Goal: Task Accomplishment & Management: Manage account settings

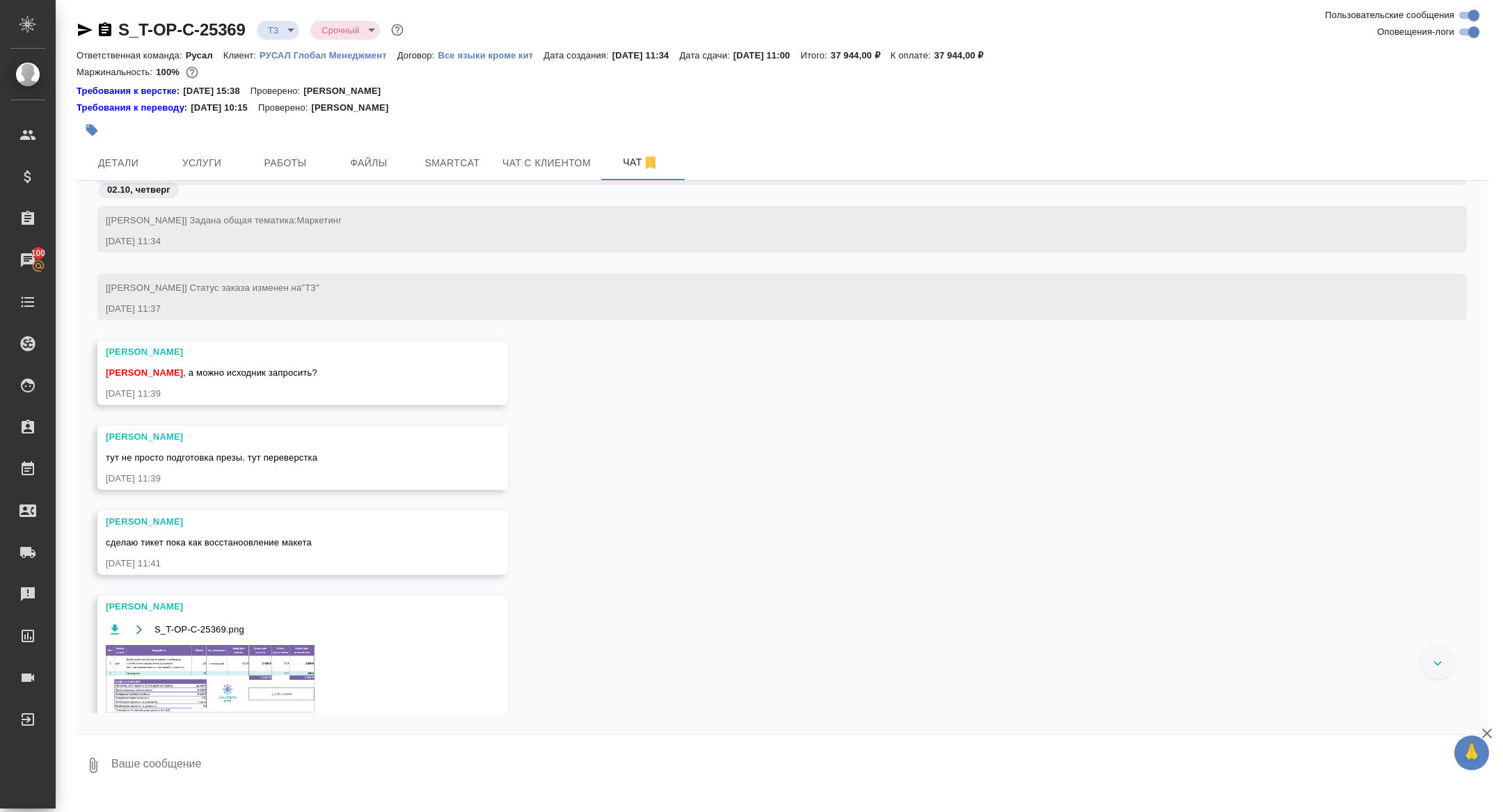
scroll to position [281, 0]
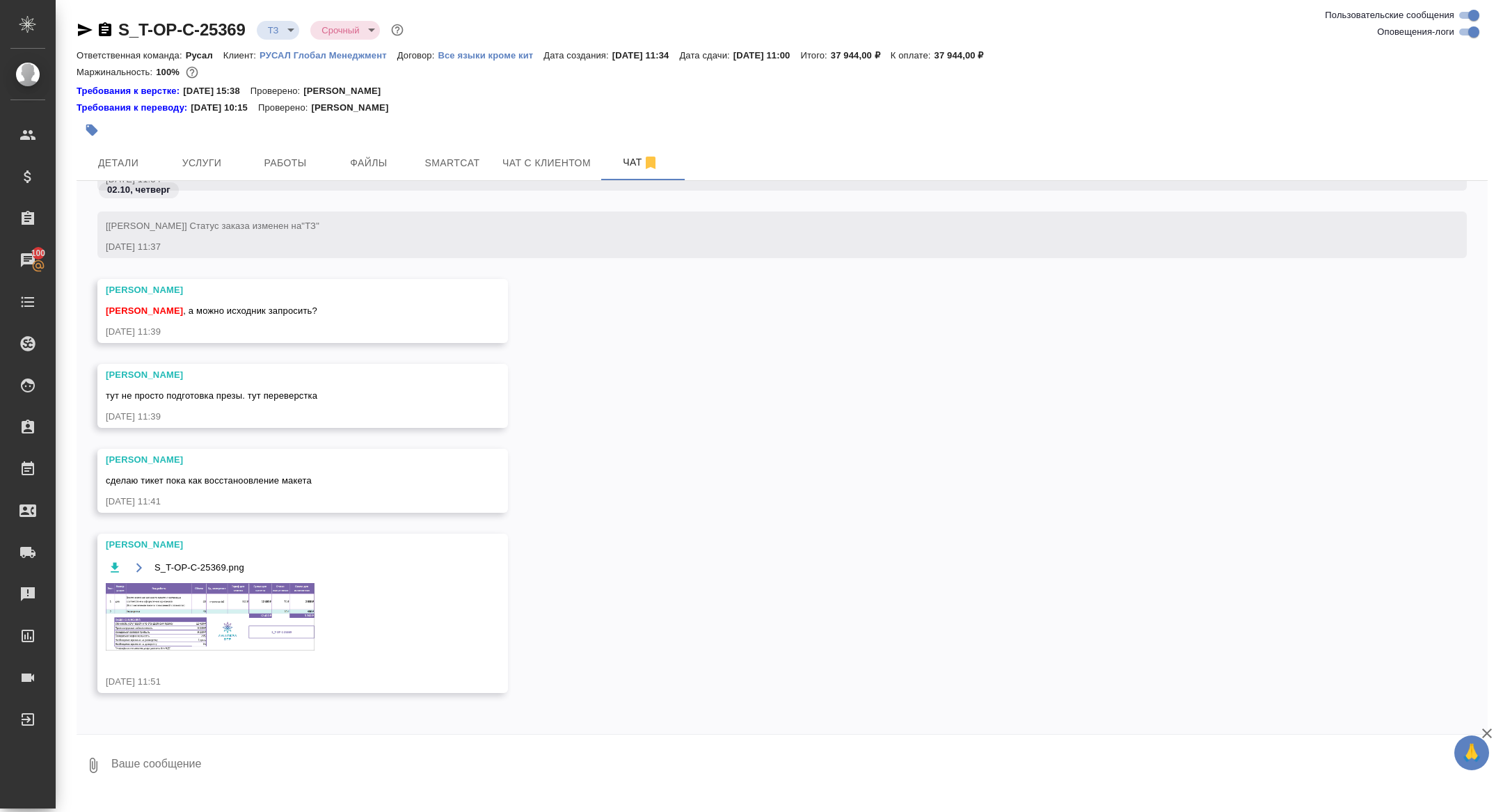
click at [246, 646] on img at bounding box center [210, 617] width 209 height 68
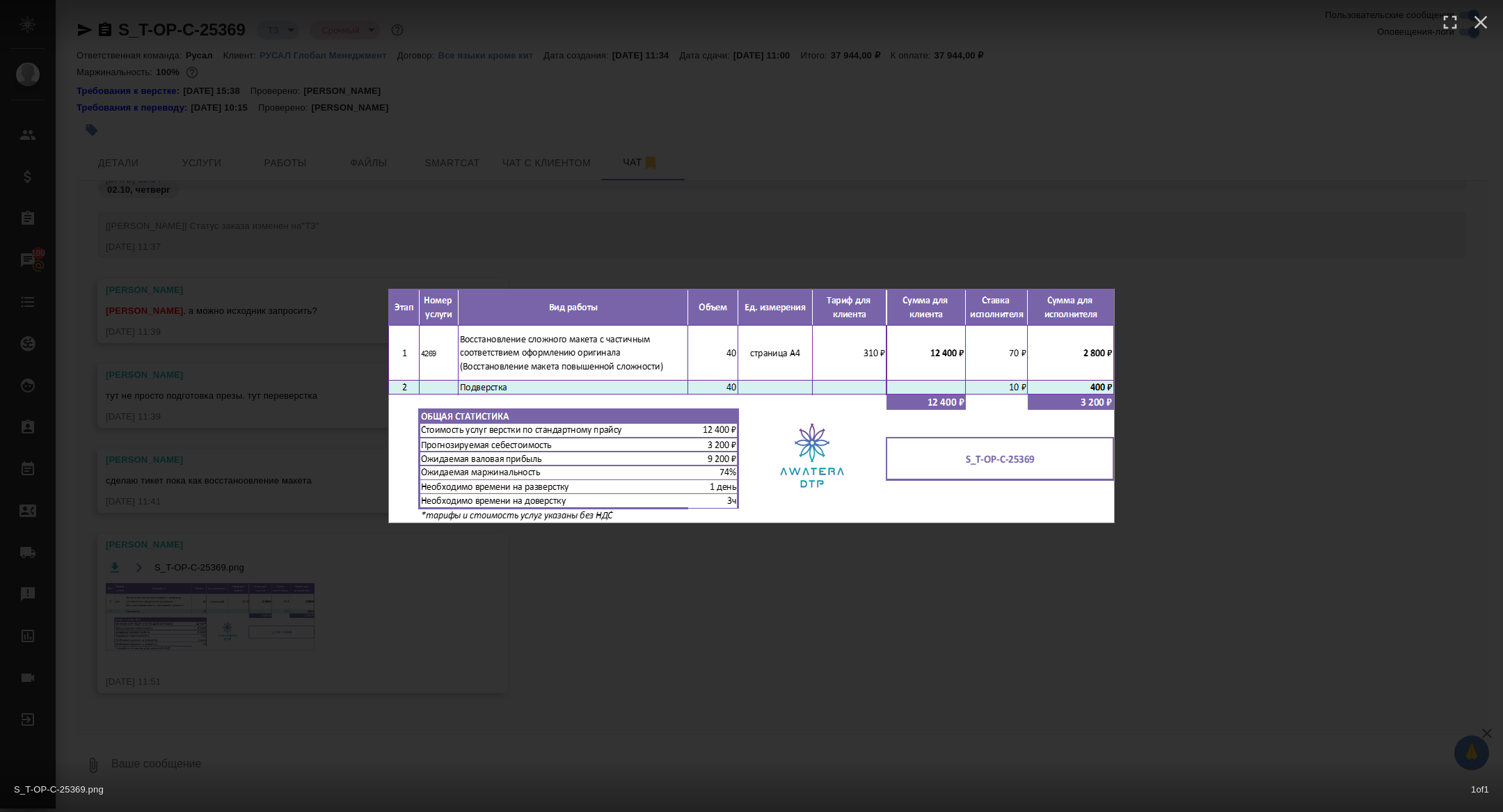
click at [246, 646] on div "S_T-OP-C-25369.png 1 of 1" at bounding box center [752, 406] width 1503 height 812
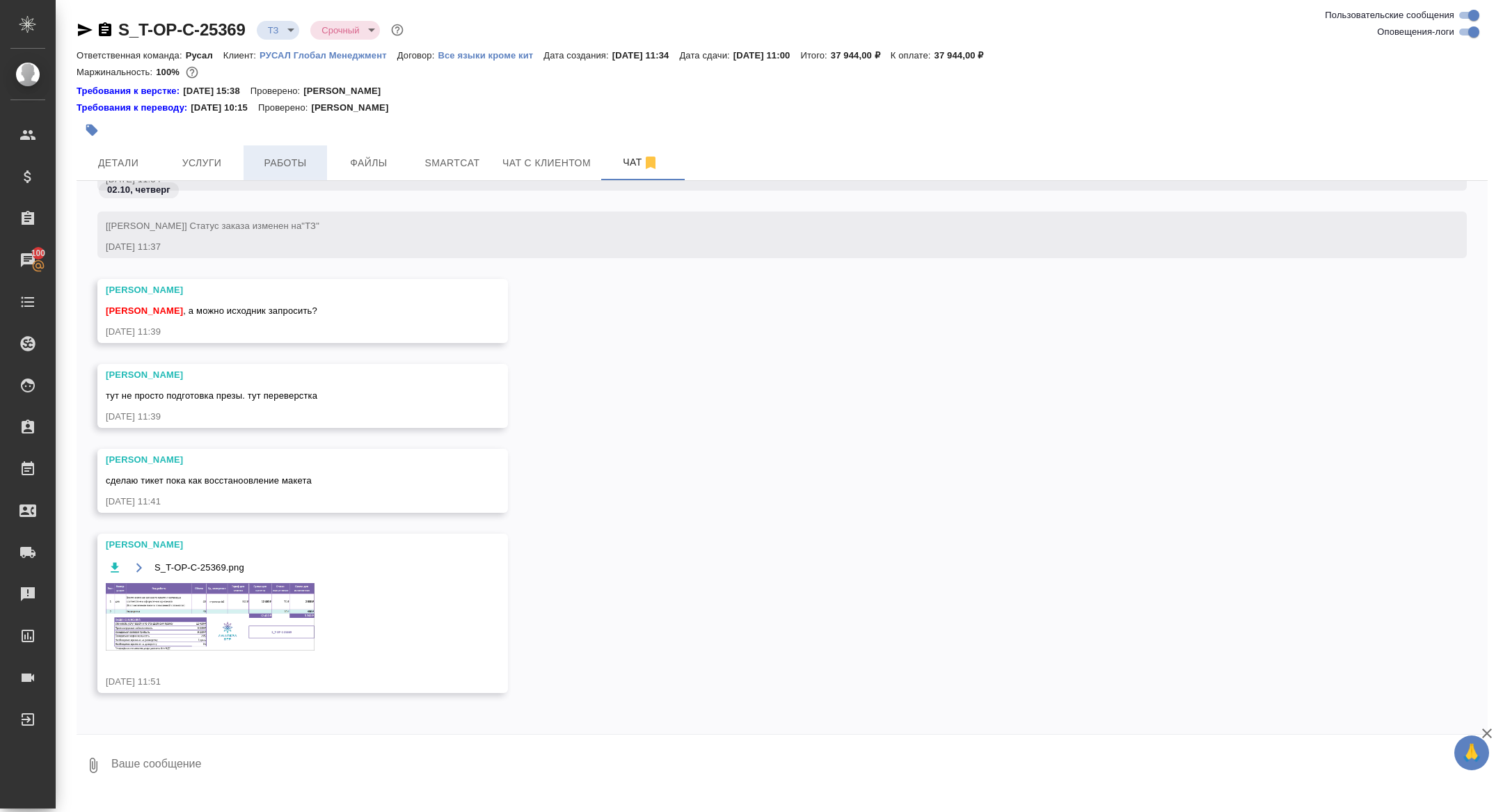
click at [288, 153] on button "Работы" at bounding box center [285, 163] width 84 height 35
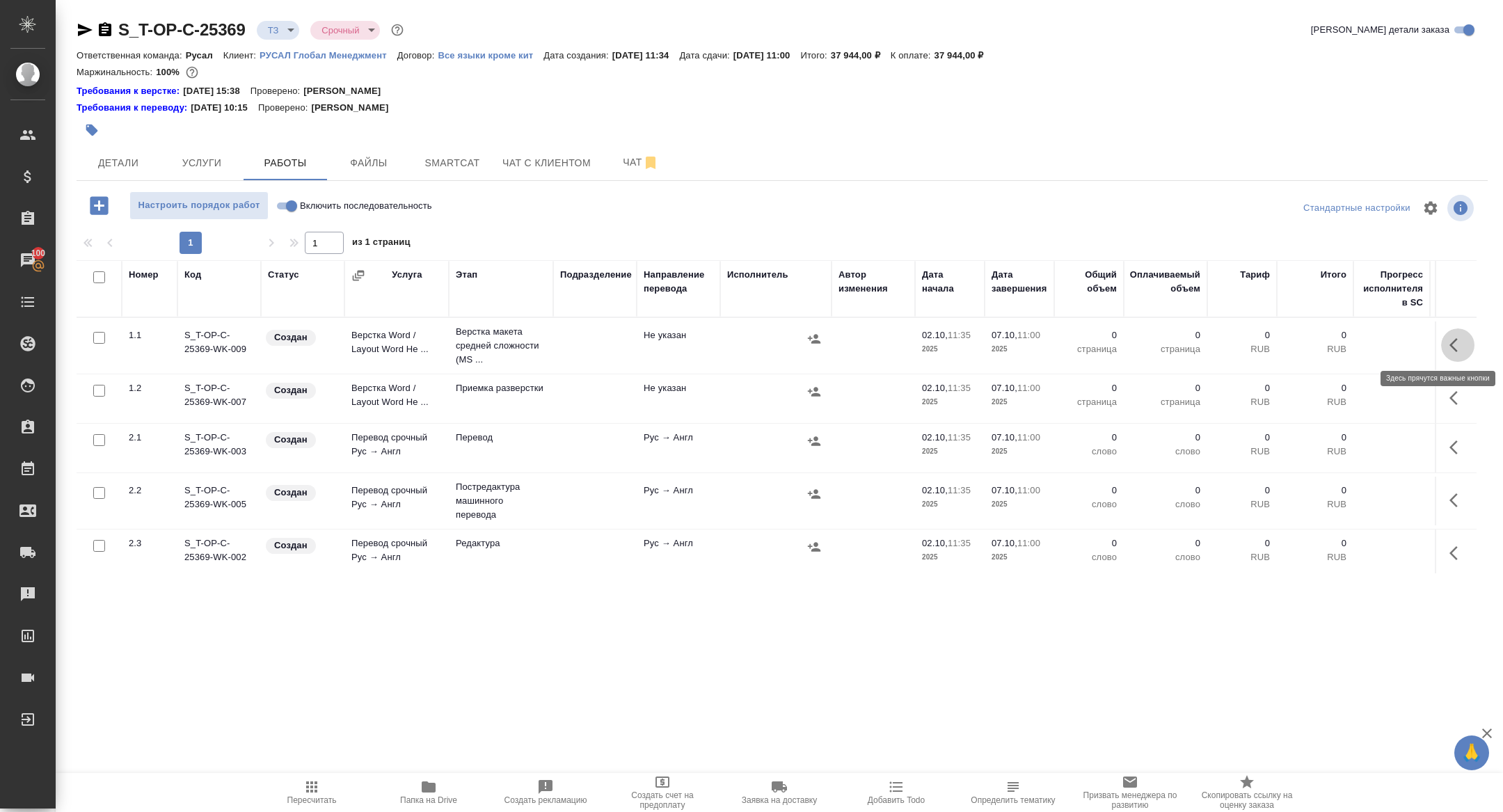
click at [1445, 342] on button "button" at bounding box center [1457, 345] width 33 height 33
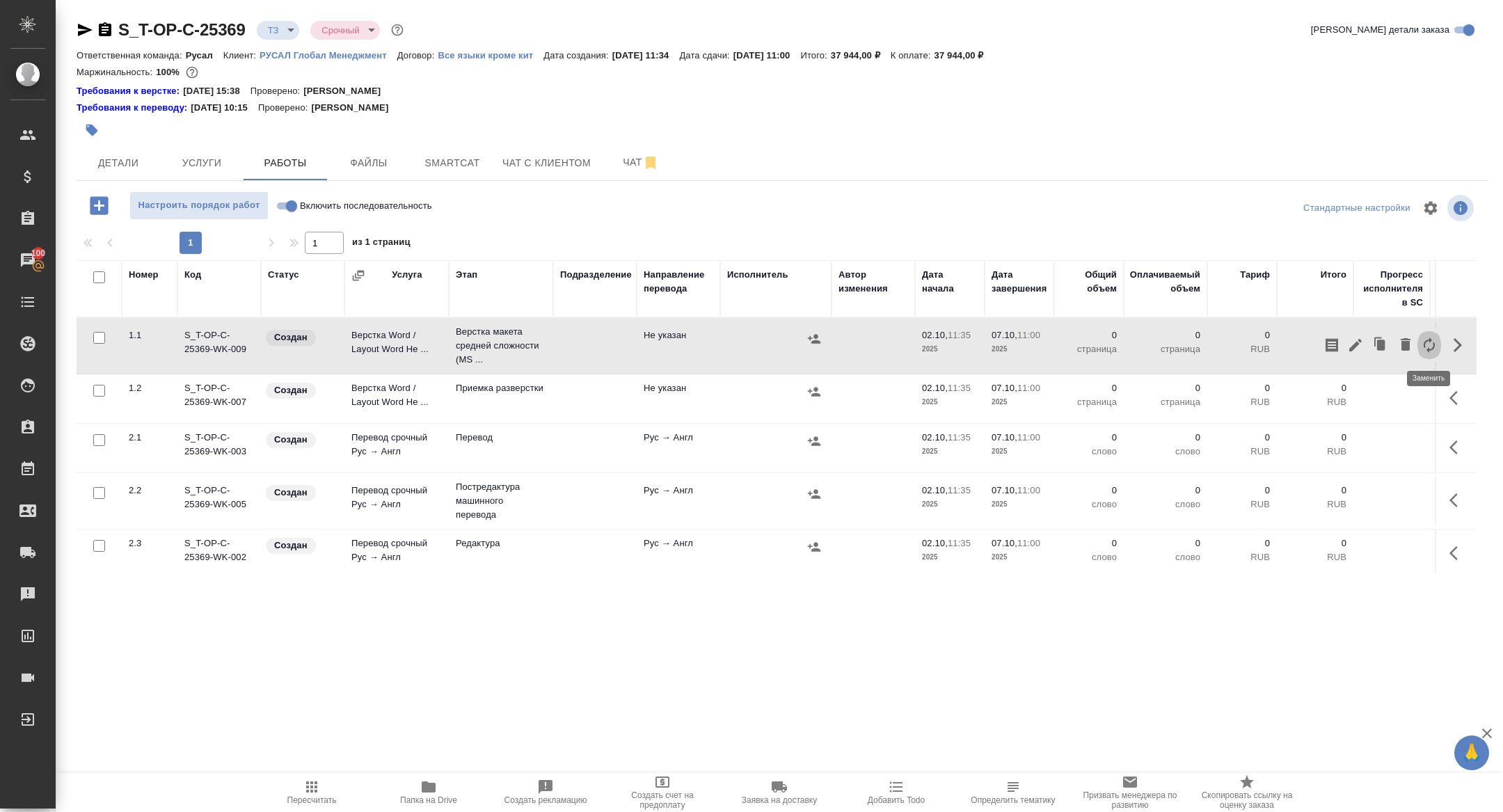
click at [1425, 344] on icon "button" at bounding box center [1428, 344] width 17 height 17
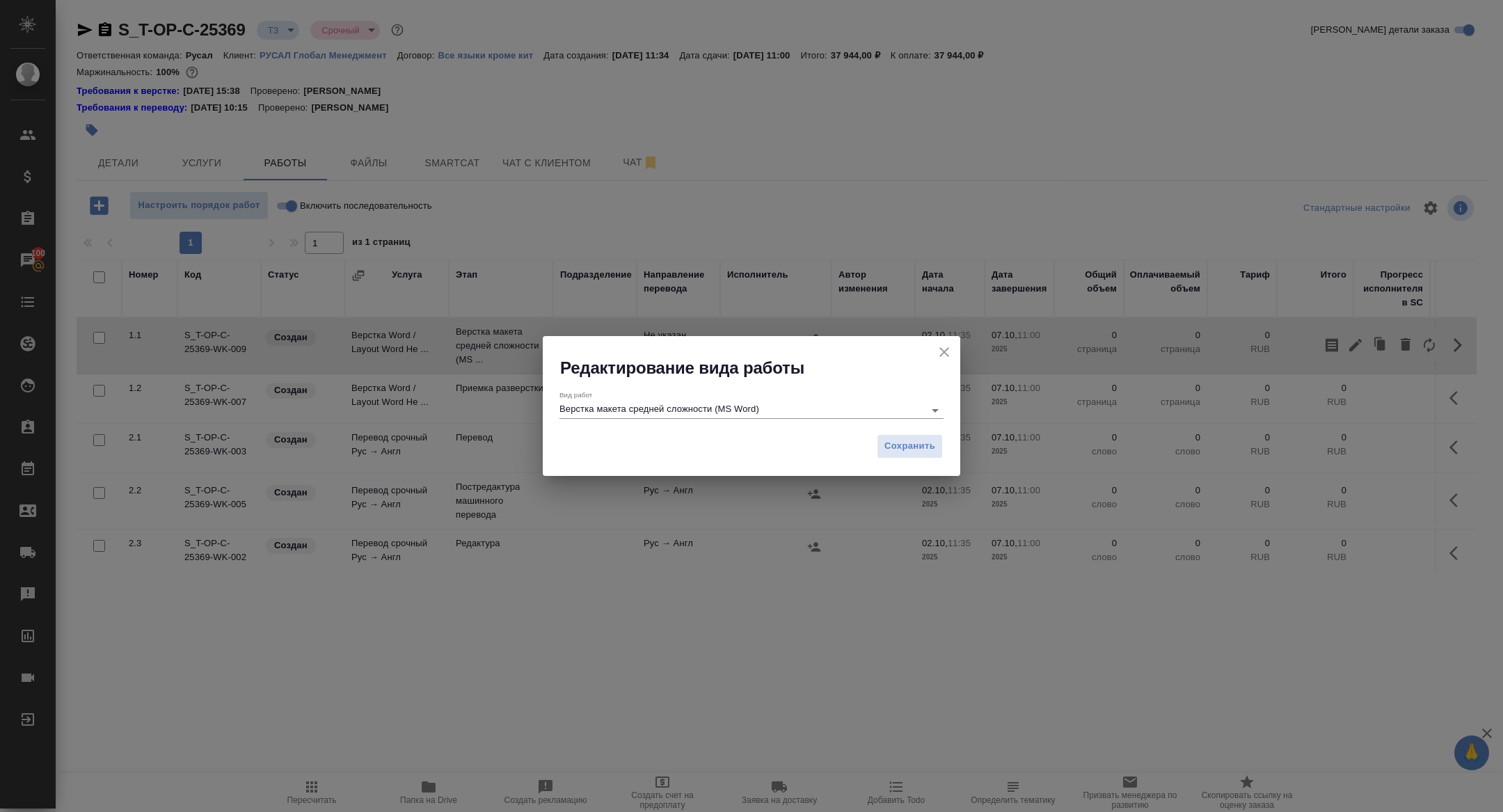
click at [685, 404] on input "Верстка макета средней сложности (MS Word)" at bounding box center [738, 410] width 358 height 17
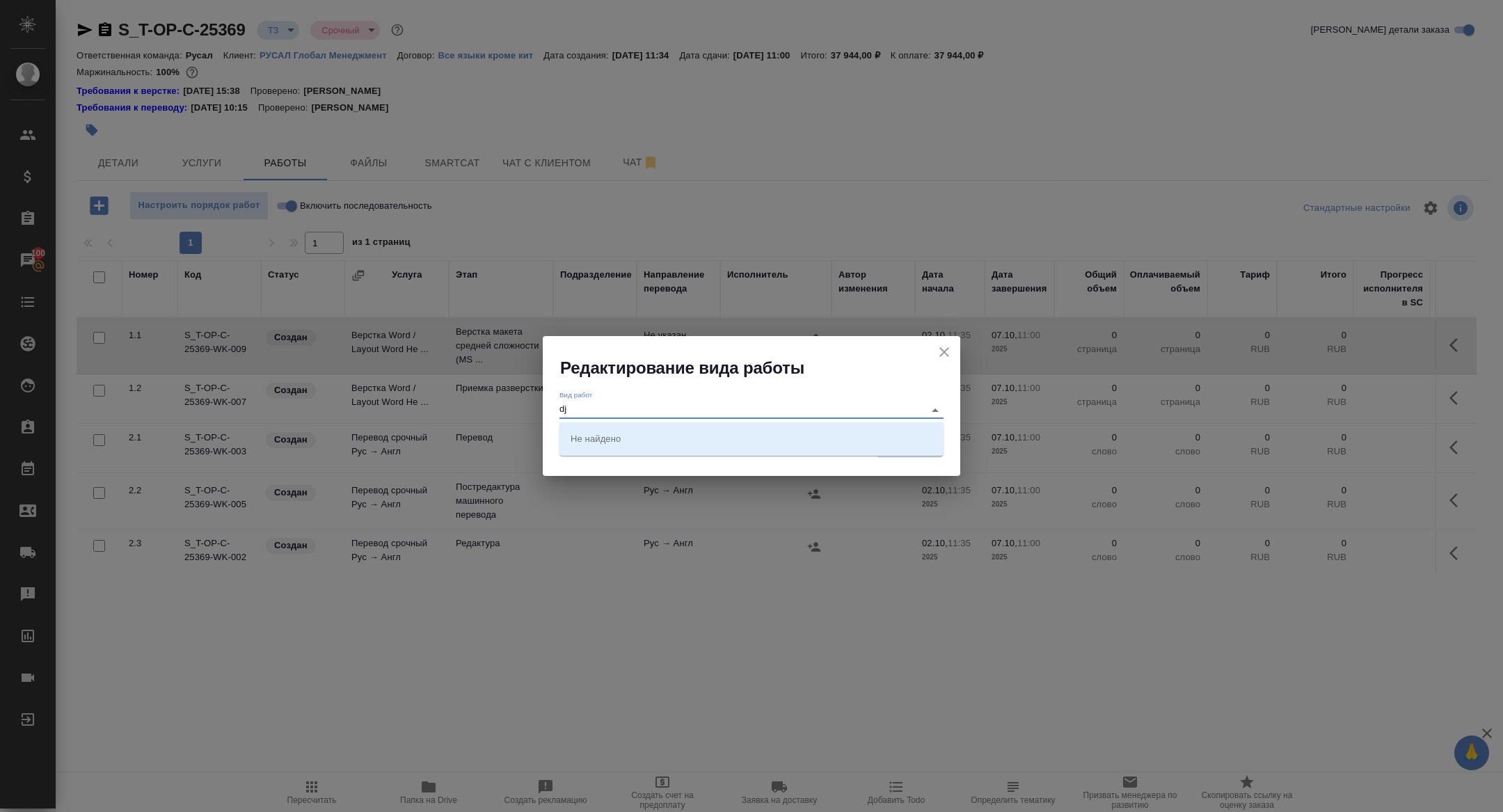
type input "d"
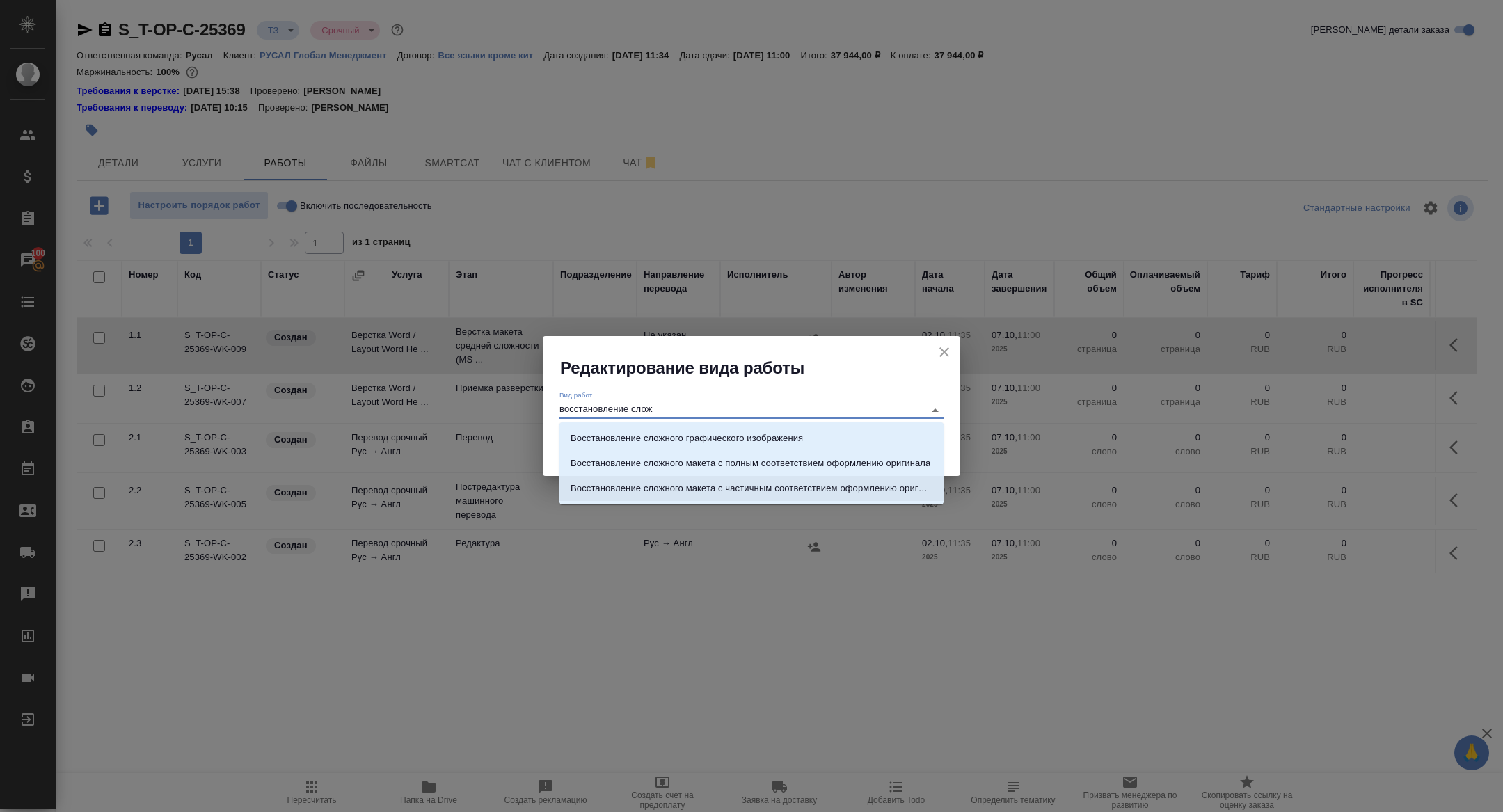
click at [783, 481] on p "Восстановление сложного макета с частичным соответствием оформлению оригинала" at bounding box center [751, 488] width 362 height 14
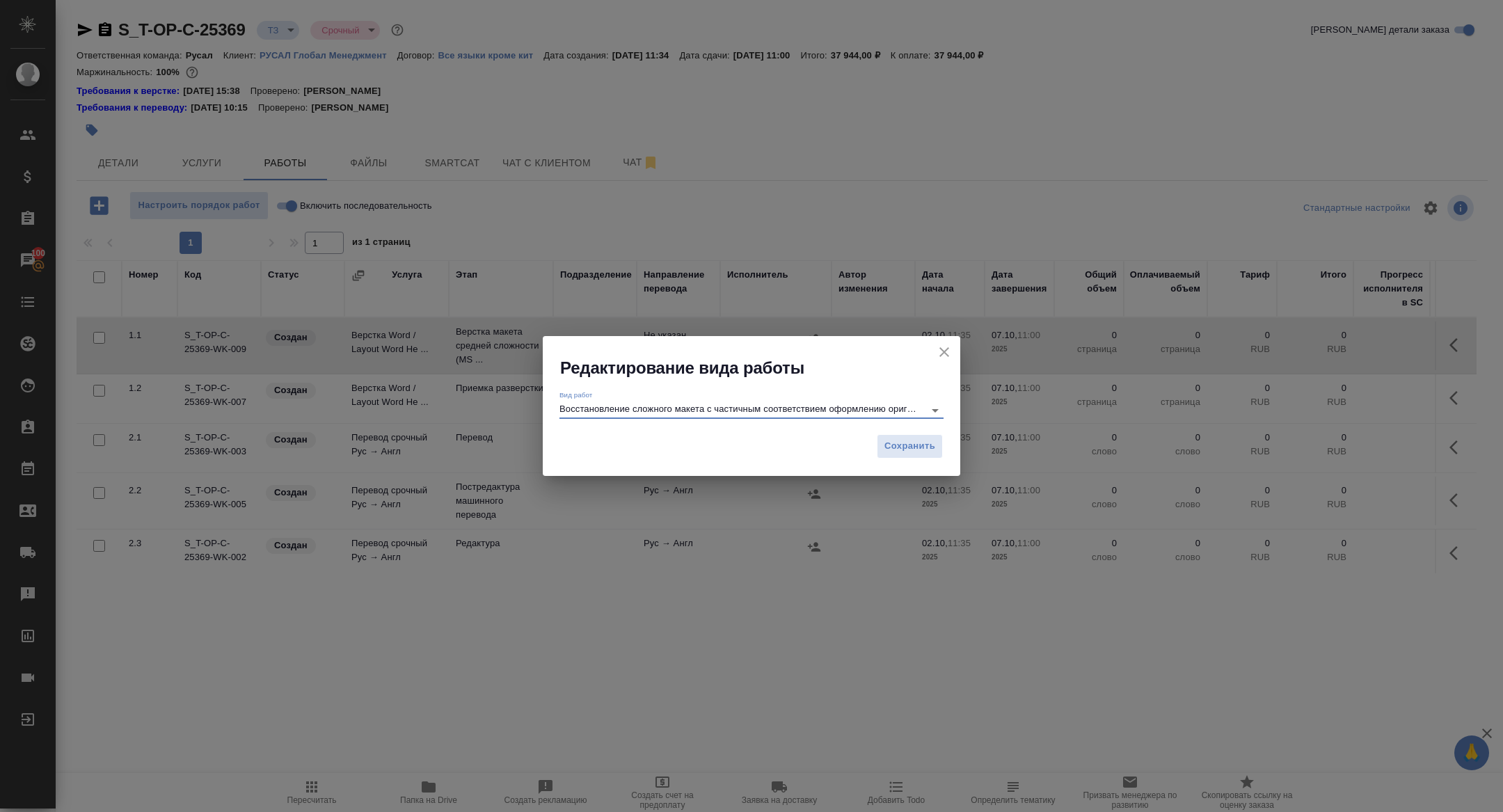
type input "Восстановление сложного макета с частичным соответствием оформлению оригинала"
click at [900, 458] on div "Сохранить" at bounding box center [752, 451] width 418 height 49
click at [896, 443] on span "Сохранить" at bounding box center [909, 446] width 50 height 16
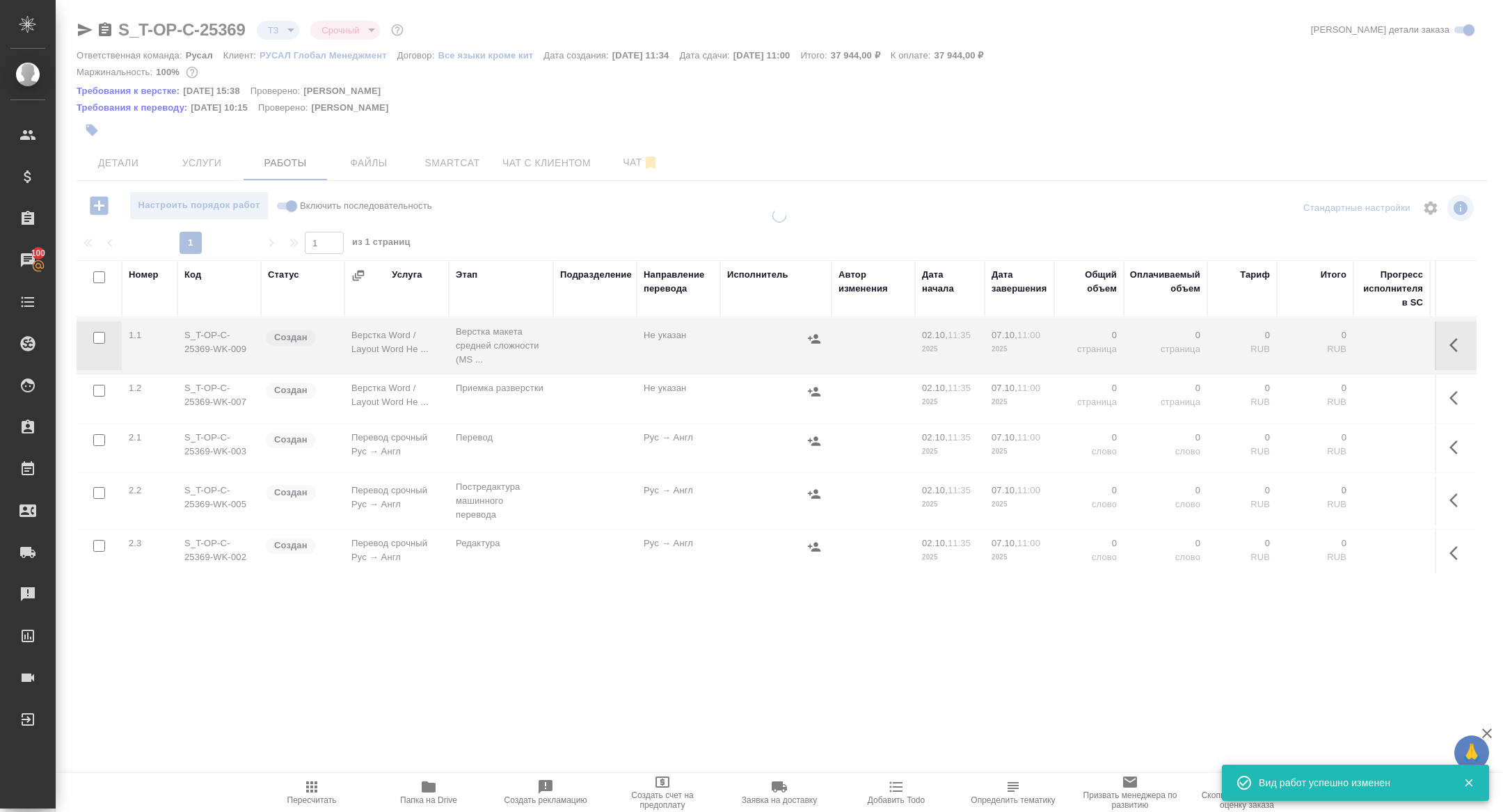
type input "new"
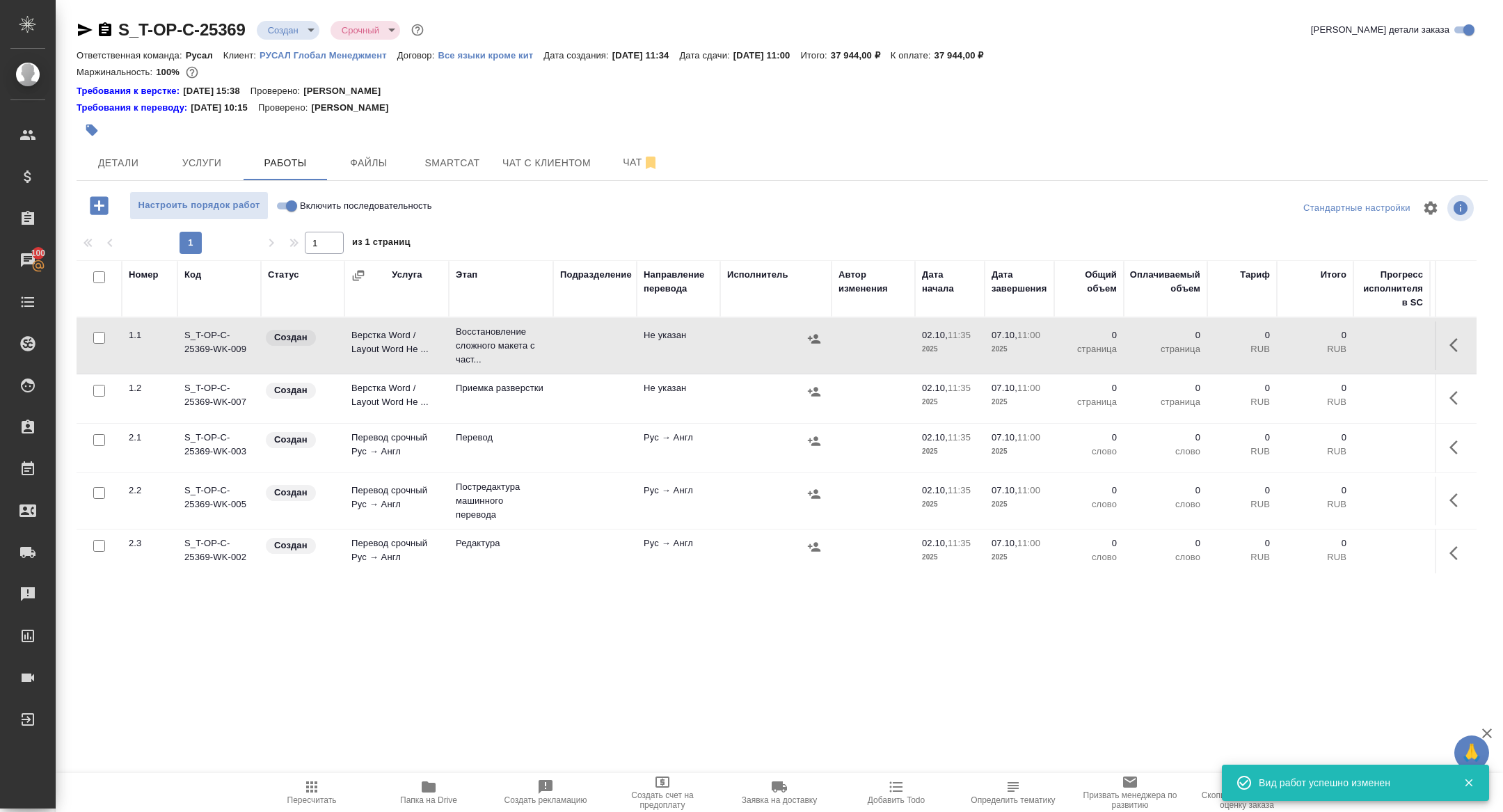
click at [896, 443] on td at bounding box center [873, 448] width 84 height 49
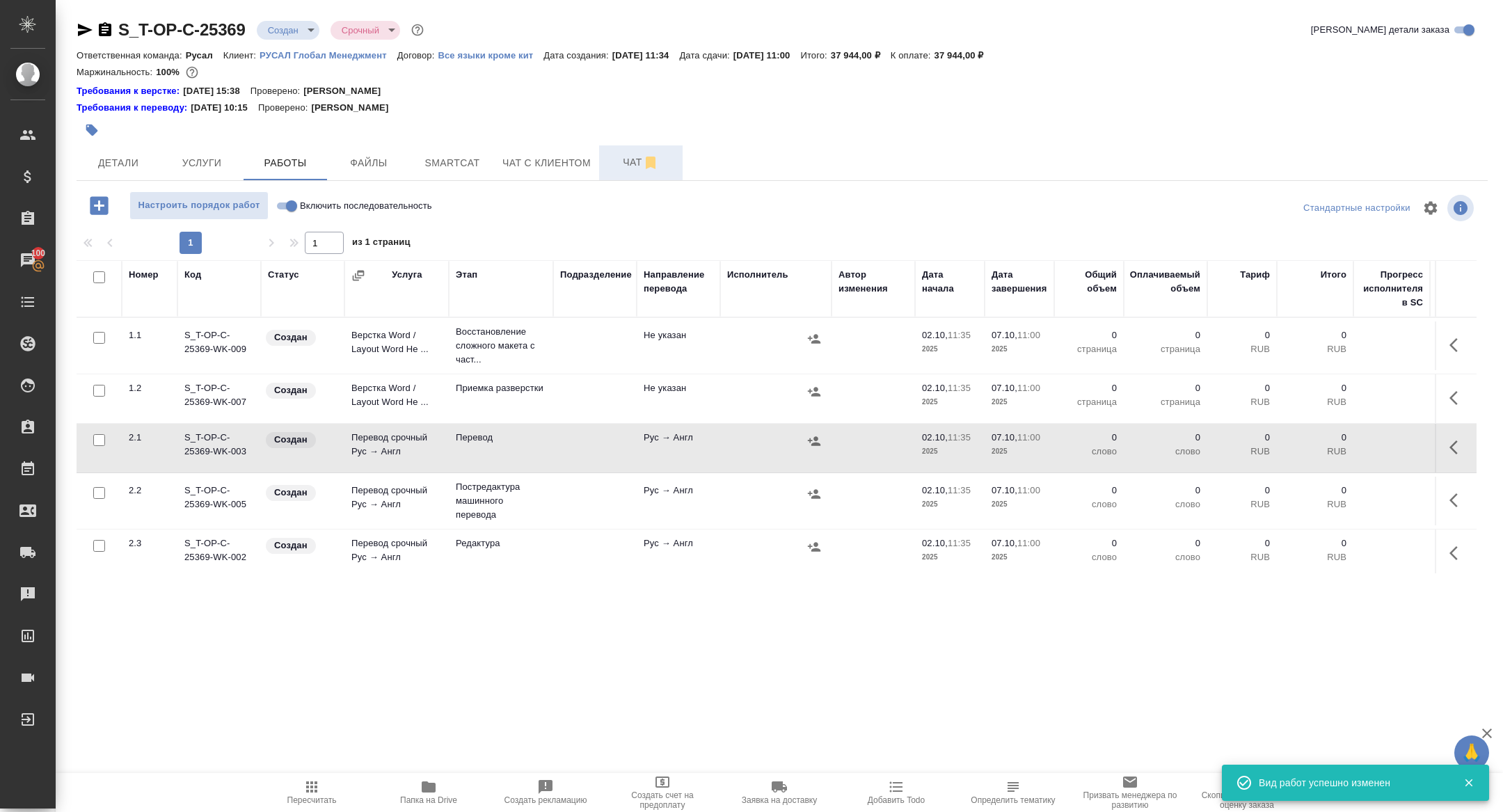
click at [636, 167] on span "Чат" at bounding box center [640, 162] width 67 height 17
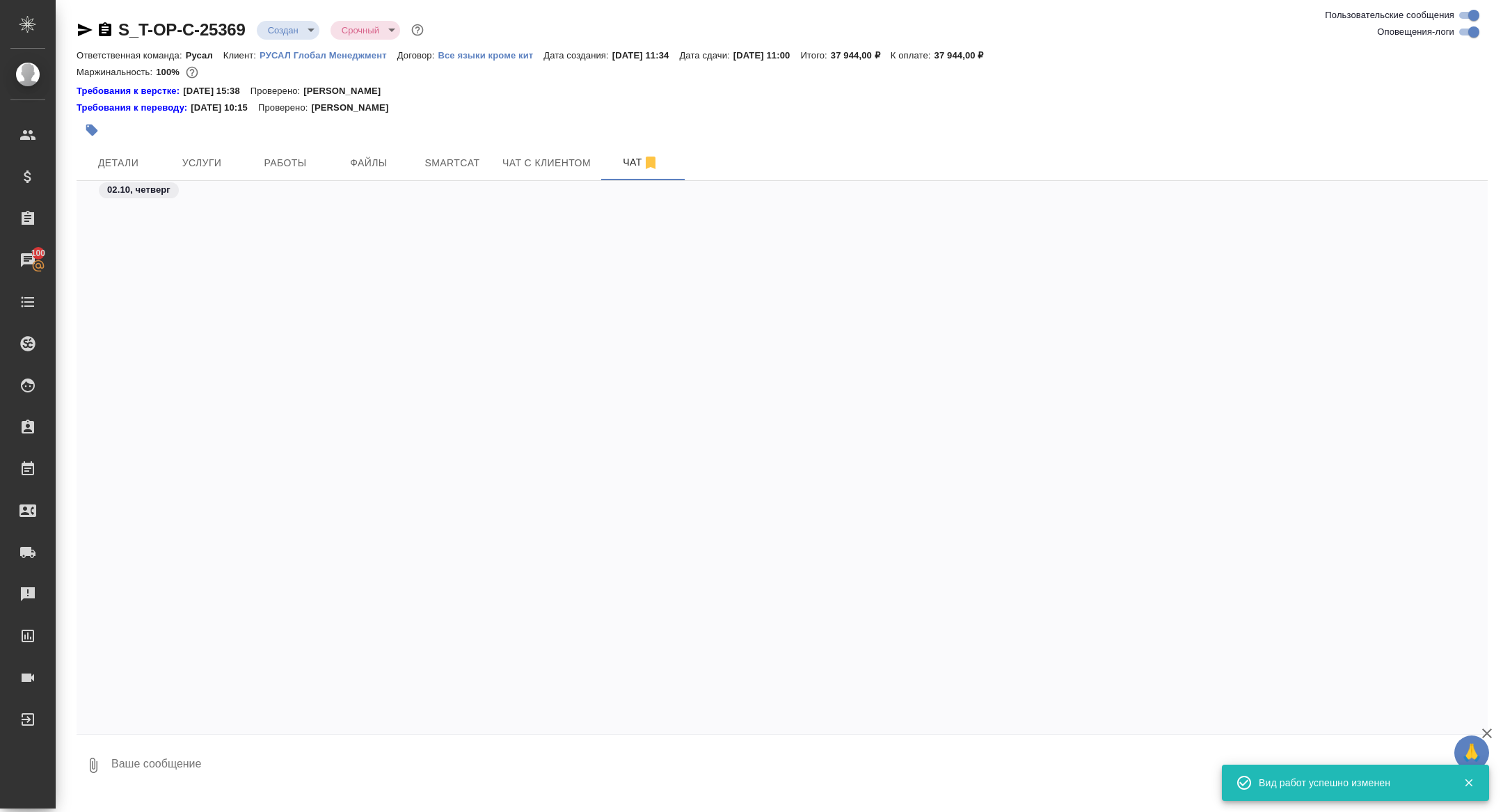
scroll to position [968, 0]
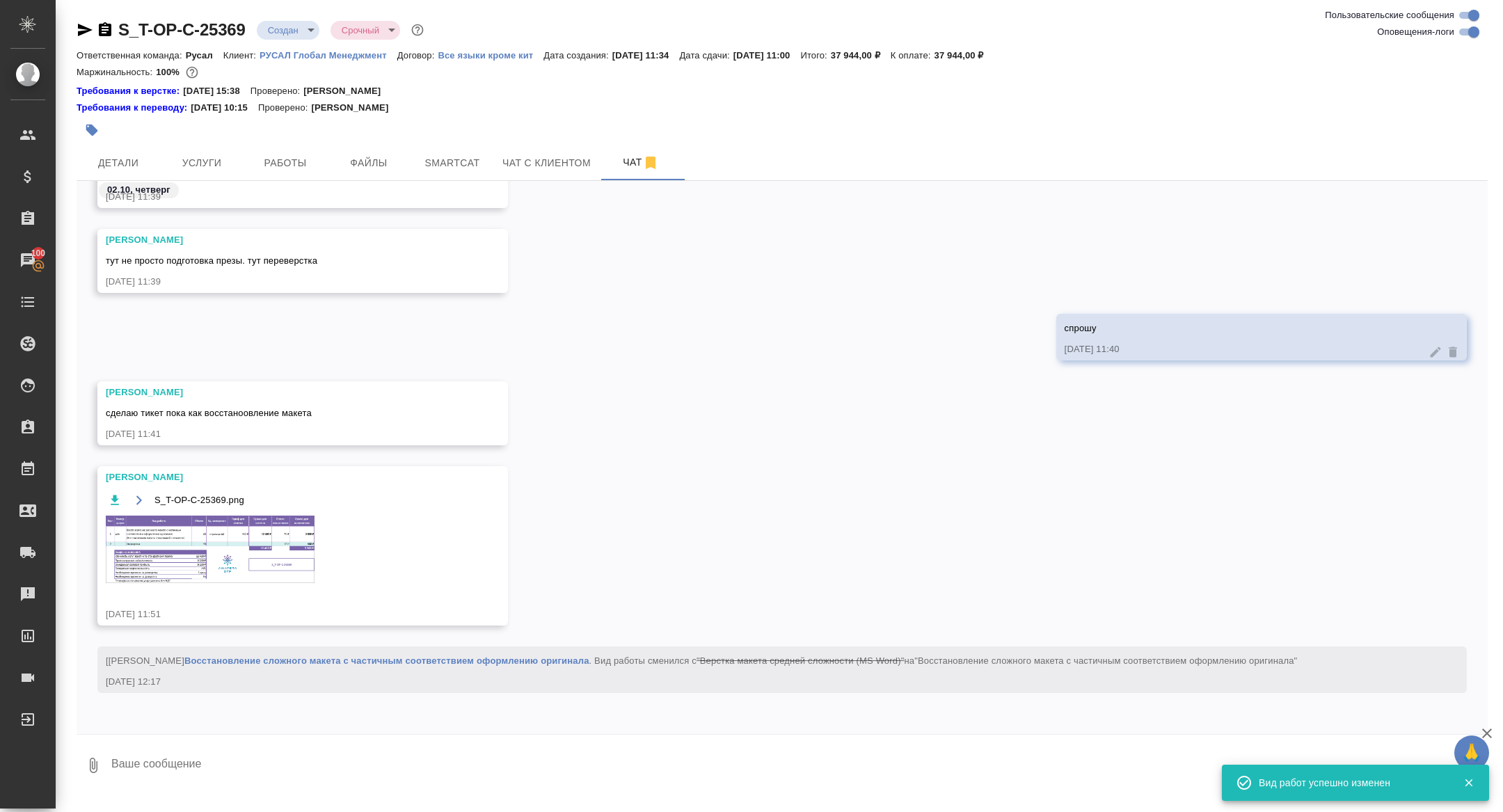
click at [259, 548] on img at bounding box center [210, 549] width 209 height 68
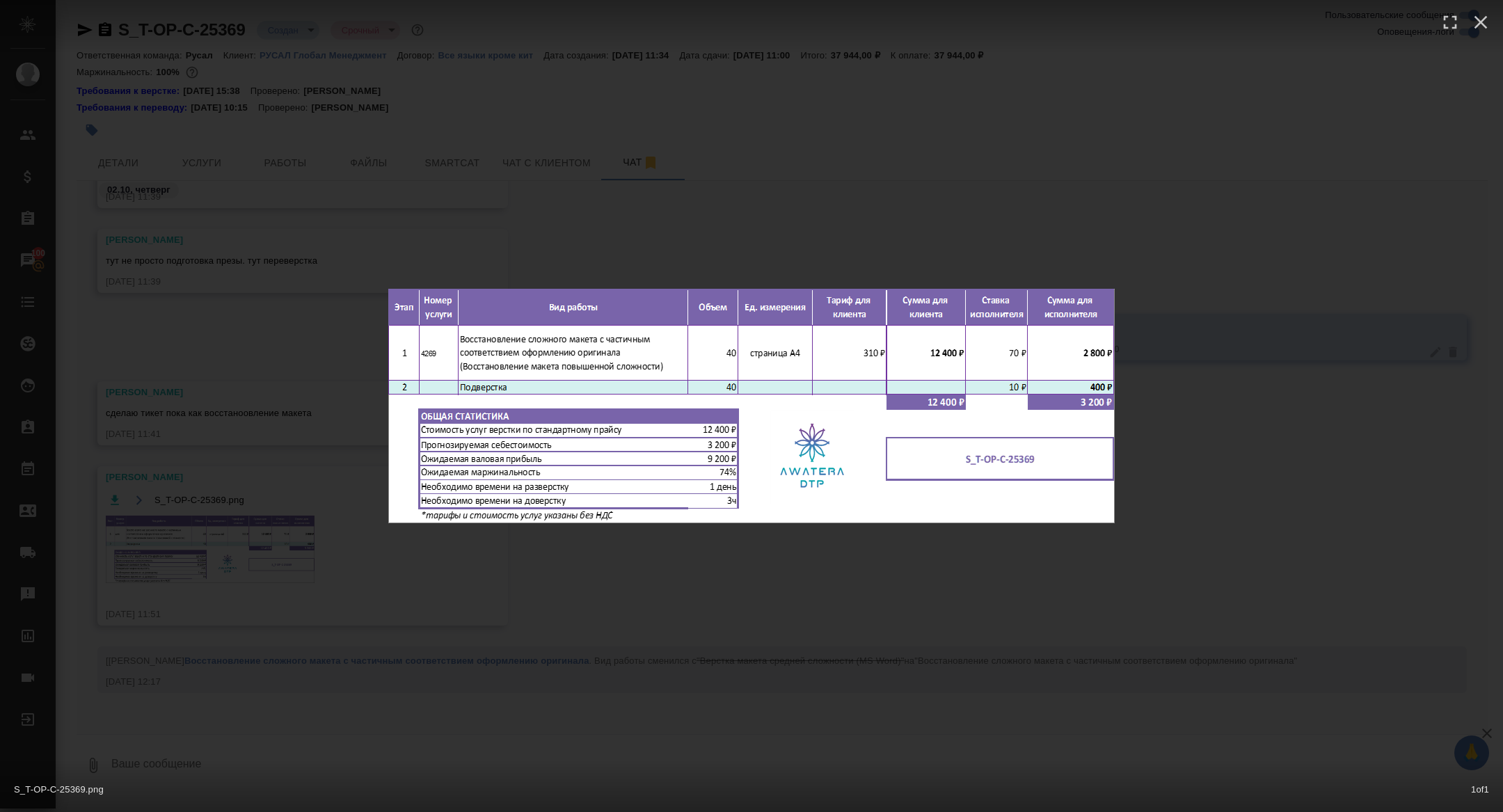
click at [217, 502] on div "S_T-OP-C-25369.png 1 of 1" at bounding box center [752, 406] width 1503 height 812
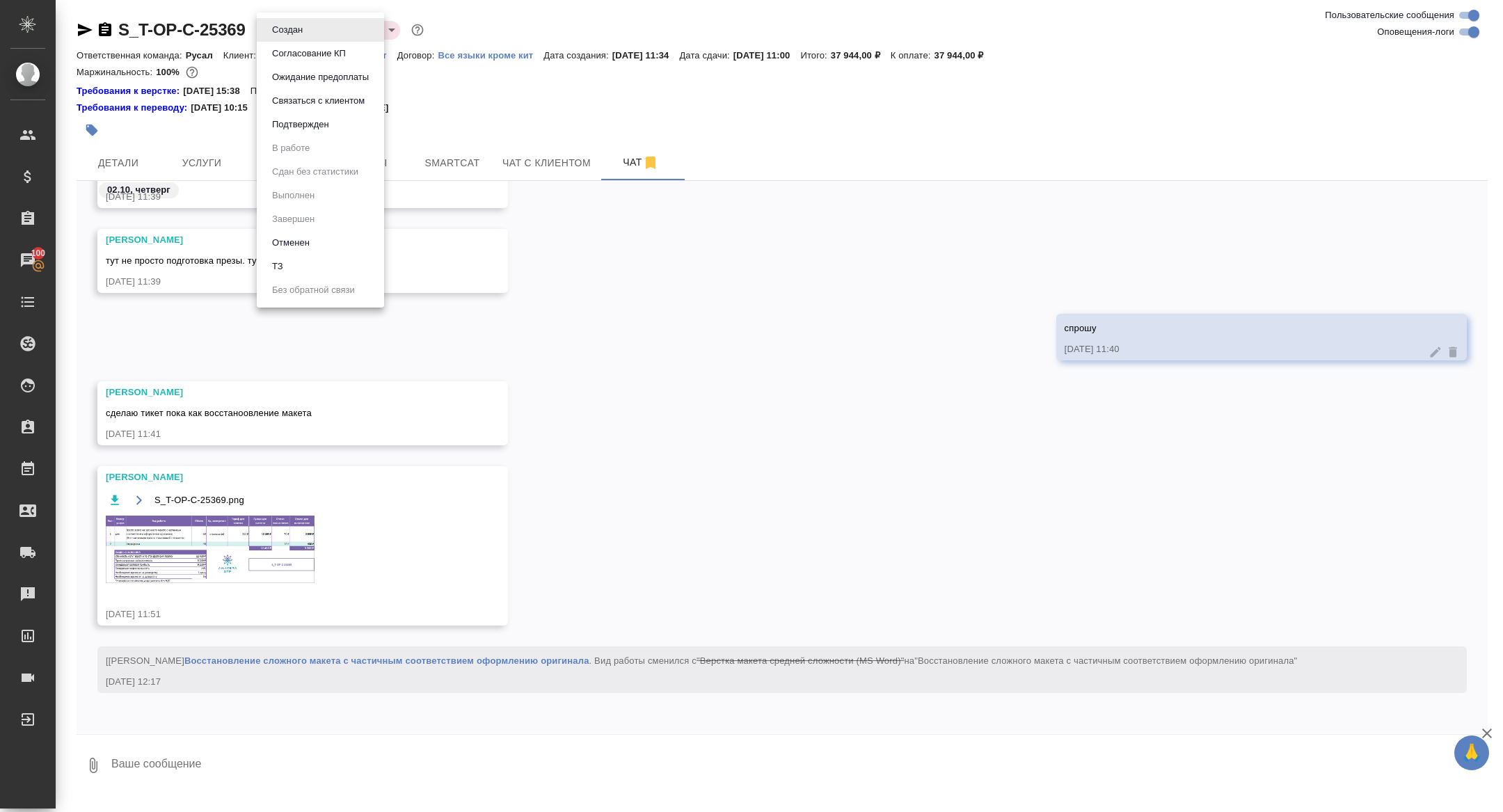
click at [275, 33] on body "🙏 .cls-1 fill:#fff; AWATERA Zhuravleva Alexandra Клиенты Спецификации Заказы 10…" at bounding box center [752, 406] width 1503 height 812
click at [319, 122] on button "Подтвержден" at bounding box center [300, 124] width 65 height 15
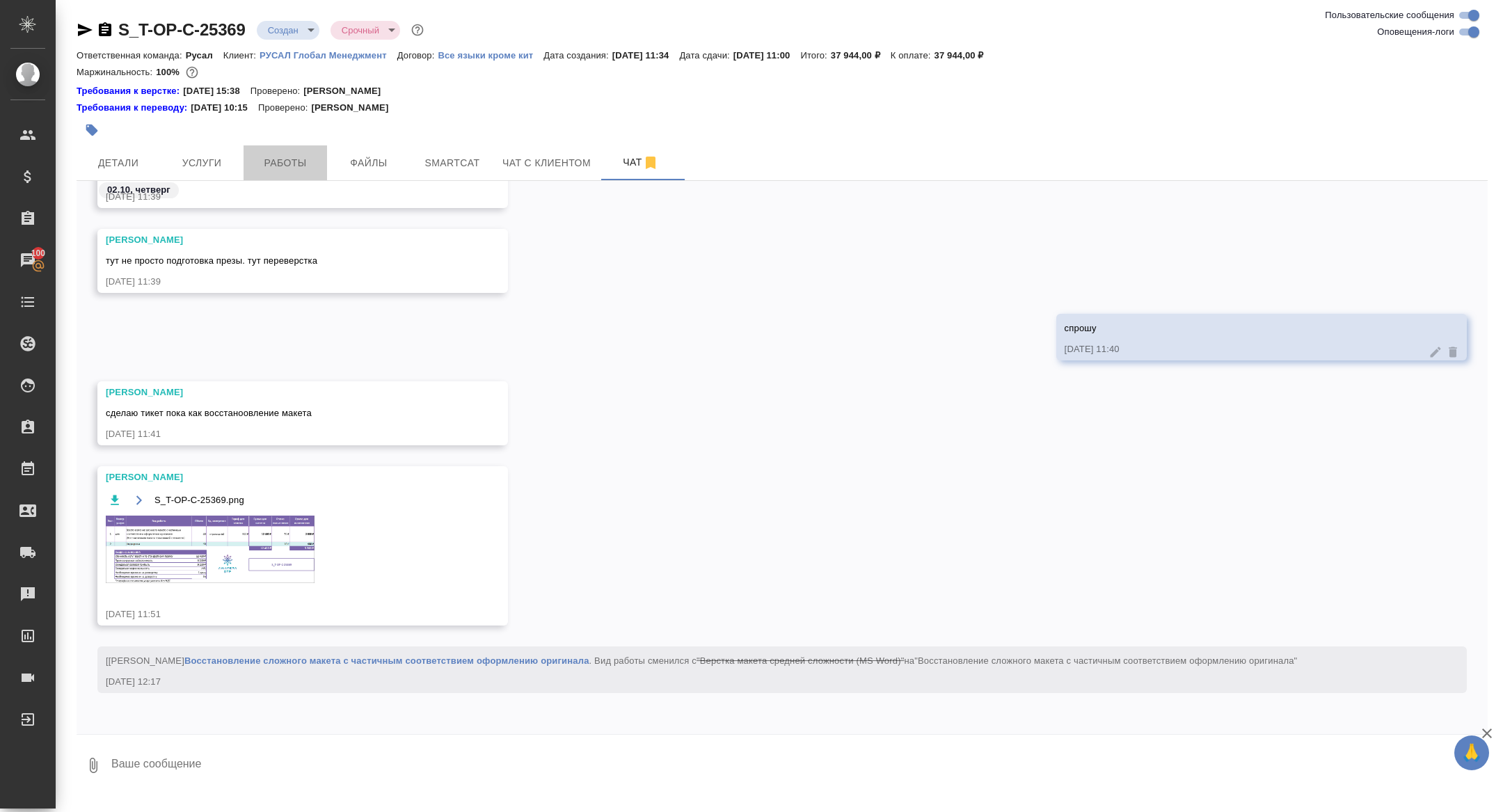
click at [290, 166] on span "Работы" at bounding box center [285, 163] width 67 height 17
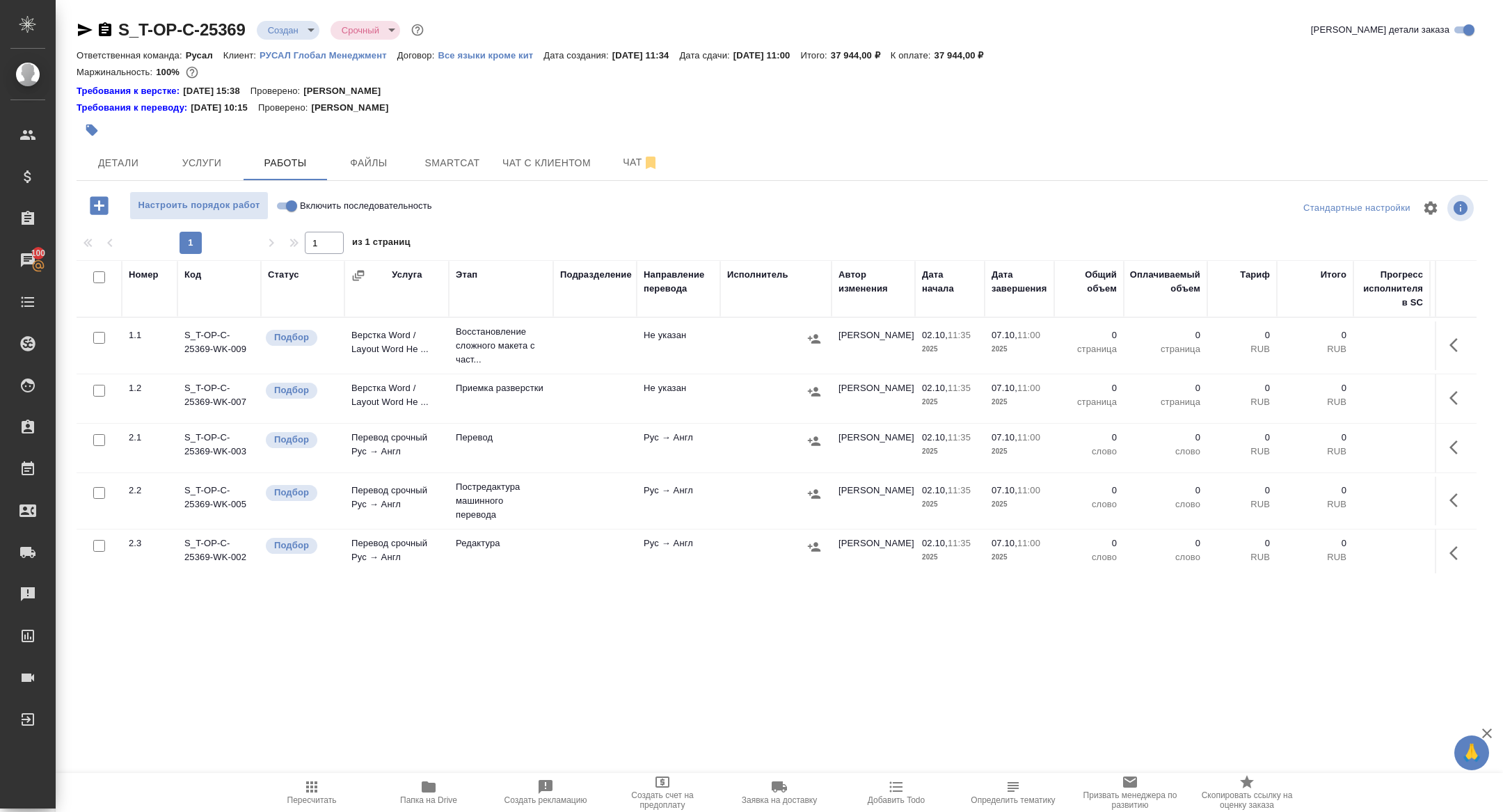
click at [1453, 338] on icon "button" at bounding box center [1457, 344] width 17 height 17
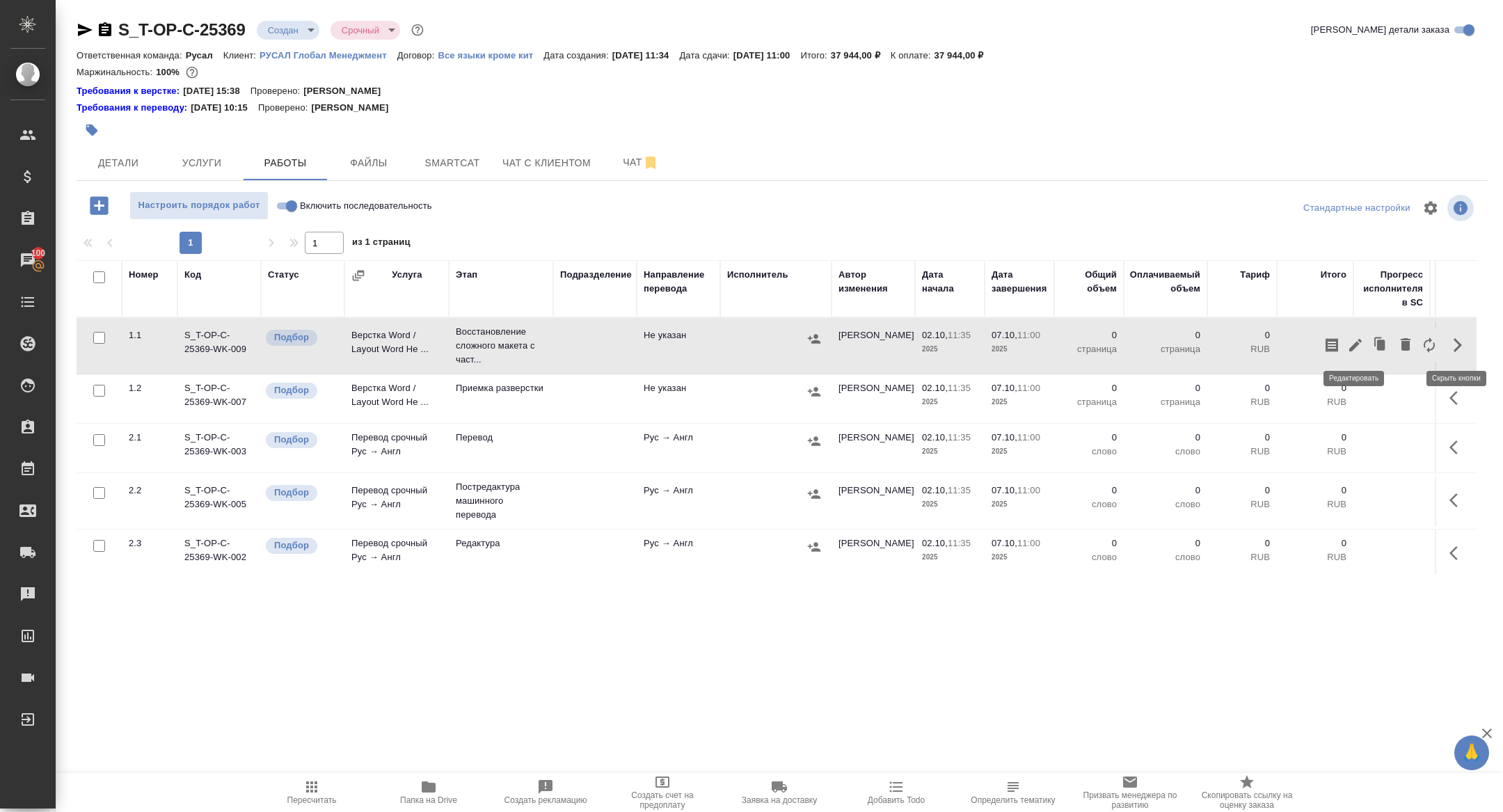
click at [1354, 336] on icon "button" at bounding box center [1355, 344] width 17 height 17
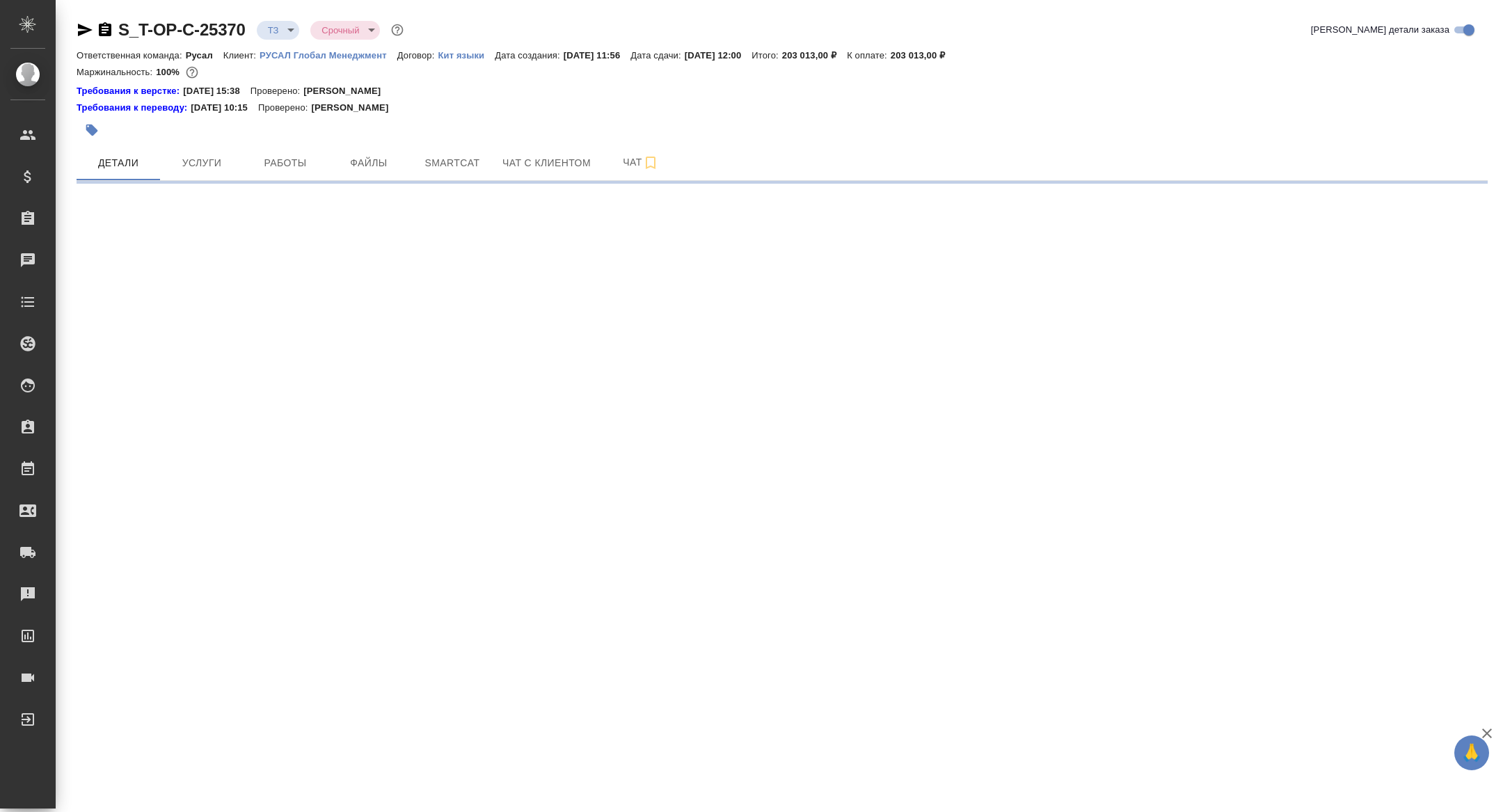
select select "RU"
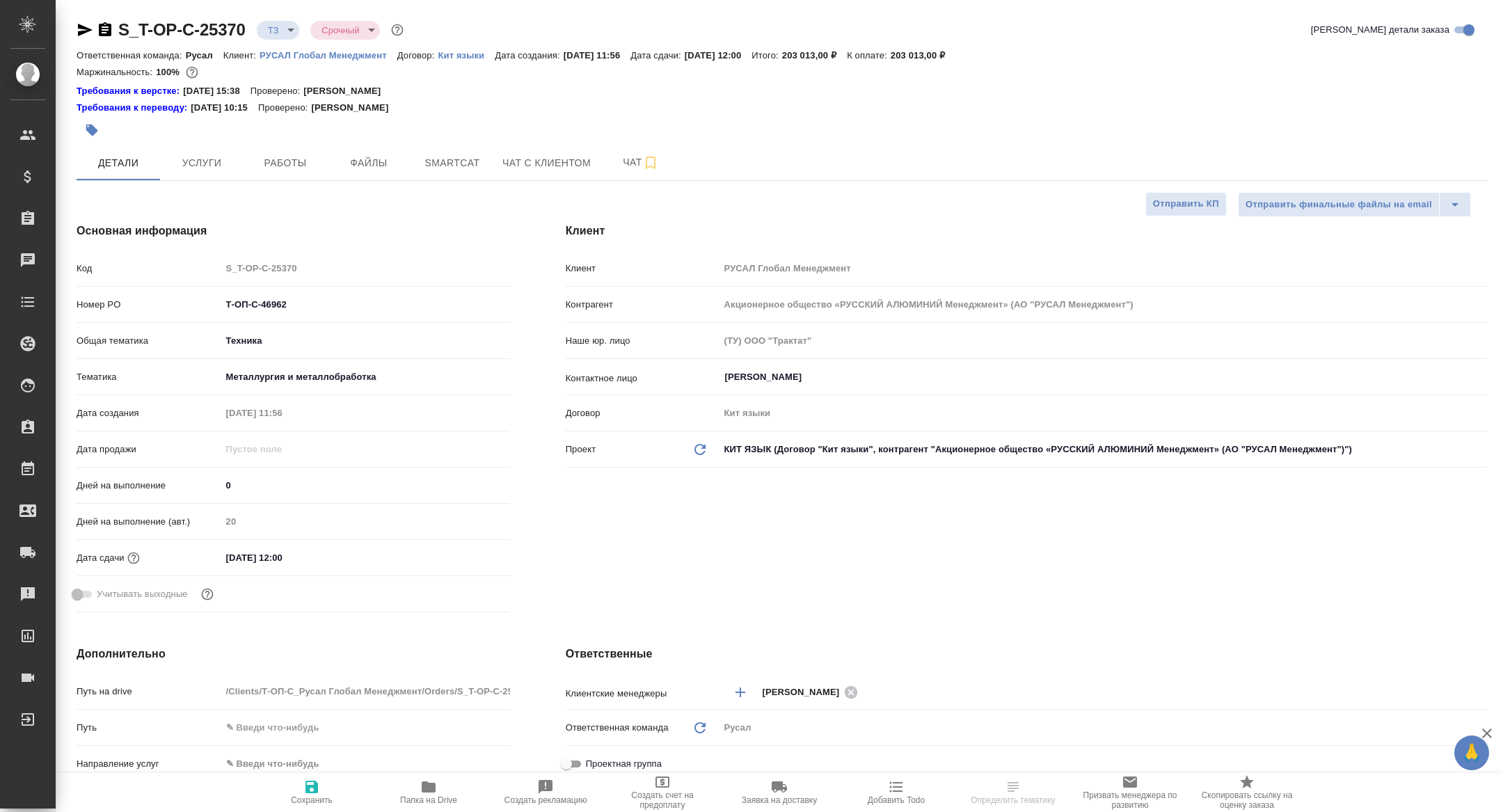
type textarea "x"
click at [413, 789] on span "Папка на Drive" at bounding box center [428, 792] width 100 height 27
type textarea "x"
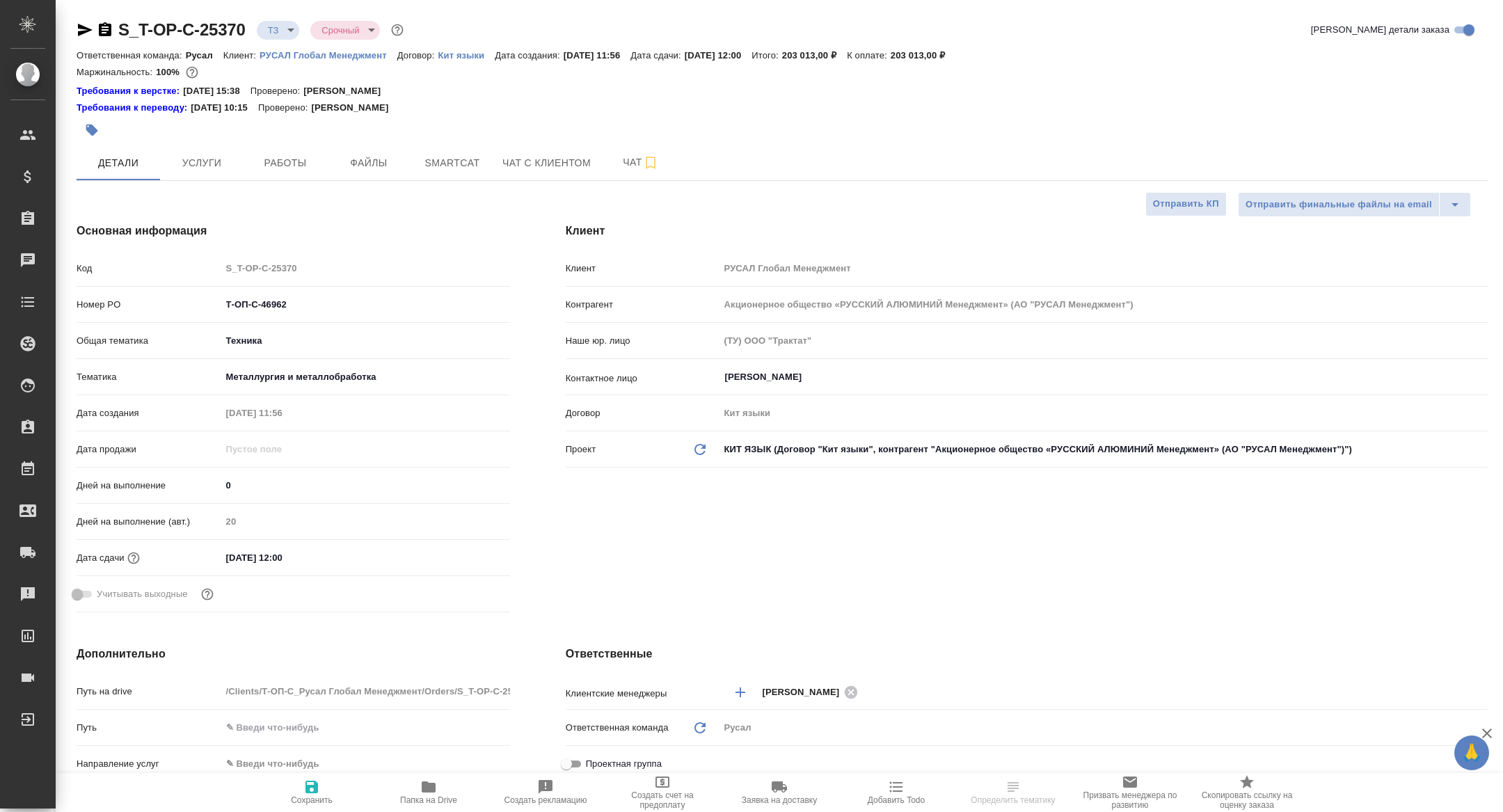
type textarea "x"
type input "[PERSON_NAME]"
type textarea "x"
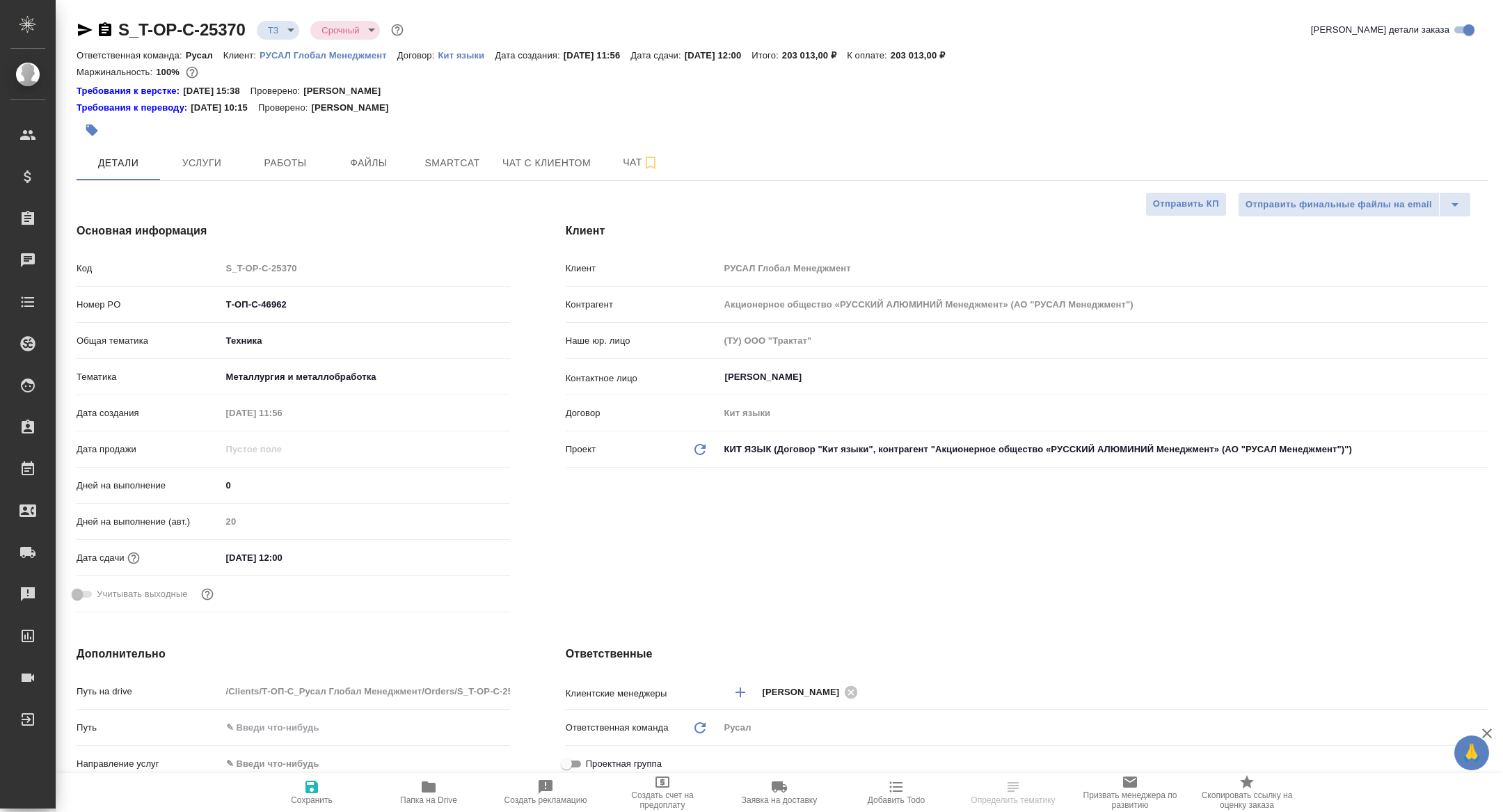
type textarea "x"
select select "RU"
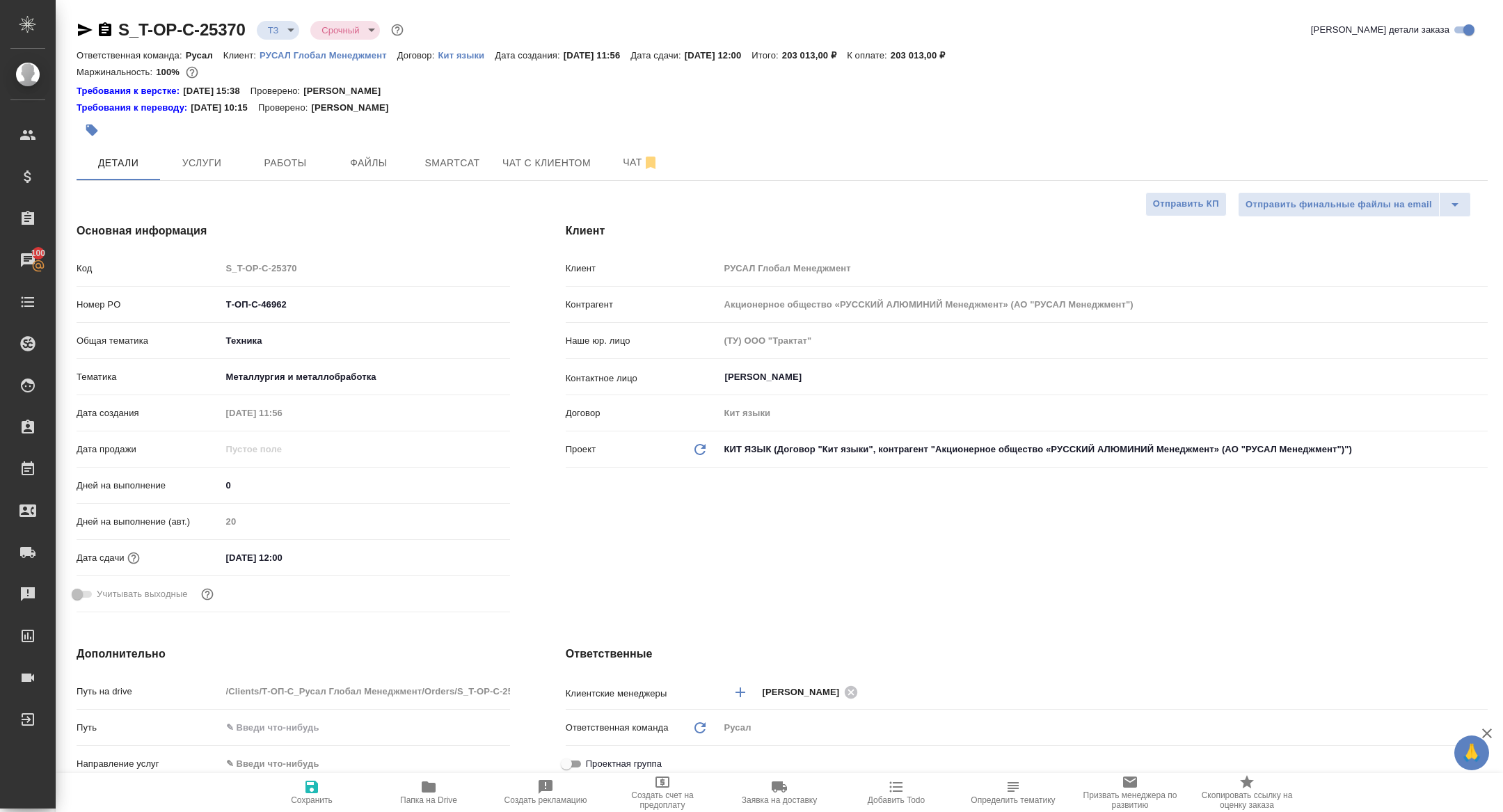
type textarea "x"
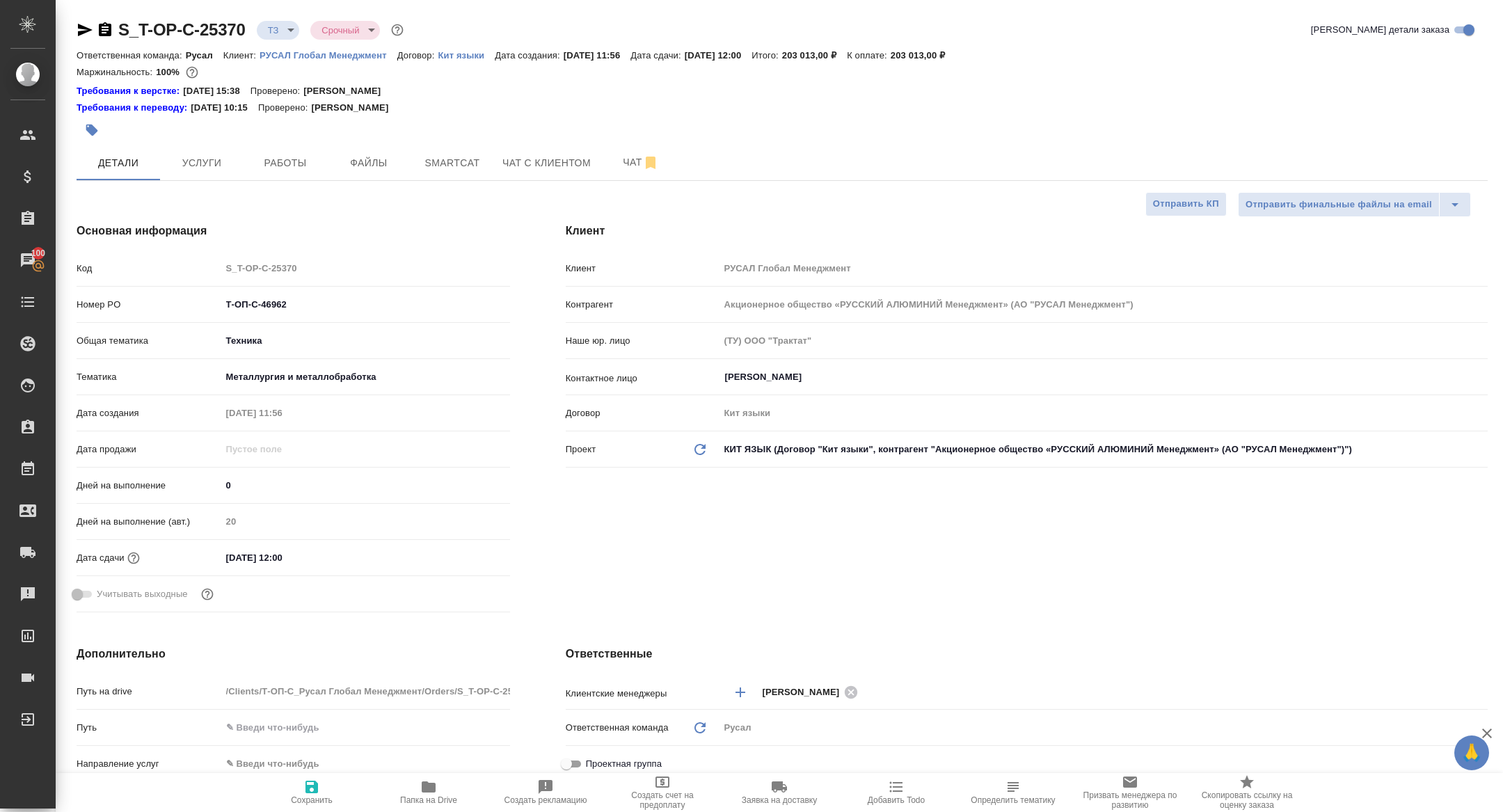
type textarea "x"
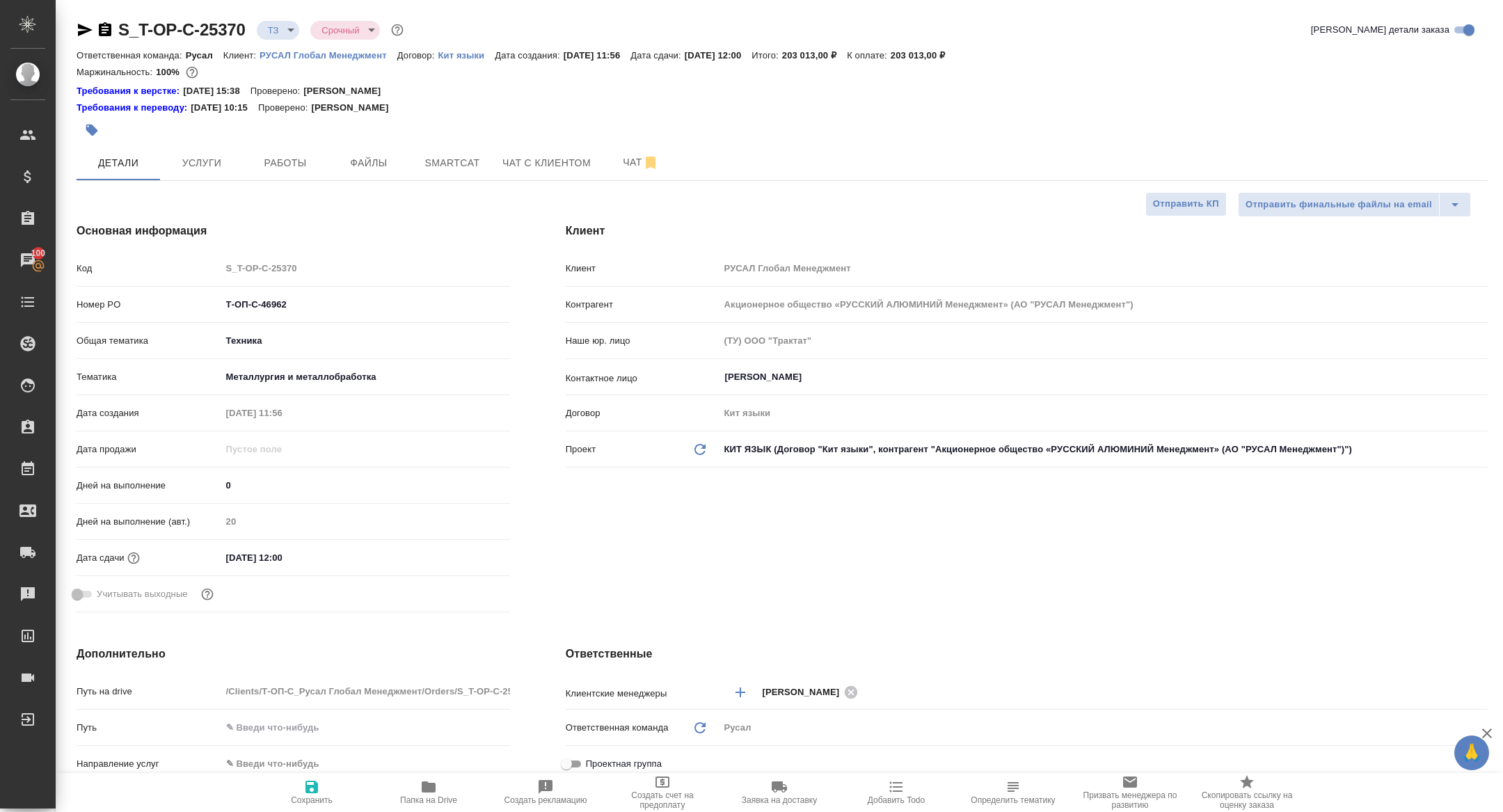
type textarea "x"
click at [630, 172] on button "Чат" at bounding box center [640, 163] width 84 height 35
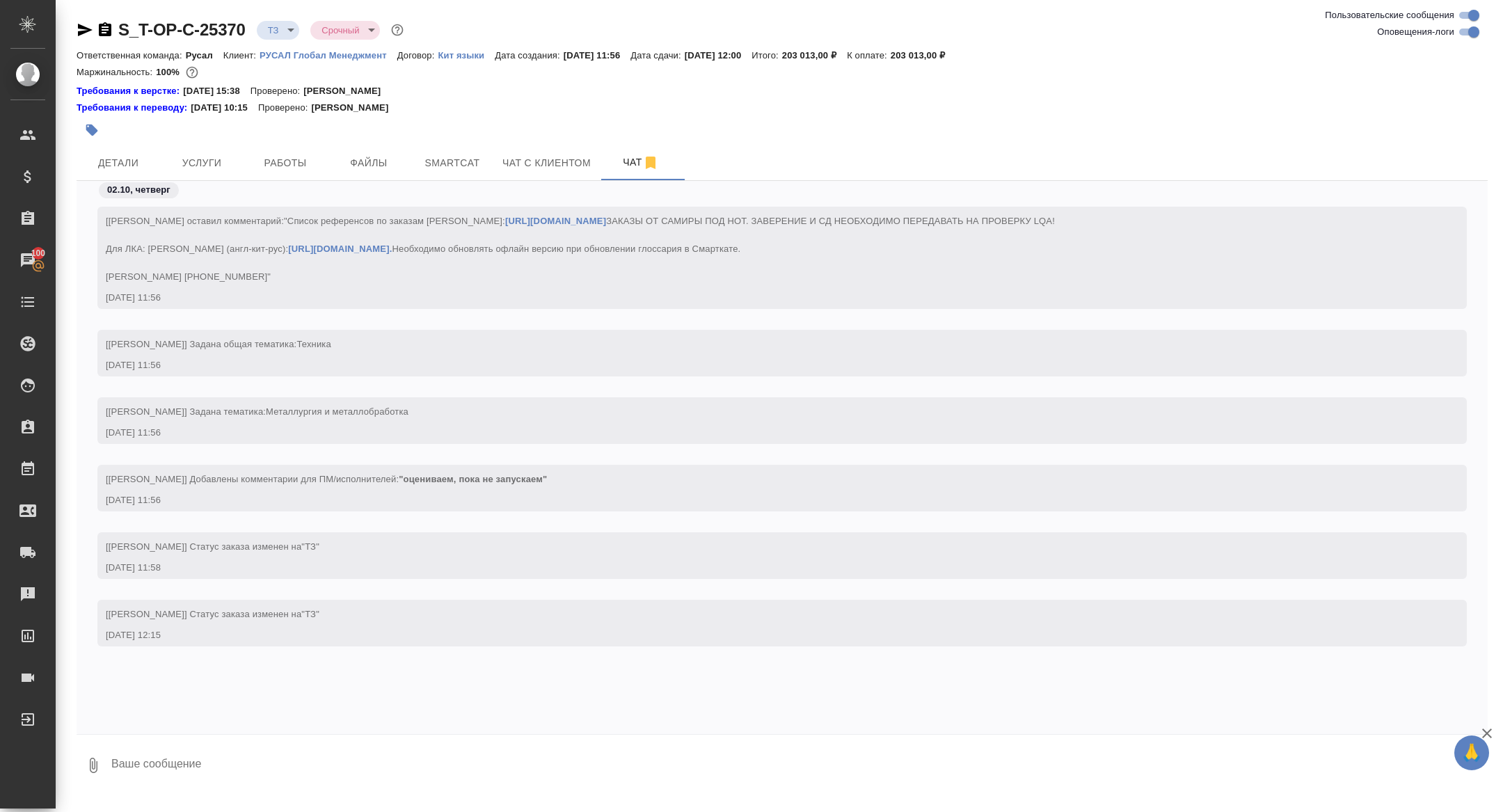
click at [97, 32] on icon "button" at bounding box center [105, 29] width 17 height 17
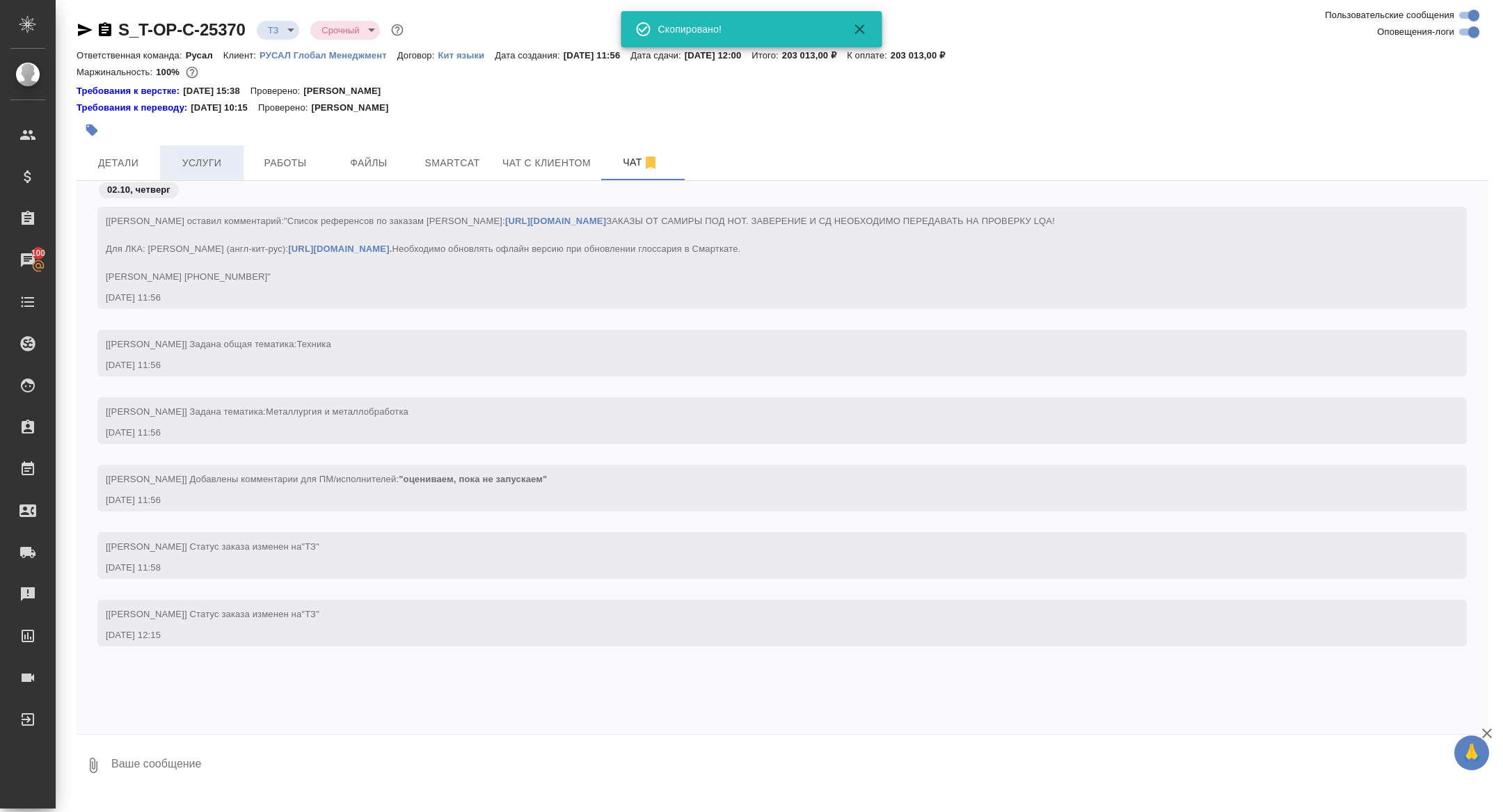
click at [204, 171] on button "Услуги" at bounding box center [202, 163] width 84 height 35
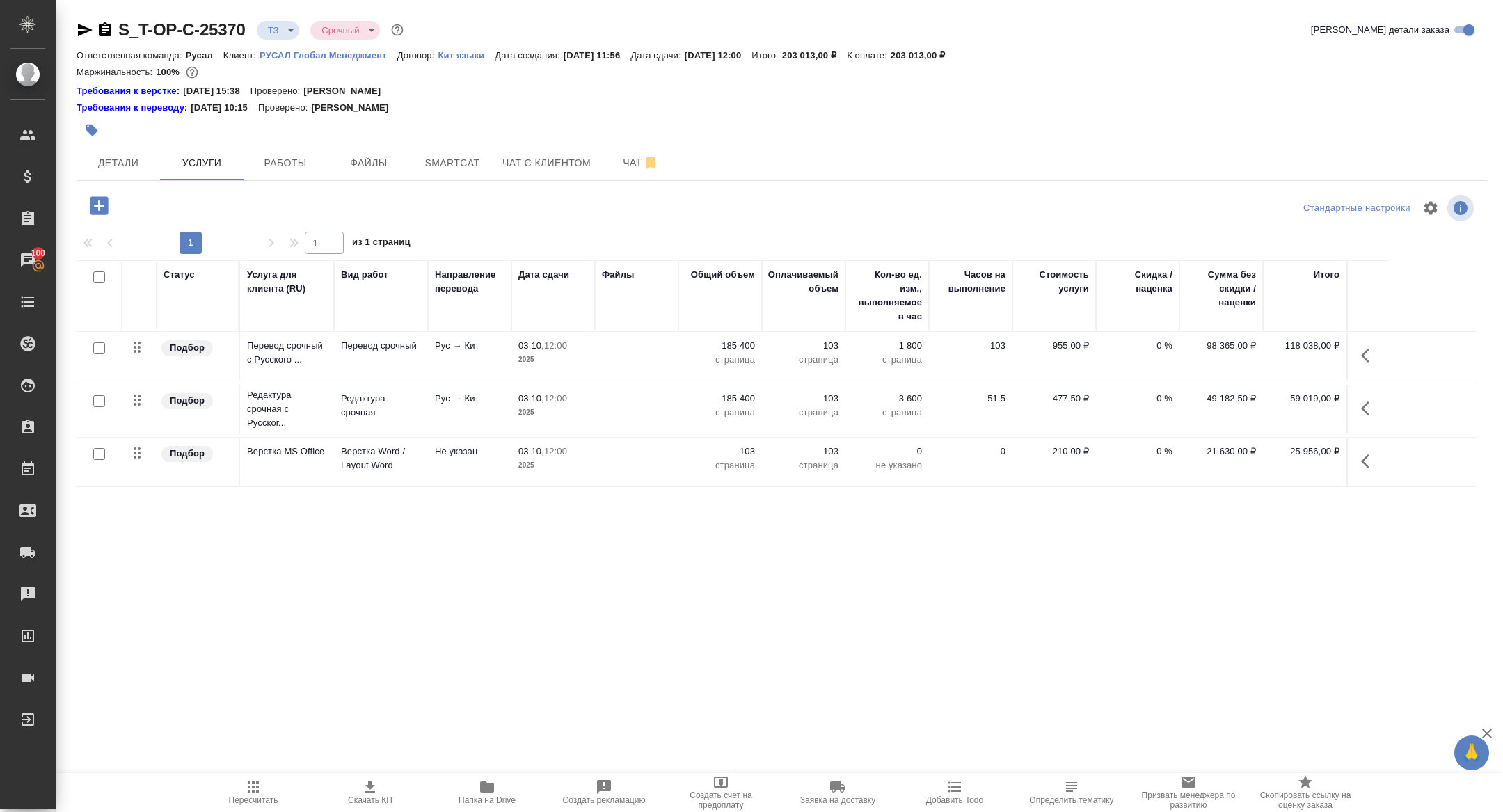
click at [102, 27] on icon "button" at bounding box center [105, 29] width 17 height 17
click at [126, 158] on span "Детали" at bounding box center [118, 163] width 67 height 17
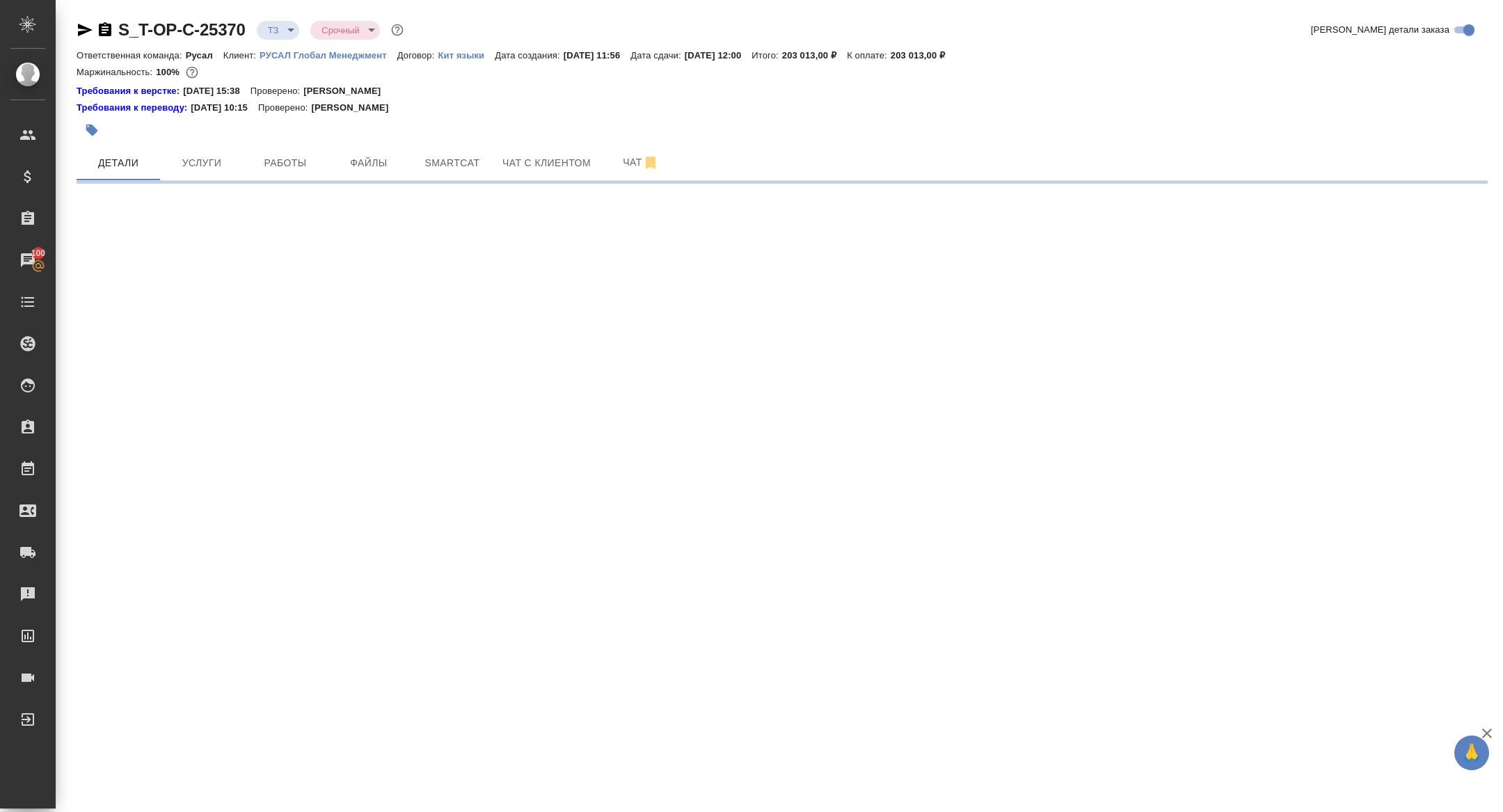
select select "RU"
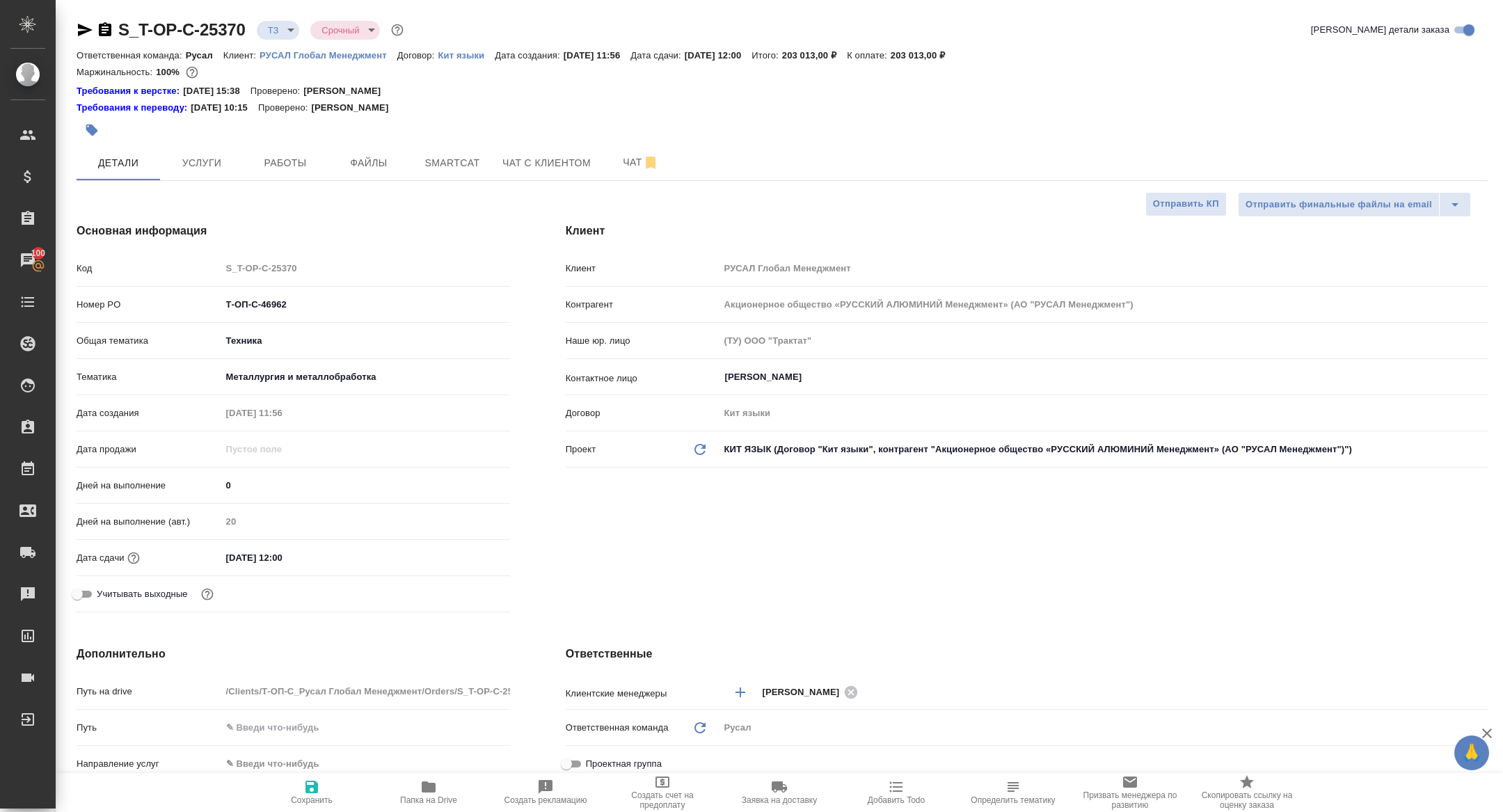
type textarea "x"
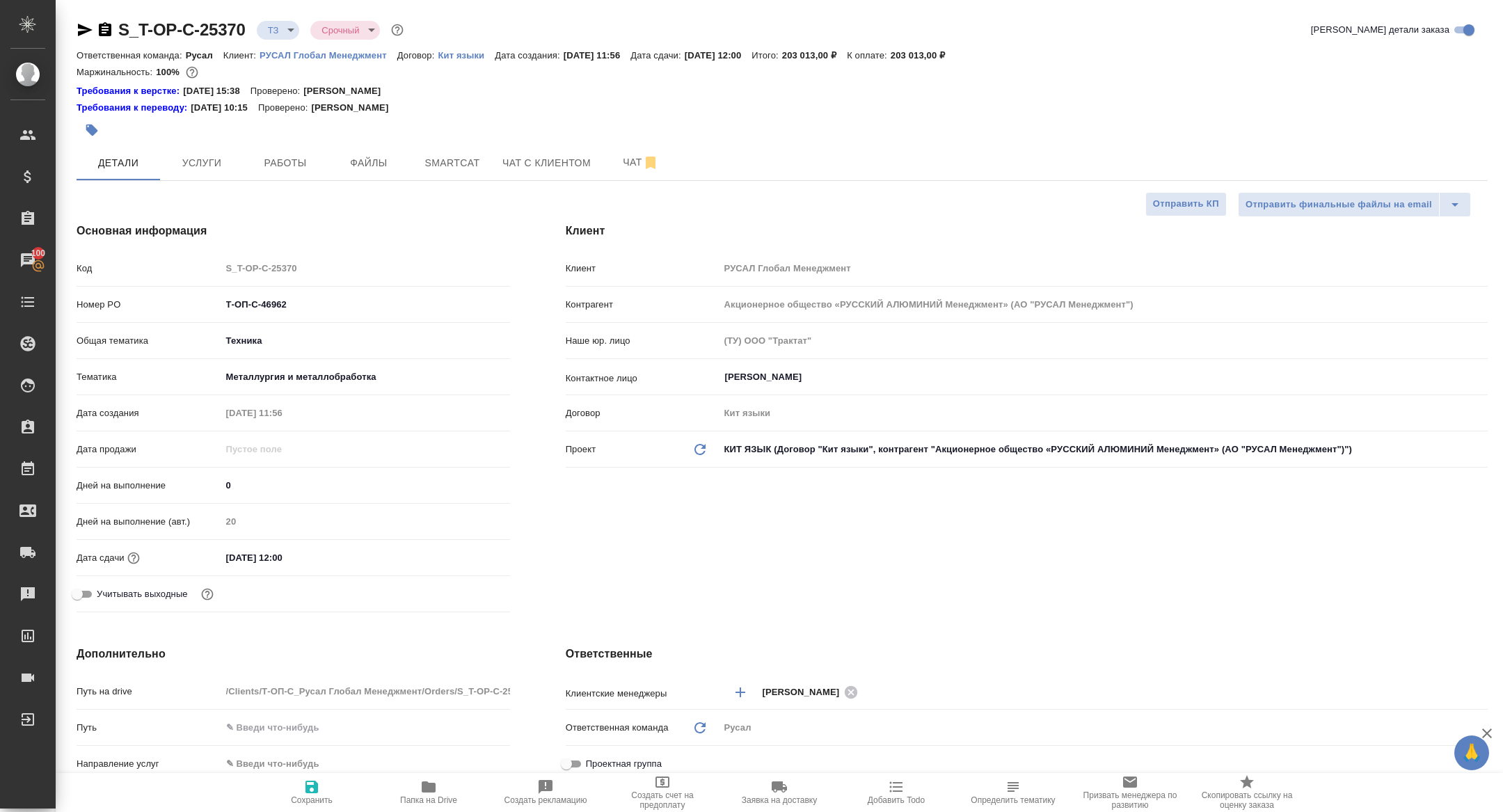
type textarea "x"
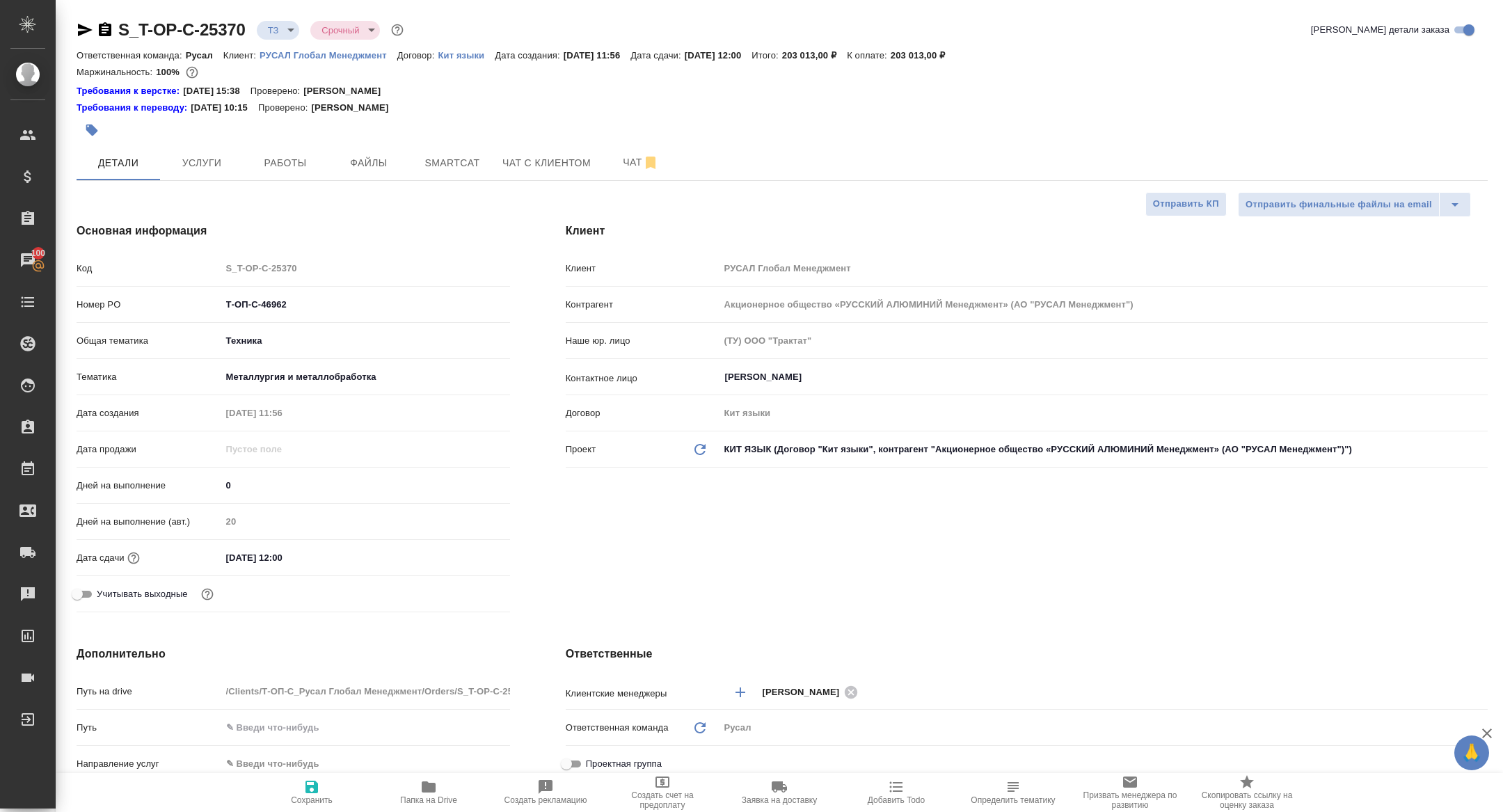
type textarea "x"
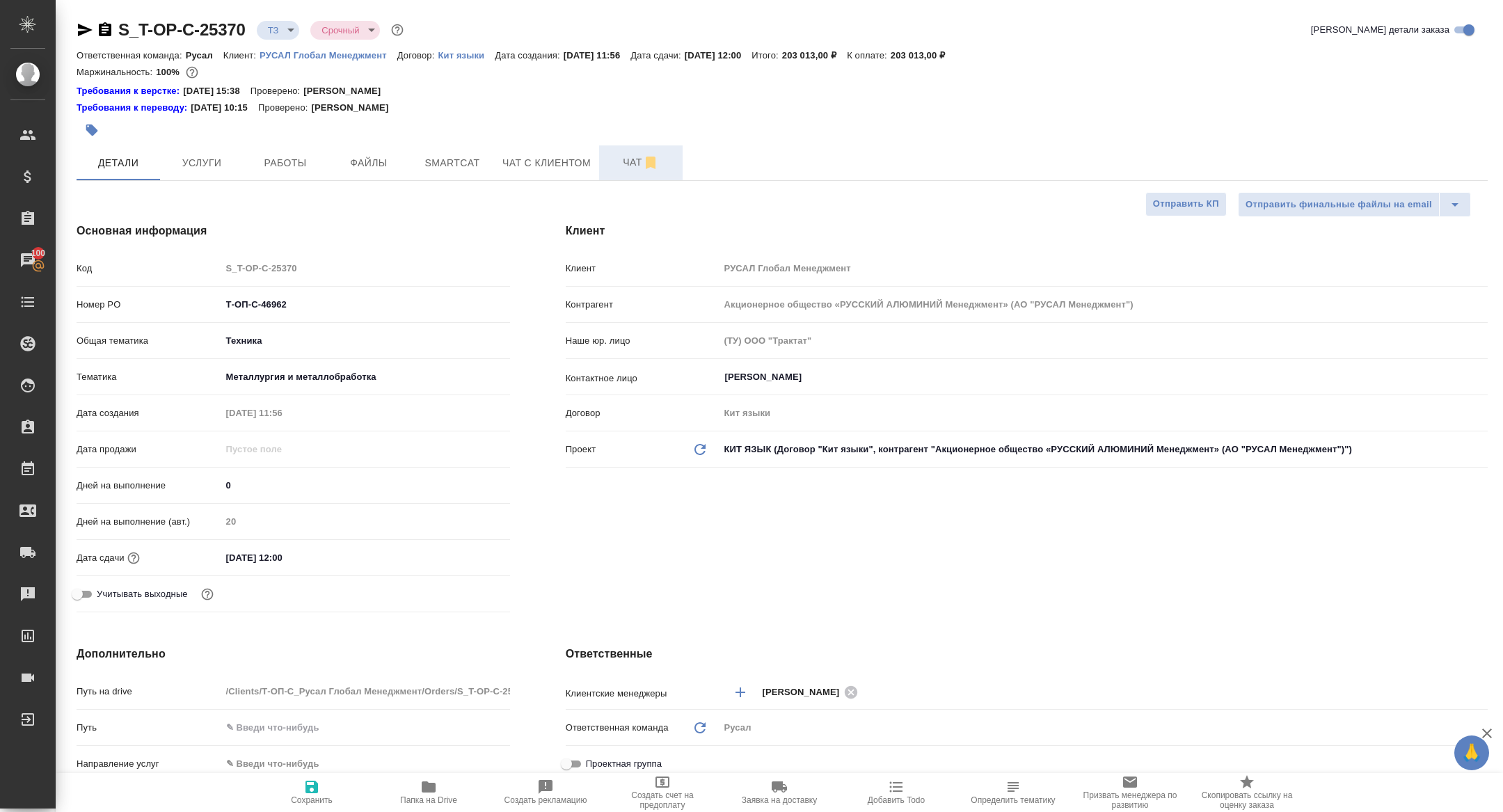
click at [630, 178] on button "Чат" at bounding box center [640, 163] width 84 height 35
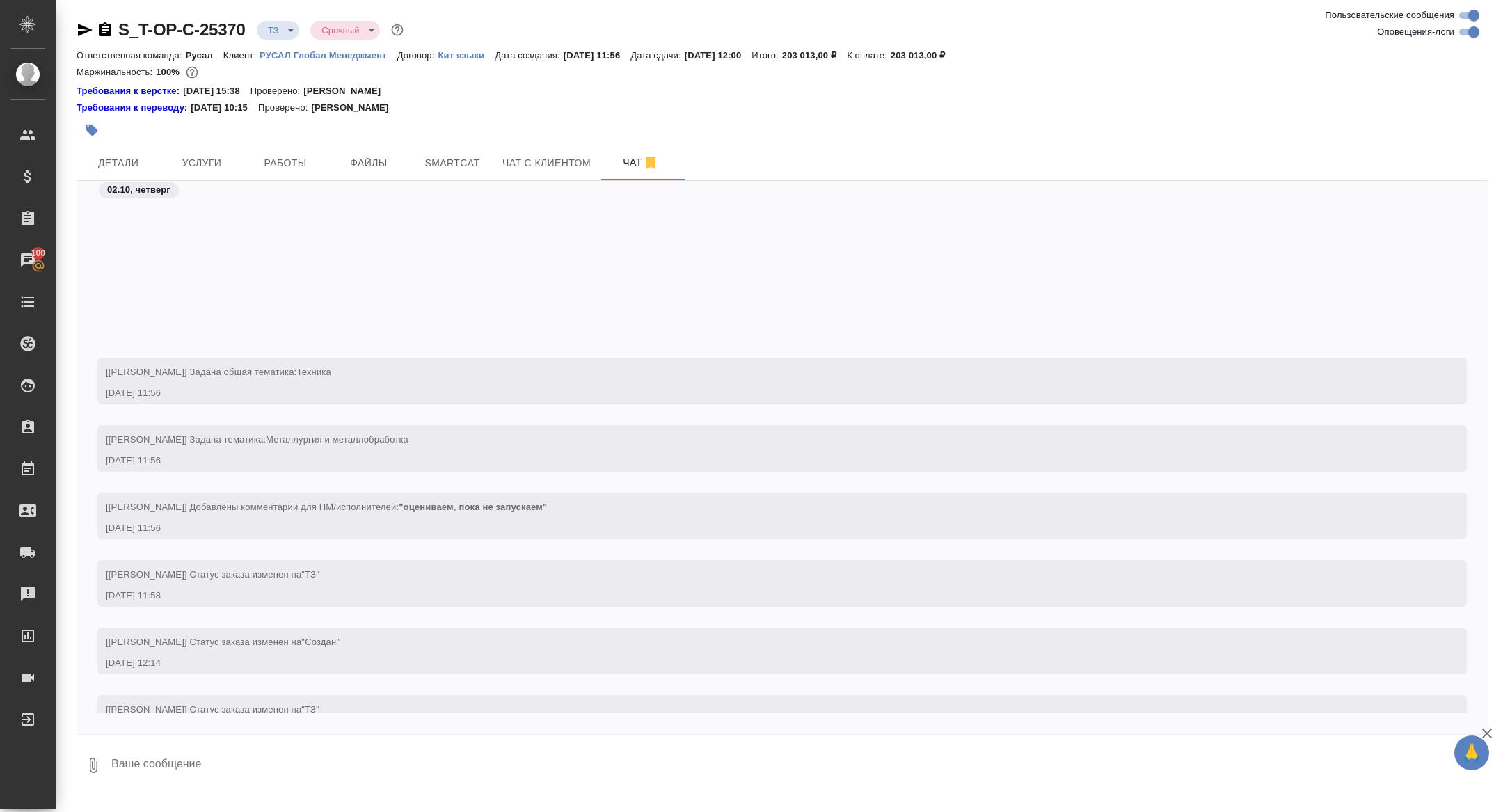
scroll to position [184, 0]
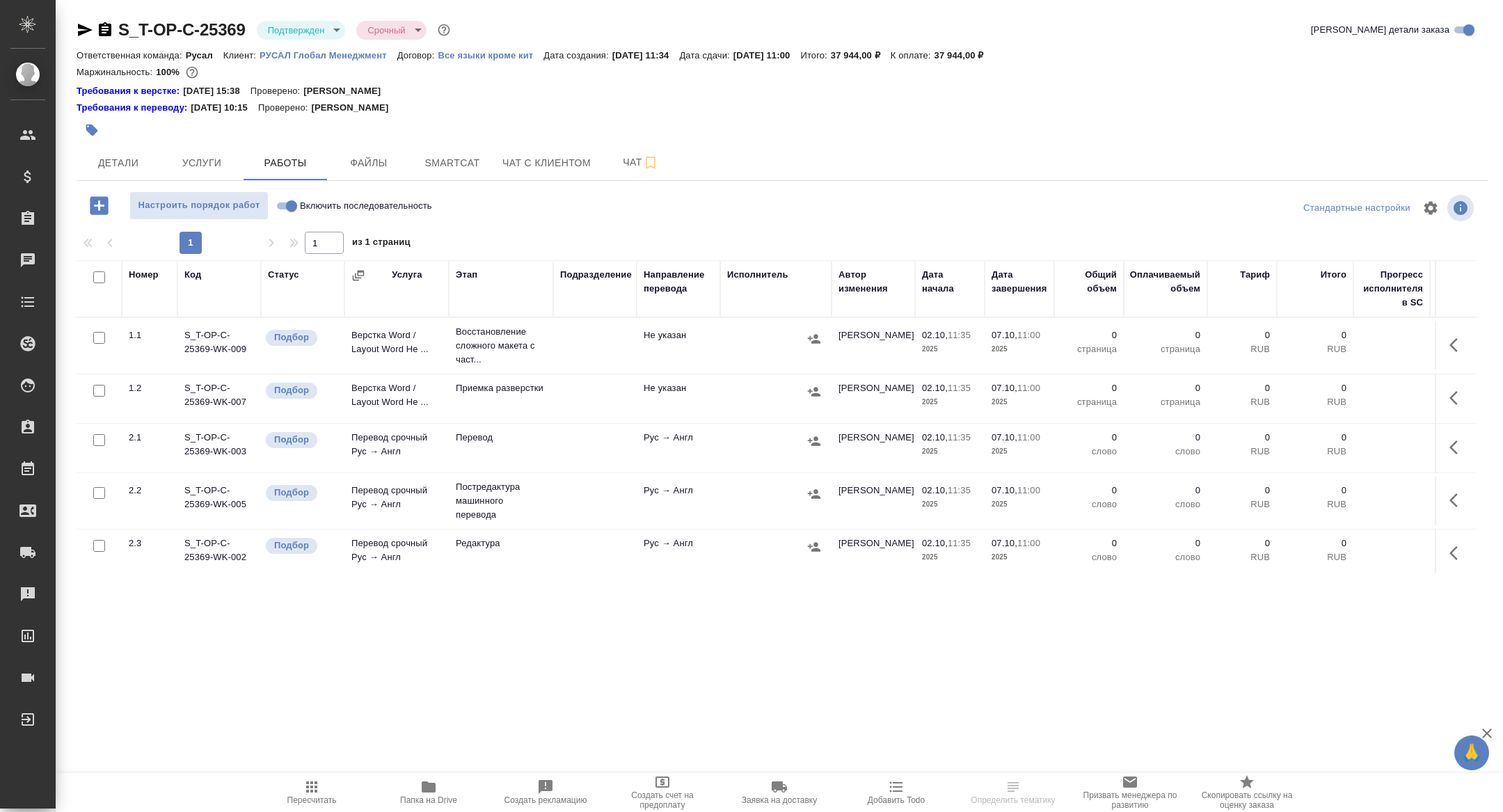
click at [1455, 348] on icon "button" at bounding box center [1453, 345] width 9 height 14
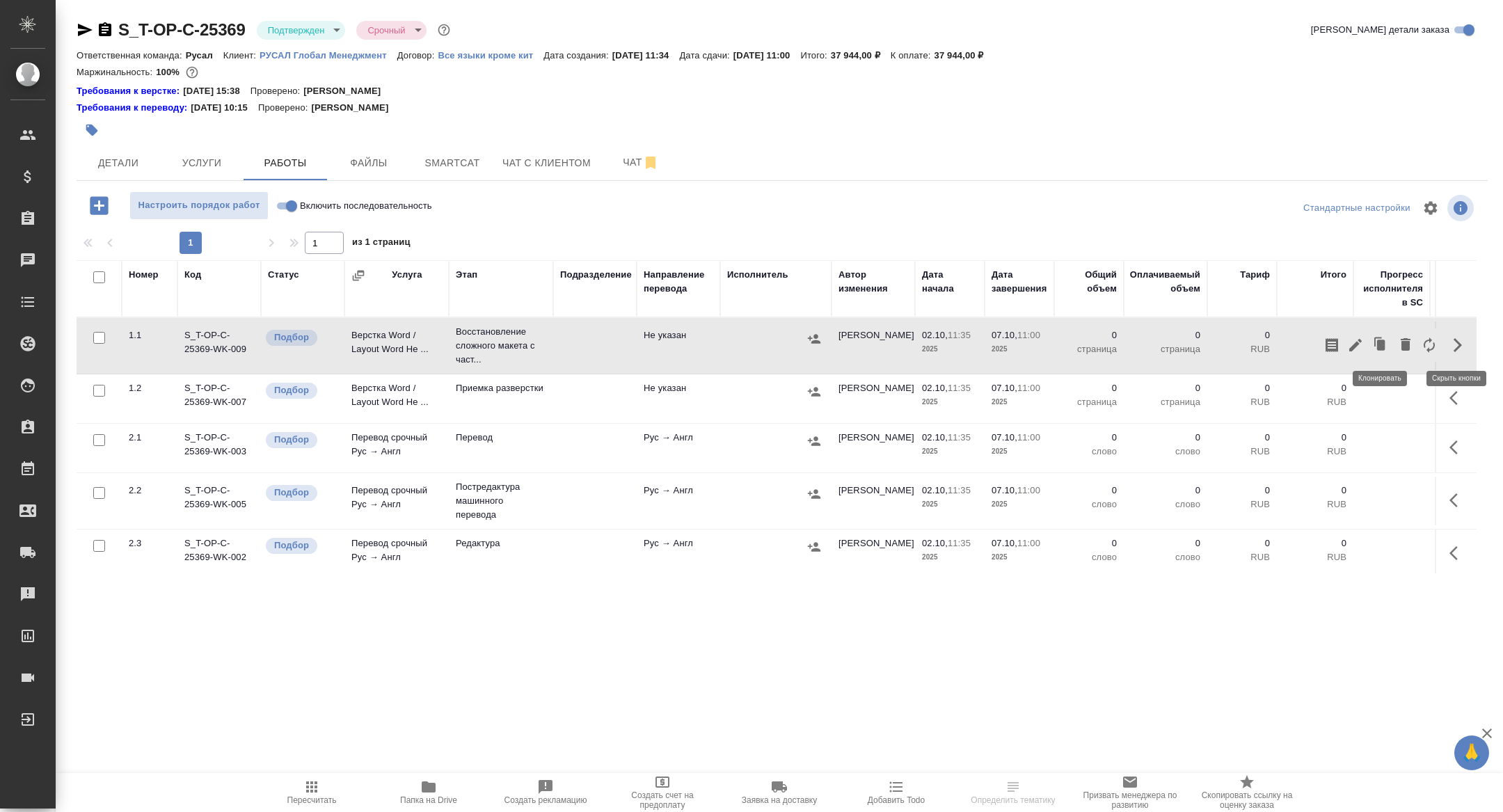
click at [1364, 343] on button "button" at bounding box center [1355, 345] width 24 height 33
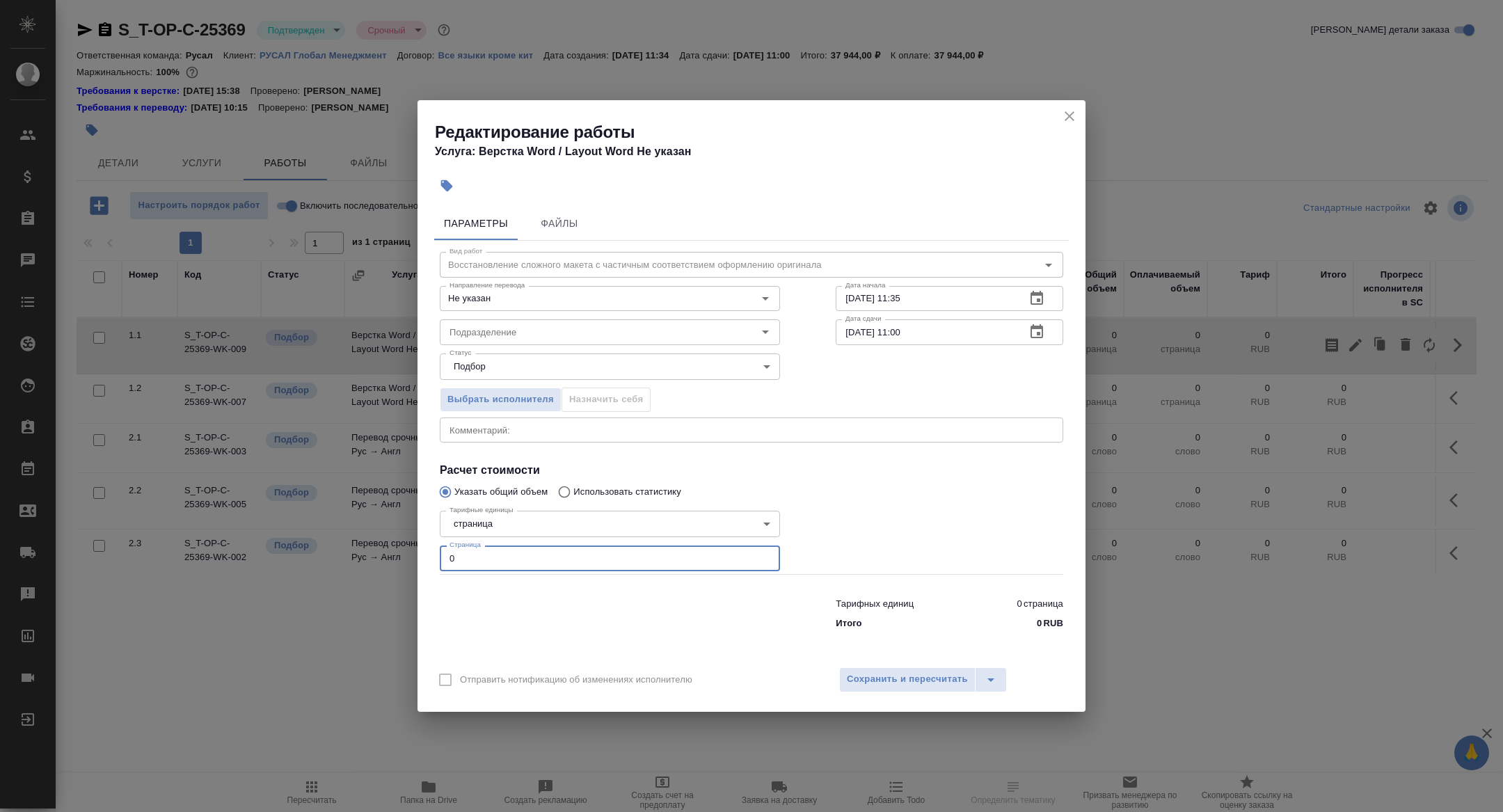
drag, startPoint x: 493, startPoint y: 560, endPoint x: 363, endPoint y: 531, distance: 133.2
click at [363, 531] on div "Редактирование работы Услуга: Верстка Word / Layout Word Не указан Параметры Фа…" at bounding box center [752, 406] width 1503 height 812
type input "40"
click at [539, 328] on input "Подразделение" at bounding box center [586, 332] width 285 height 17
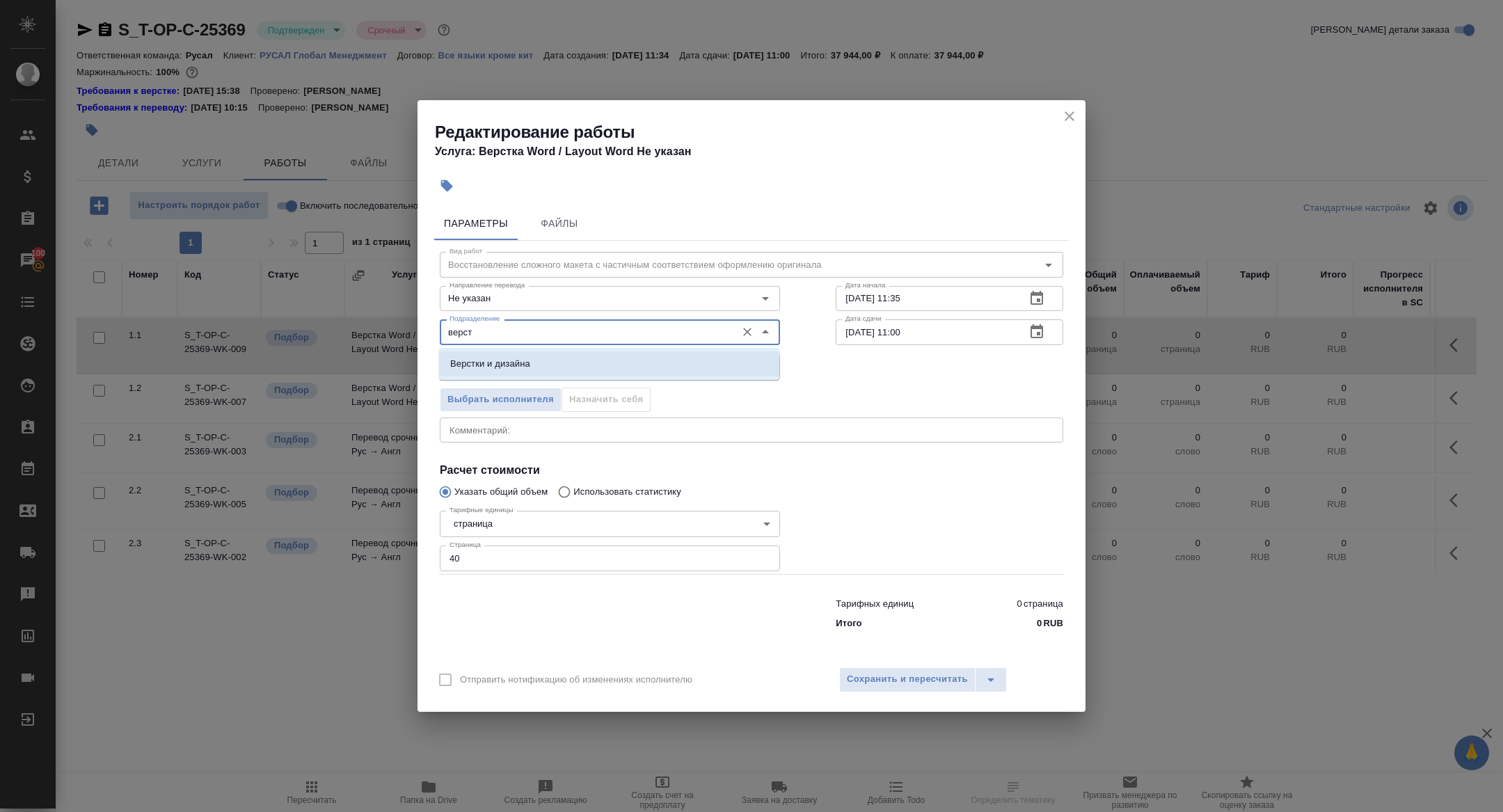
click at [551, 355] on li "Верстки и дизайна" at bounding box center [609, 364] width 340 height 25
type input "Верстки и дизайна"
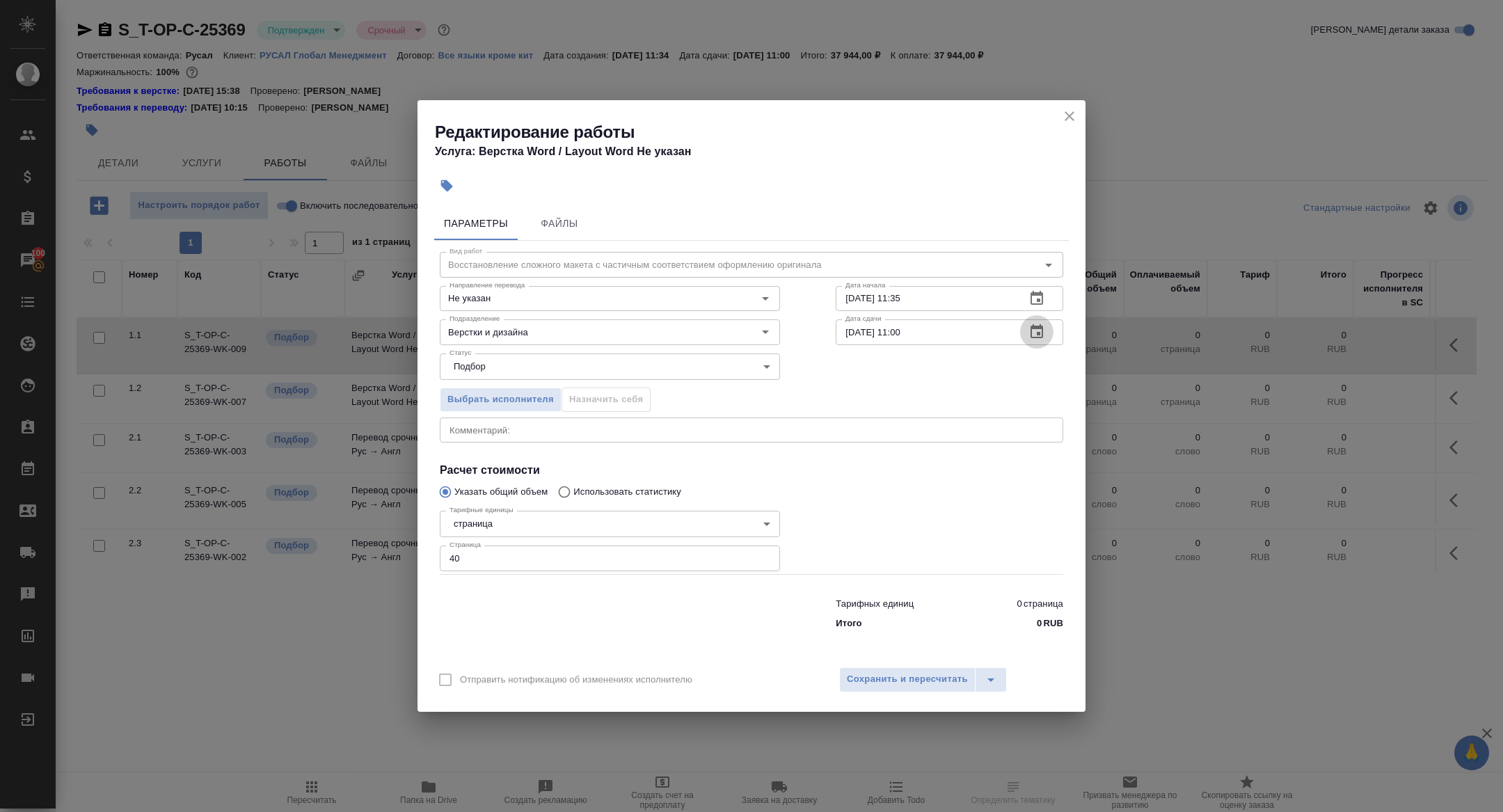
click at [1041, 324] on icon "button" at bounding box center [1036, 332] width 17 height 17
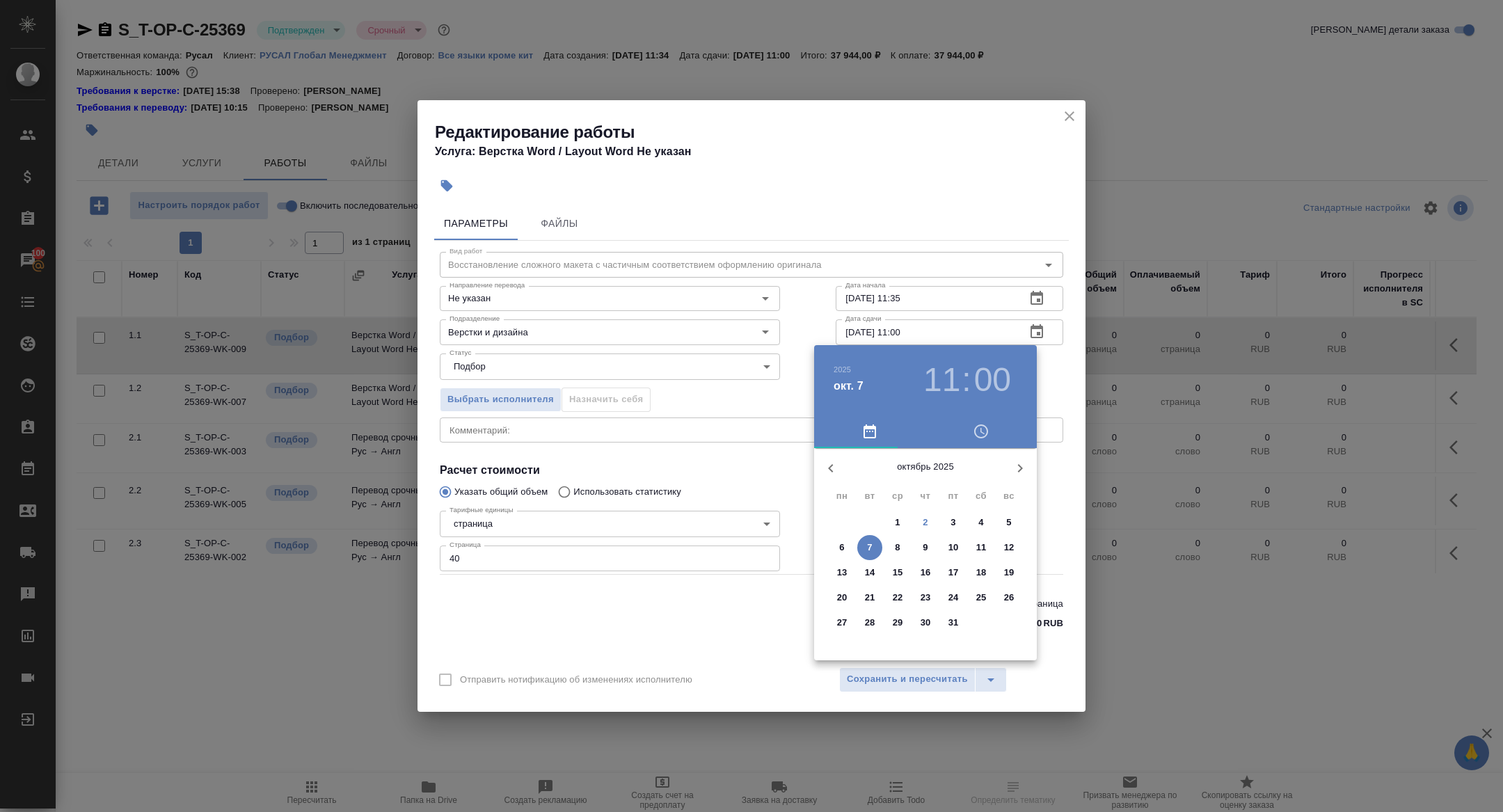
click at [944, 526] on span "3" at bounding box center [953, 522] width 25 height 14
type input "03.10.2025 11:00"
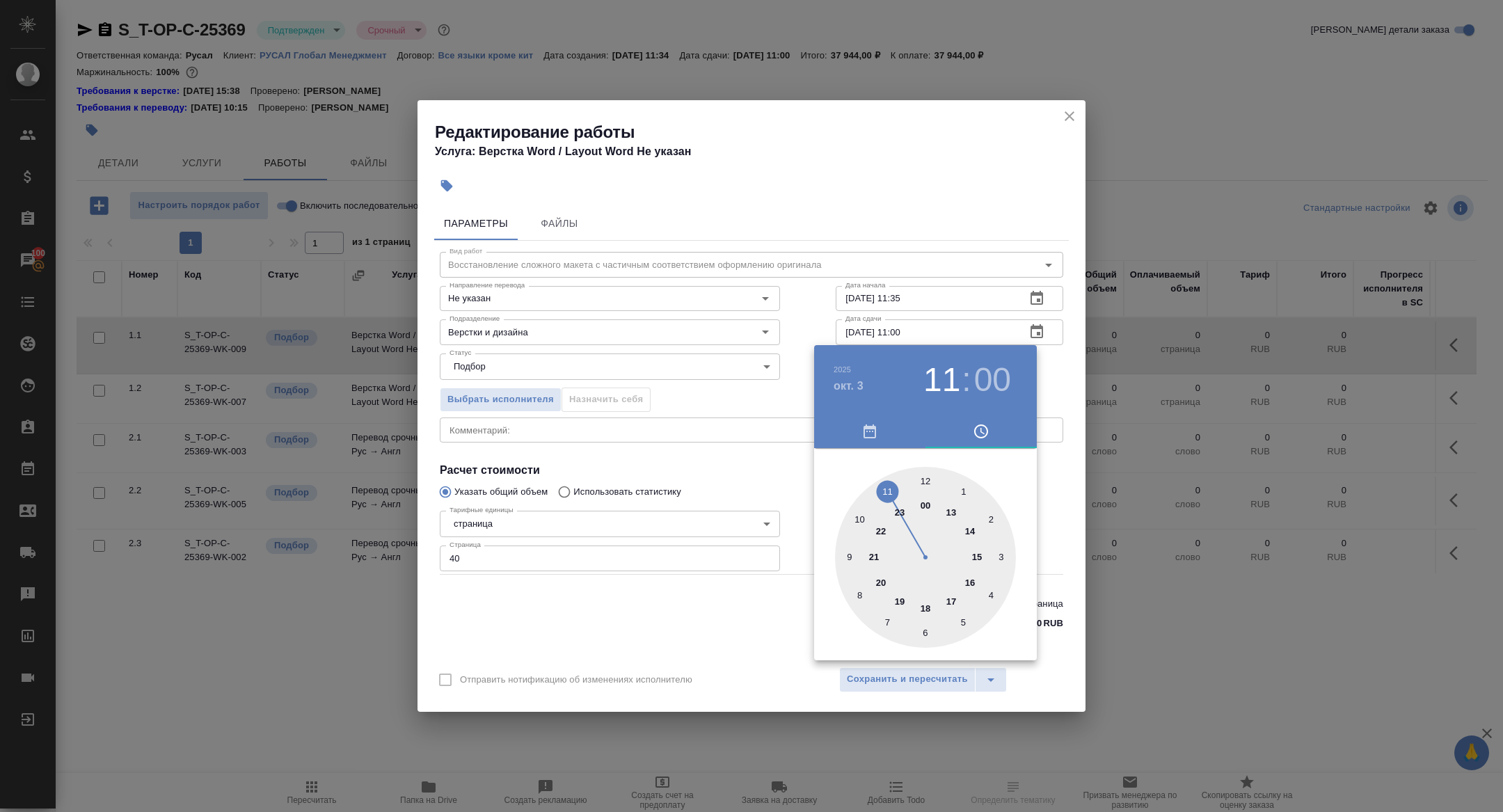
click at [674, 539] on div at bounding box center [752, 406] width 1503 height 812
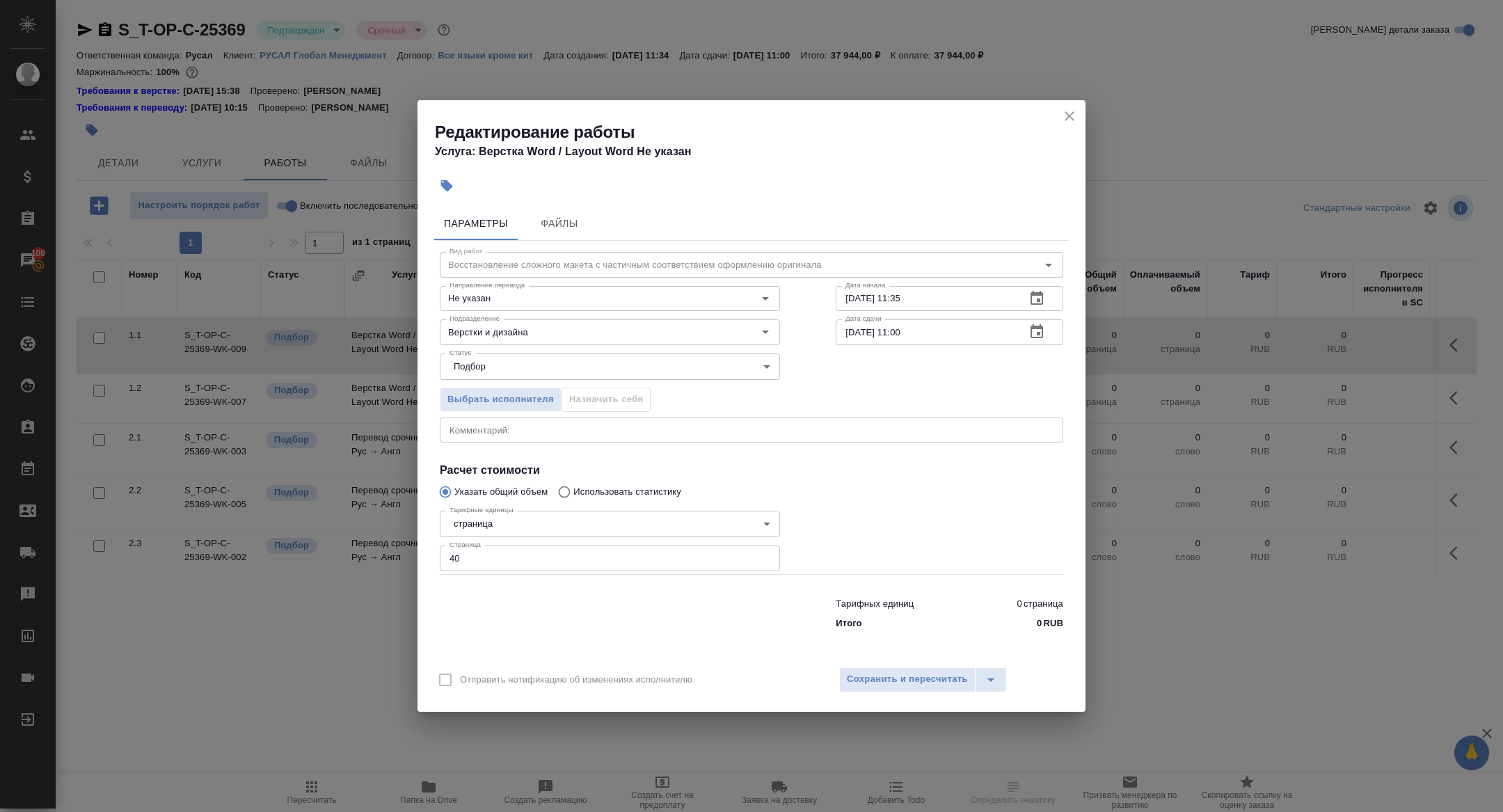
click at [930, 675] on div "2025 окт. 3 11 : 00 00 1 2 3 4 5 6 7 8 9 10 11 12 13 14 15 16 17 18 19 20 21 22…" at bounding box center [752, 406] width 1503 height 812
click at [915, 677] on span "Сохранить и пересчитать" at bounding box center [907, 679] width 121 height 16
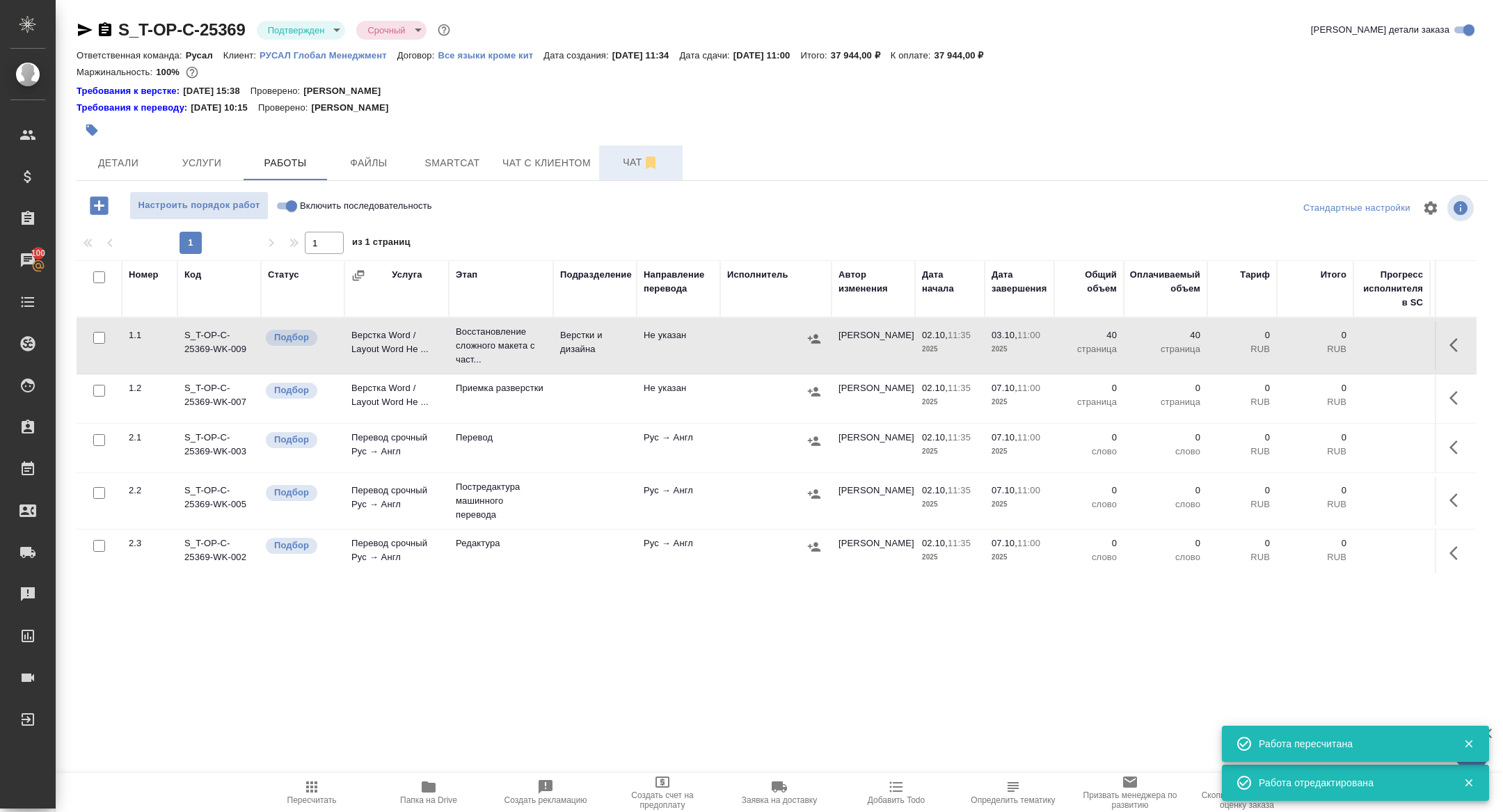
click at [640, 161] on span "Чат" at bounding box center [640, 162] width 67 height 17
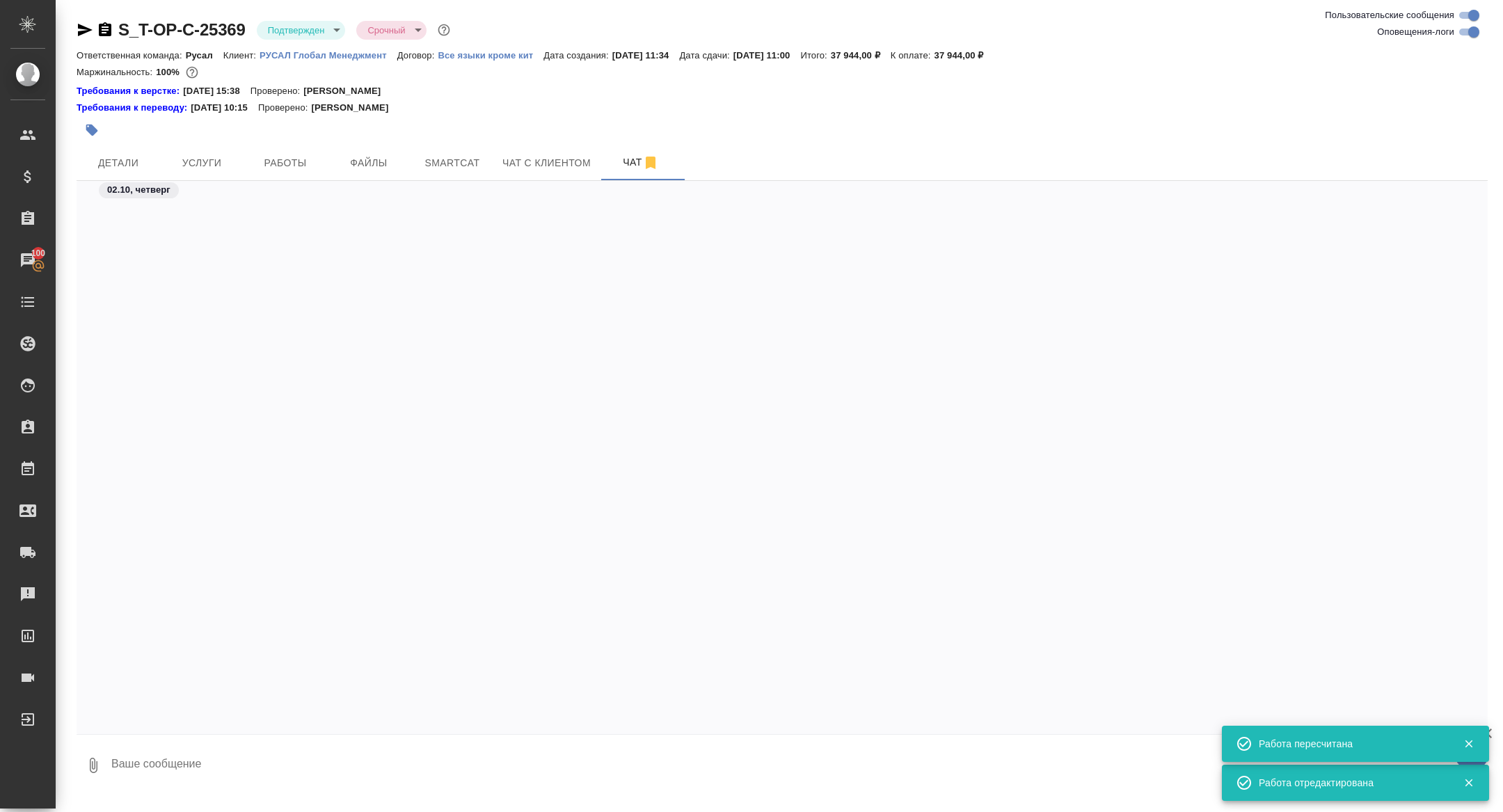
scroll to position [2764, 0]
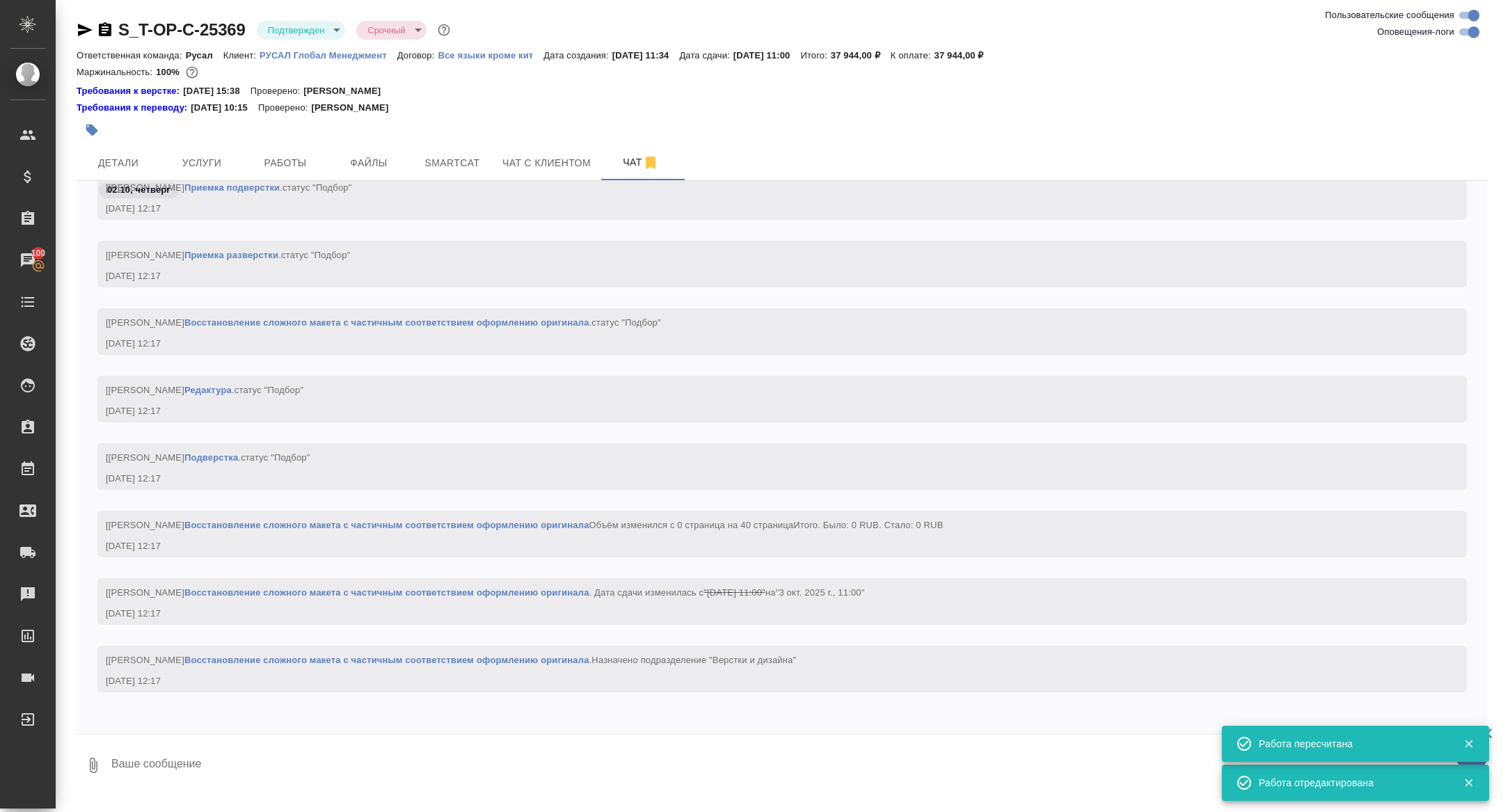
click at [299, 769] on textarea at bounding box center [799, 765] width 1378 height 47
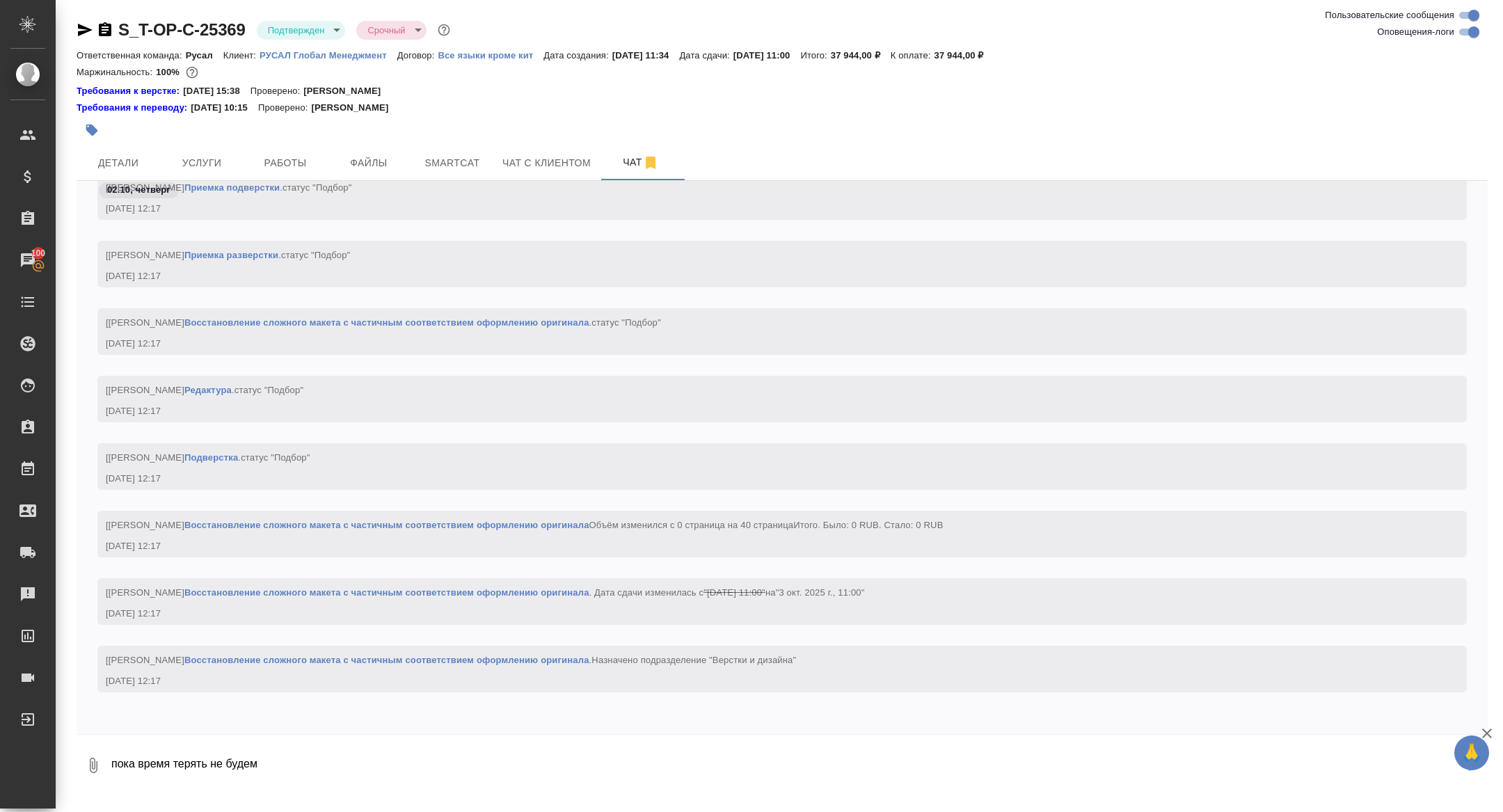
type textarea "пока время терять не будем"
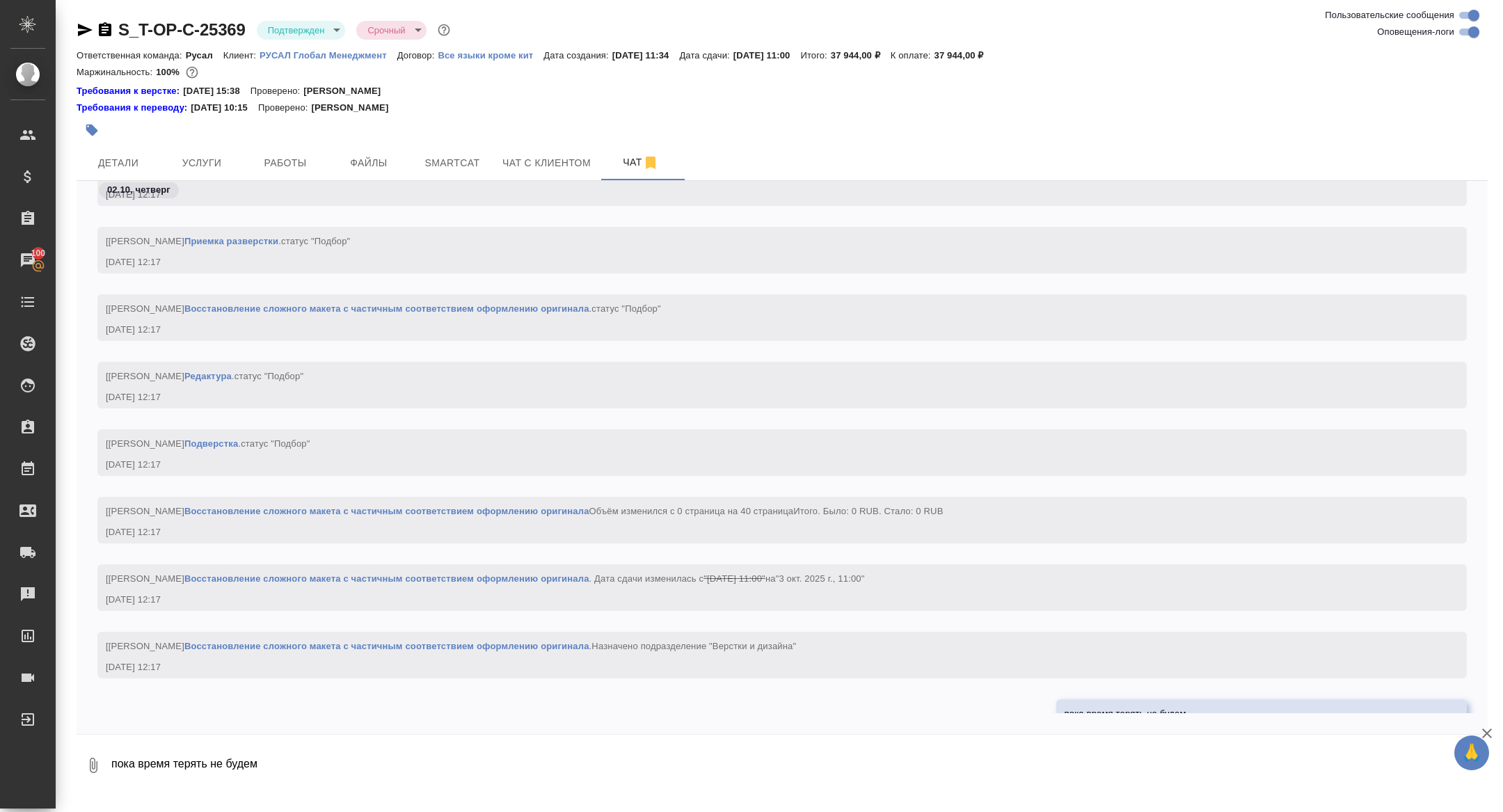
scroll to position [2831, 0]
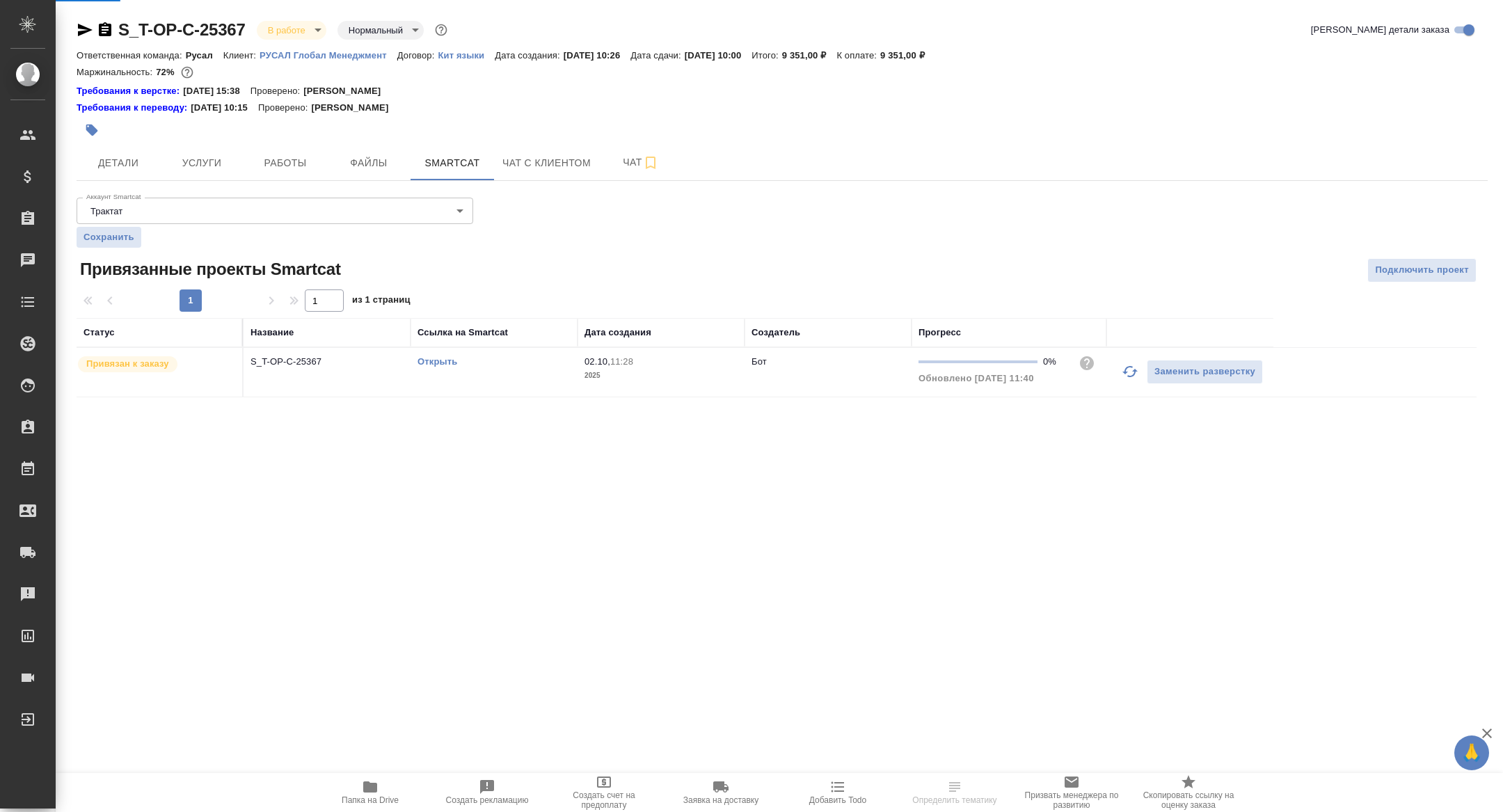
click at [284, 159] on span "Работы" at bounding box center [285, 163] width 67 height 17
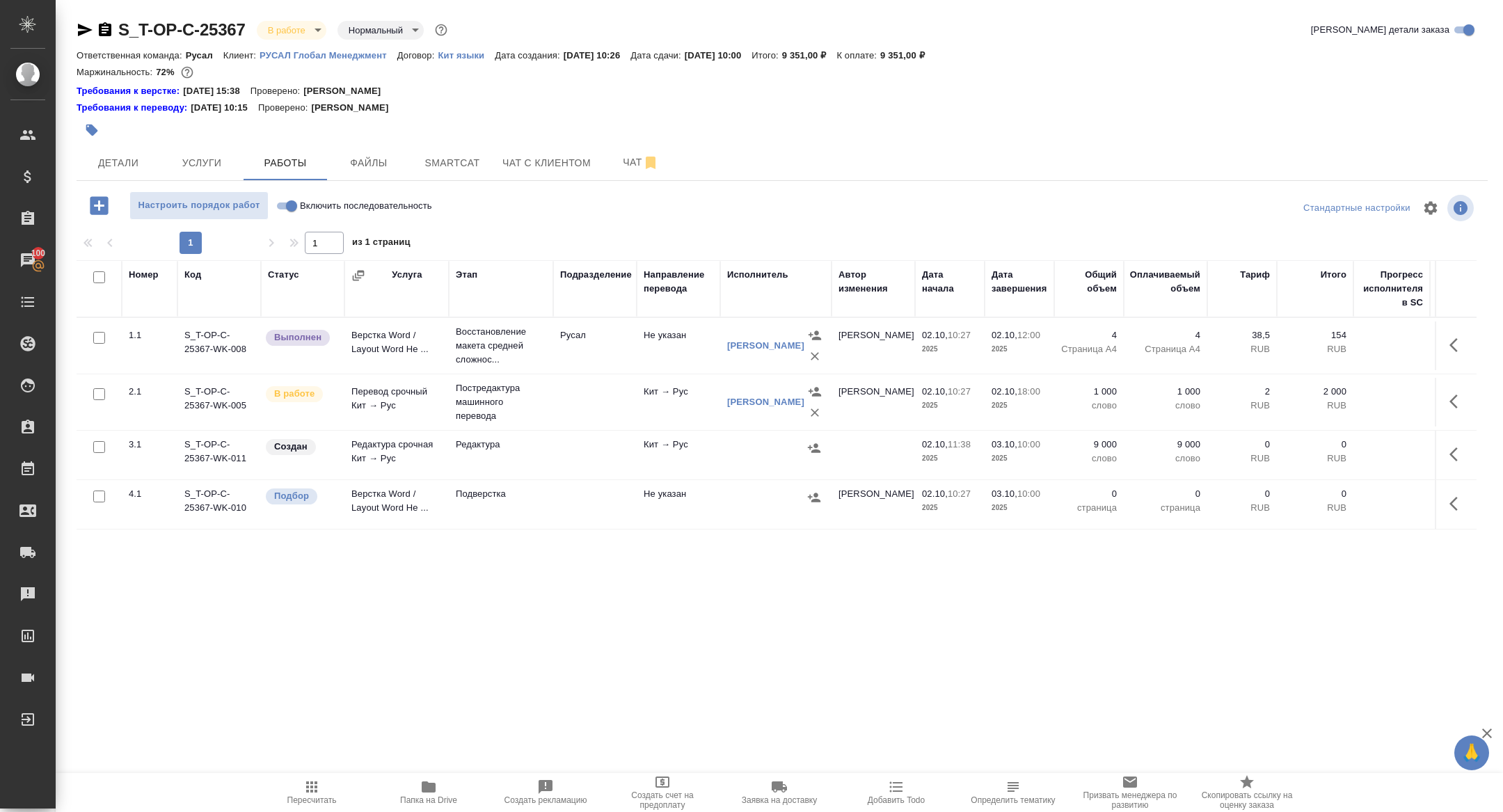
click at [1445, 449] on button "button" at bounding box center [1457, 454] width 33 height 33
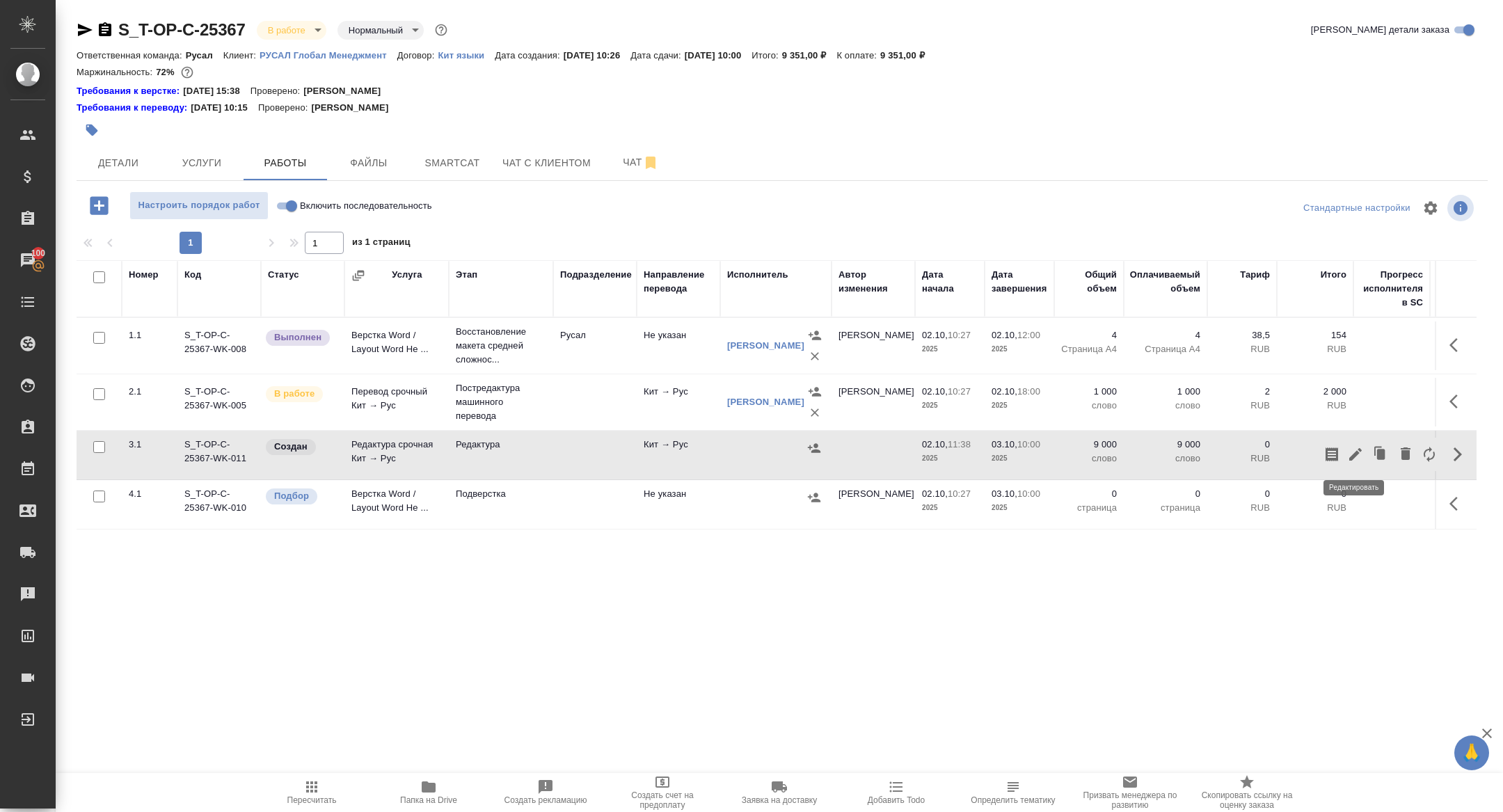
click at [1359, 450] on icon "button" at bounding box center [1355, 454] width 17 height 17
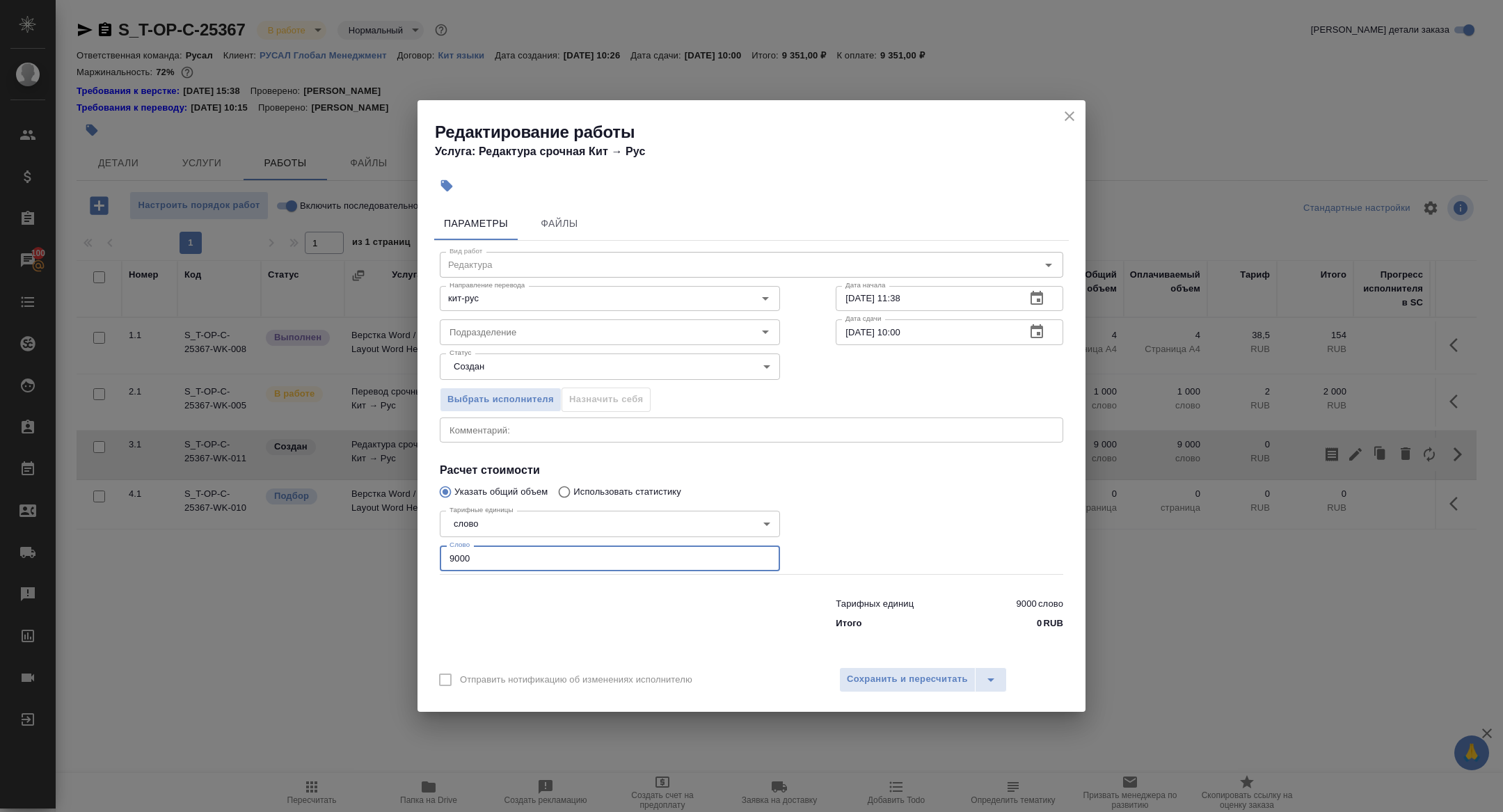
drag, startPoint x: 507, startPoint y: 556, endPoint x: 377, endPoint y: 556, distance: 130.0
click at [377, 556] on div "Редактирование работы Услуга: Редактура срочная Кит → Рус Параметры Файлы Вид р…" at bounding box center [752, 406] width 1503 height 812
type input "2000"
click at [1045, 308] on button "button" at bounding box center [1037, 298] width 33 height 33
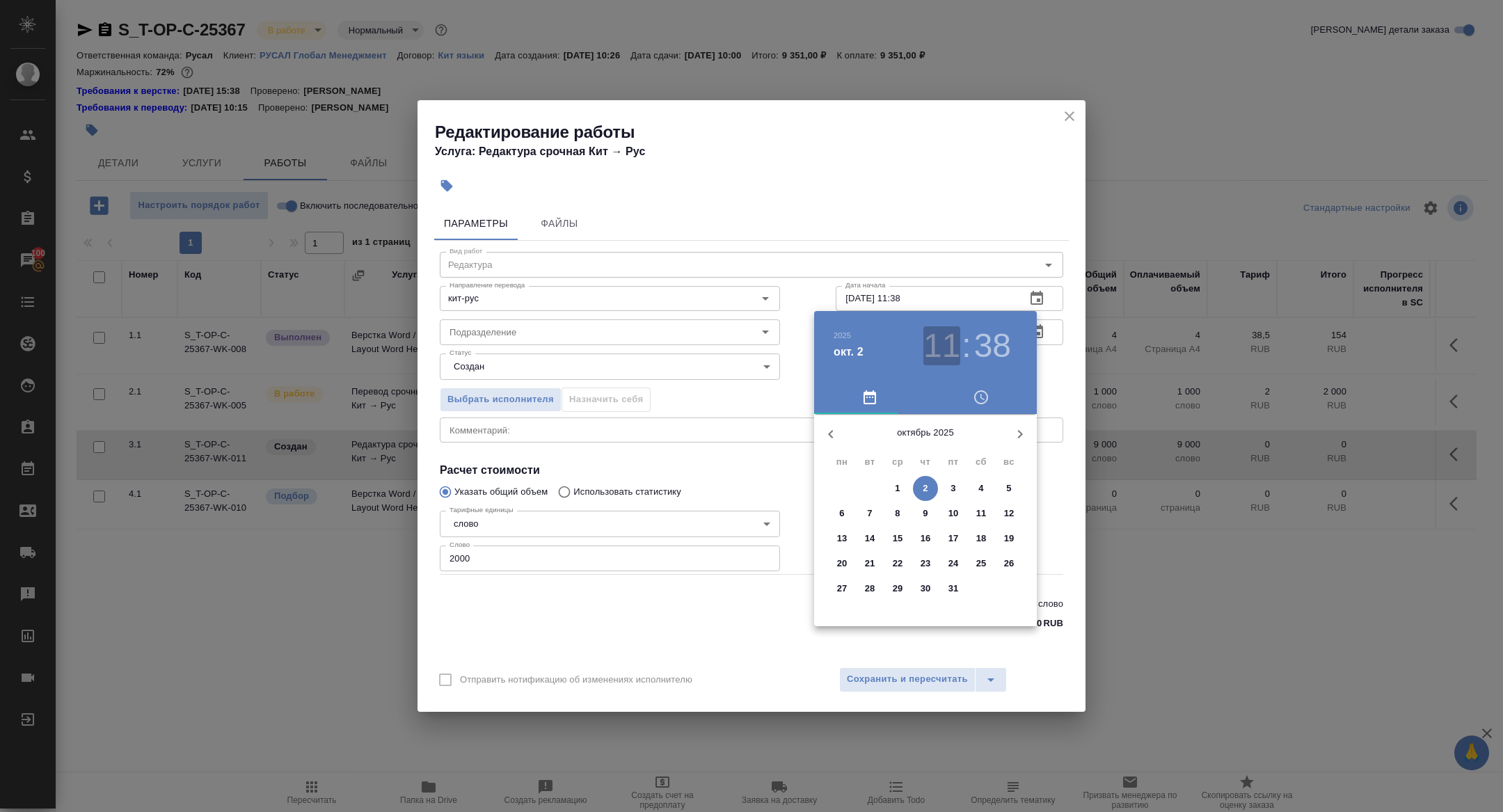
click at [937, 347] on h3 "11" at bounding box center [941, 345] width 37 height 39
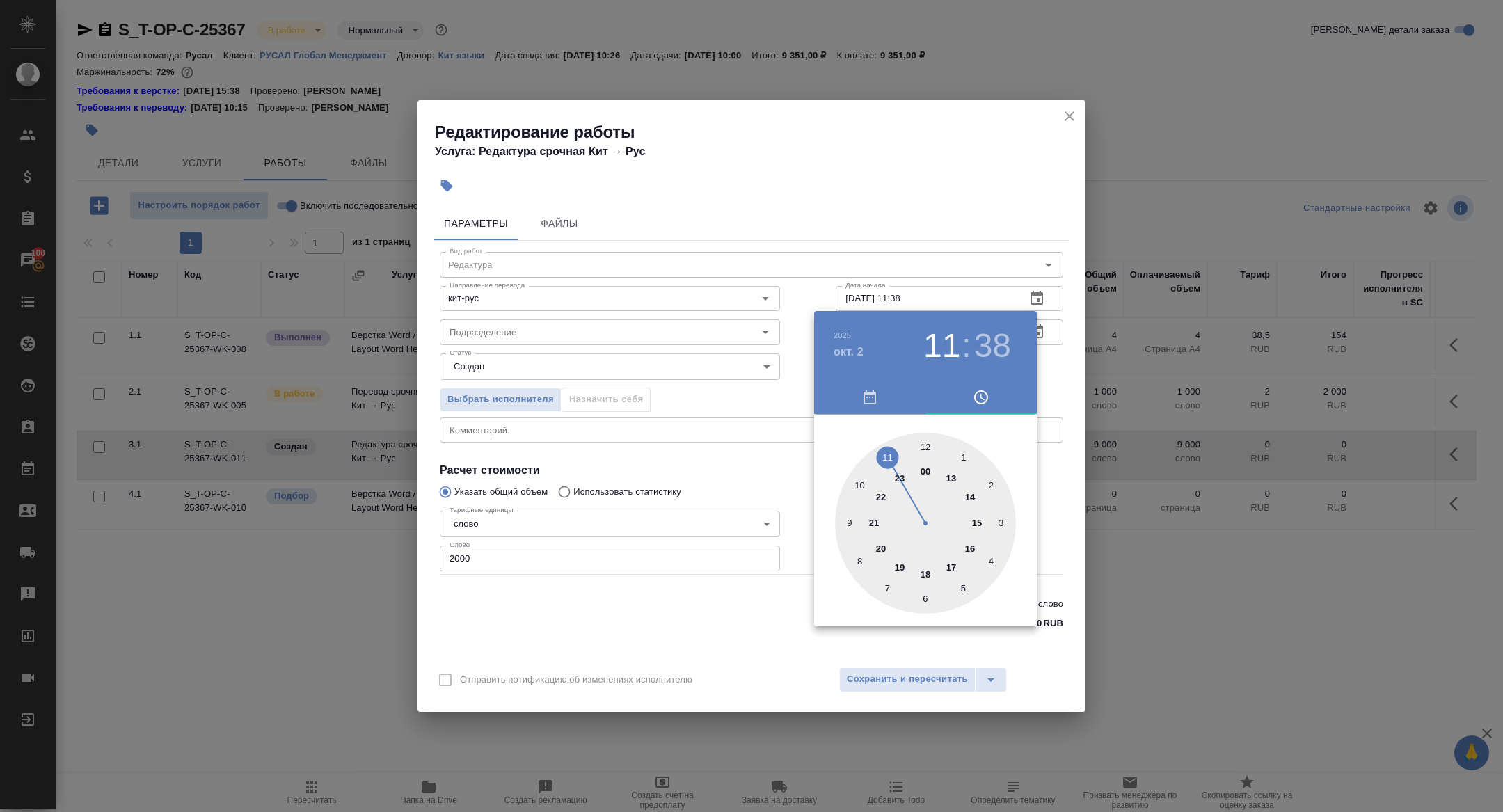
click at [978, 523] on div at bounding box center [926, 523] width 181 height 181
click at [783, 514] on div at bounding box center [752, 406] width 1503 height 812
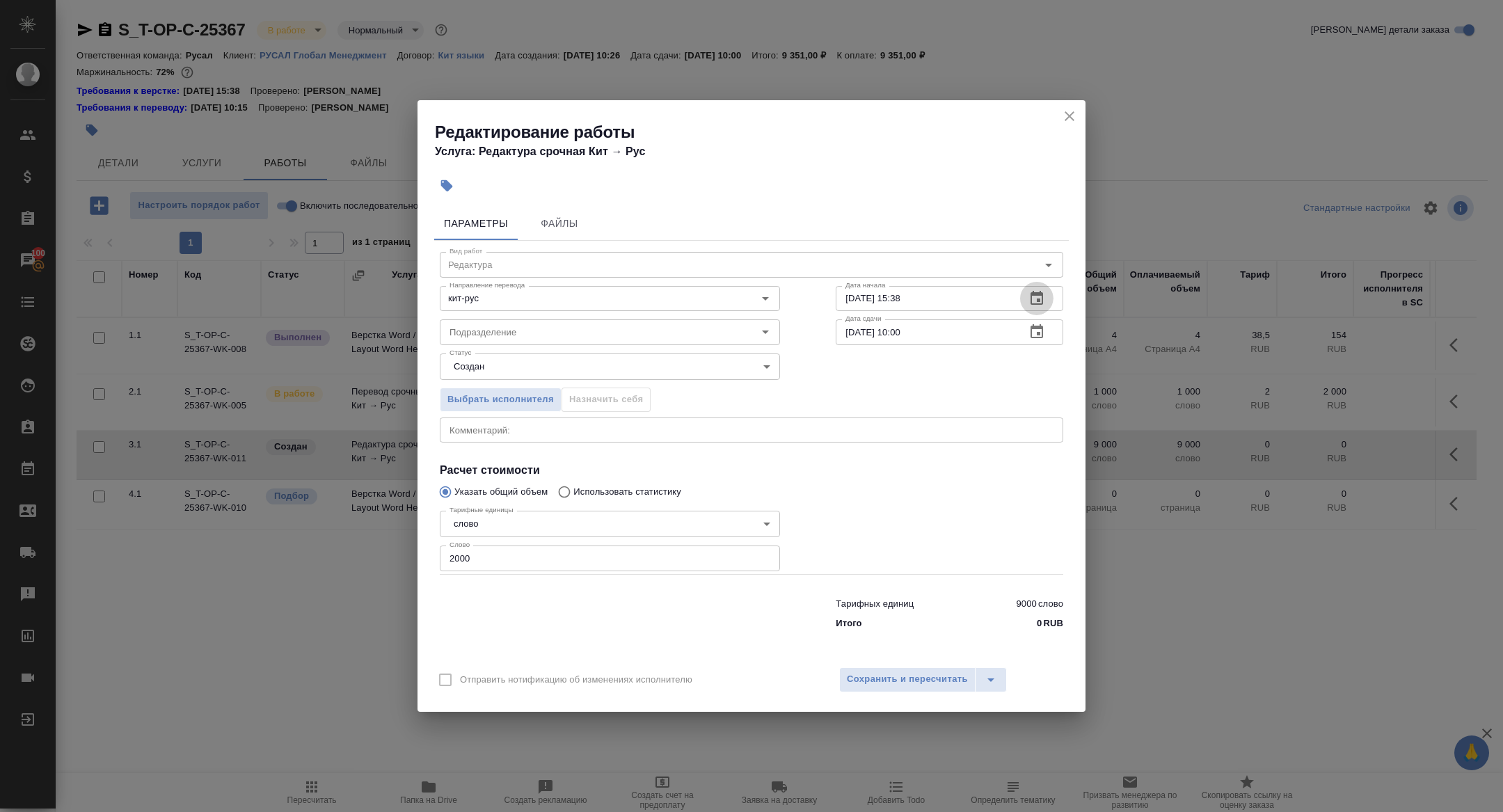
click at [1025, 306] on button "button" at bounding box center [1037, 298] width 33 height 33
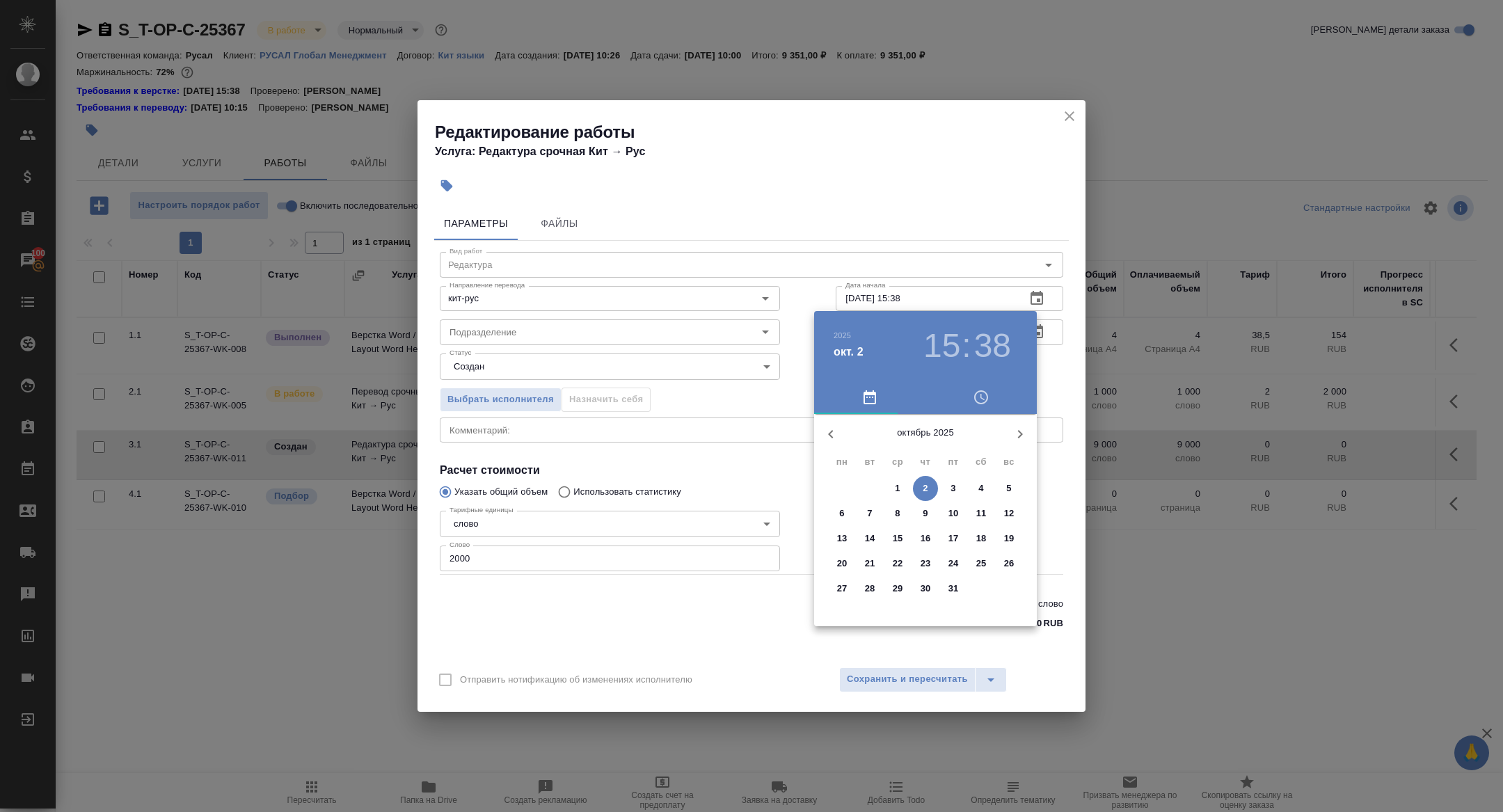
click at [969, 340] on h3 ":" at bounding box center [965, 345] width 9 height 39
click at [994, 356] on h3 "38" at bounding box center [992, 345] width 37 height 39
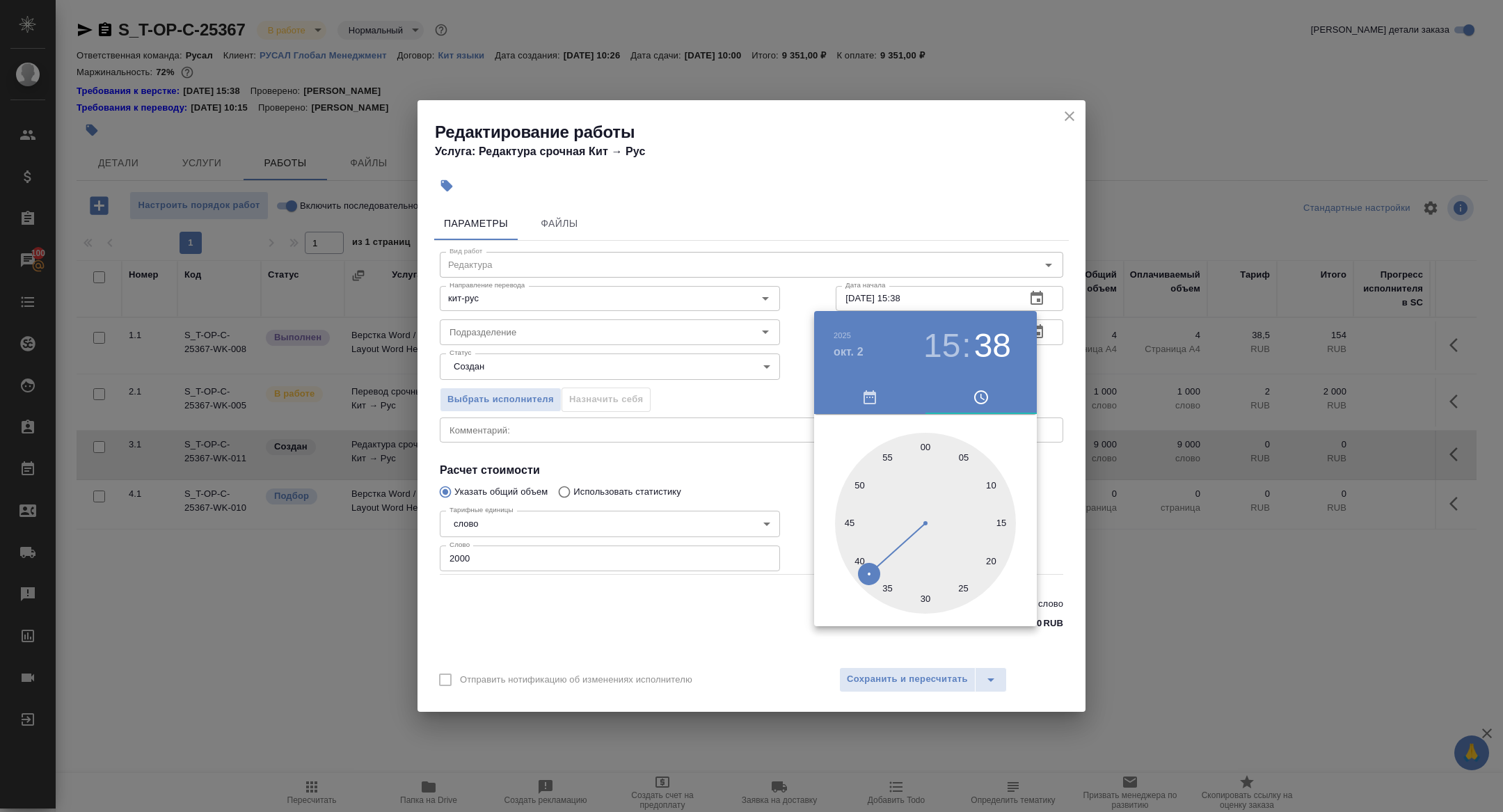
click at [848, 518] on div at bounding box center [926, 523] width 181 height 181
type input "02.10.2025 15:46"
click at [700, 514] on div at bounding box center [752, 406] width 1503 height 812
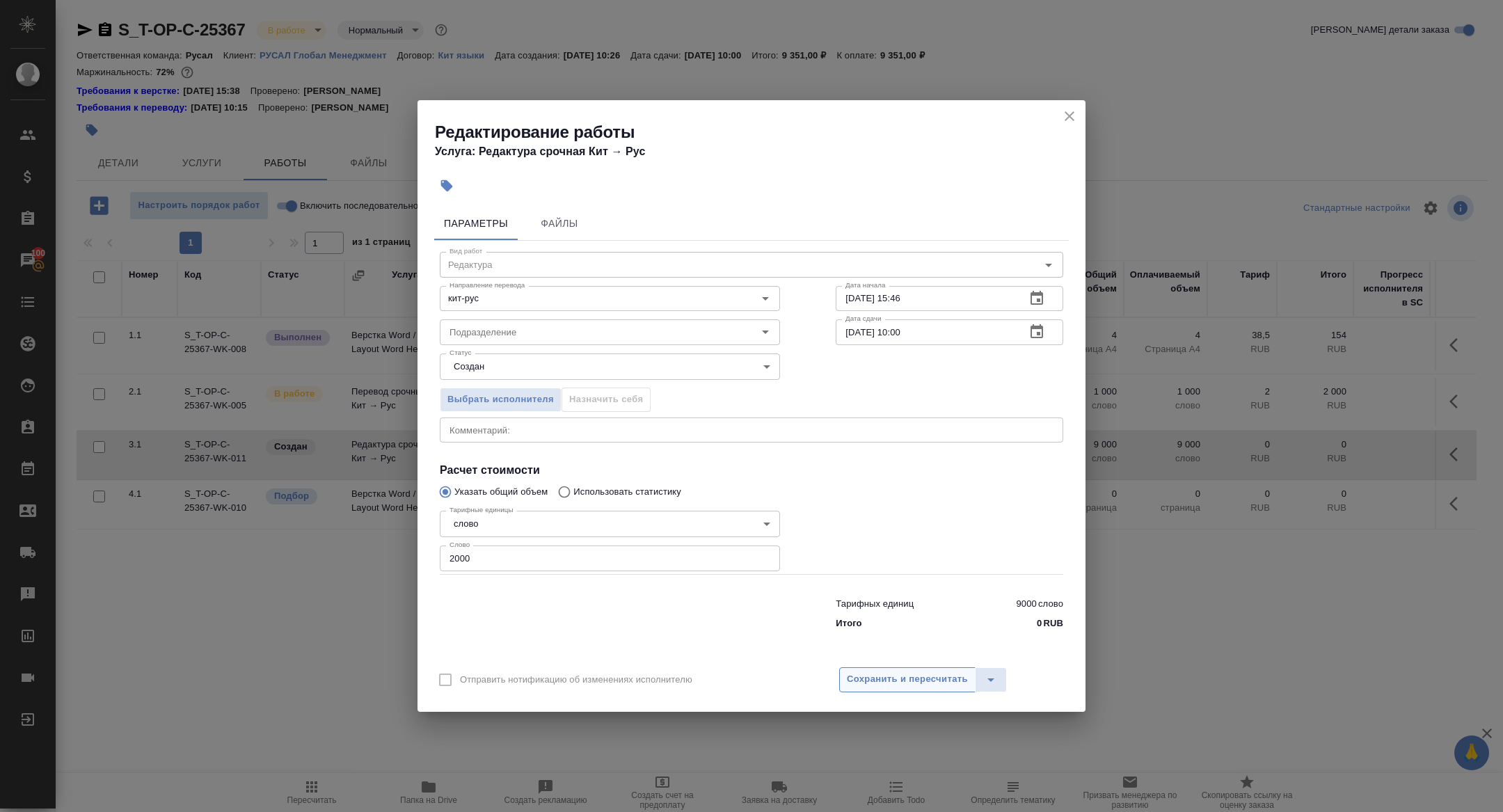
click at [917, 680] on span "Сохранить и пересчитать" at bounding box center [907, 679] width 121 height 16
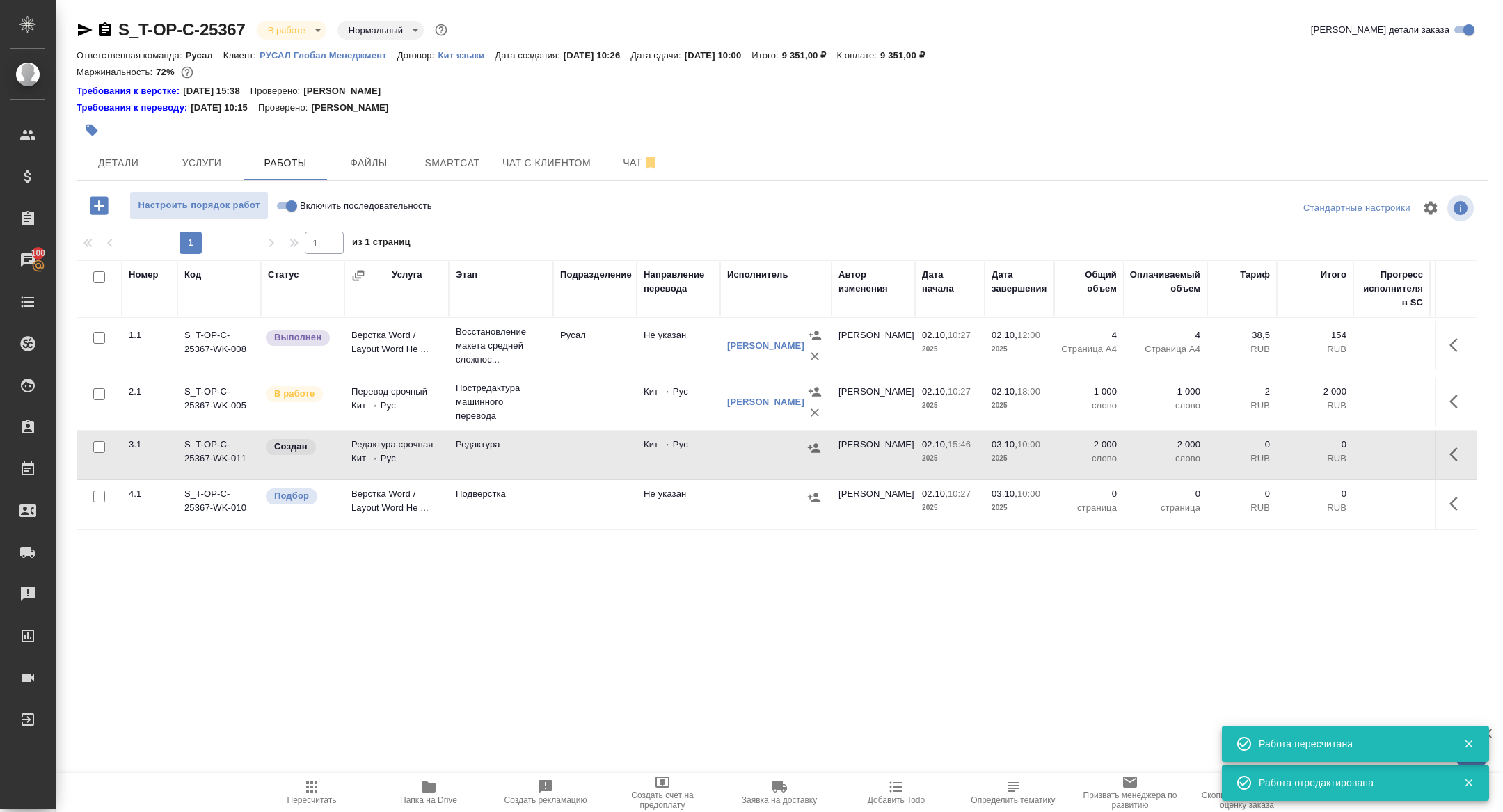
click at [812, 446] on icon "button" at bounding box center [814, 448] width 14 height 14
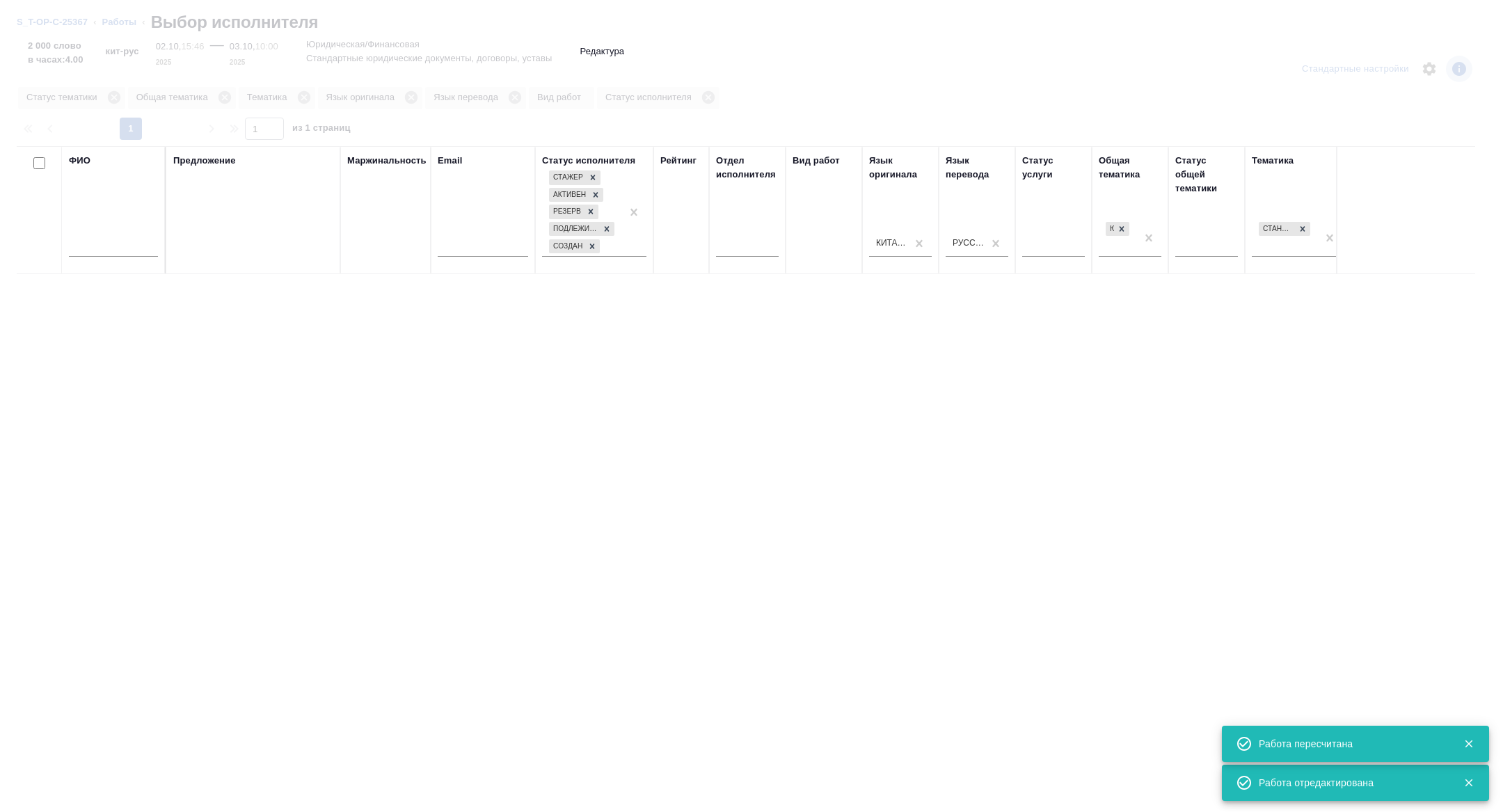
click at [134, 247] on input "text" at bounding box center [113, 248] width 89 height 17
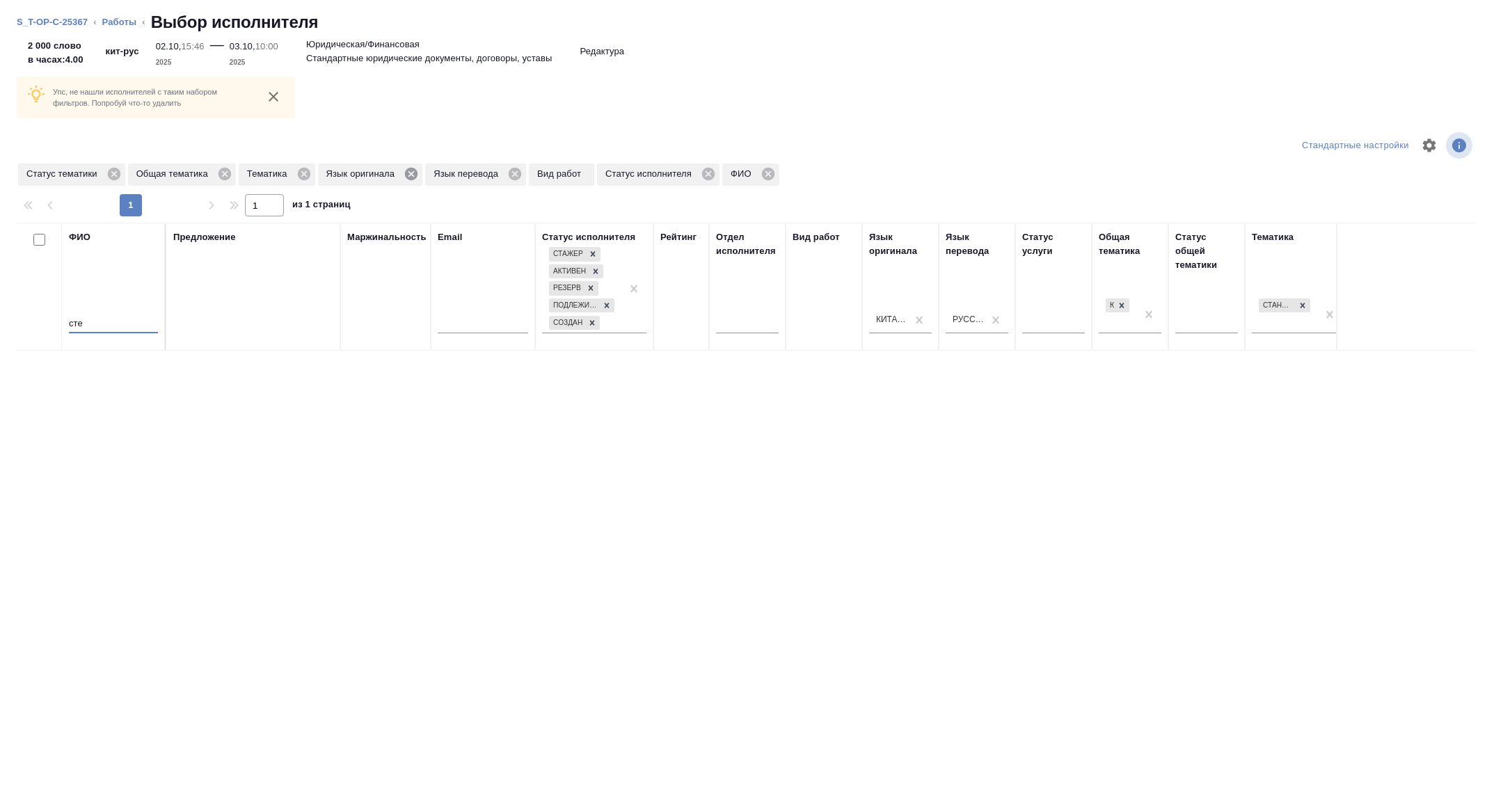
type input "сте"
click at [418, 173] on icon at bounding box center [411, 174] width 13 height 13
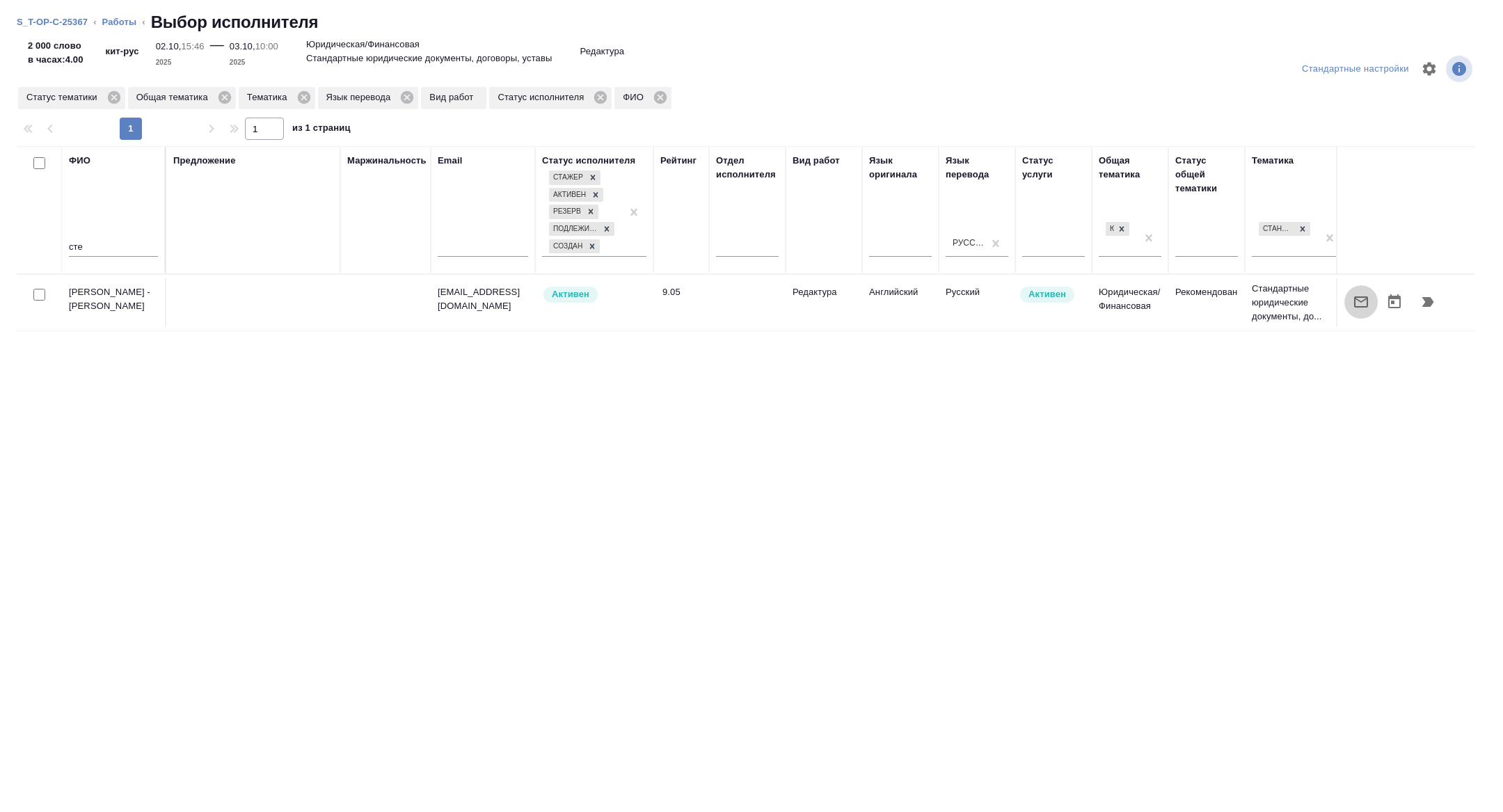
click at [1356, 297] on icon "button" at bounding box center [1360, 302] width 17 height 17
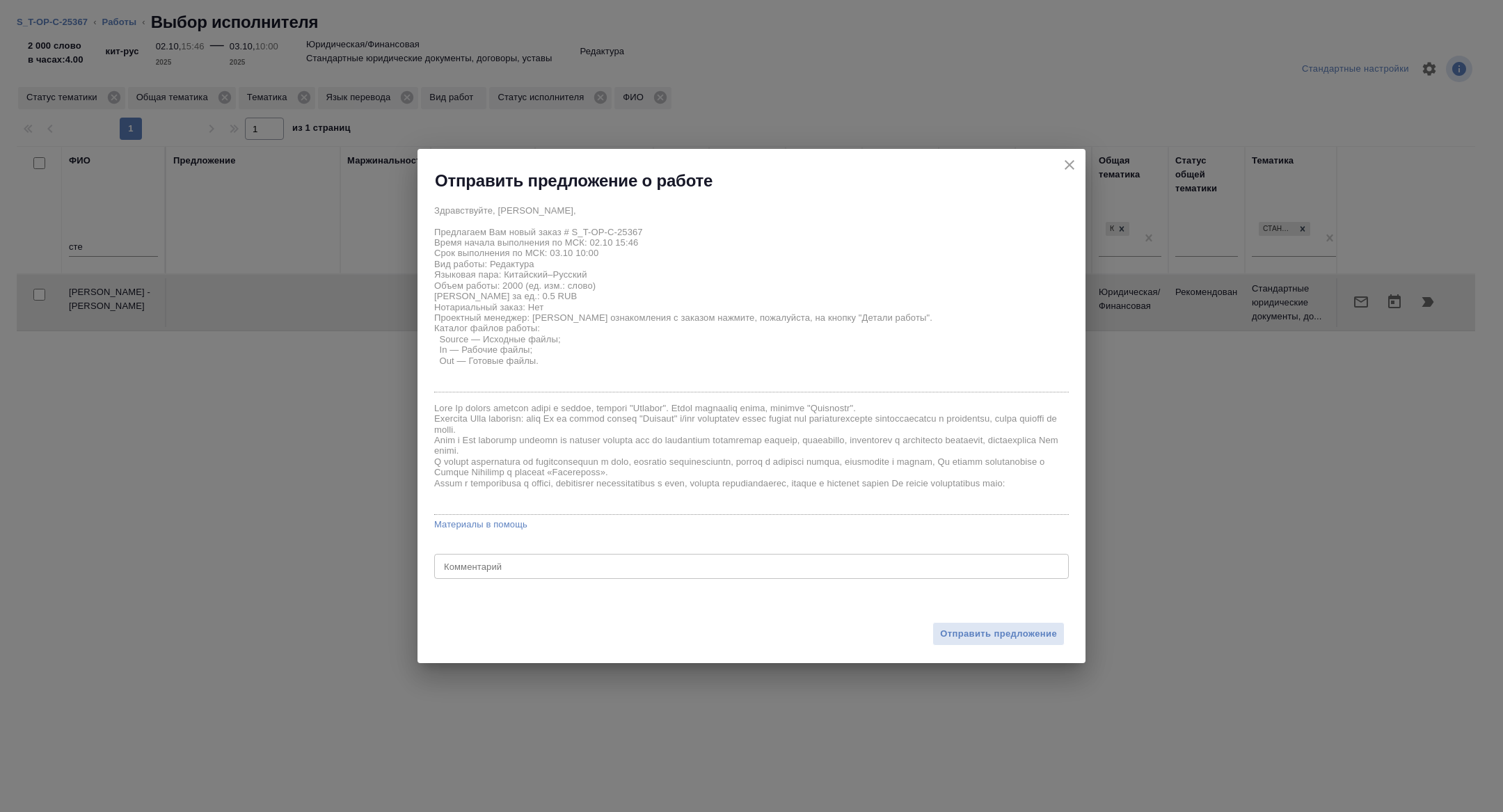
click at [989, 647] on div "Отправить предложение" at bounding box center [752, 625] width 668 height 76
click at [969, 634] on span "Отправить предложение" at bounding box center [998, 634] width 117 height 16
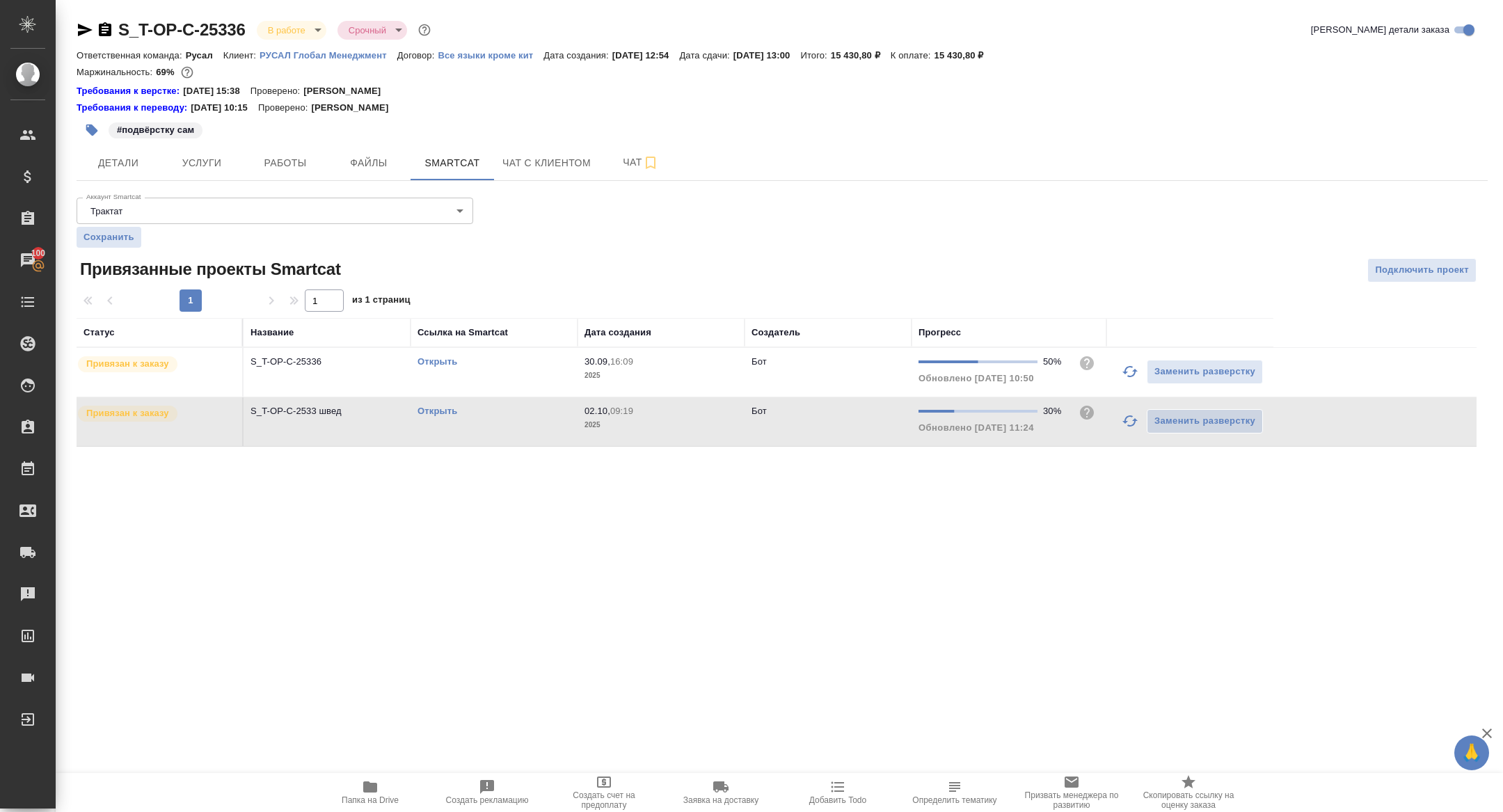
click at [1128, 426] on icon "button" at bounding box center [1130, 421] width 17 height 17
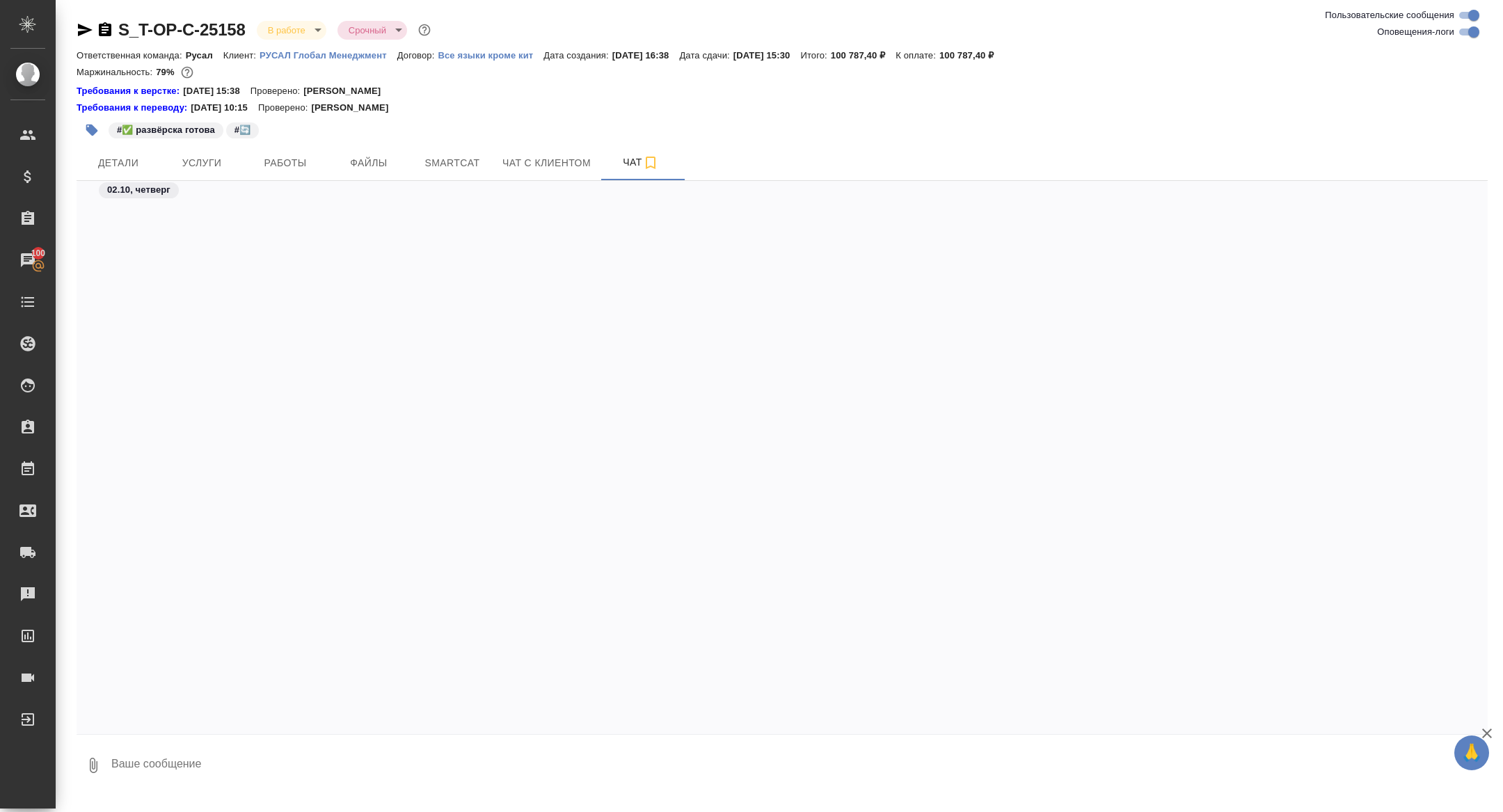
scroll to position [10458, 0]
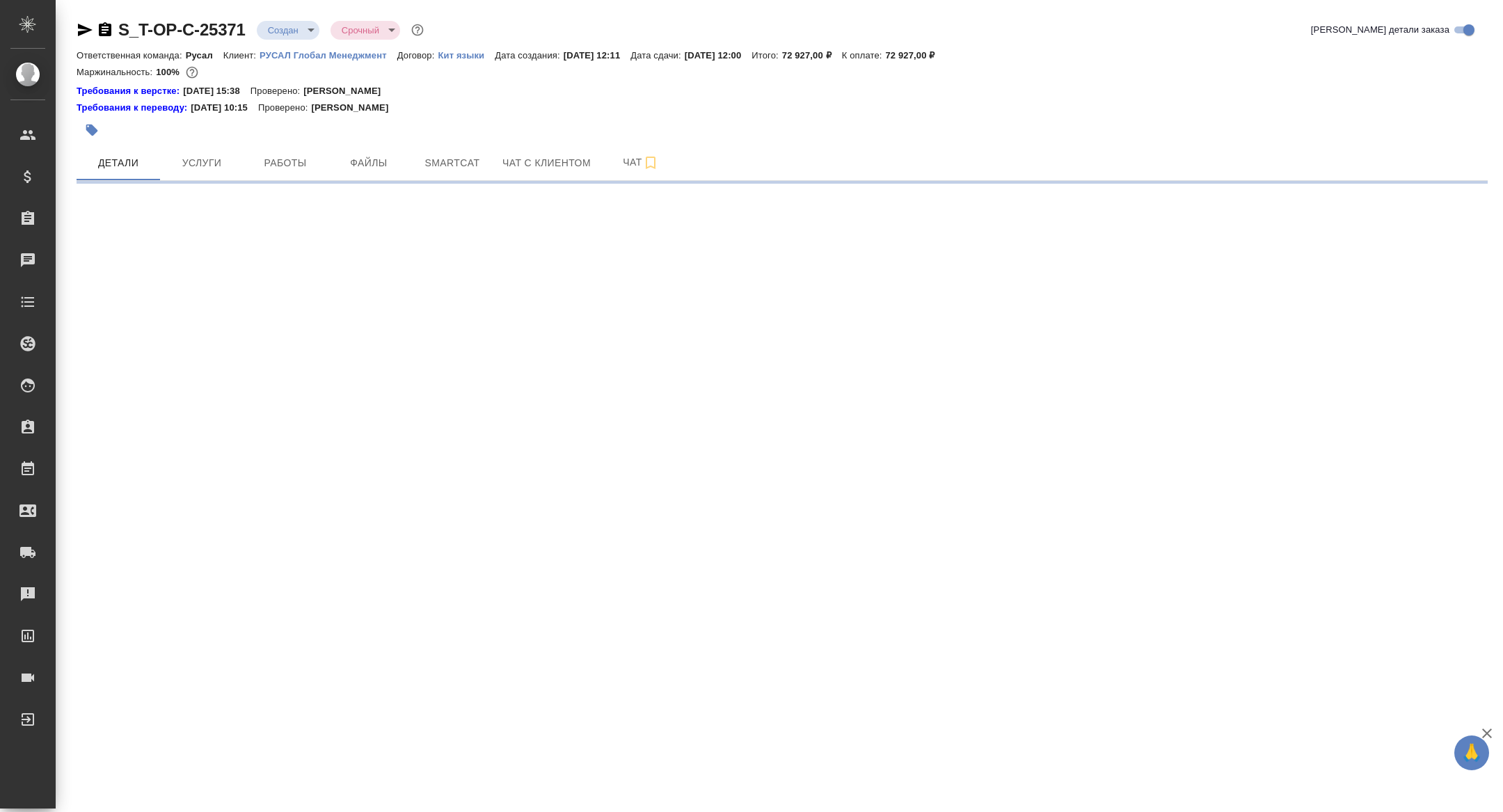
select select "RU"
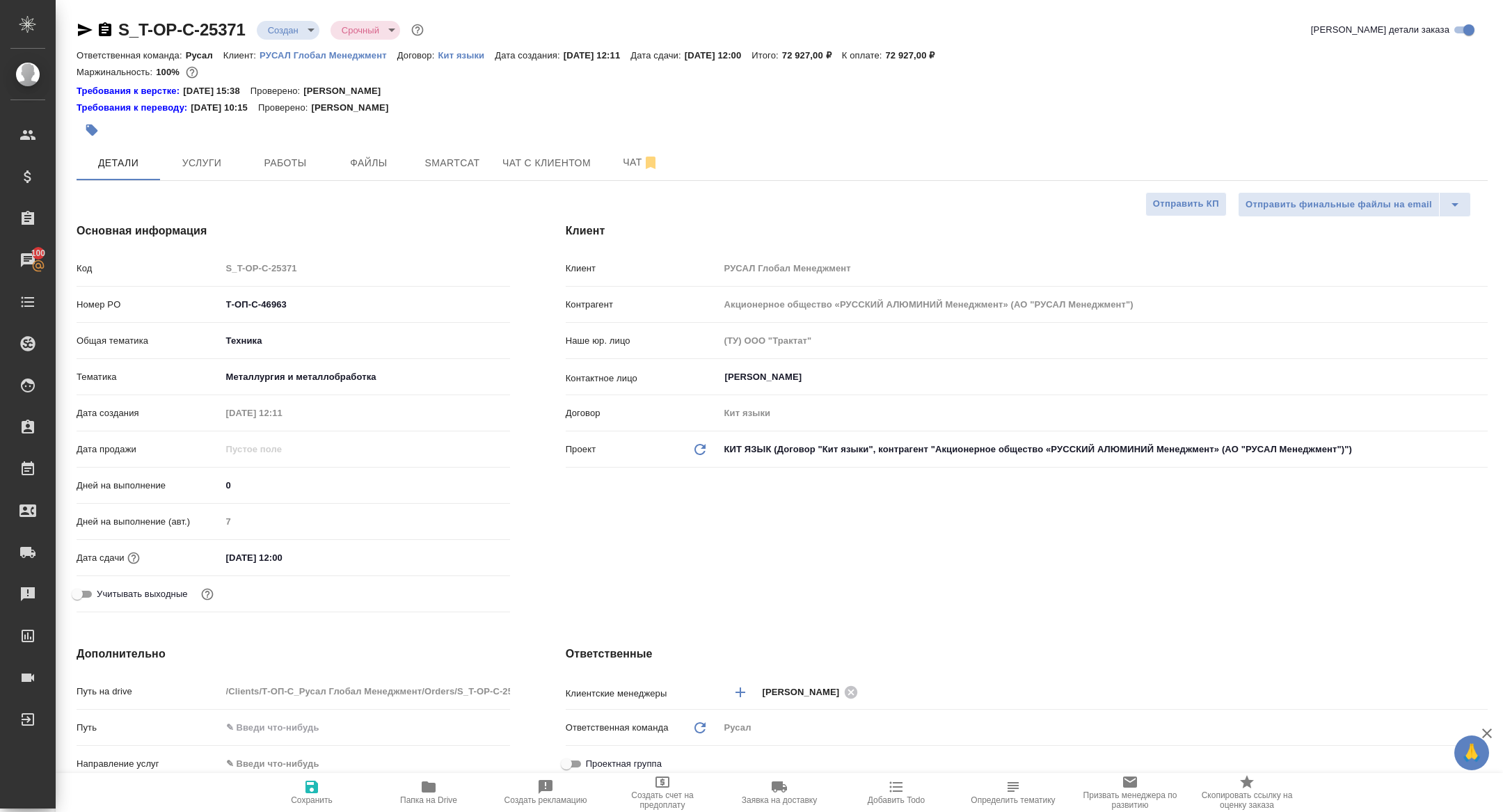
type textarea "x"
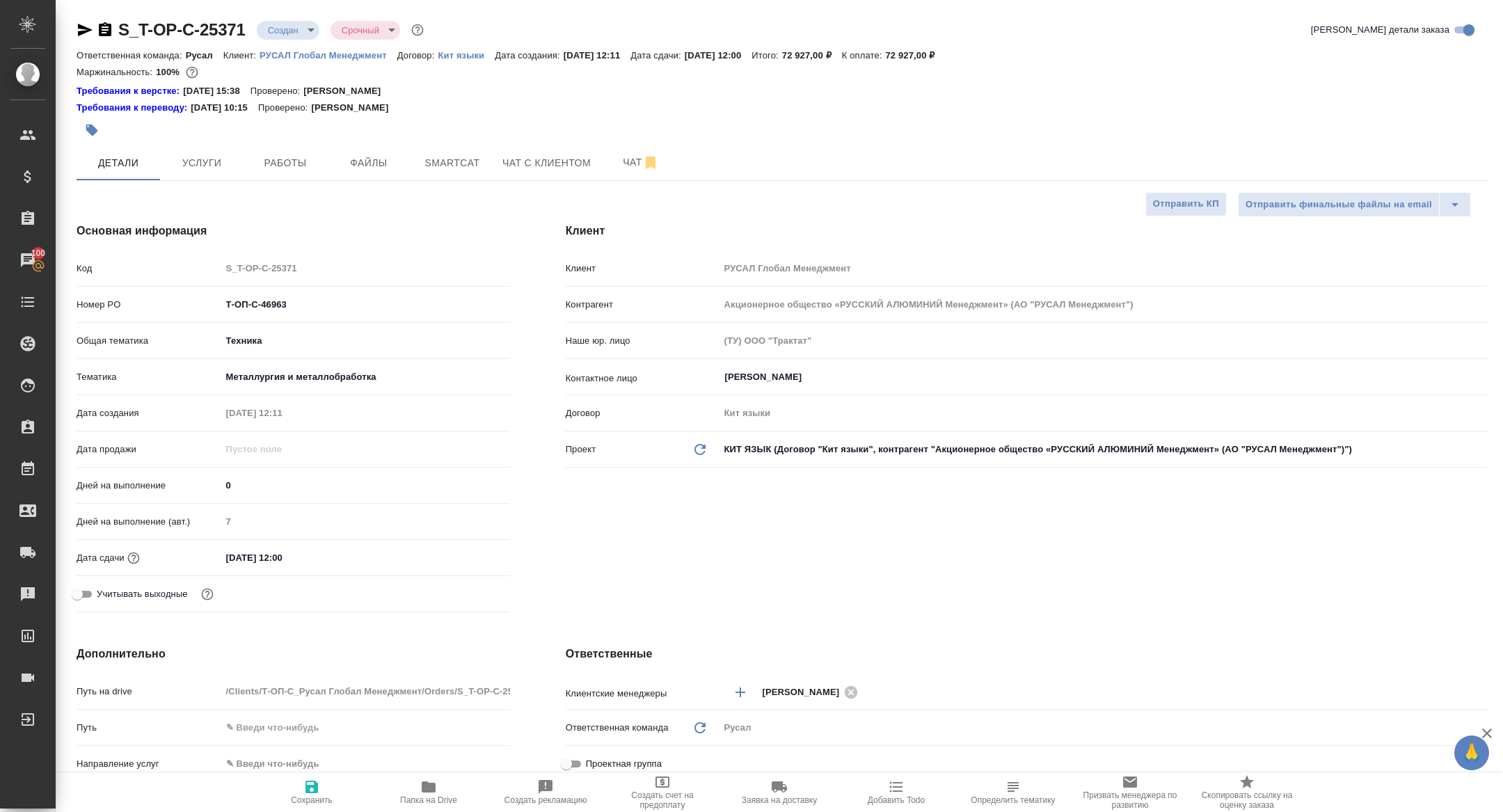
type textarea "x"
click at [440, 790] on span "Папка на Drive" at bounding box center [428, 792] width 100 height 27
type textarea "x"
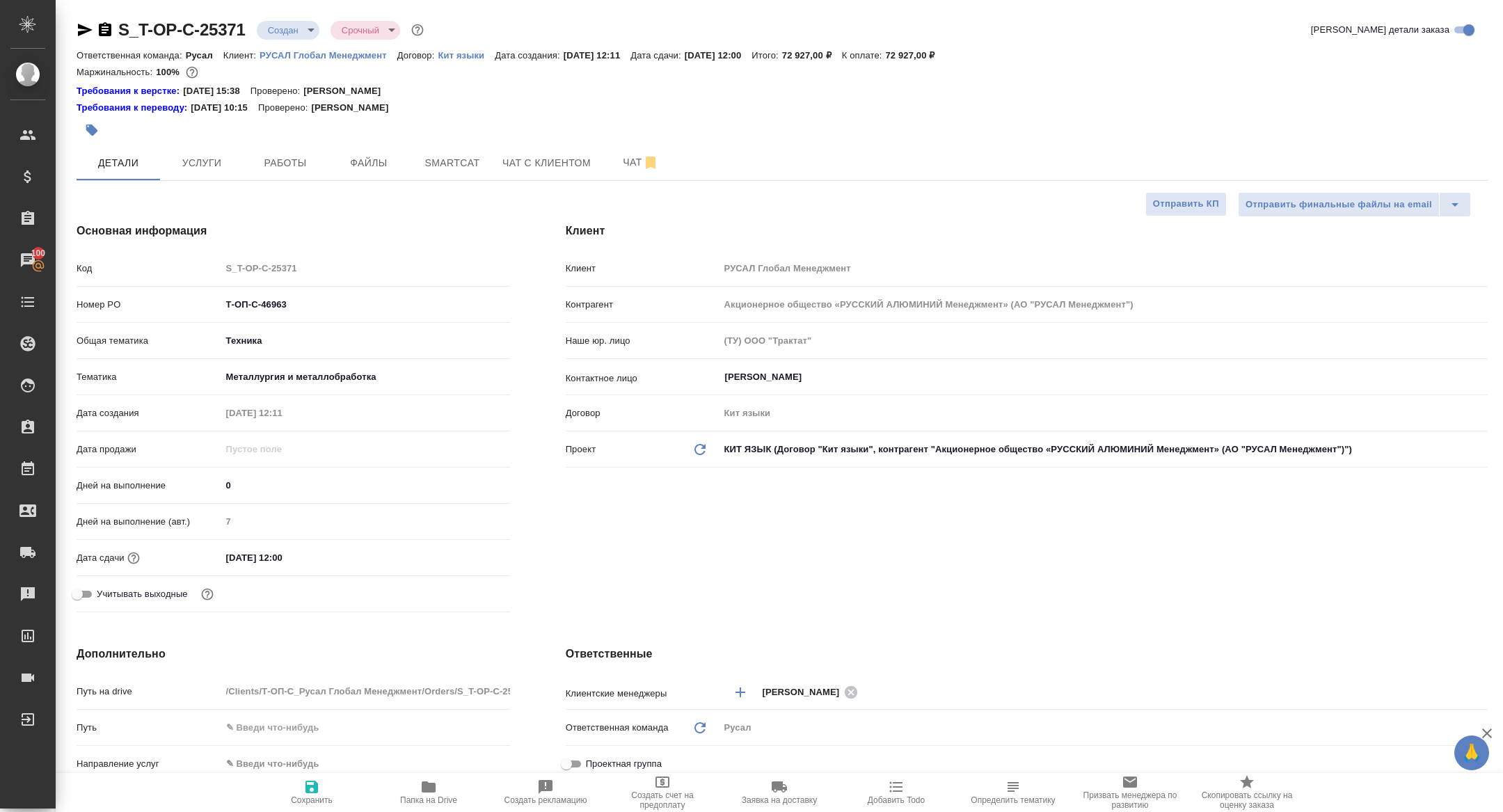
type textarea "x"
click at [106, 28] on icon "button" at bounding box center [105, 29] width 13 height 14
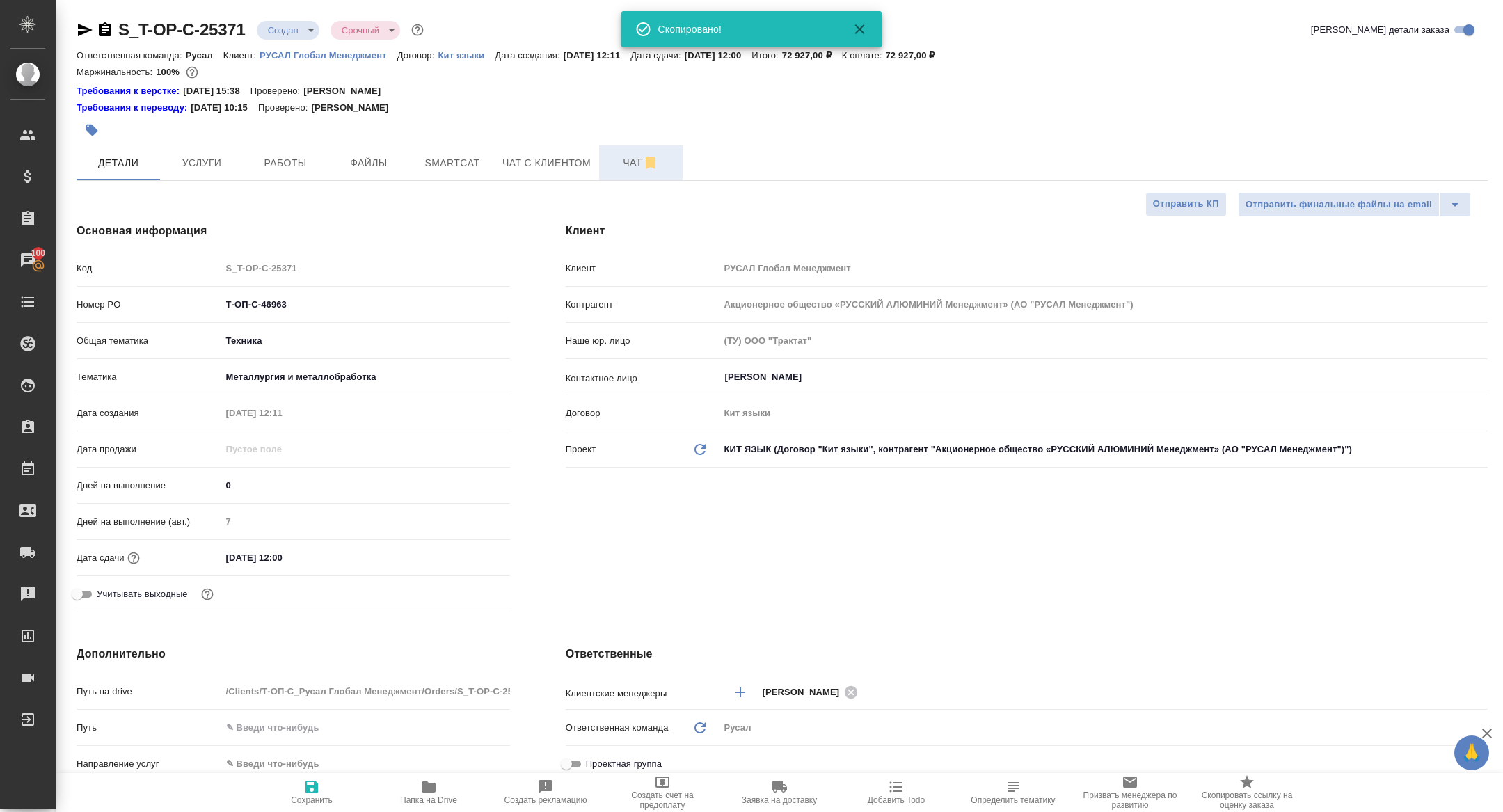
click at [643, 160] on span "Чат" at bounding box center [640, 162] width 67 height 17
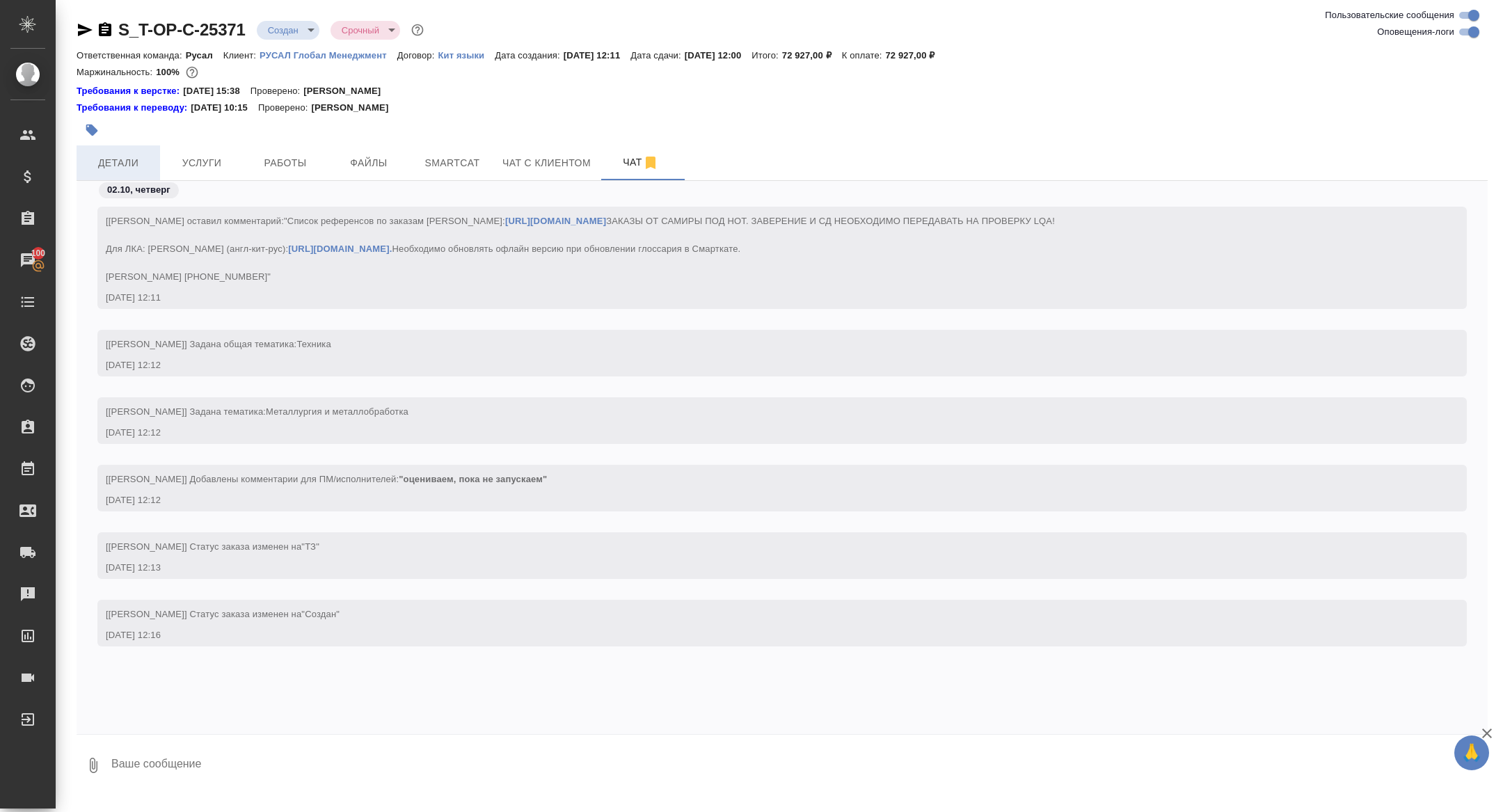
click at [125, 156] on span "Детали" at bounding box center [118, 163] width 67 height 17
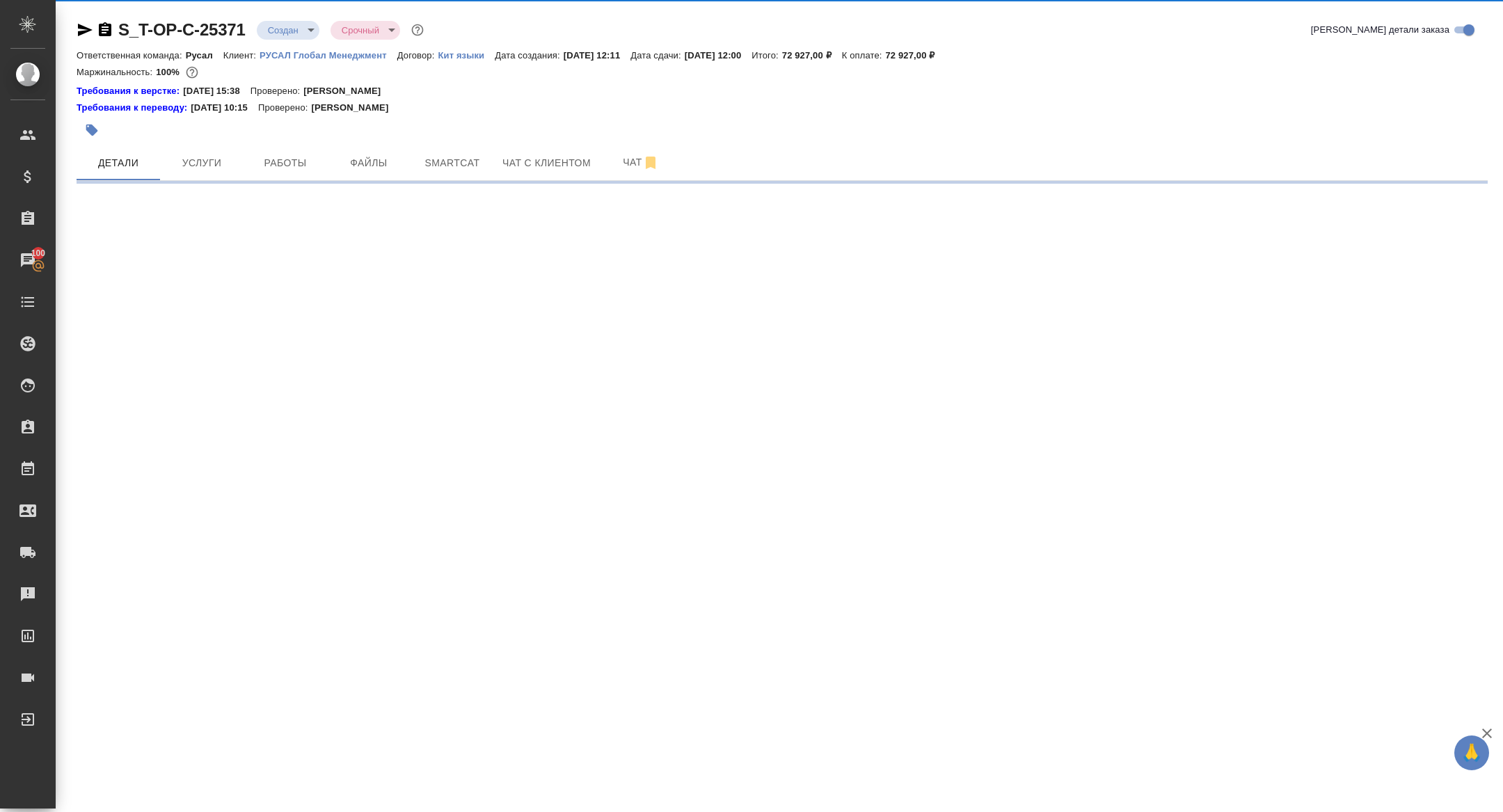
select select "RU"
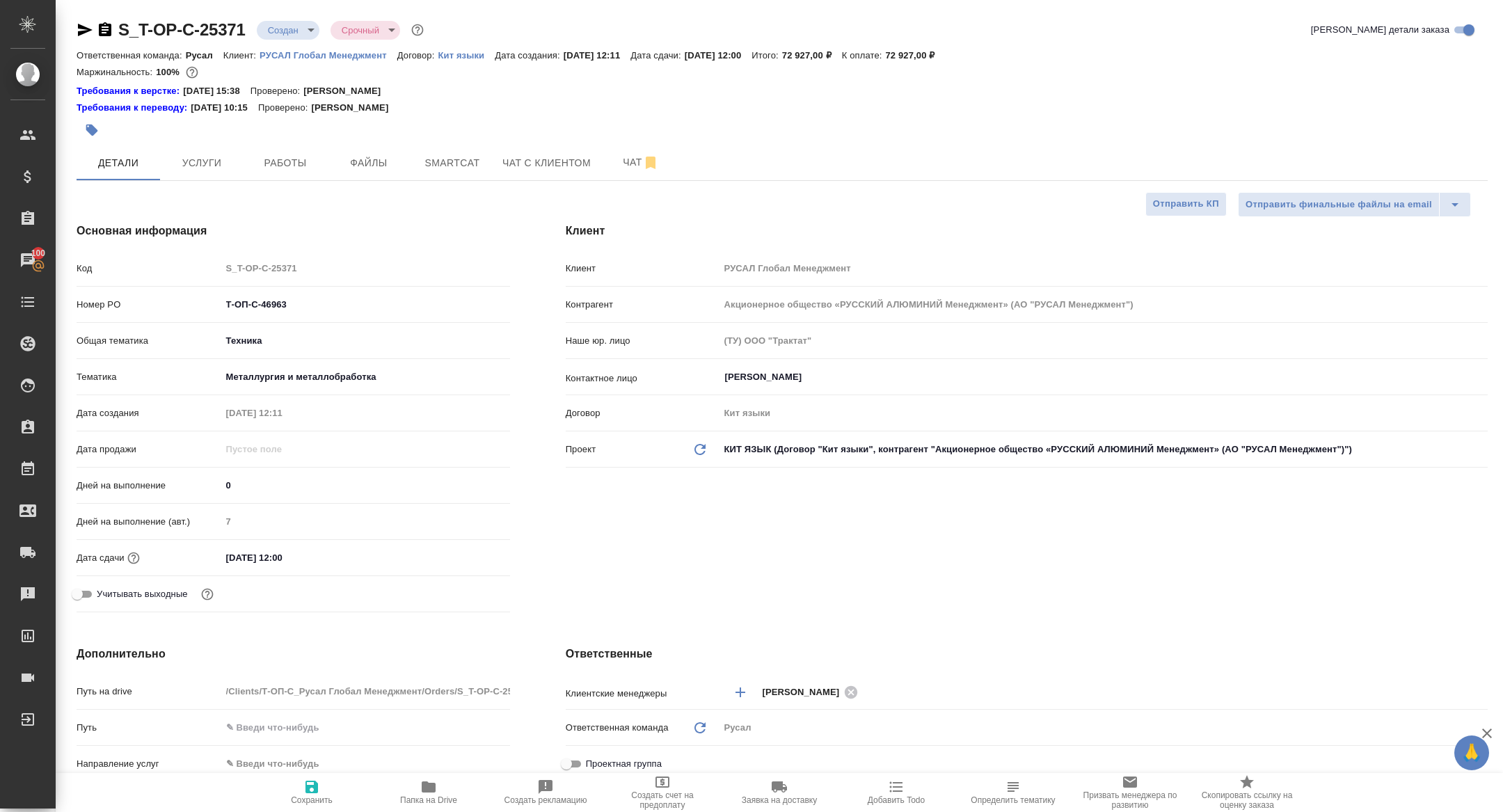
type textarea "x"
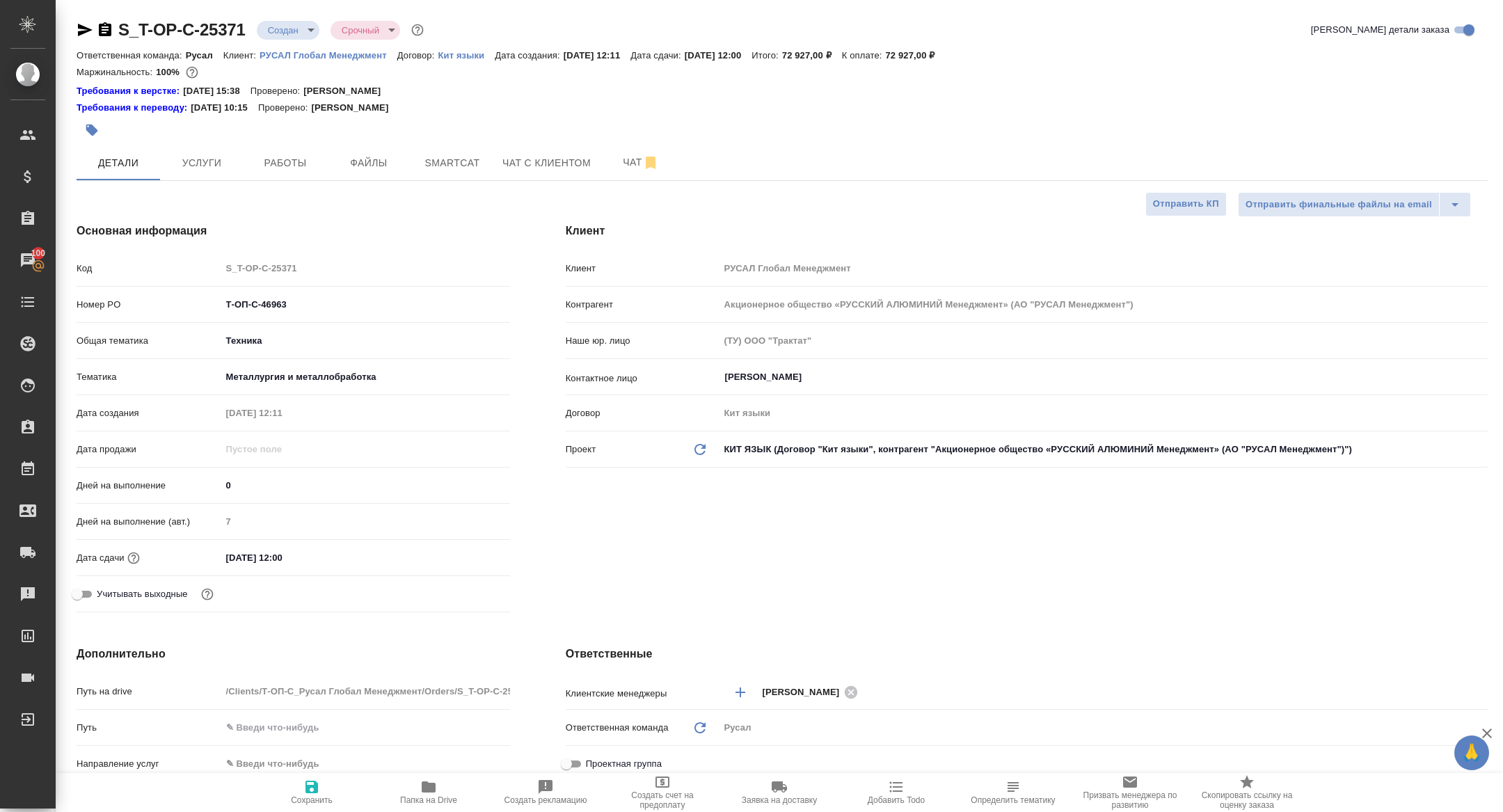
type textarea "x"
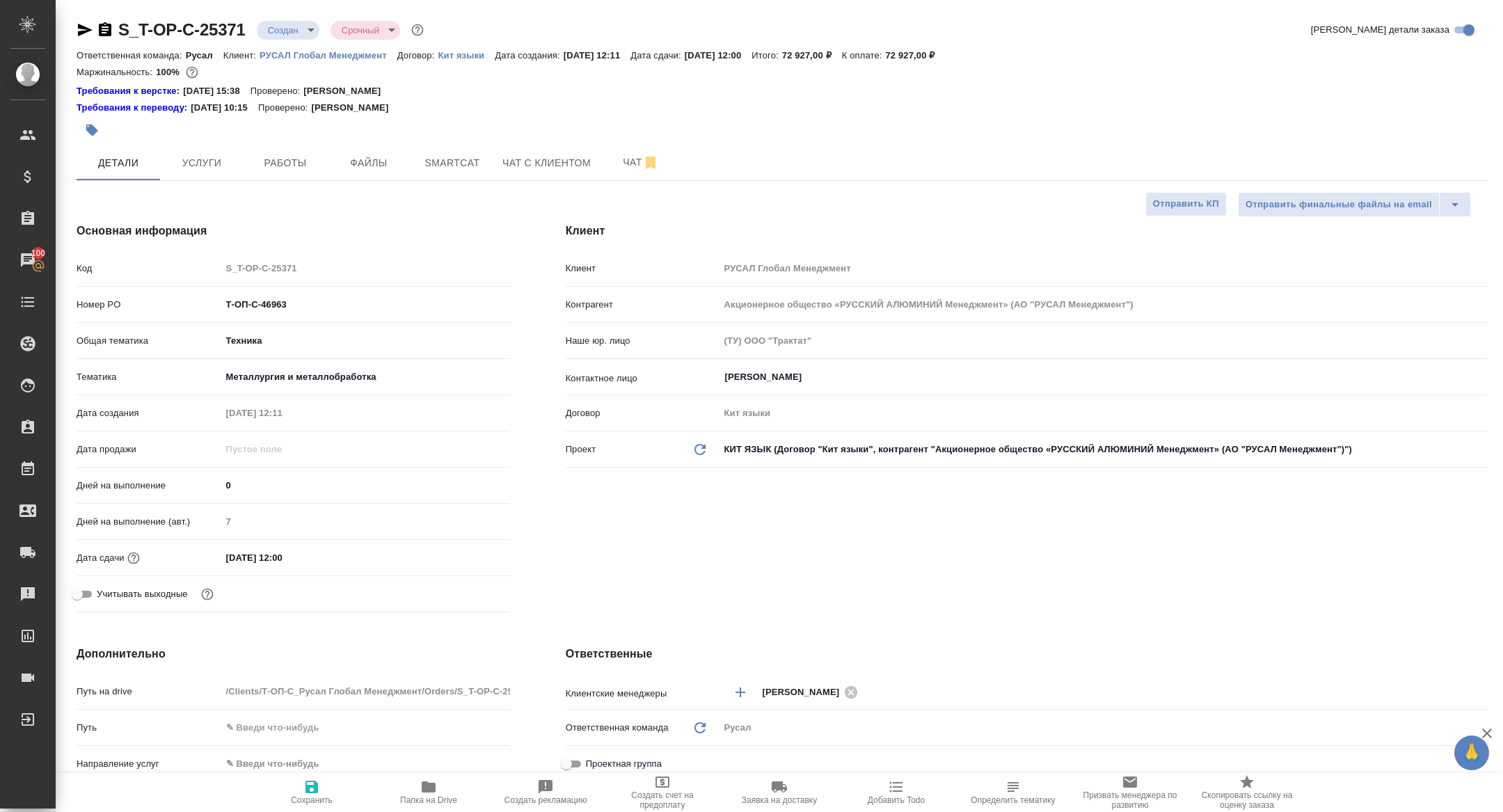
type textarea "x"
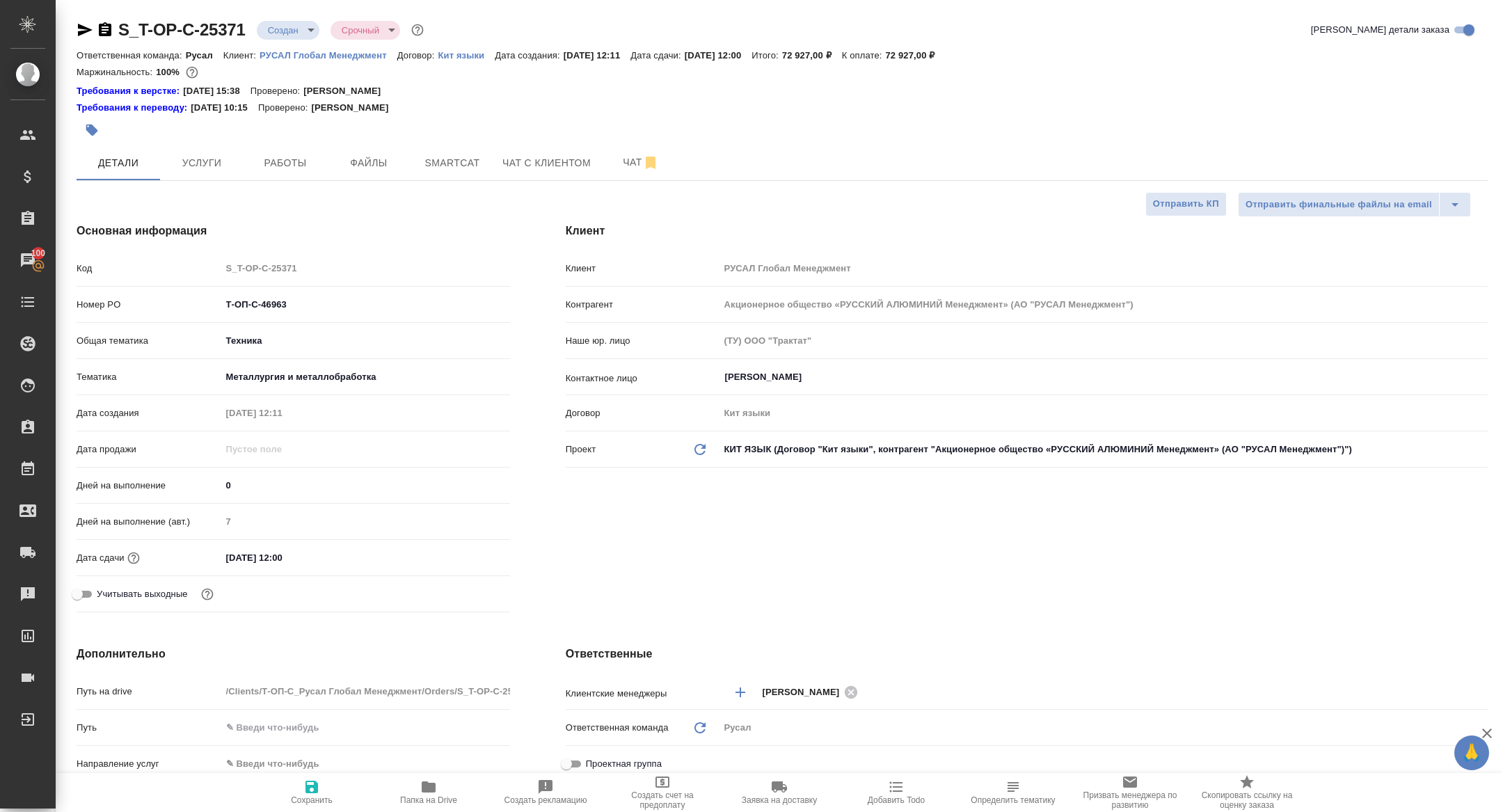
type textarea "x"
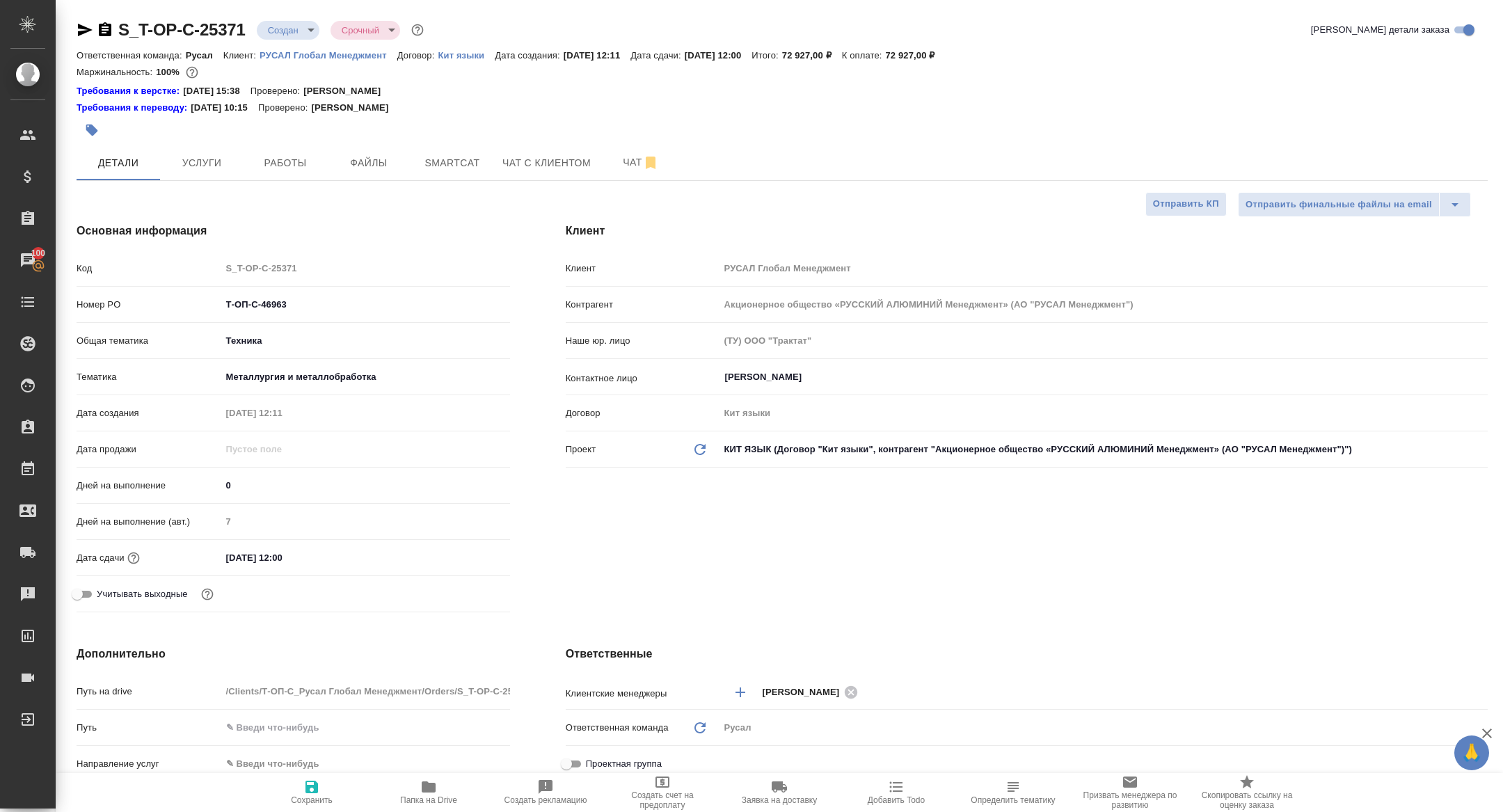
type textarea "x"
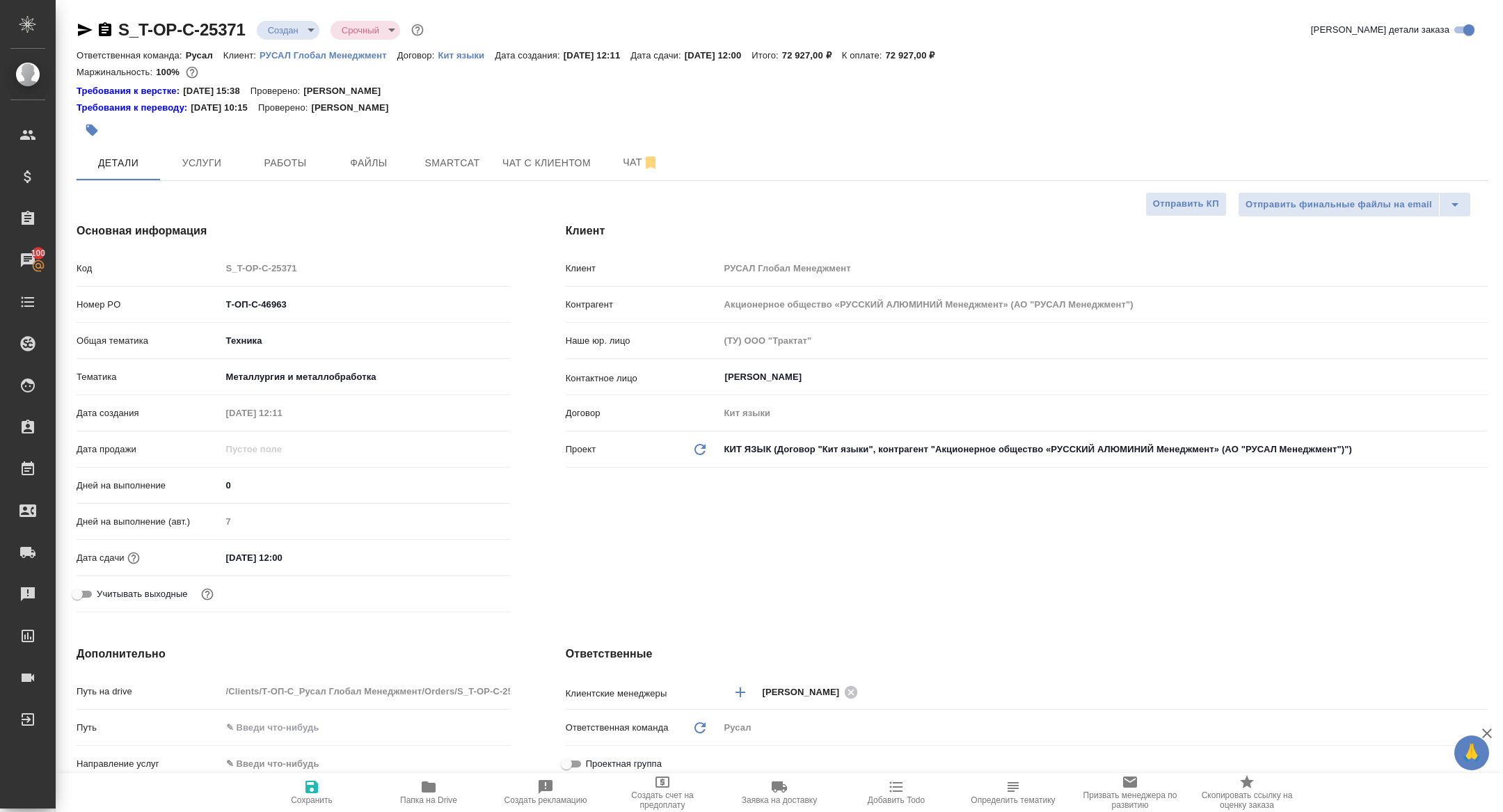
type textarea "x"
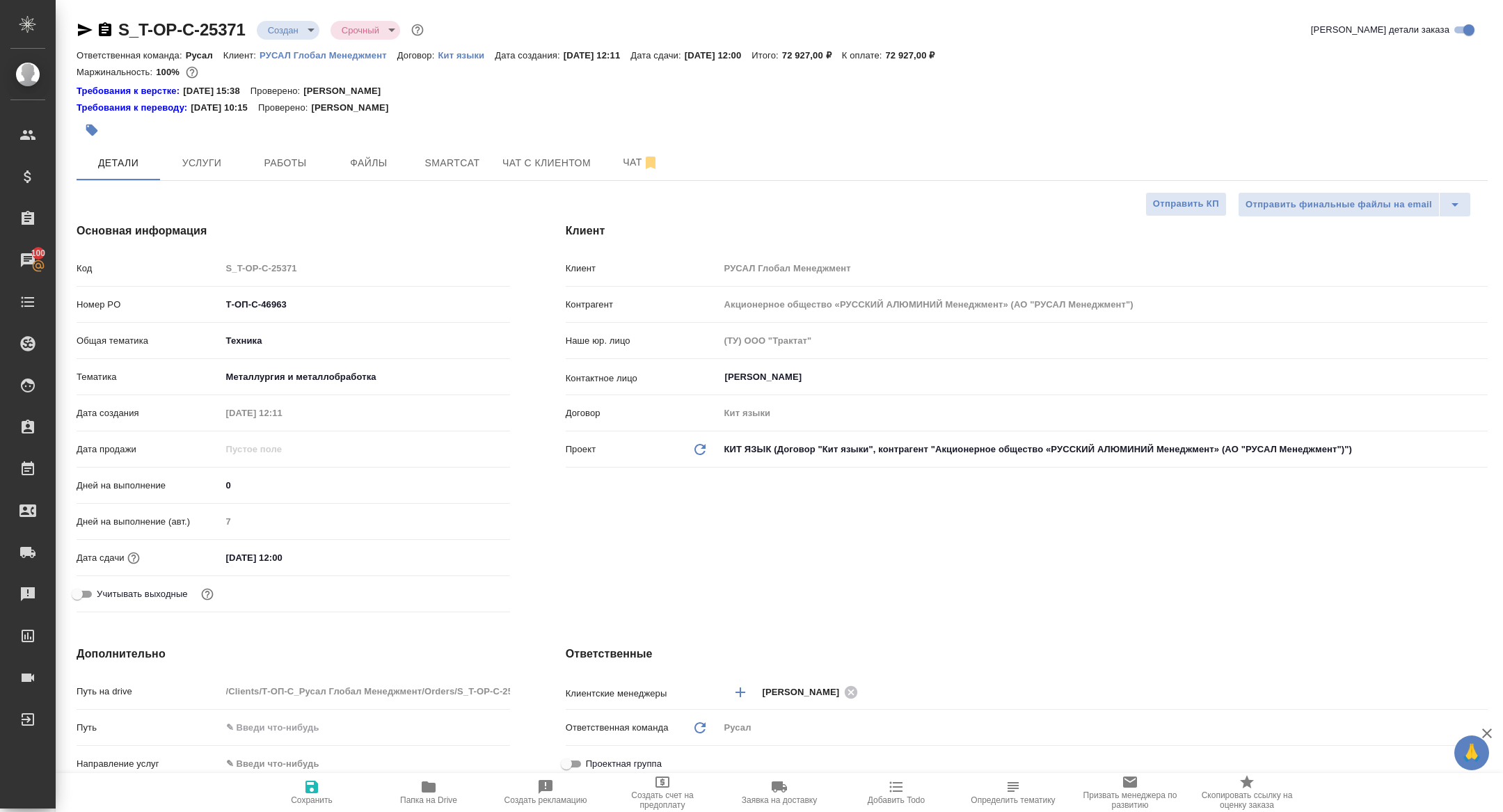
type textarea "x"
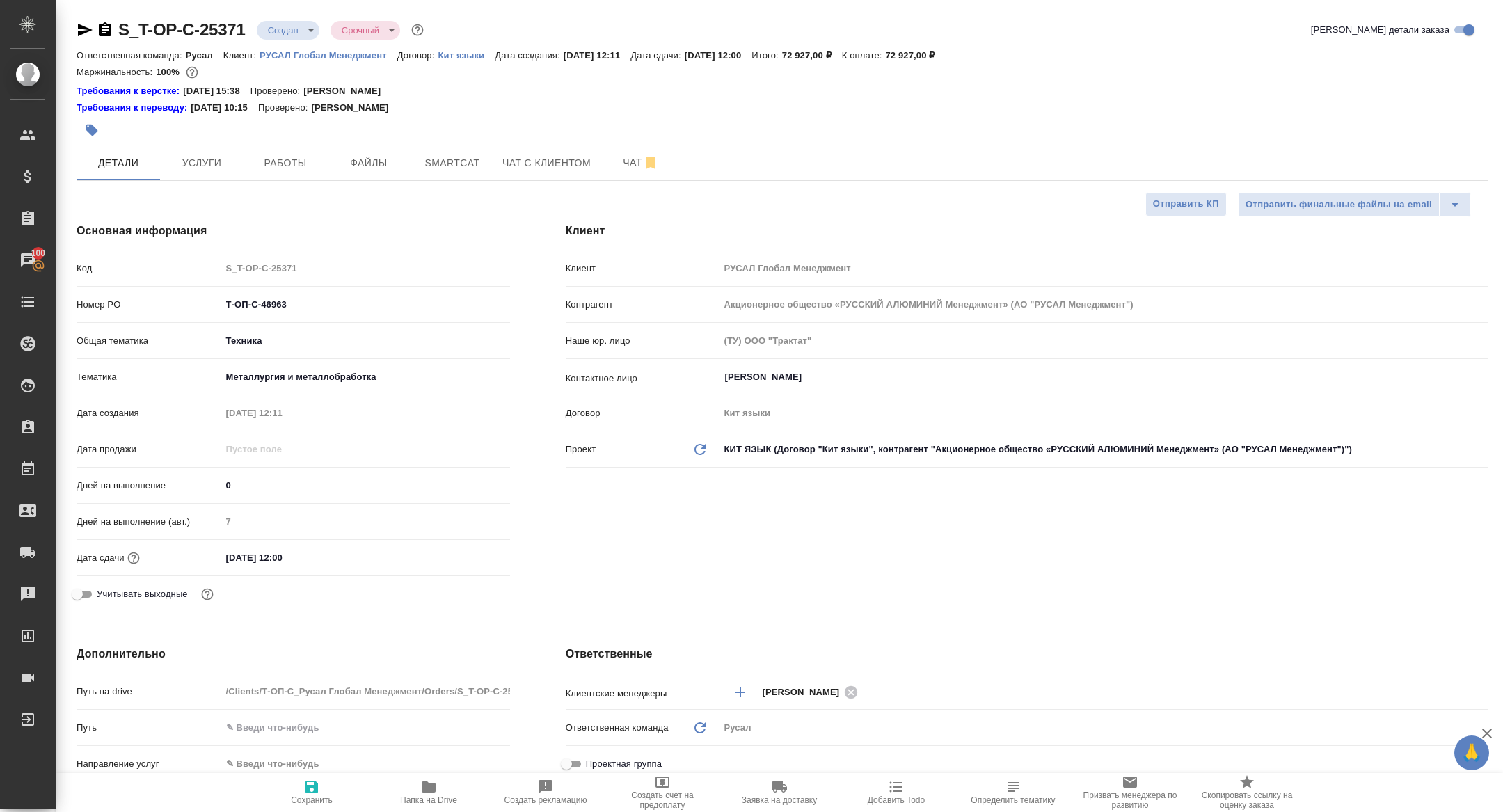
type textarea "x"
click at [642, 150] on button "Чат" at bounding box center [640, 163] width 84 height 35
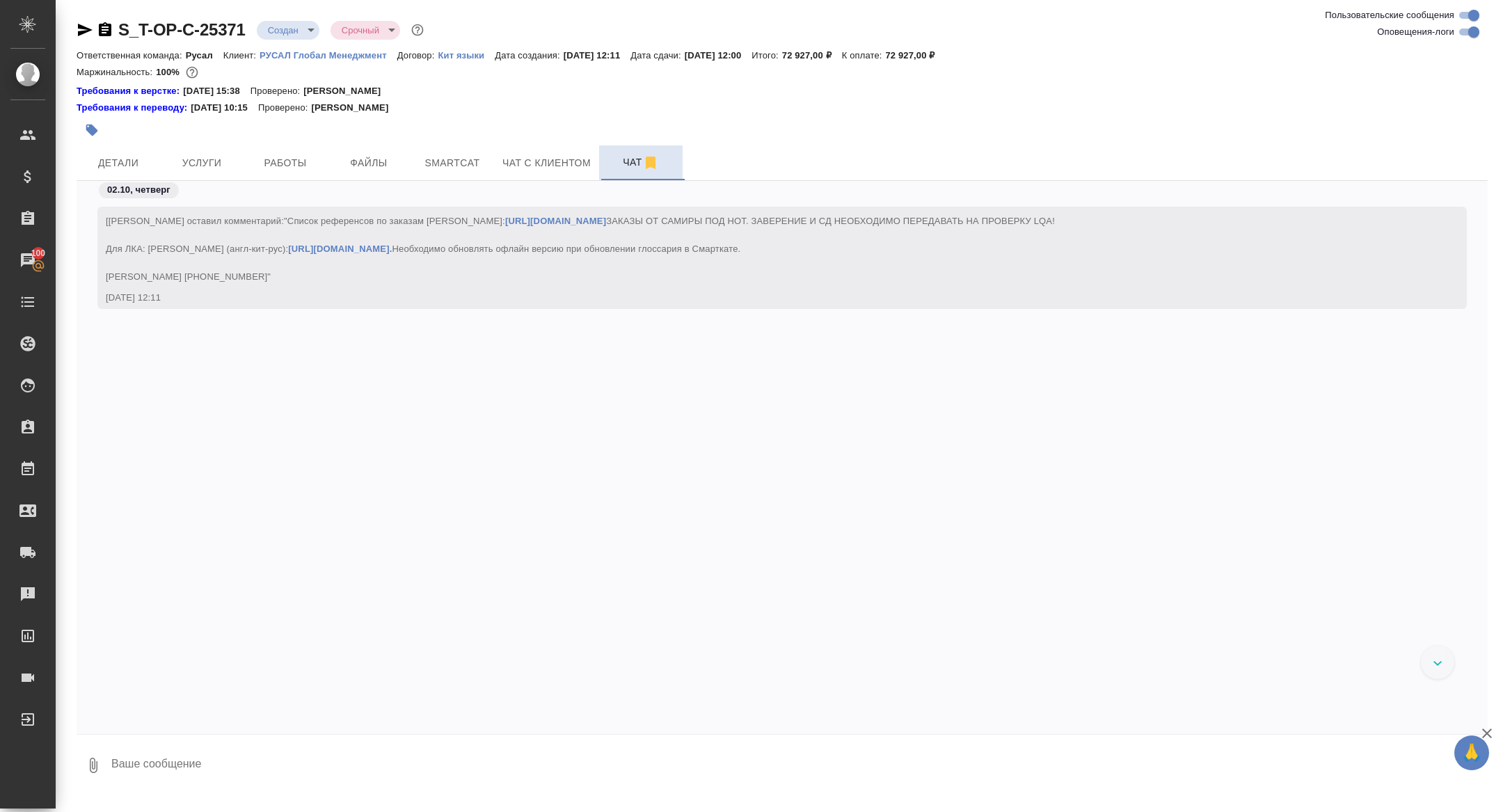
scroll to position [176, 0]
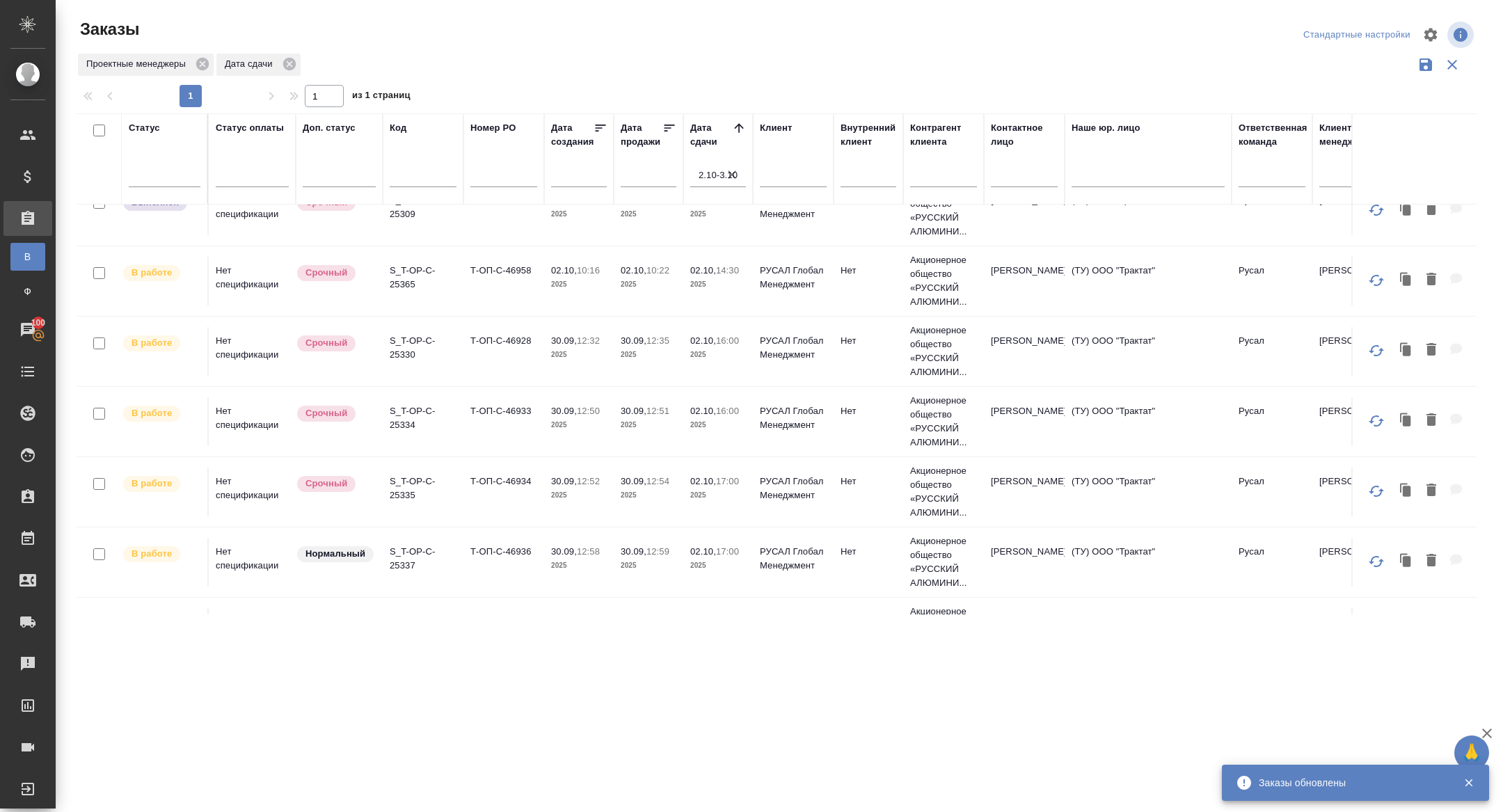
scroll to position [499, 0]
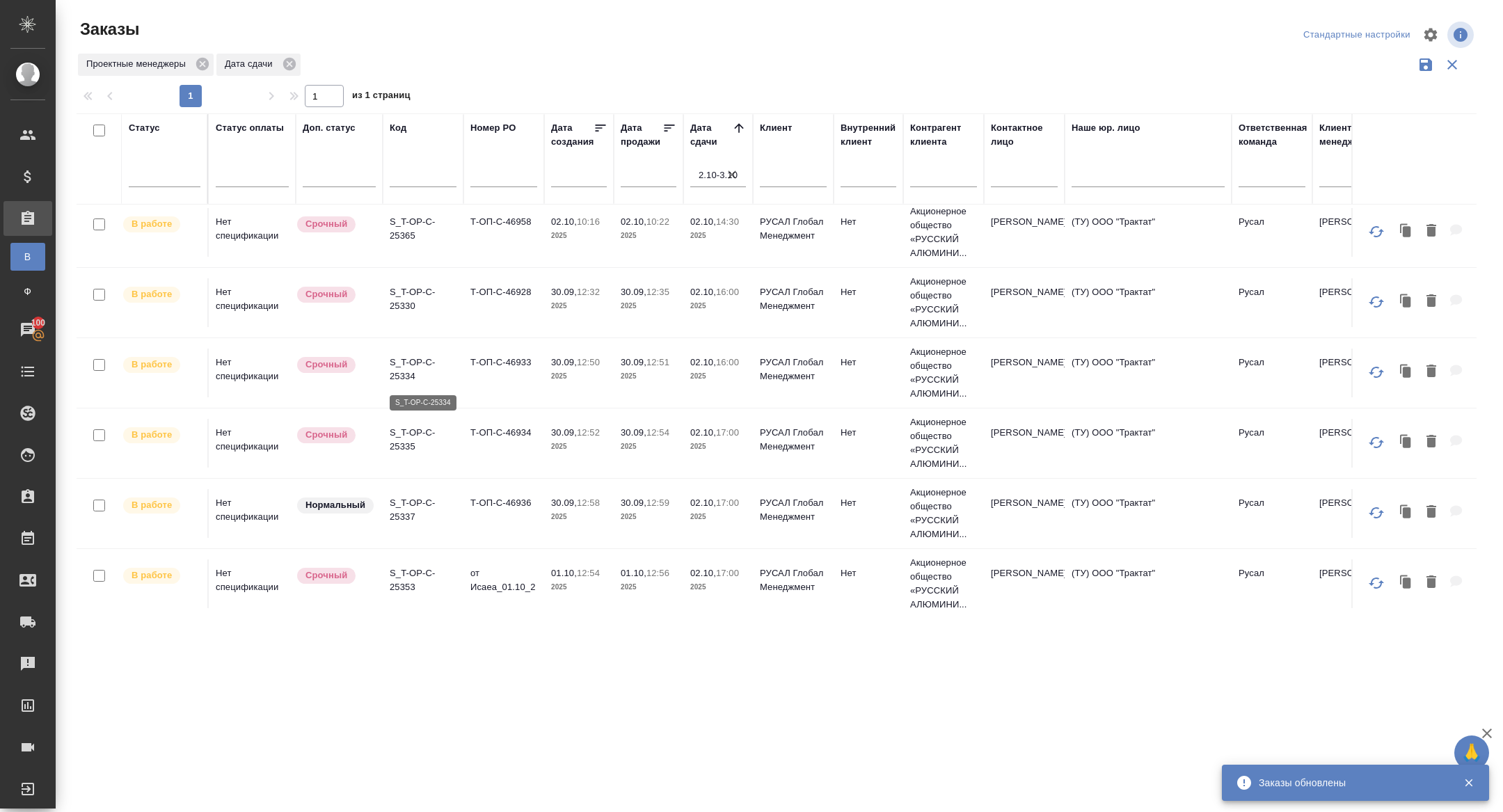
click at [401, 376] on p "S_T-OP-C-25334" at bounding box center [423, 369] width 67 height 28
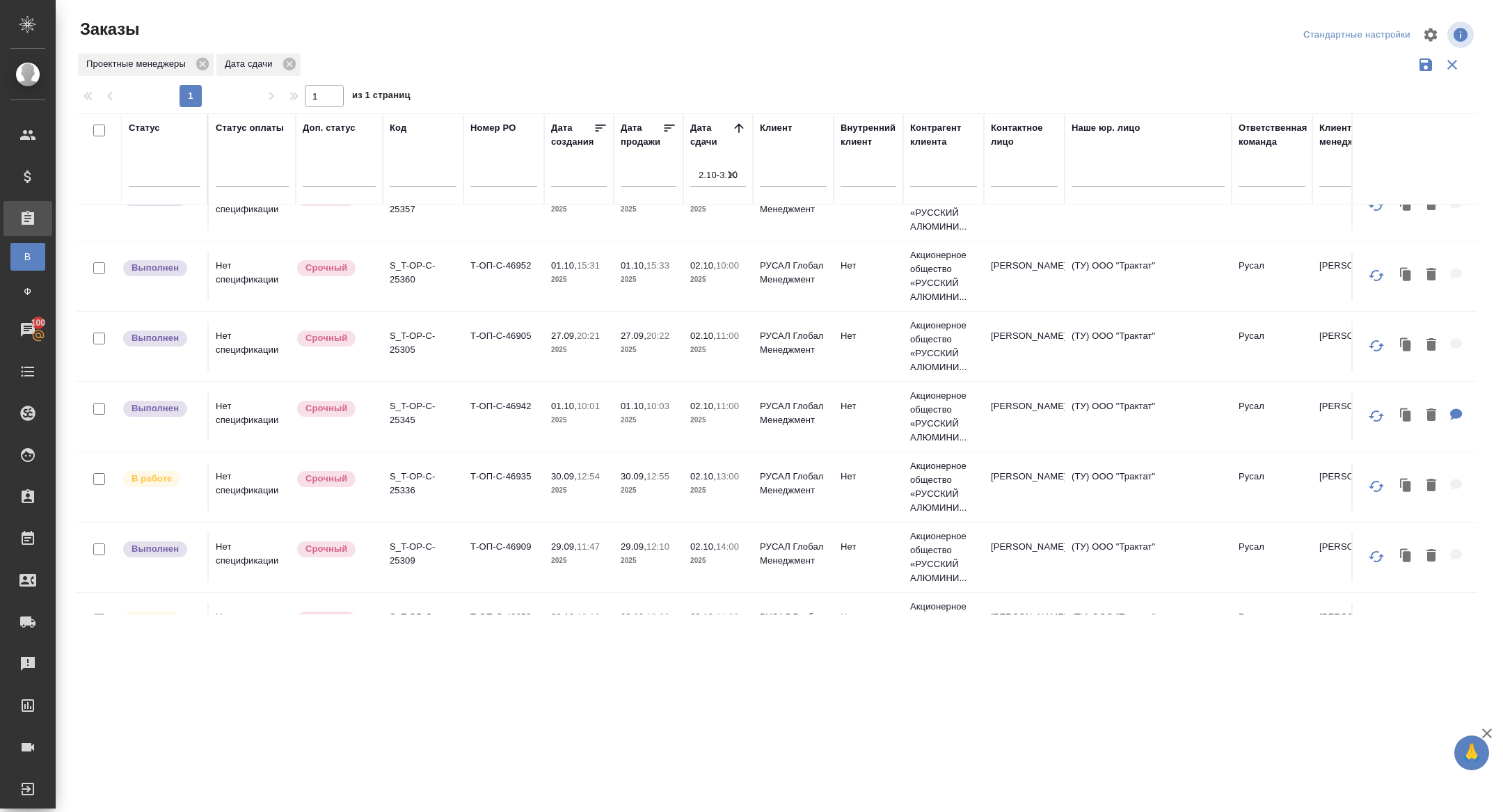
scroll to position [119, 0]
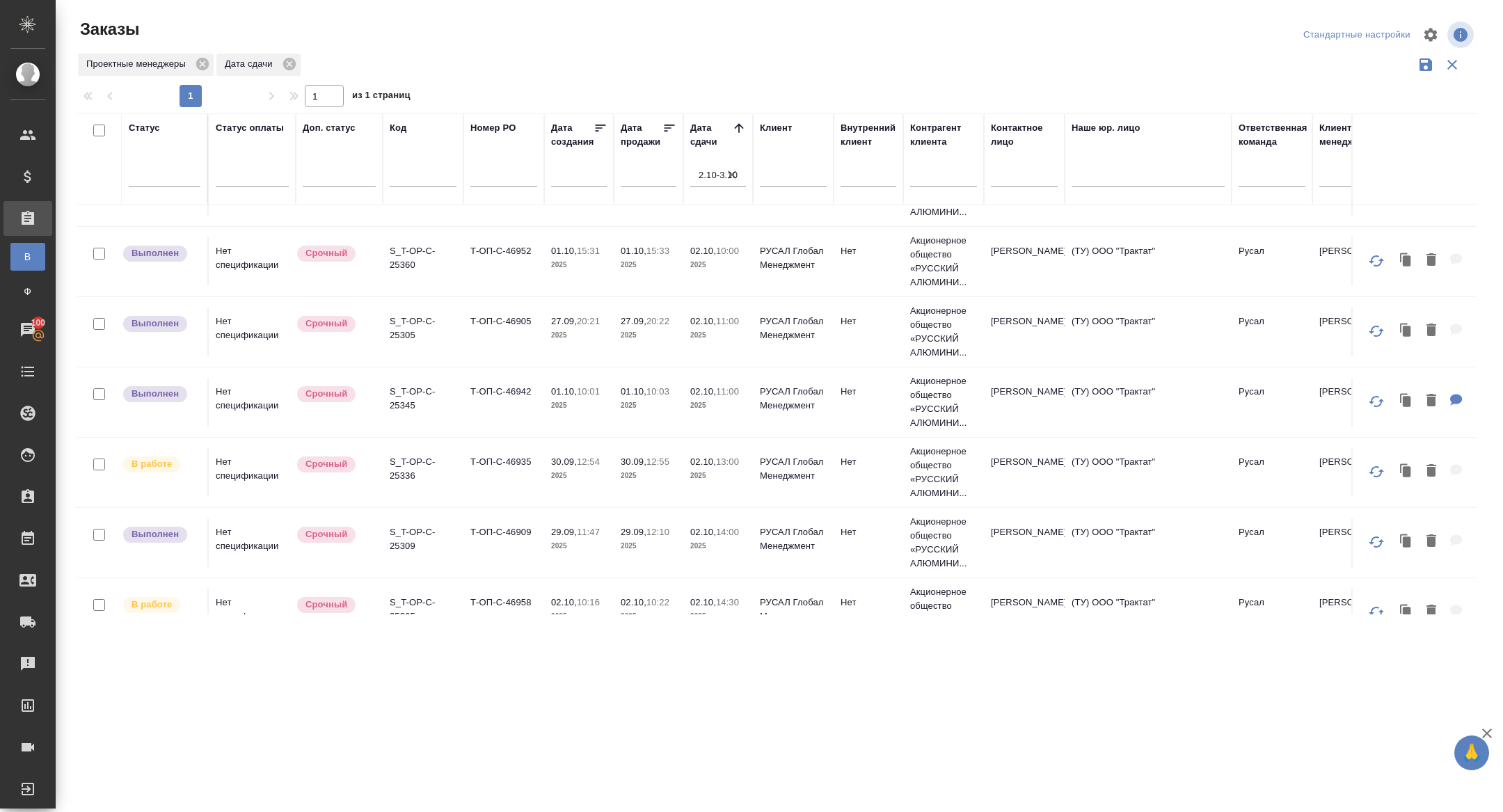
click at [400, 467] on p "S_T-OP-C-25336" at bounding box center [423, 469] width 67 height 28
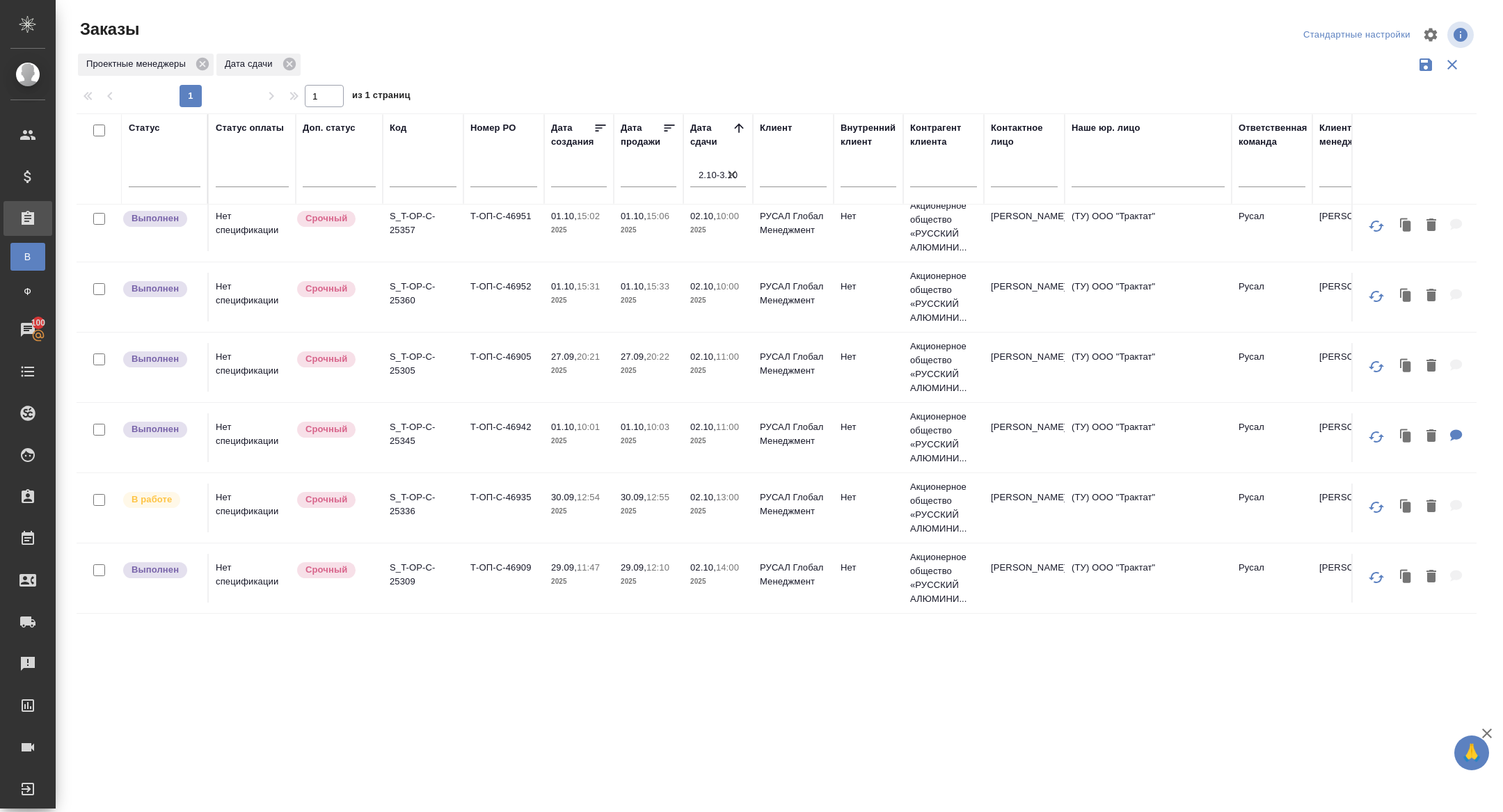
scroll to position [88, 0]
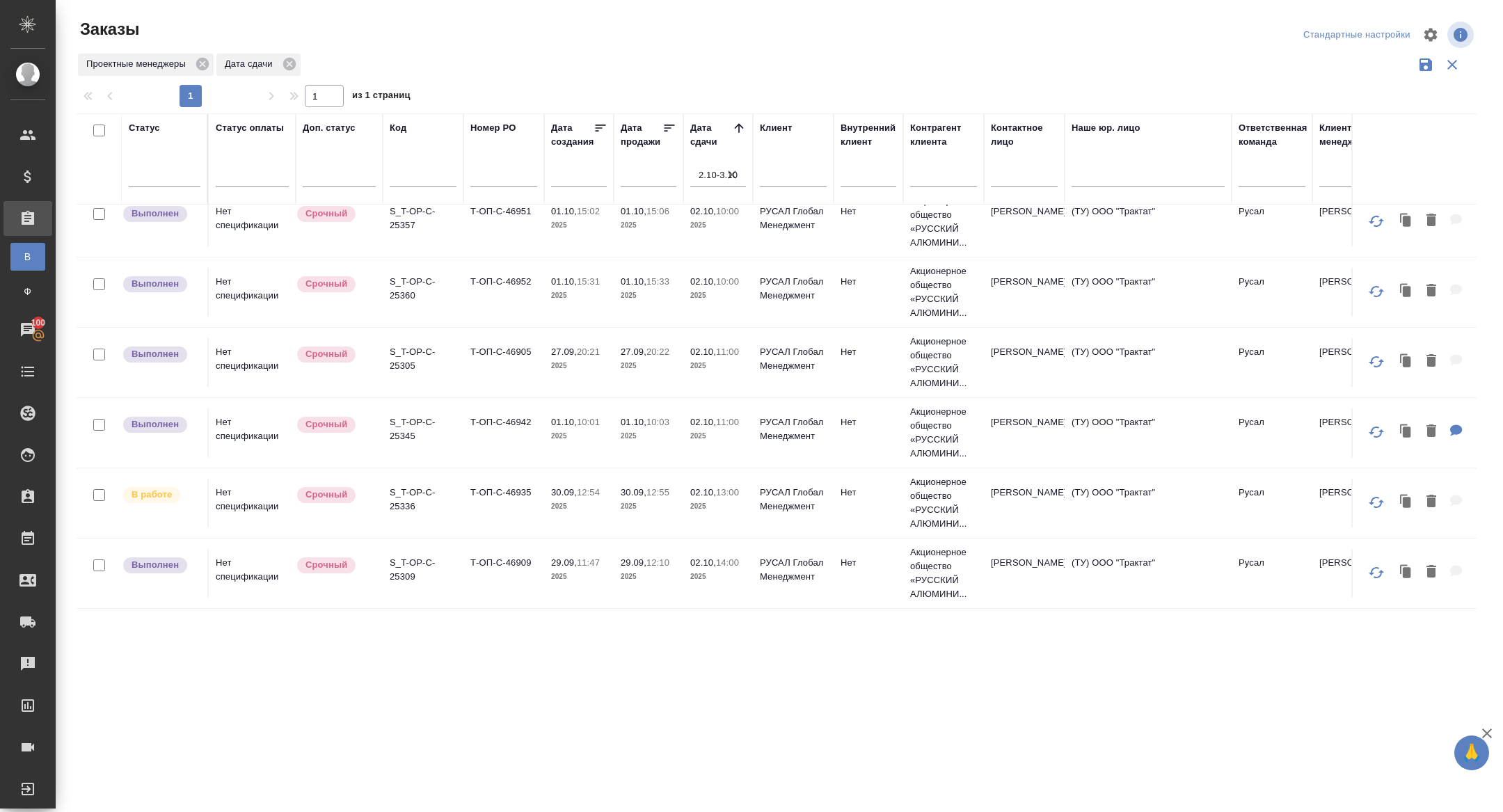
click at [410, 509] on p "S_T-OP-C-25336" at bounding box center [423, 499] width 67 height 28
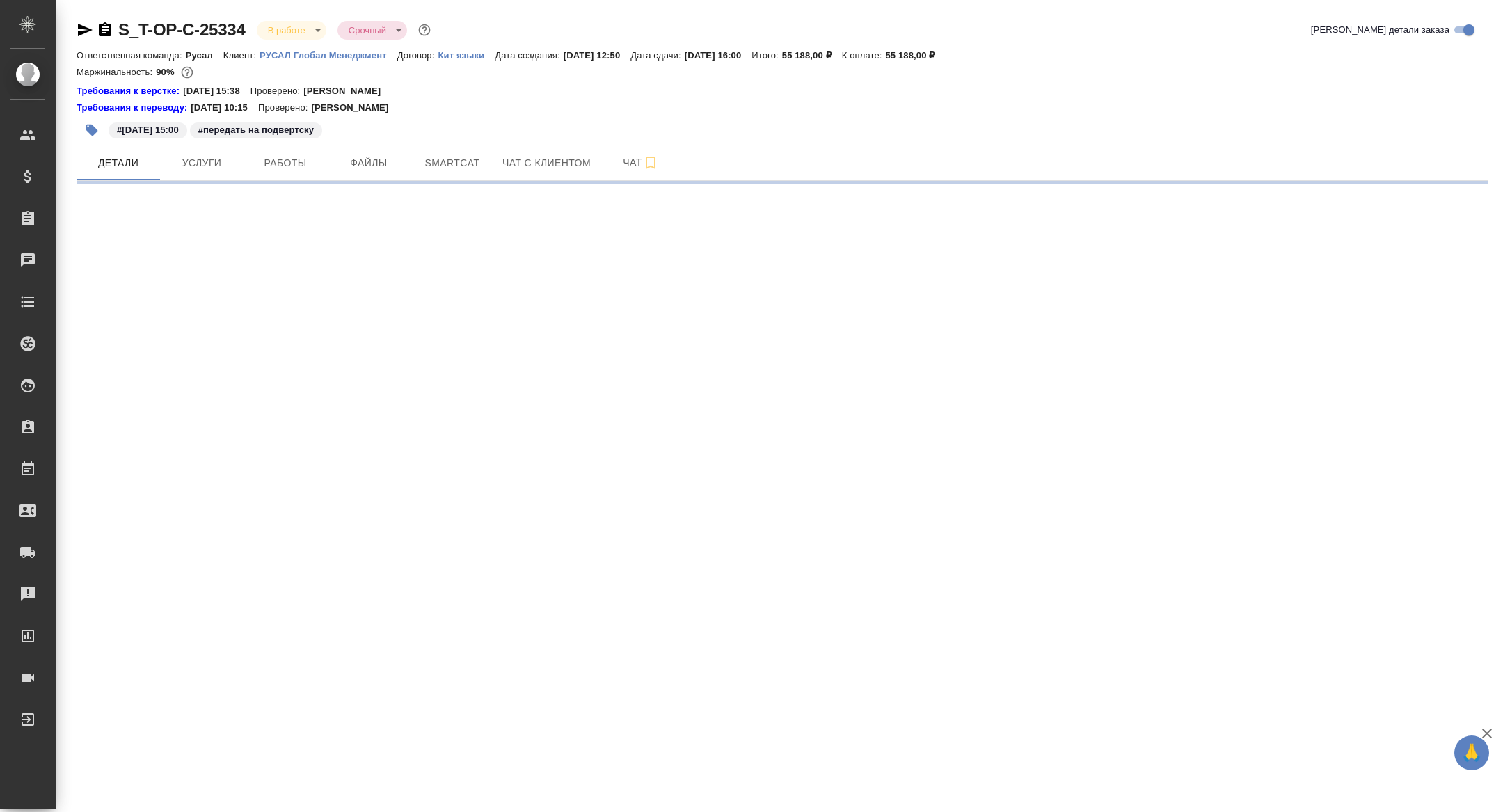
select select "RU"
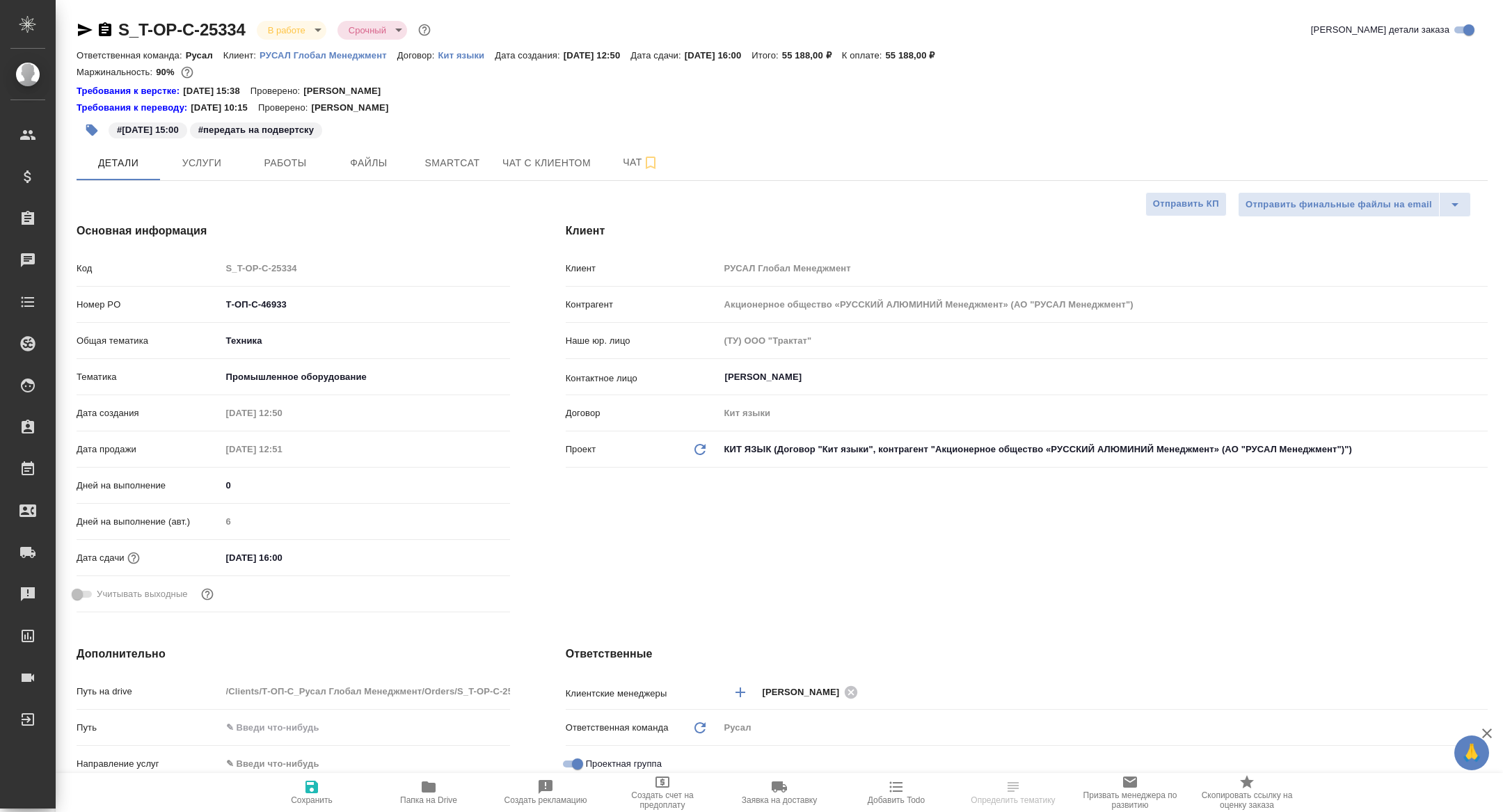
type textarea "x"
click at [281, 161] on span "Работы" at bounding box center [285, 163] width 67 height 17
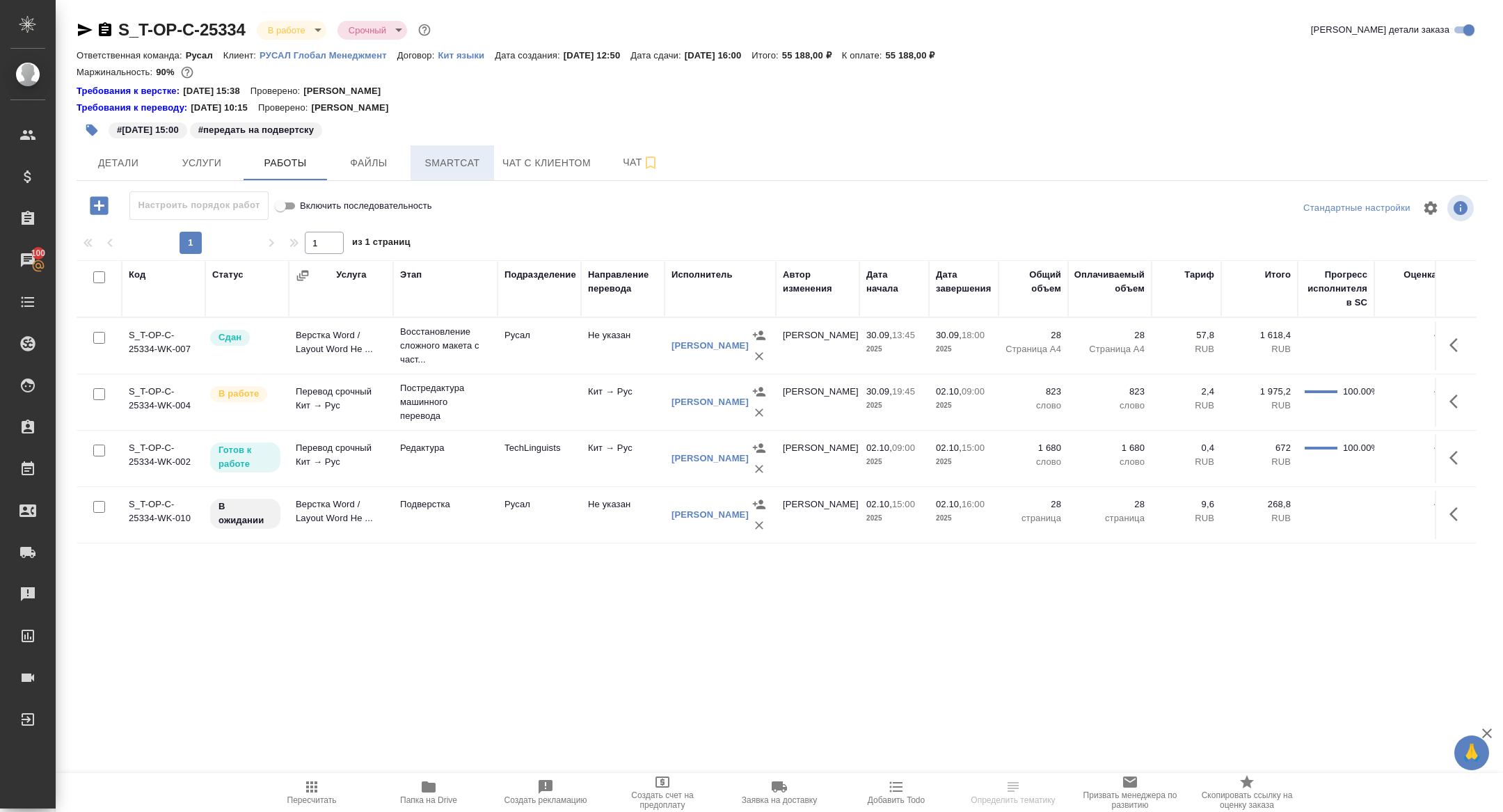
click at [437, 165] on span "Smartcat" at bounding box center [452, 163] width 67 height 17
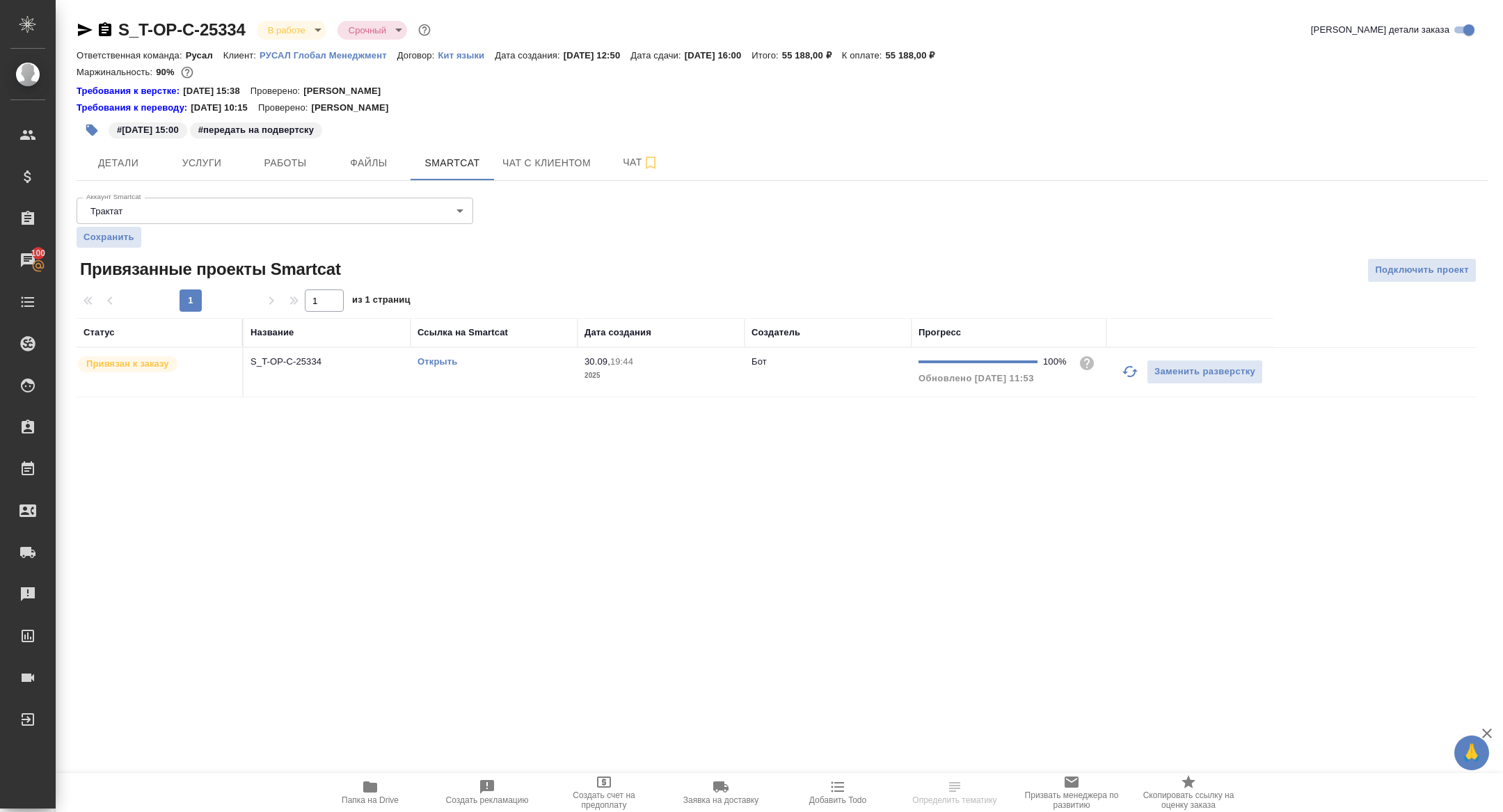
click at [425, 363] on link "Открыть" at bounding box center [437, 361] width 39 height 10
click at [369, 800] on span "Папка на Drive" at bounding box center [370, 799] width 57 height 9
click at [276, 176] on button "Работы" at bounding box center [285, 163] width 84 height 35
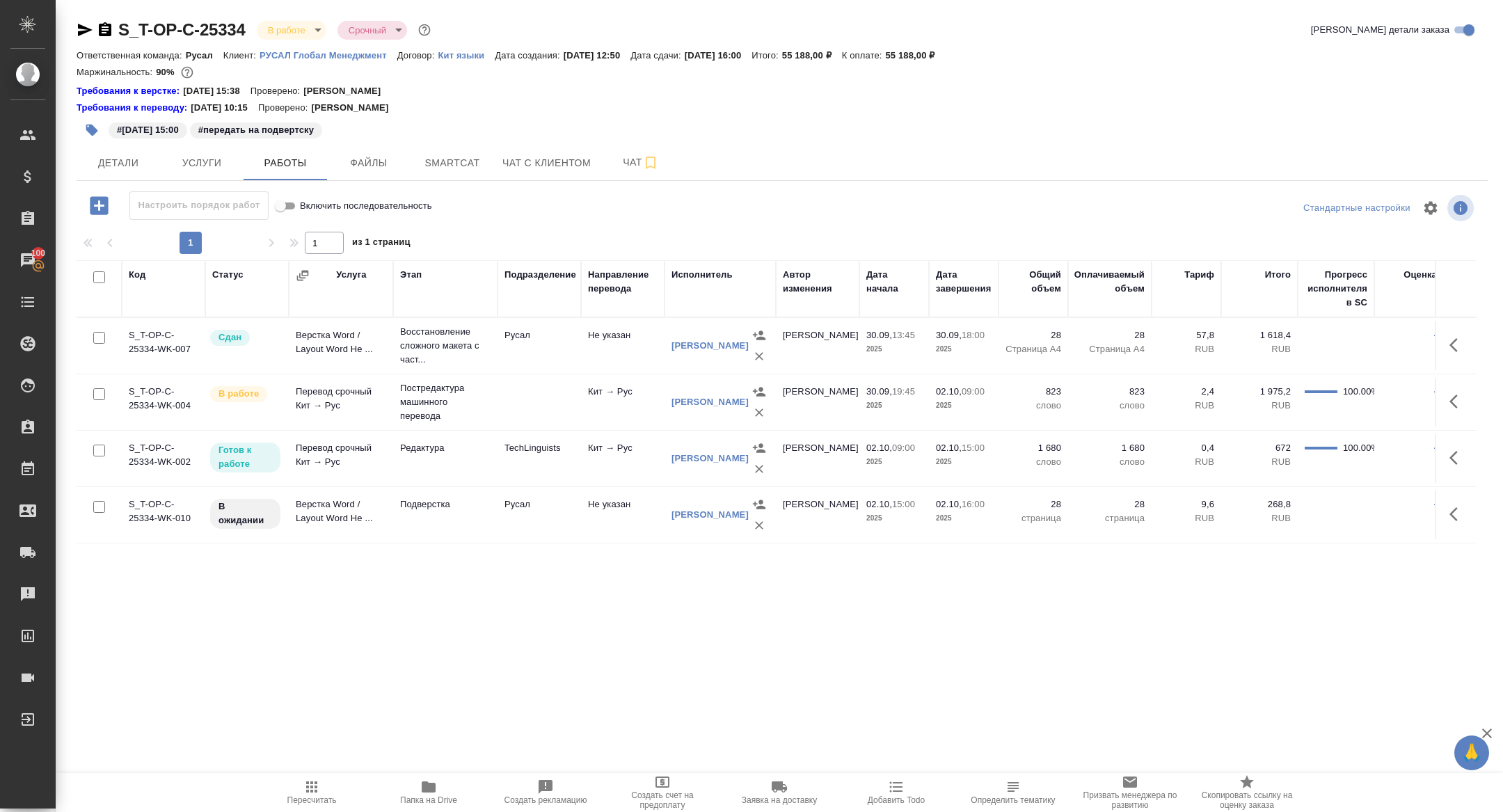
click at [1453, 510] on icon "button" at bounding box center [1453, 514] width 9 height 14
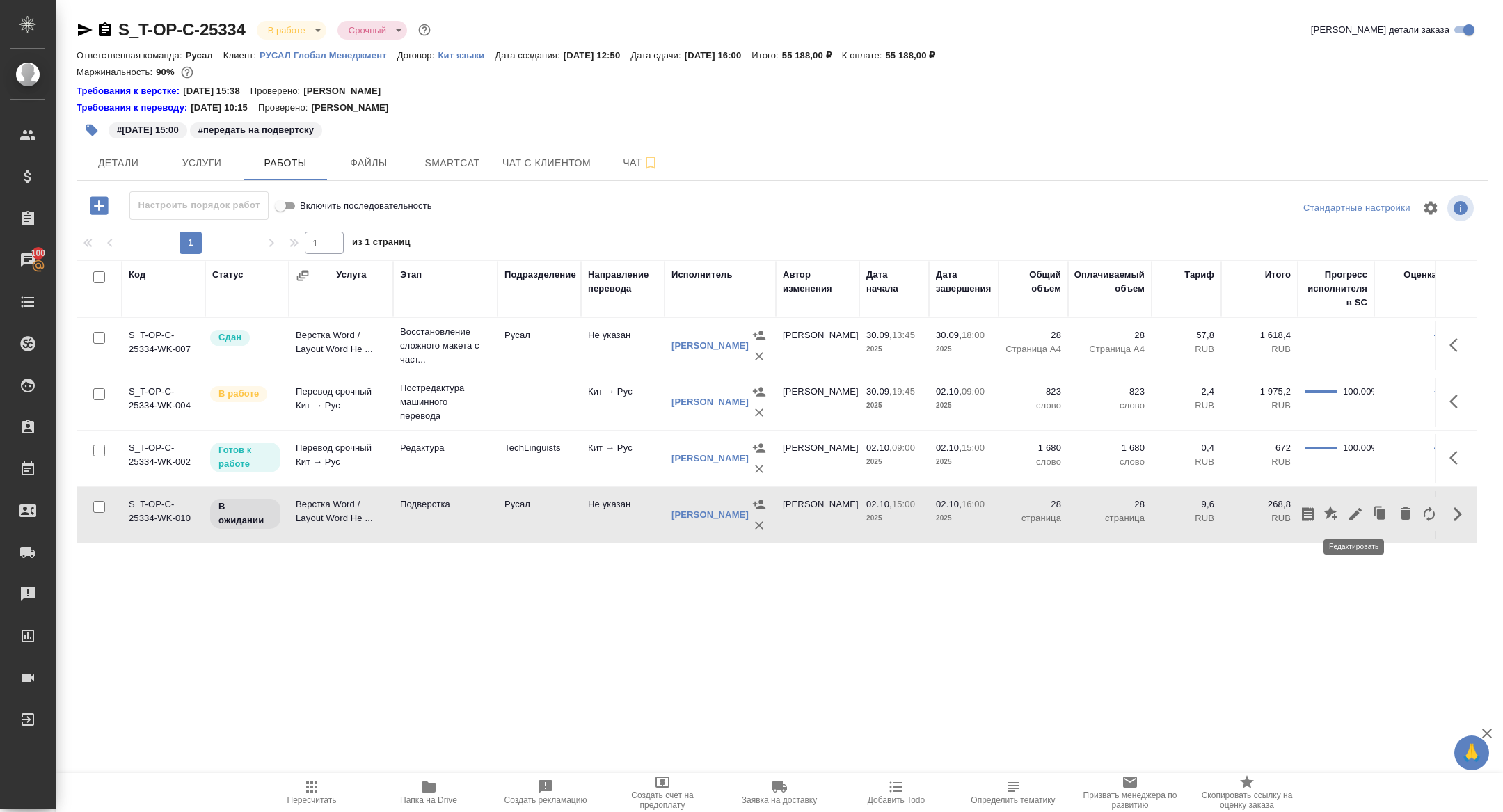
click at [1356, 514] on icon "button" at bounding box center [1355, 514] width 17 height 17
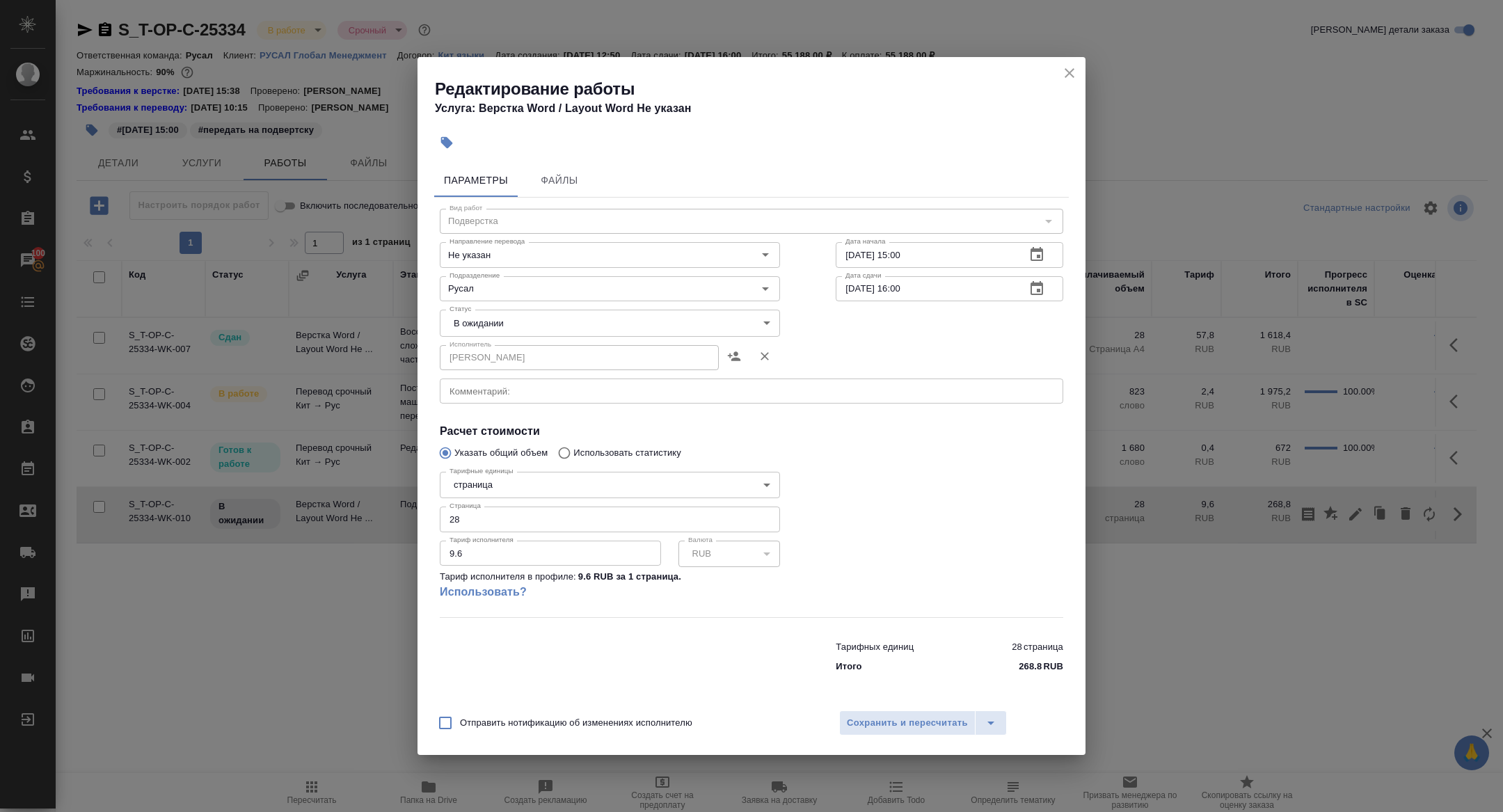
click at [490, 397] on div "x Комментарий:" at bounding box center [751, 391] width 623 height 25
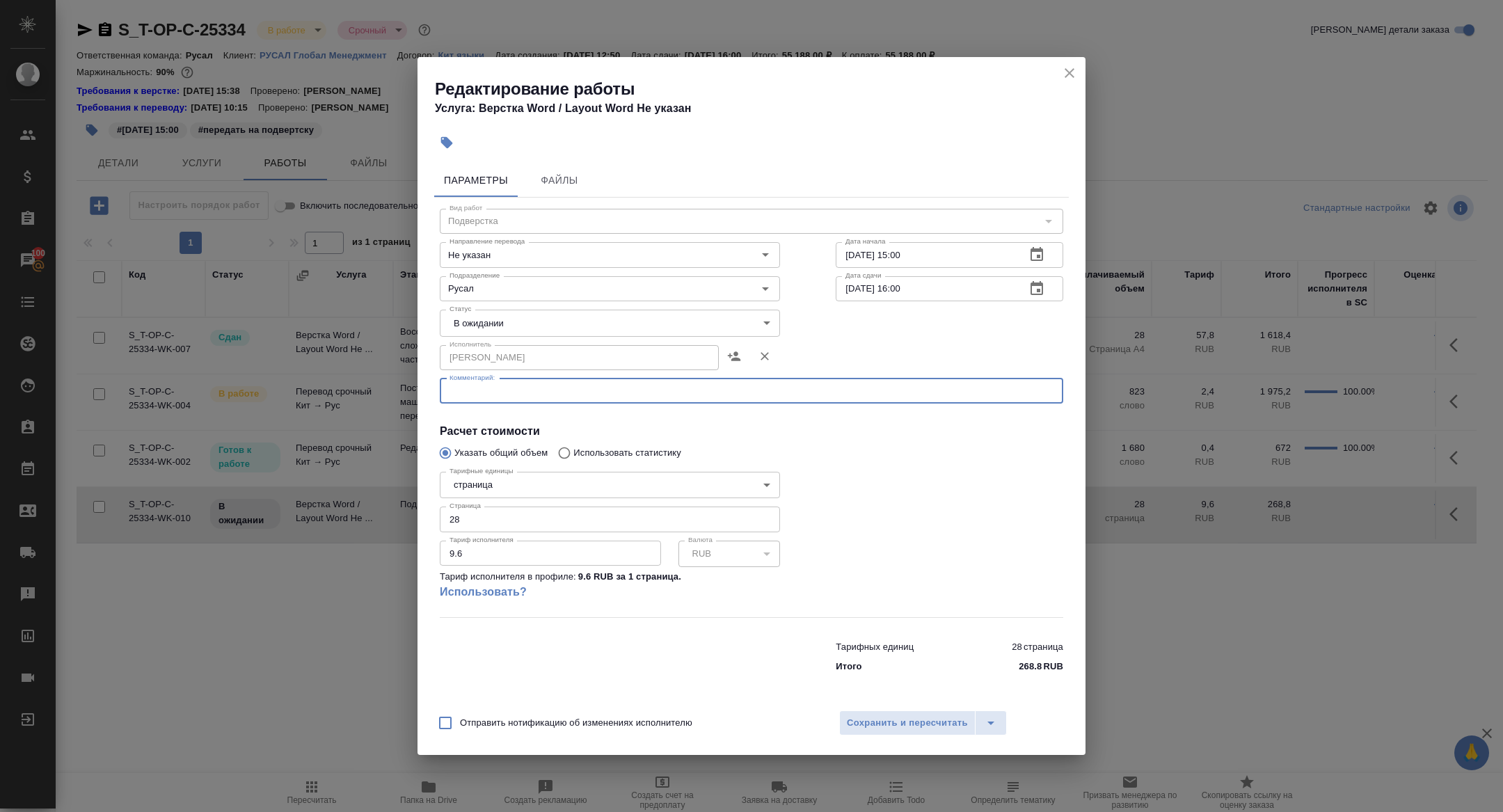
paste textarea "https://drive.awatera.com/f/10548405"
type textarea "https://drive.awatera.com/f/10548405"
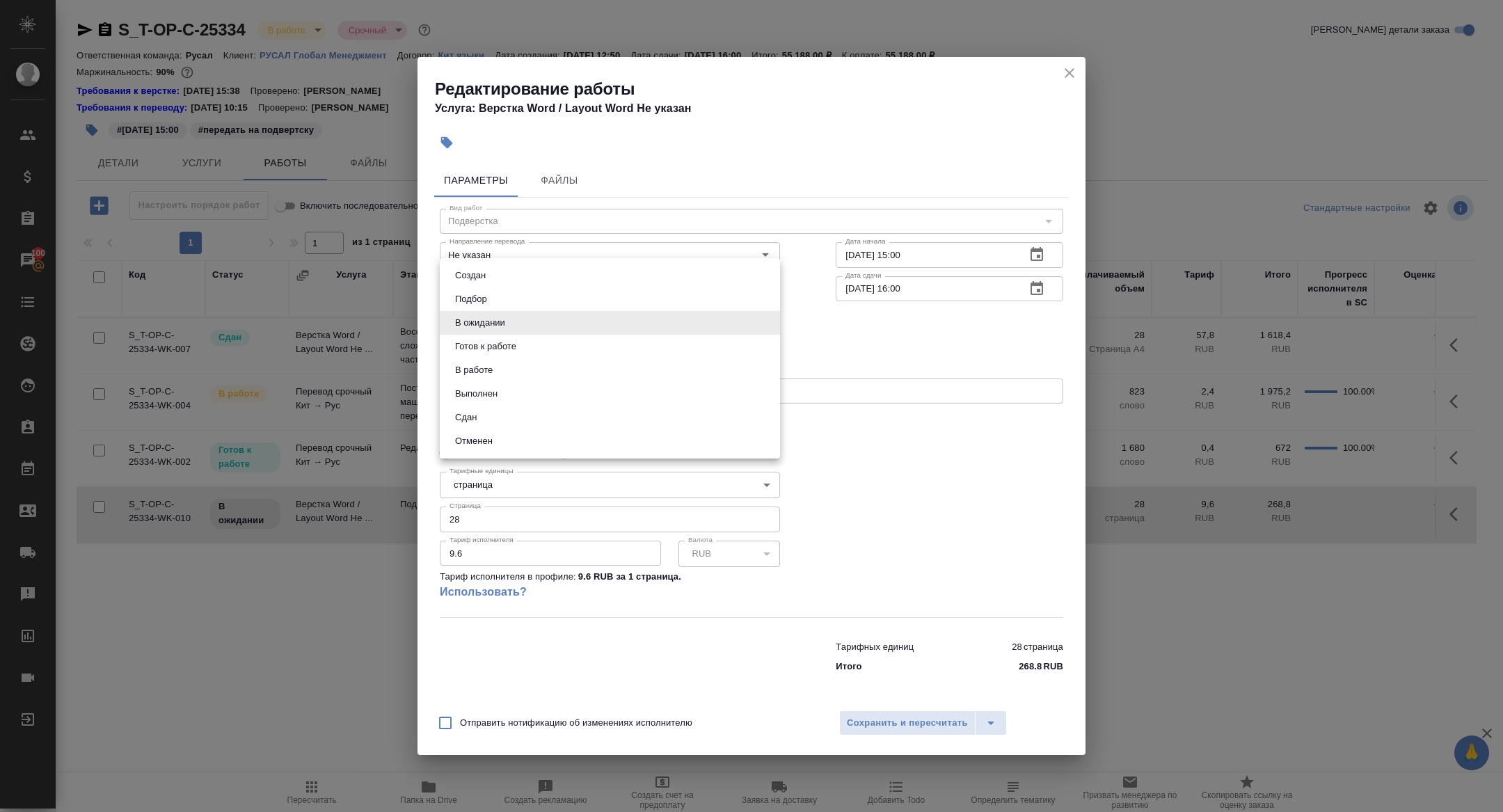
click at [497, 329] on body "🙏 .cls-1 fill:#fff; AWATERA Zhuravleva Alexandra Клиенты Спецификации Заказы 10…" at bounding box center [752, 406] width 1503 height 812
click at [497, 345] on button "Готов к работе" at bounding box center [485, 346] width 69 height 15
type input "readyForWork"
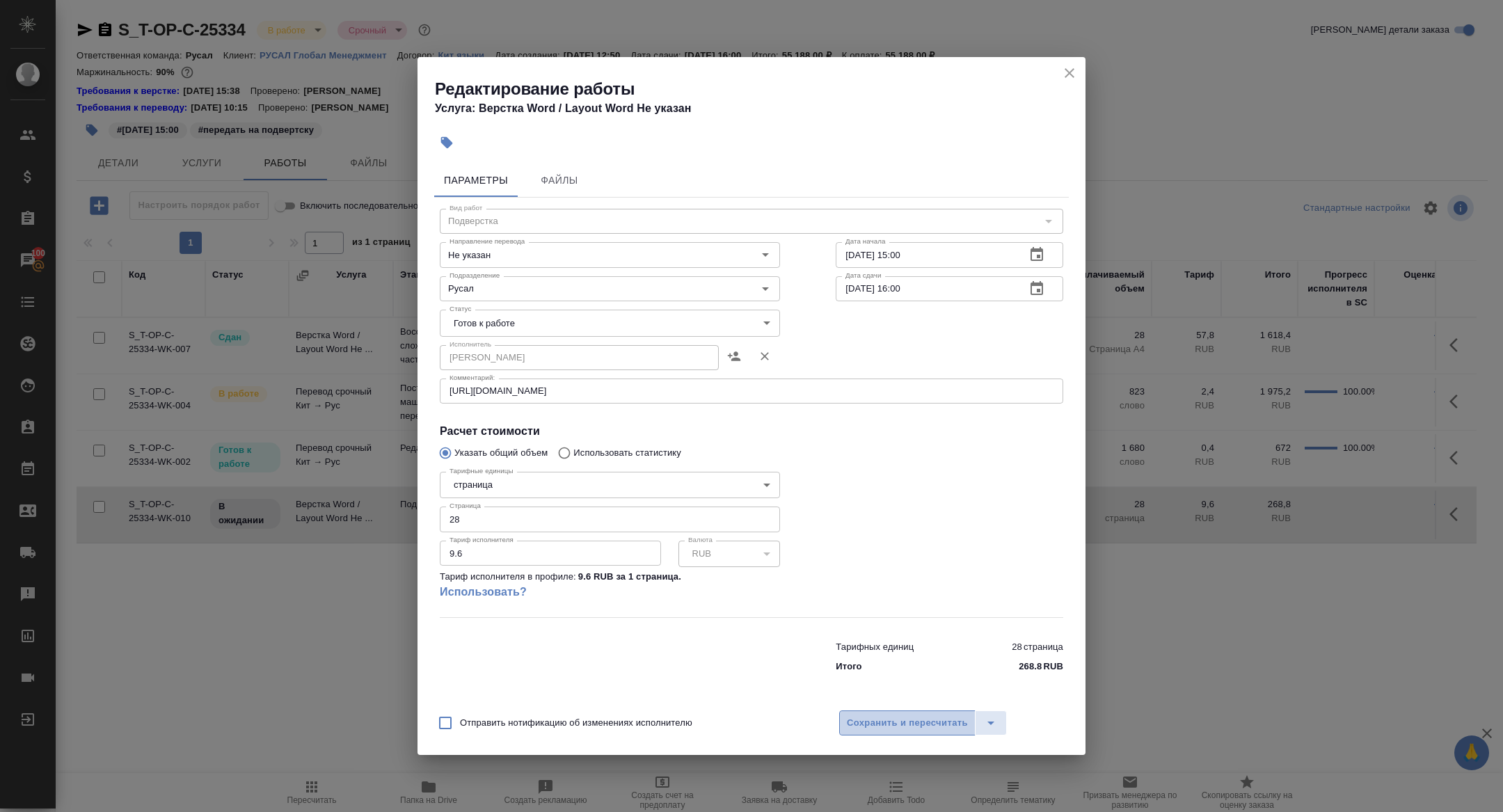
click at [911, 733] on button "Сохранить и пересчитать" at bounding box center [907, 723] width 136 height 25
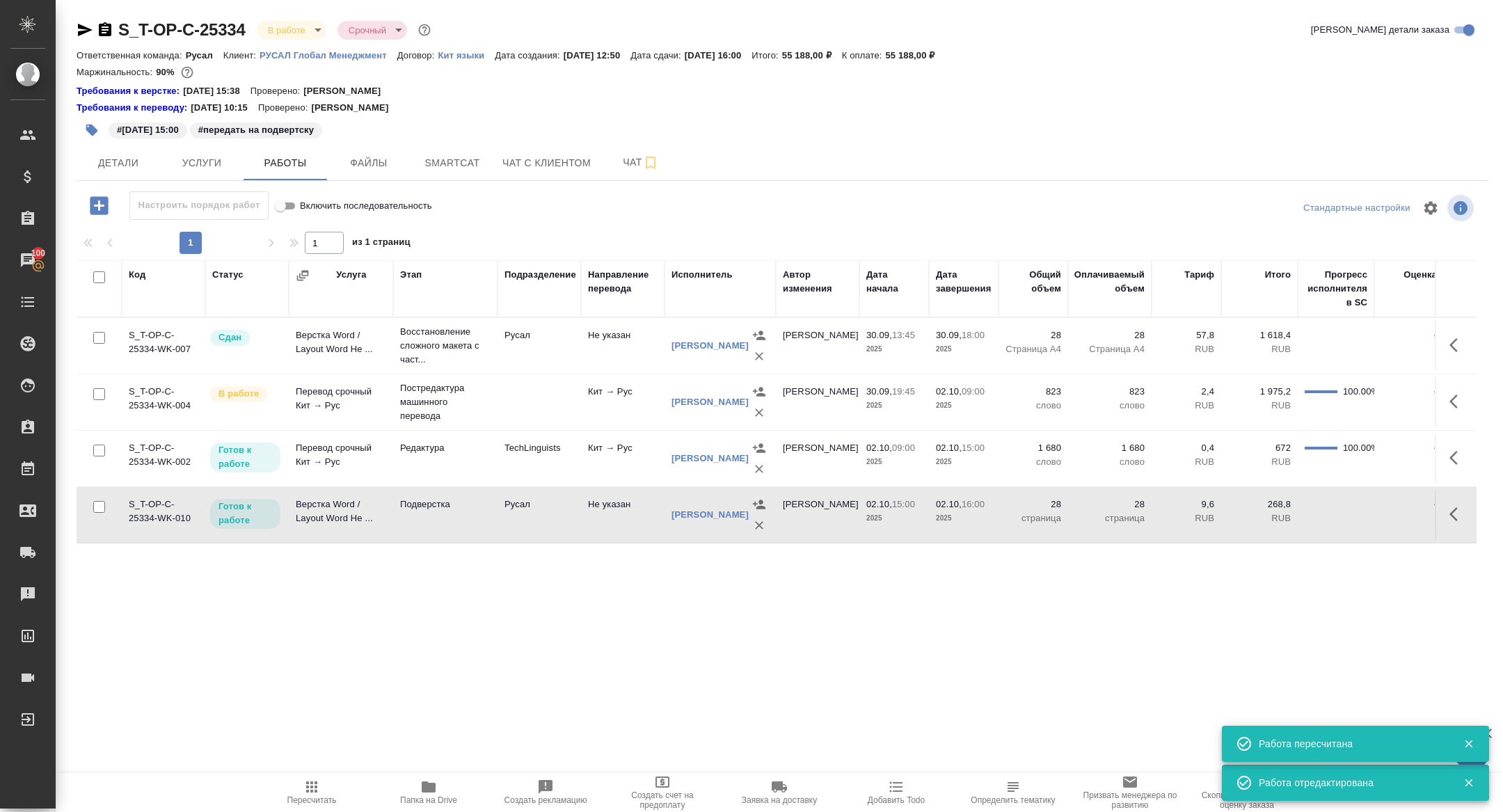
click at [356, 501] on td "Верстка Word / Layout Word Не ..." at bounding box center [340, 515] width 104 height 49
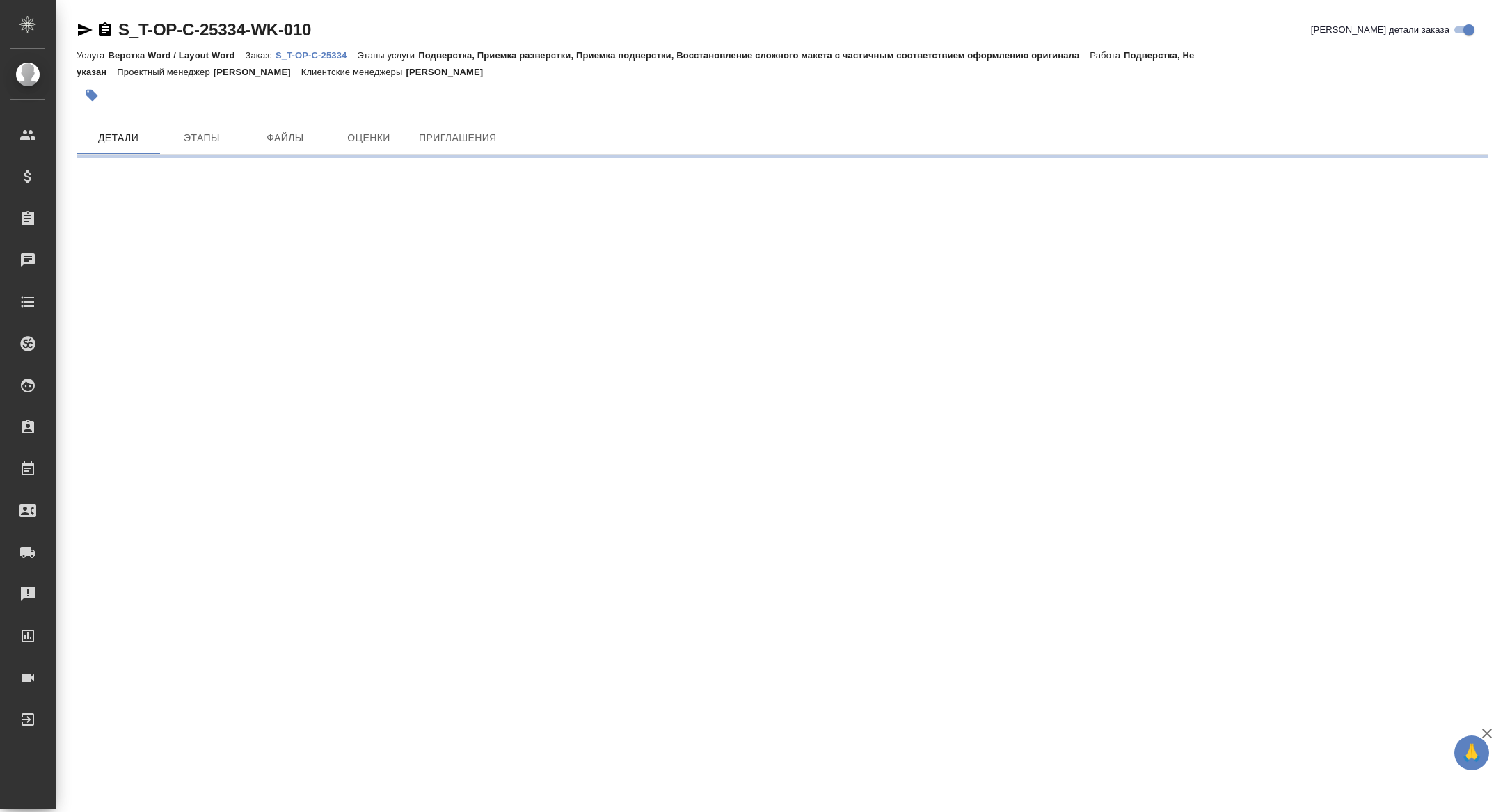
click at [82, 28] on icon "button" at bounding box center [85, 30] width 15 height 13
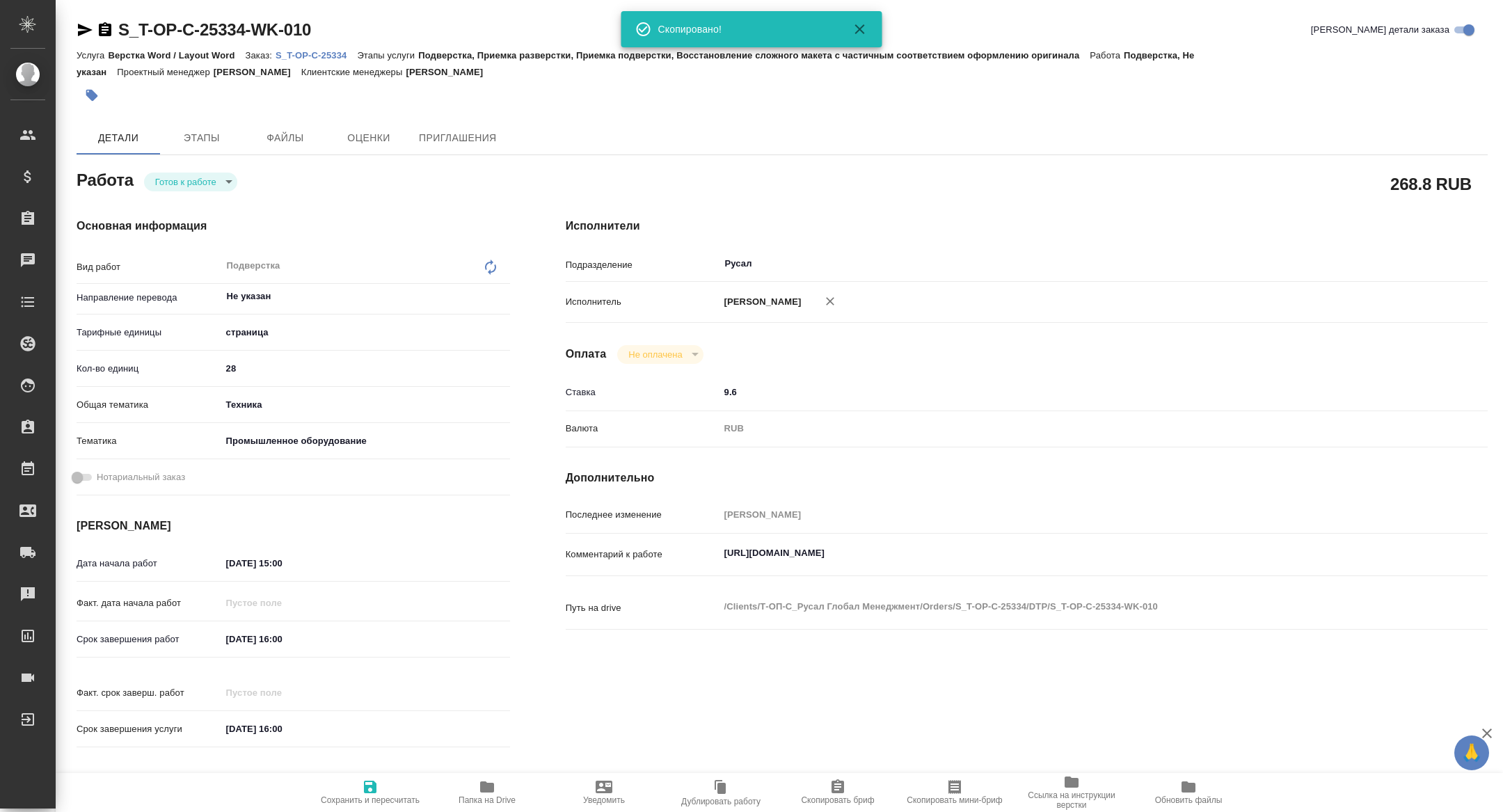
type textarea "x"
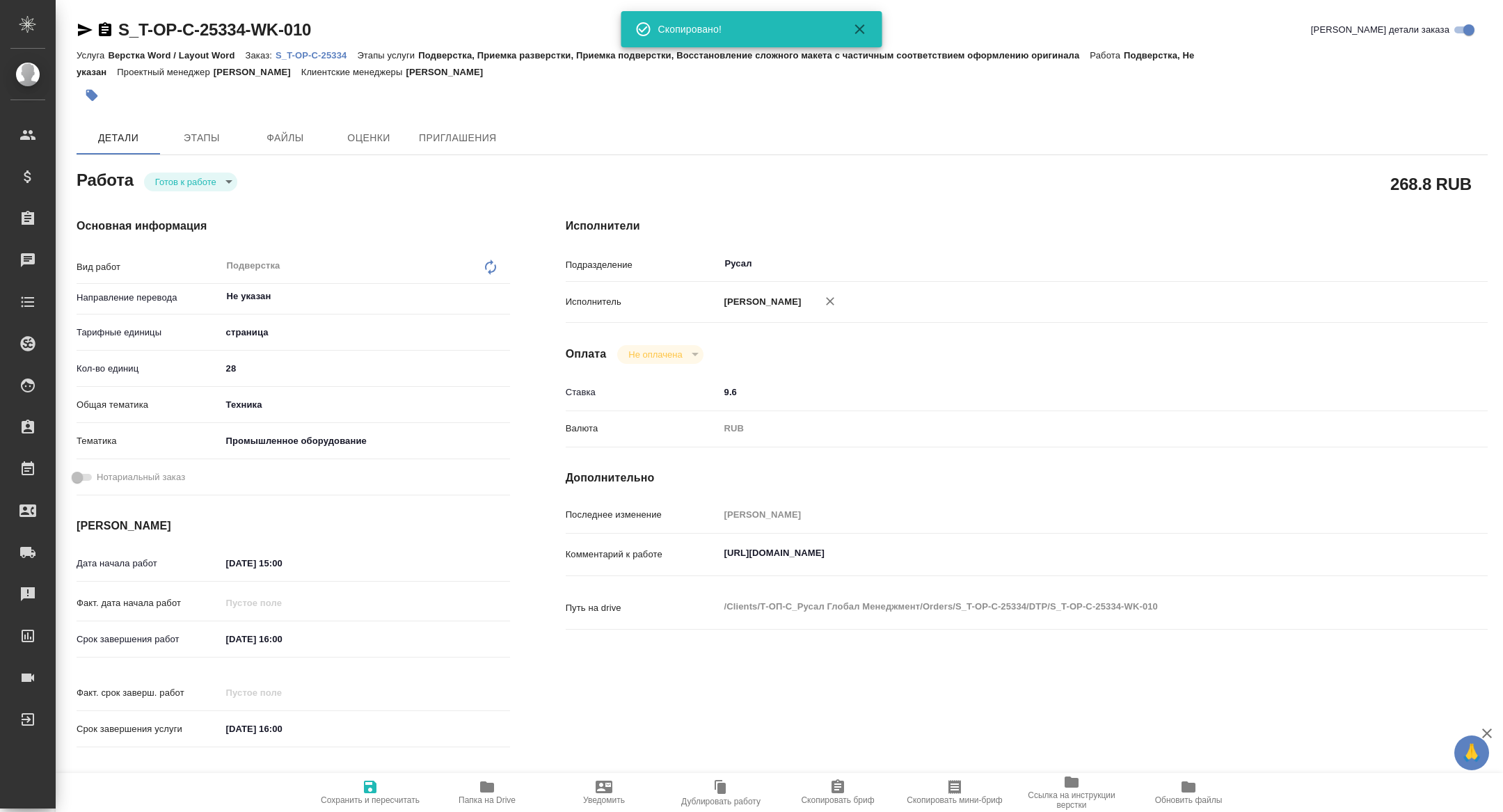
type textarea "x"
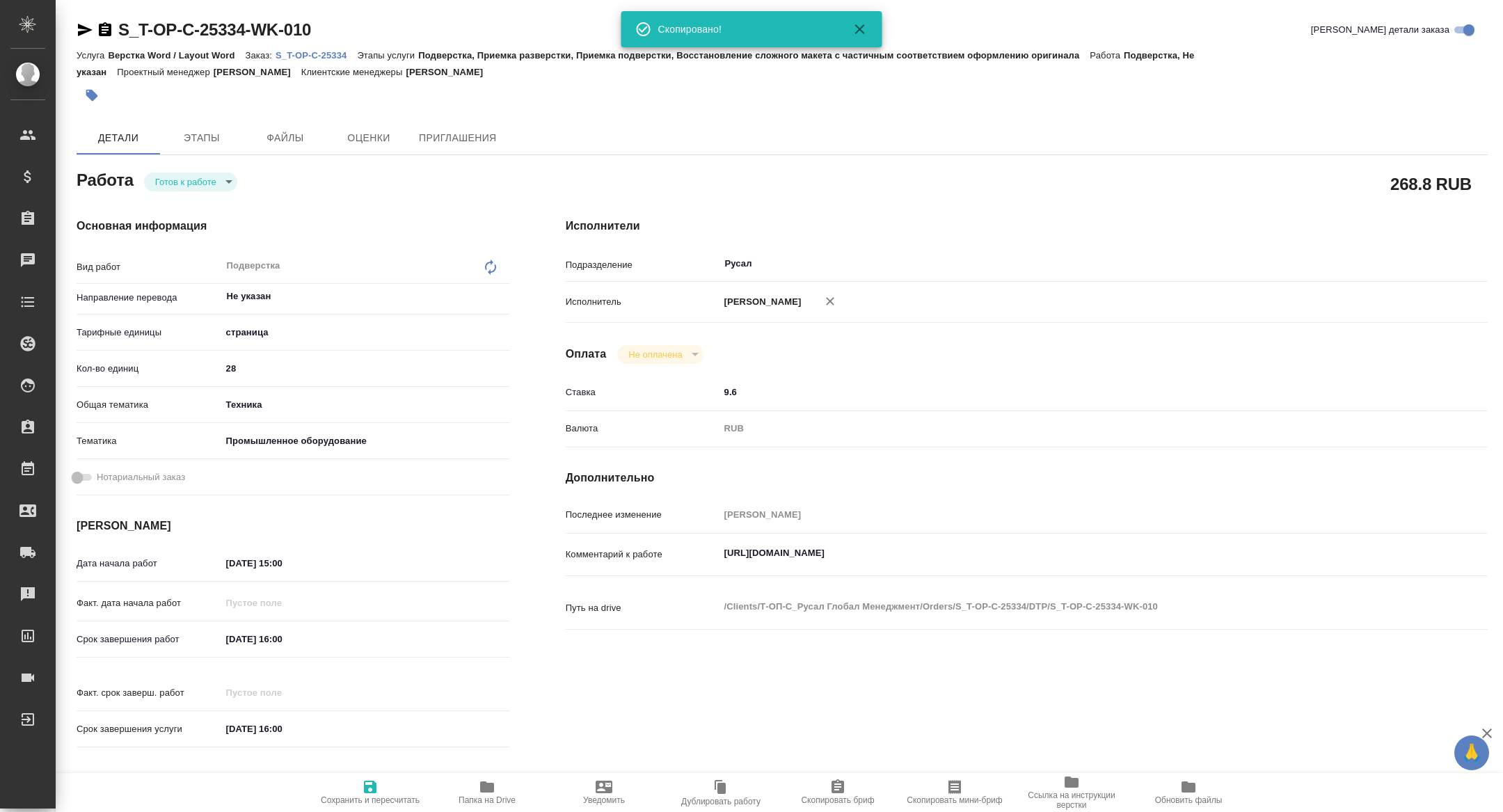
type textarea "x"
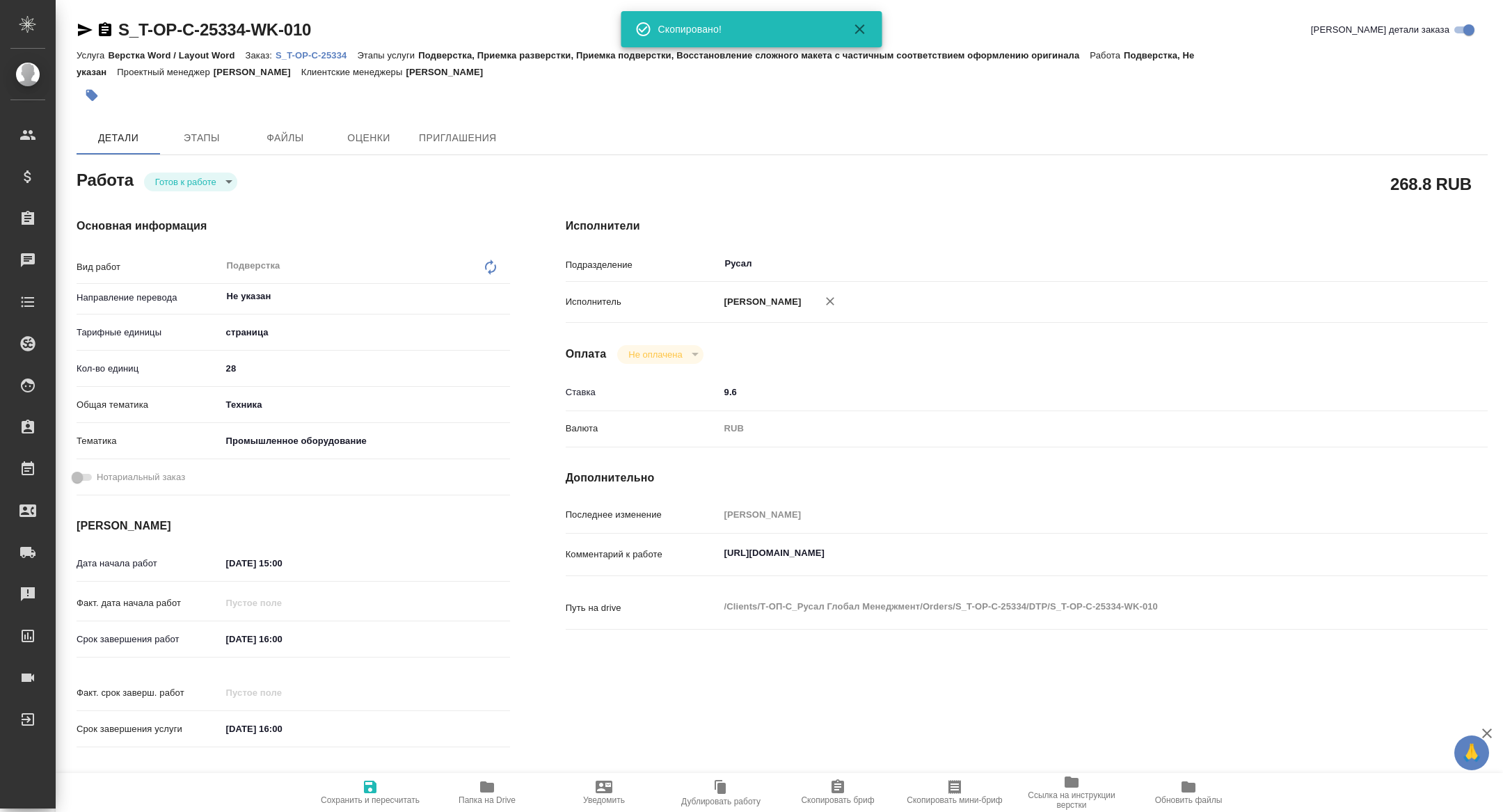
type textarea "x"
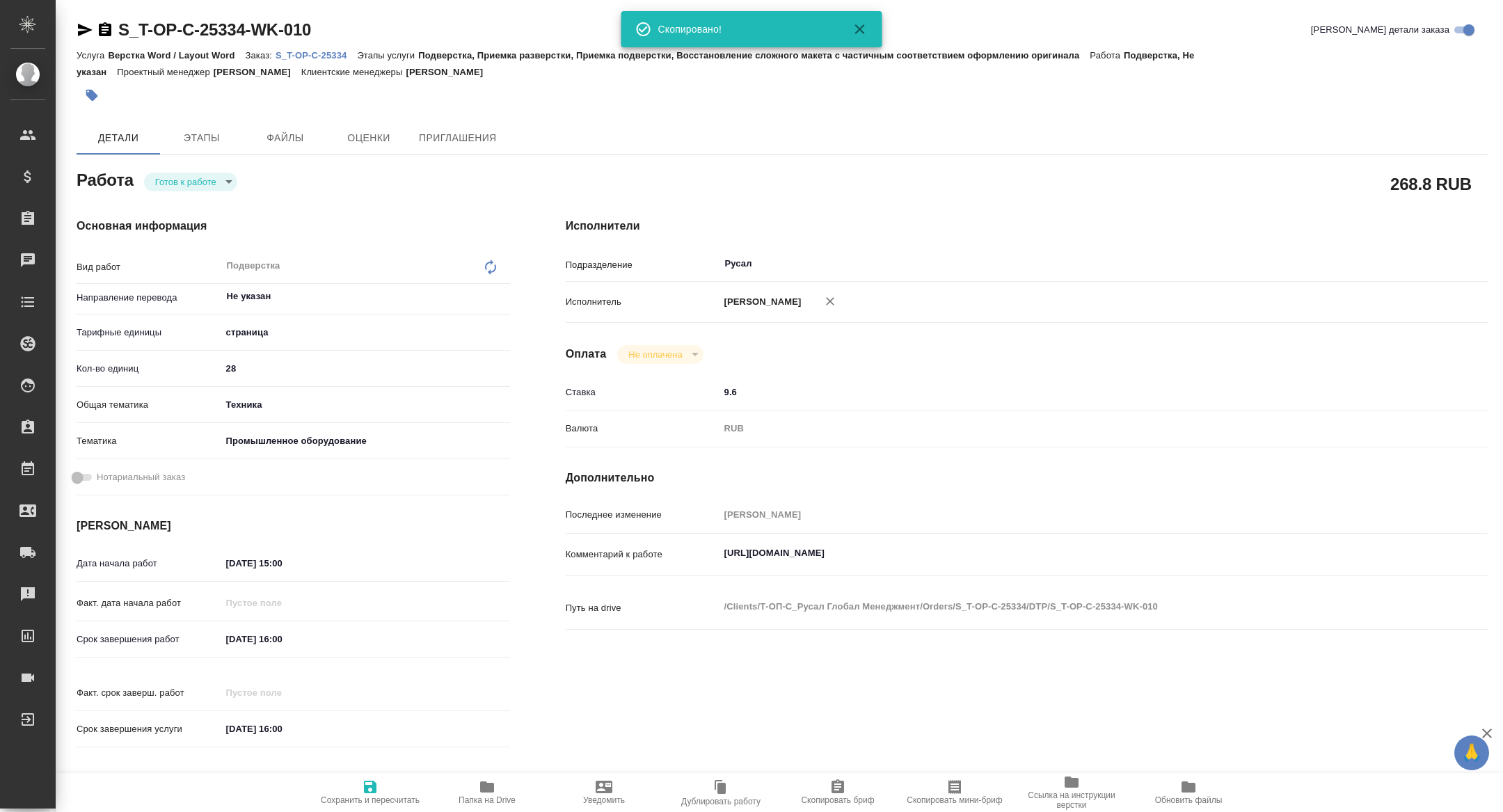
type textarea "x"
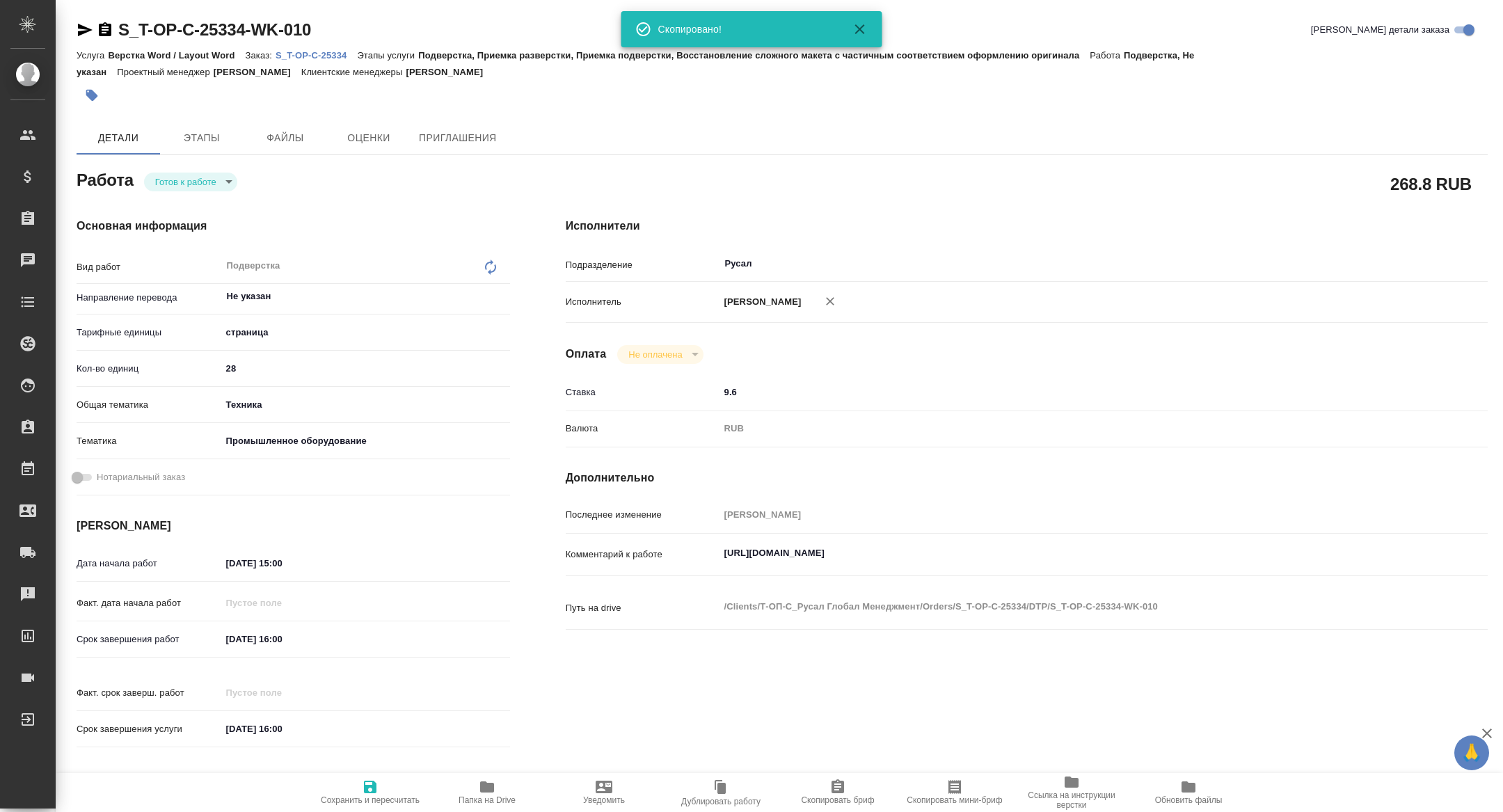
type textarea "x"
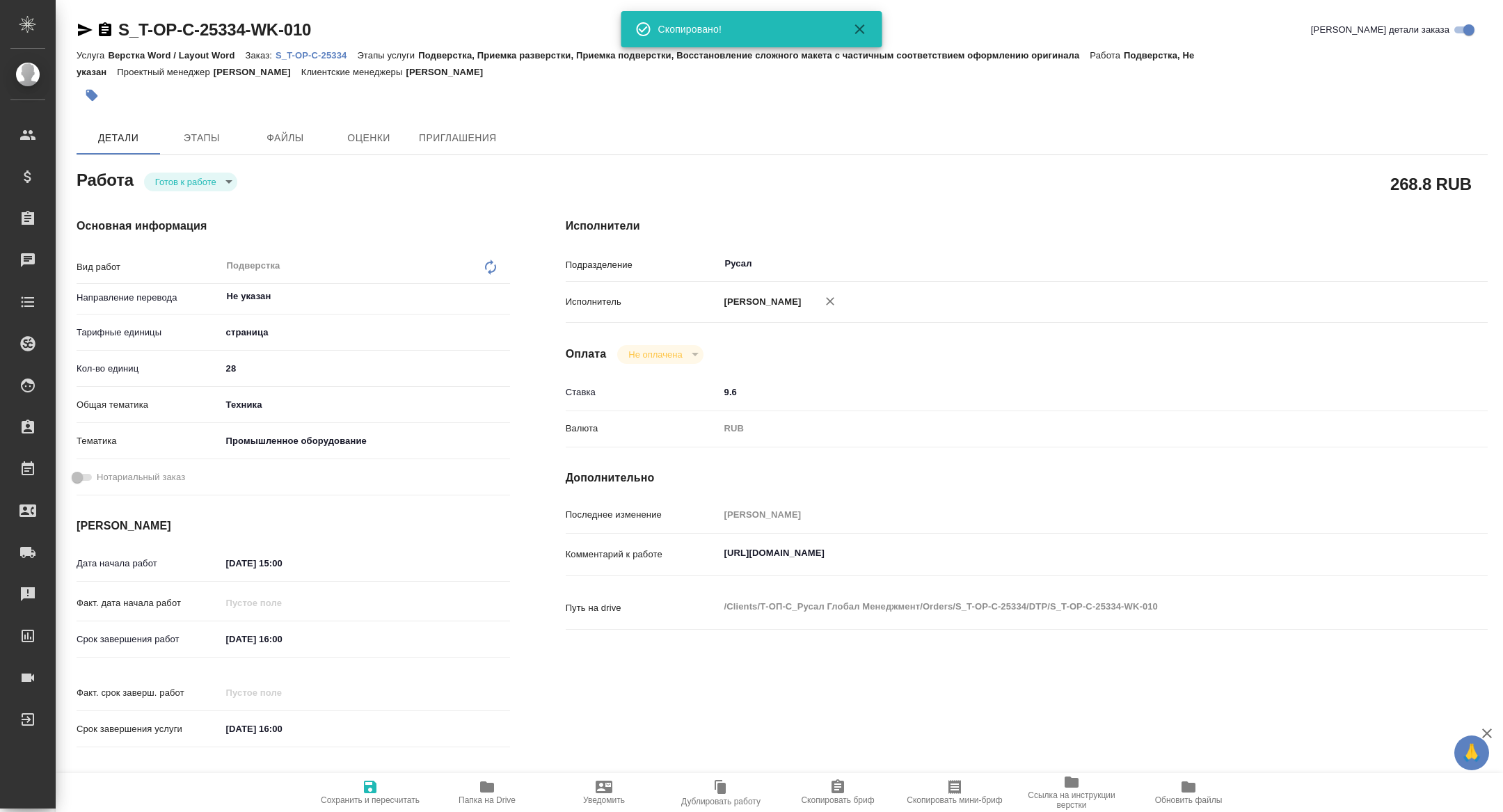
type textarea "x"
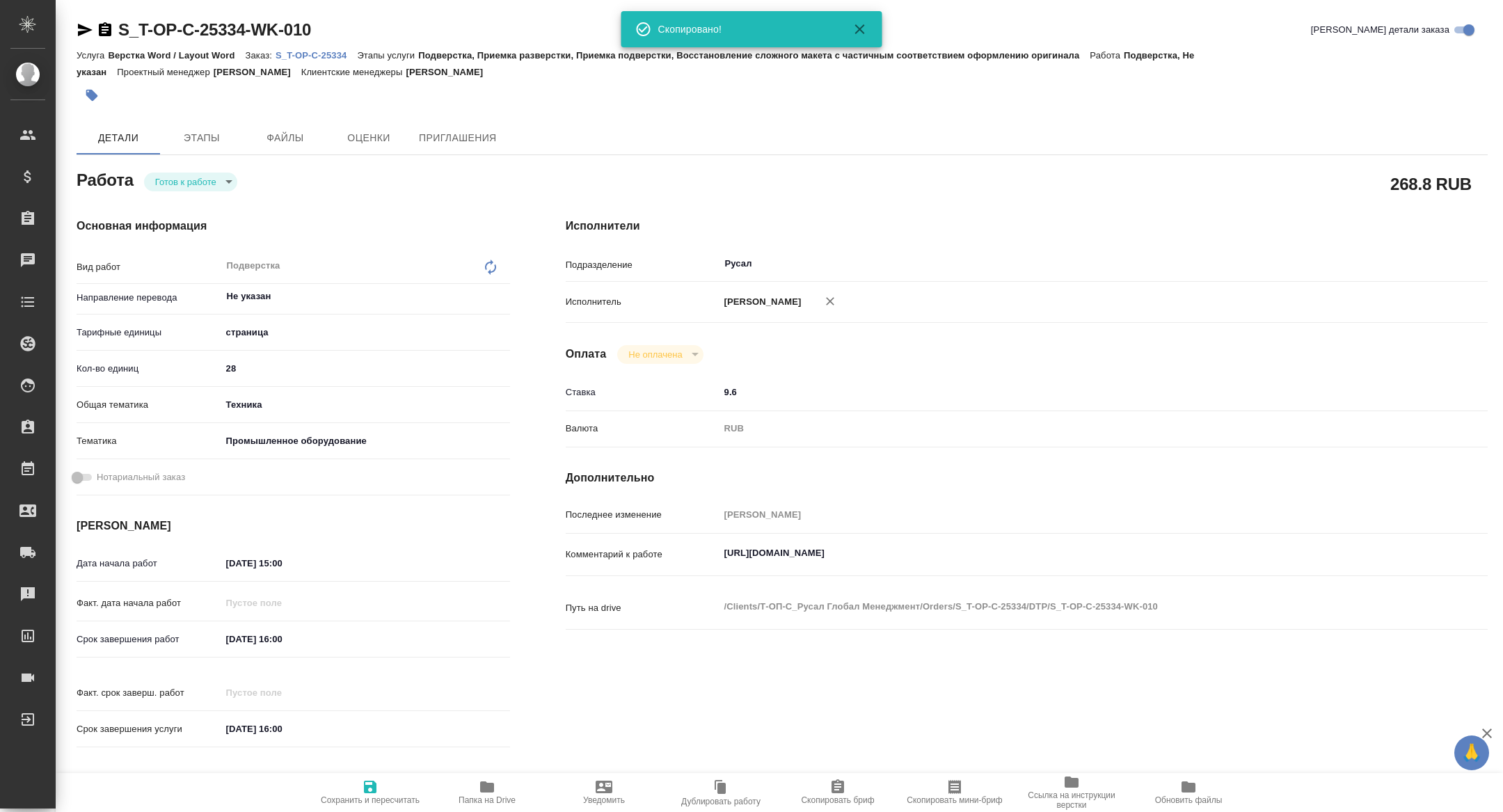
type textarea "x"
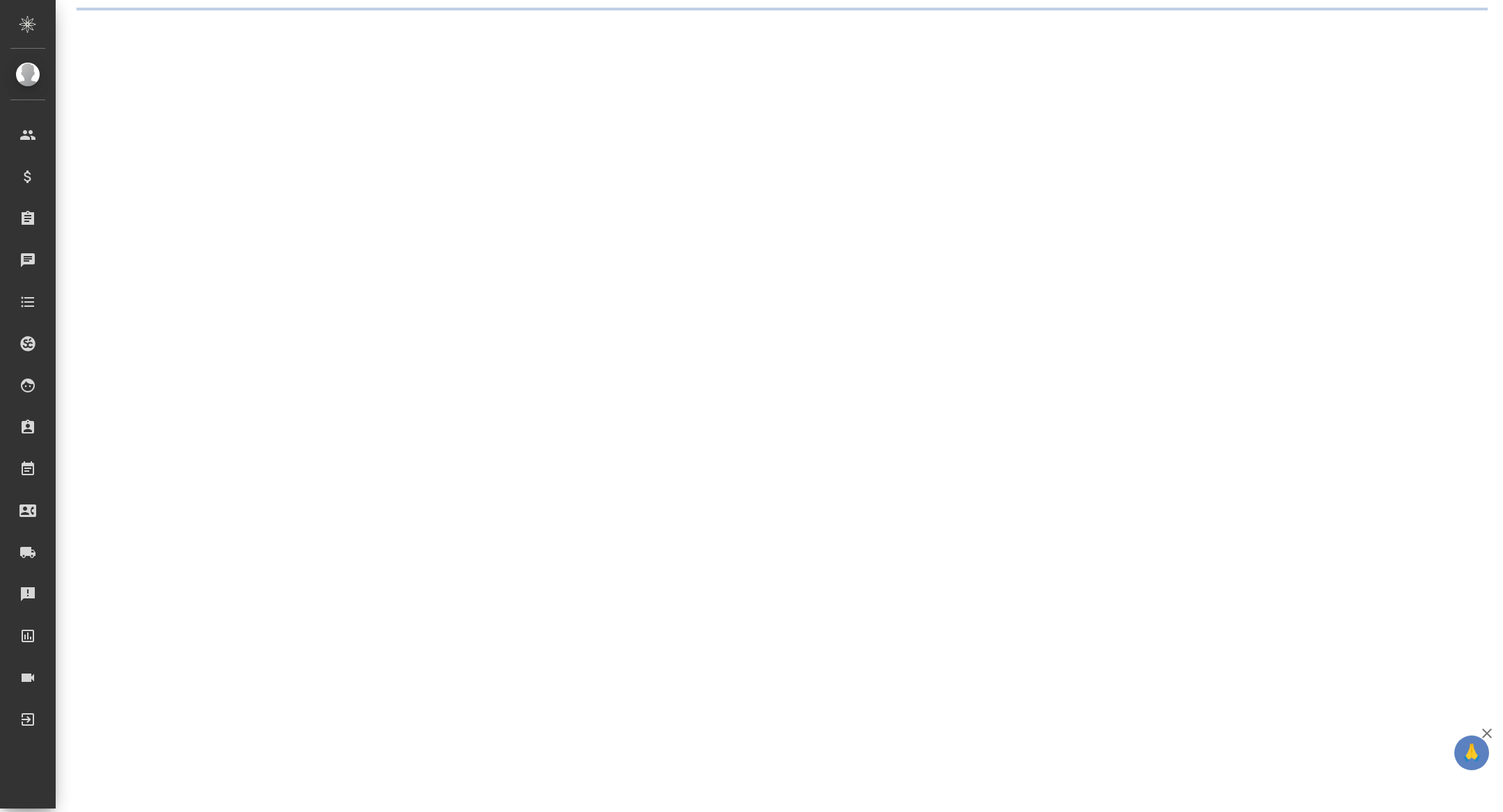
select select "RU"
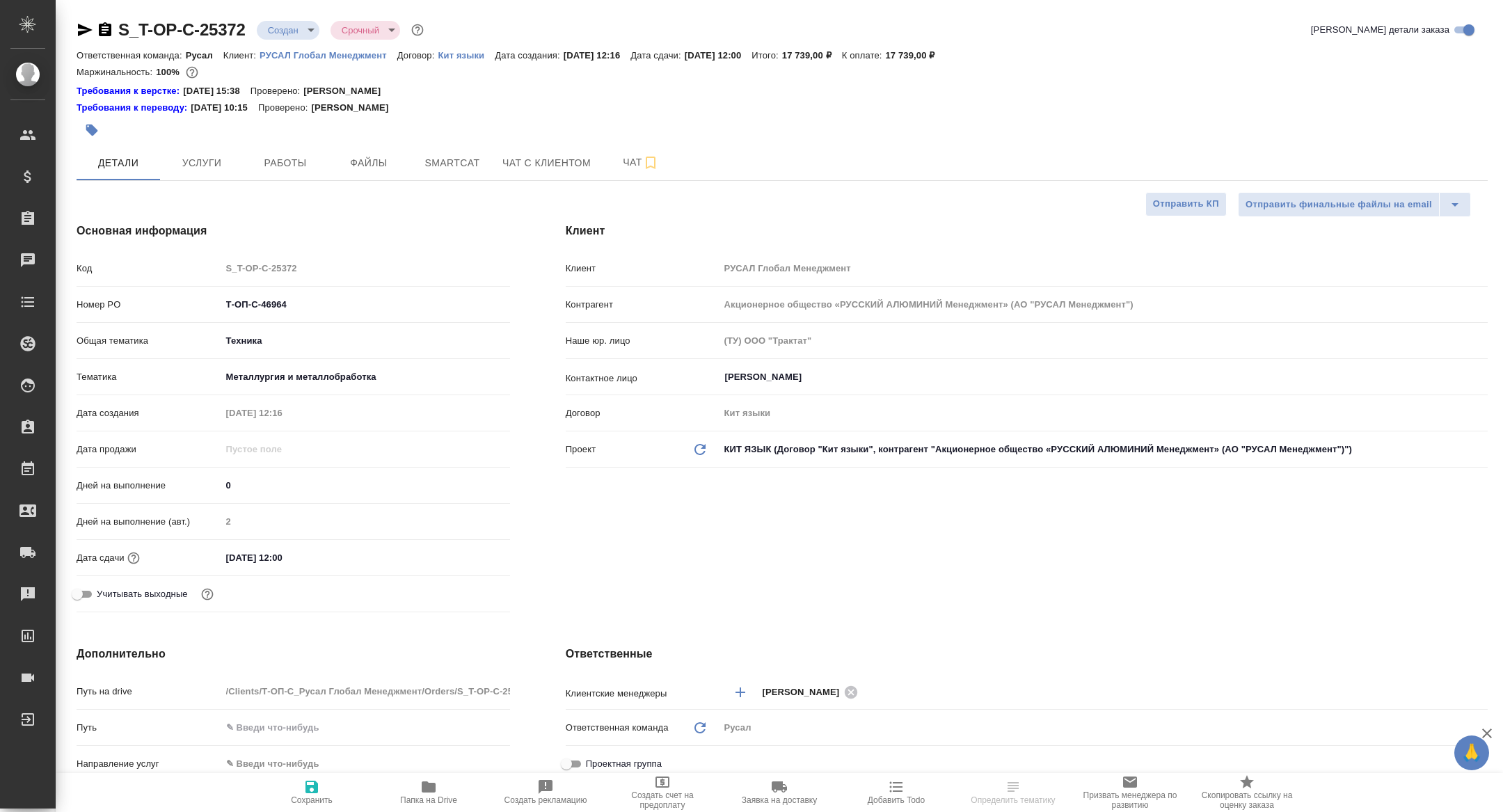
type textarea "x"
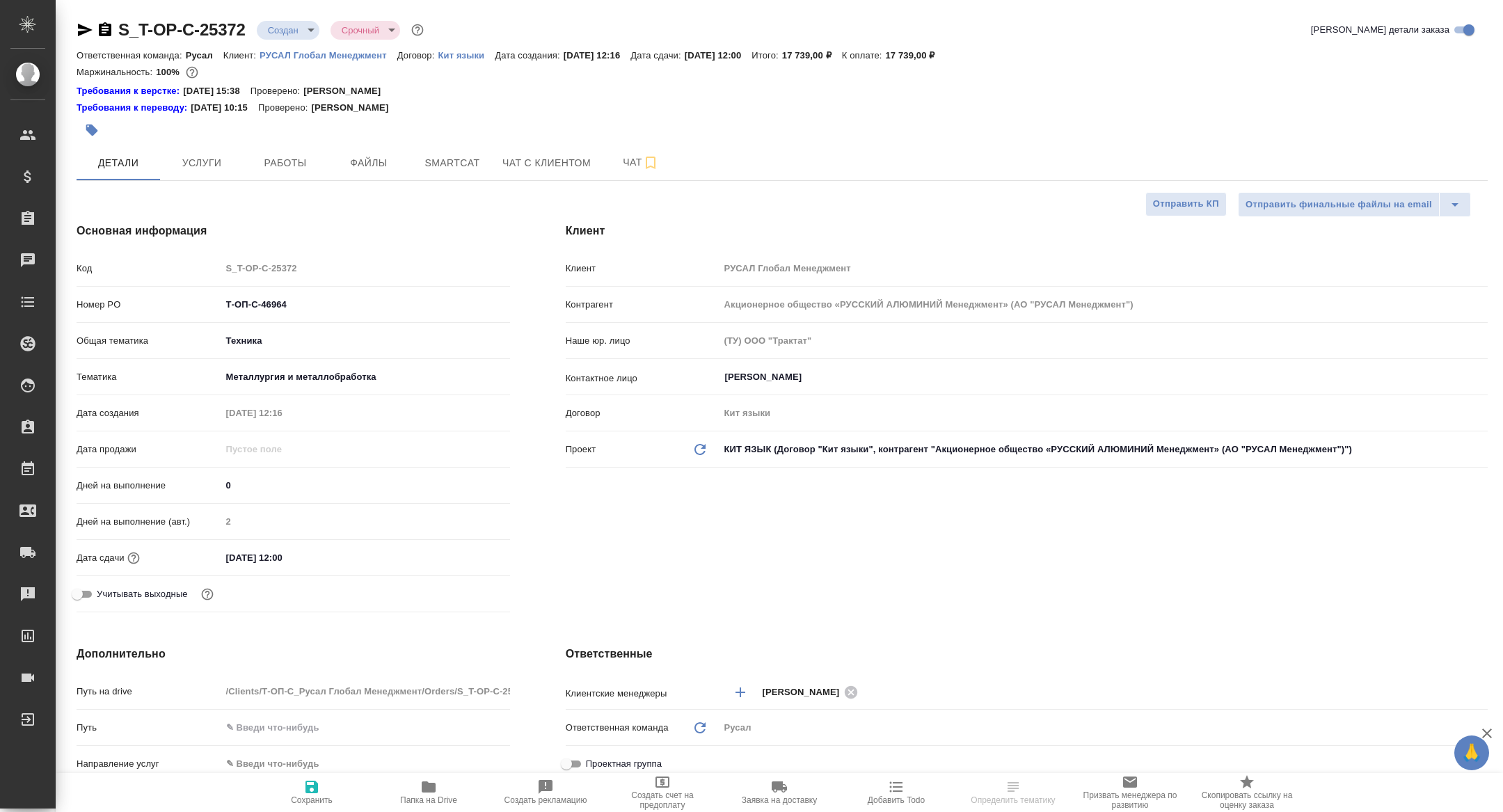
type textarea "x"
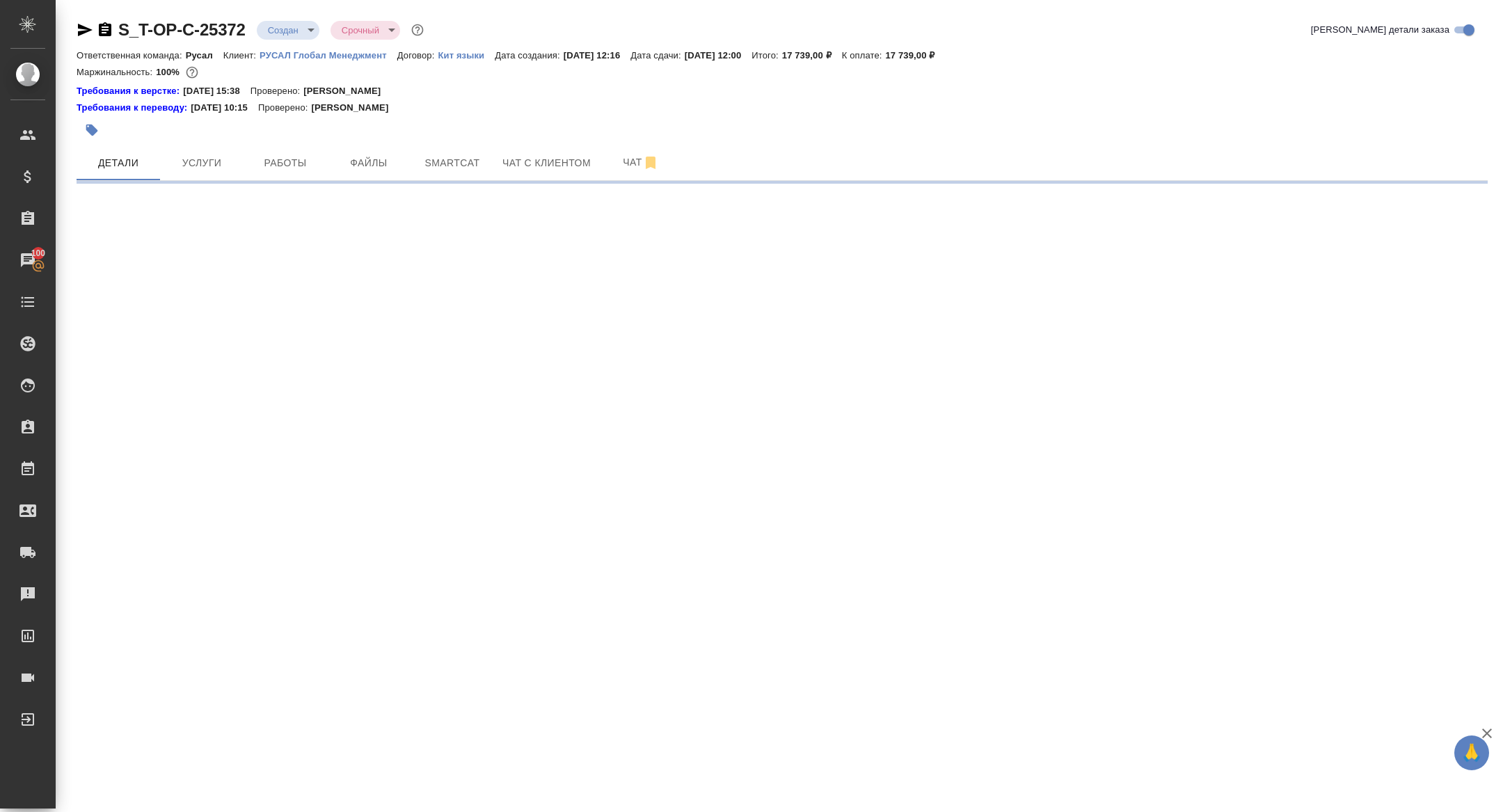
select select "RU"
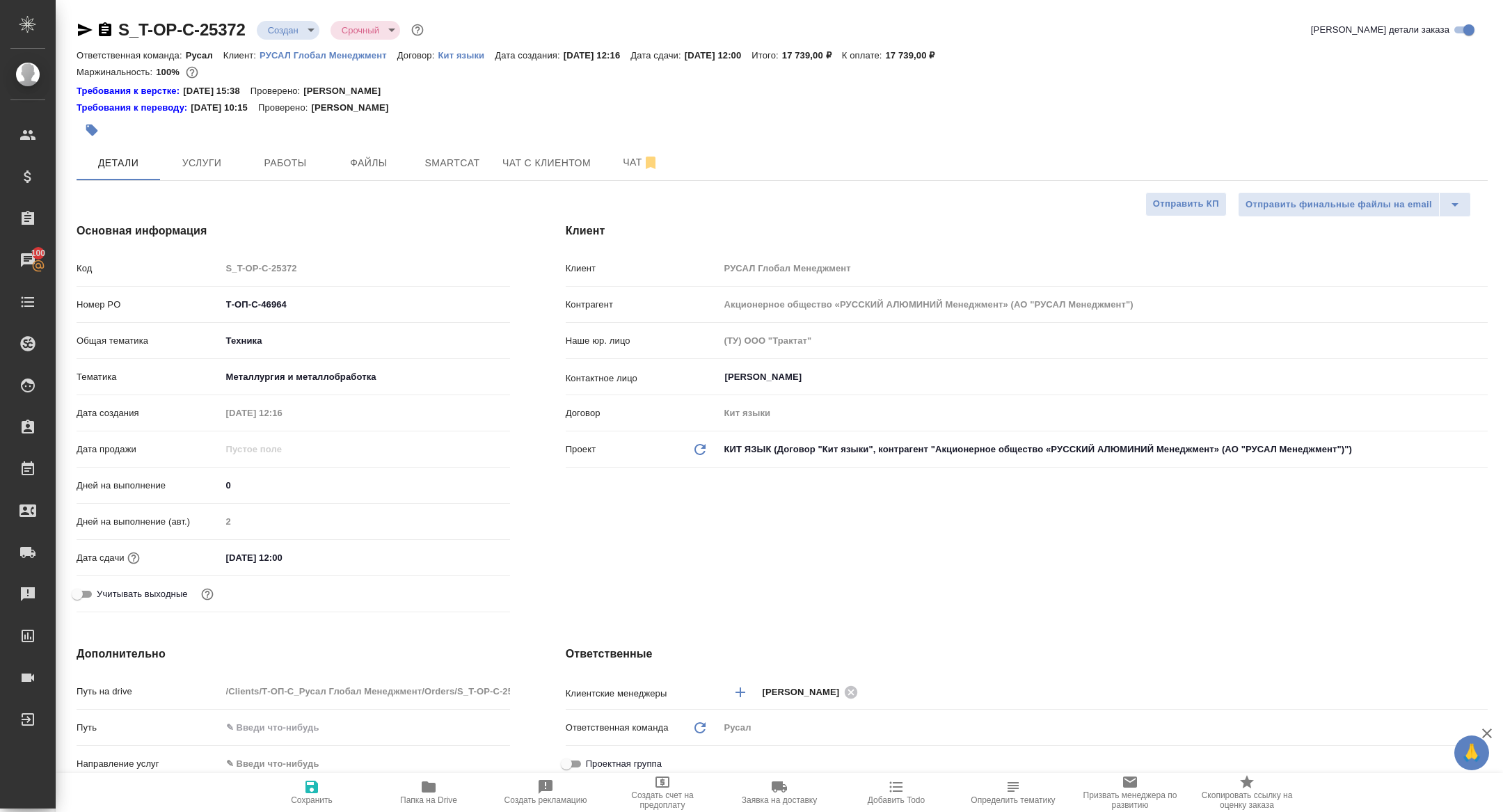
type textarea "x"
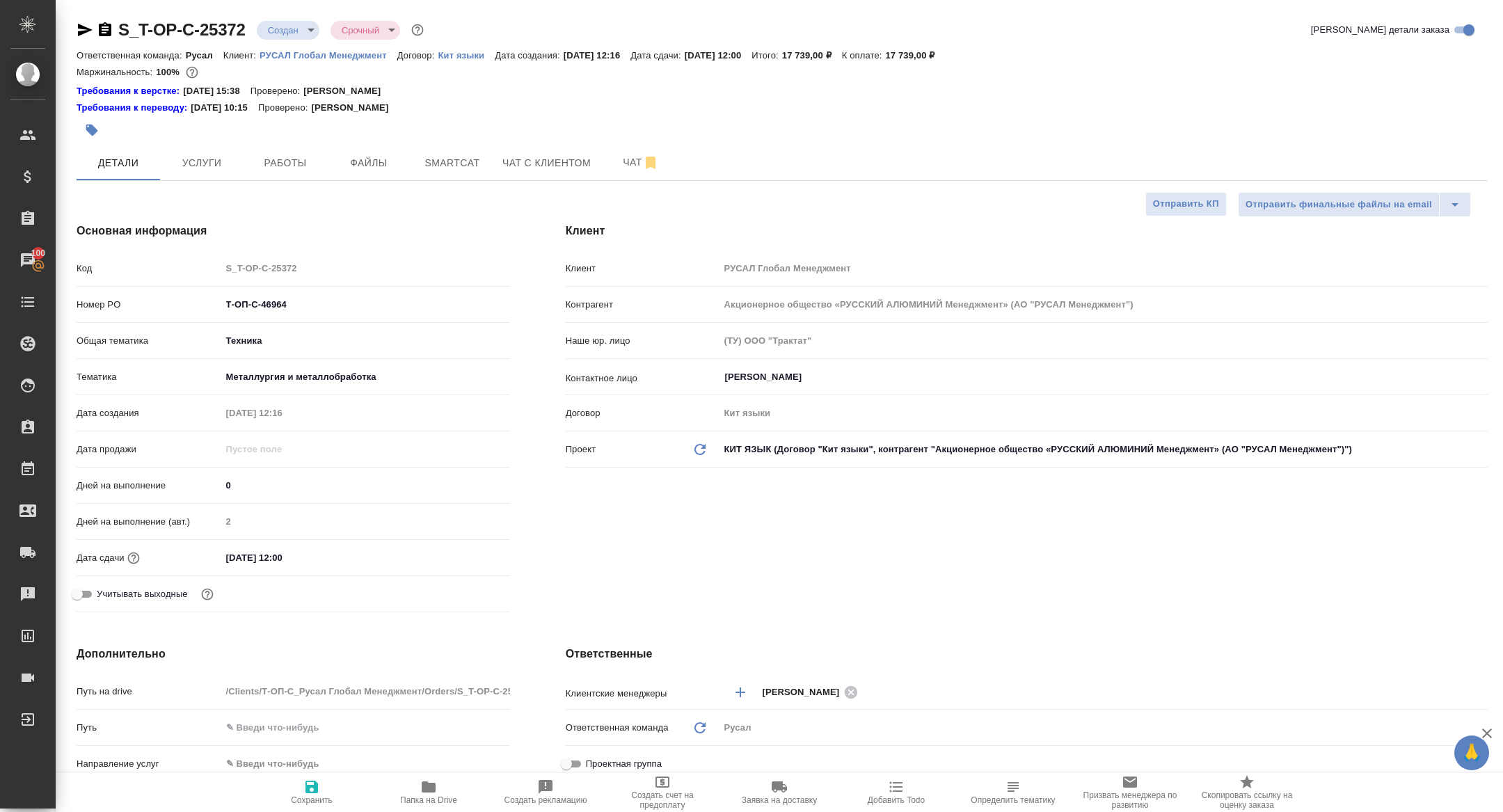
type textarea "x"
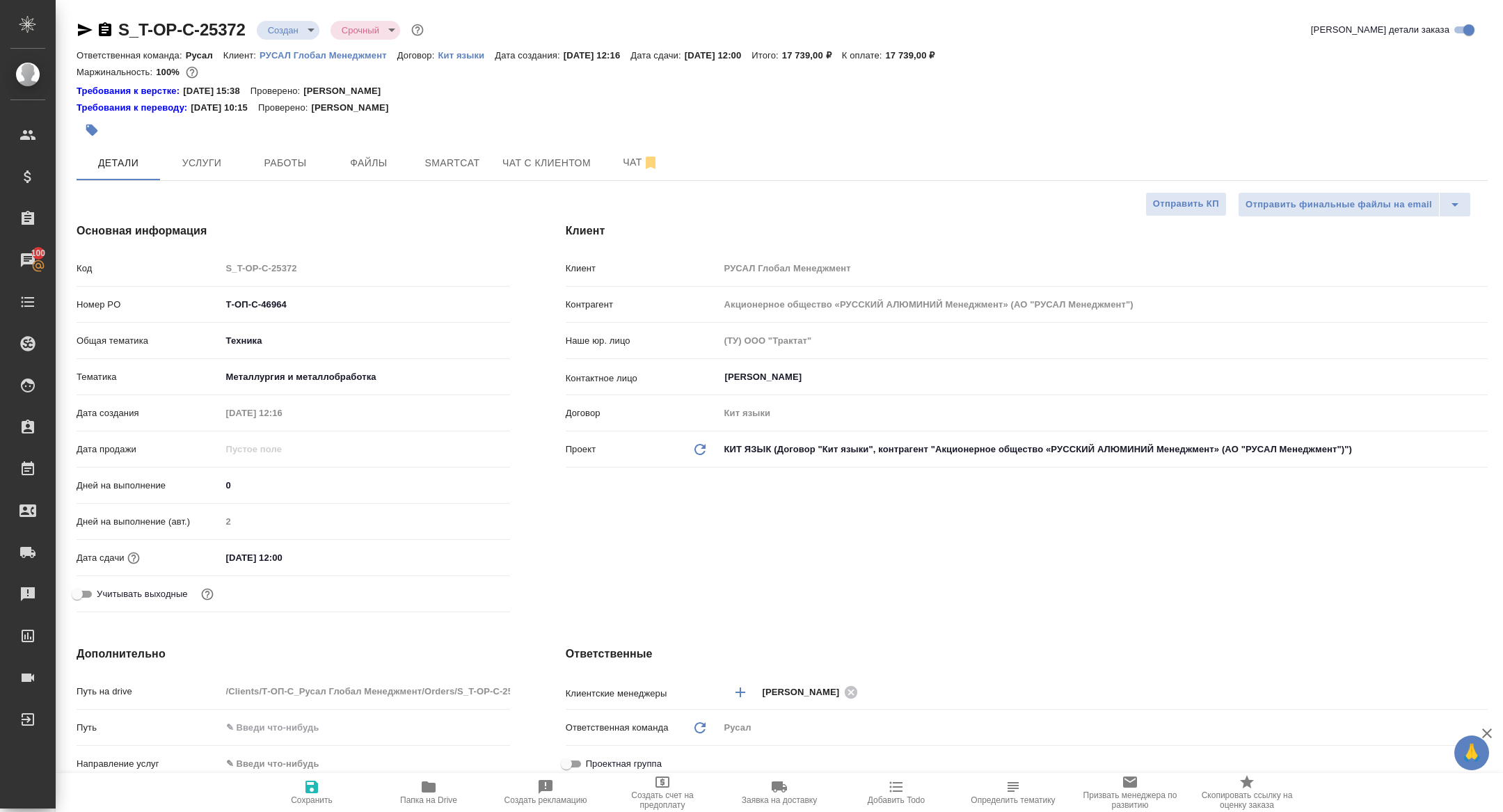
type textarea "x"
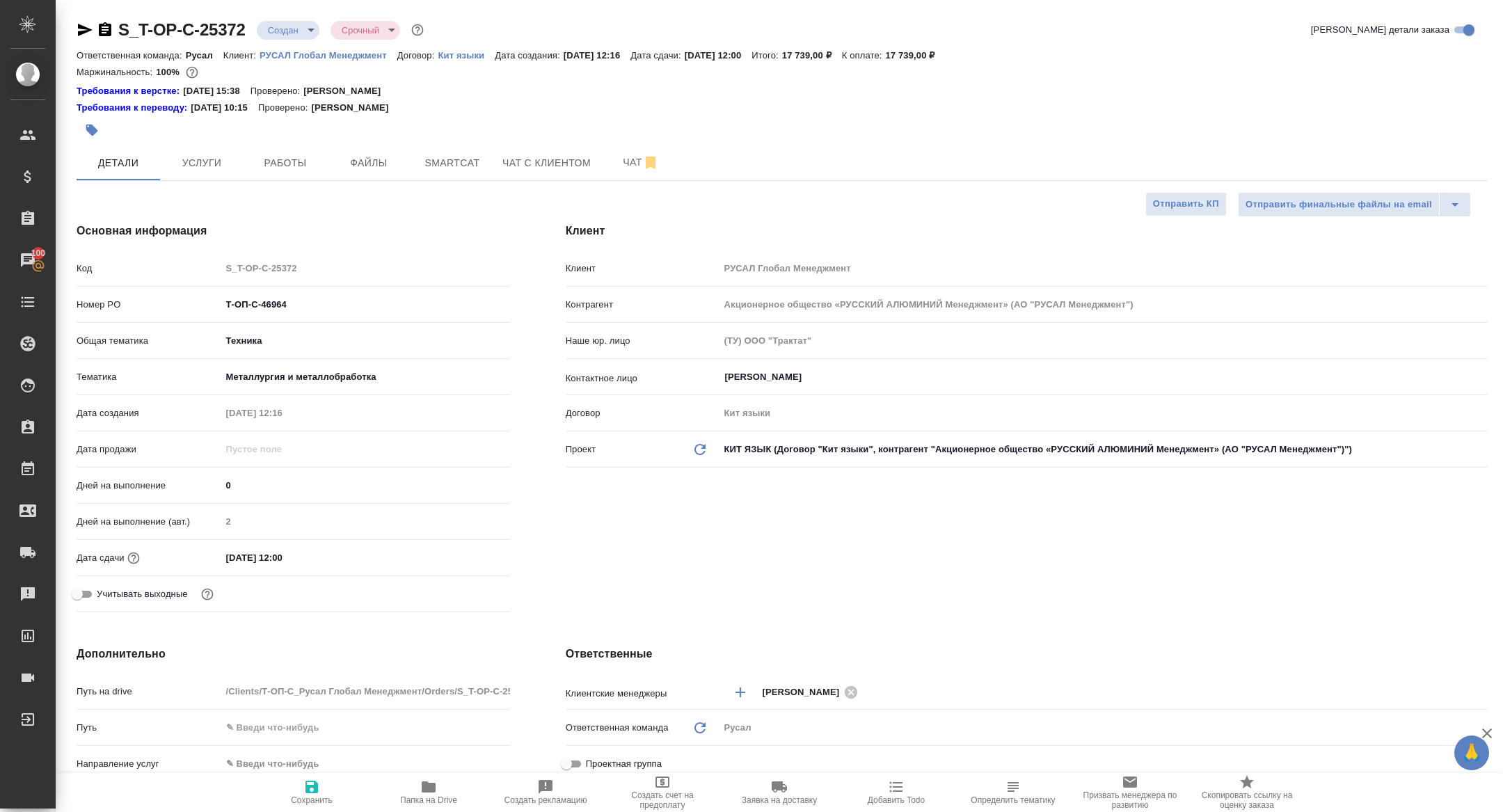
type textarea "x"
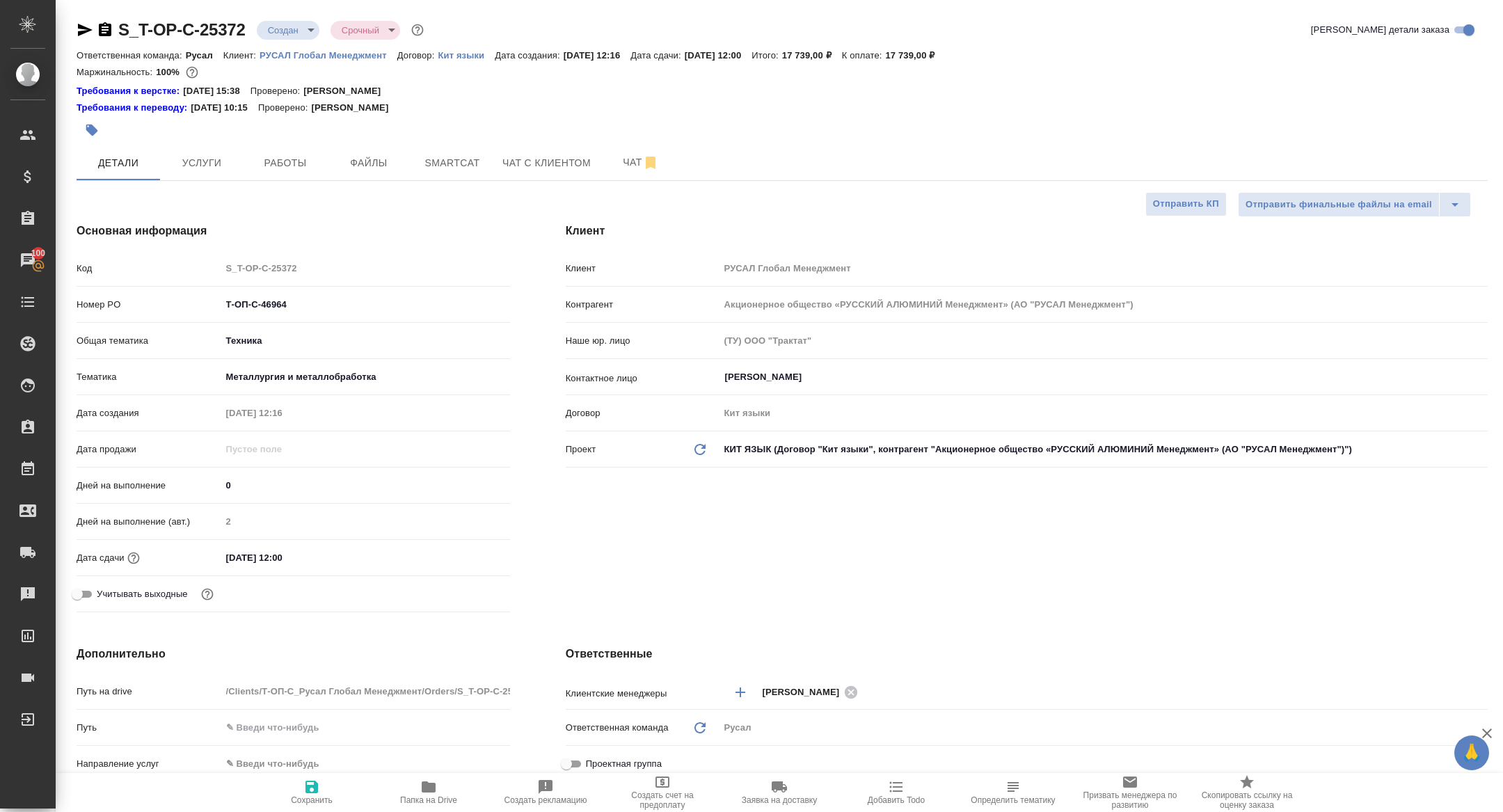
type textarea "x"
click at [470, 777] on button "Папка на Drive" at bounding box center [429, 792] width 117 height 39
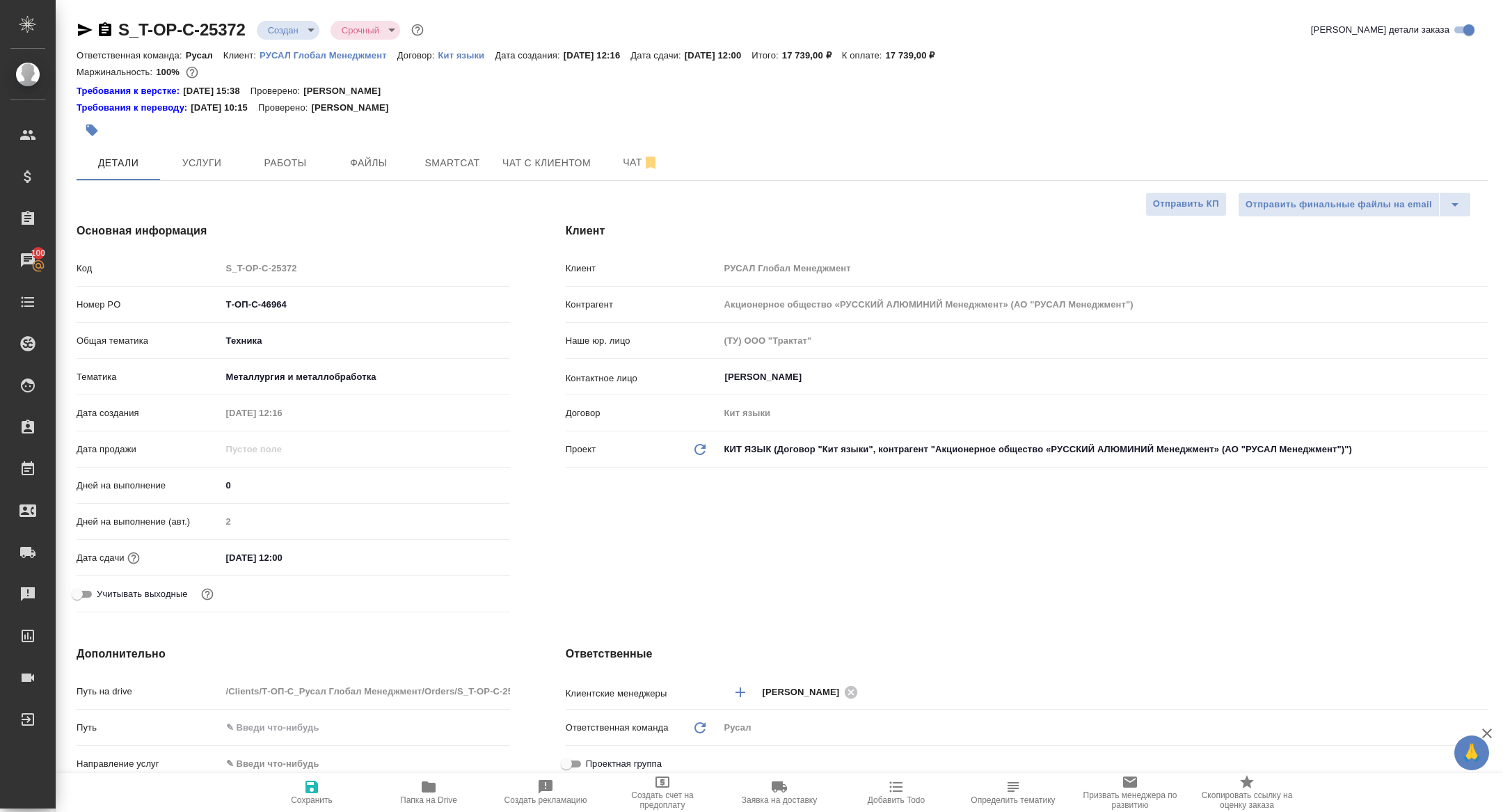
type textarea "x"
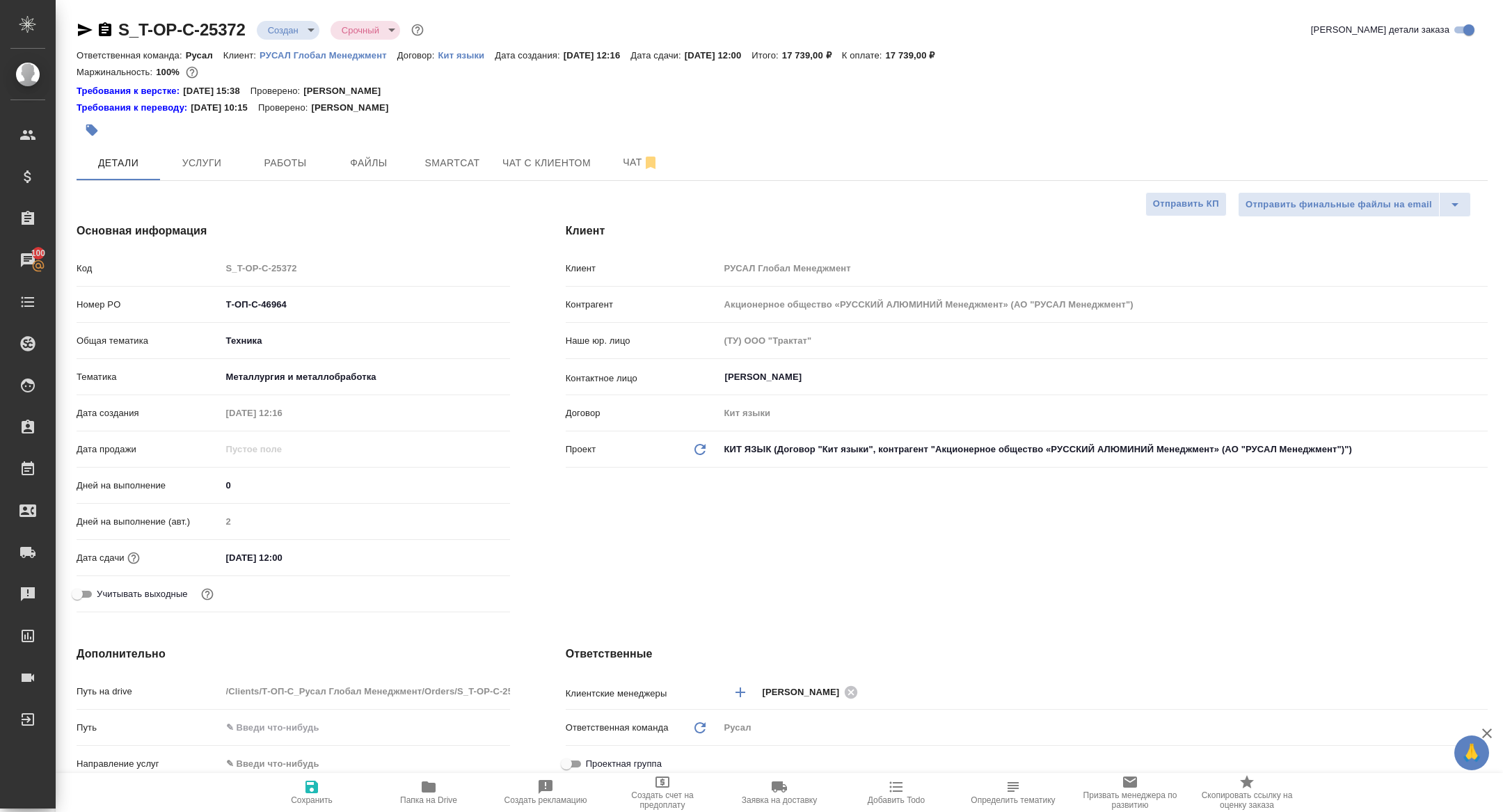
type textarea "x"
click at [100, 25] on icon "button" at bounding box center [105, 29] width 13 height 14
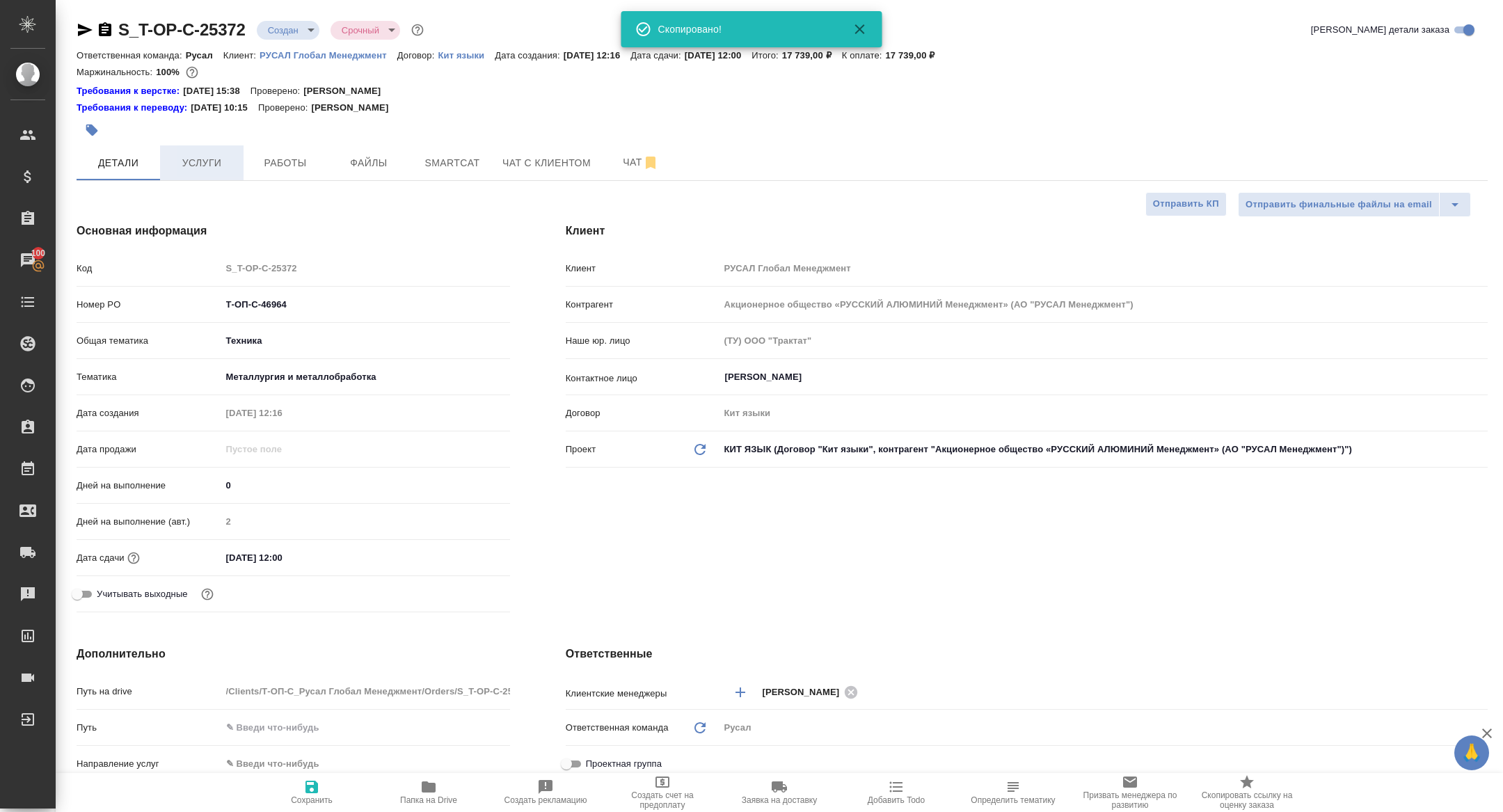
click at [204, 154] on span "Услуги" at bounding box center [202, 163] width 67 height 17
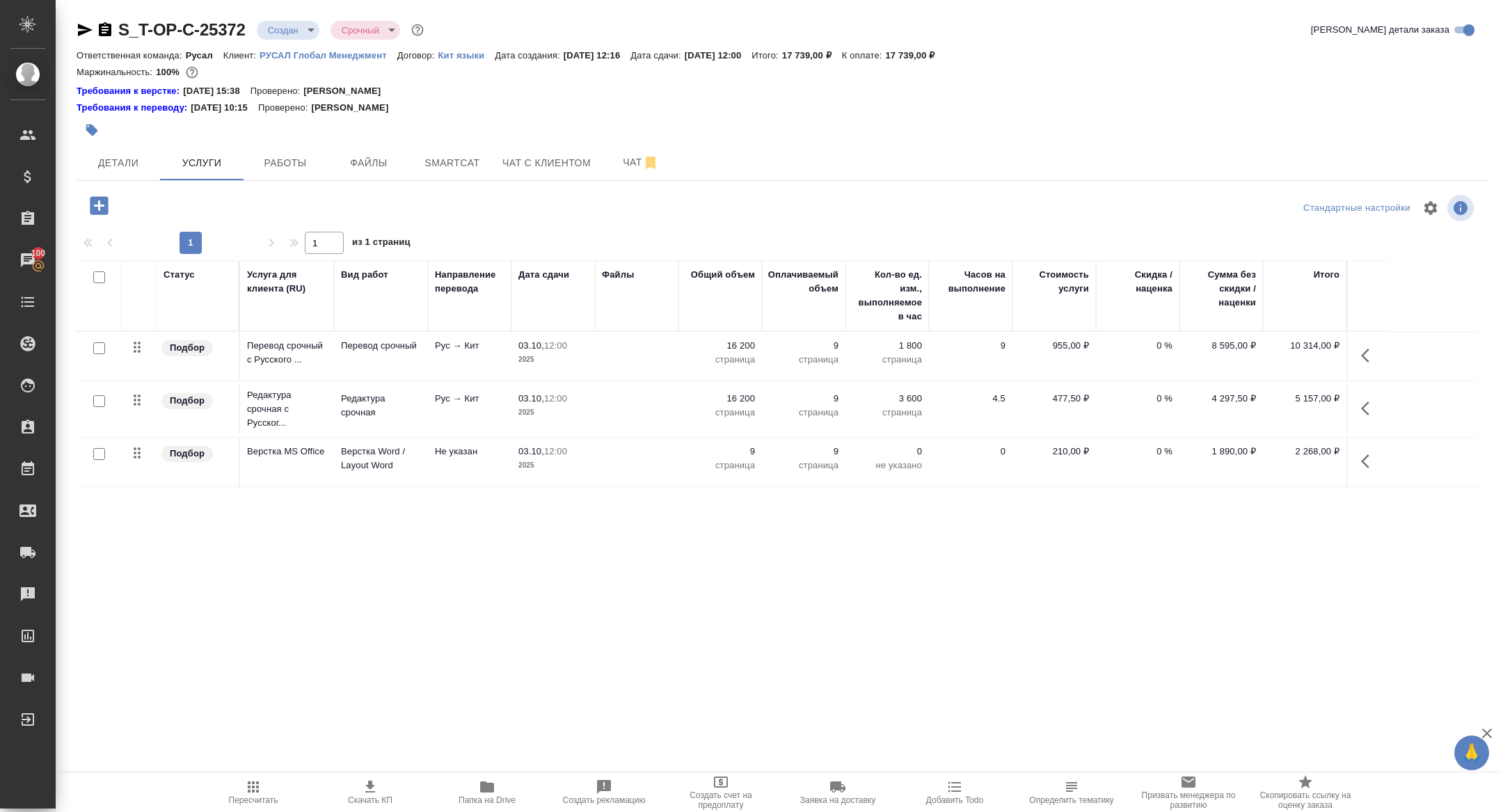
click at [94, 29] on div at bounding box center [95, 29] width 37 height 17
click at [105, 29] on icon "button" at bounding box center [105, 29] width 17 height 17
click at [491, 803] on span "Папка на Drive" at bounding box center [487, 799] width 57 height 9
click at [623, 151] on button "Чат" at bounding box center [640, 163] width 84 height 35
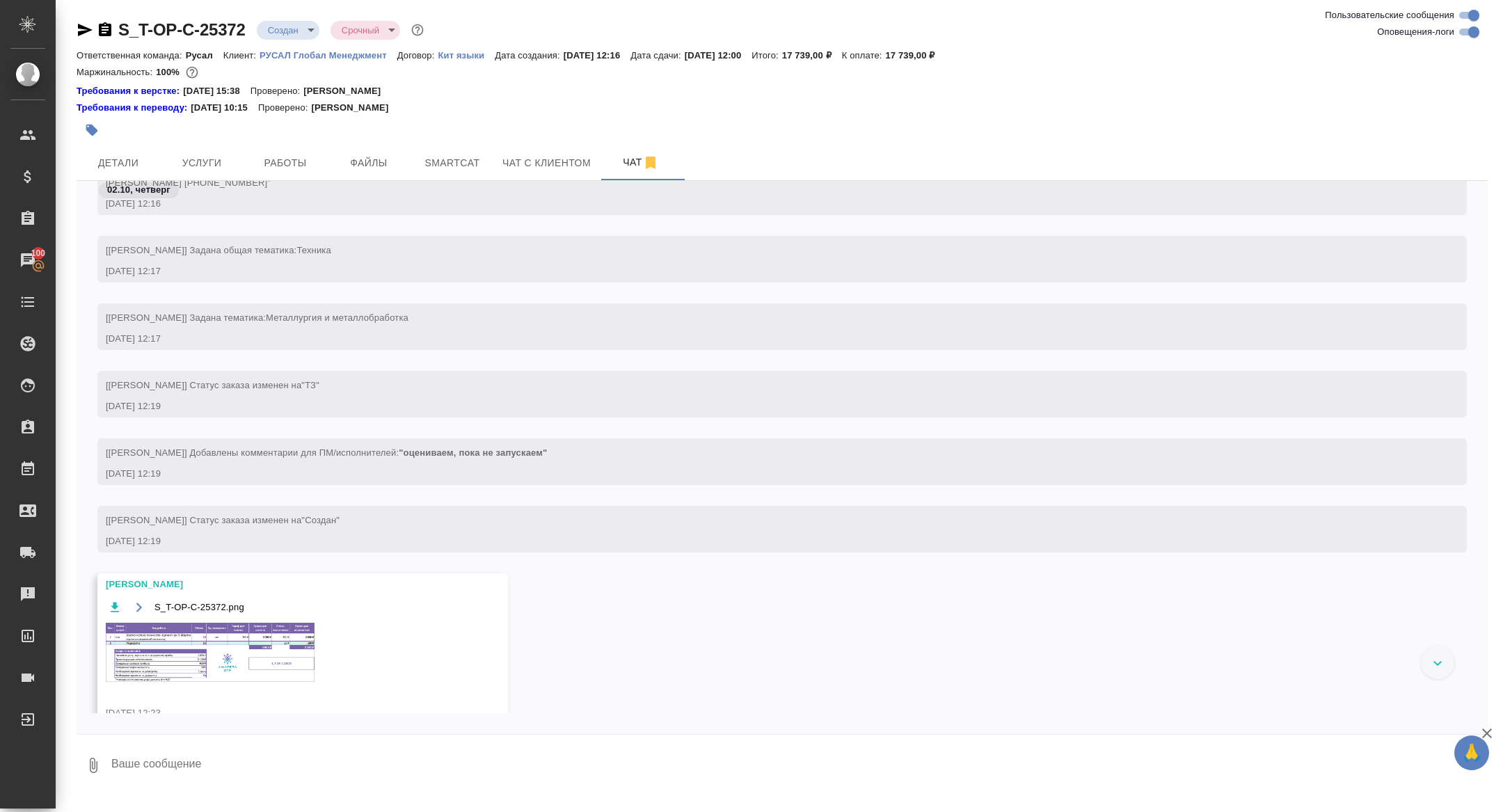
scroll to position [154, 0]
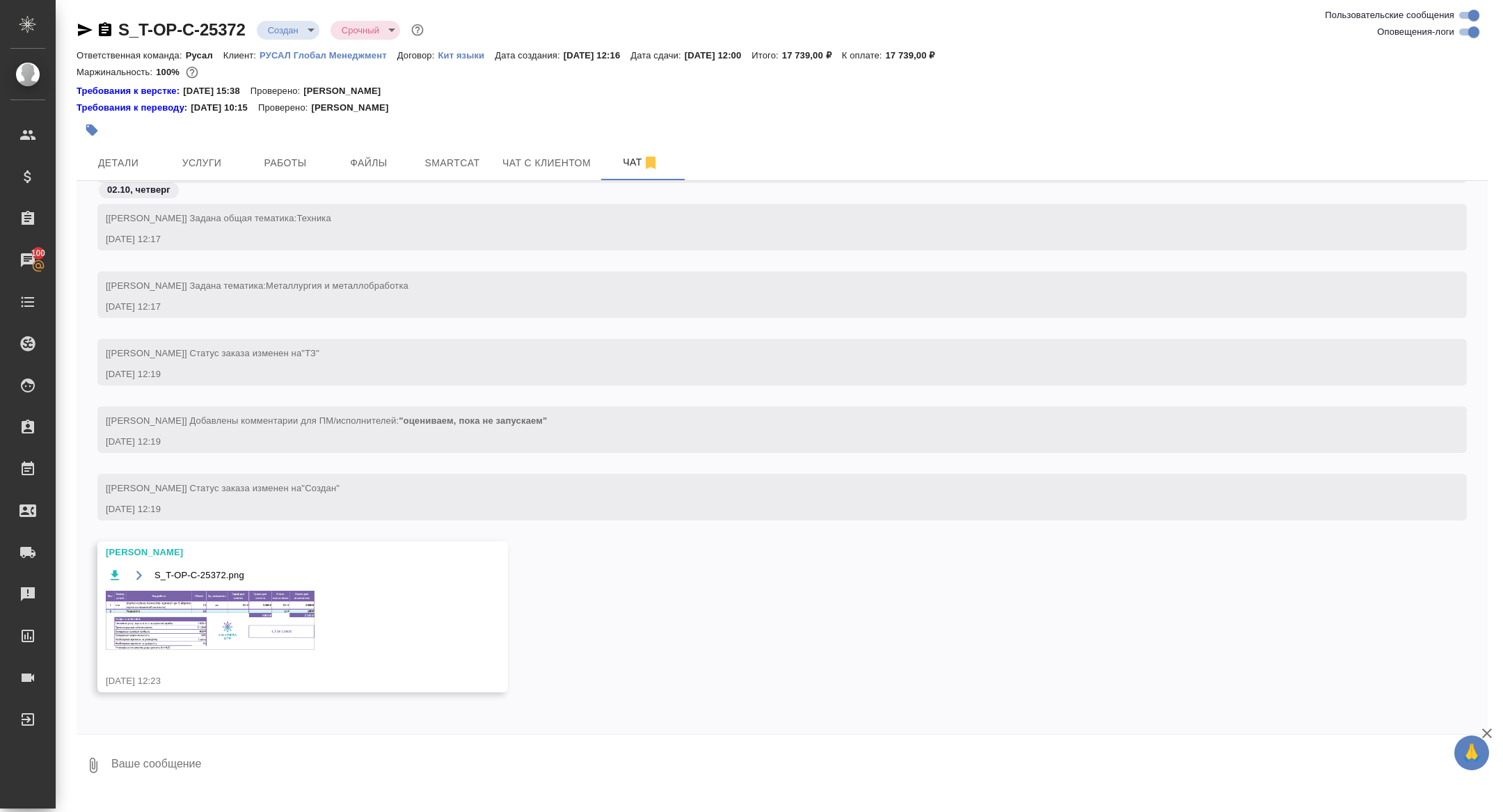
click at [249, 636] on img at bounding box center [210, 620] width 209 height 59
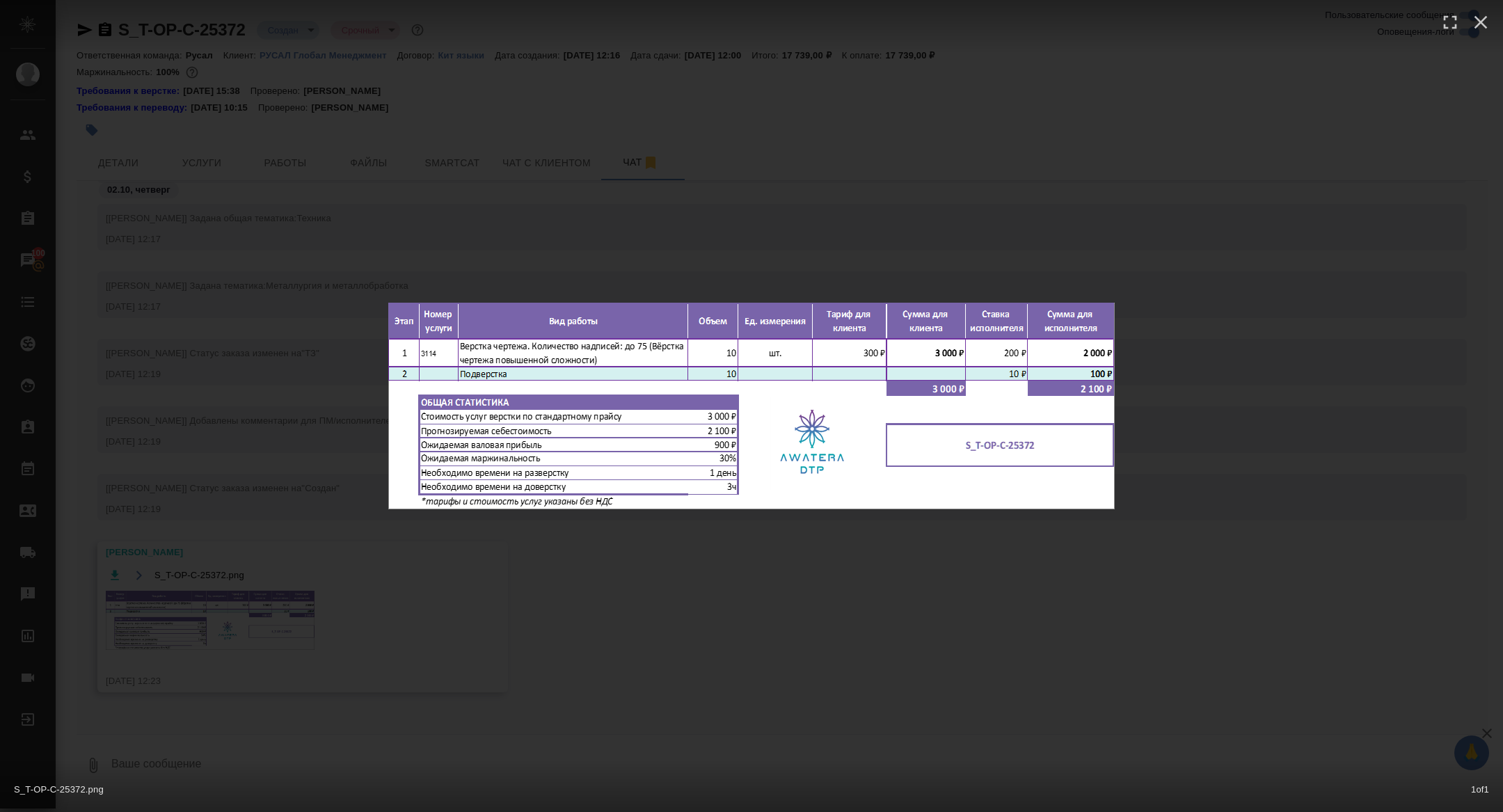
click at [224, 565] on div "S_T-OP-C-25372.png 1 of 1" at bounding box center [752, 406] width 1503 height 812
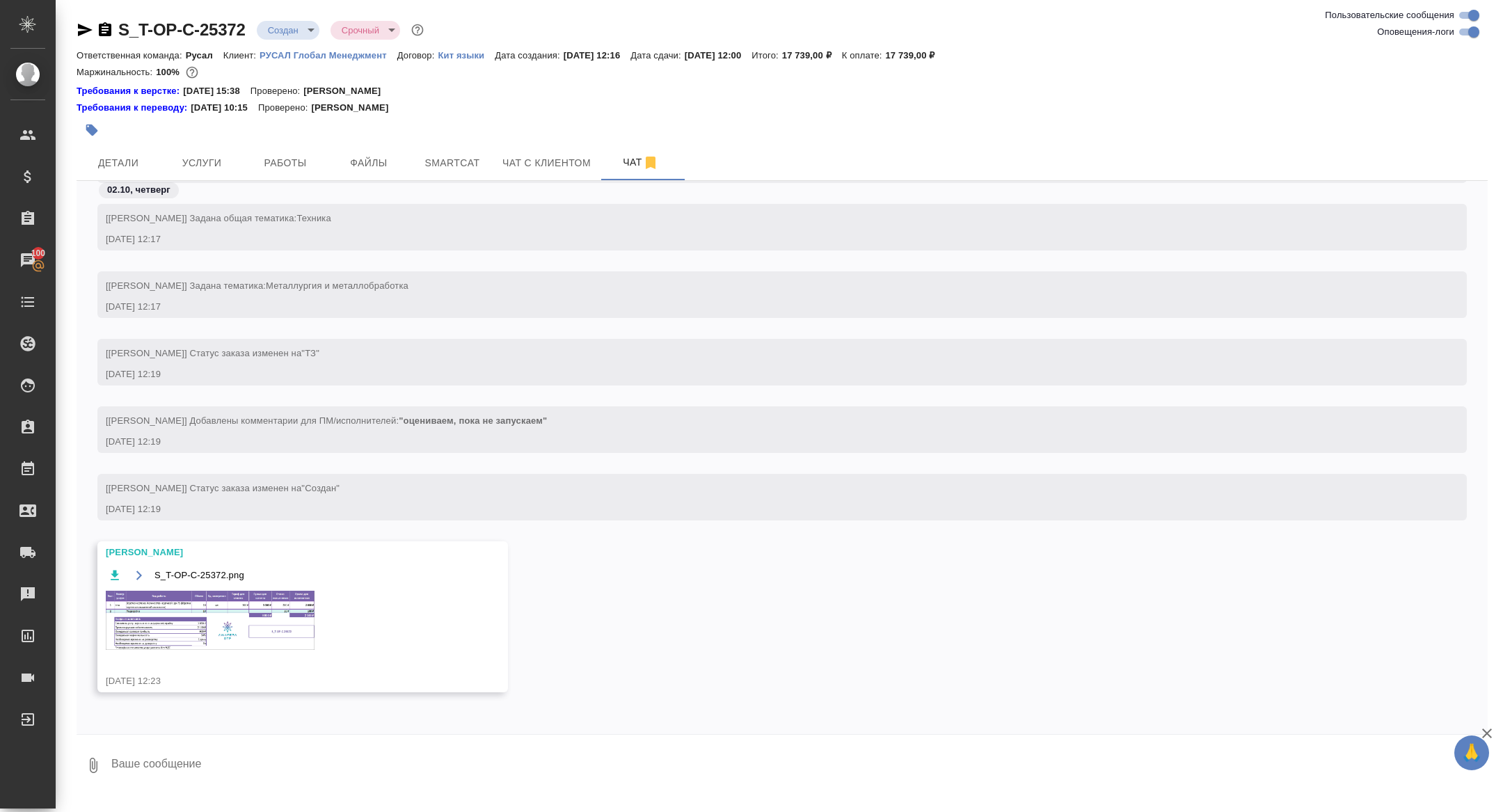
click at [264, 606] on img at bounding box center [210, 620] width 209 height 59
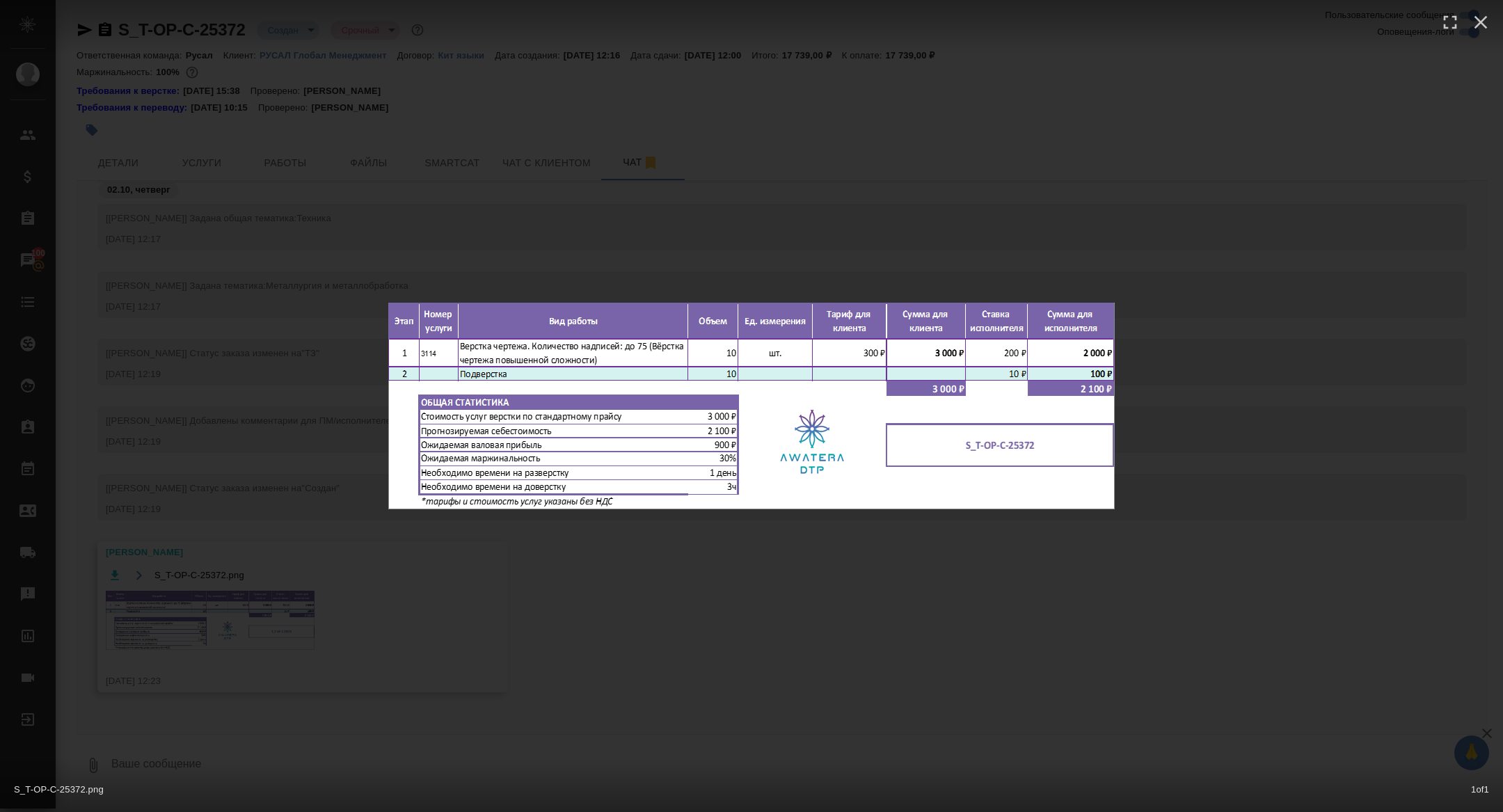
click at [206, 483] on div "S_T-OP-C-25372.png 1 of 1" at bounding box center [752, 406] width 1503 height 812
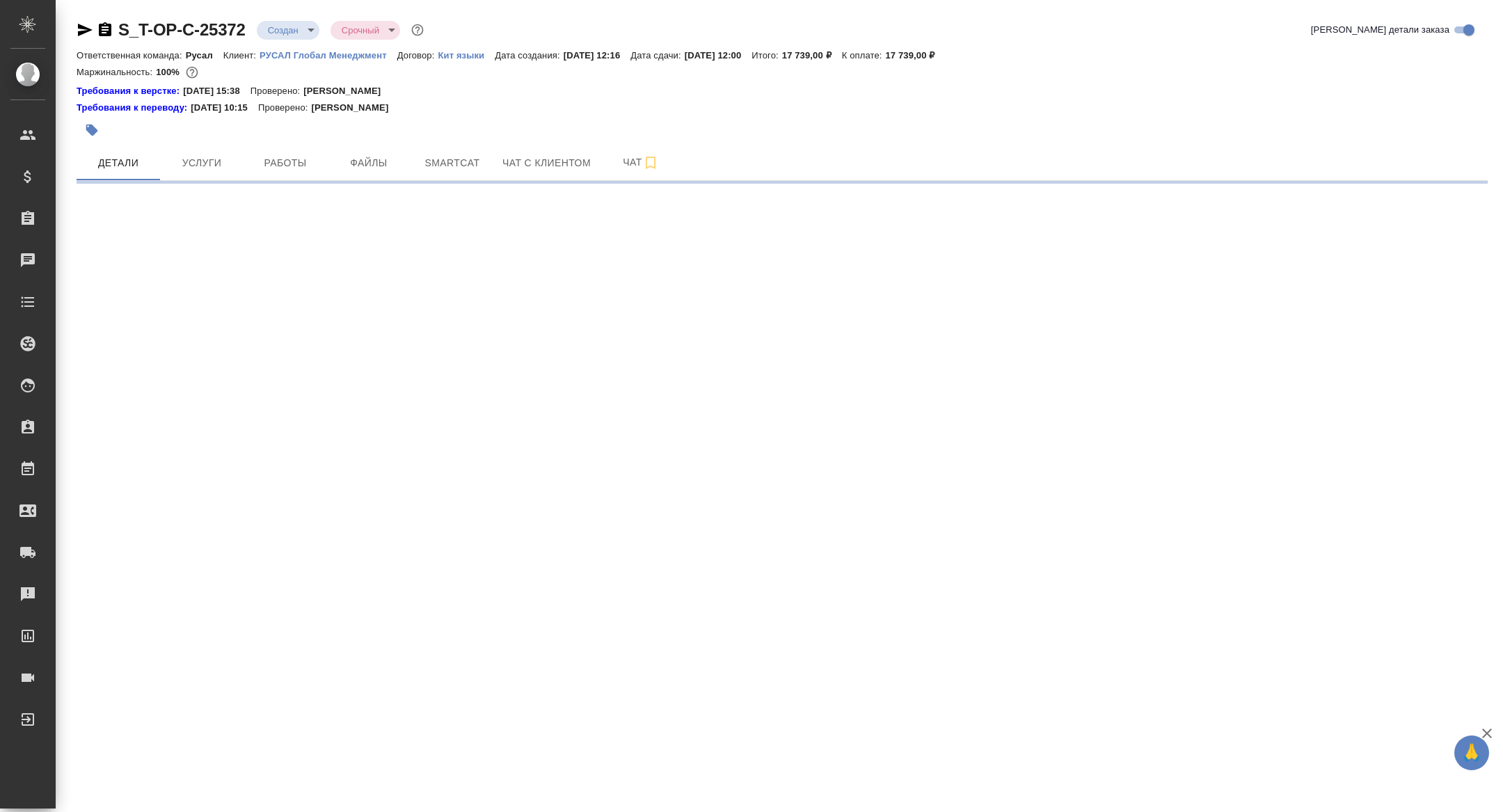
select select "RU"
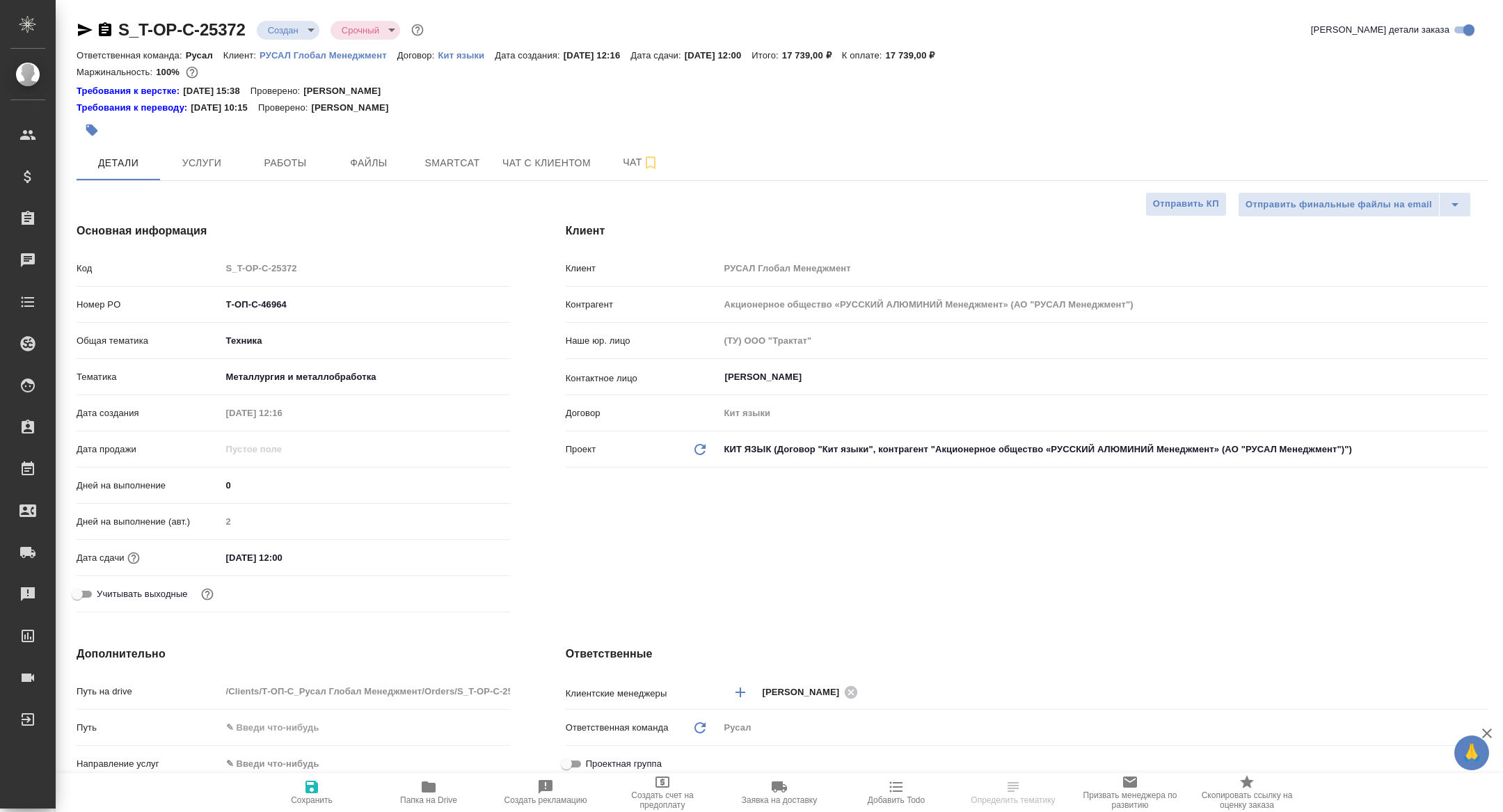
type textarea "x"
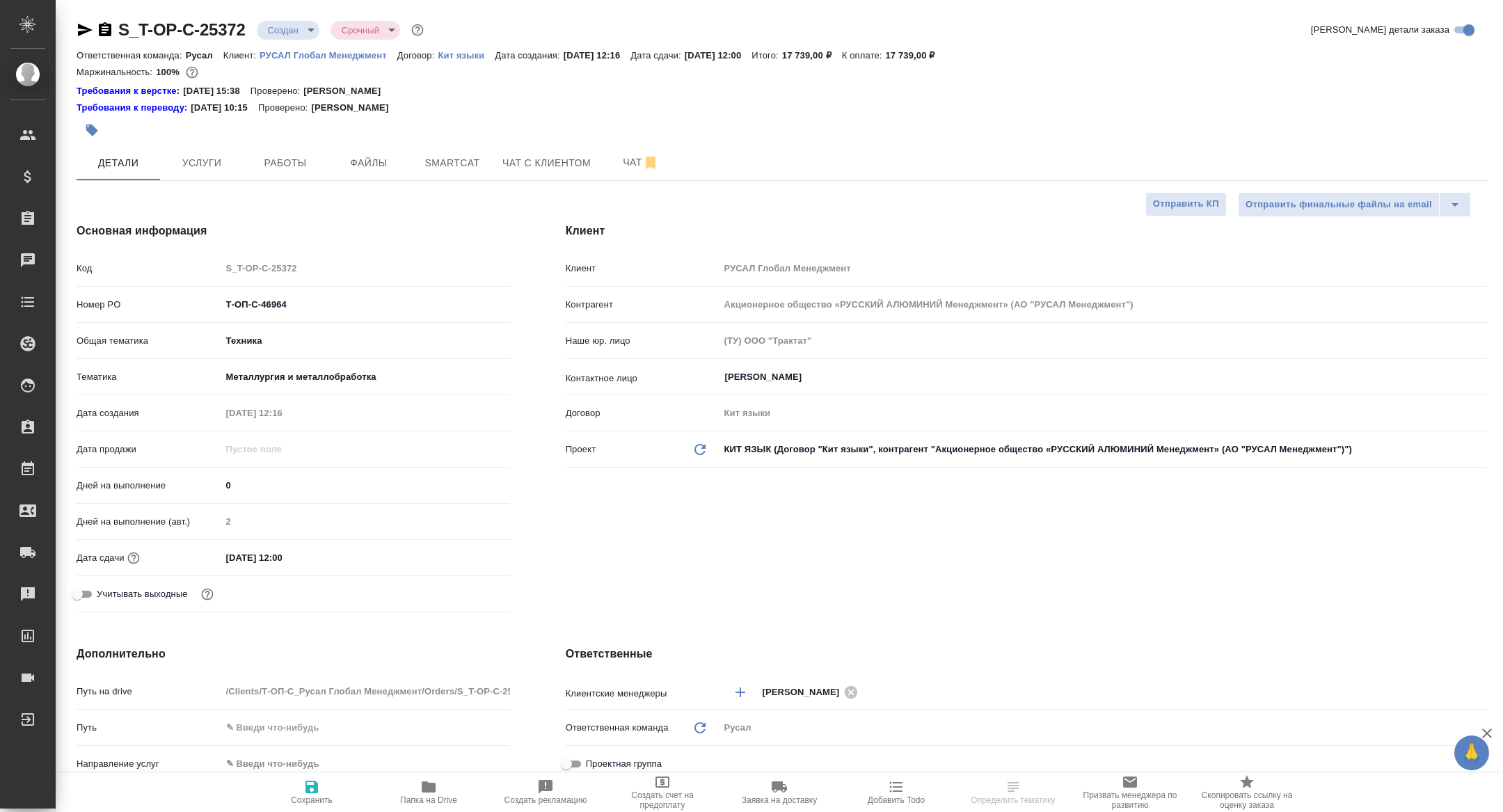
type textarea "x"
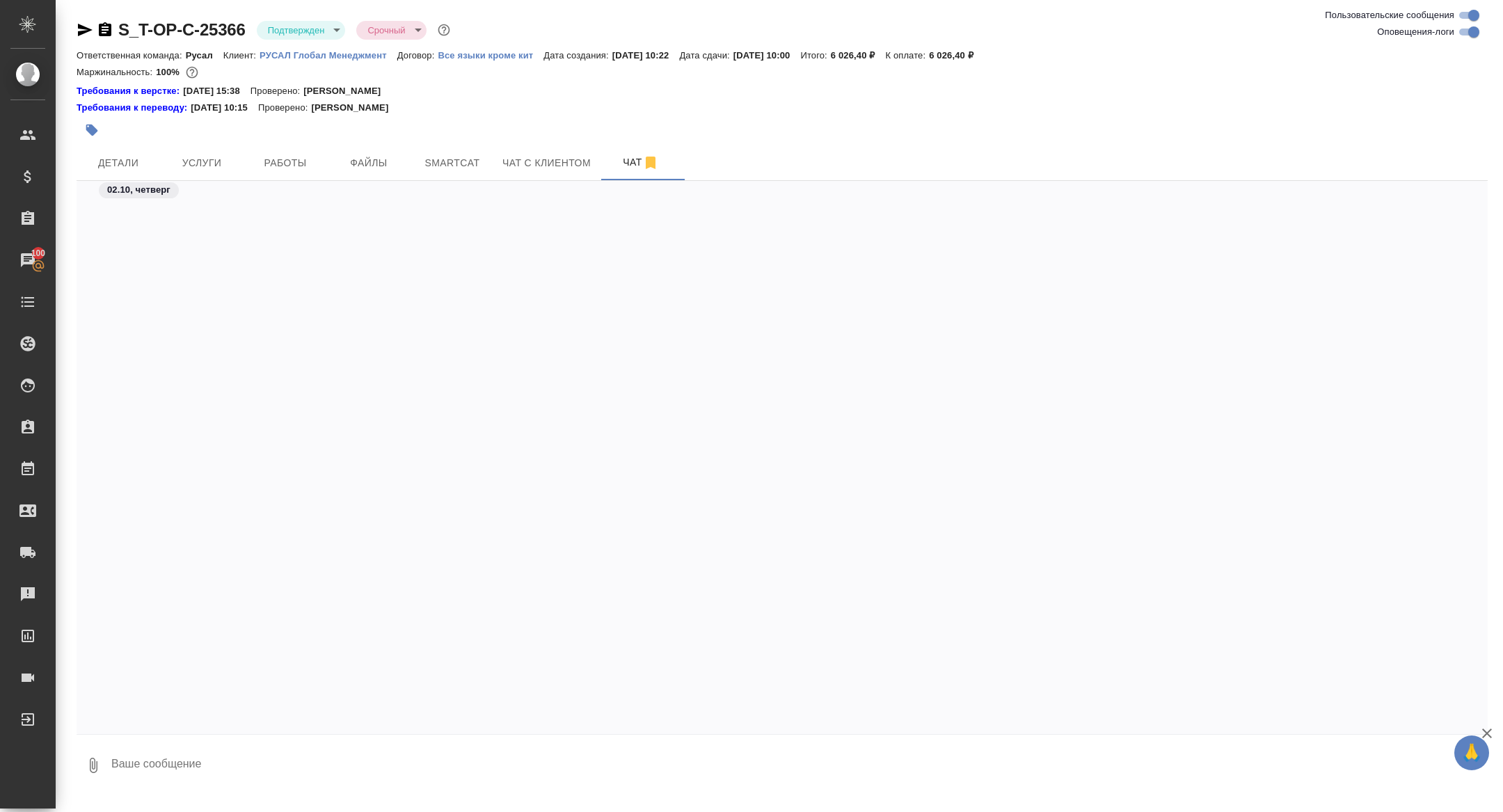
scroll to position [2160, 0]
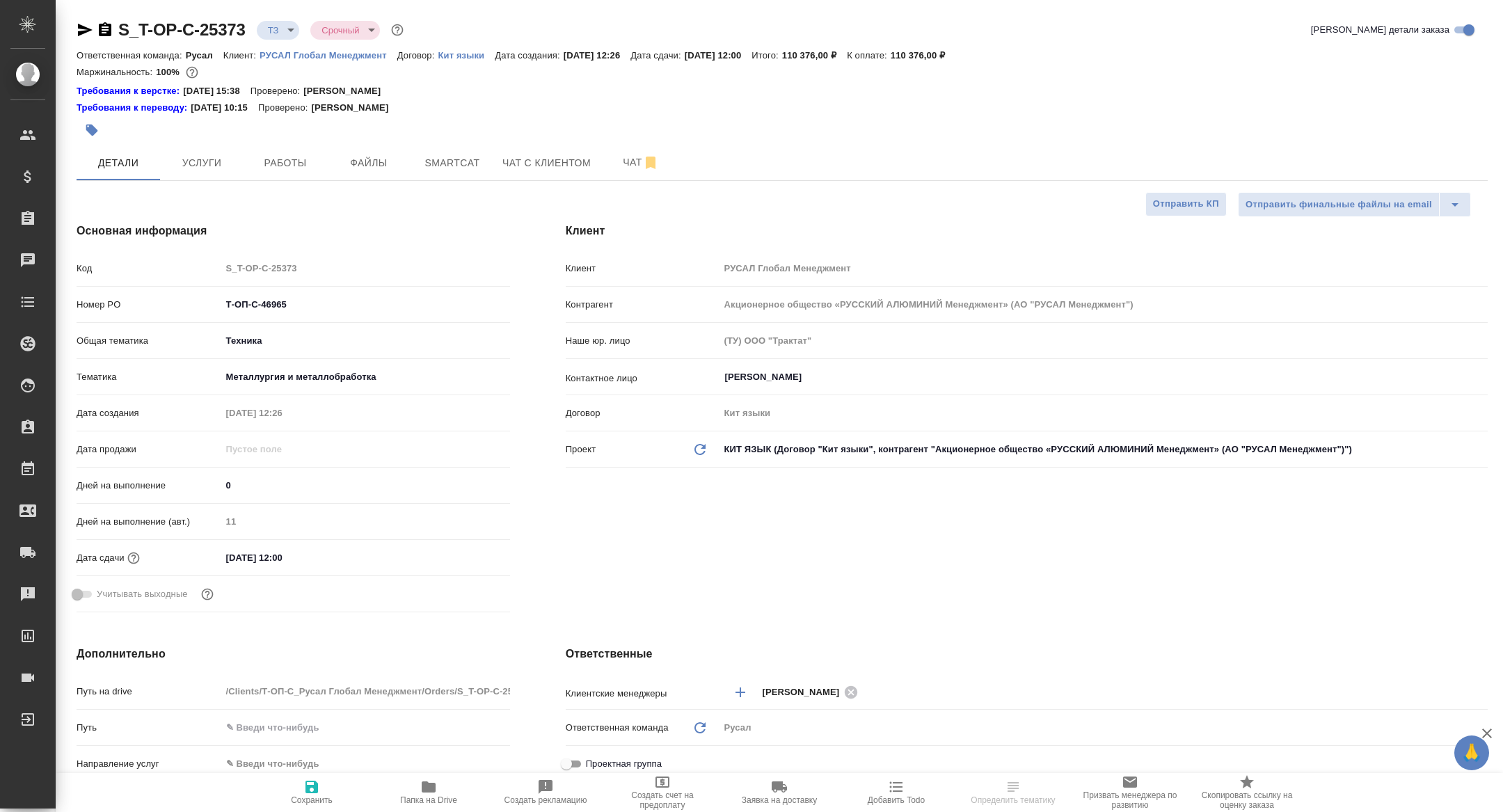
select select "RU"
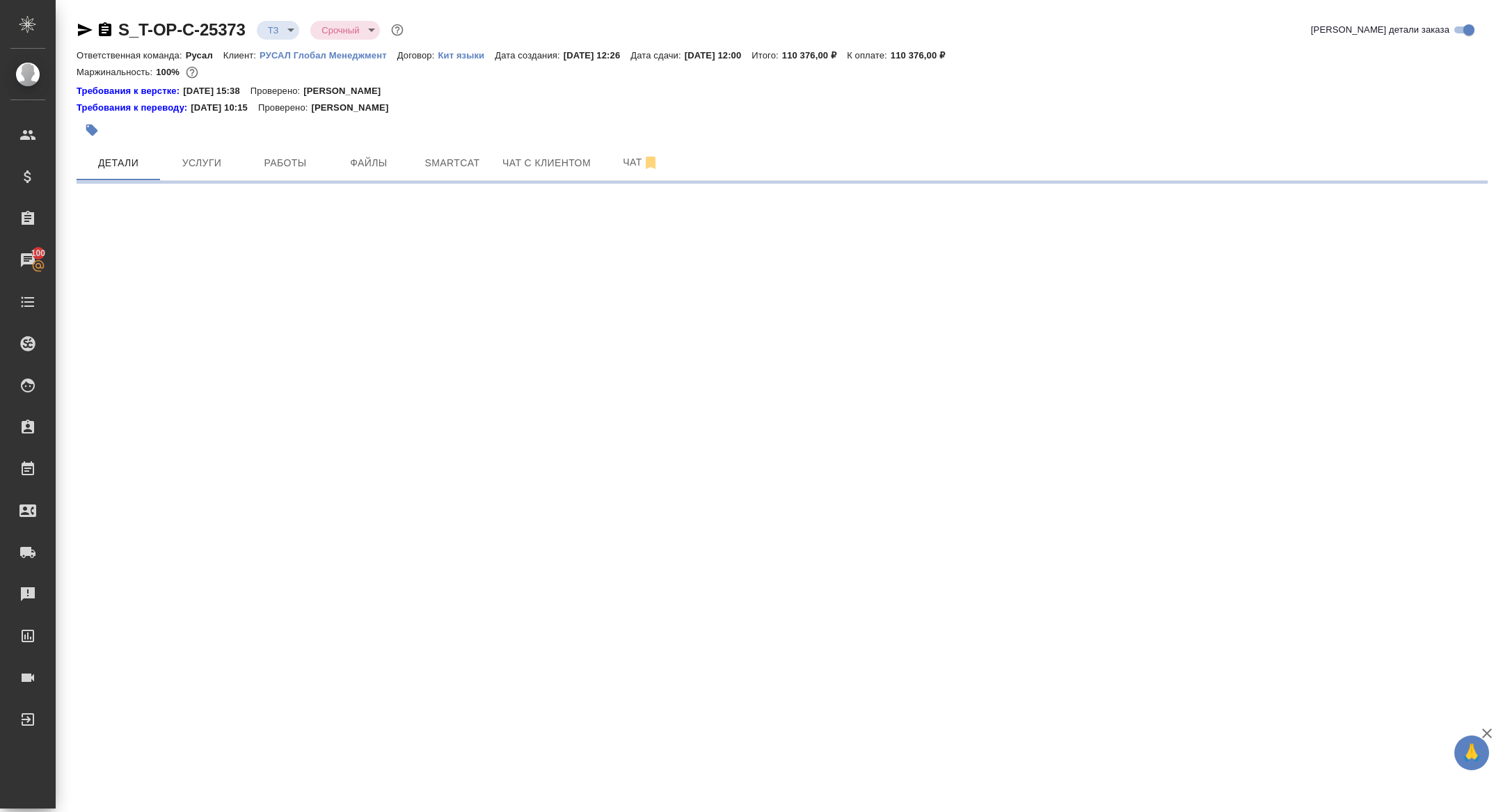
select select "RU"
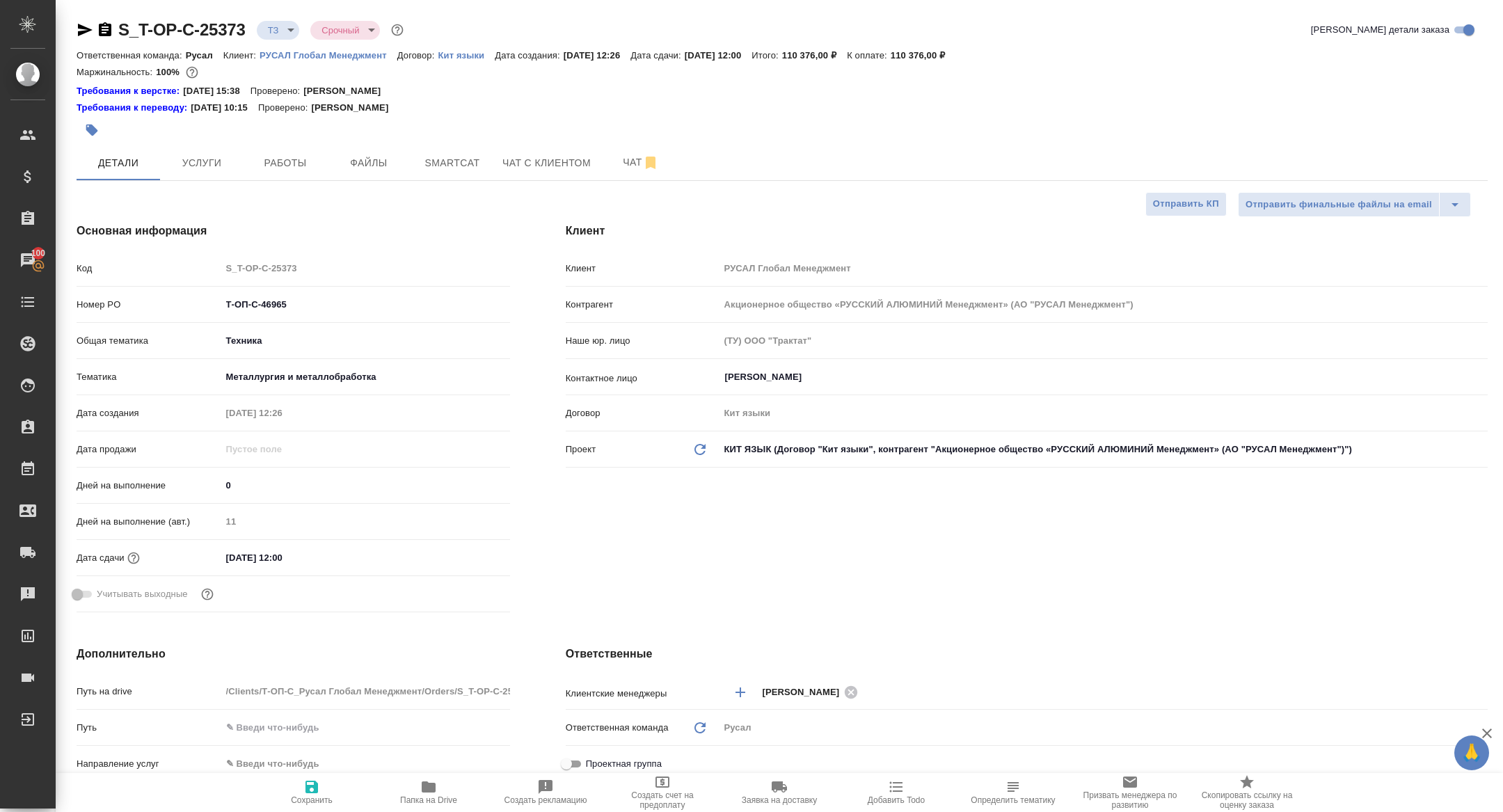
type textarea "x"
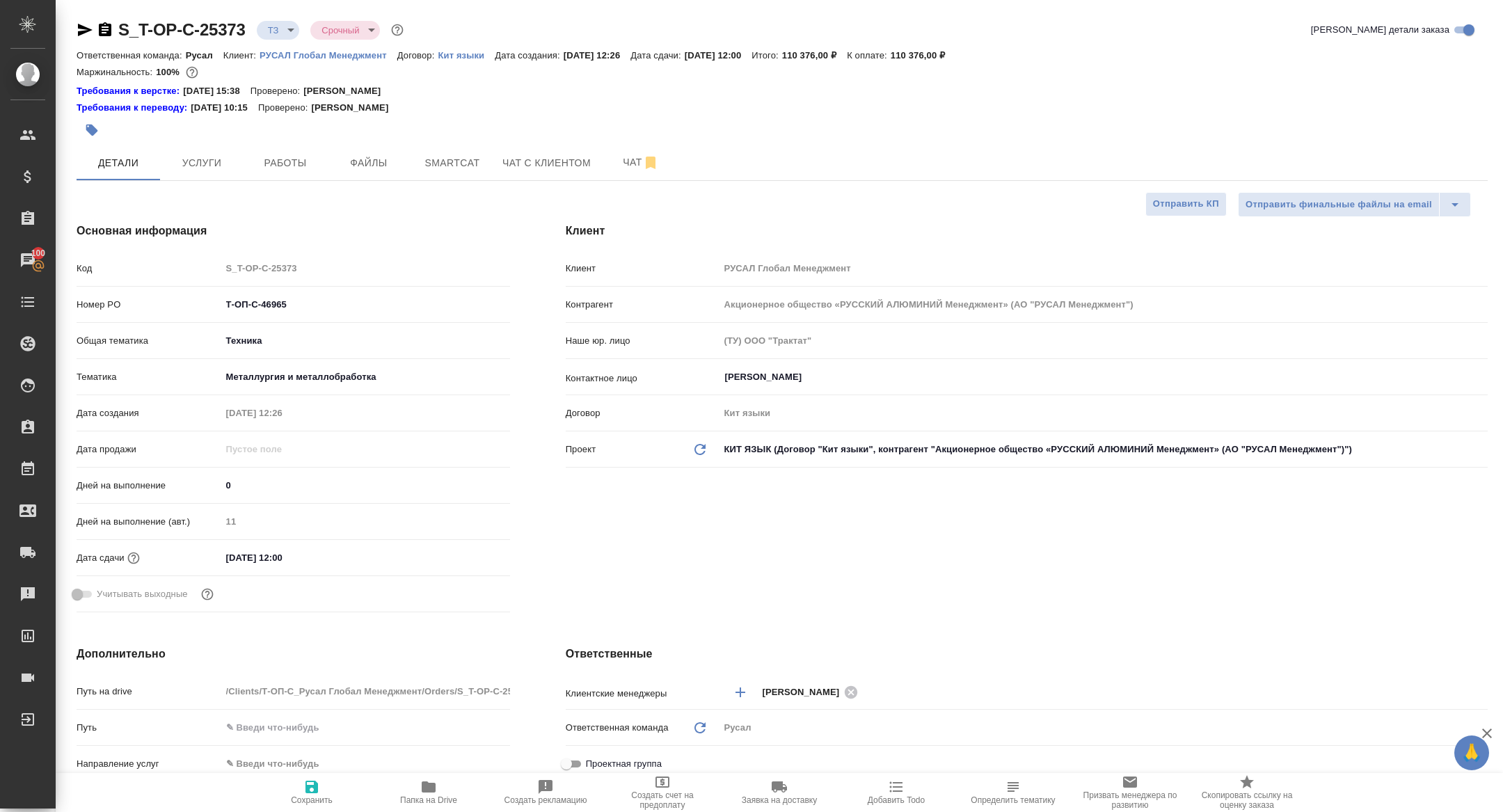
type textarea "x"
click at [428, 788] on icon "button" at bounding box center [429, 787] width 14 height 11
type textarea "x"
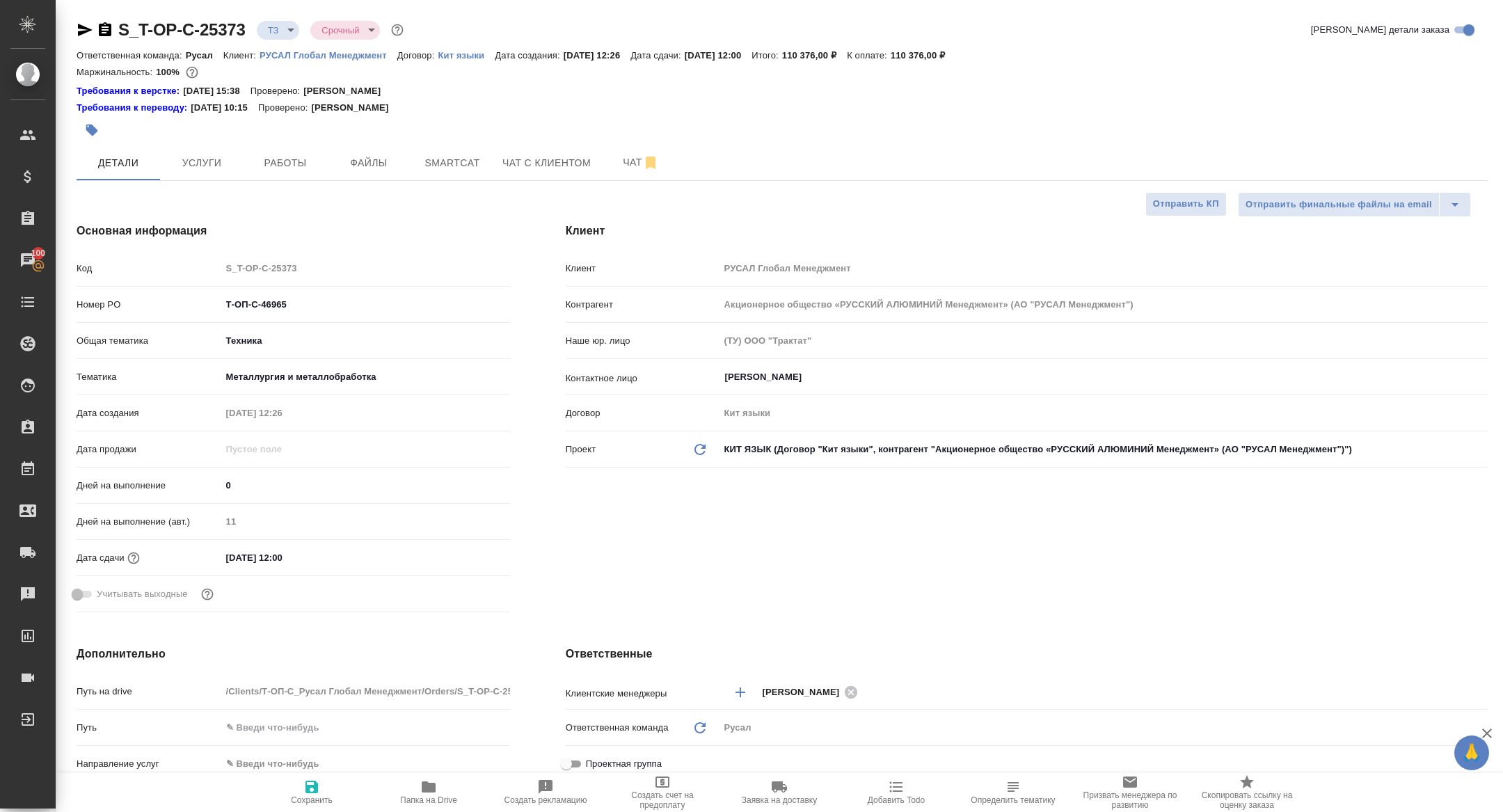
type textarea "x"
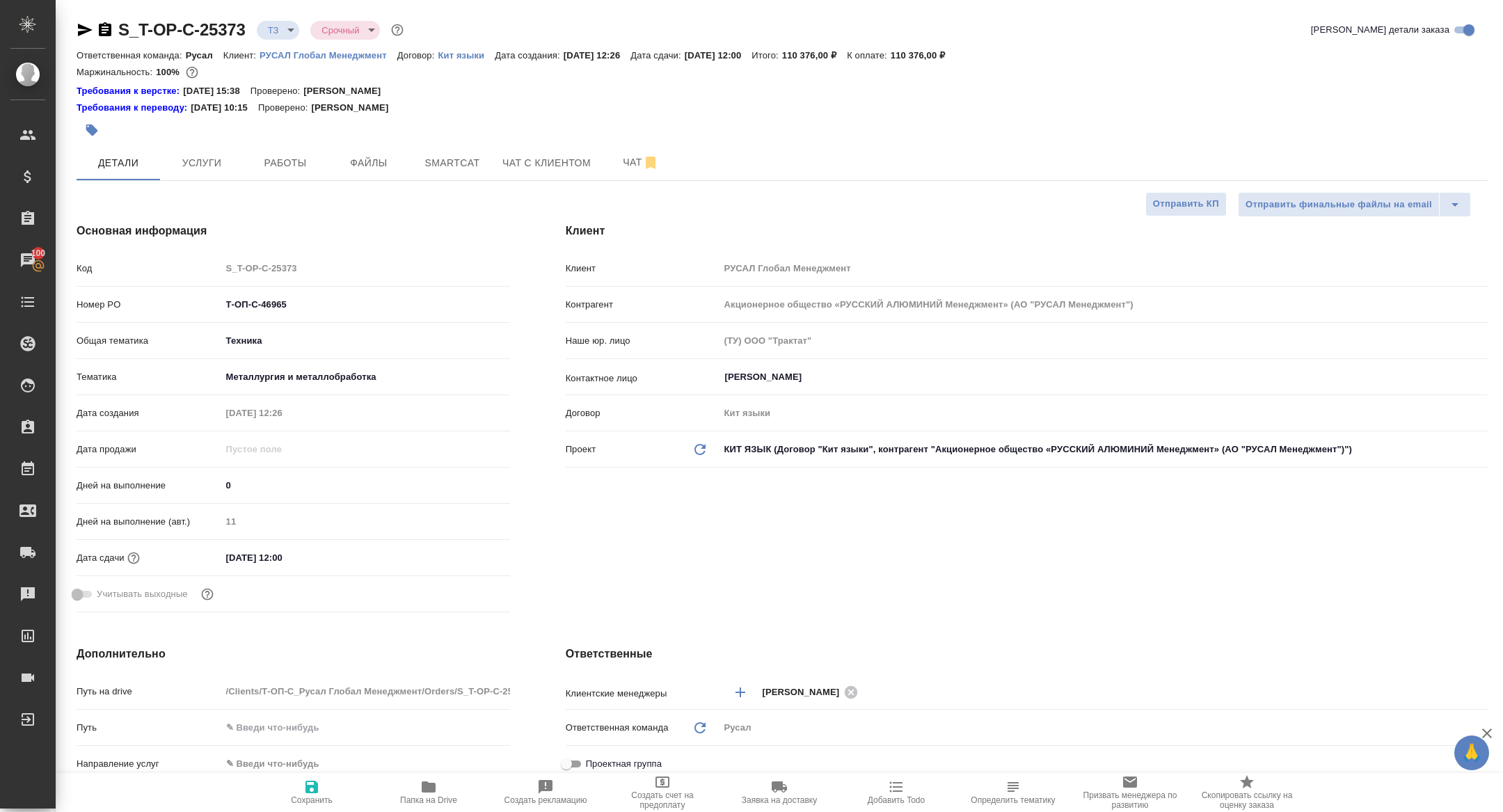
type textarea "x"
click at [101, 32] on icon "button" at bounding box center [105, 29] width 13 height 14
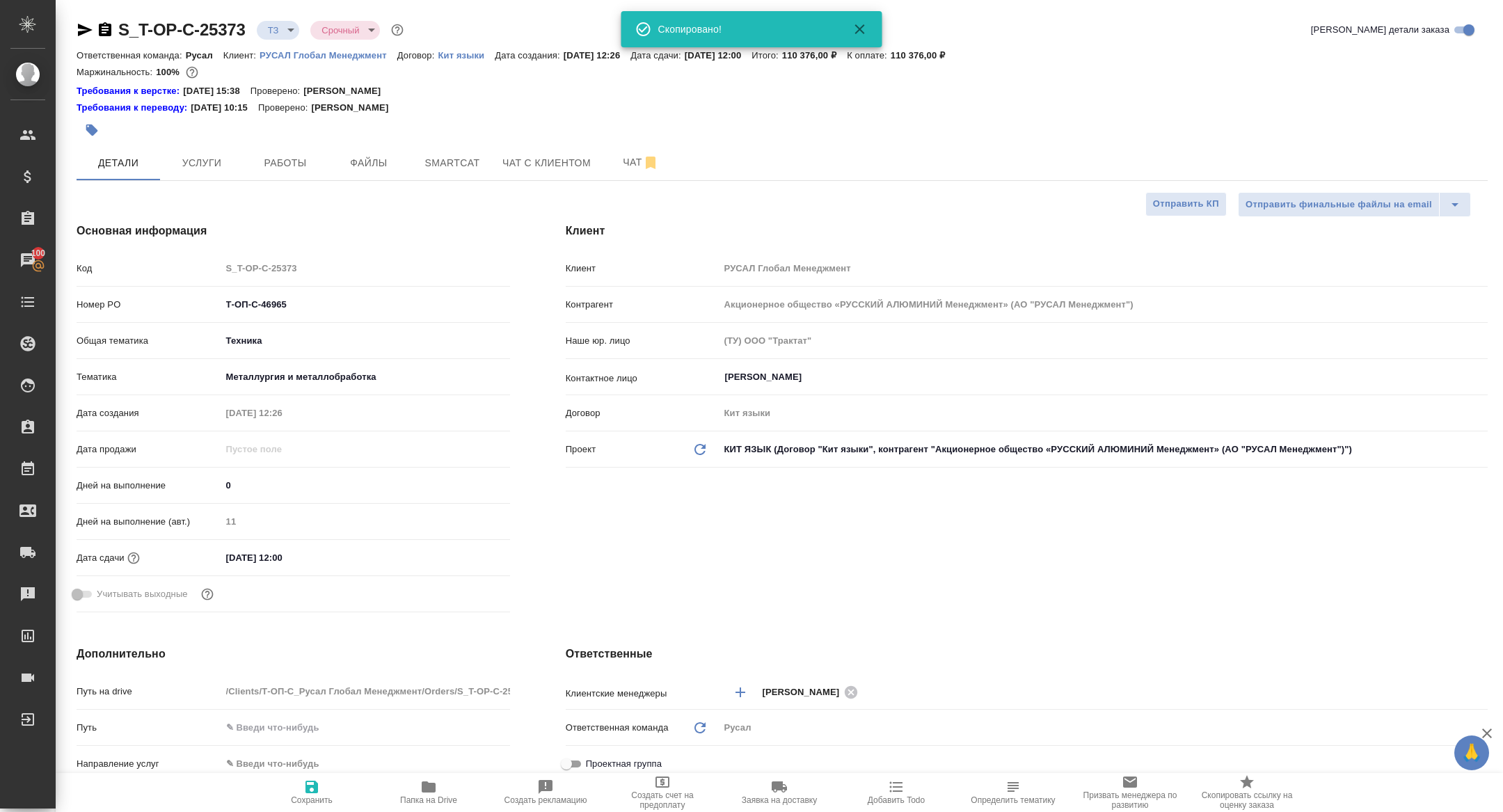
type textarea "x"
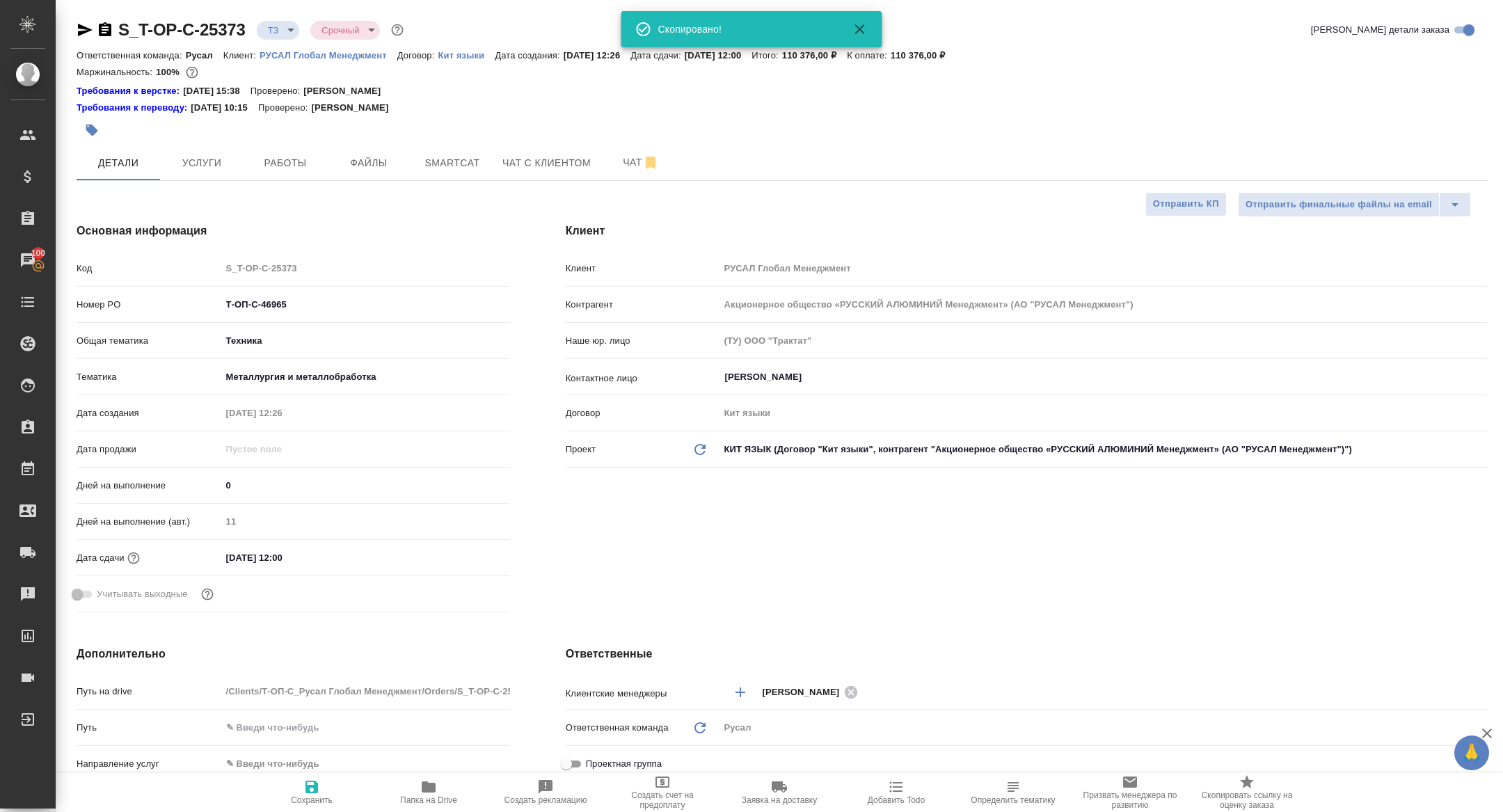
type textarea "x"
click at [202, 157] on span "Услуги" at bounding box center [202, 163] width 67 height 17
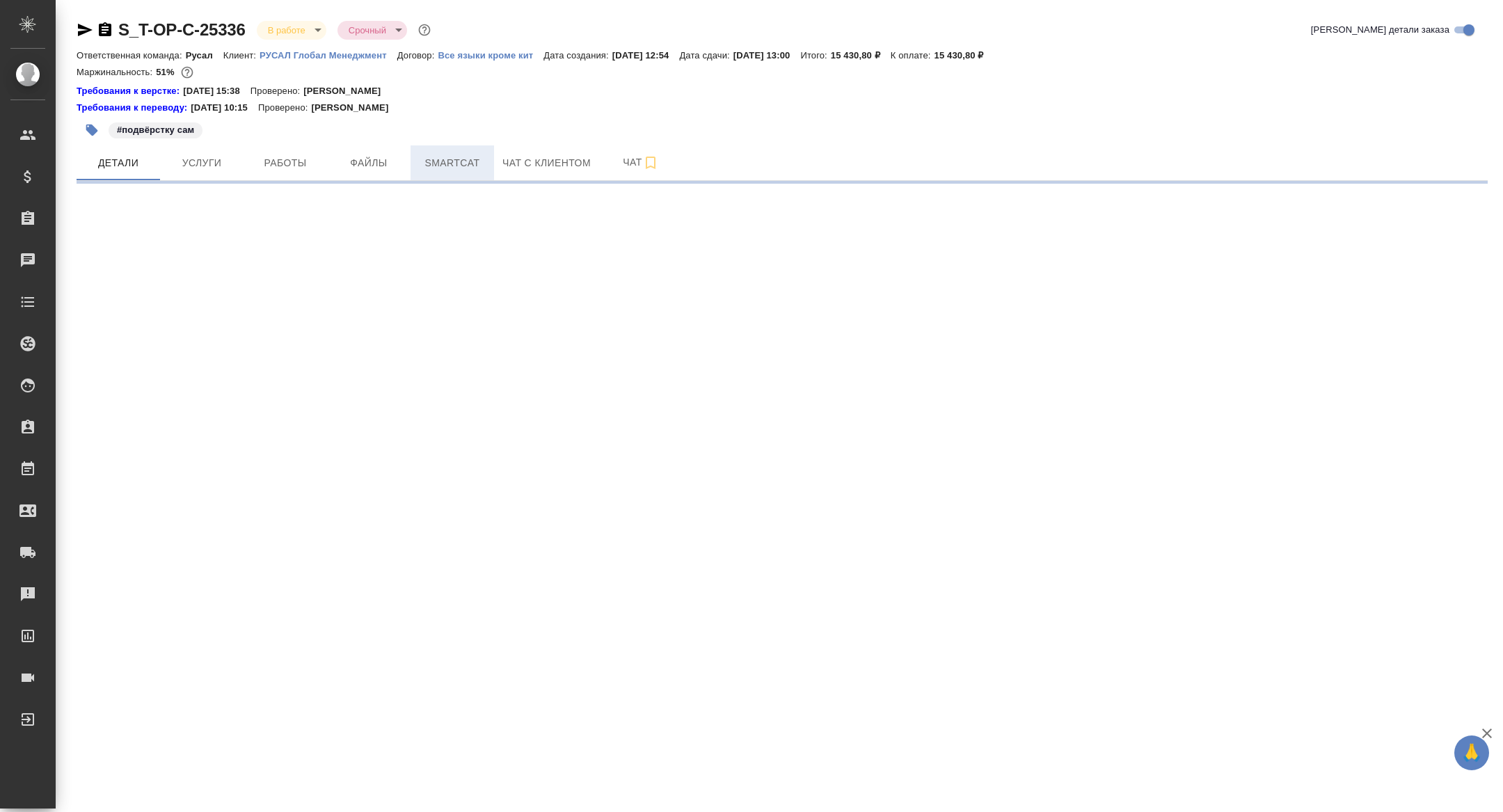
select select "RU"
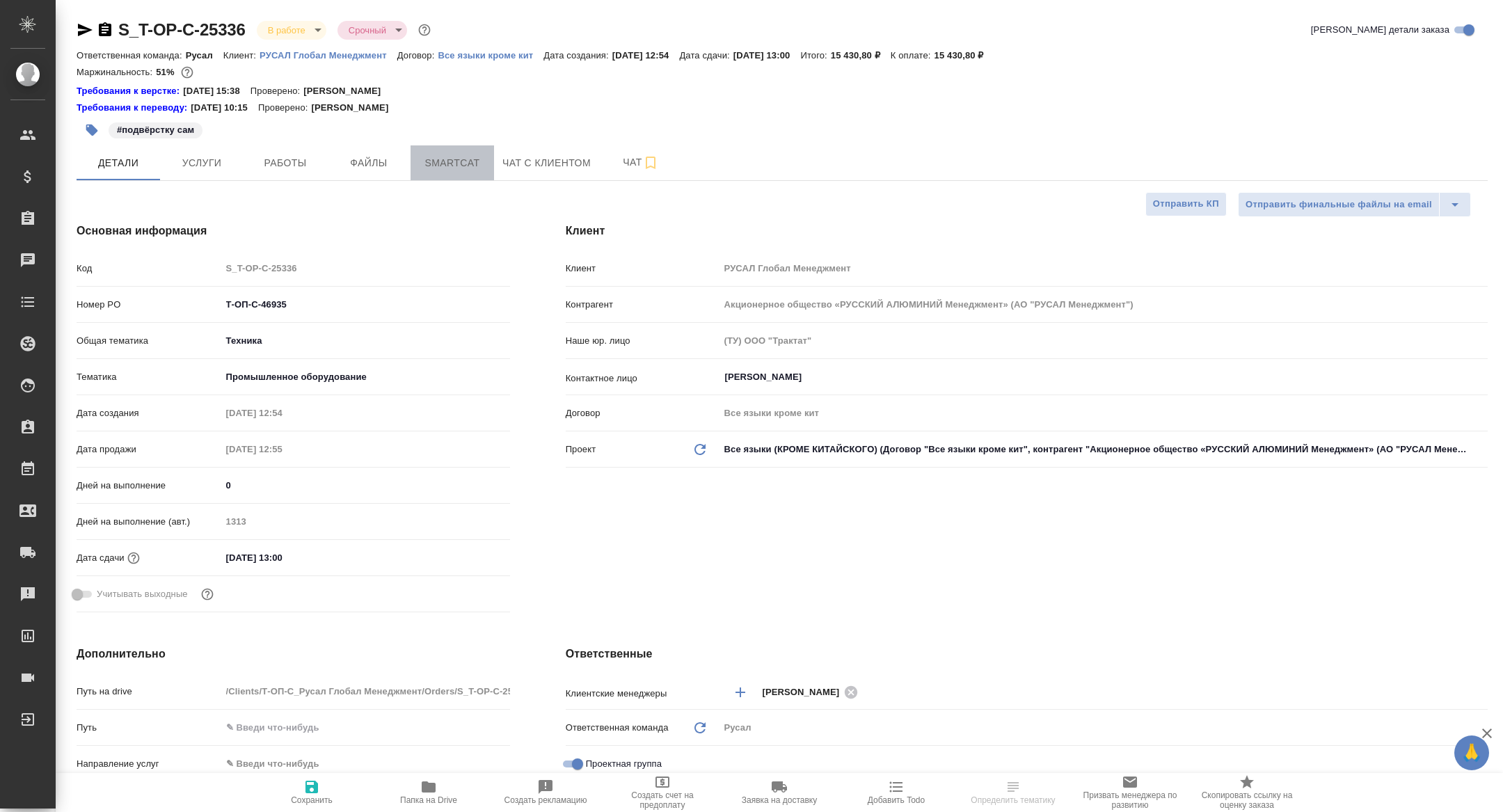
type textarea "x"
click at [477, 152] on button "Smartcat" at bounding box center [452, 163] width 84 height 35
type textarea "x"
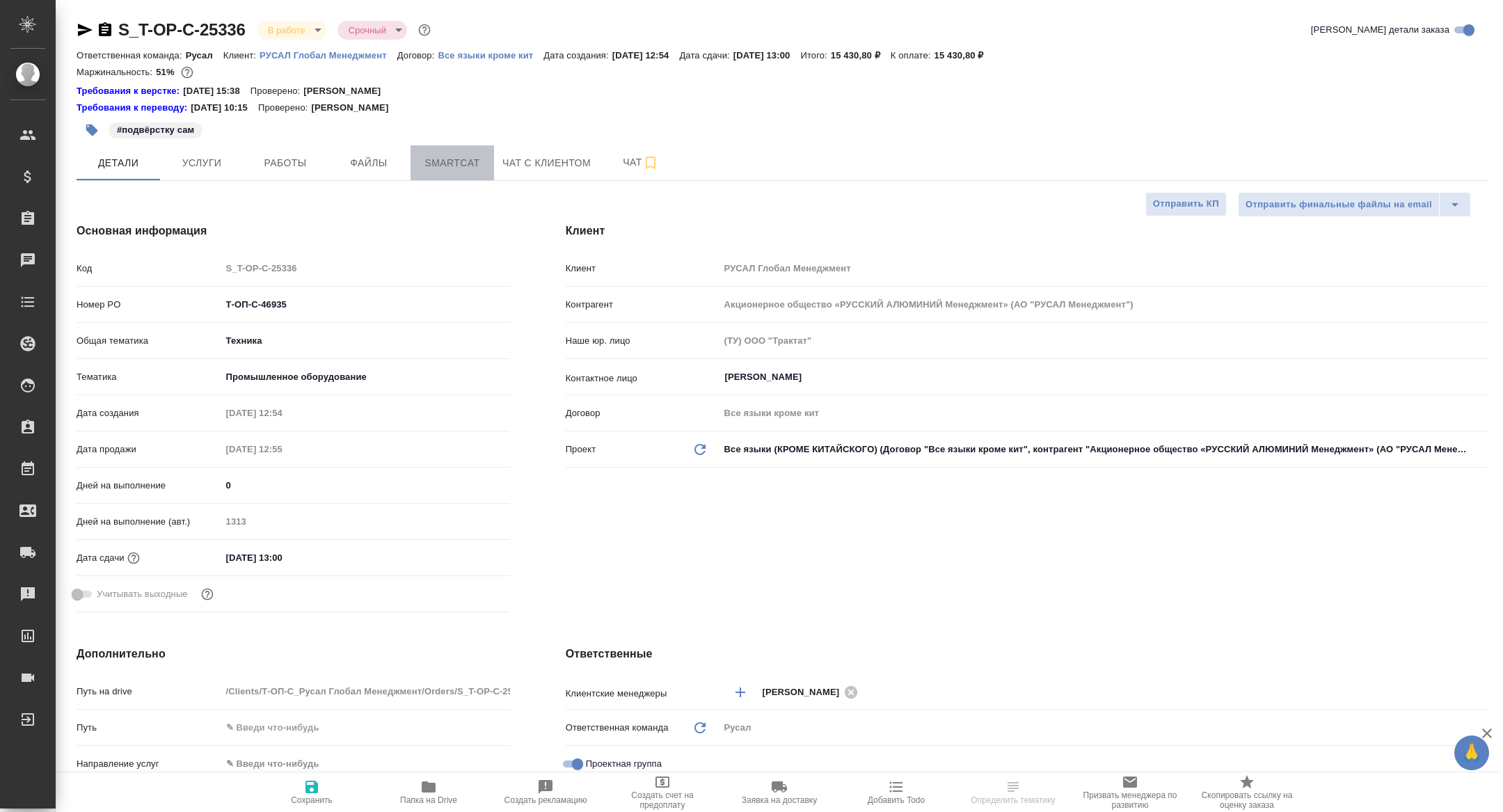
type textarea "x"
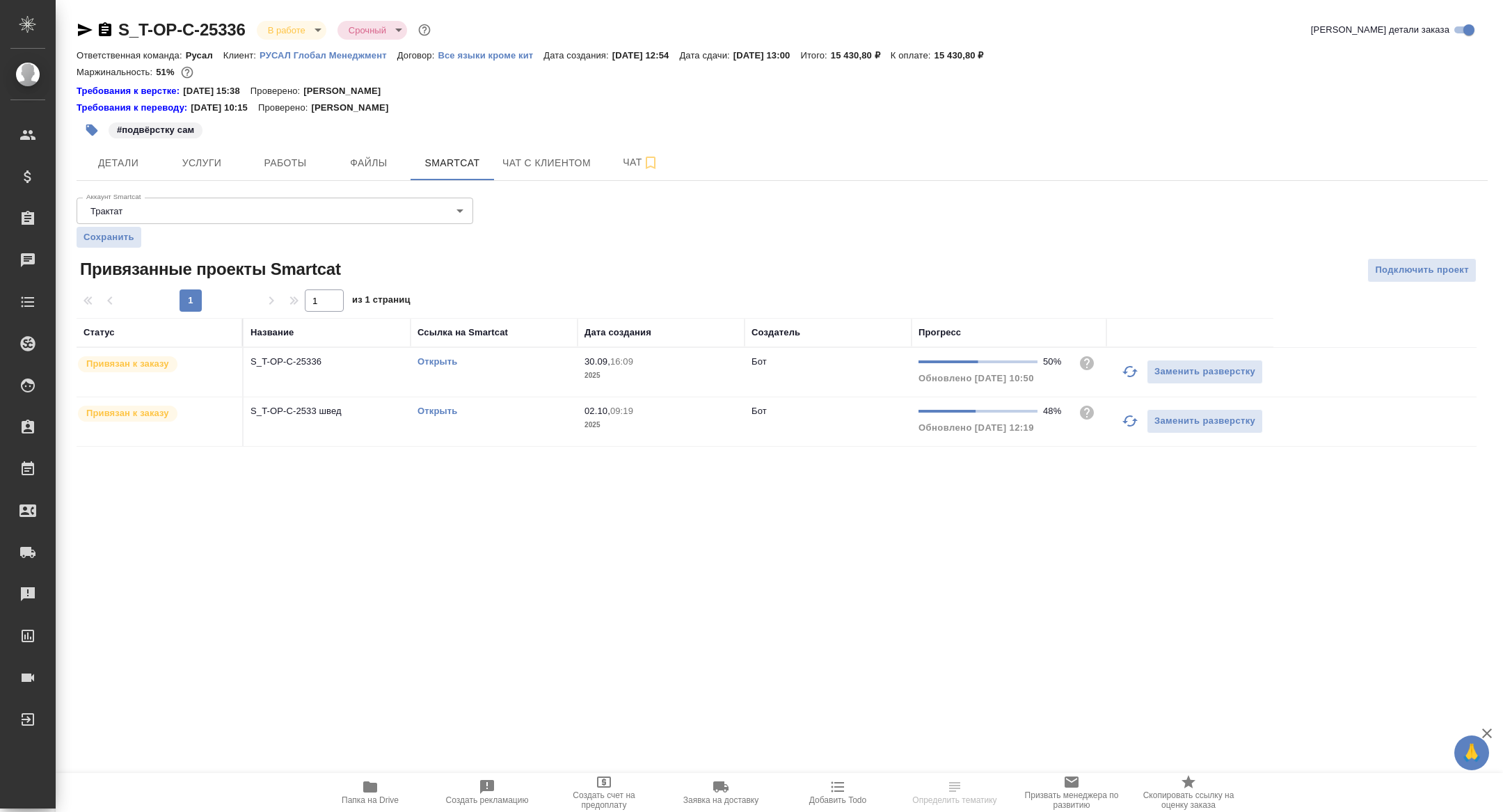
click at [1122, 423] on icon "button" at bounding box center [1130, 421] width 17 height 17
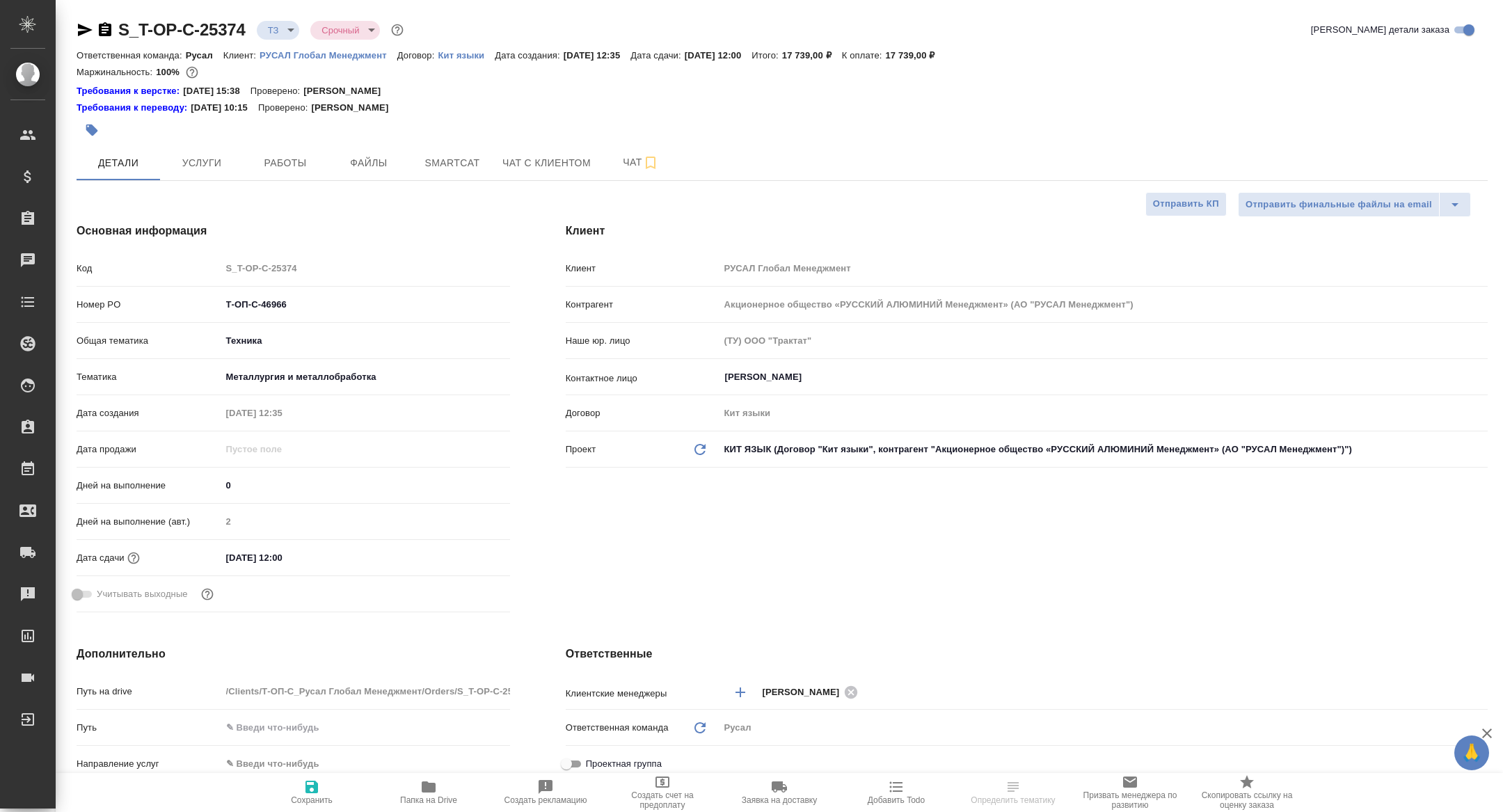
select select "RU"
click at [437, 784] on span "Папка на Drive" at bounding box center [428, 792] width 100 height 27
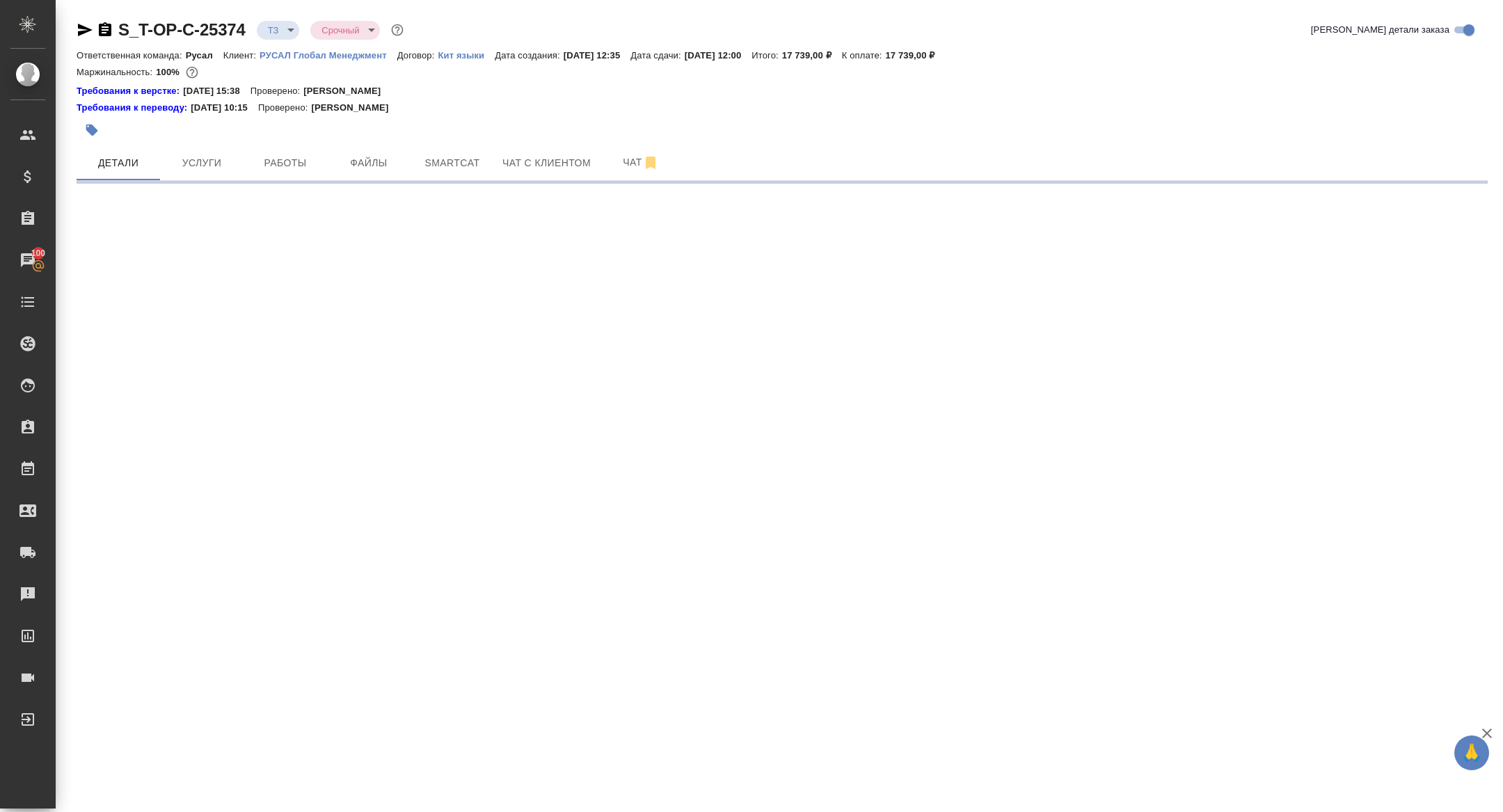
select select "RU"
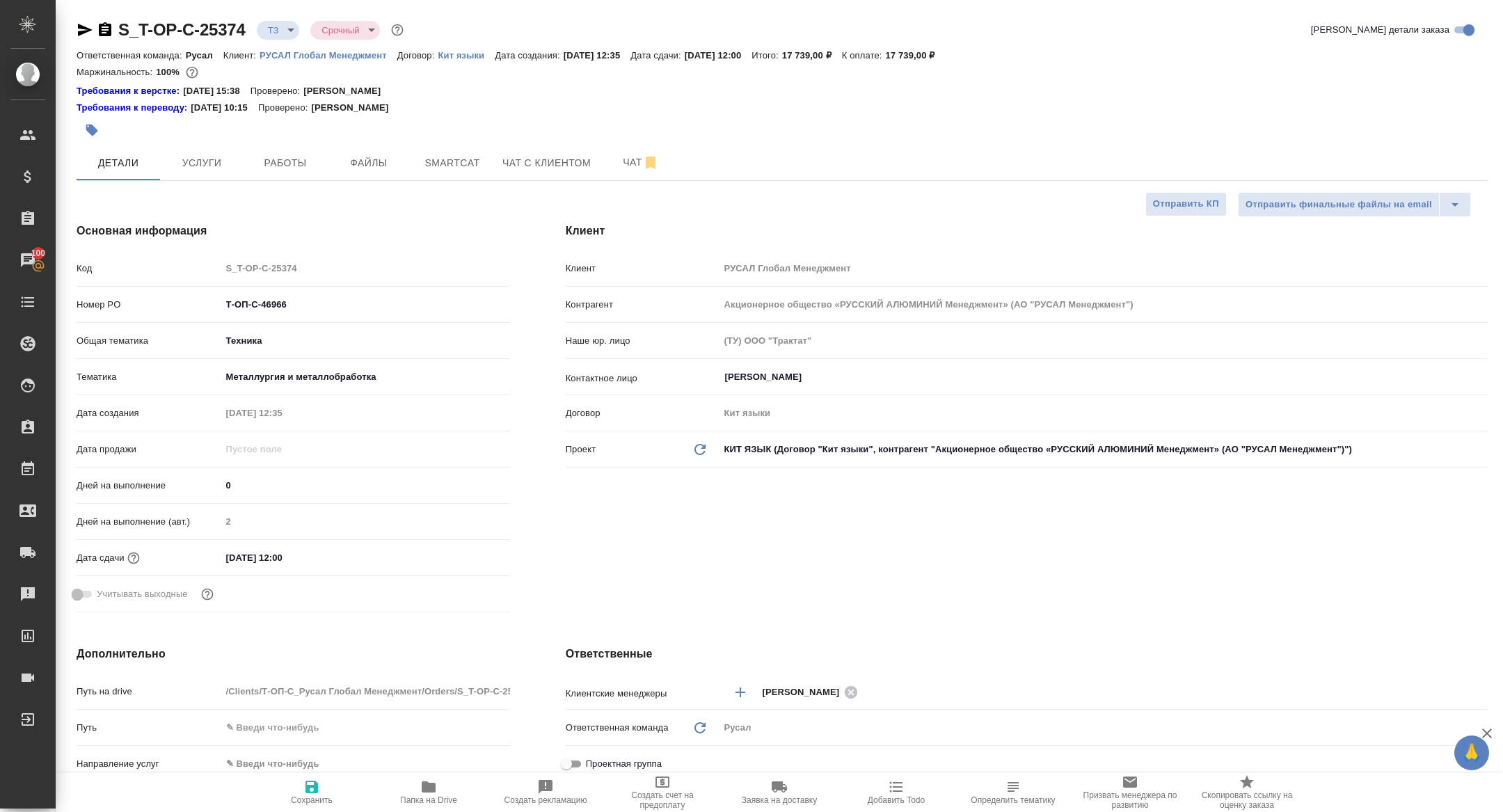
type textarea "x"
click at [110, 25] on icon "button" at bounding box center [105, 29] width 13 height 14
type textarea "x"
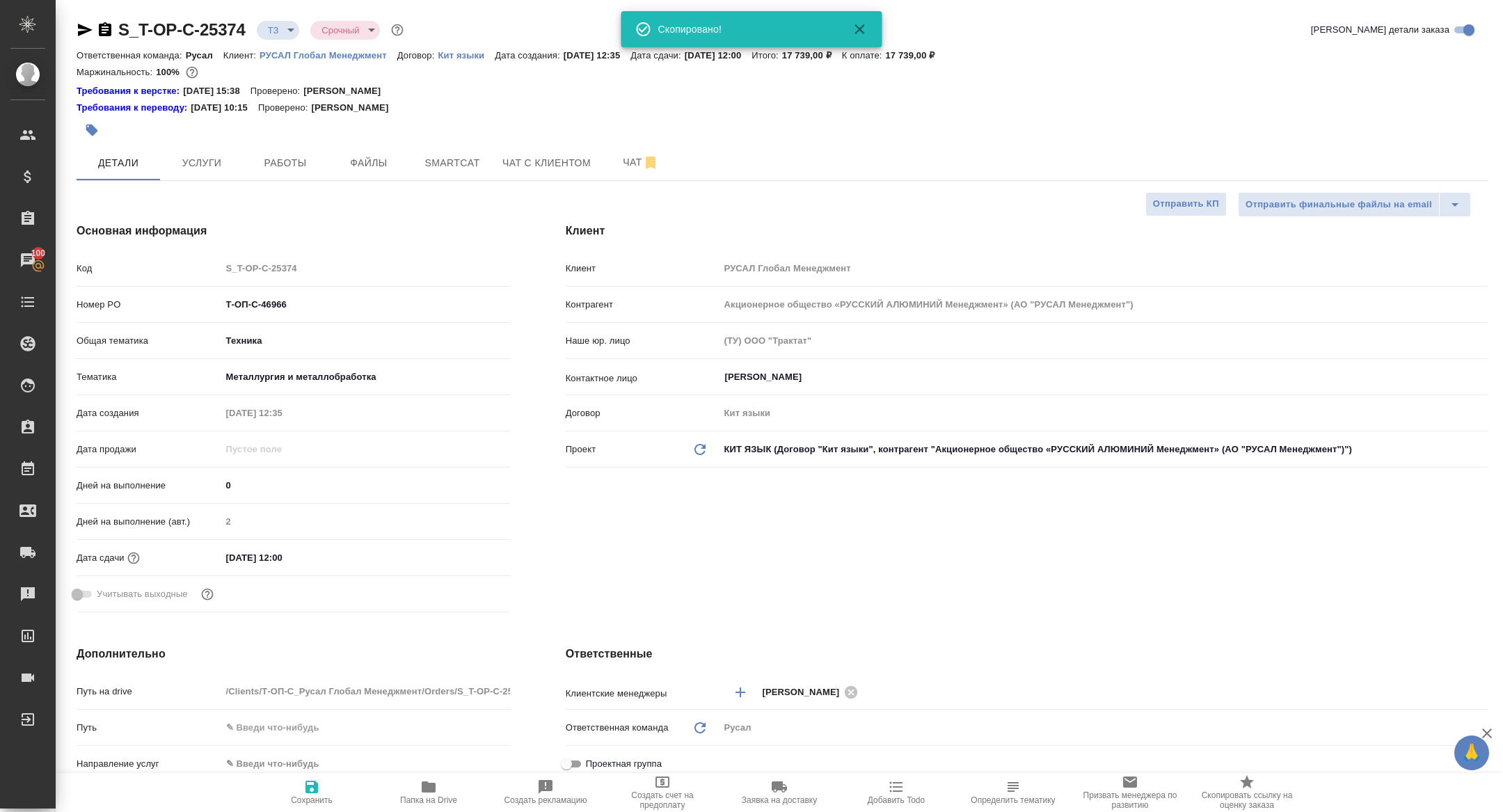
type textarea "x"
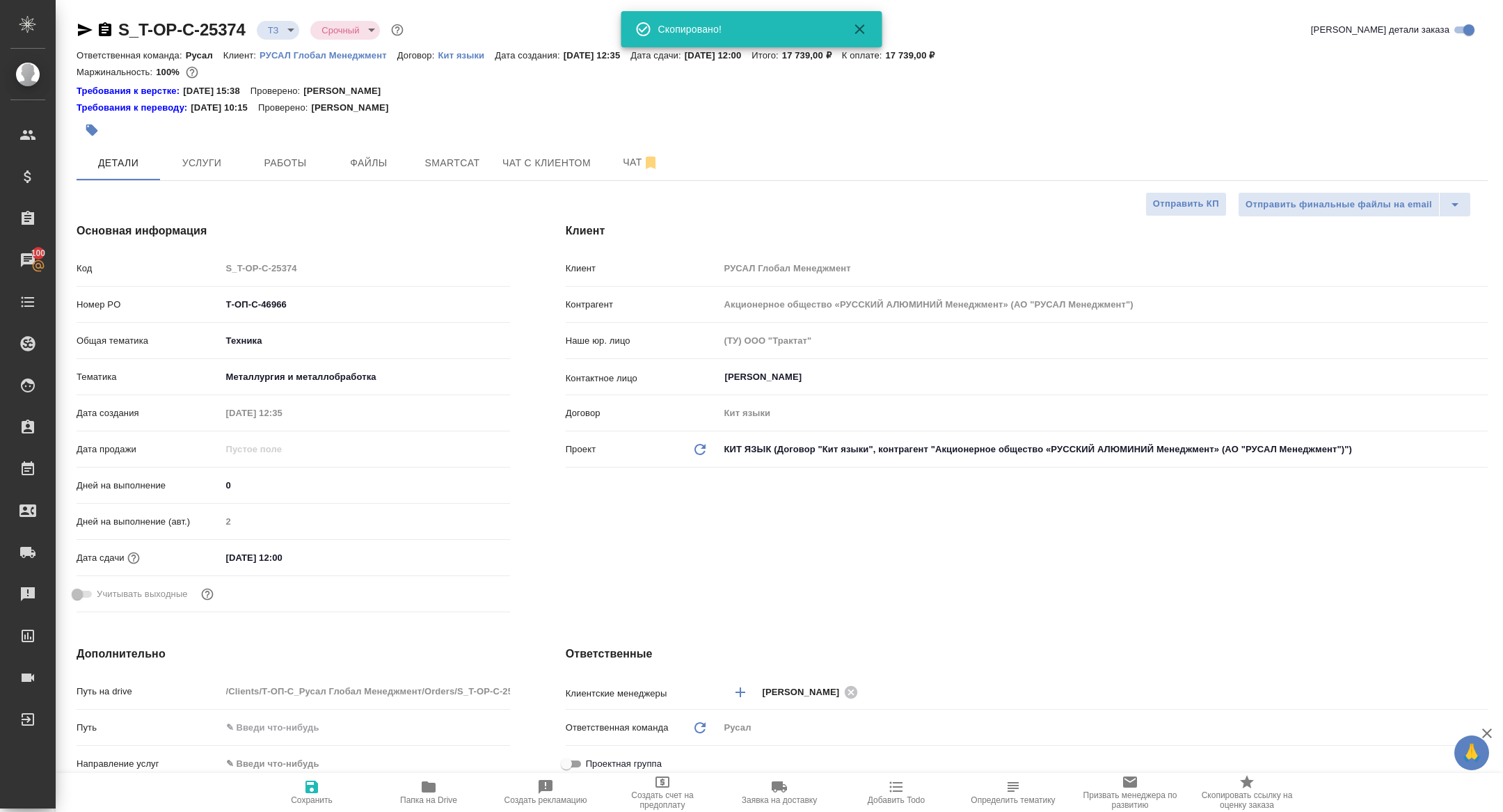
click at [95, 37] on div at bounding box center [95, 29] width 37 height 17
click at [109, 30] on icon "button" at bounding box center [105, 29] width 17 height 17
type textarea "x"
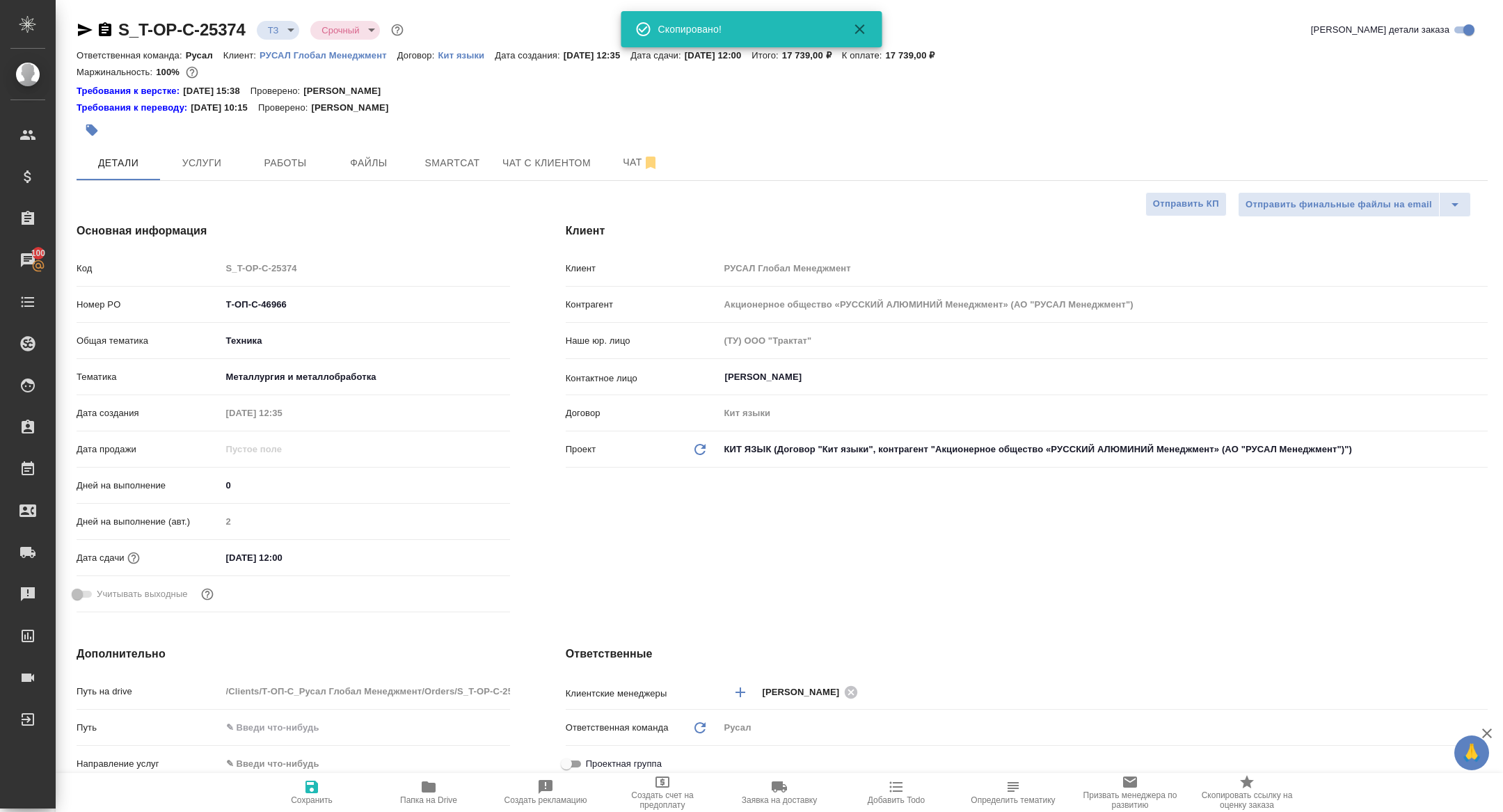
type textarea "x"
click at [202, 179] on button "Услуги" at bounding box center [202, 163] width 84 height 35
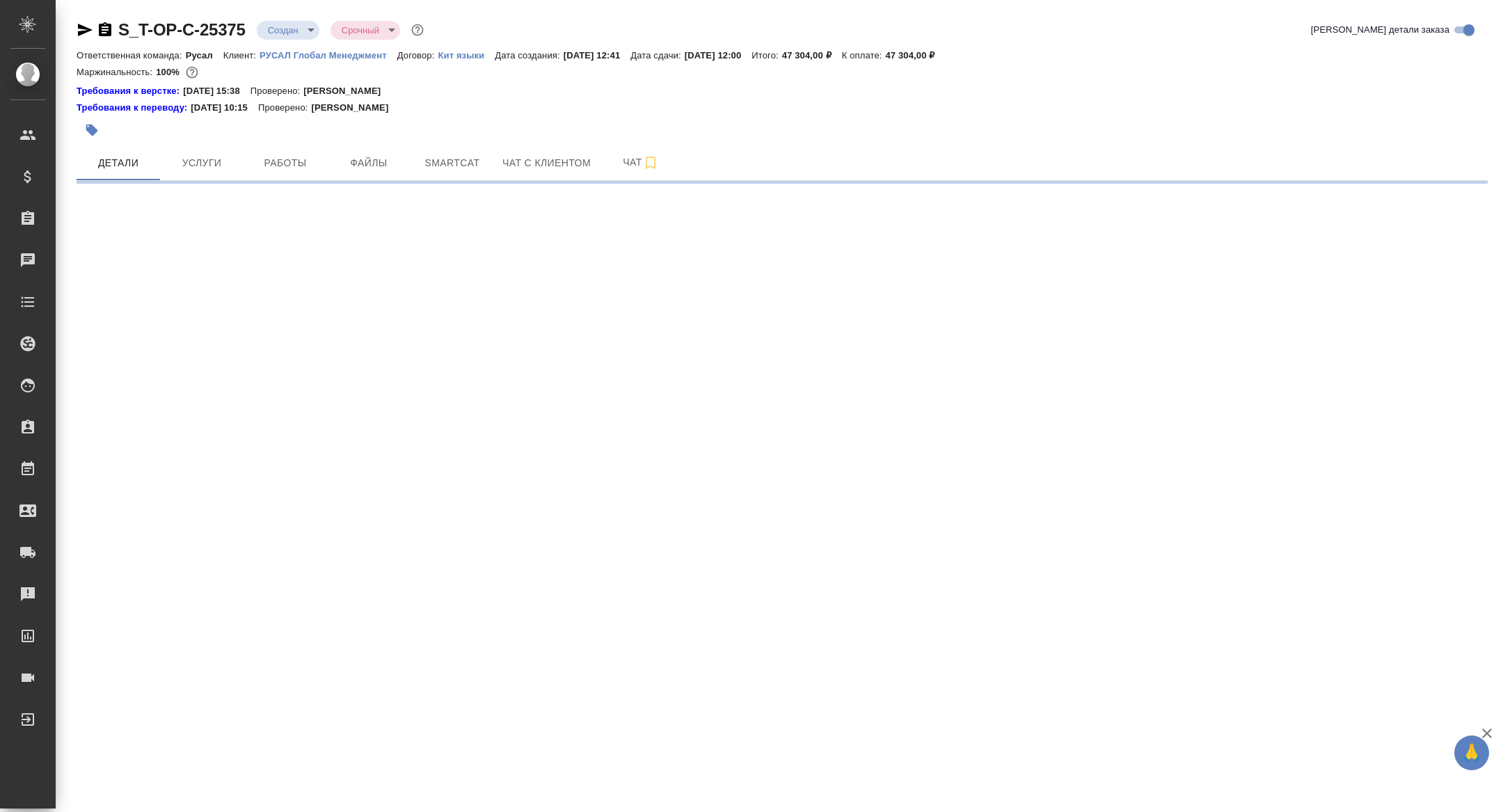
select select "RU"
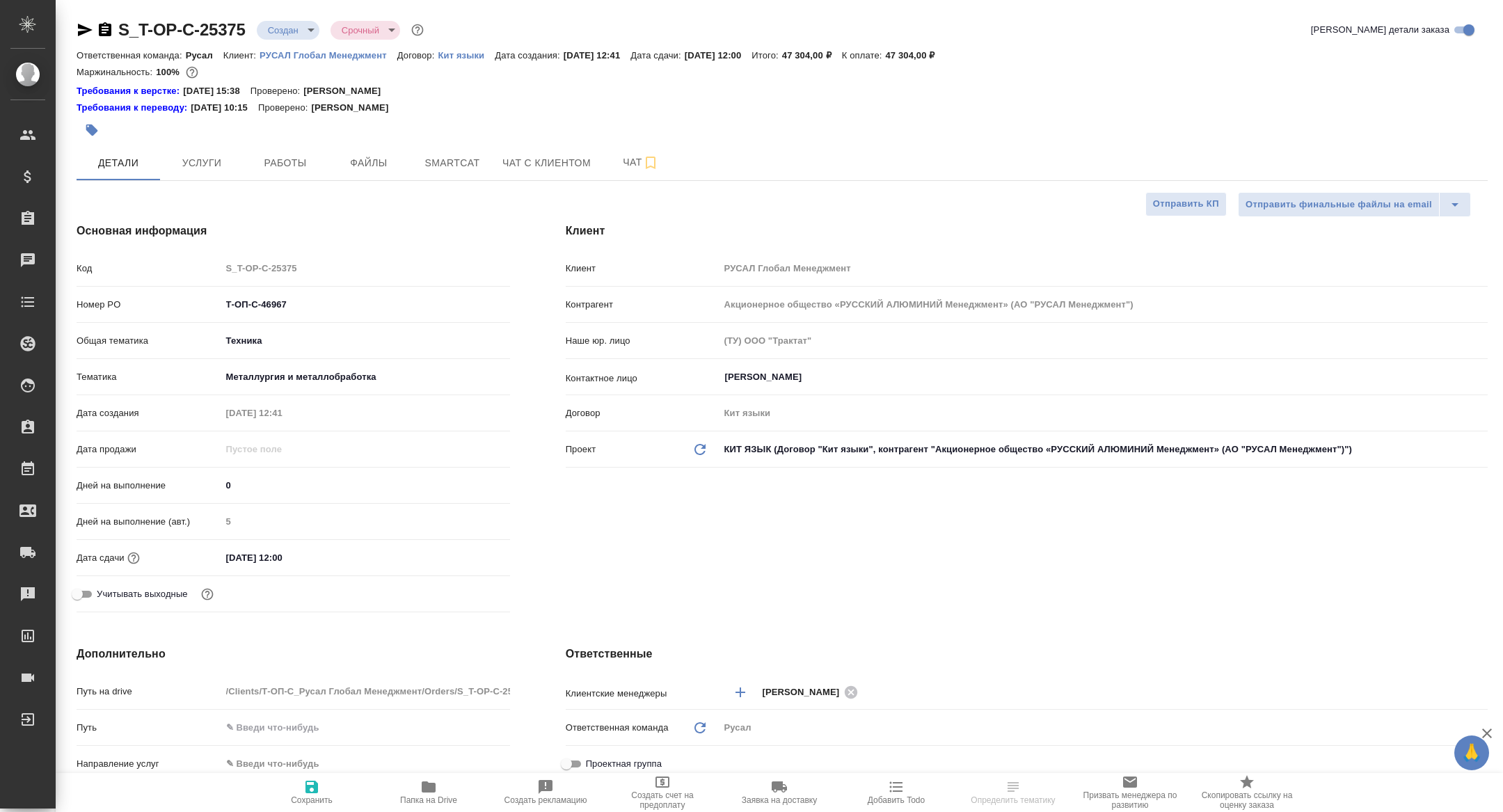
type textarea "x"
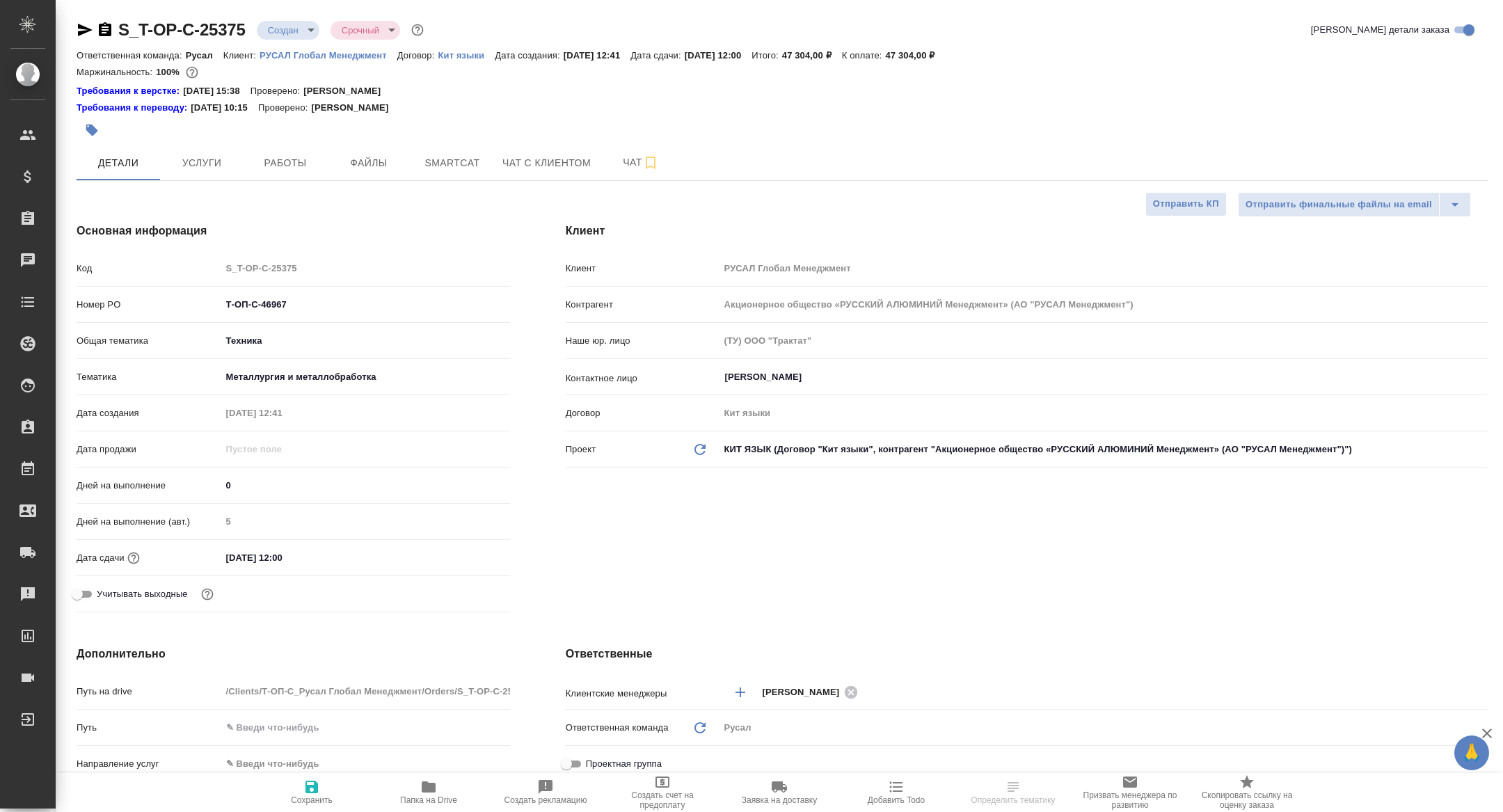
type textarea "x"
click at [438, 794] on span "Папка на Drive" at bounding box center [428, 792] width 100 height 27
type textarea "x"
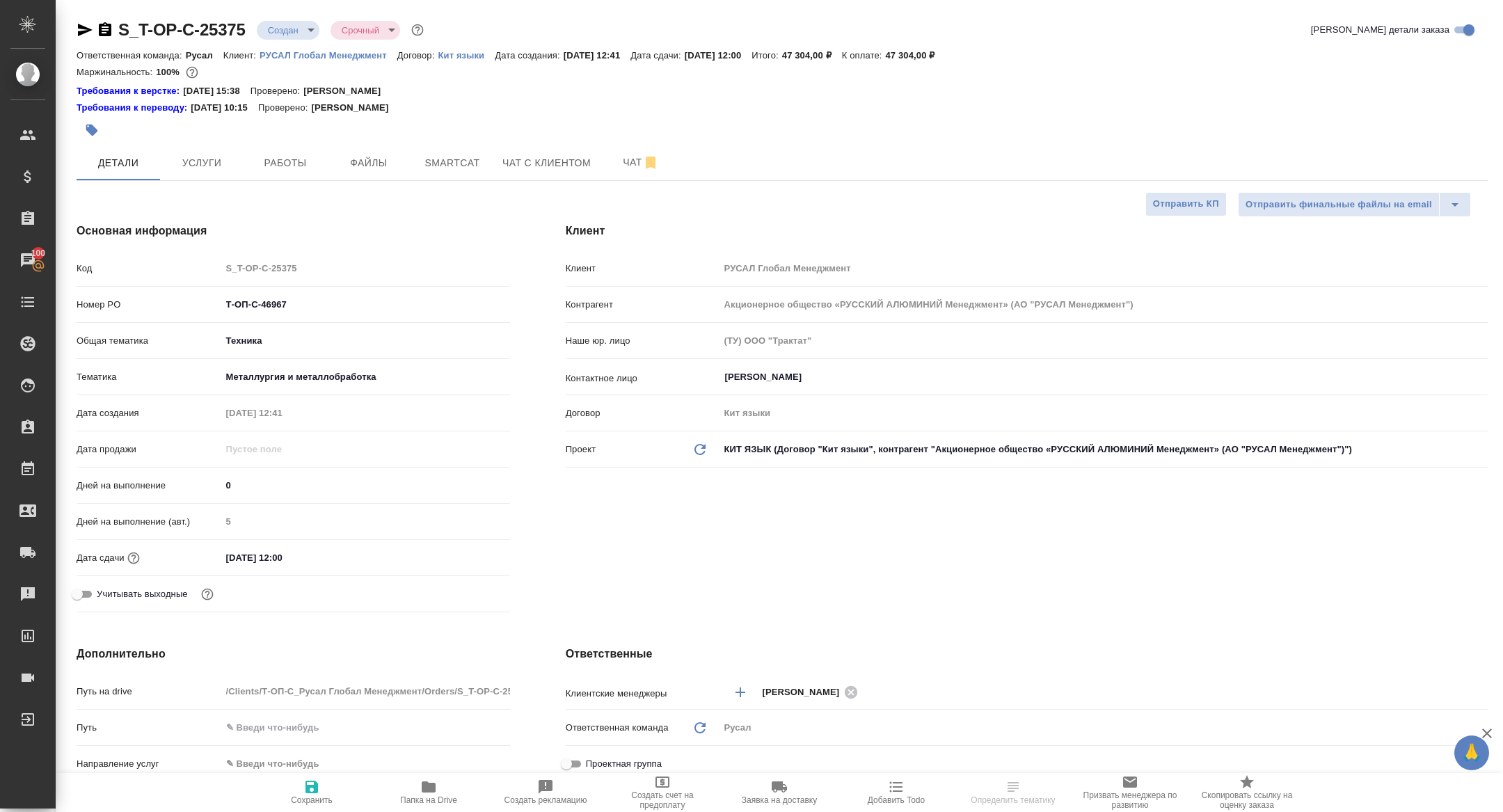
select select "RU"
type textarea "x"
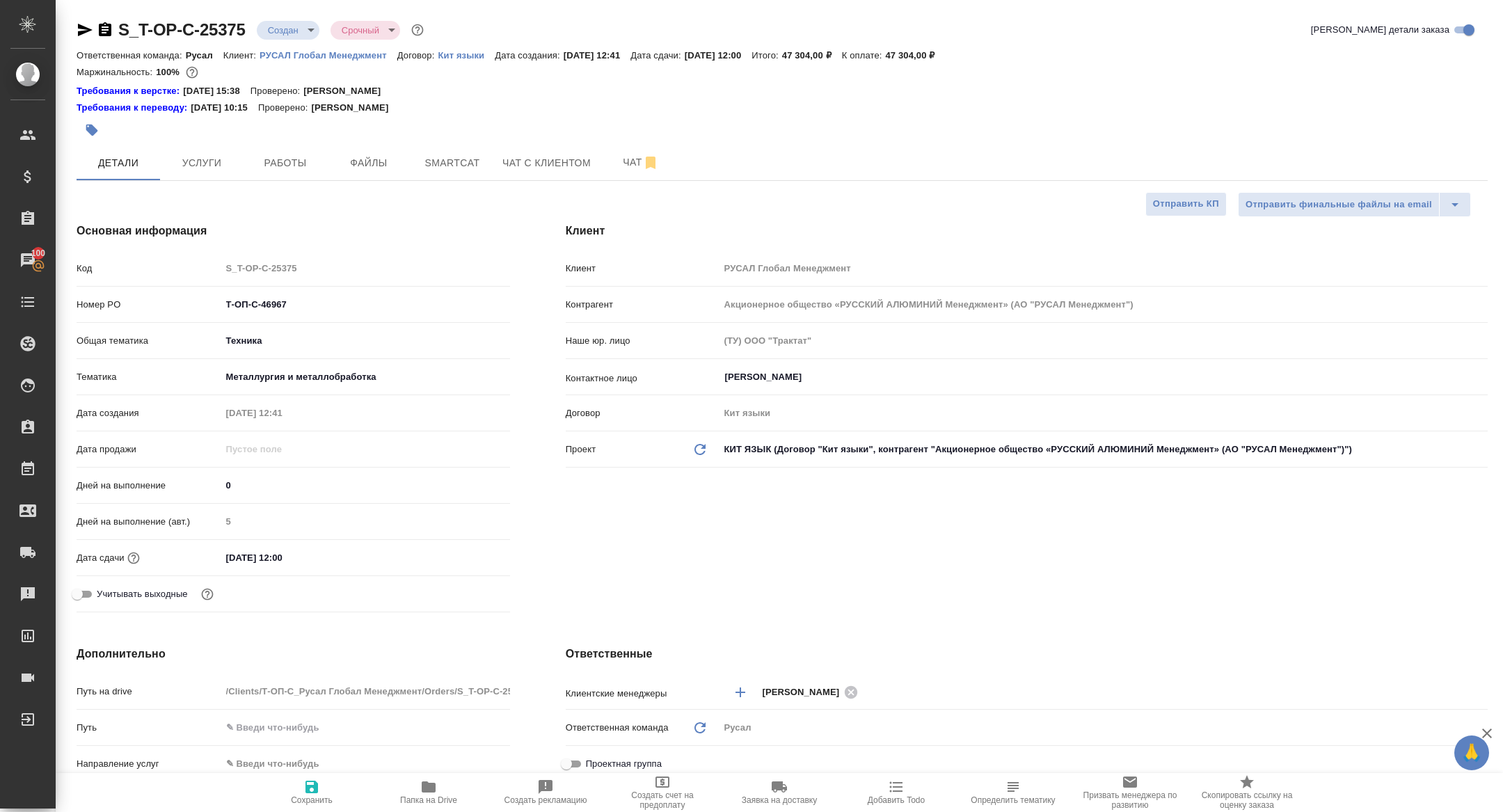
type textarea "x"
click at [614, 164] on span "Чат" at bounding box center [640, 162] width 67 height 17
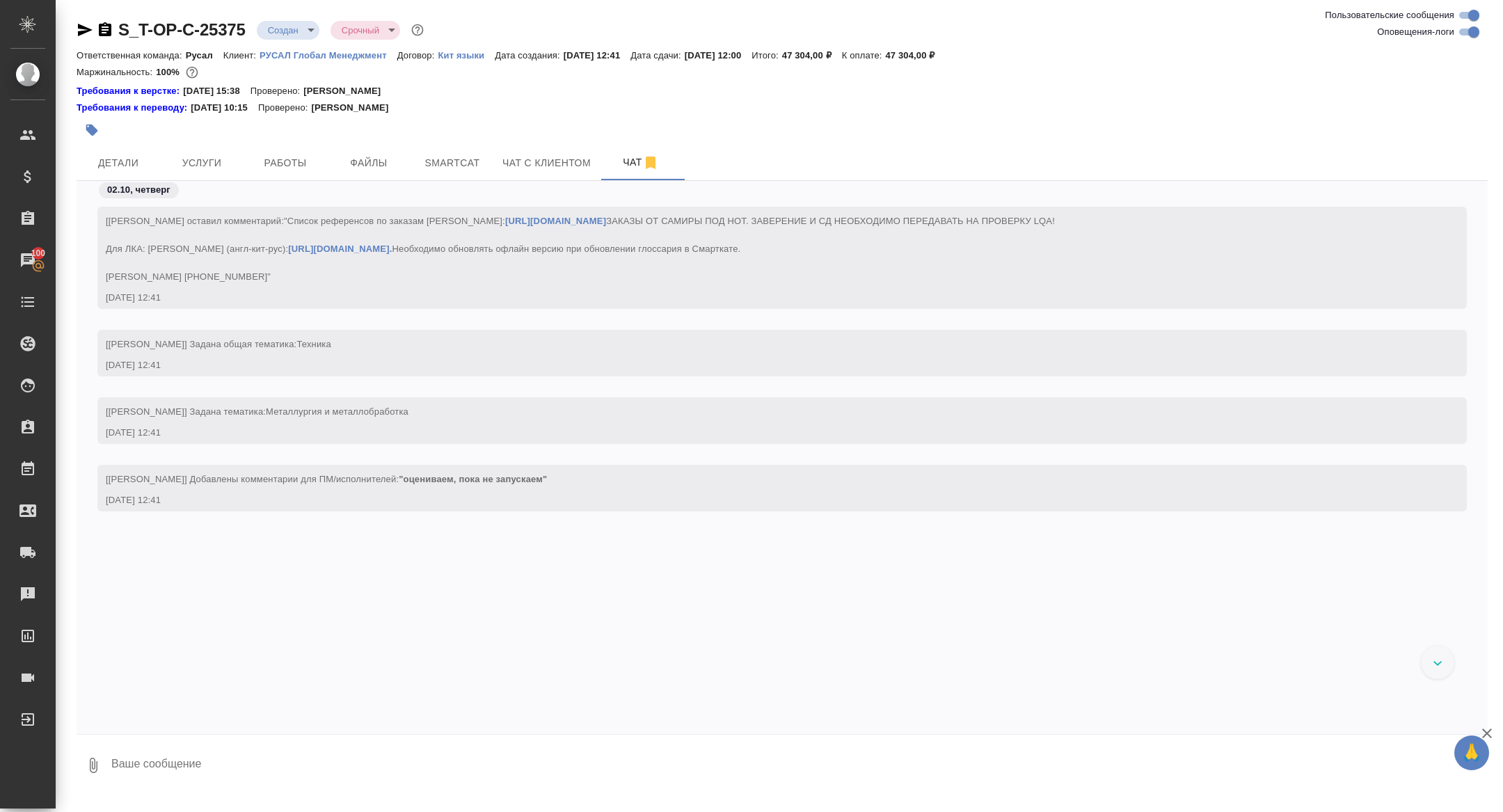
click at [287, 27] on body "🙏 .cls-1 fill:#fff; AWATERA Zhuravleva Alexandra Клиенты Спецификации Заказы 10…" at bounding box center [752, 406] width 1503 height 812
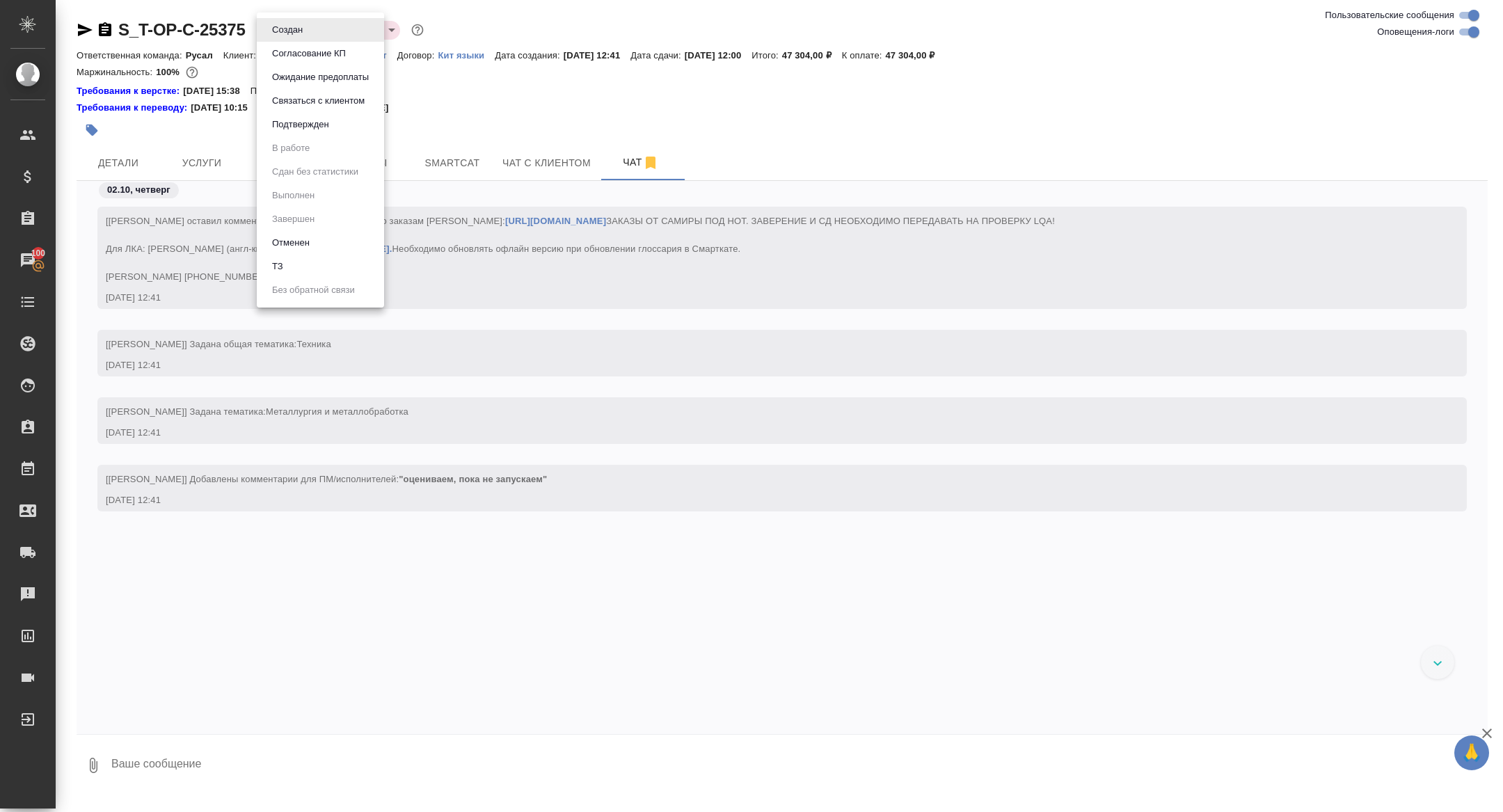
click at [303, 268] on li "ТЗ" at bounding box center [321, 266] width 128 height 24
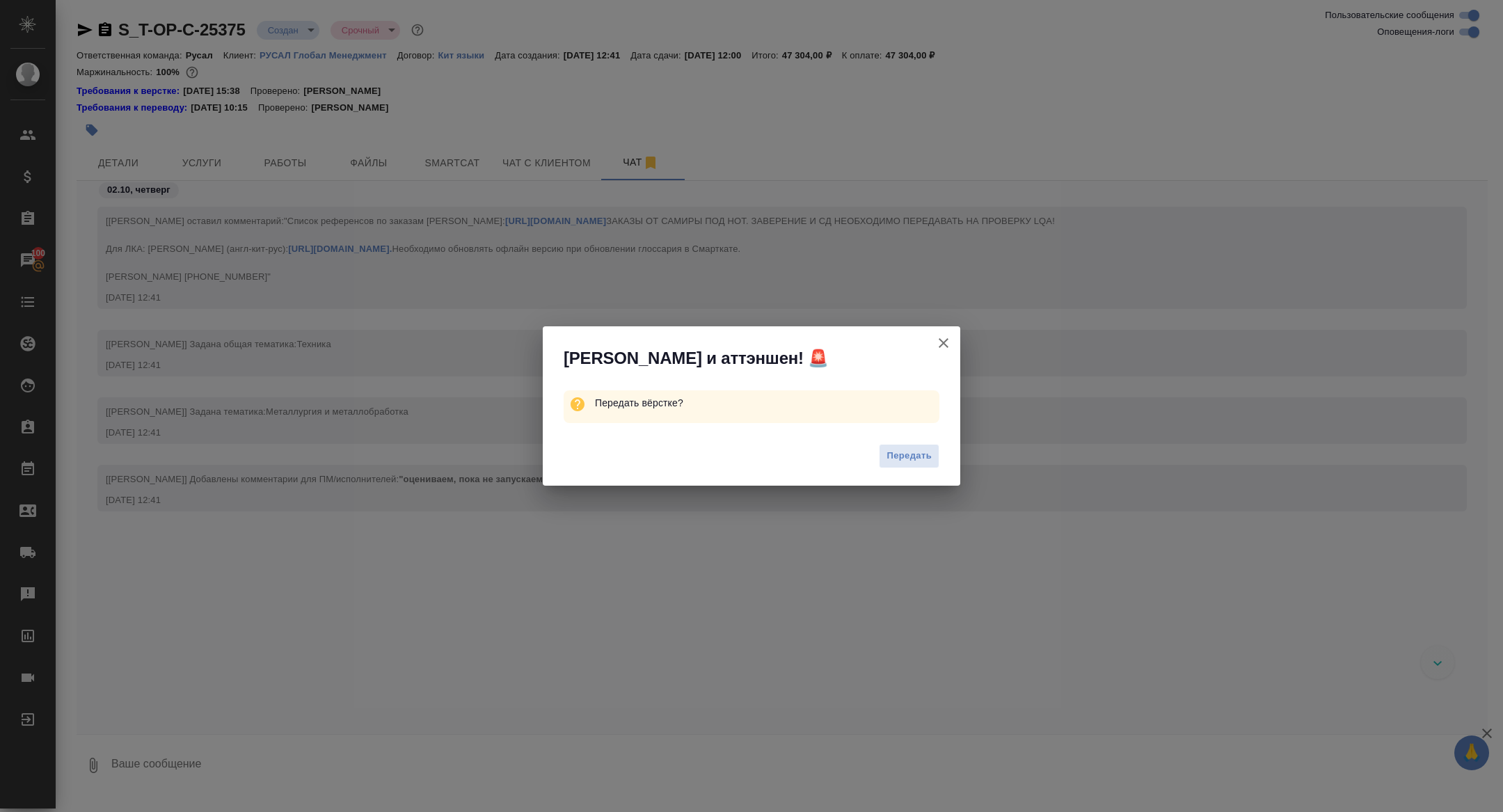
click at [920, 469] on div "Передать" at bounding box center [752, 458] width 418 height 56
click at [910, 458] on span "Передать" at bounding box center [908, 456] width 45 height 16
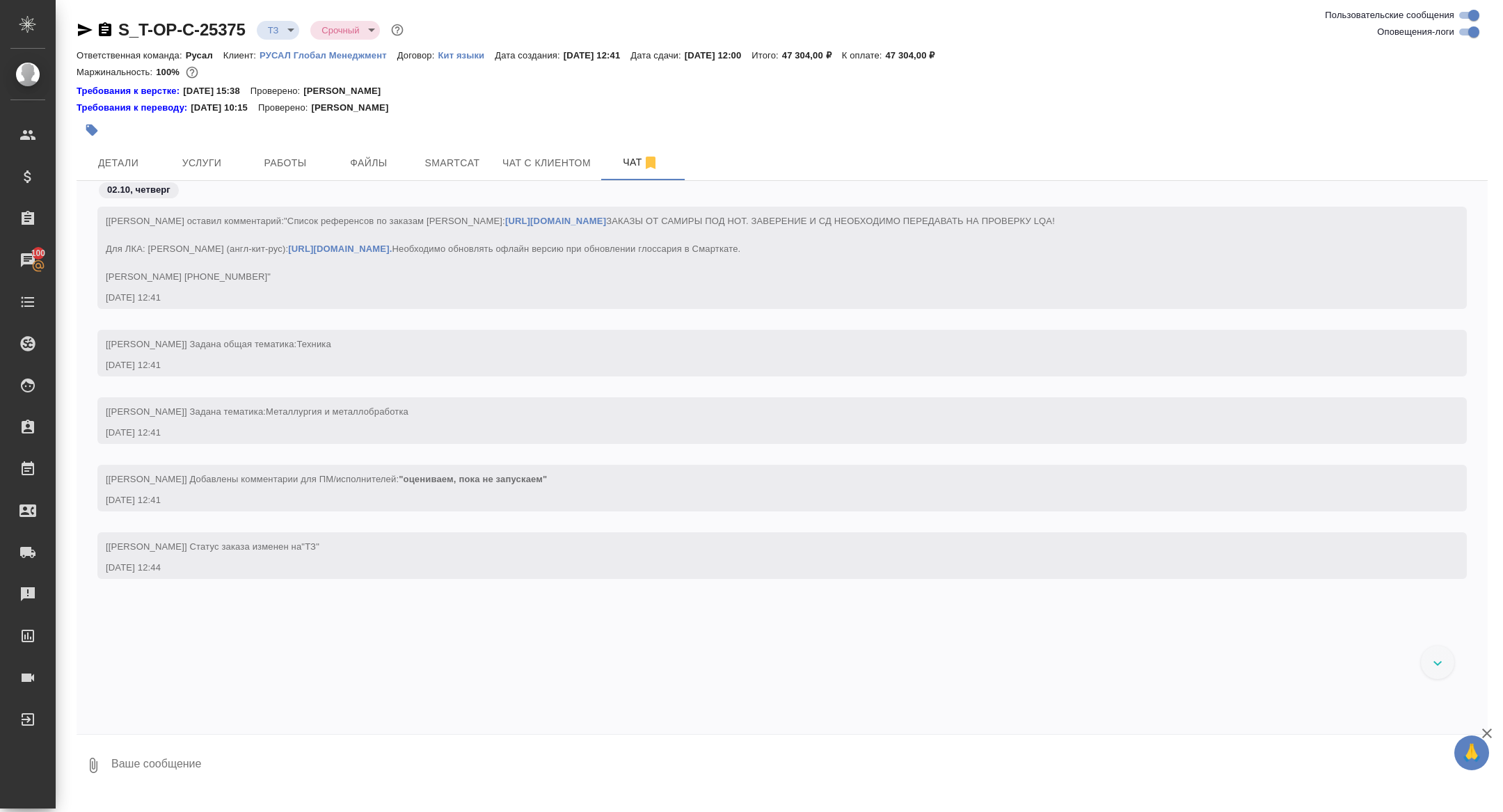
click at [101, 36] on icon "button" at bounding box center [105, 29] width 17 height 17
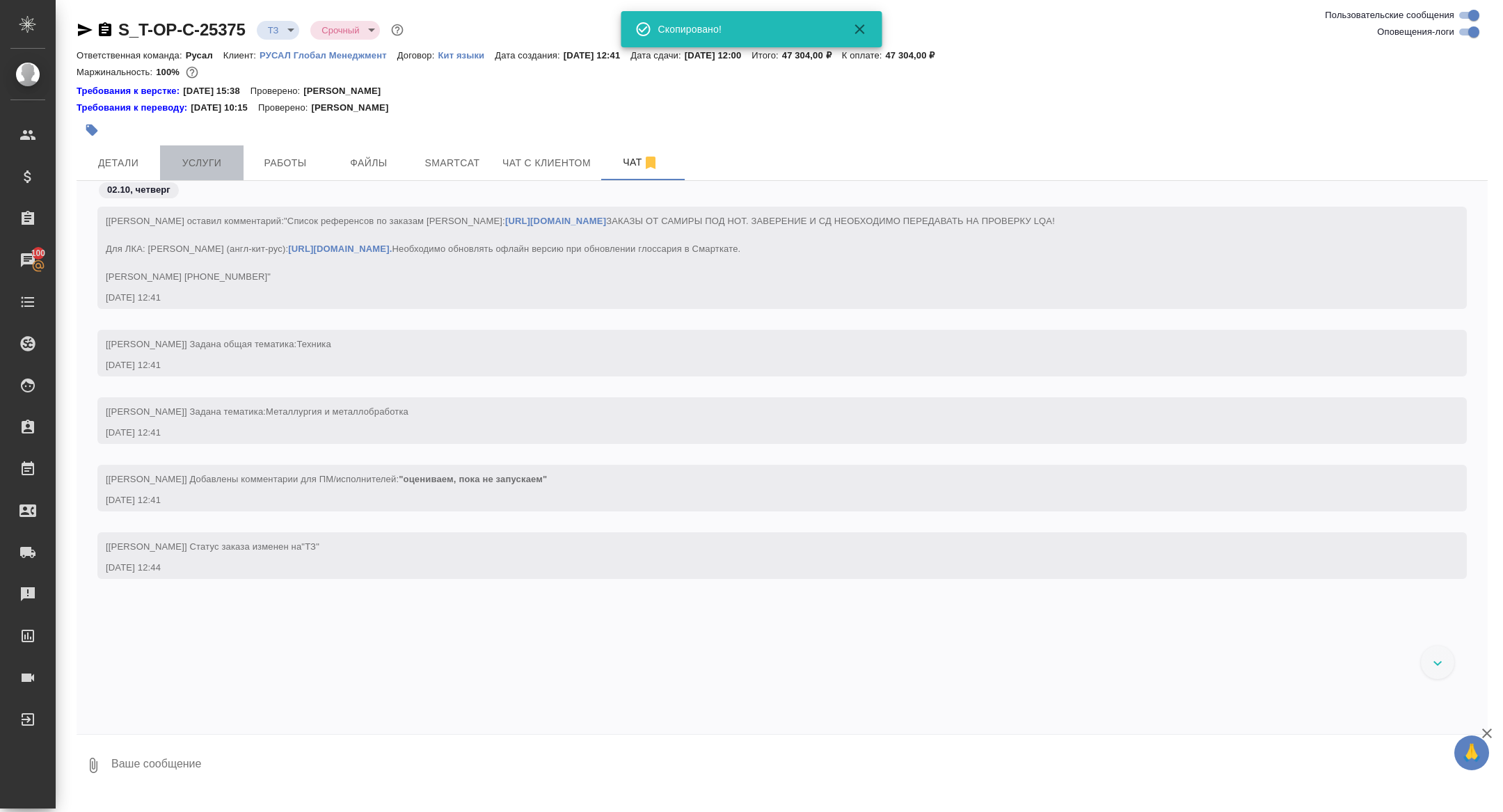
click at [195, 169] on span "Услуги" at bounding box center [202, 163] width 67 height 17
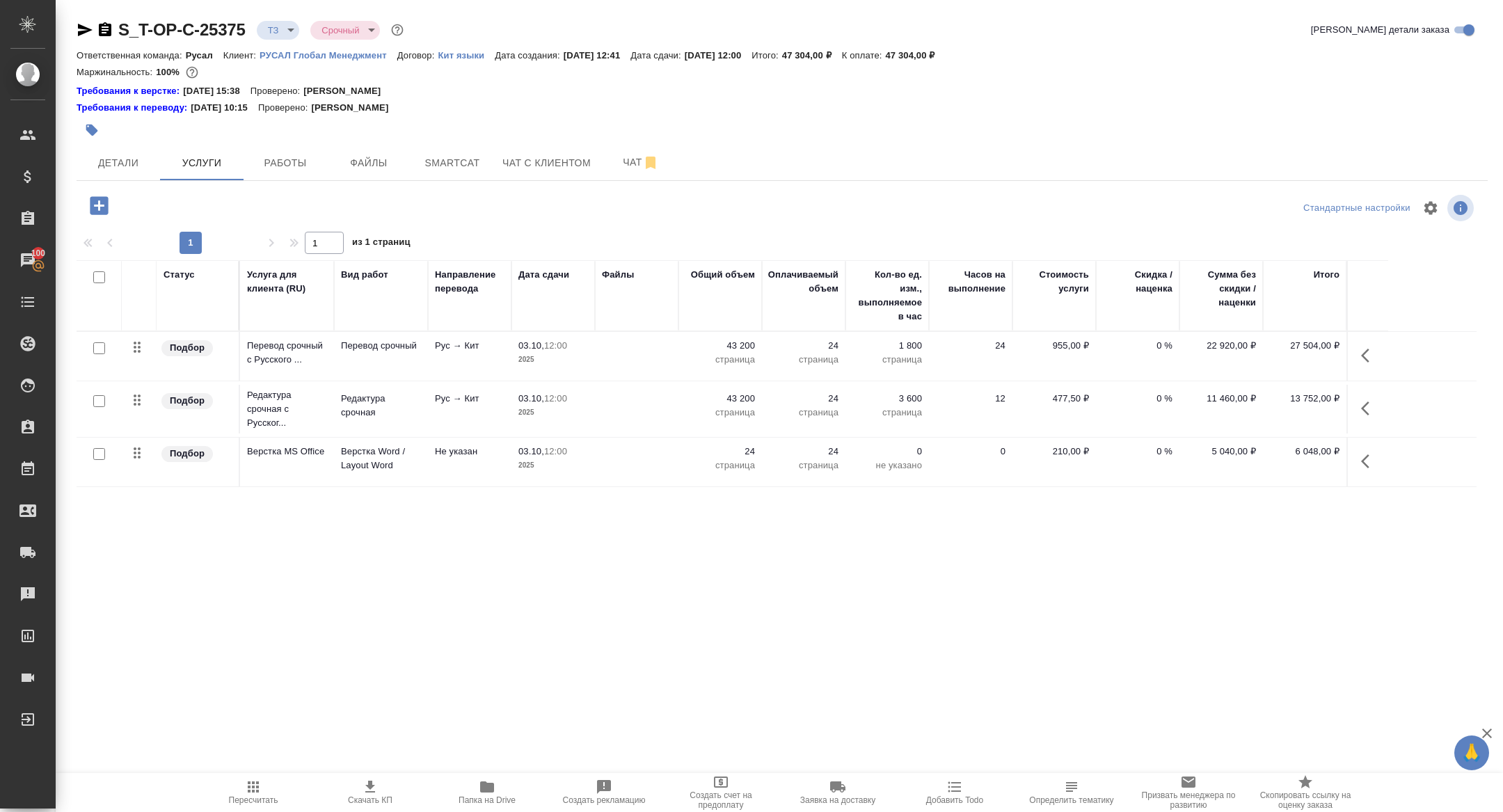
click at [946, 150] on div "Детали Услуги Работы Файлы Smartcat Чат с клиентом Чат" at bounding box center [781, 163] width 1411 height 35
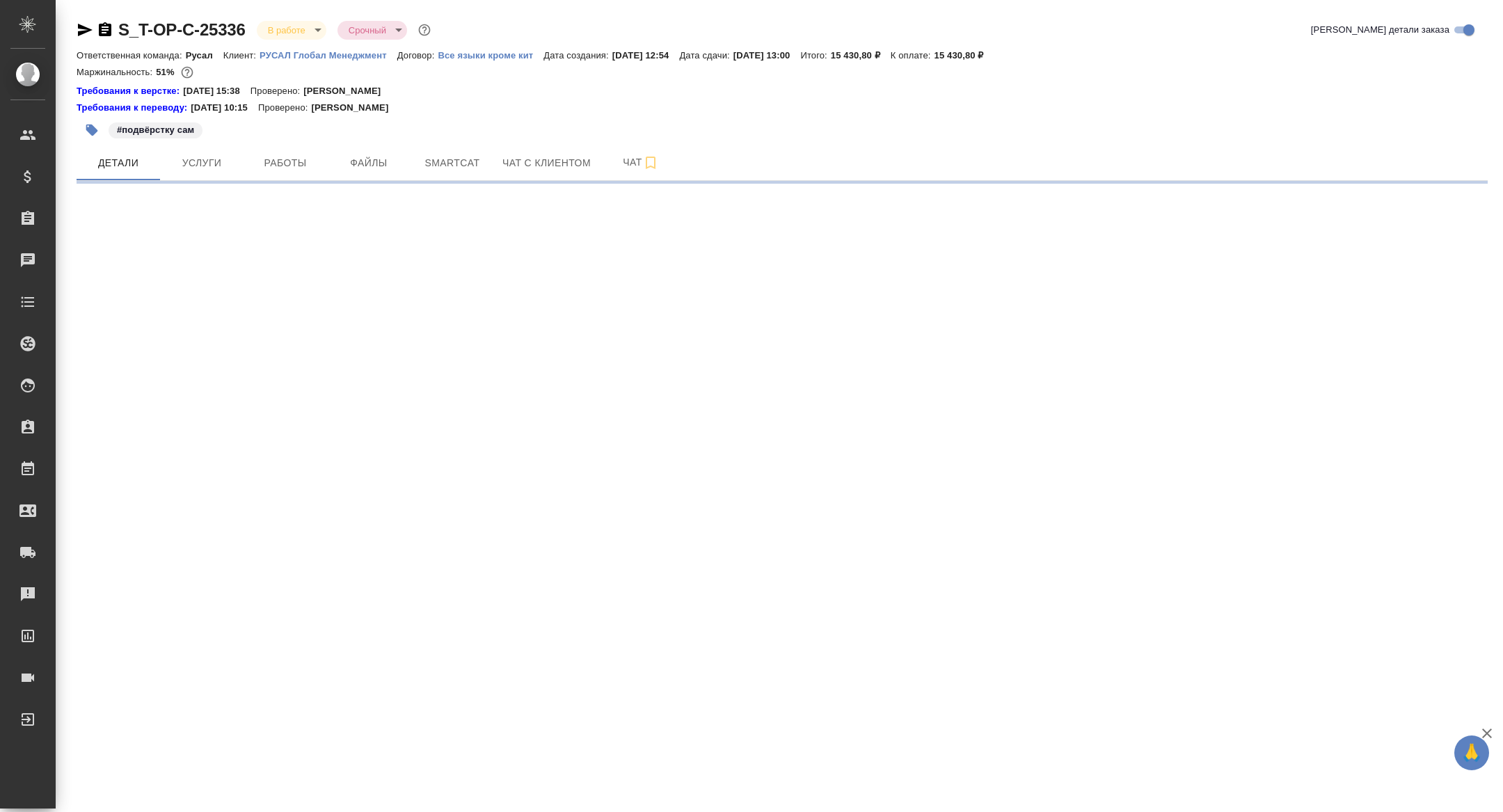
select select "RU"
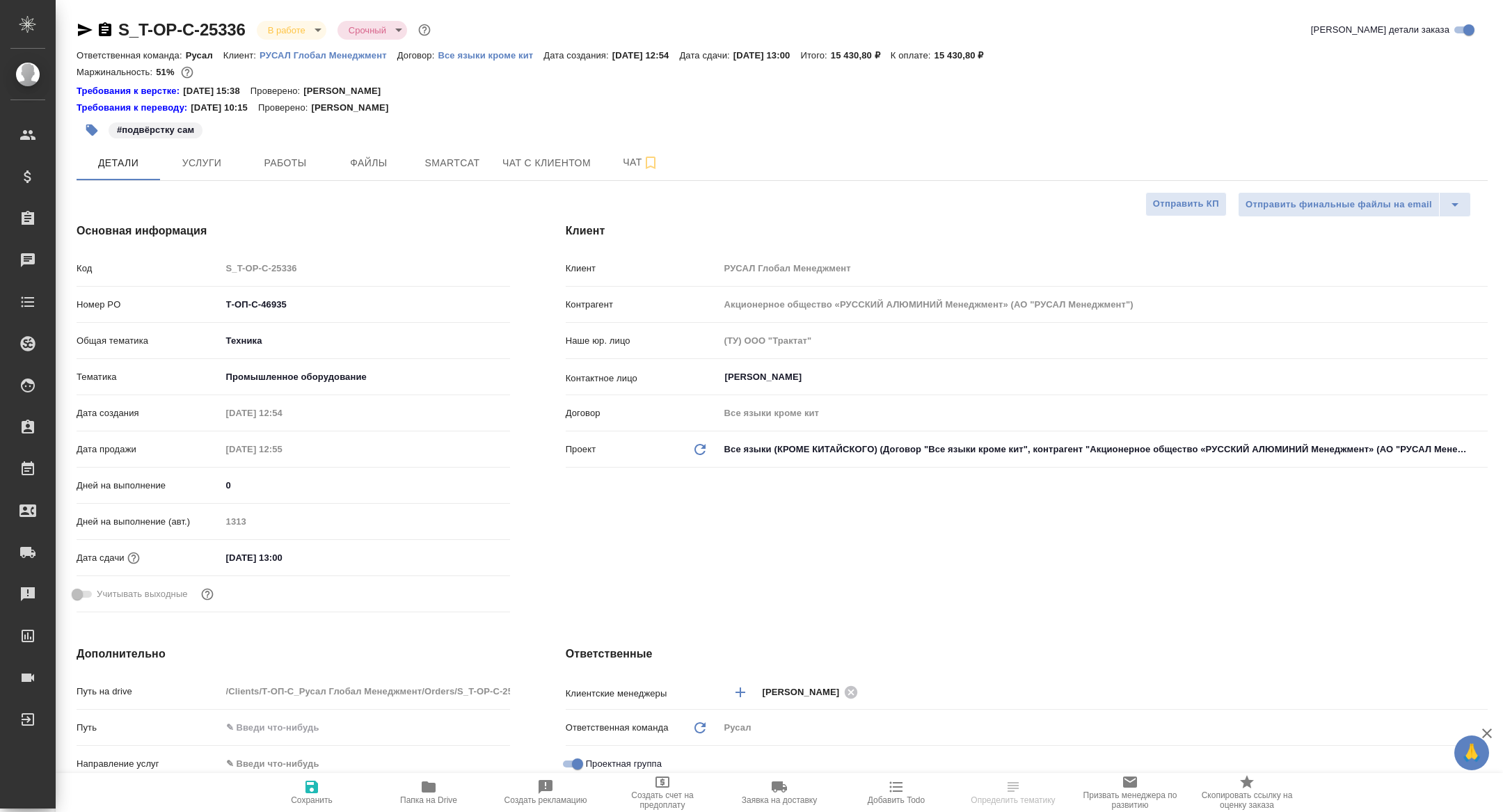
type textarea "x"
click at [301, 176] on button "Работы" at bounding box center [285, 163] width 84 height 35
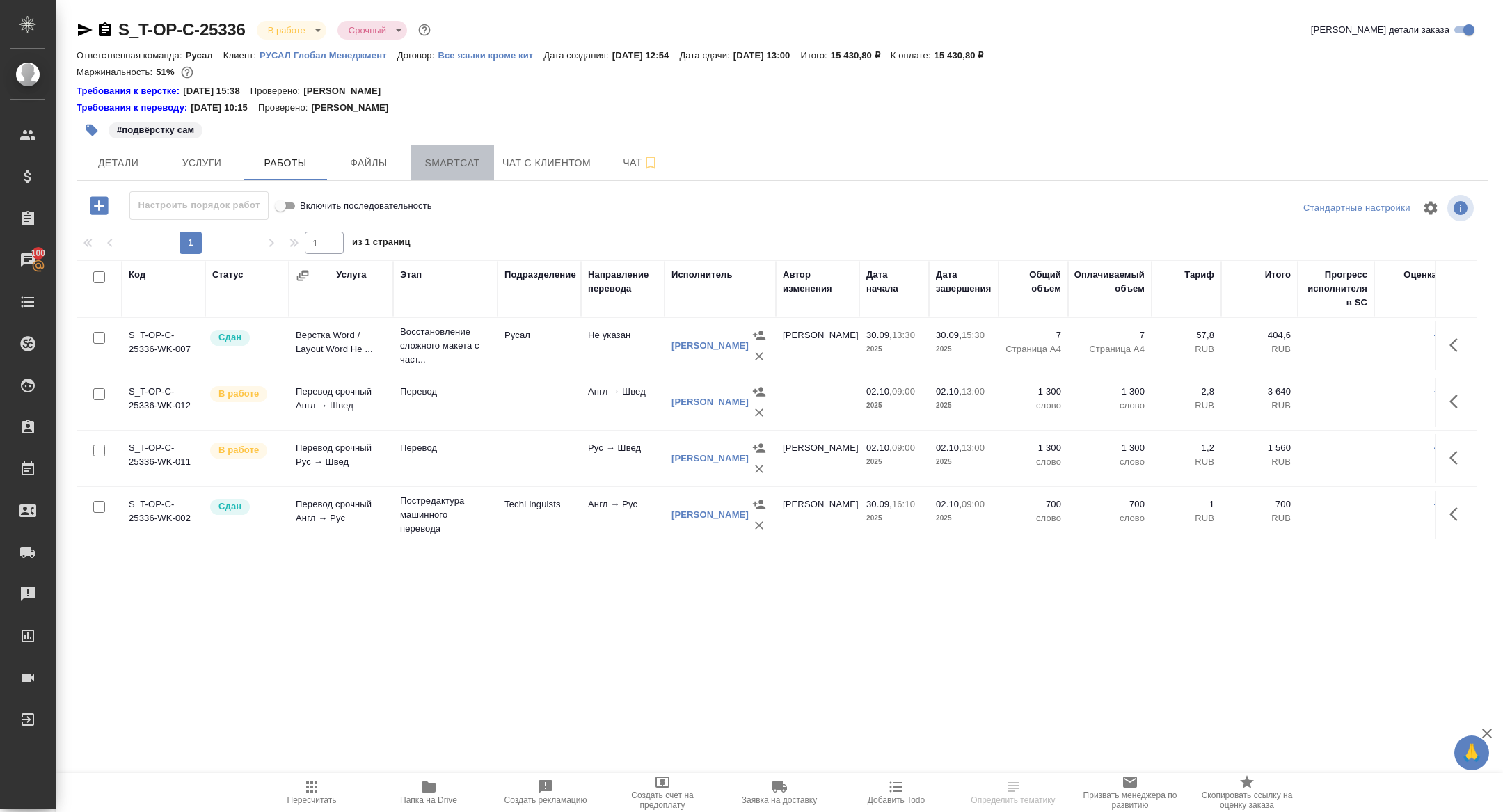
click at [436, 177] on button "Smartcat" at bounding box center [452, 163] width 84 height 35
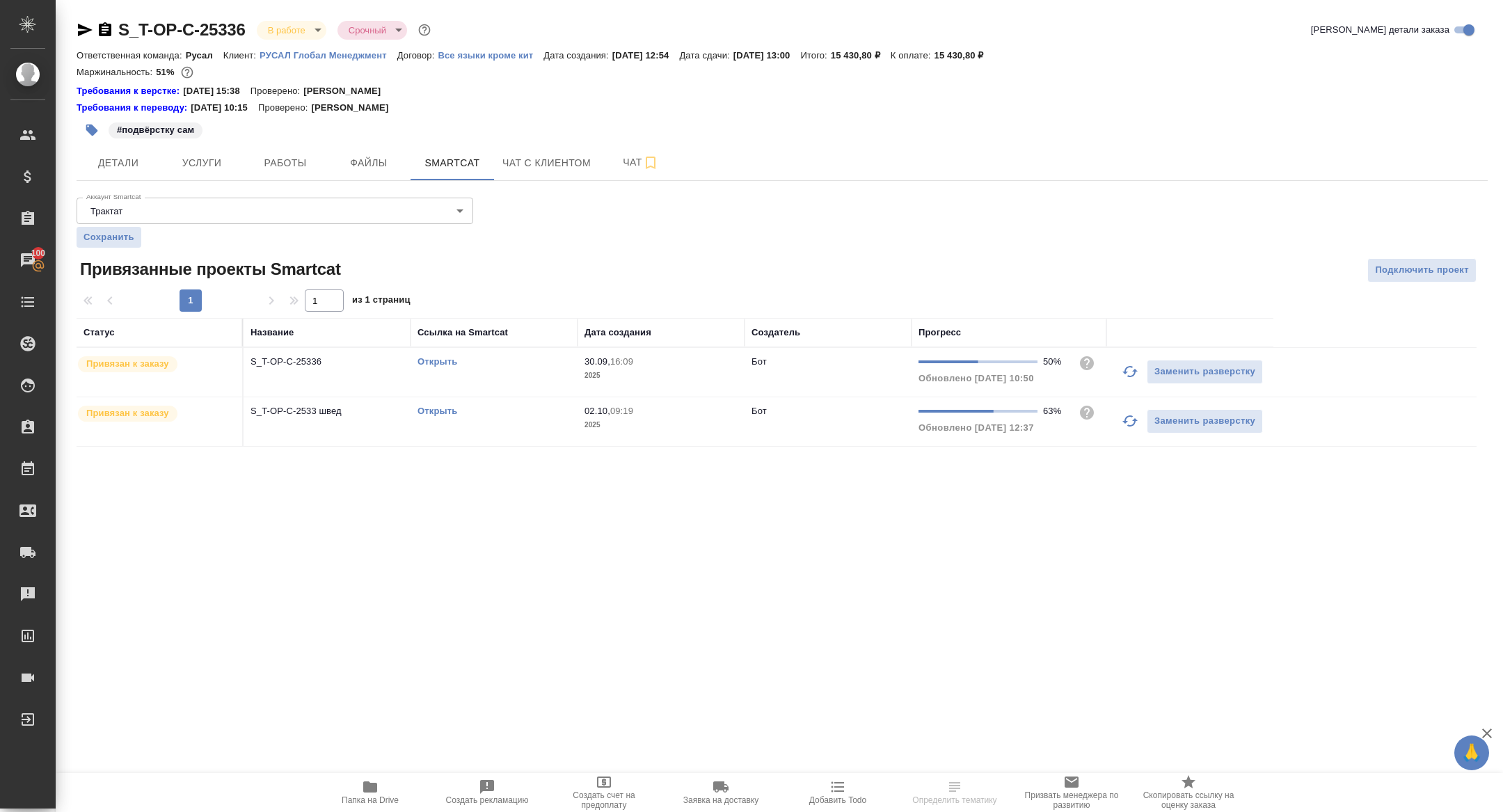
click at [439, 413] on link "Открыть" at bounding box center [437, 410] width 39 height 10
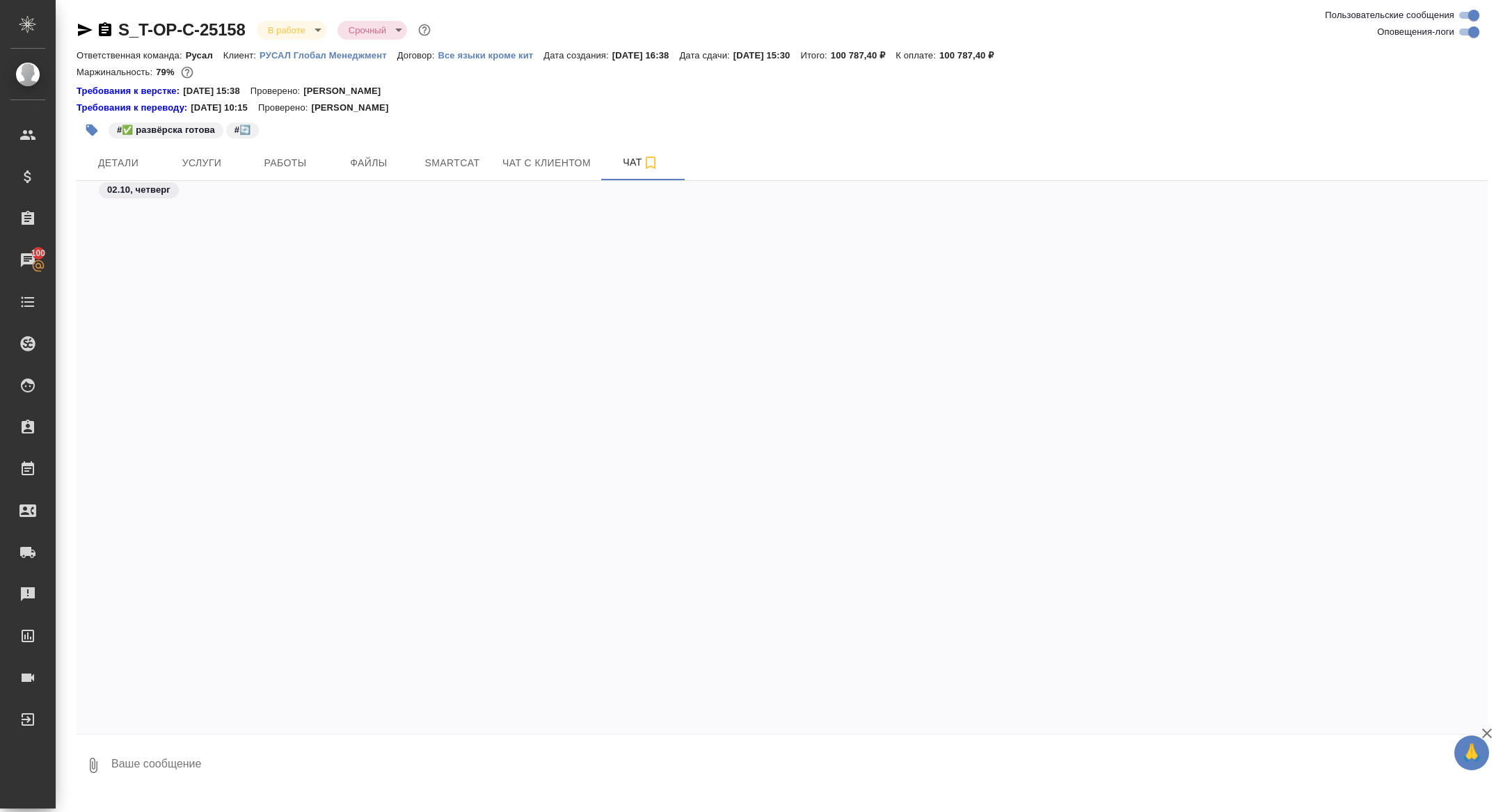
scroll to position [10458, 0]
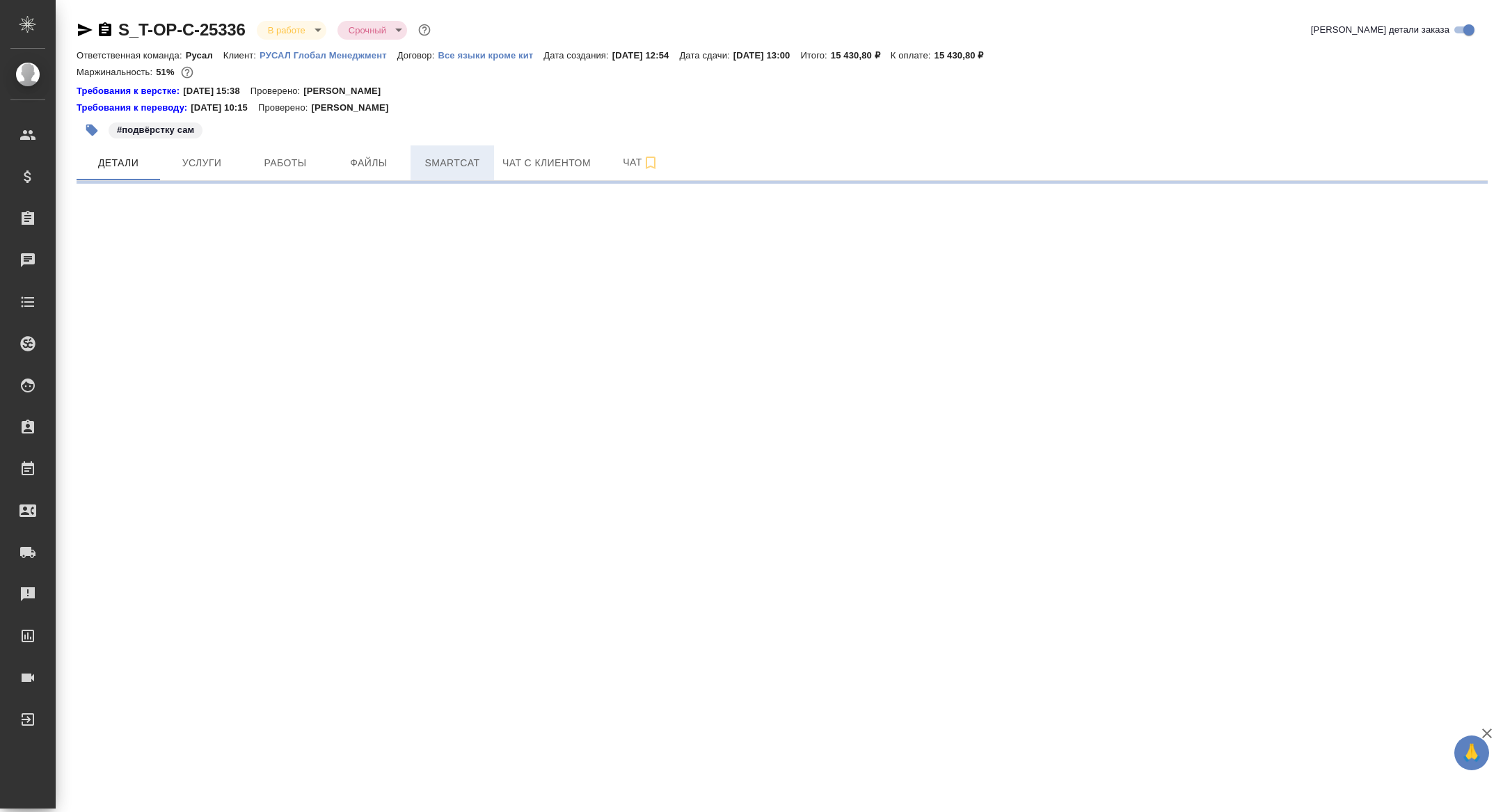
select select "RU"
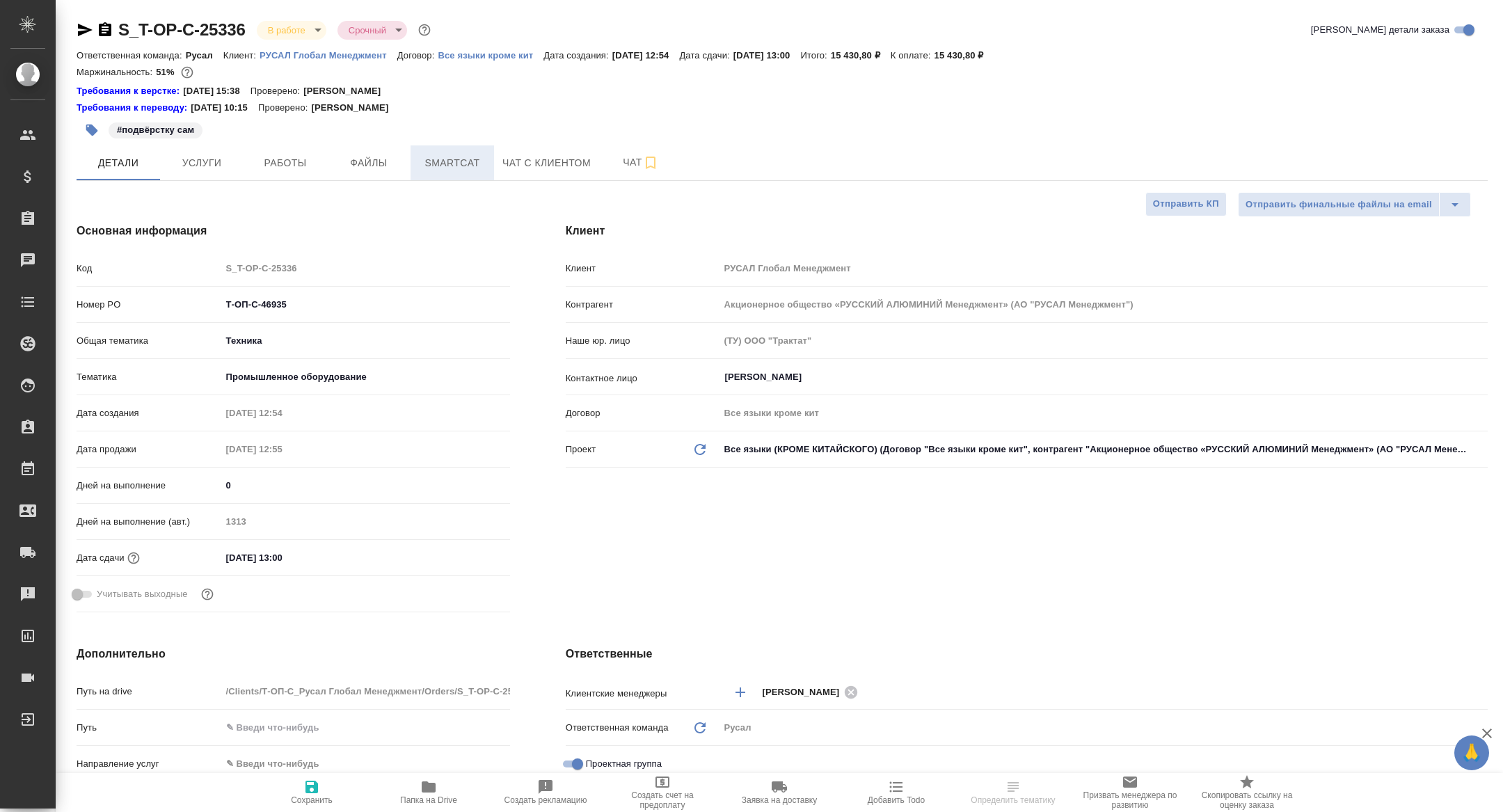
click at [438, 174] on button "Smartcat" at bounding box center [452, 163] width 84 height 35
type textarea "x"
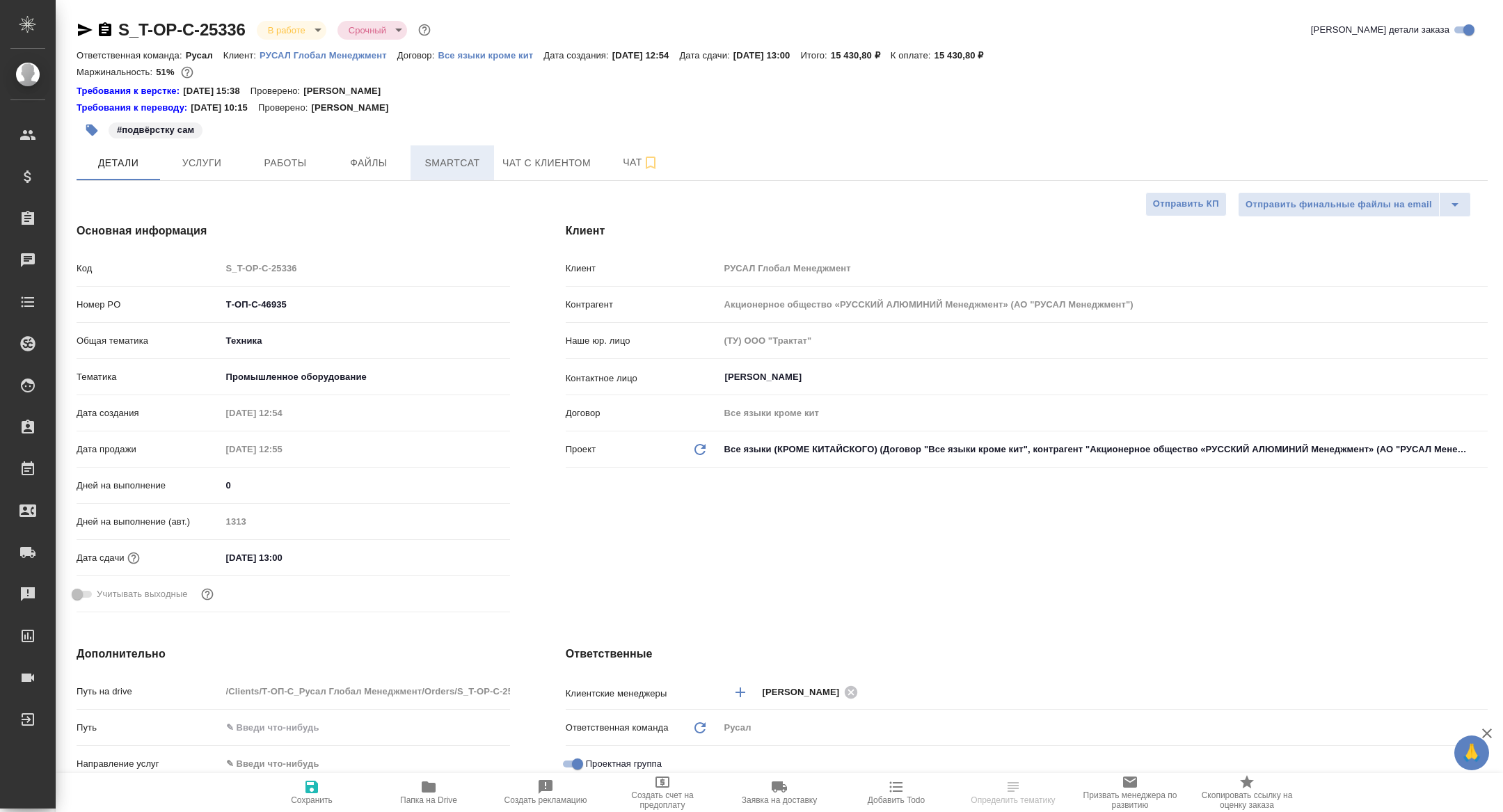
type textarea "x"
type input "[PERSON_NAME]"
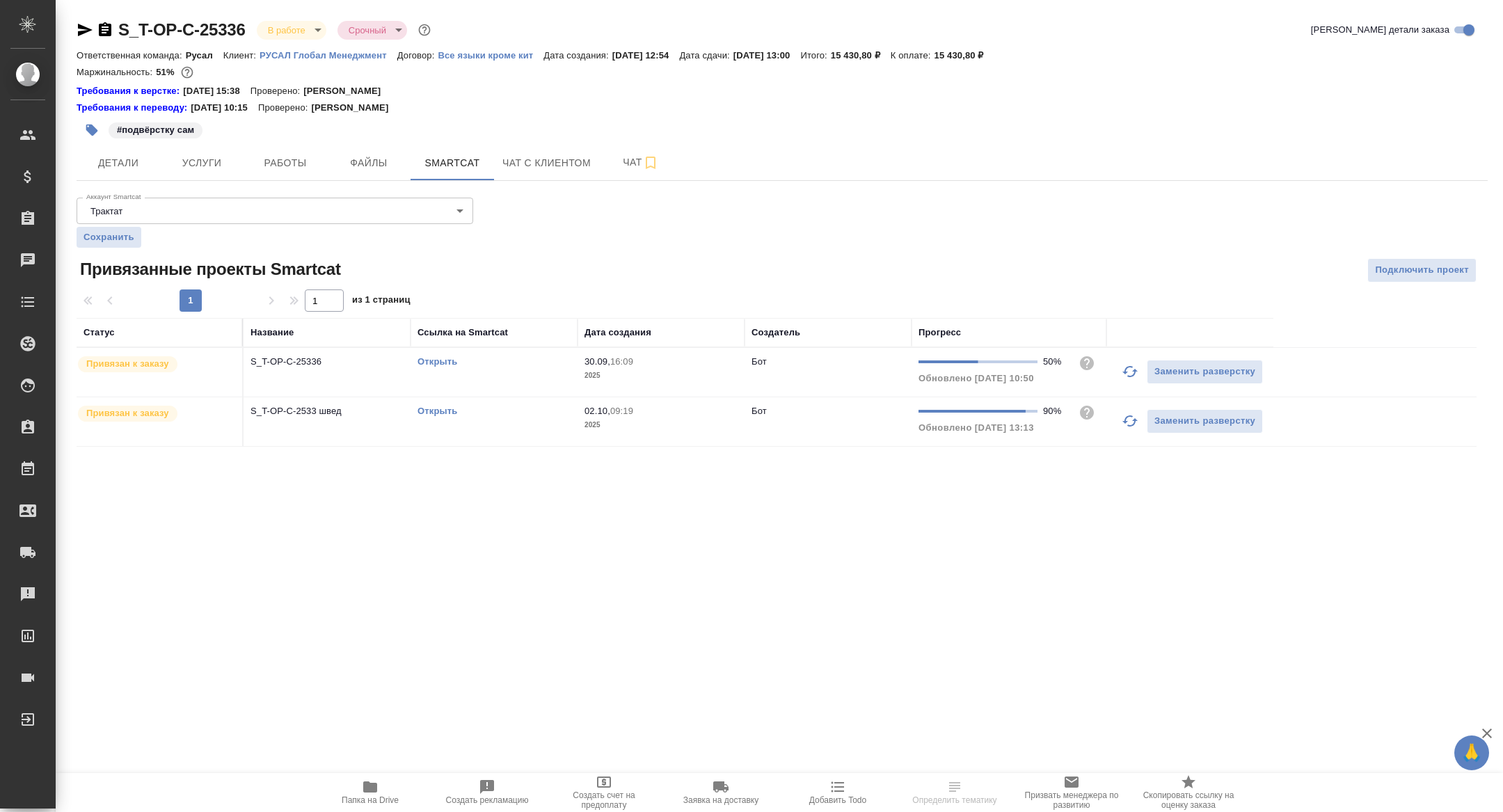
click at [1113, 419] on button "button" at bounding box center [1130, 421] width 33 height 33
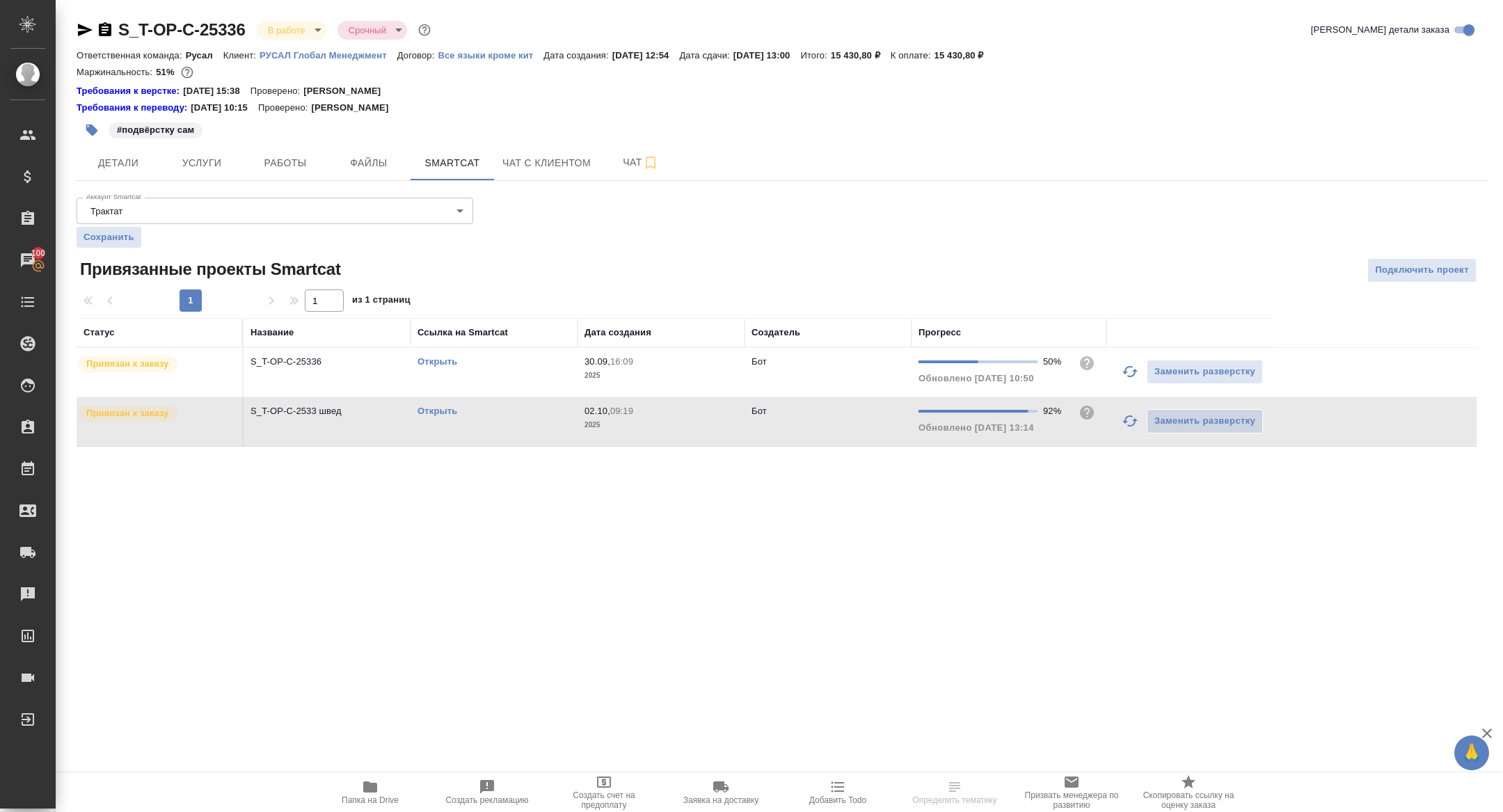
click at [447, 410] on link "Открыть" at bounding box center [437, 410] width 39 height 10
click at [376, 811] on button "Папка на Drive" at bounding box center [370, 792] width 117 height 39
click at [113, 164] on span "Детали" at bounding box center [118, 163] width 67 height 17
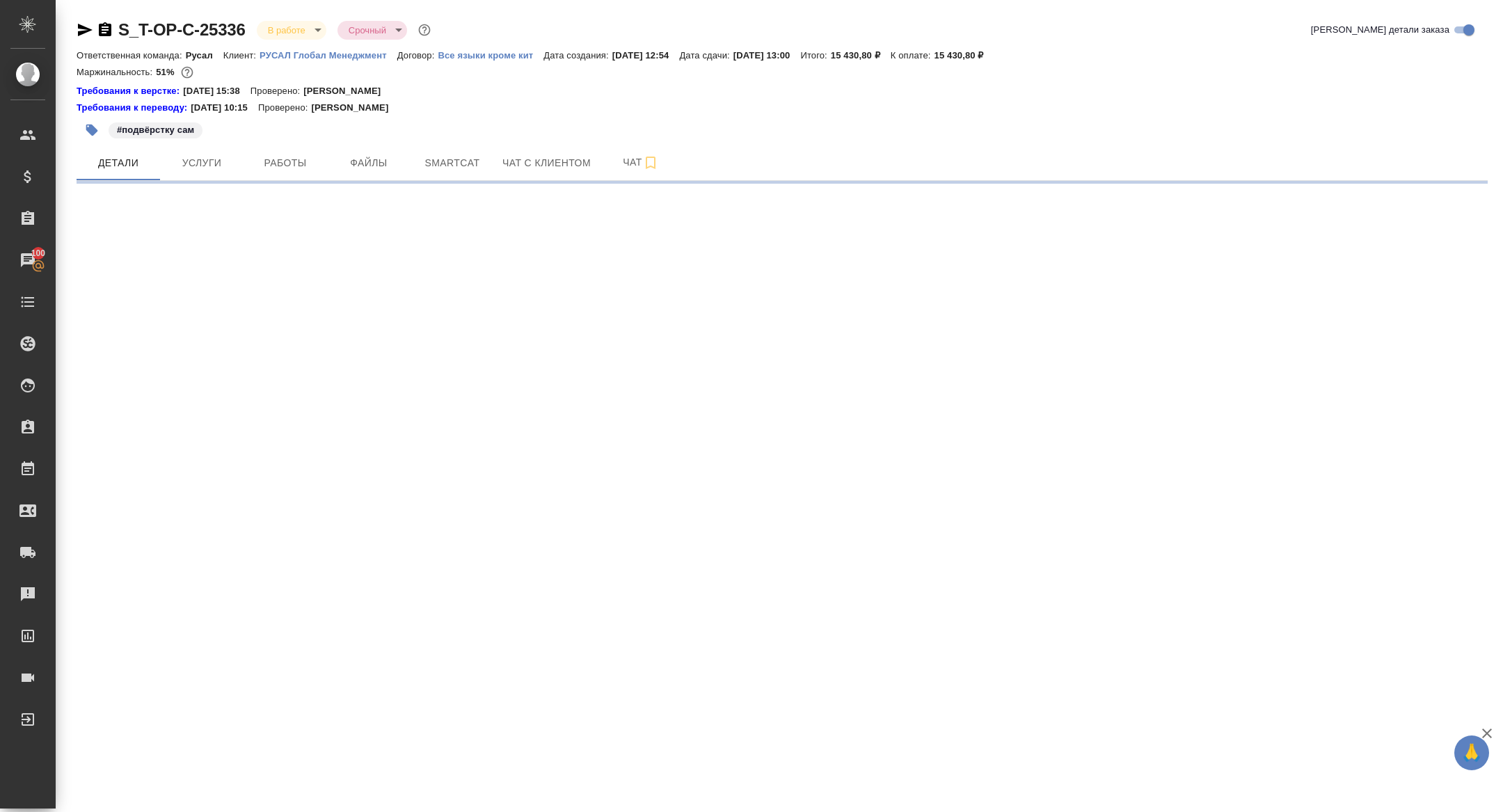
select select "RU"
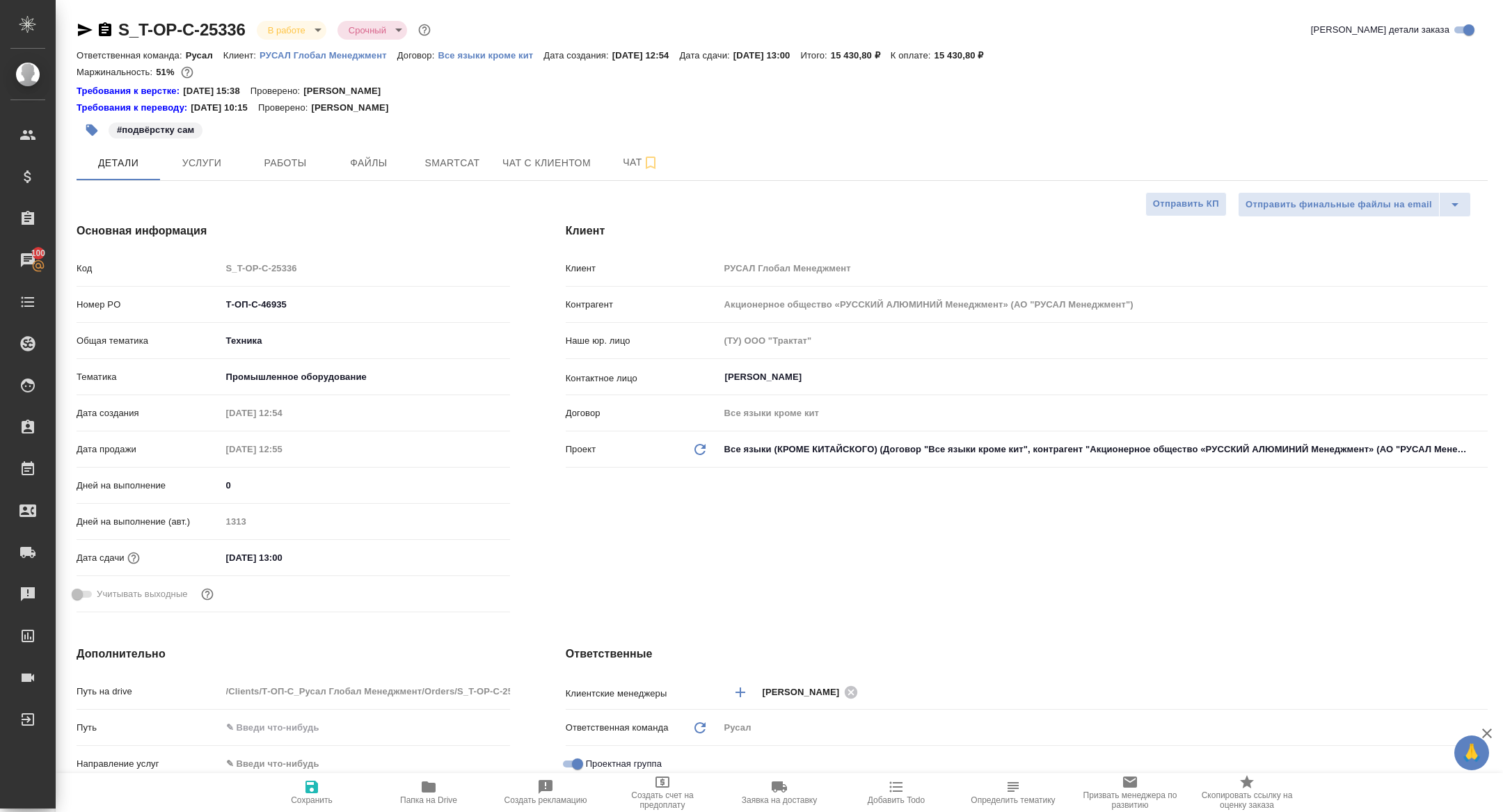
type textarea "x"
drag, startPoint x: 300, startPoint y: 302, endPoint x: 107, endPoint y: 302, distance: 193.0
click at [109, 302] on div "Номер PO Т-ОП-С-46935" at bounding box center [293, 304] width 433 height 24
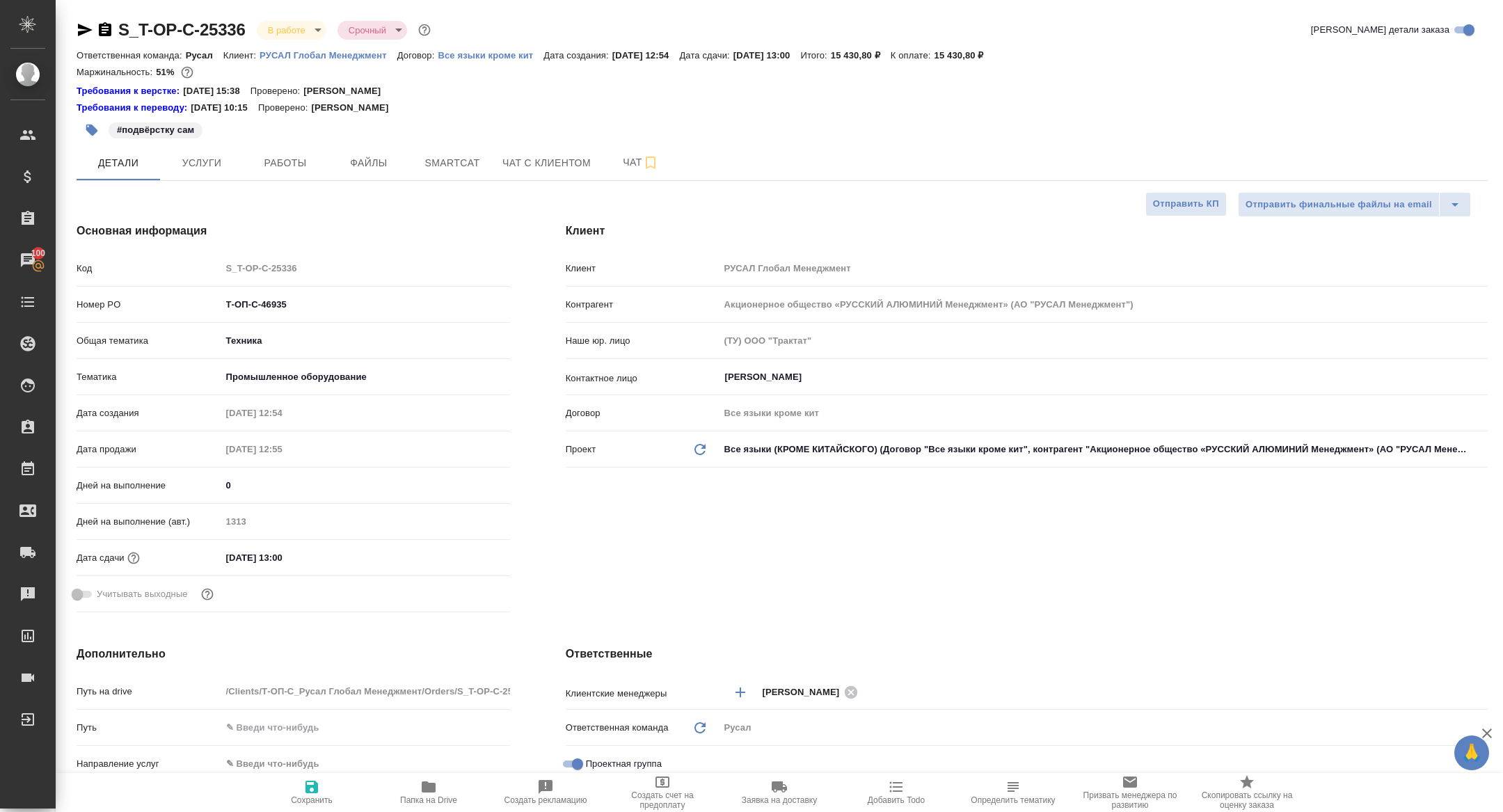
type textarea "x"
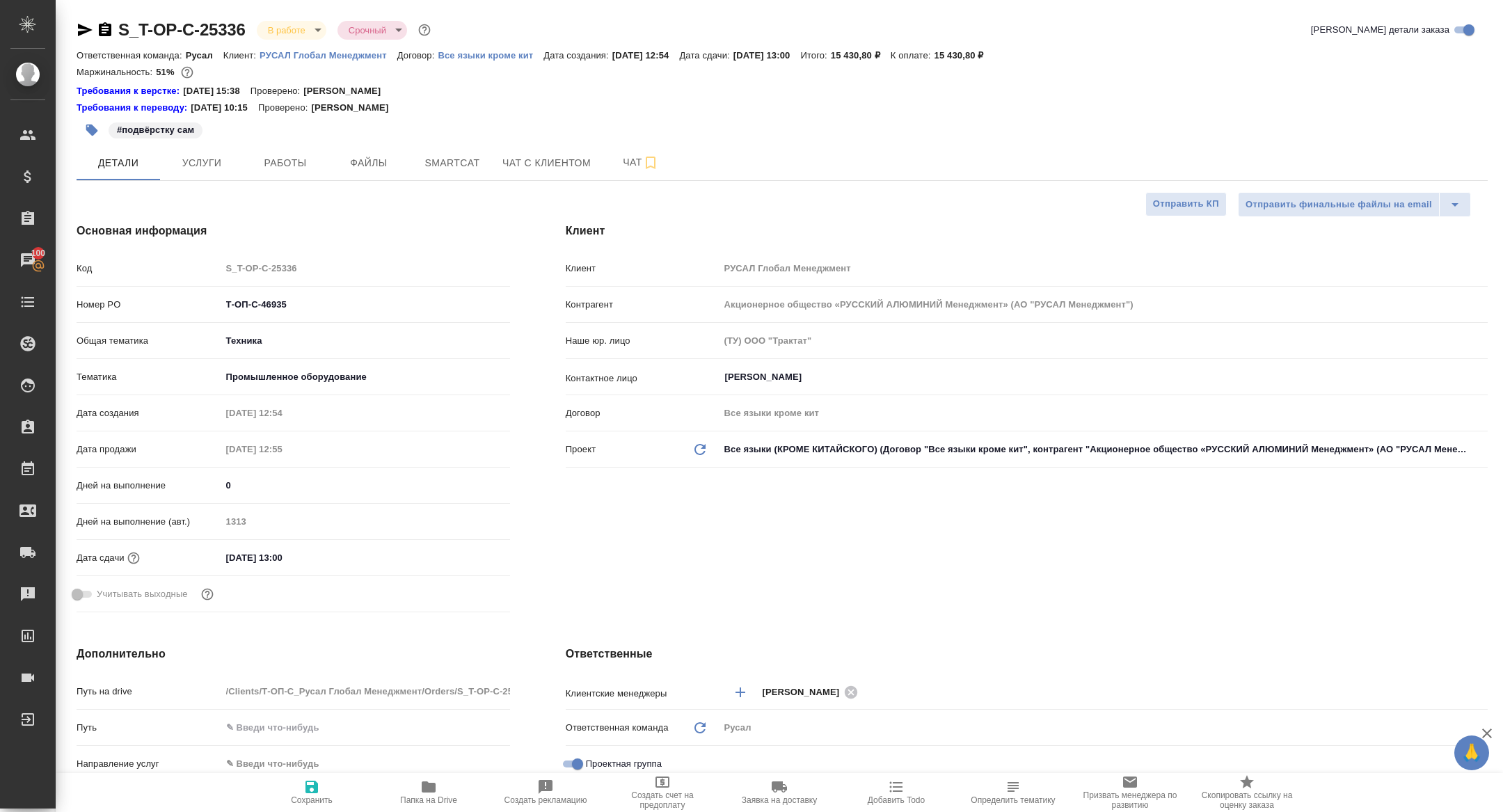
type textarea "x"
click at [265, 20] on body "🙏 .cls-1 fill:#fff; AWATERA [PERSON_NAME] Спецификации Заказы 100 Чаты Todo Про…" at bounding box center [752, 406] width 1503 height 812
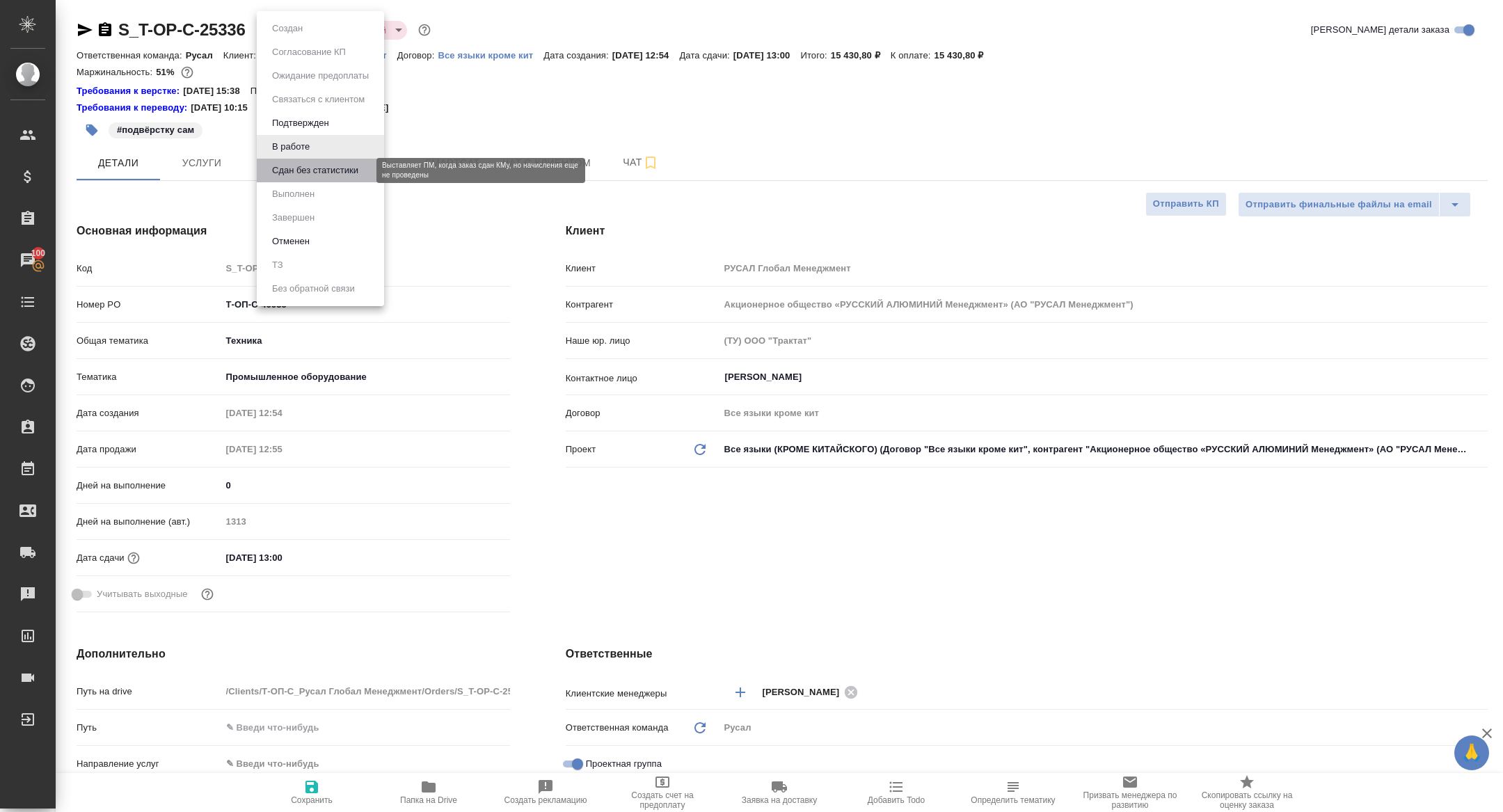
click at [325, 172] on button "Сдан без статистики" at bounding box center [315, 170] width 95 height 15
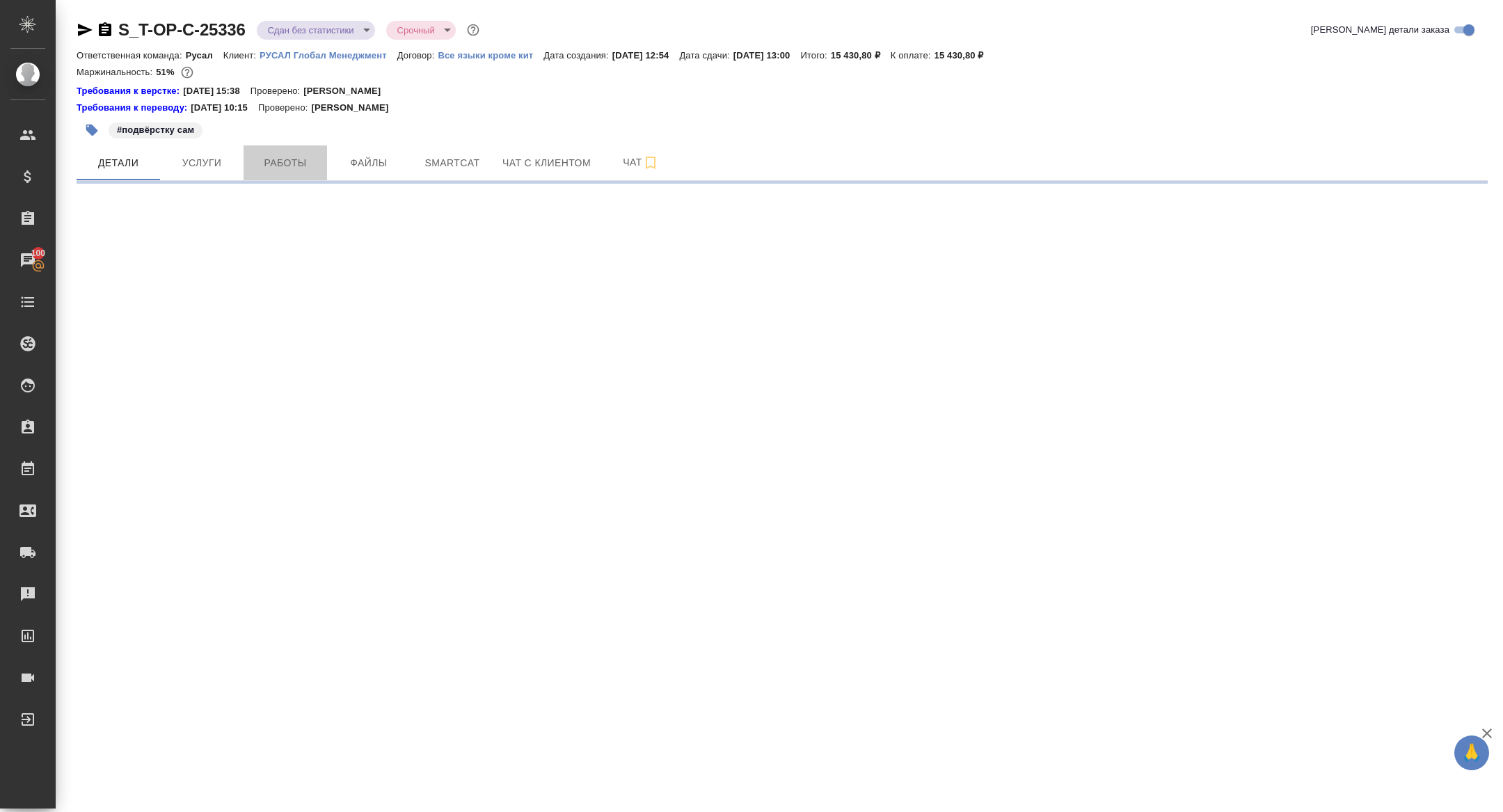
click at [288, 163] on span "Работы" at bounding box center [285, 163] width 67 height 17
select select "RU"
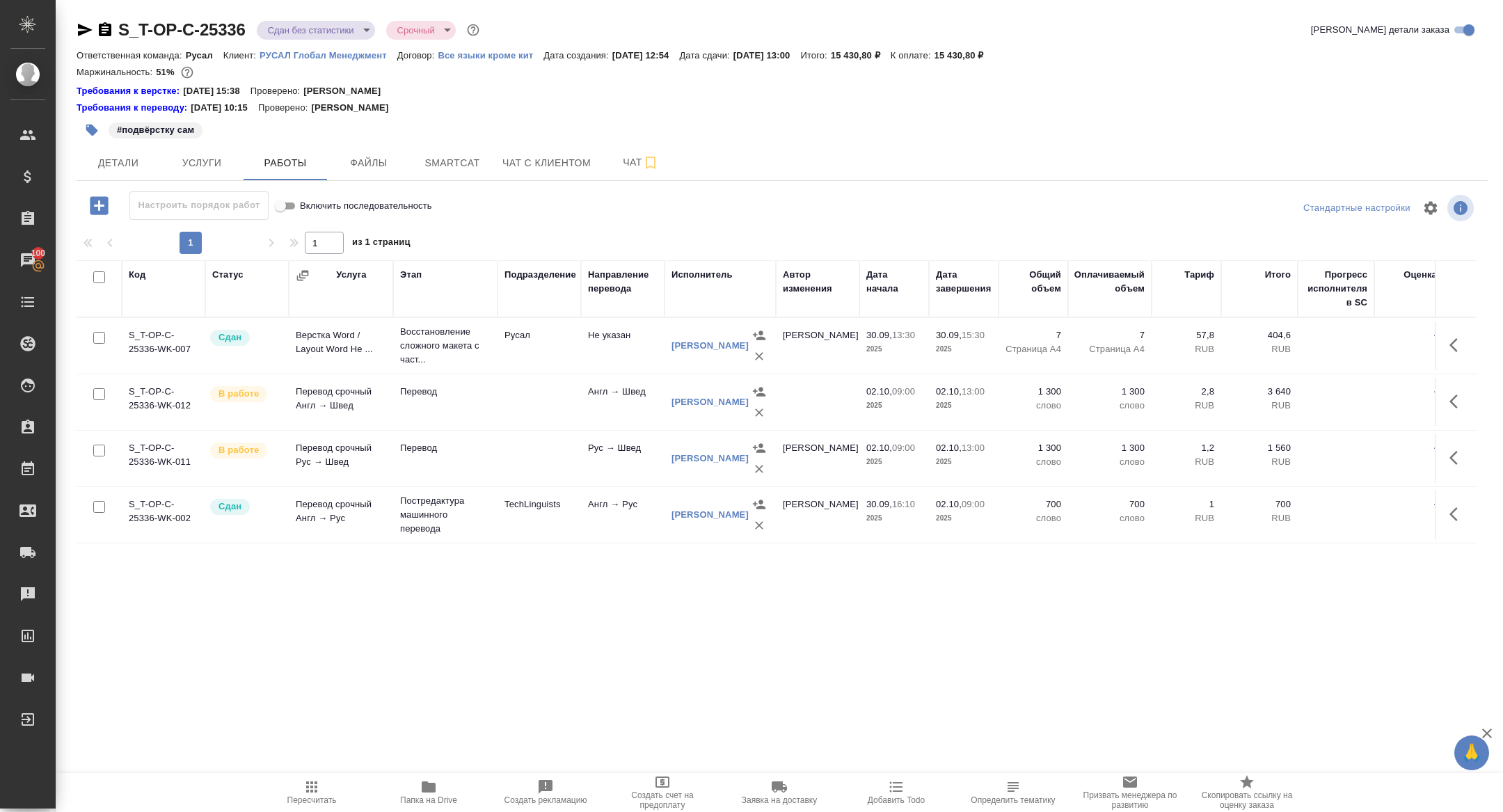
click at [758, 408] on icon "button" at bounding box center [759, 413] width 14 height 14
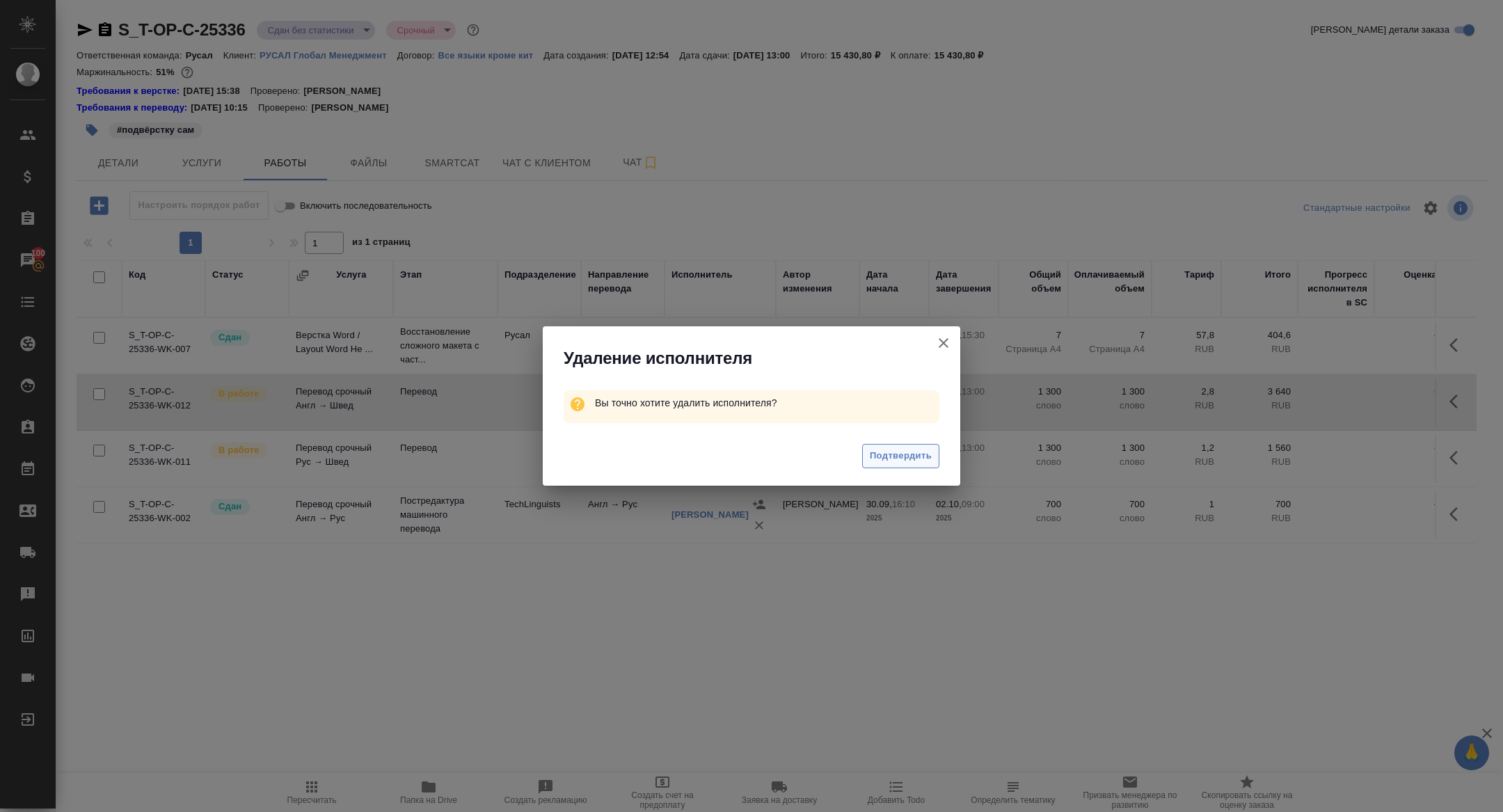
click at [885, 458] on span "Подтвердить" at bounding box center [900, 456] width 62 height 16
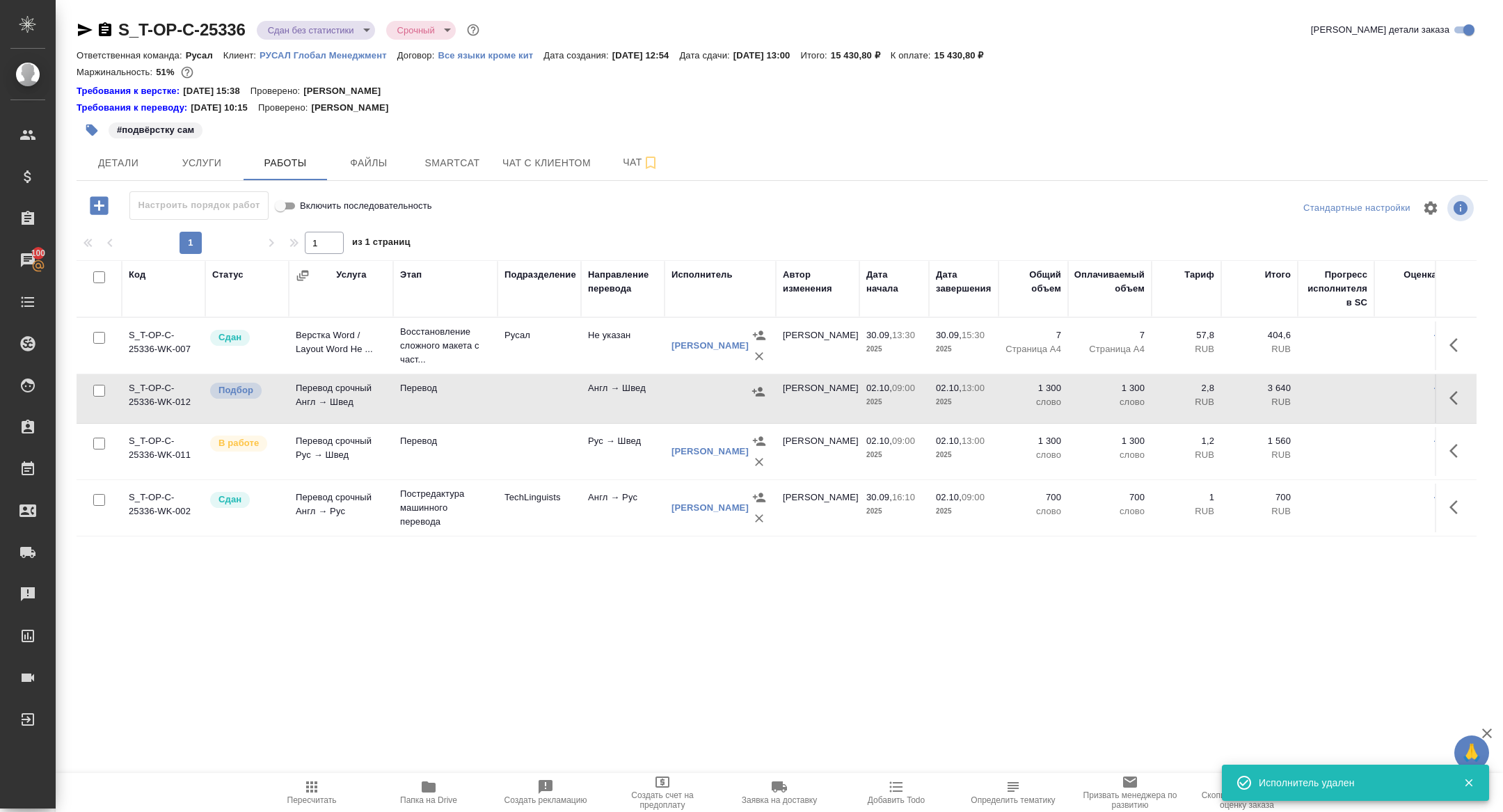
click at [1467, 397] on button "button" at bounding box center [1457, 398] width 33 height 33
click at [1399, 396] on icon "button" at bounding box center [1405, 397] width 17 height 17
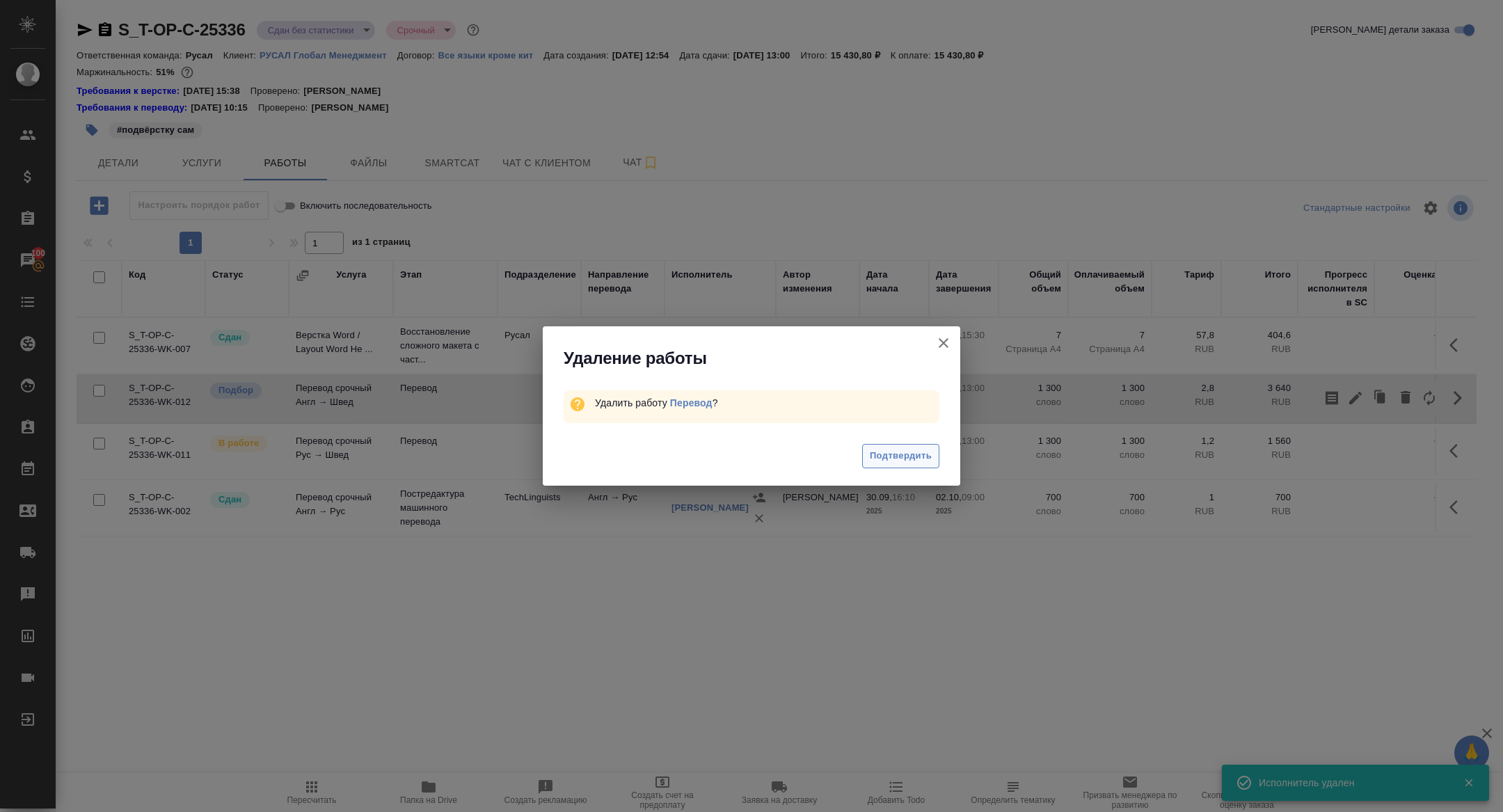
click at [902, 465] on button "Подтвердить" at bounding box center [900, 455] width 77 height 24
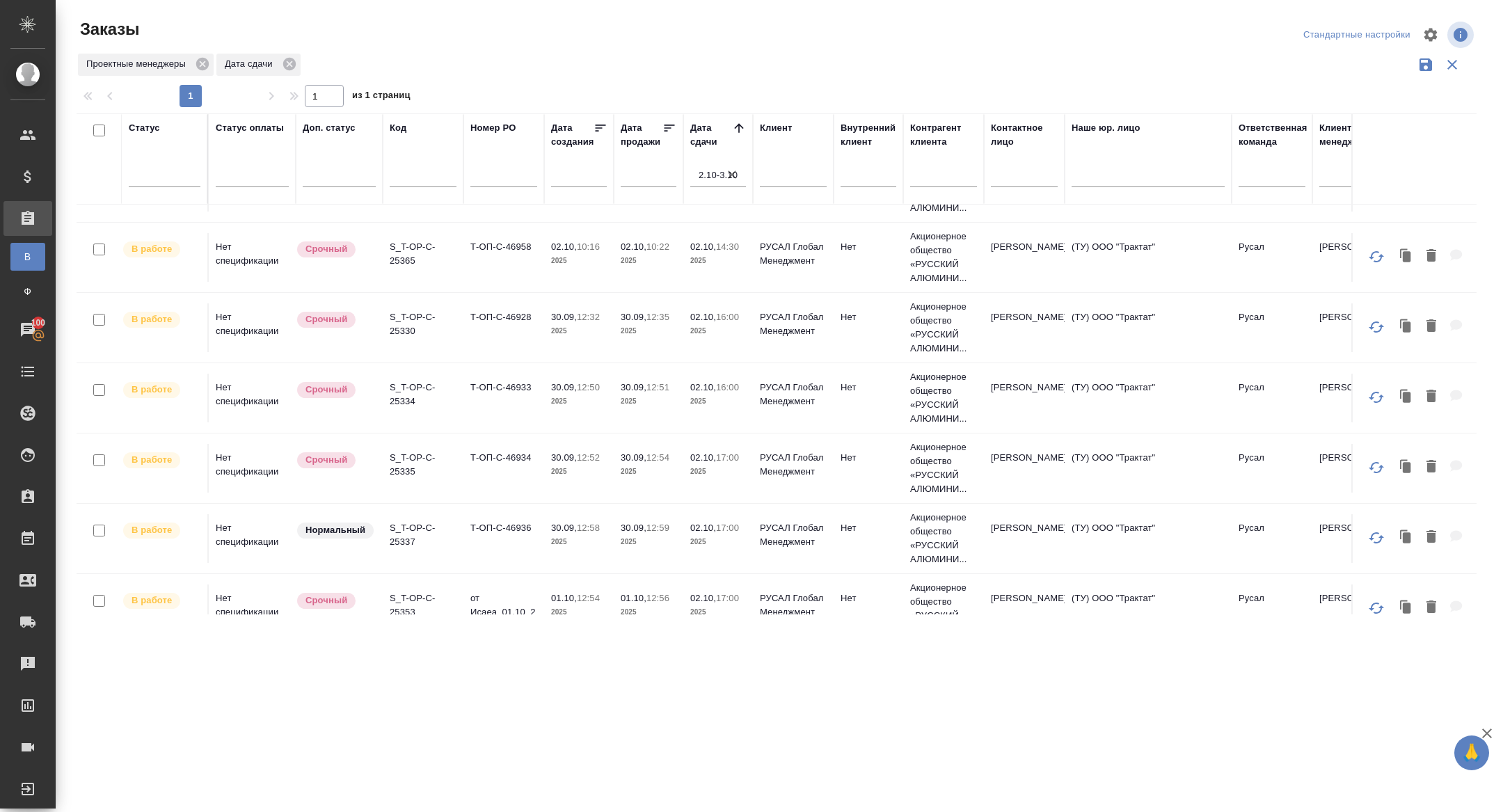
scroll to position [489, 0]
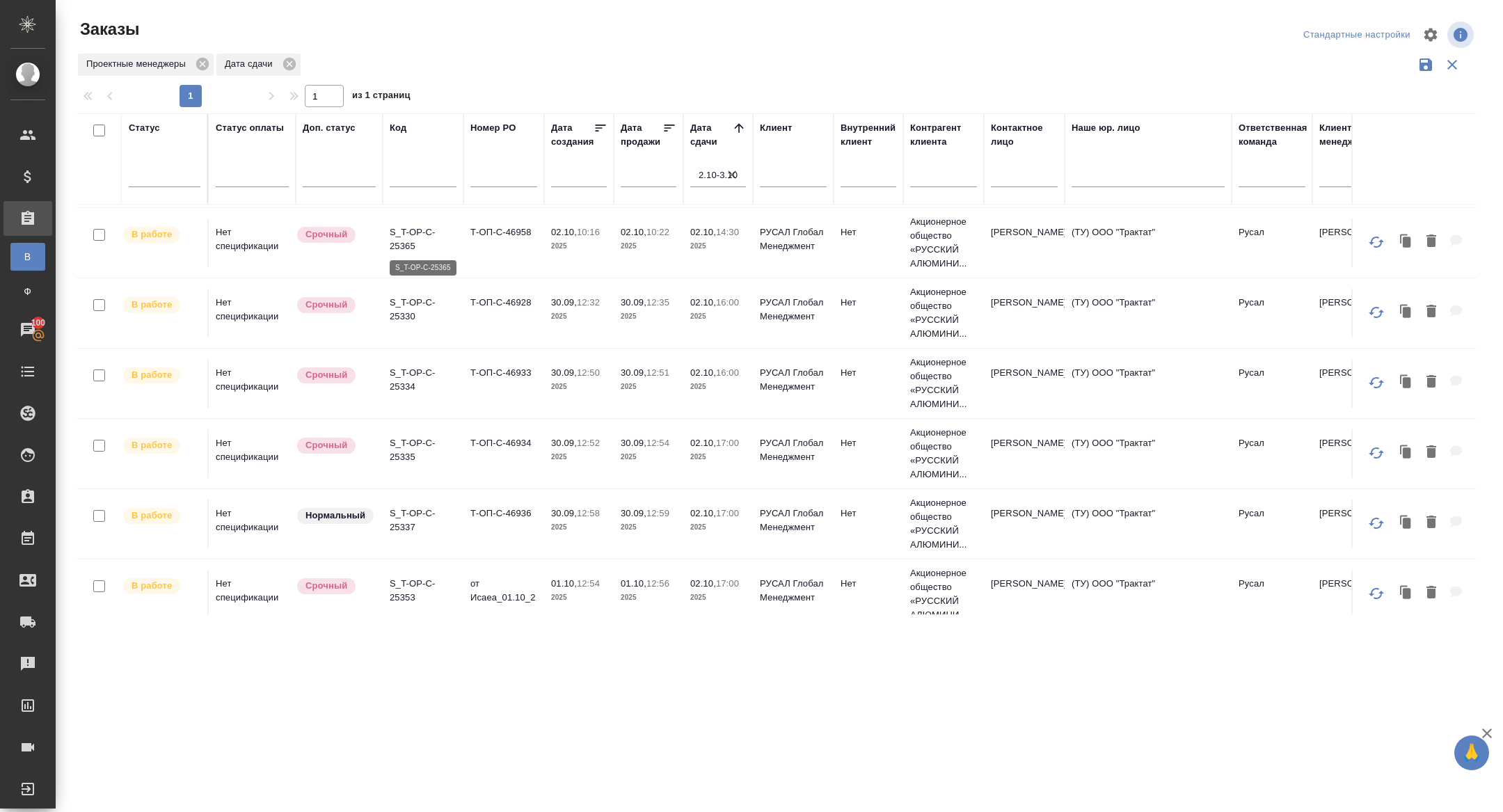
click at [400, 239] on p "S_T-OP-C-25365" at bounding box center [423, 239] width 67 height 28
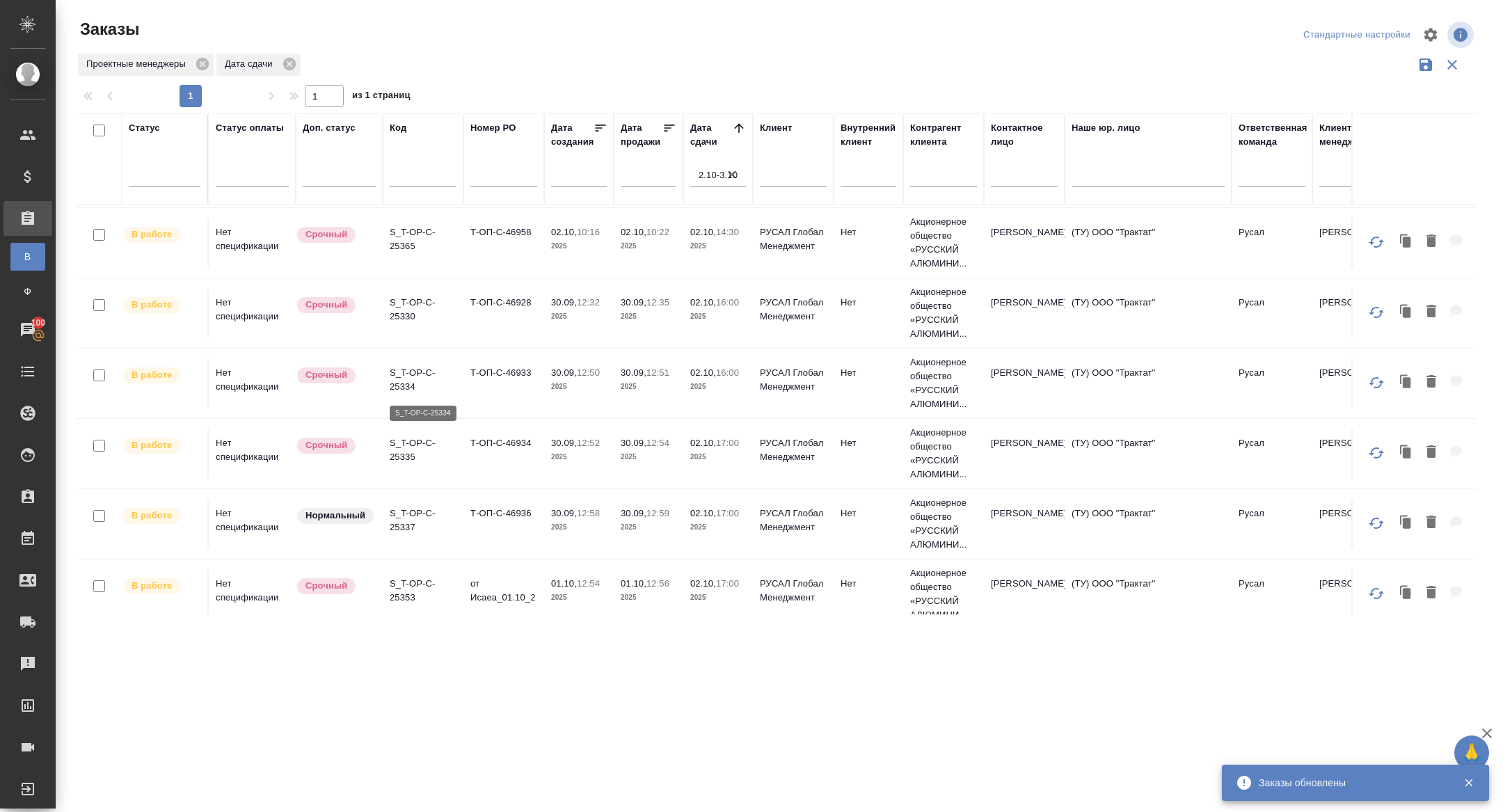
scroll to position [510, 0]
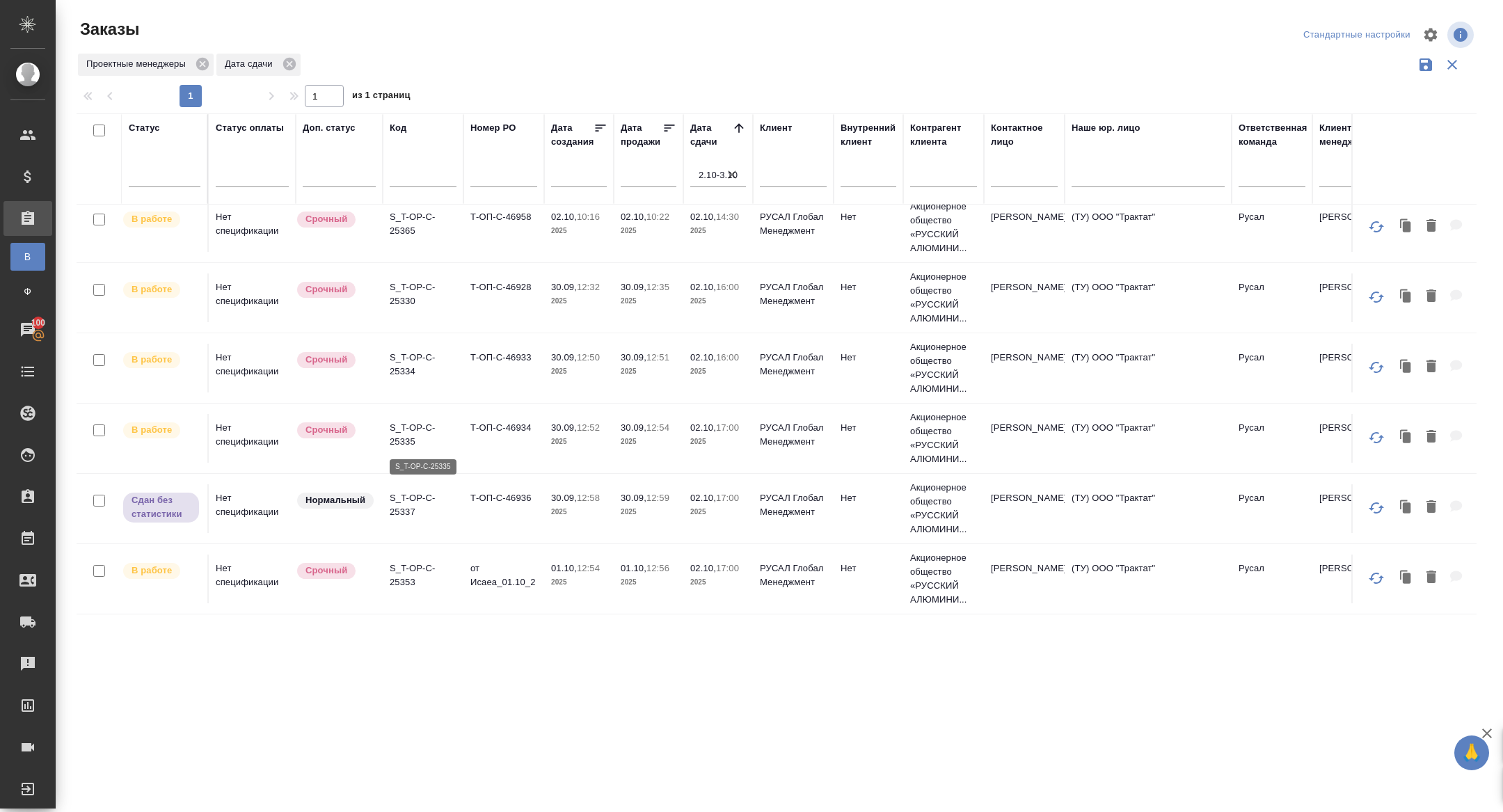
click at [410, 436] on p "S_T-OP-C-25335" at bounding box center [423, 434] width 67 height 28
click at [404, 213] on p "S_T-OP-C-25365" at bounding box center [423, 224] width 67 height 28
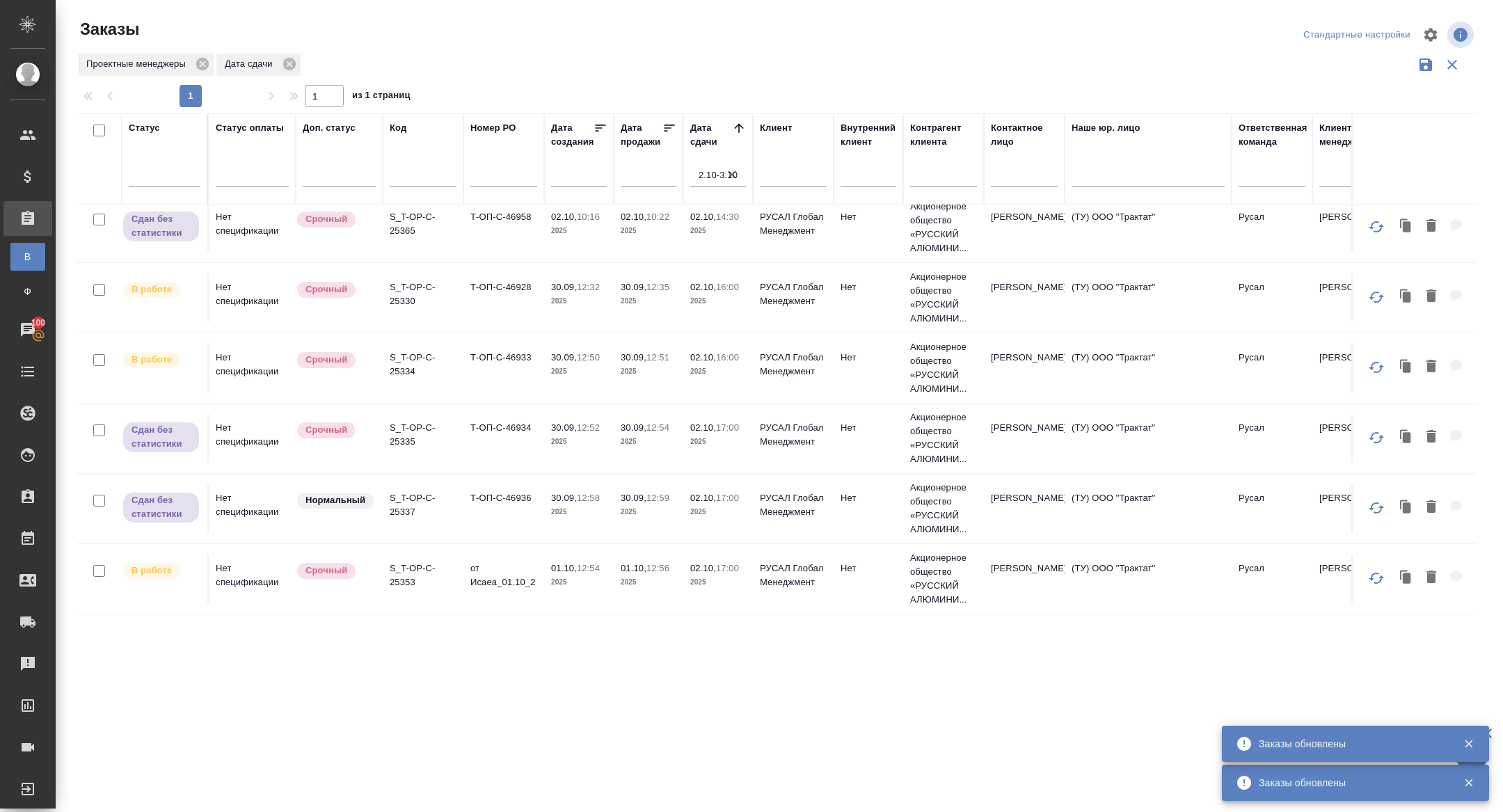
click at [420, 170] on input "text" at bounding box center [423, 178] width 67 height 17
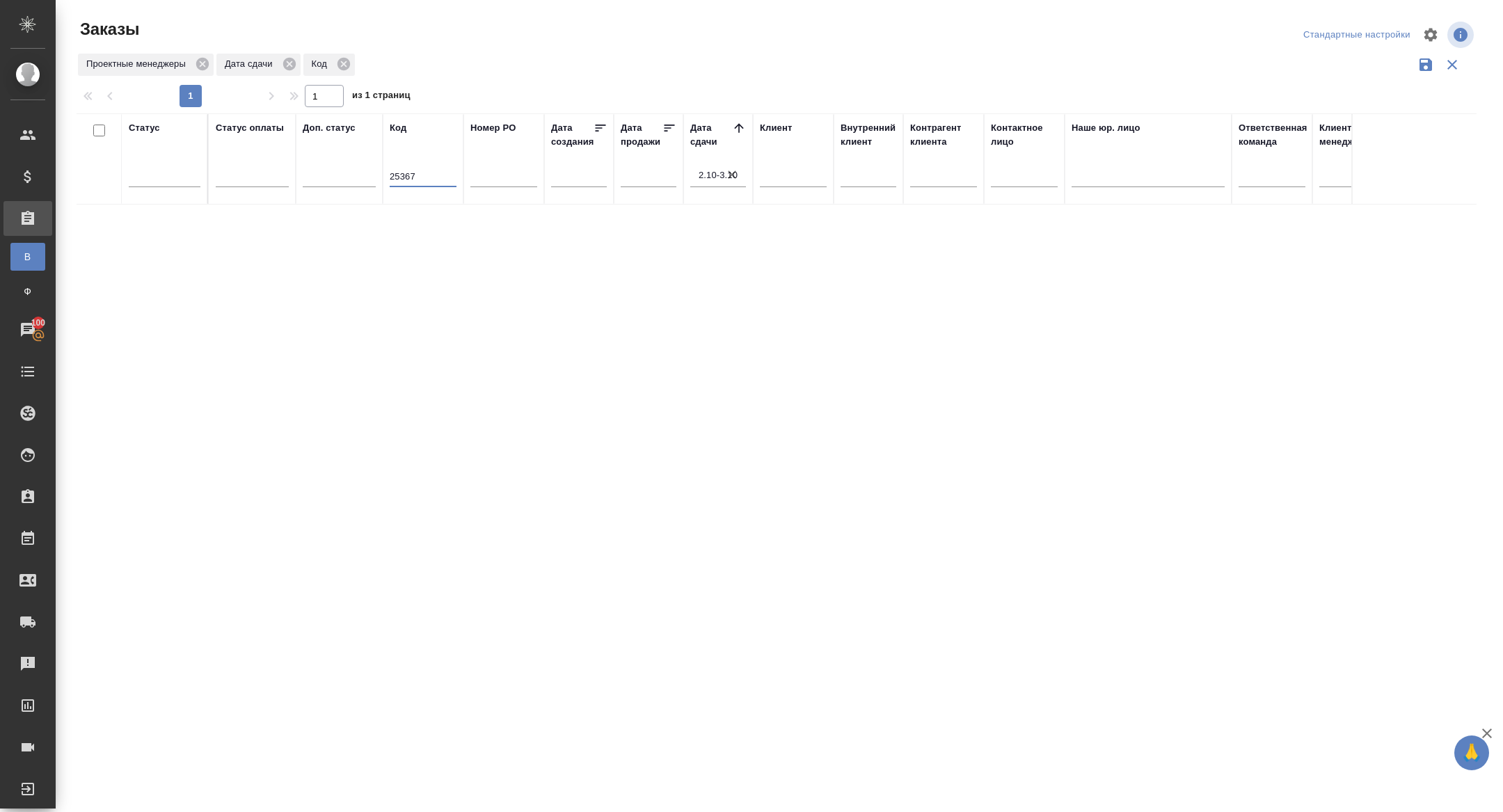
scroll to position [0, 0]
type input "25367"
click at [739, 179] on input "2.10-3.10" at bounding box center [722, 175] width 47 height 20
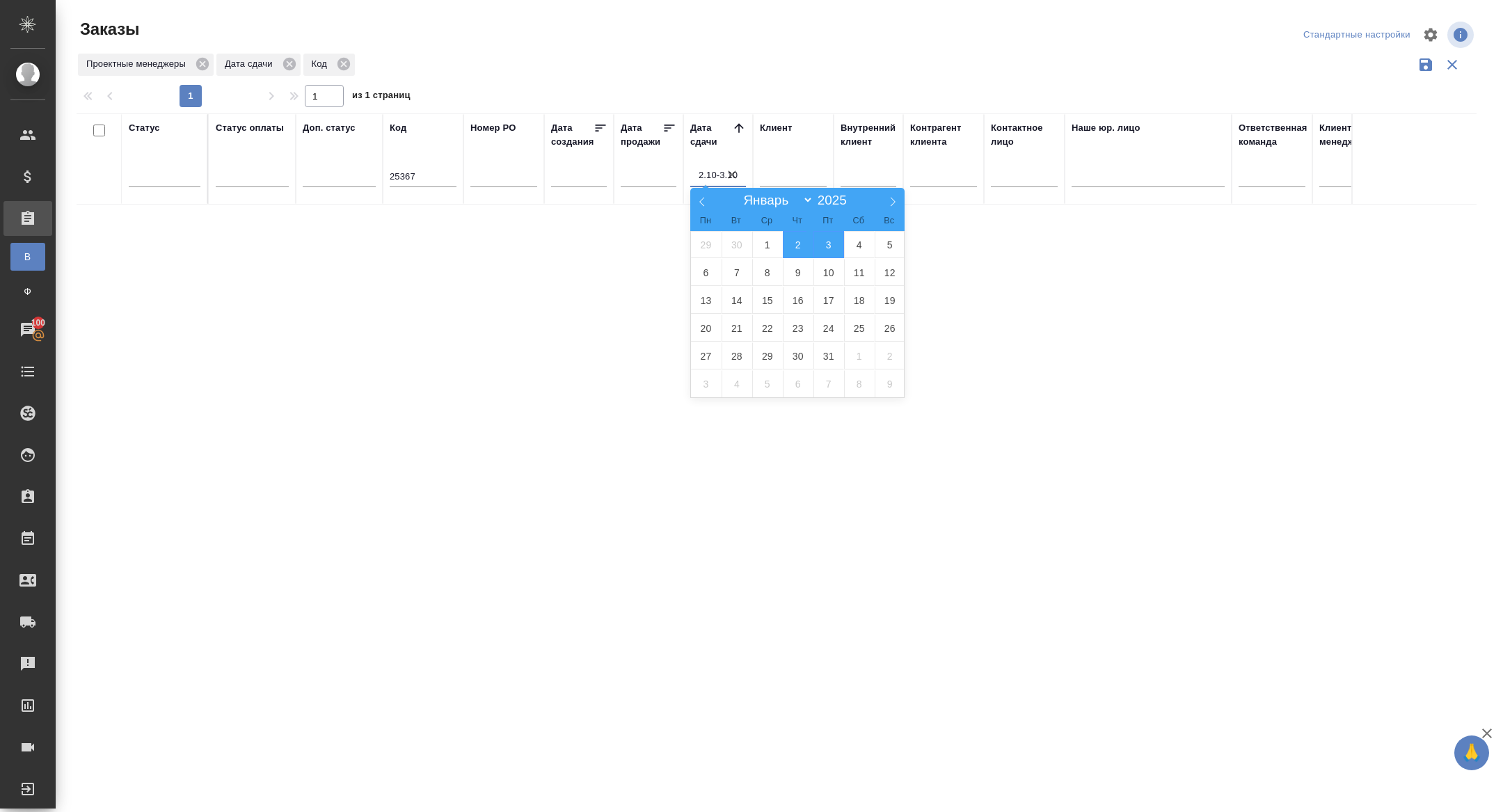
click at [734, 173] on icon "button" at bounding box center [732, 175] width 14 height 14
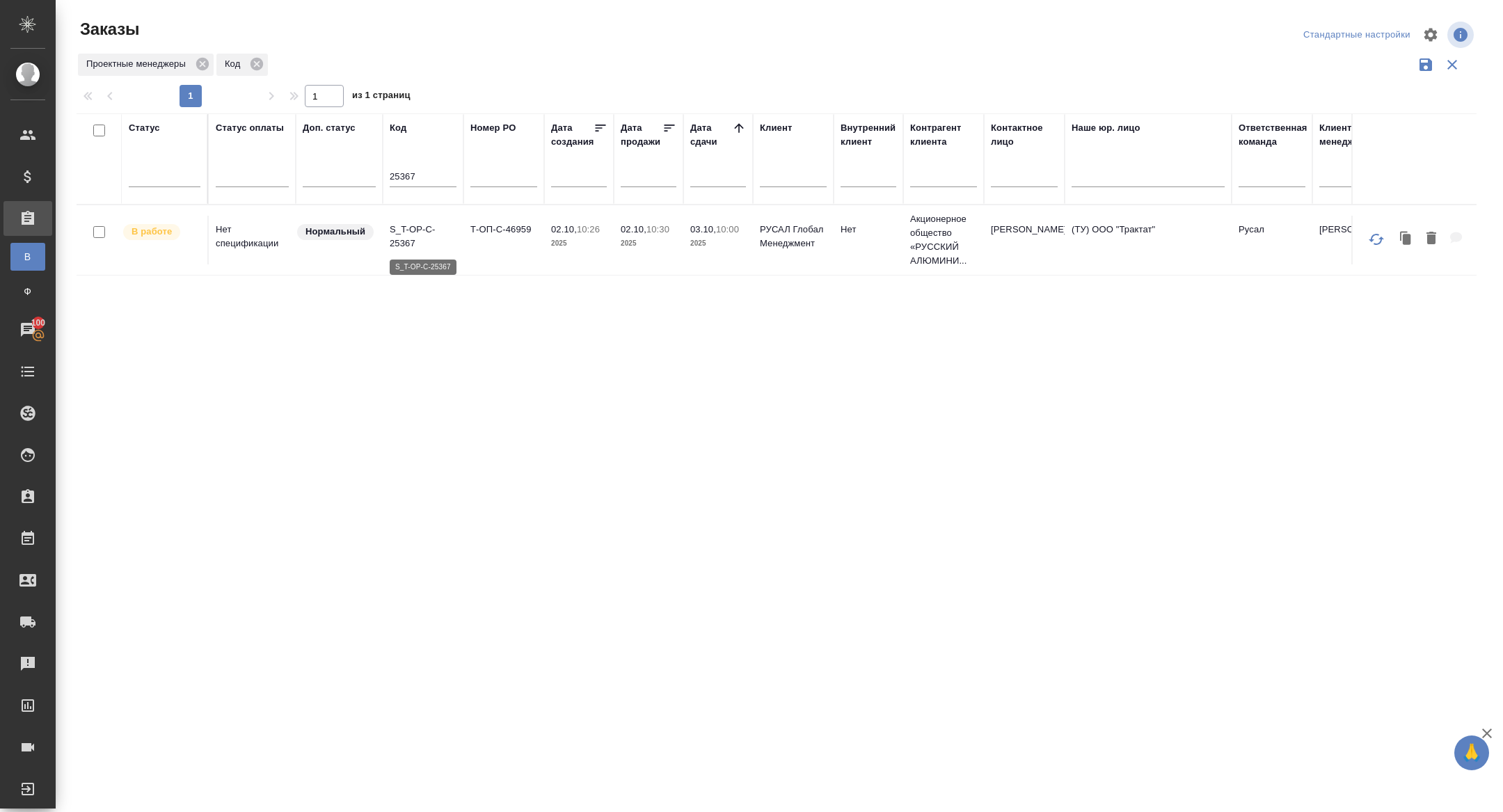
click at [408, 240] on p "S_T-OP-C-25367" at bounding box center [423, 236] width 67 height 28
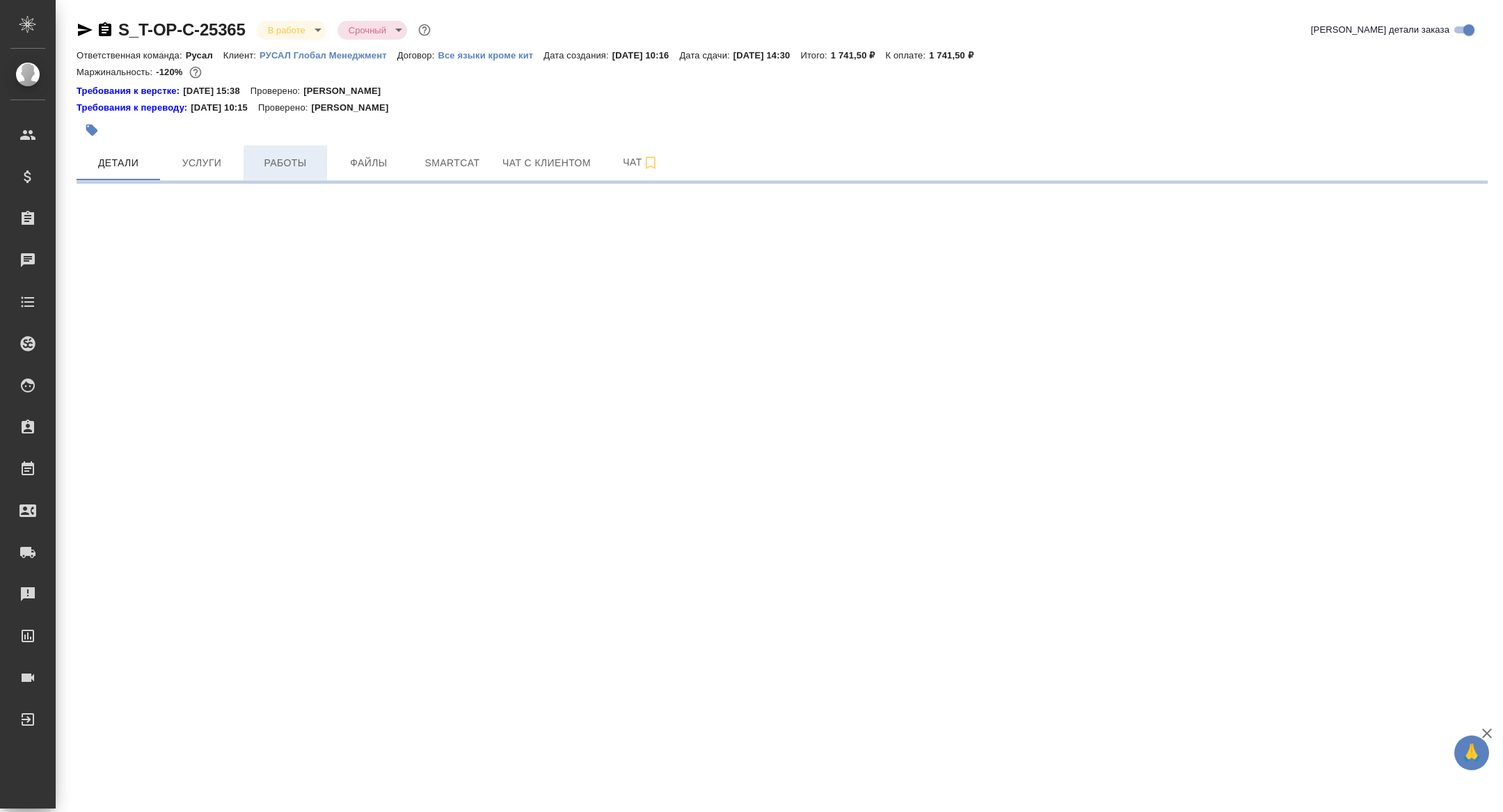
click at [274, 164] on span "Работы" at bounding box center [285, 163] width 67 height 17
select select "RU"
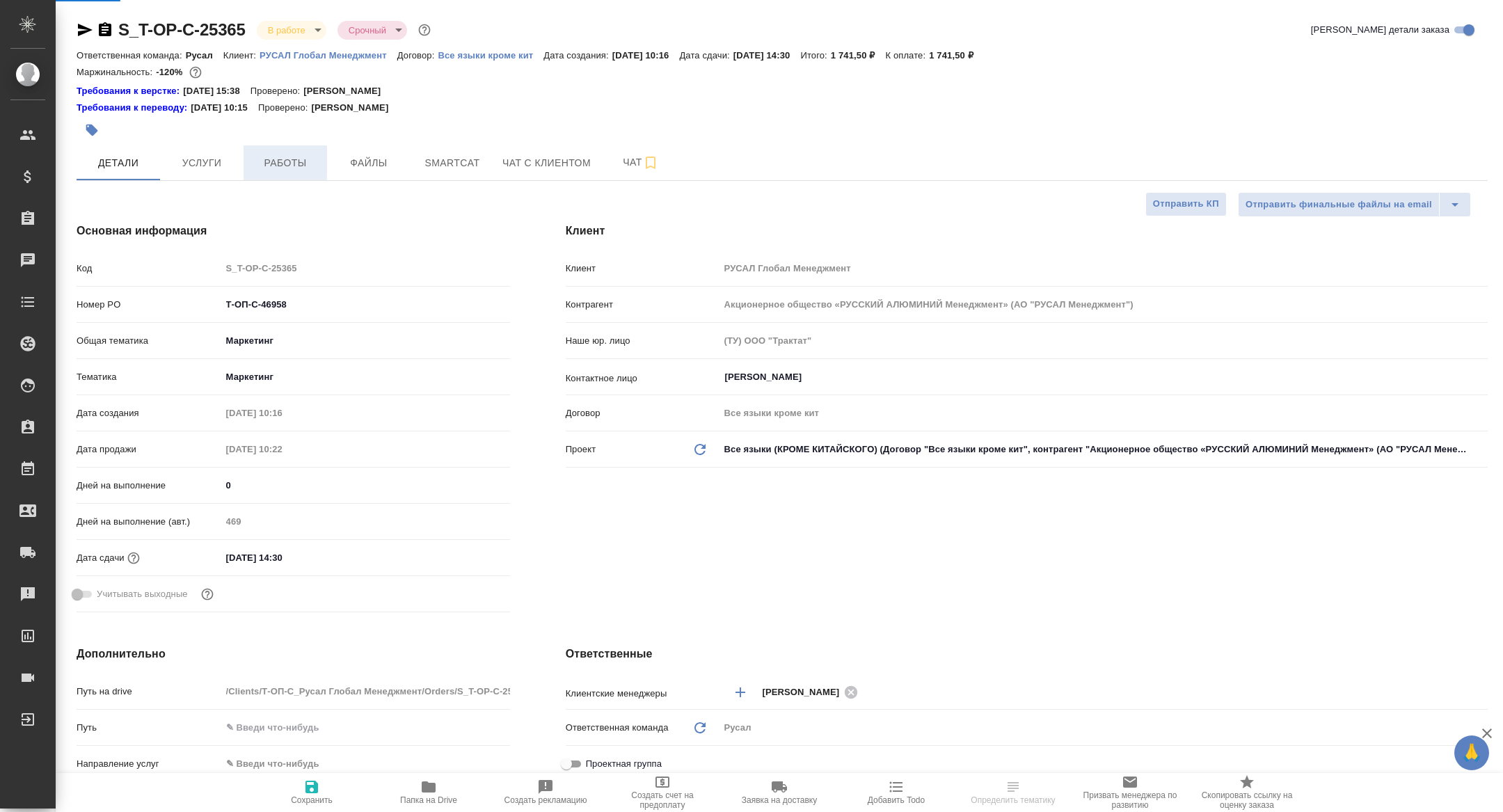
type textarea "x"
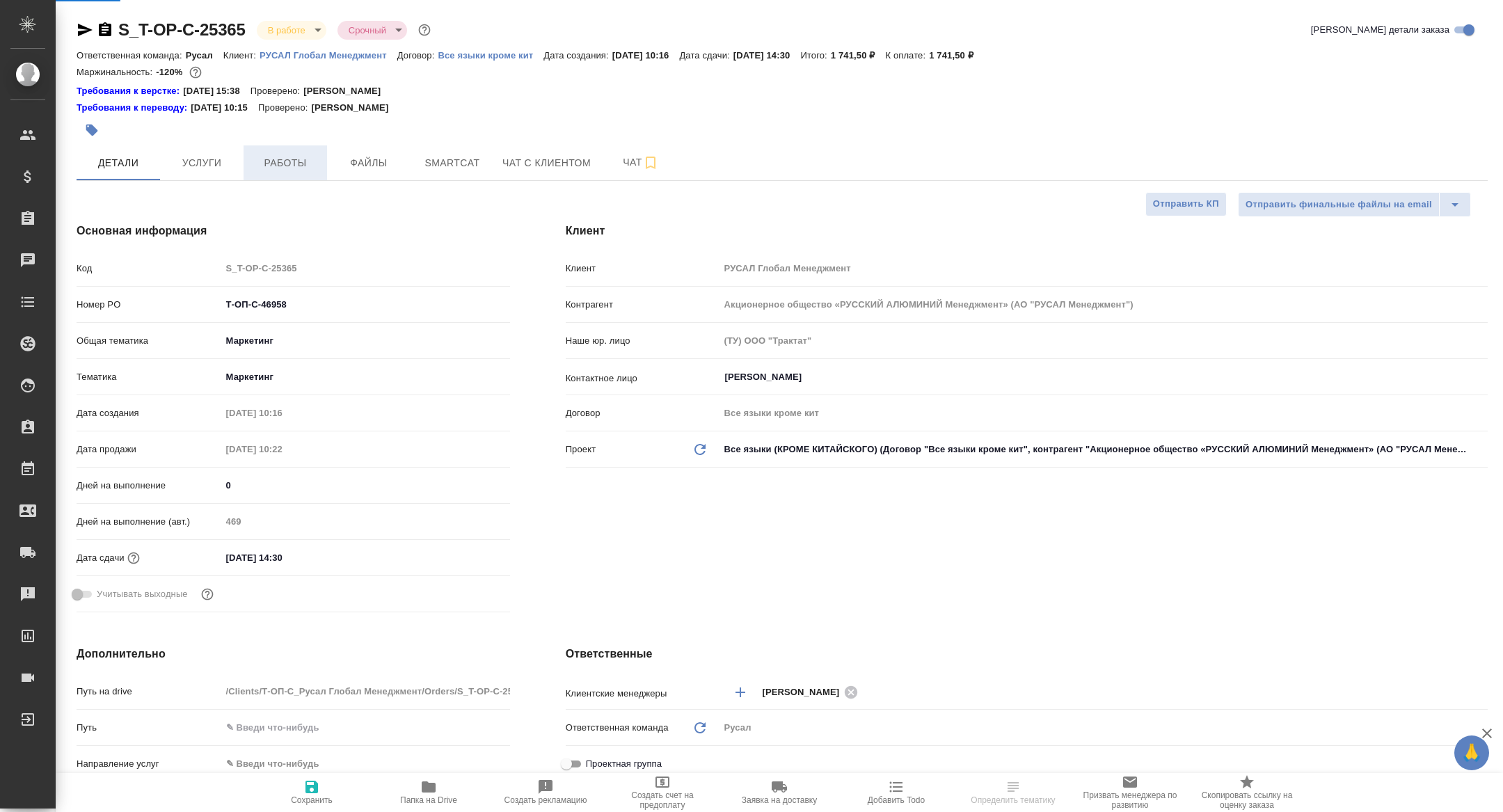
type textarea "x"
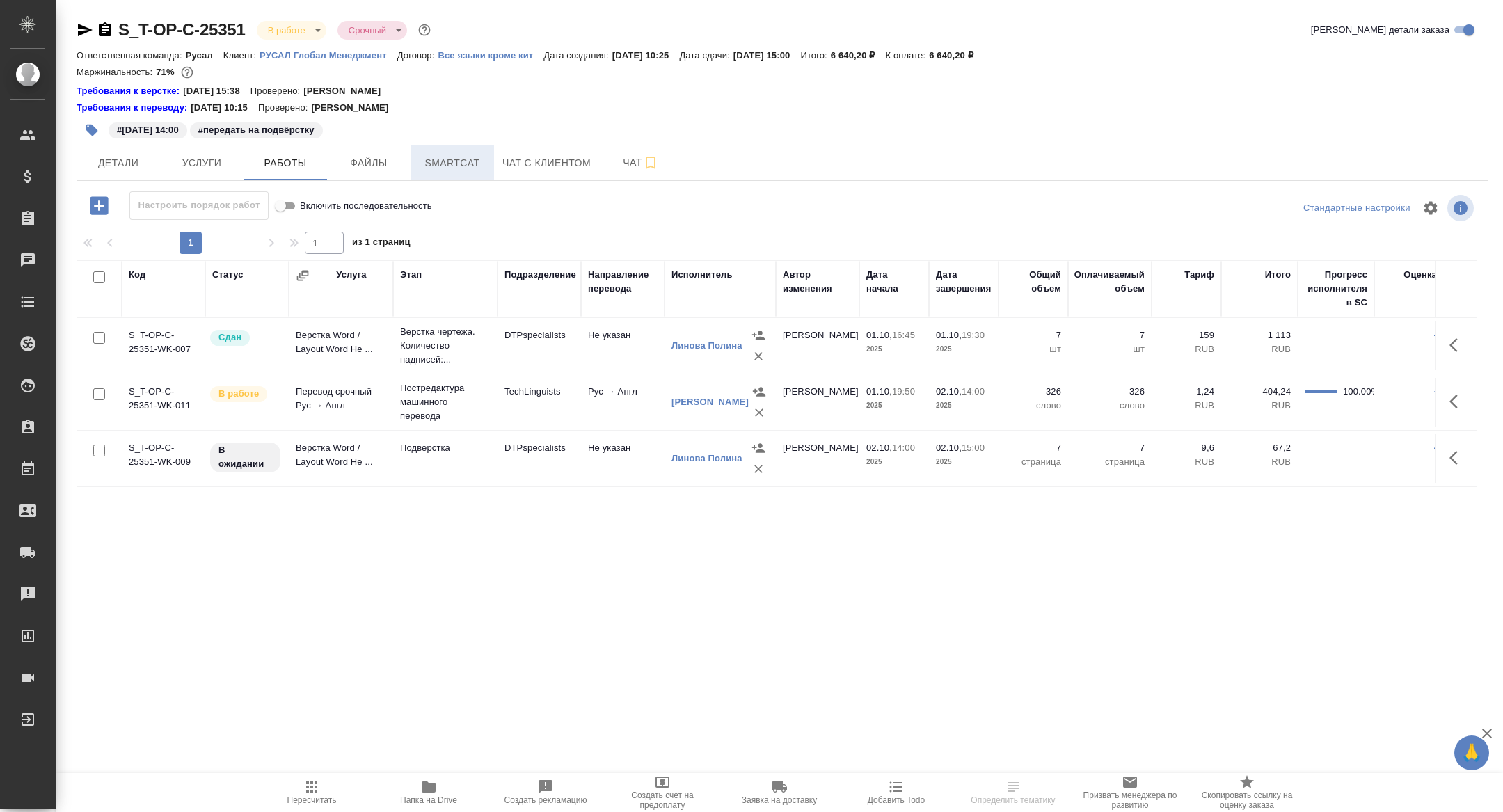
click at [444, 152] on button "Smartcat" at bounding box center [452, 163] width 84 height 35
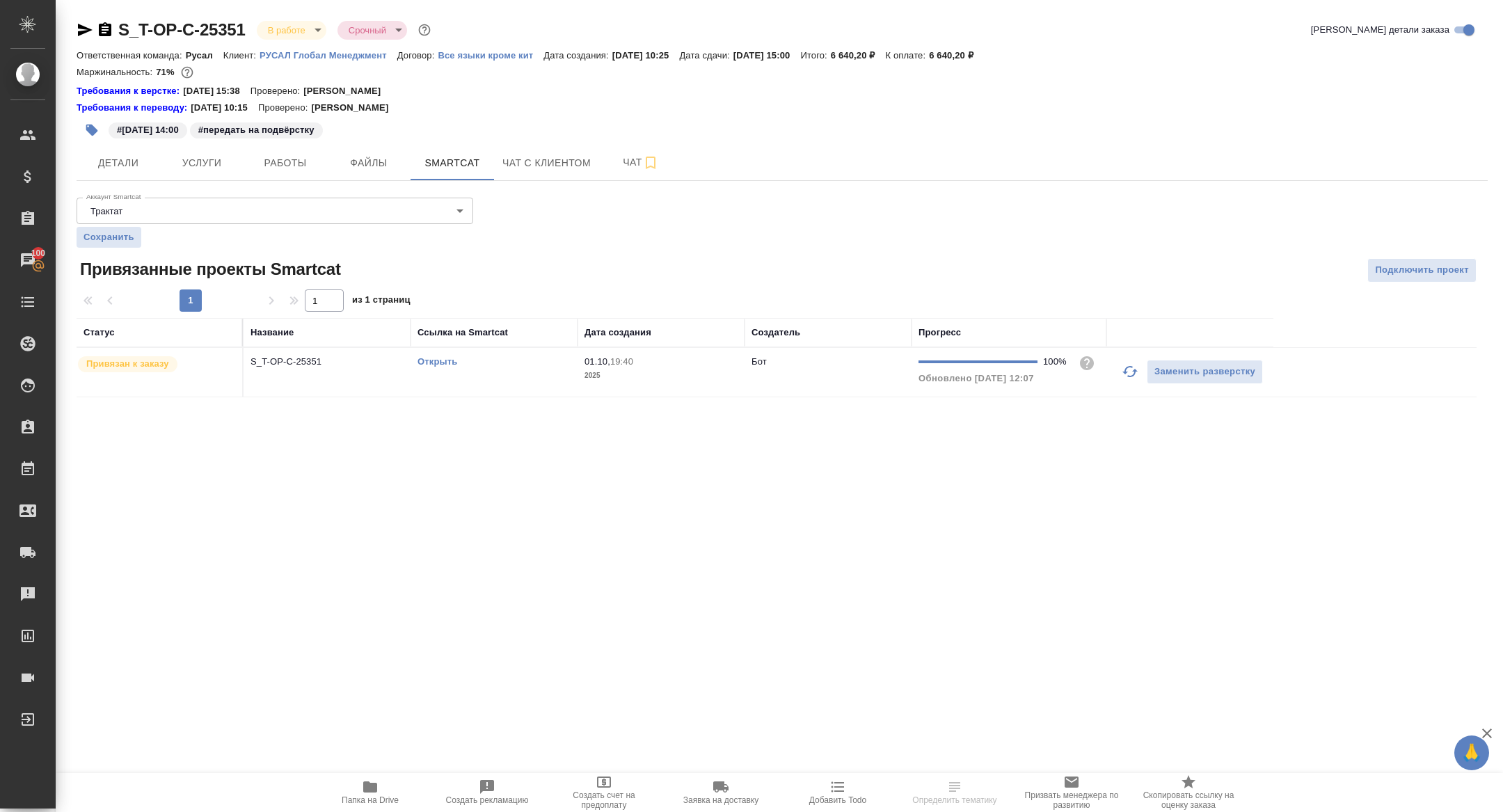
click at [429, 361] on link "Открыть" at bounding box center [437, 361] width 39 height 10
click at [122, 156] on span "Детали" at bounding box center [118, 163] width 67 height 17
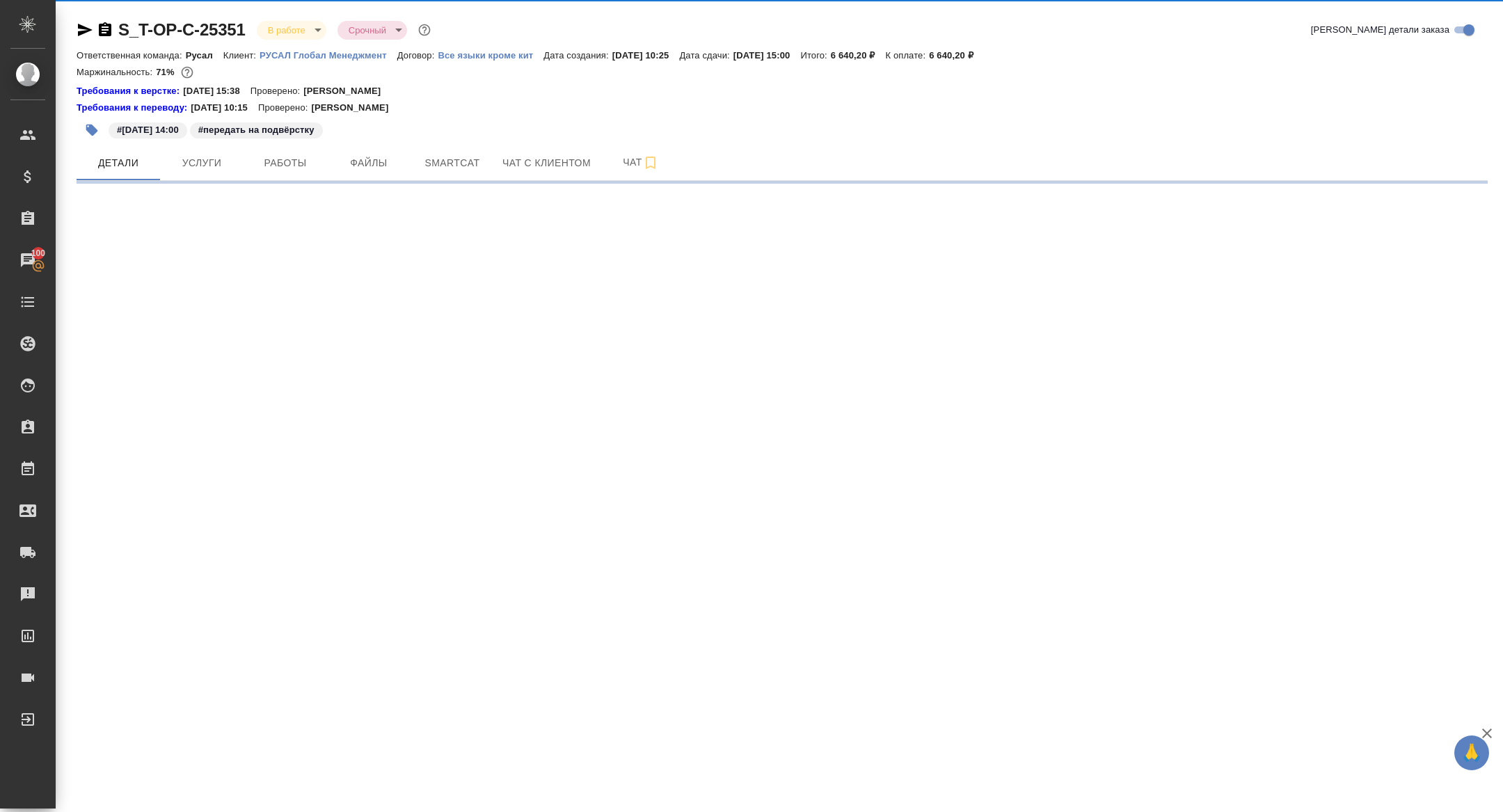
select select "RU"
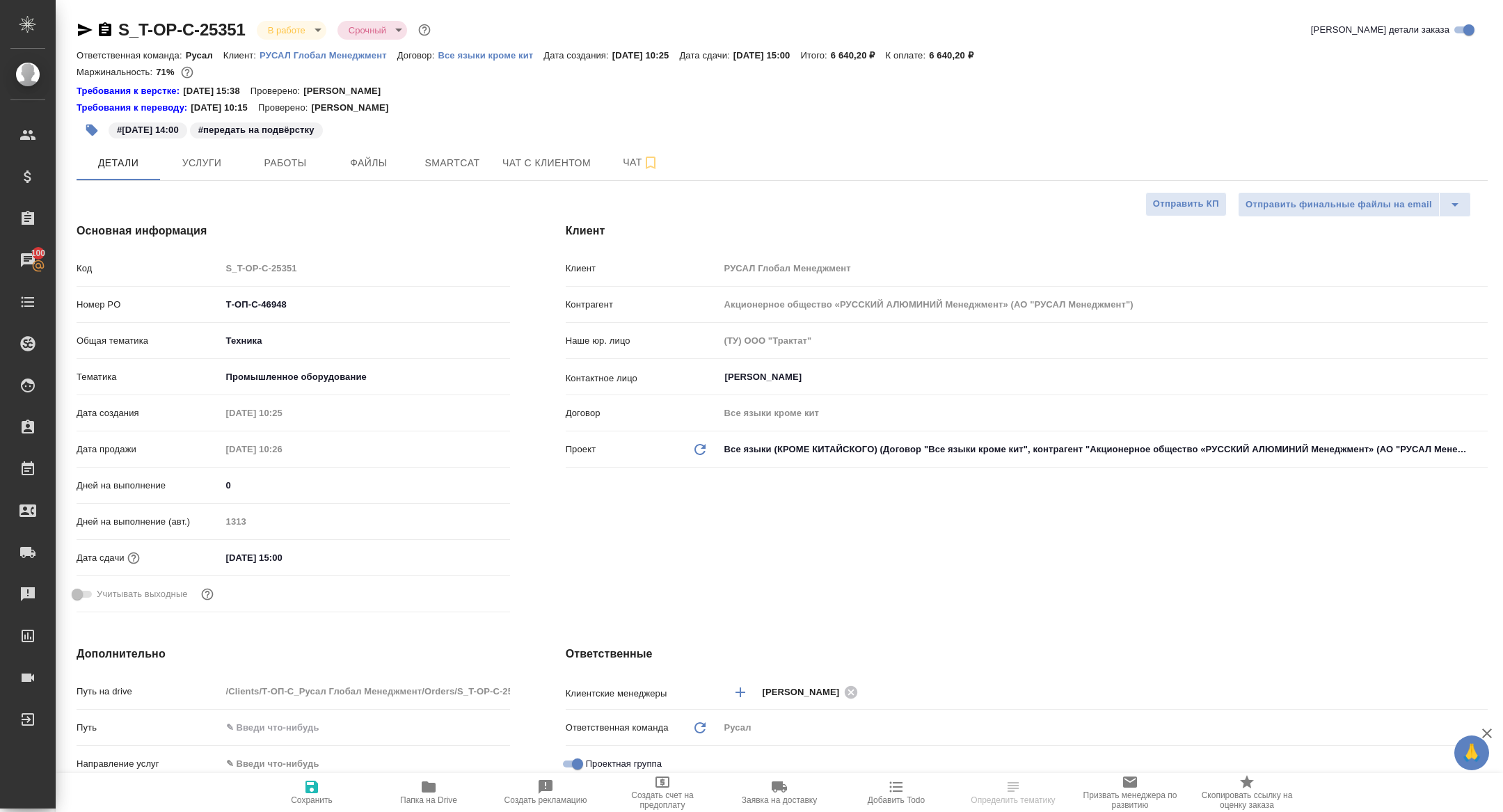
type textarea "x"
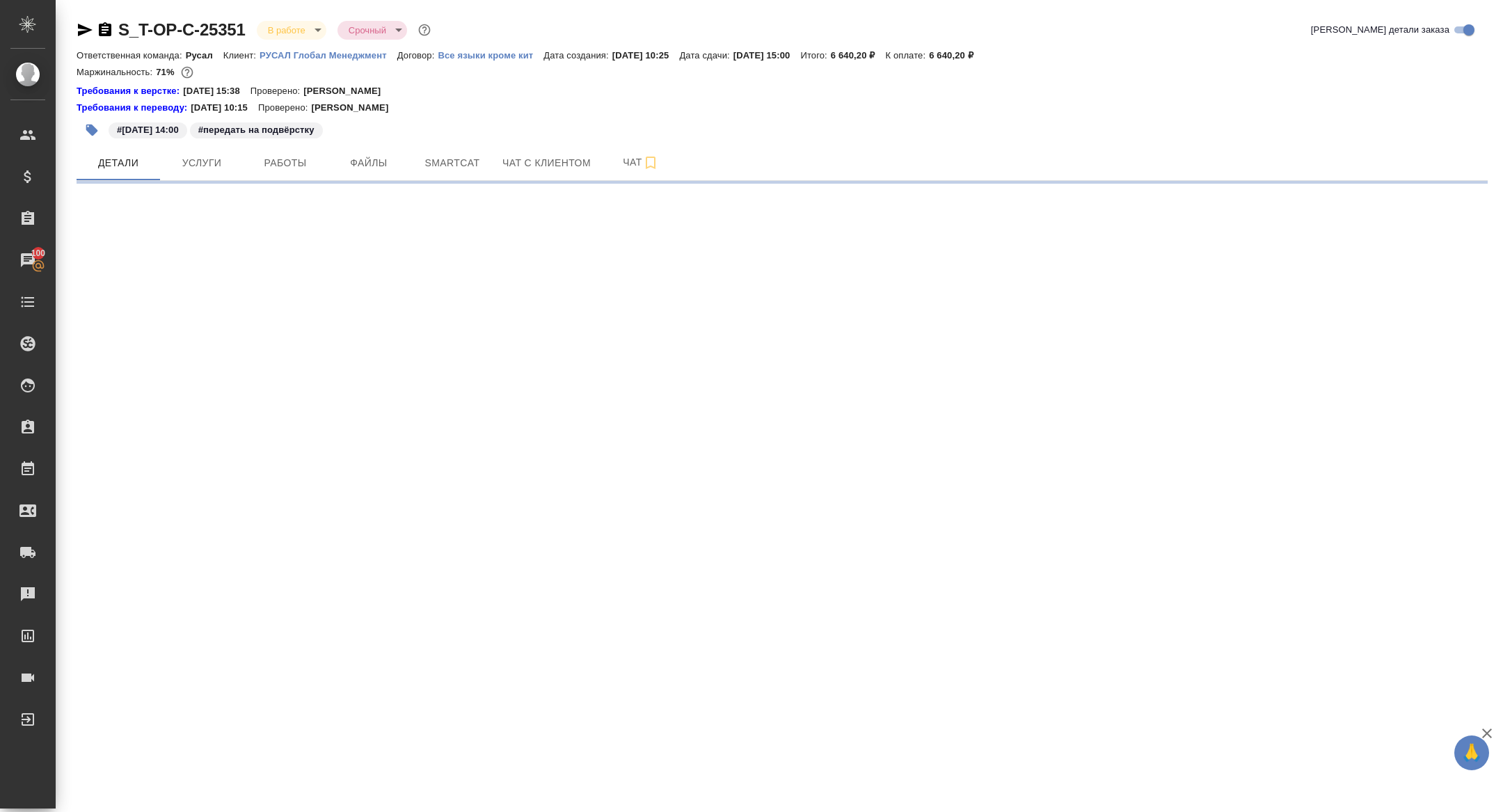
select select "RU"
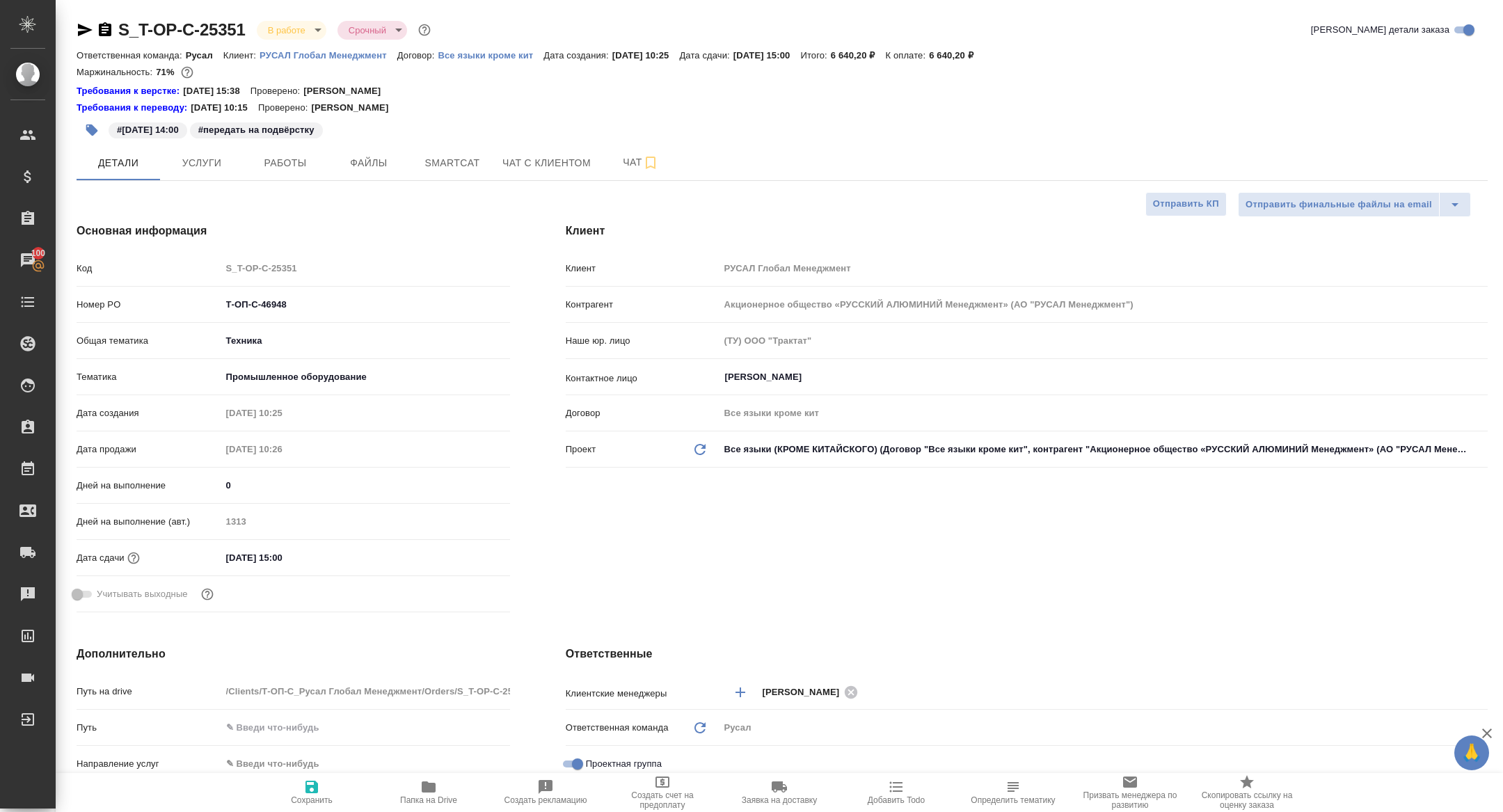
type textarea "x"
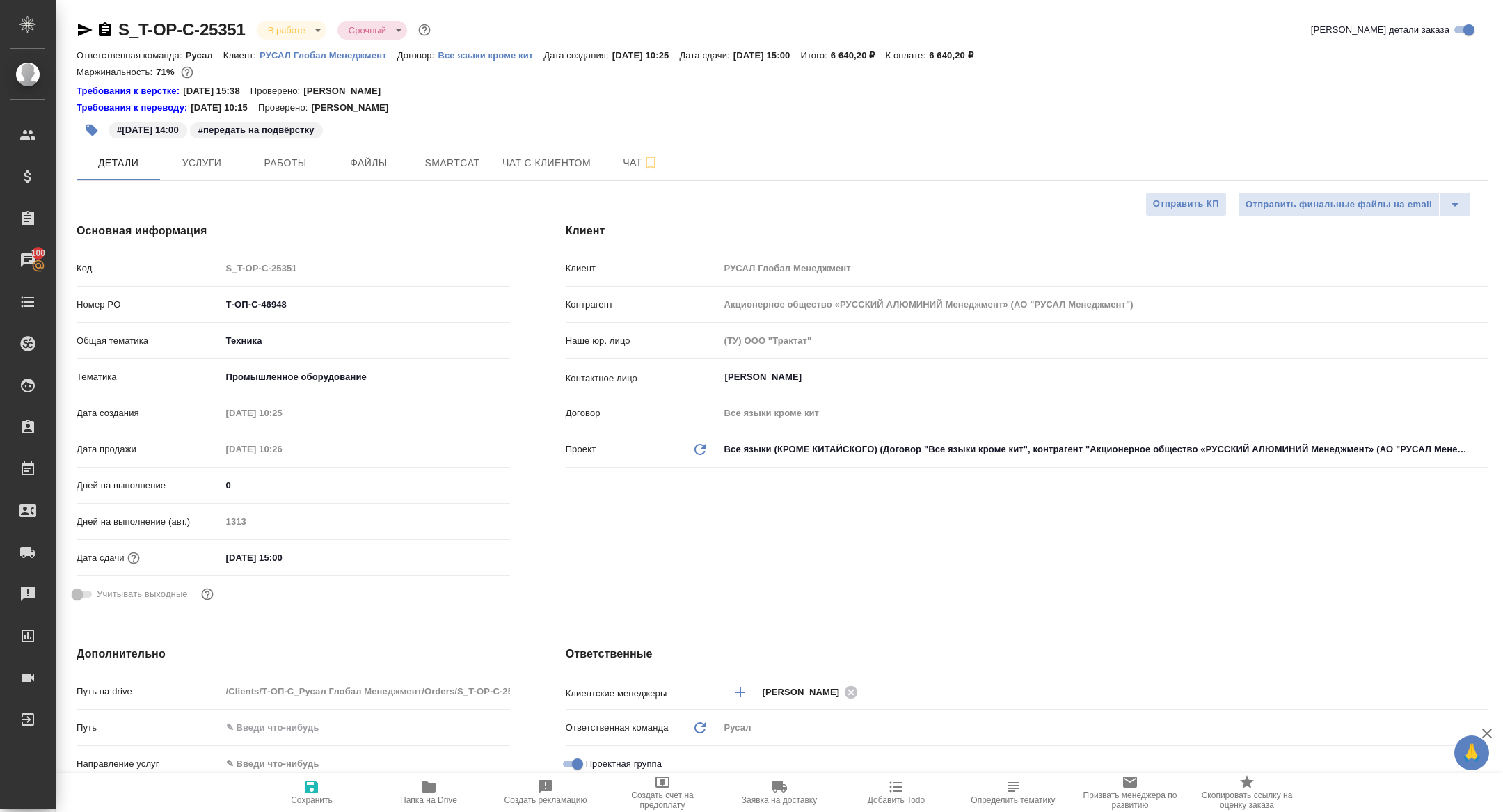
type textarea "x"
click at [461, 788] on span "Папка на Drive" at bounding box center [428, 792] width 100 height 27
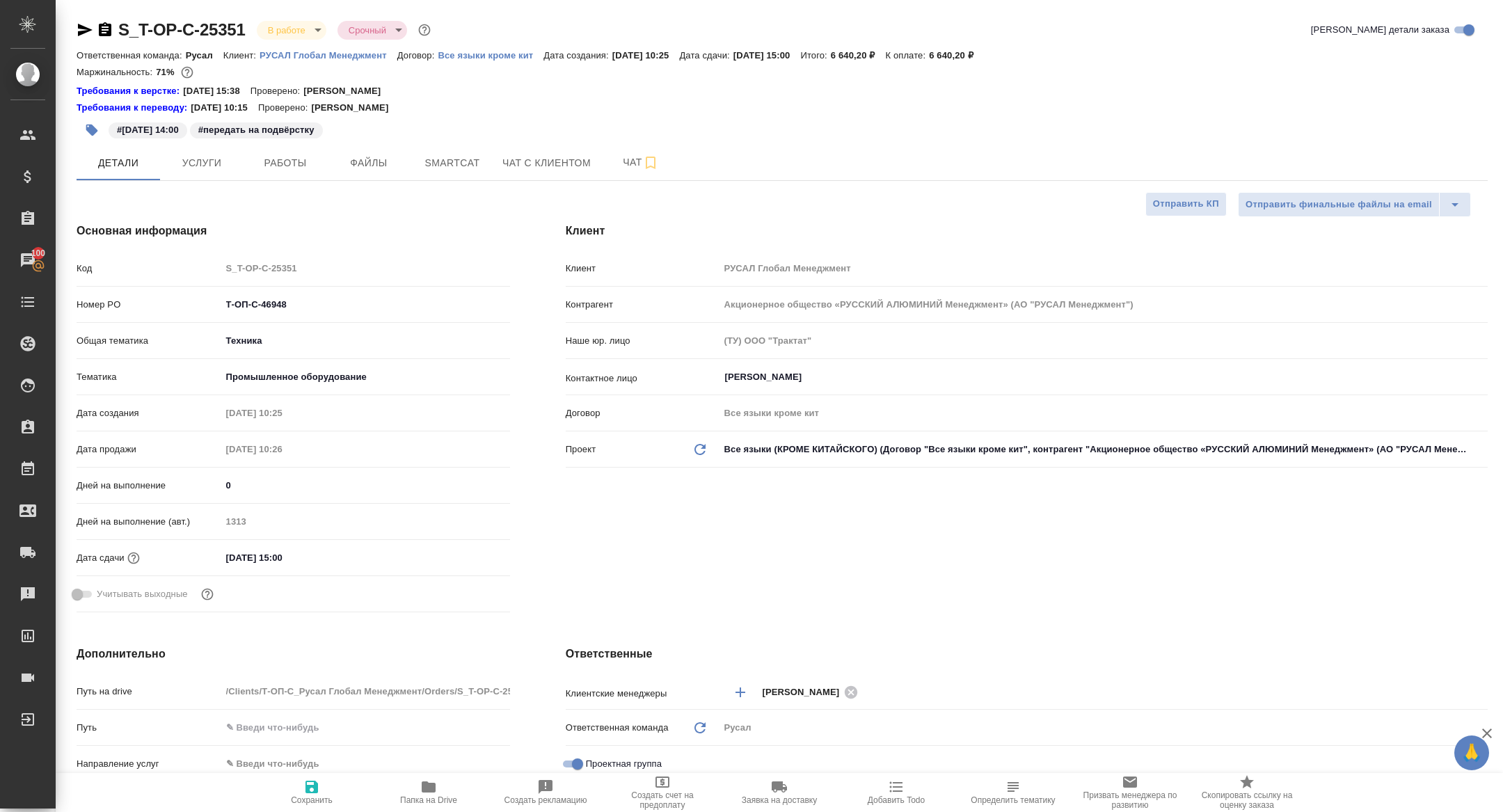
type textarea "x"
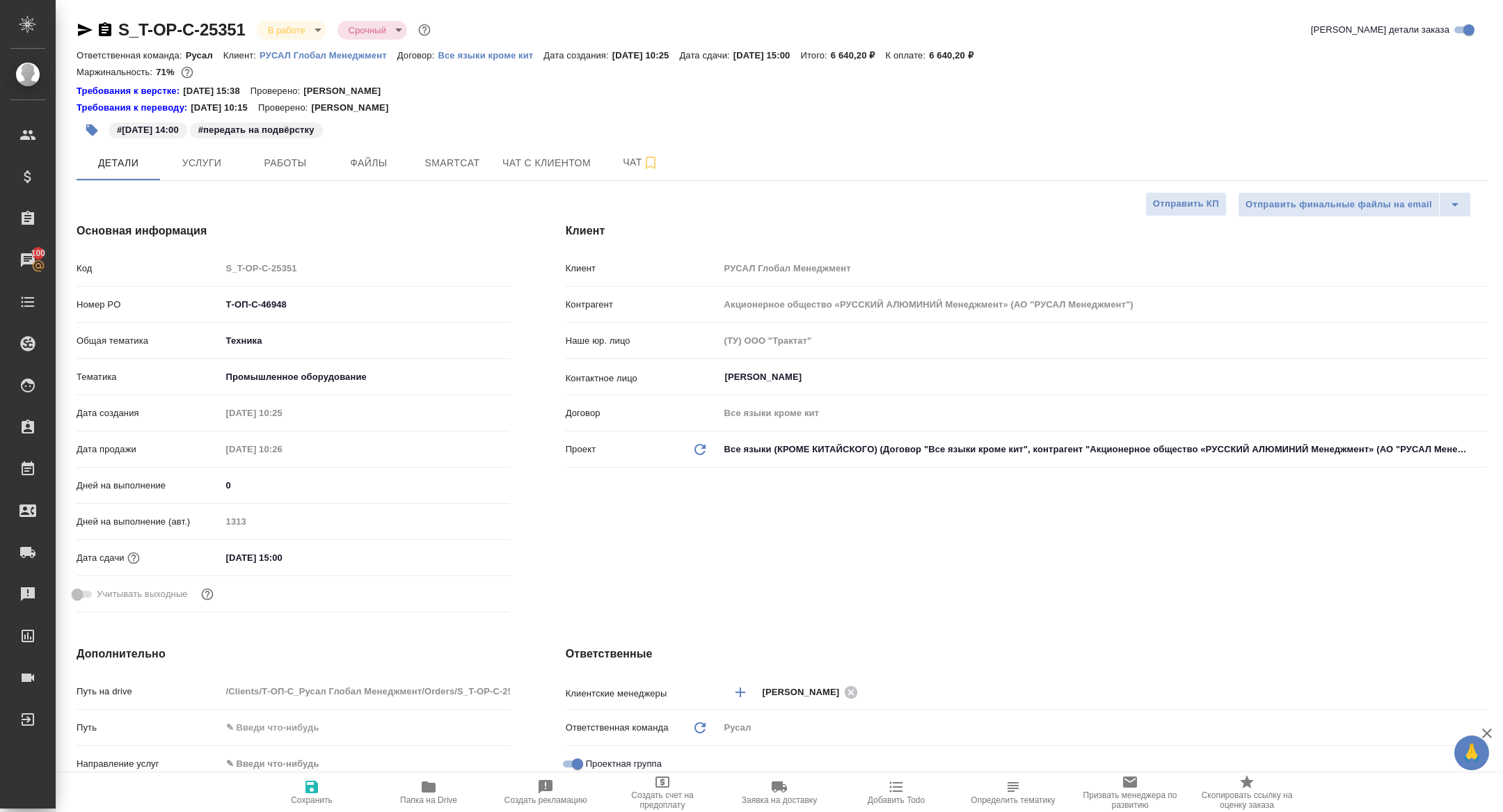
type textarea "x"
click at [278, 171] on button "Работы" at bounding box center [285, 163] width 84 height 35
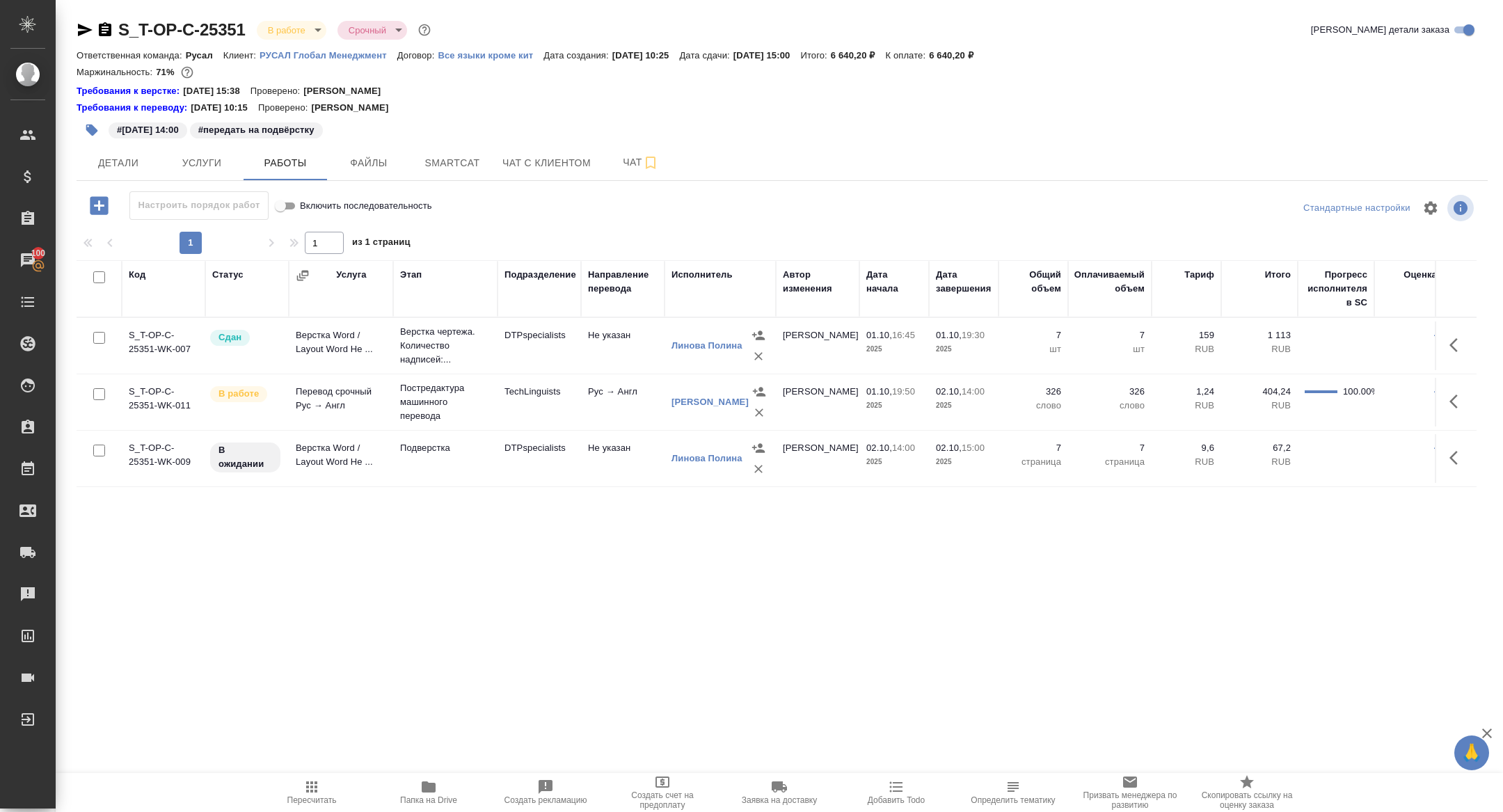
click at [1455, 456] on icon "button" at bounding box center [1457, 457] width 17 height 17
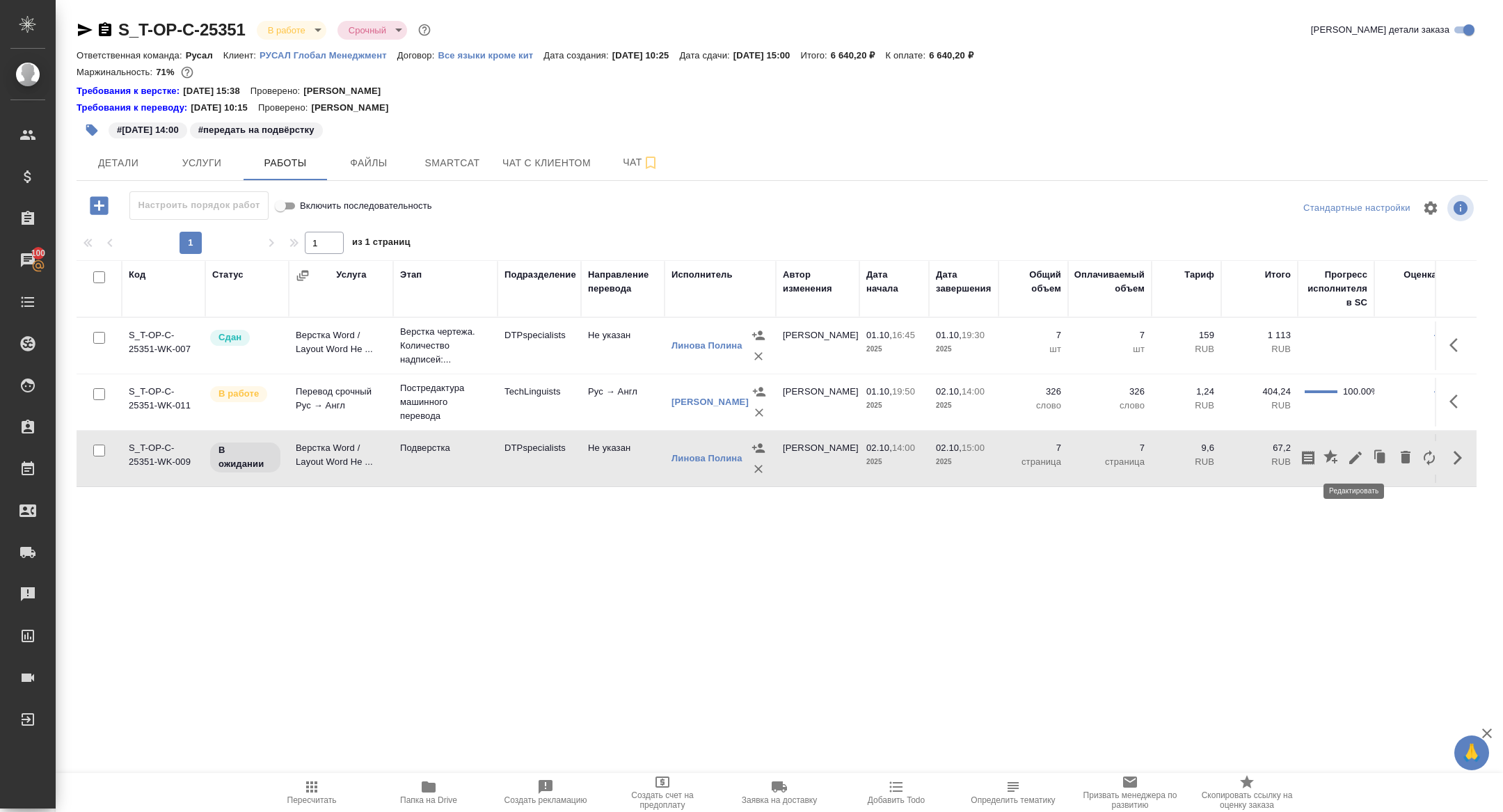
click at [1359, 455] on icon "button" at bounding box center [1355, 457] width 17 height 17
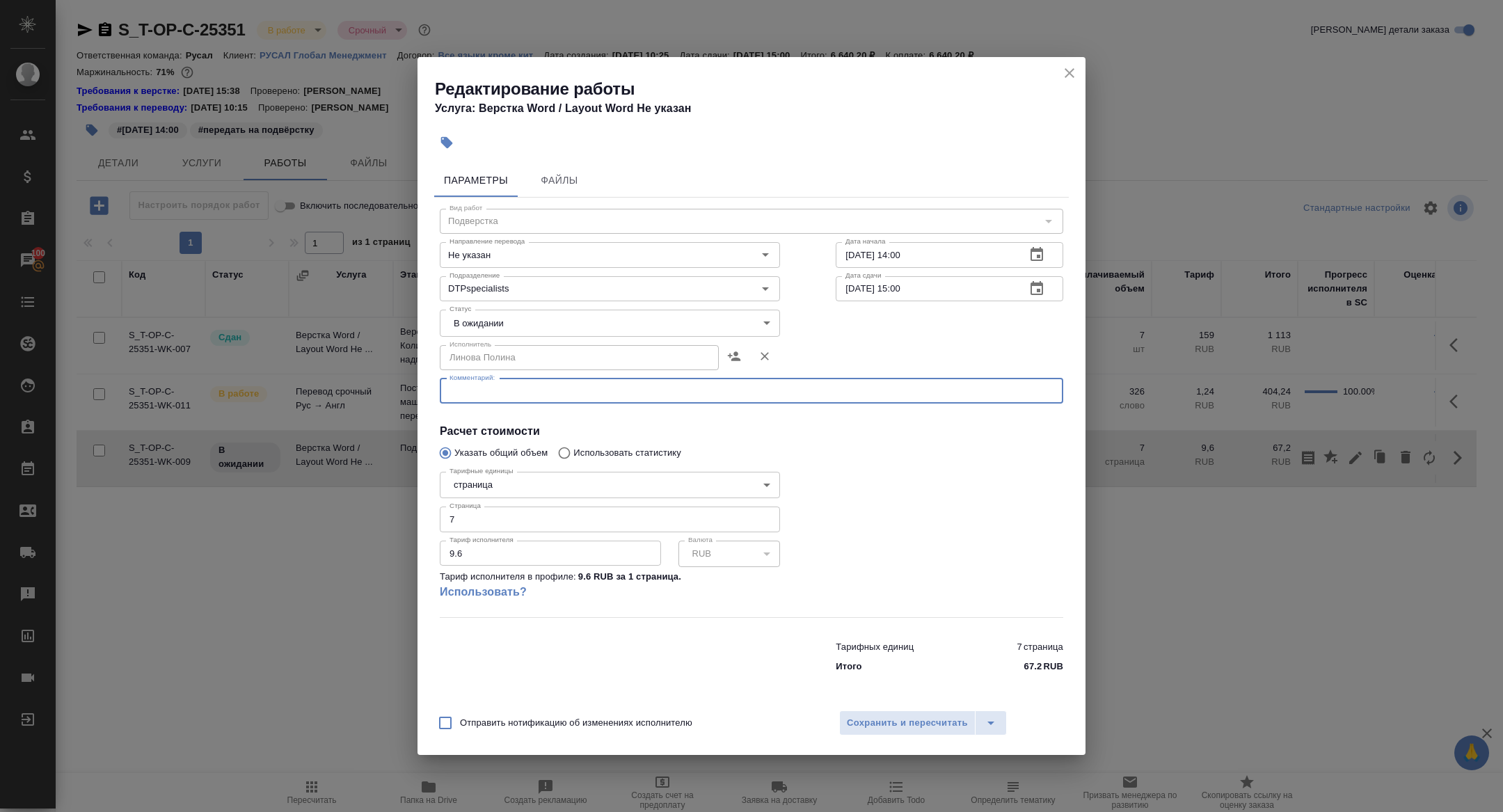
click at [509, 387] on textarea at bounding box center [751, 390] width 604 height 10
paste textarea "https://drive.awatera.com/f/10558557"
type textarea "https://drive.awatera.com/f/10558557"
click at [462, 321] on body "🙏 .cls-1 fill:#fff; AWATERA Zhuravleva Alexandra Клиенты Спецификации Заказы 10…" at bounding box center [752, 406] width 1503 height 812
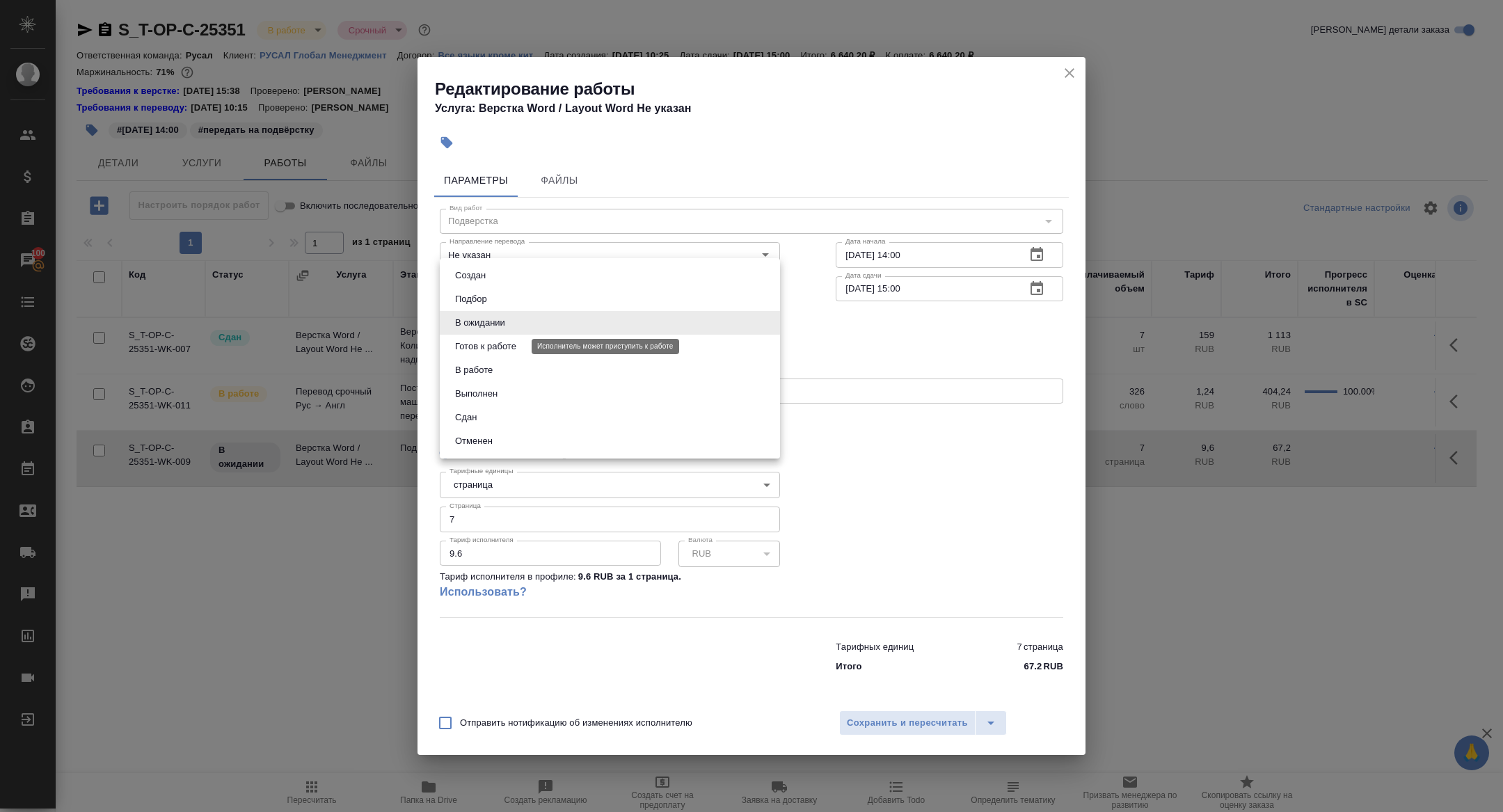
click at [466, 339] on button "Готов к работе" at bounding box center [485, 346] width 69 height 15
type input "readyForWork"
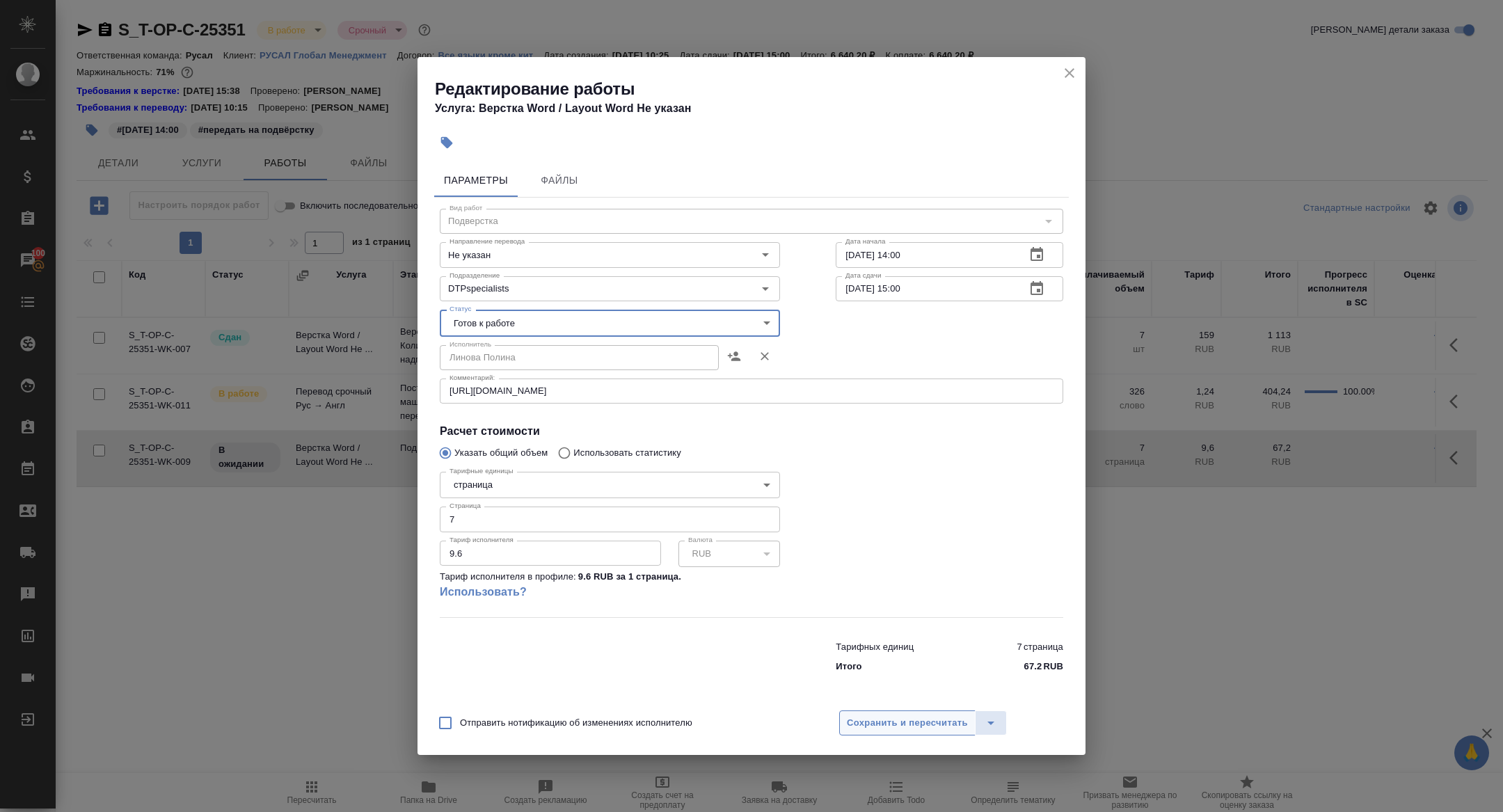
click at [870, 711] on button "Сохранить и пересчитать" at bounding box center [907, 723] width 136 height 25
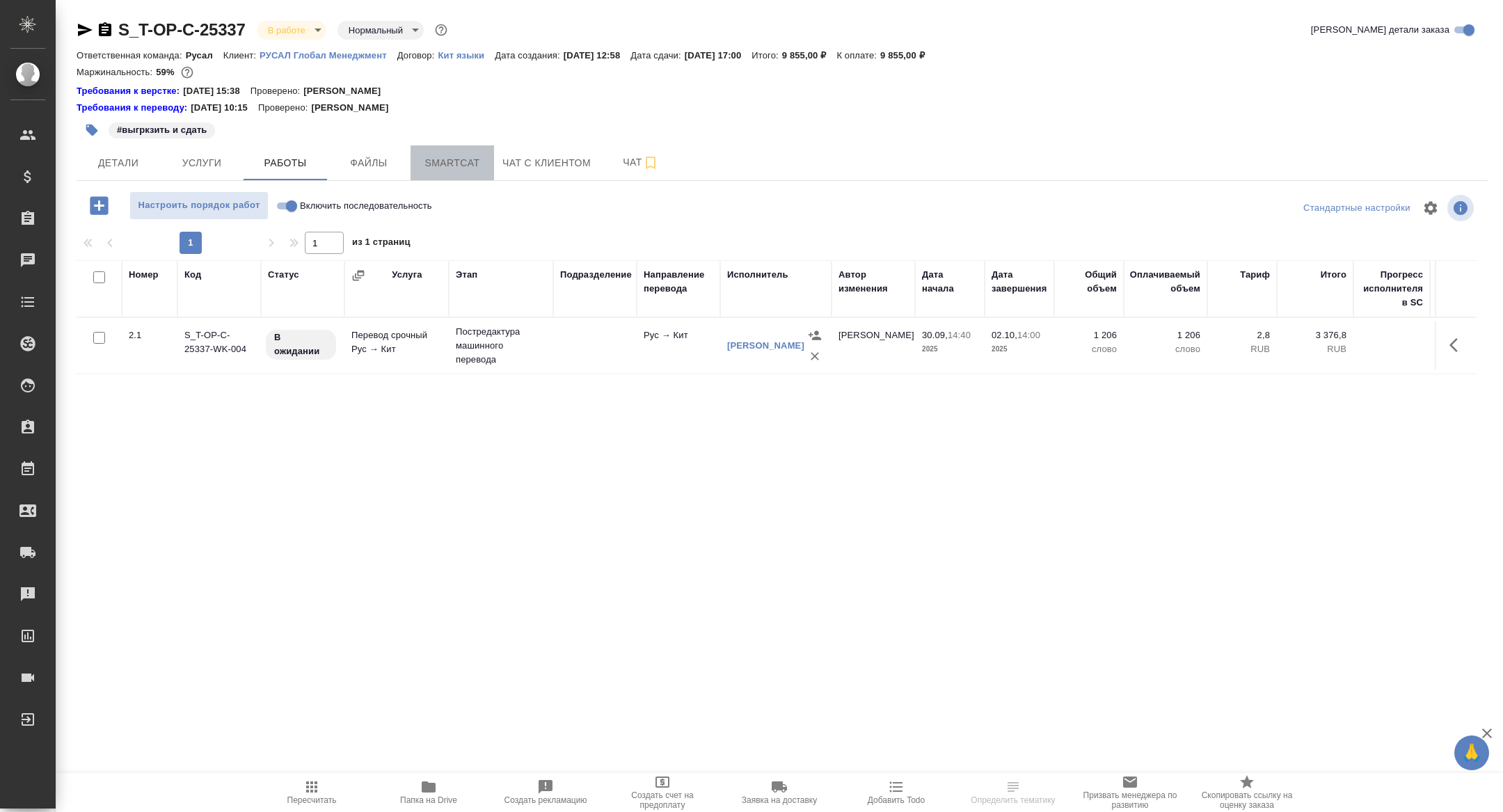
click at [440, 161] on span "Smartcat" at bounding box center [452, 163] width 67 height 17
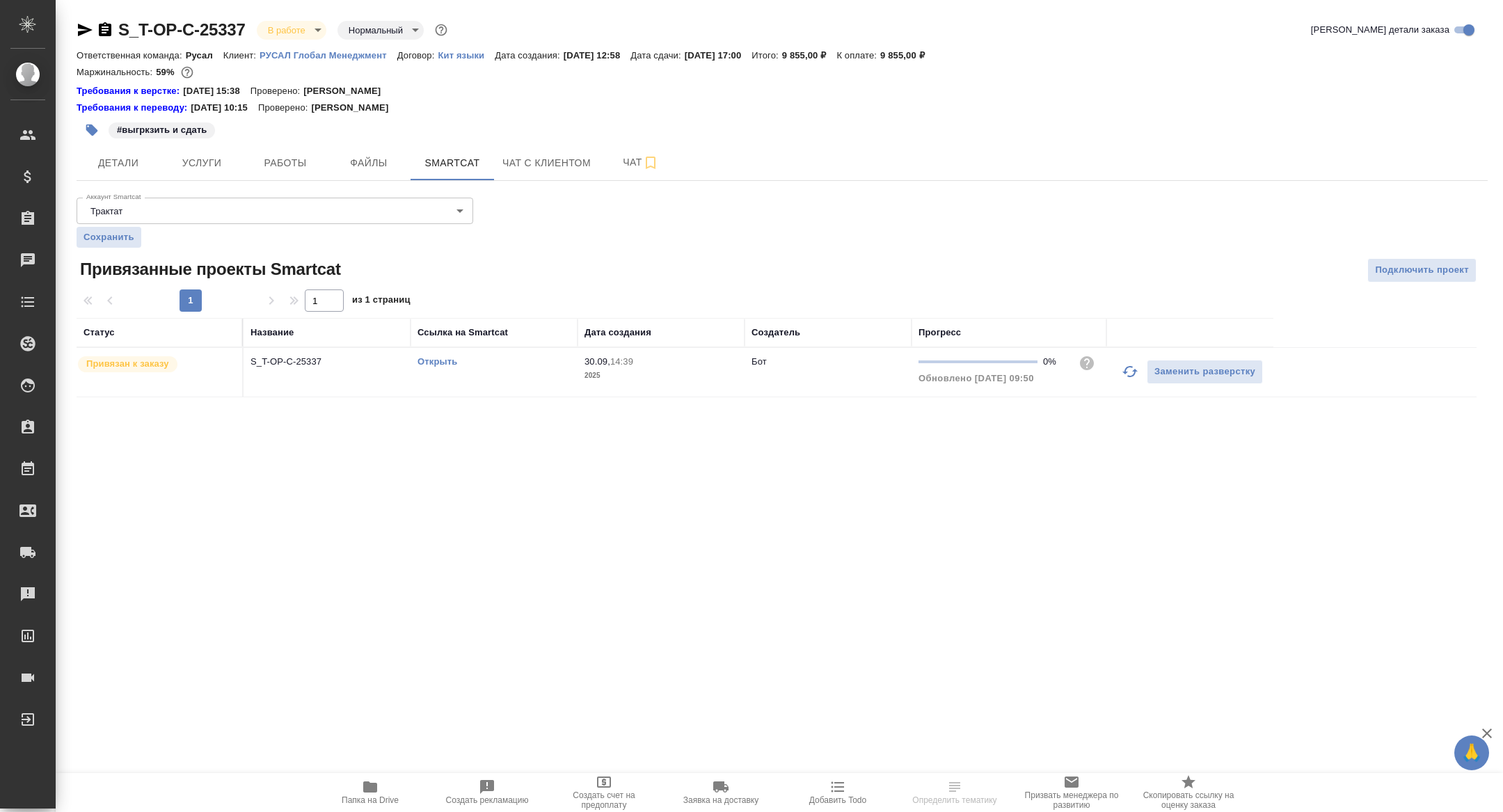
click at [437, 360] on link "Открыть" at bounding box center [437, 361] width 39 height 10
click at [130, 158] on span "Детали" at bounding box center [118, 163] width 67 height 17
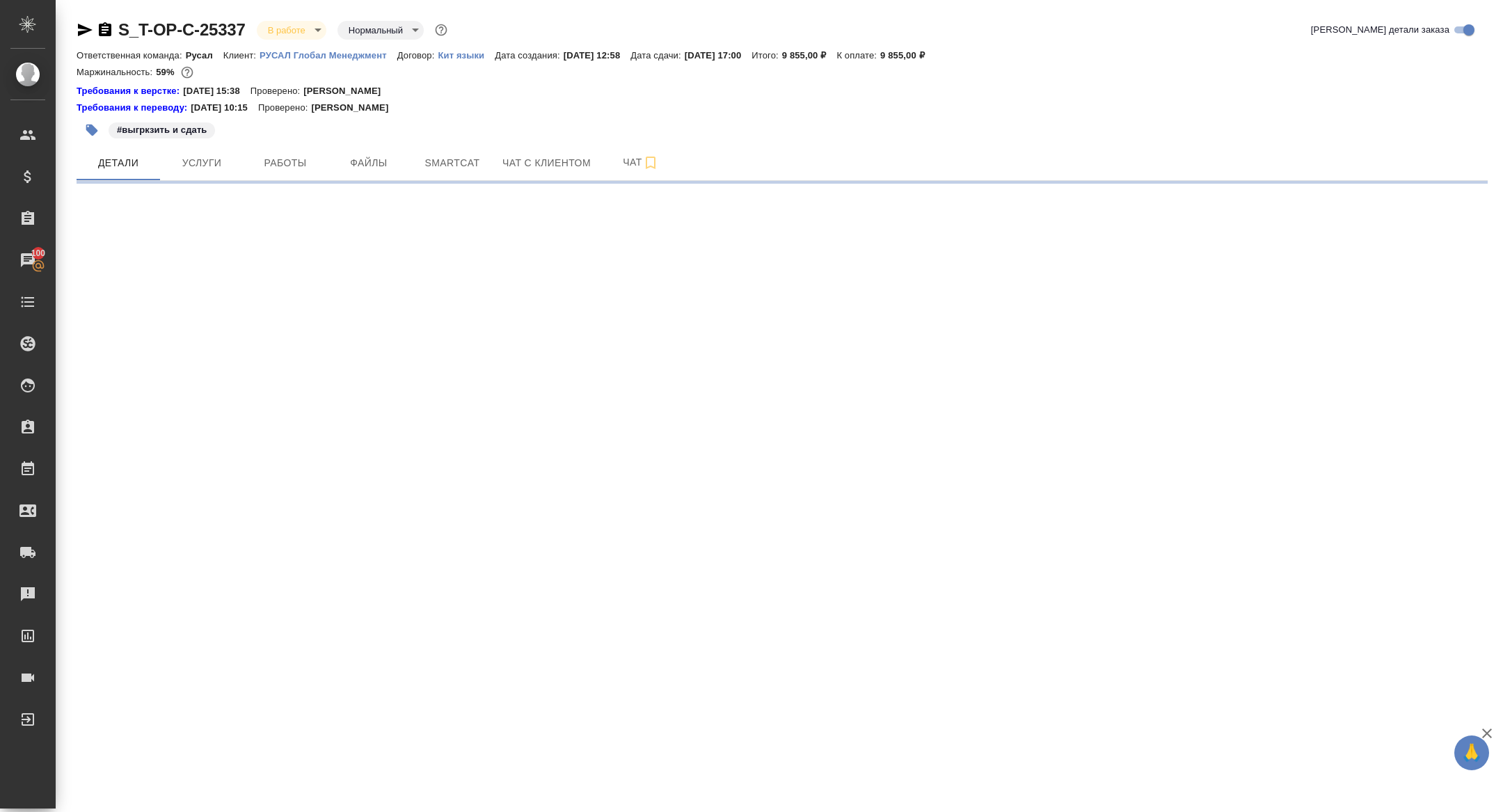
select select "RU"
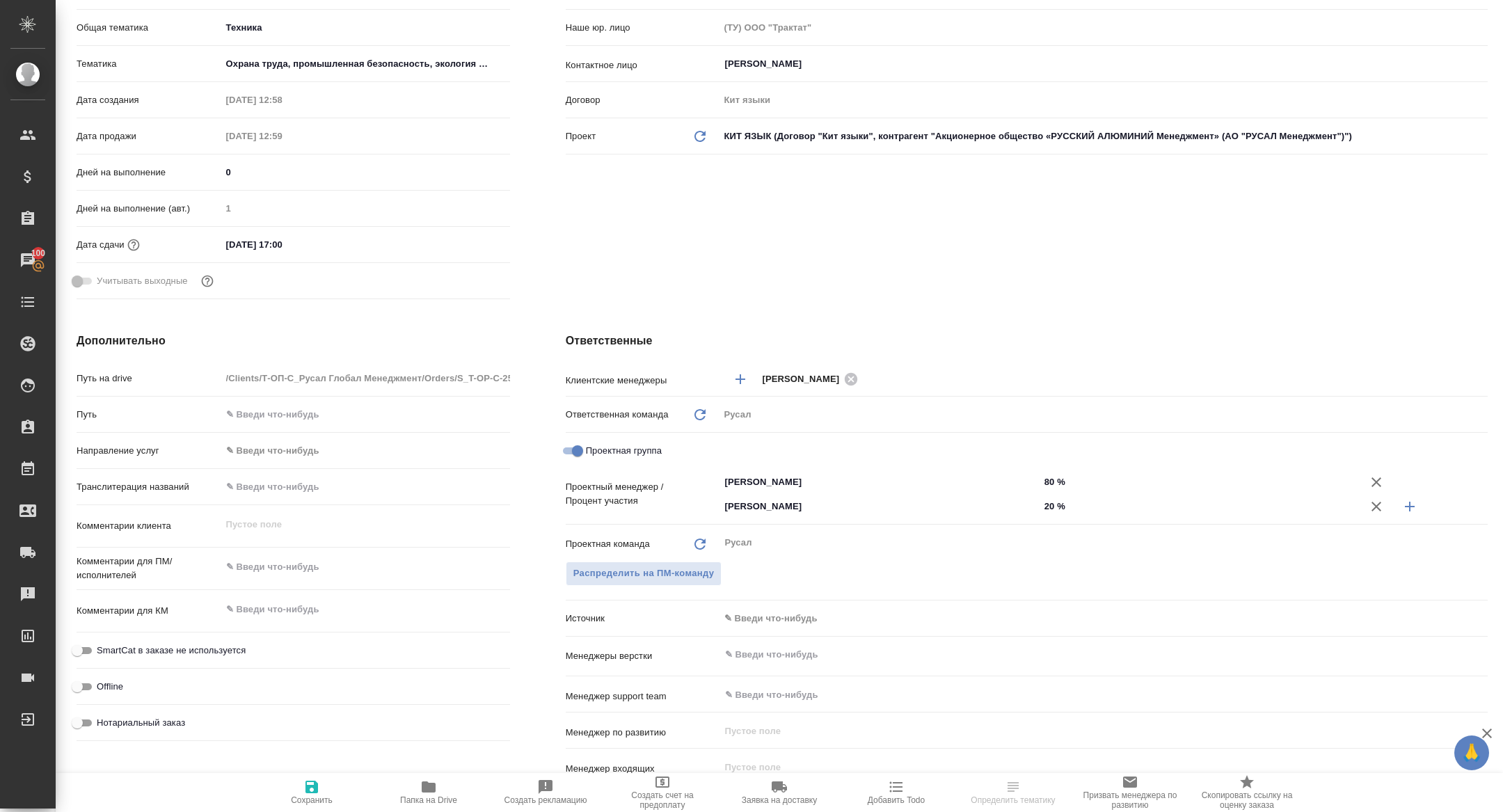
type textarea "x"
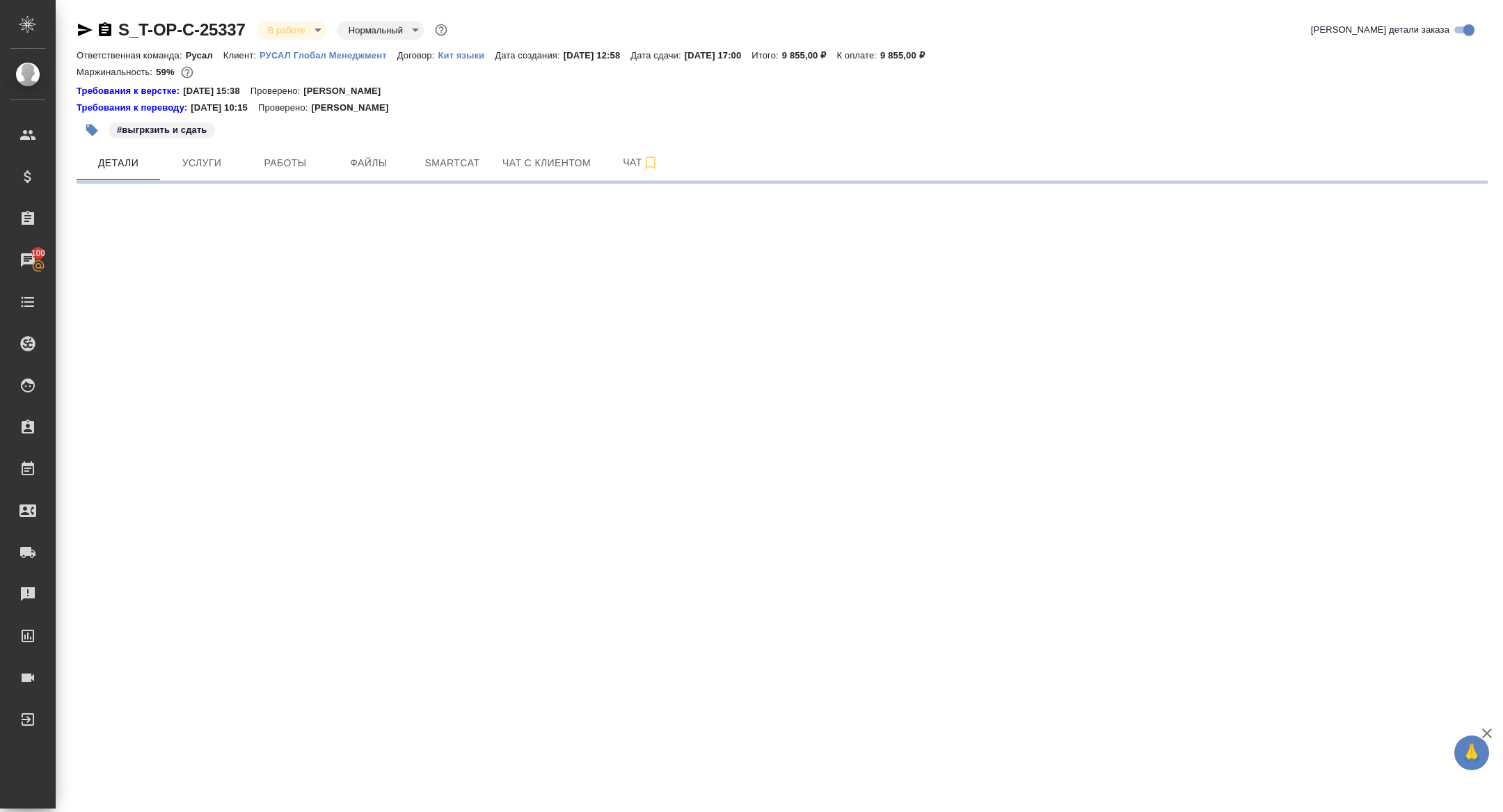
select select "RU"
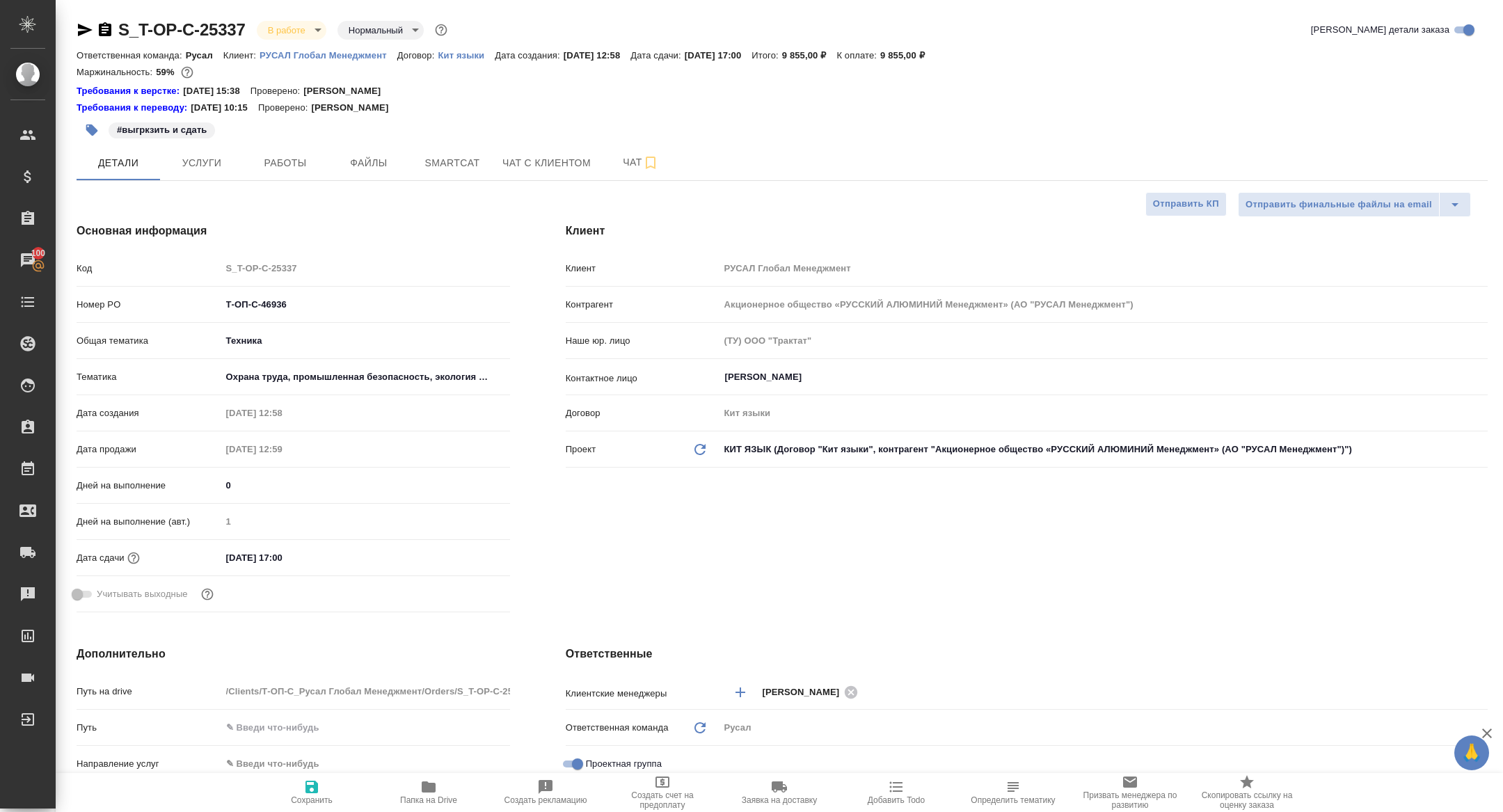
type textarea "x"
click at [281, 156] on span "Работы" at bounding box center [285, 163] width 67 height 17
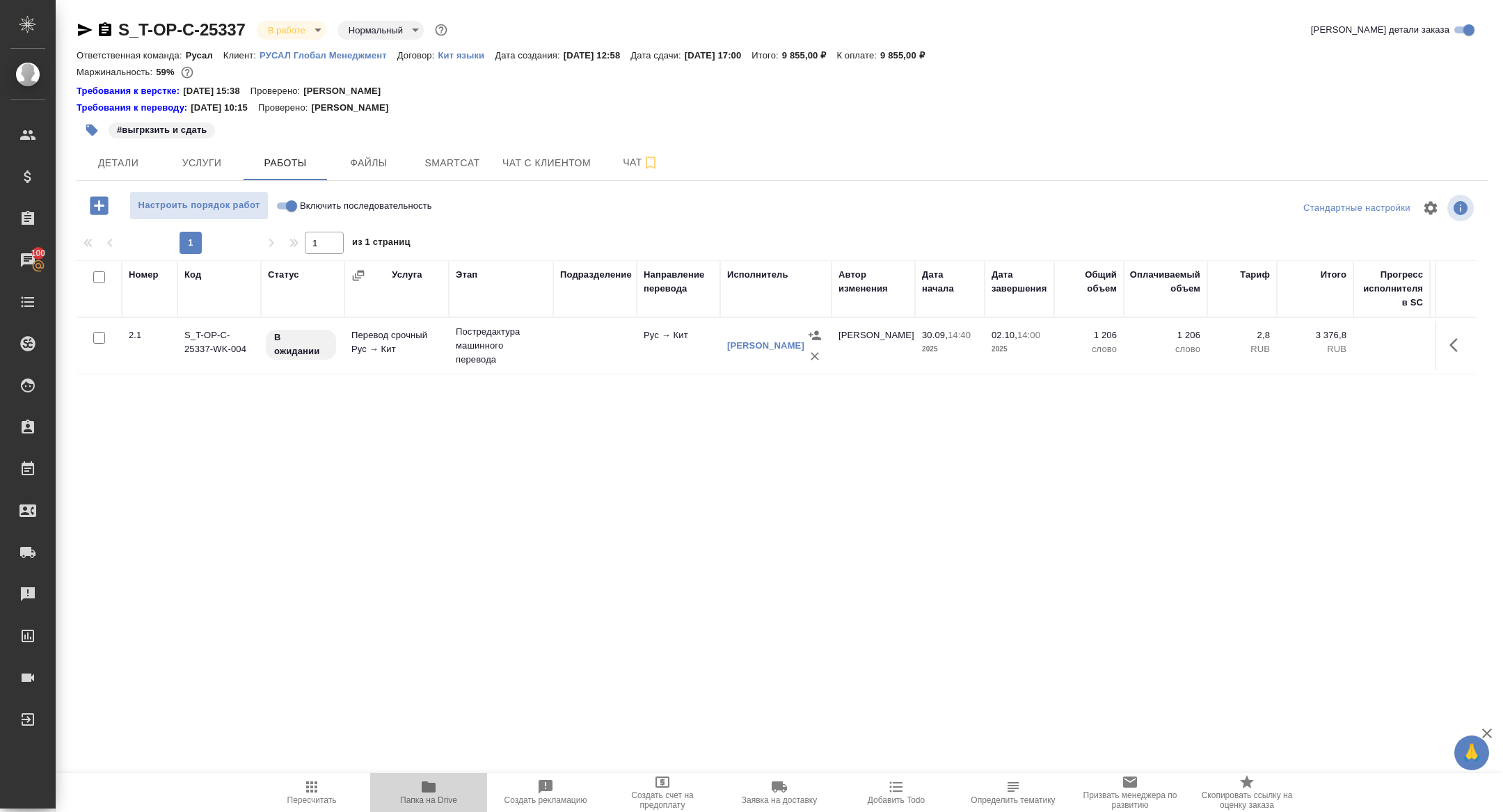
click at [429, 795] on span "Папка на Drive" at bounding box center [429, 799] width 57 height 9
click at [134, 174] on button "Детали" at bounding box center [118, 163] width 84 height 35
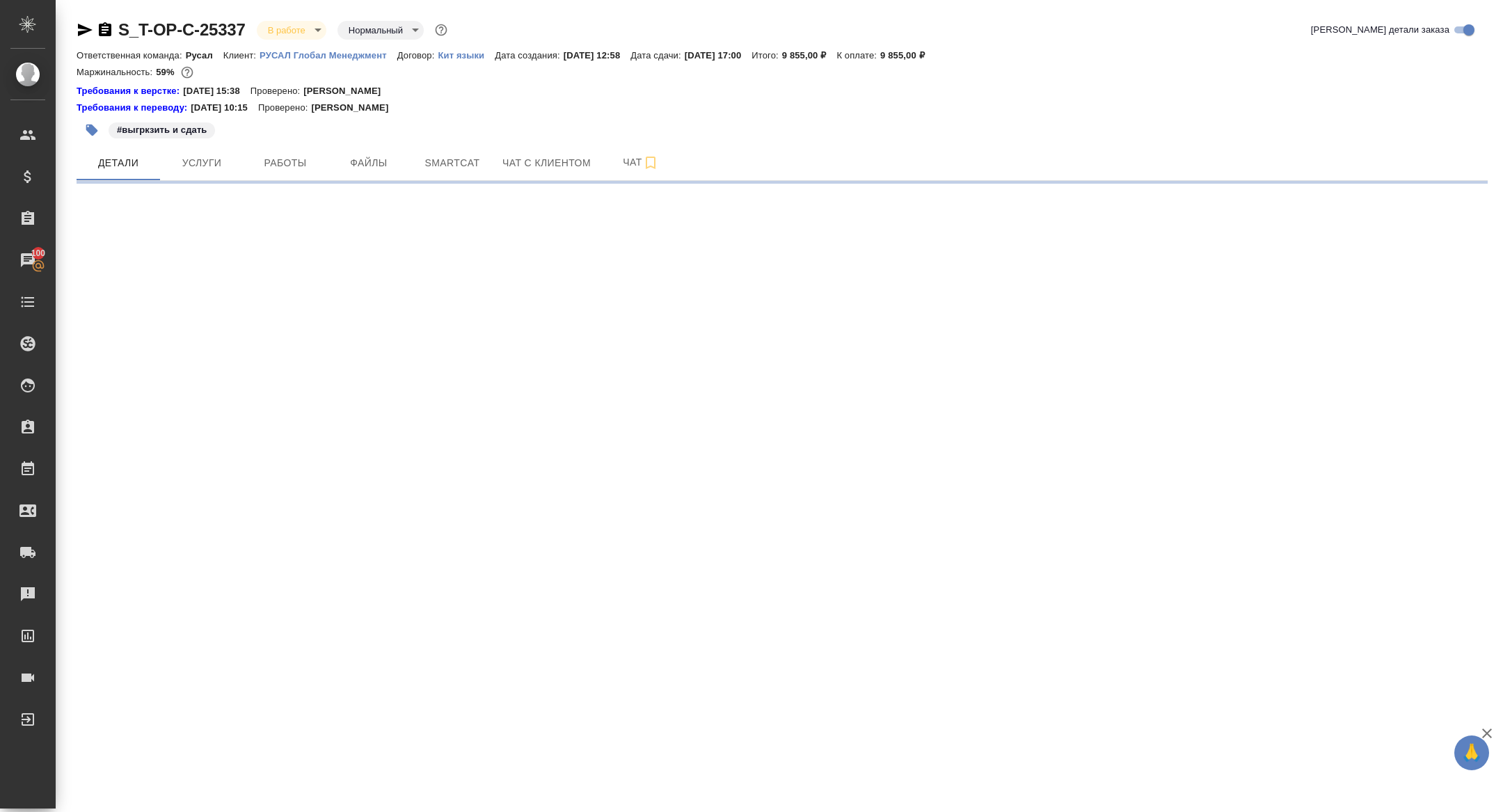
select select "RU"
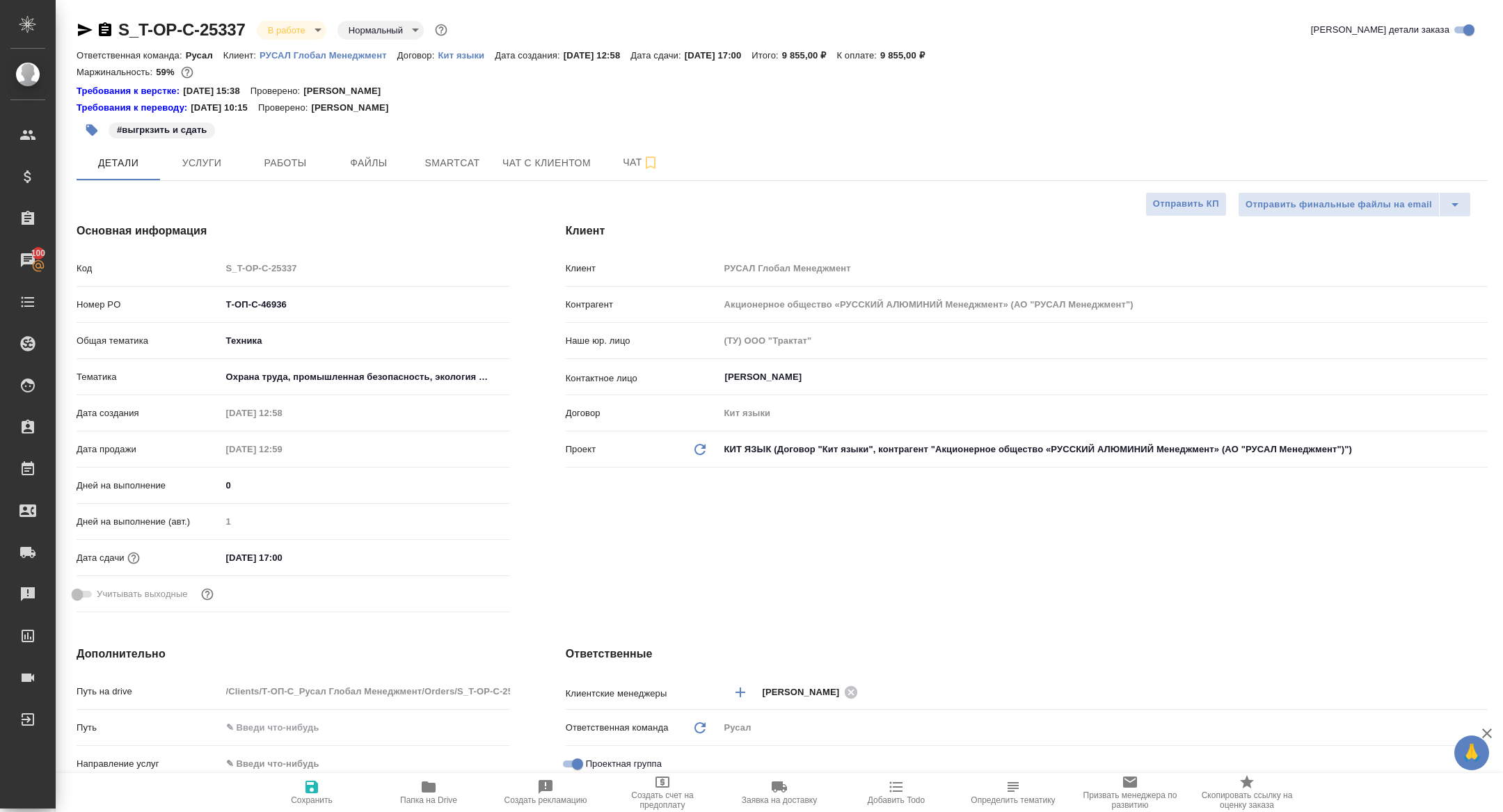
type textarea "x"
drag, startPoint x: 291, startPoint y: 304, endPoint x: 163, endPoint y: 296, distance: 128.2
click at [164, 296] on div "Номер PO Т-ОП-С-46936" at bounding box center [293, 304] width 433 height 24
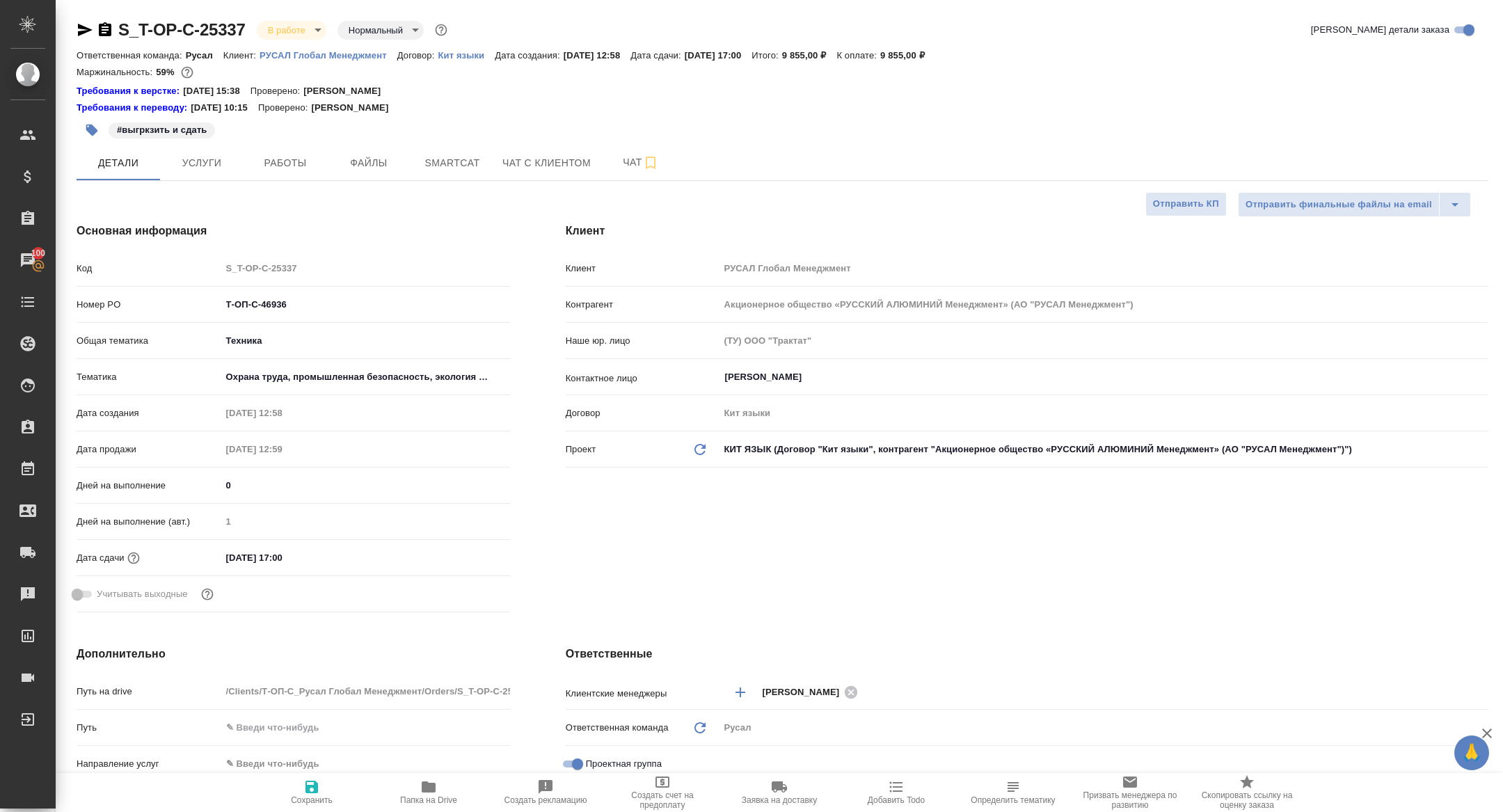
type textarea "x"
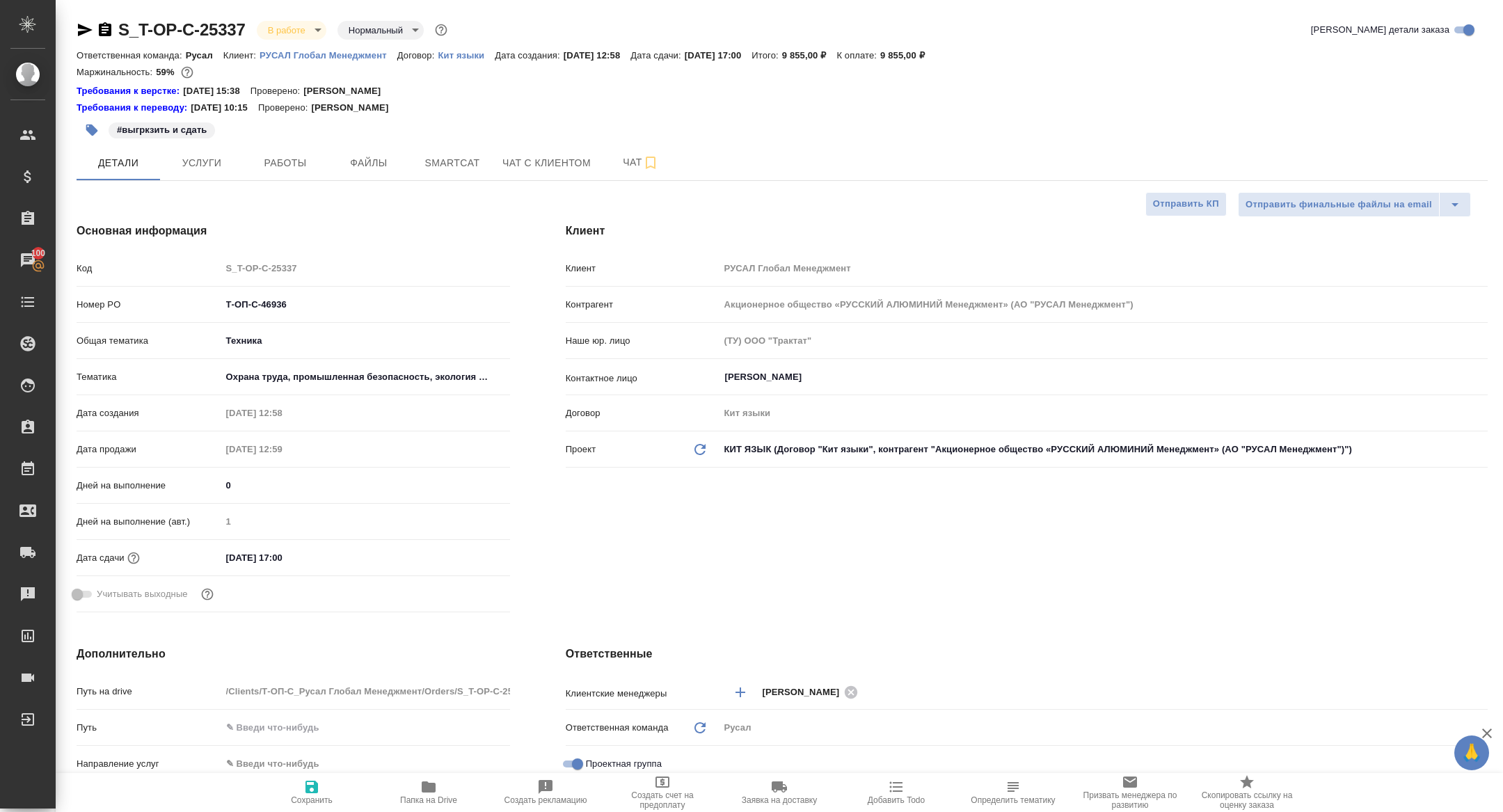
type textarea "x"
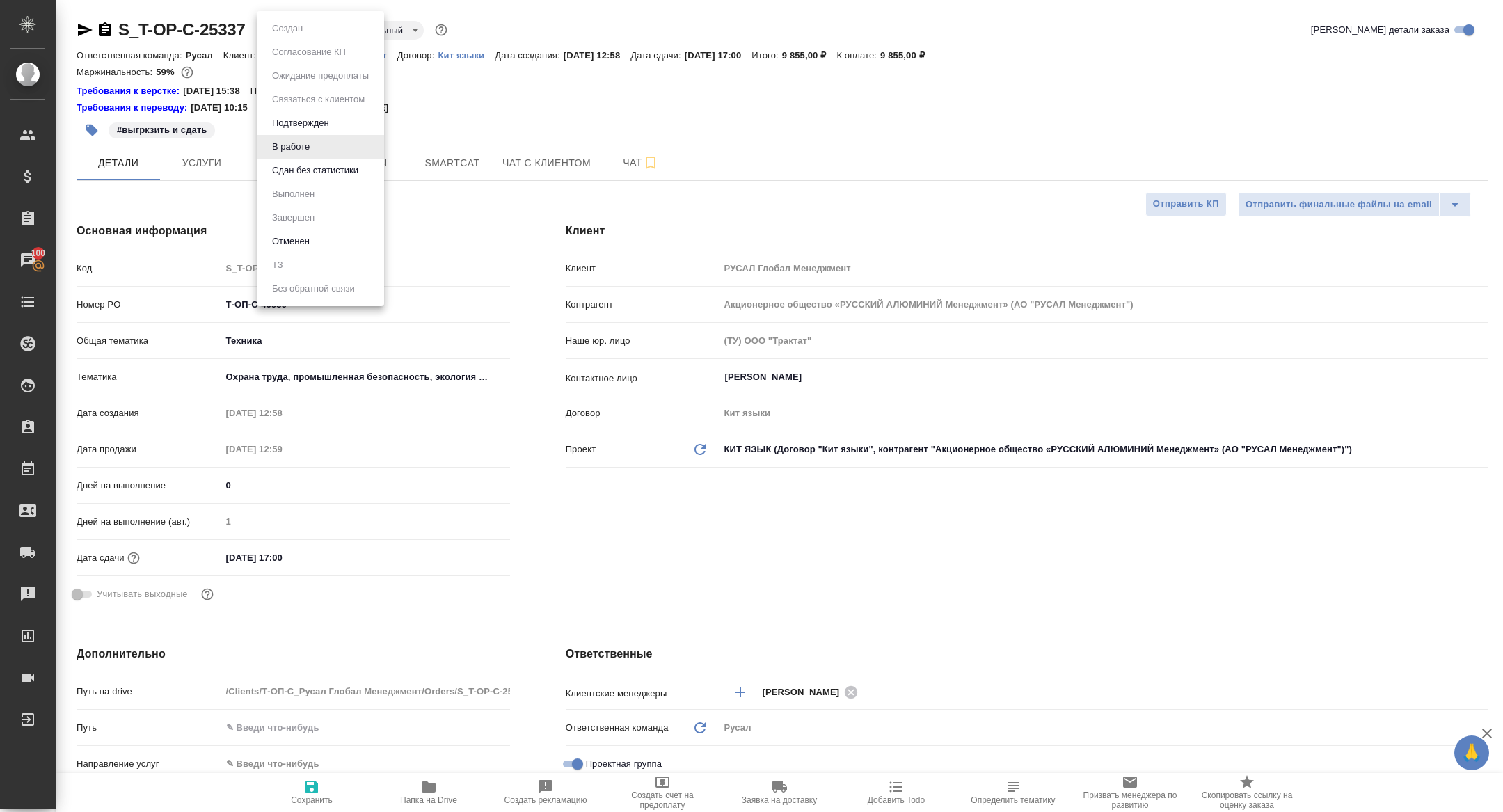
click at [280, 30] on body "🙏 .cls-1 fill:#fff; AWATERA Zhuravleva Alexandra Клиенты Спецификации Заказы 10…" at bounding box center [752, 406] width 1503 height 812
click at [286, 173] on button "Сдан без статистики" at bounding box center [315, 170] width 95 height 15
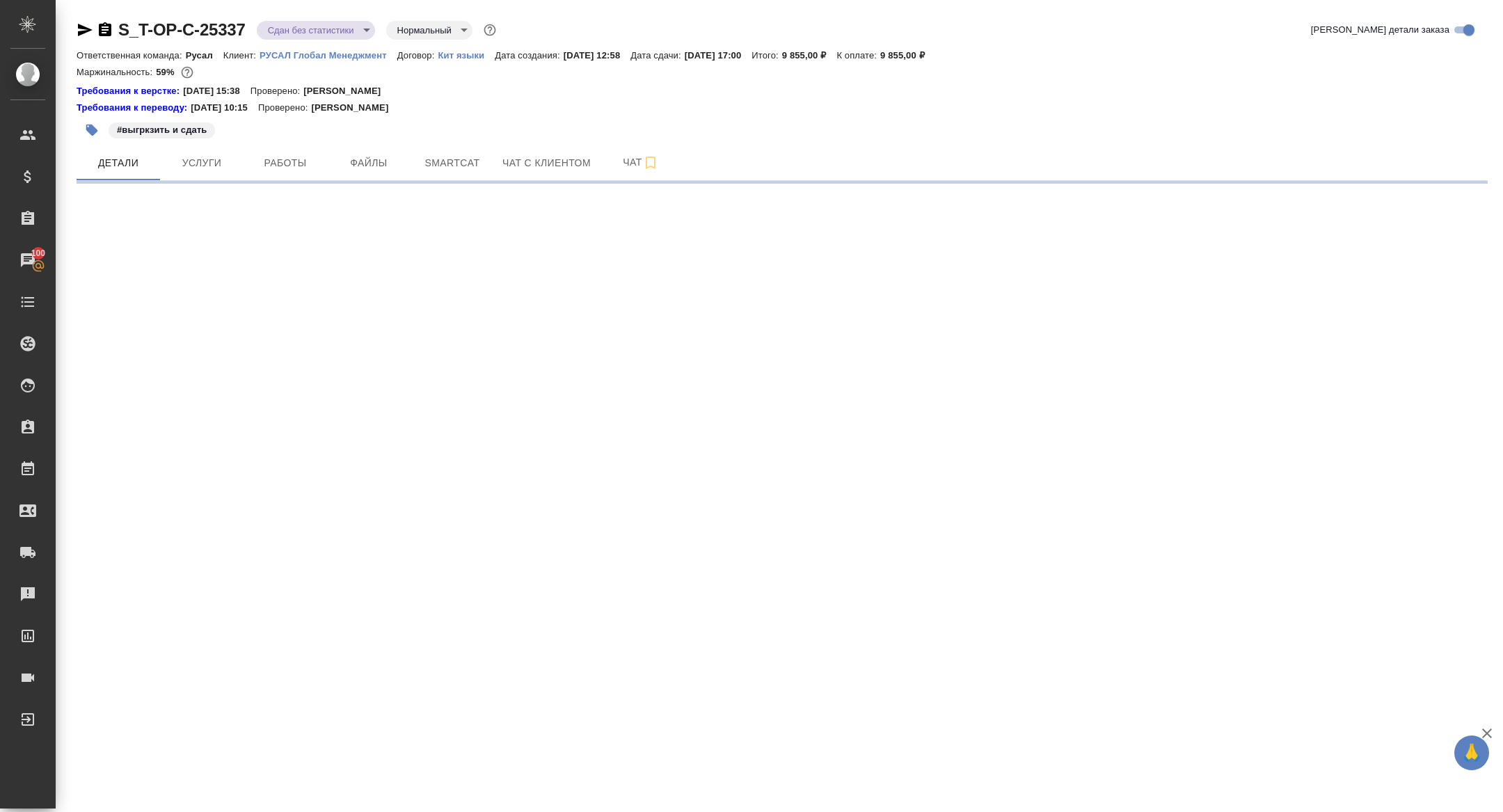
select select "RU"
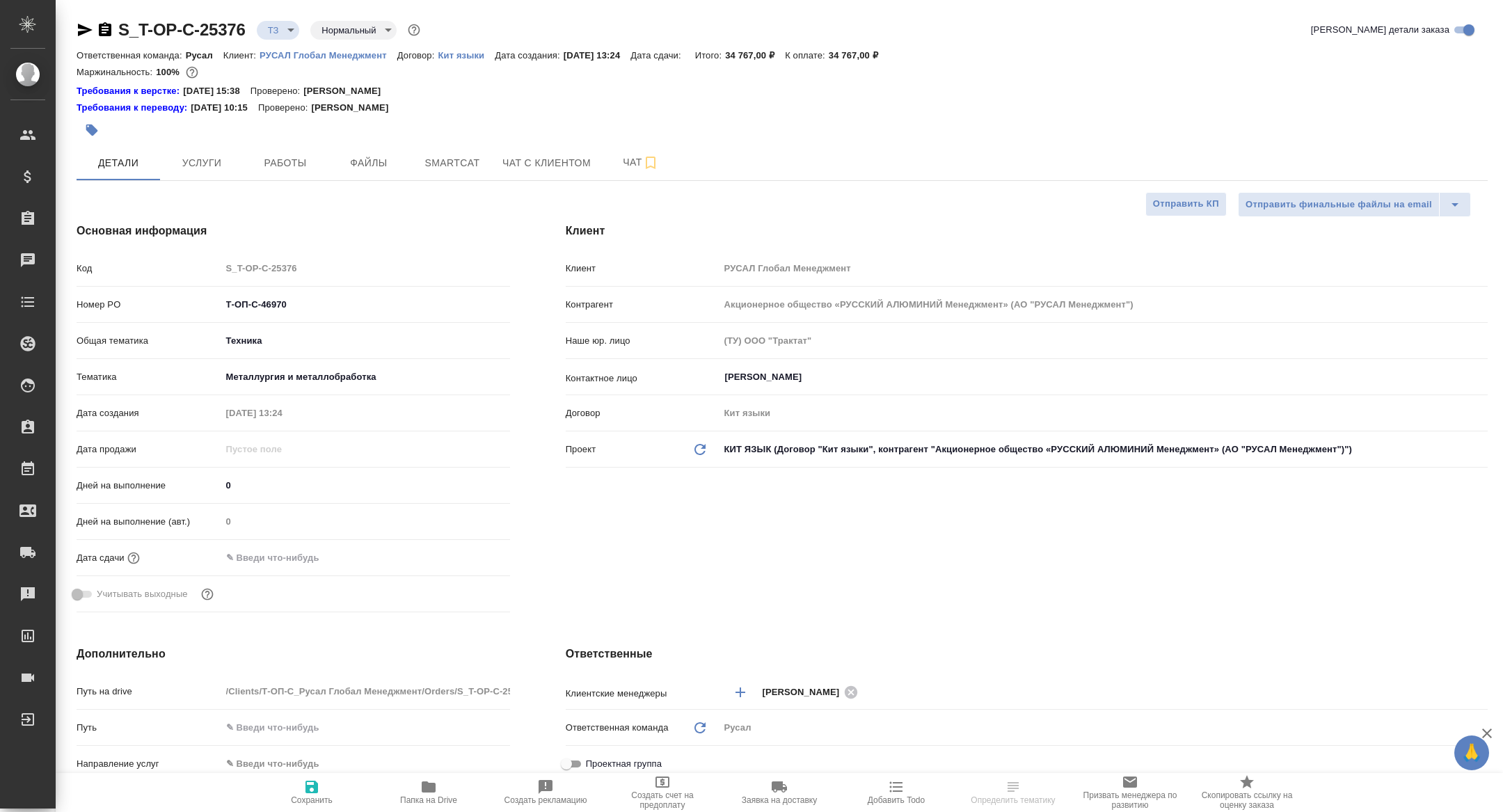
type textarea "x"
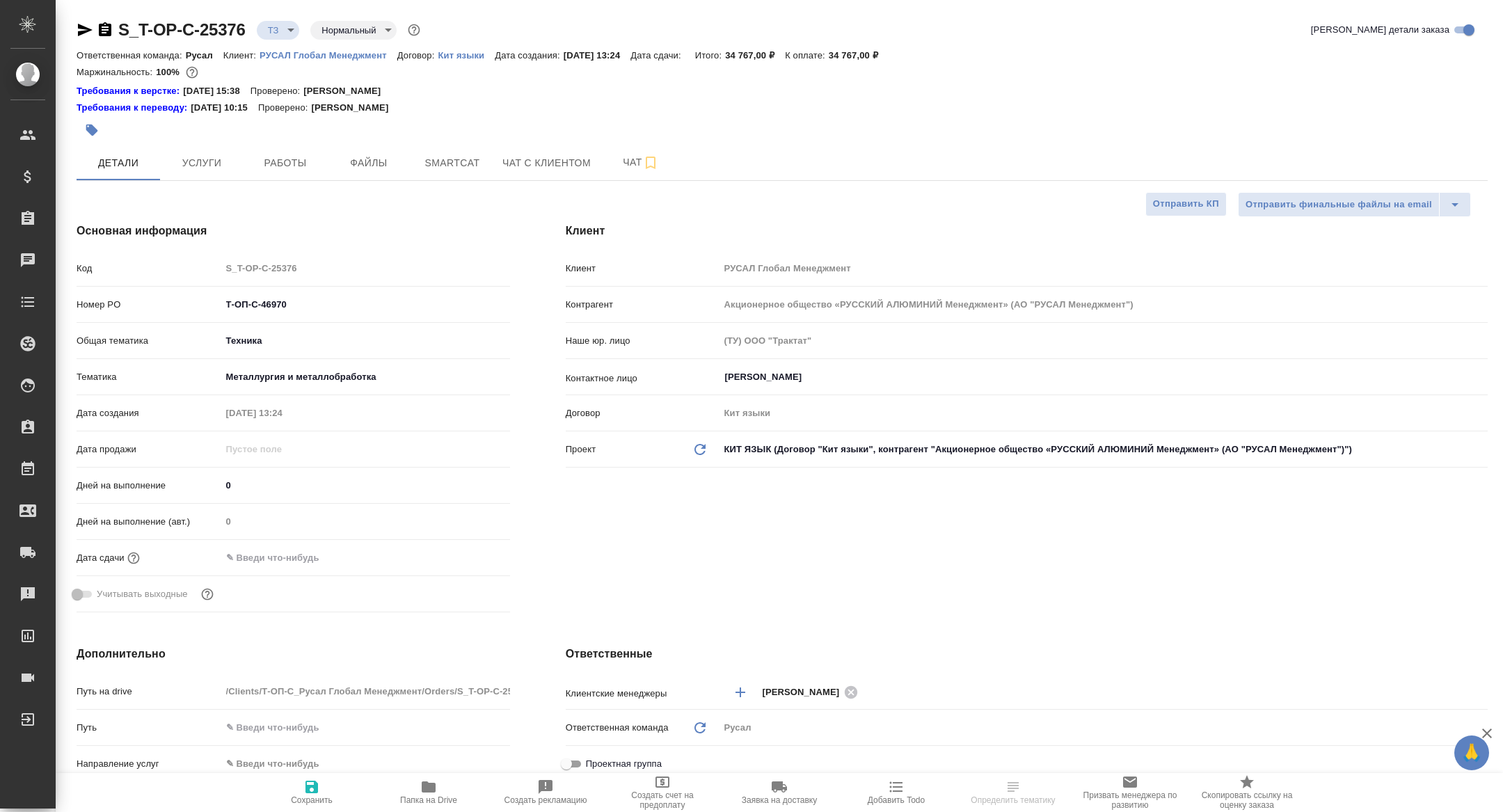
type textarea "x"
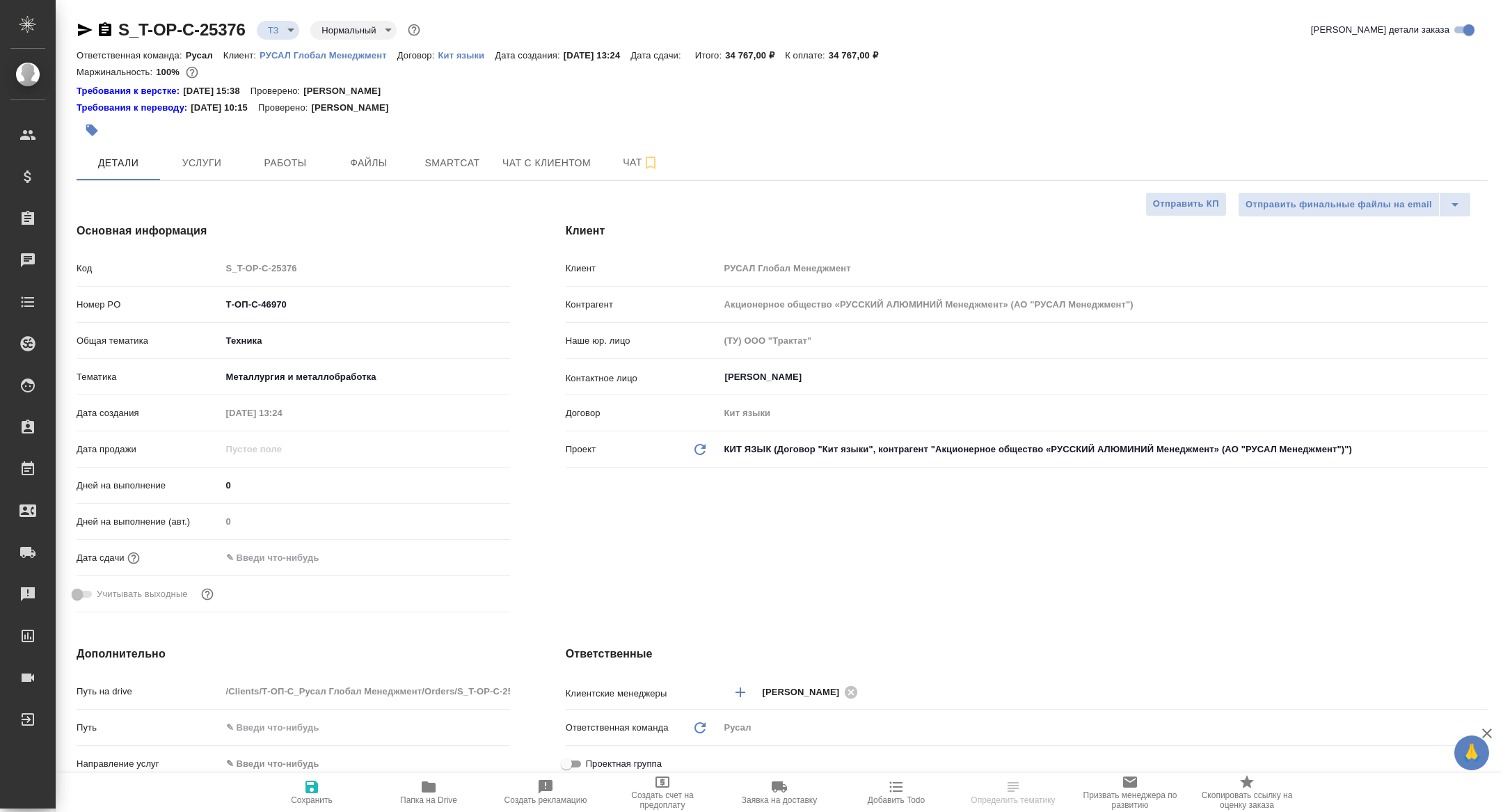
type textarea "x"
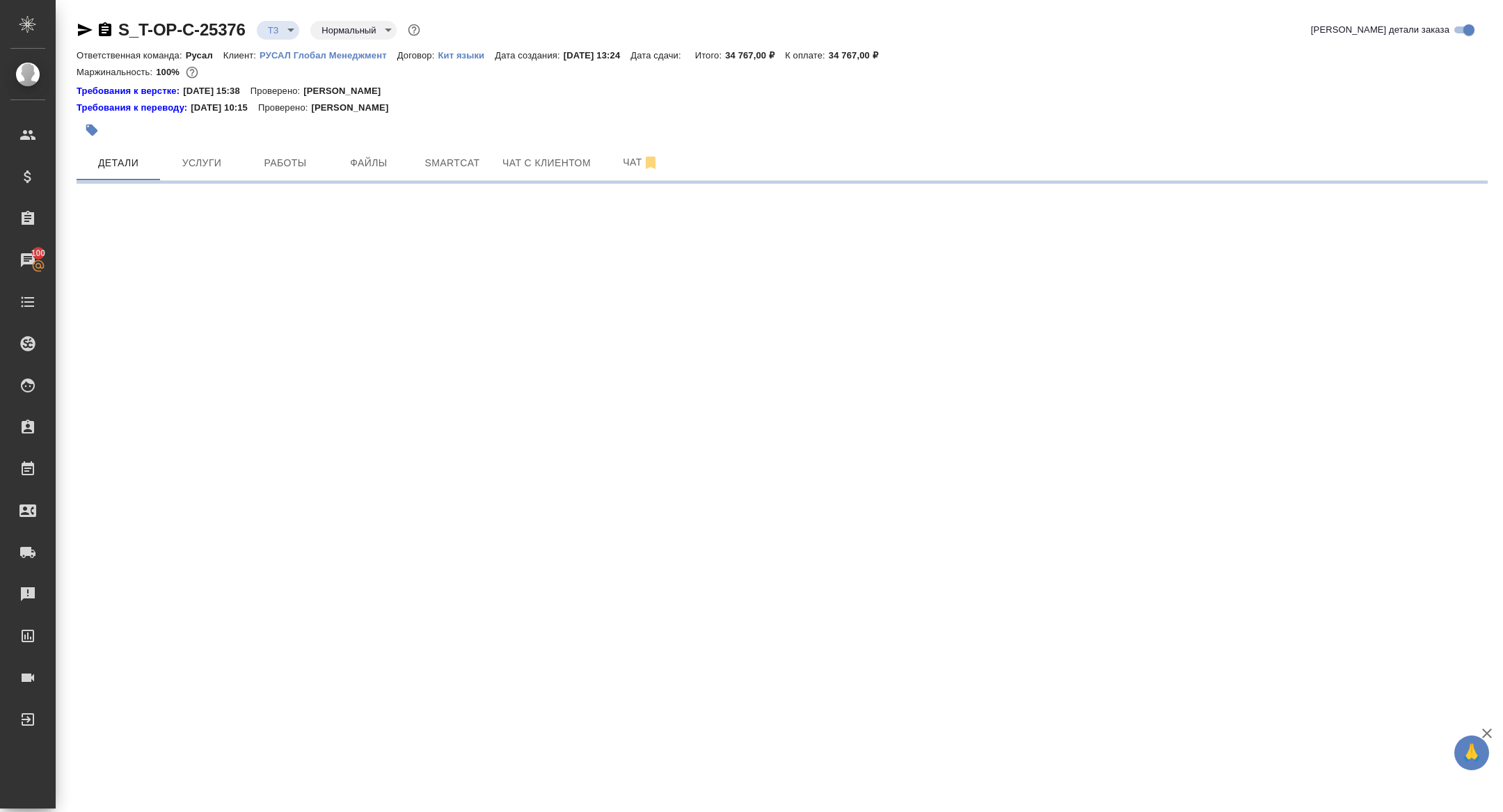
select select "RU"
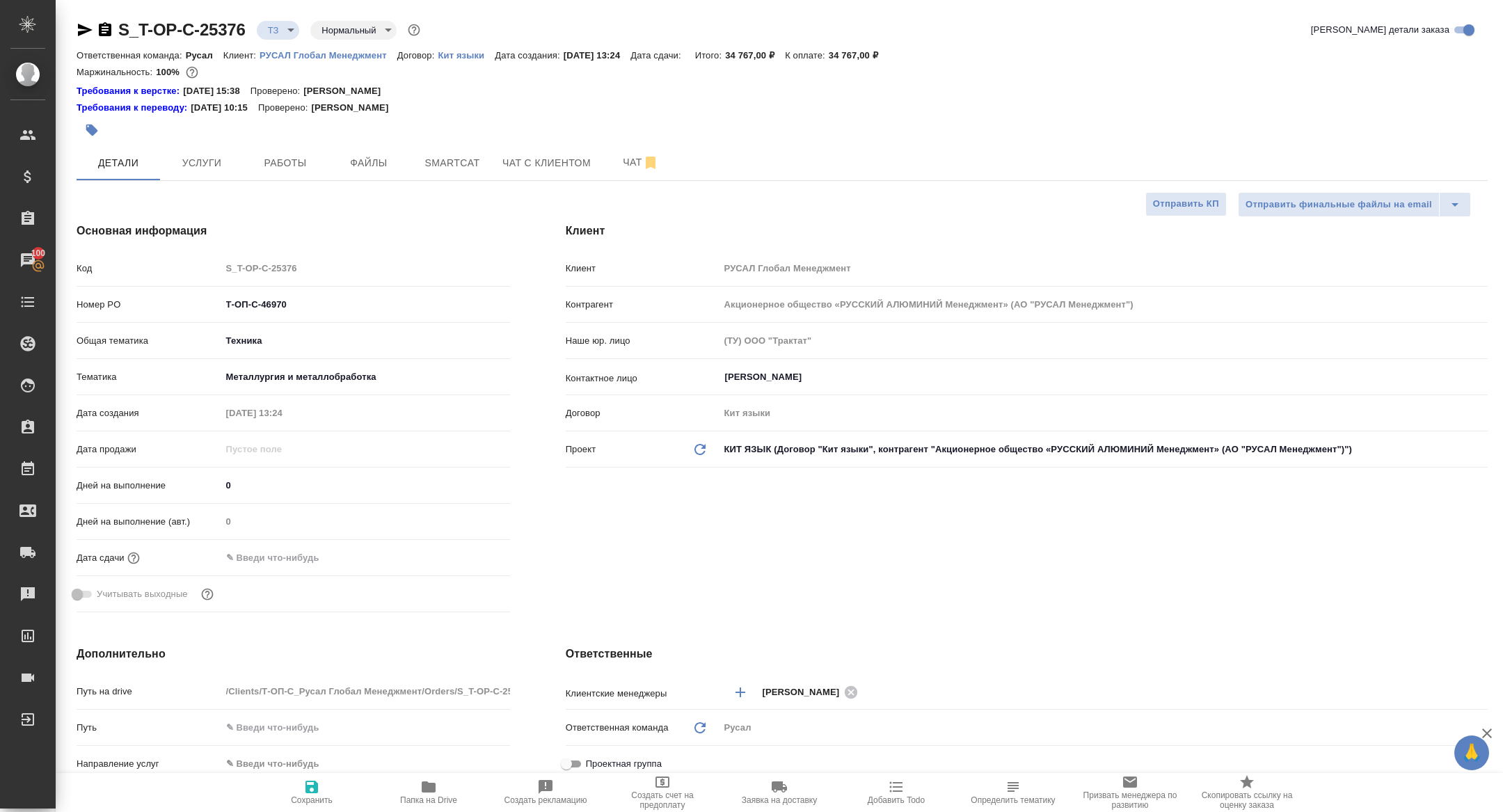
type textarea "x"
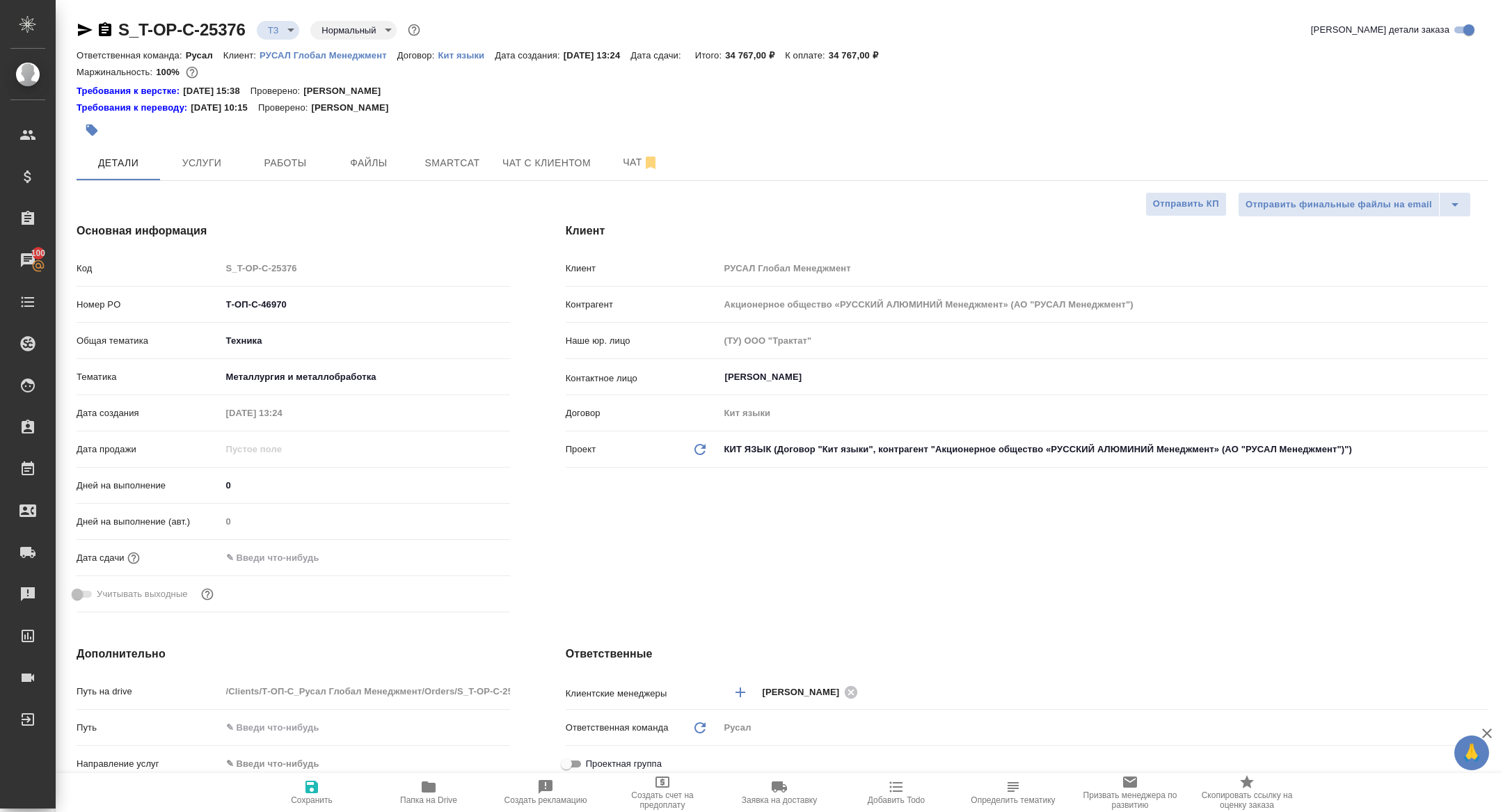
type textarea "x"
click at [619, 160] on span "Чат" at bounding box center [640, 162] width 67 height 17
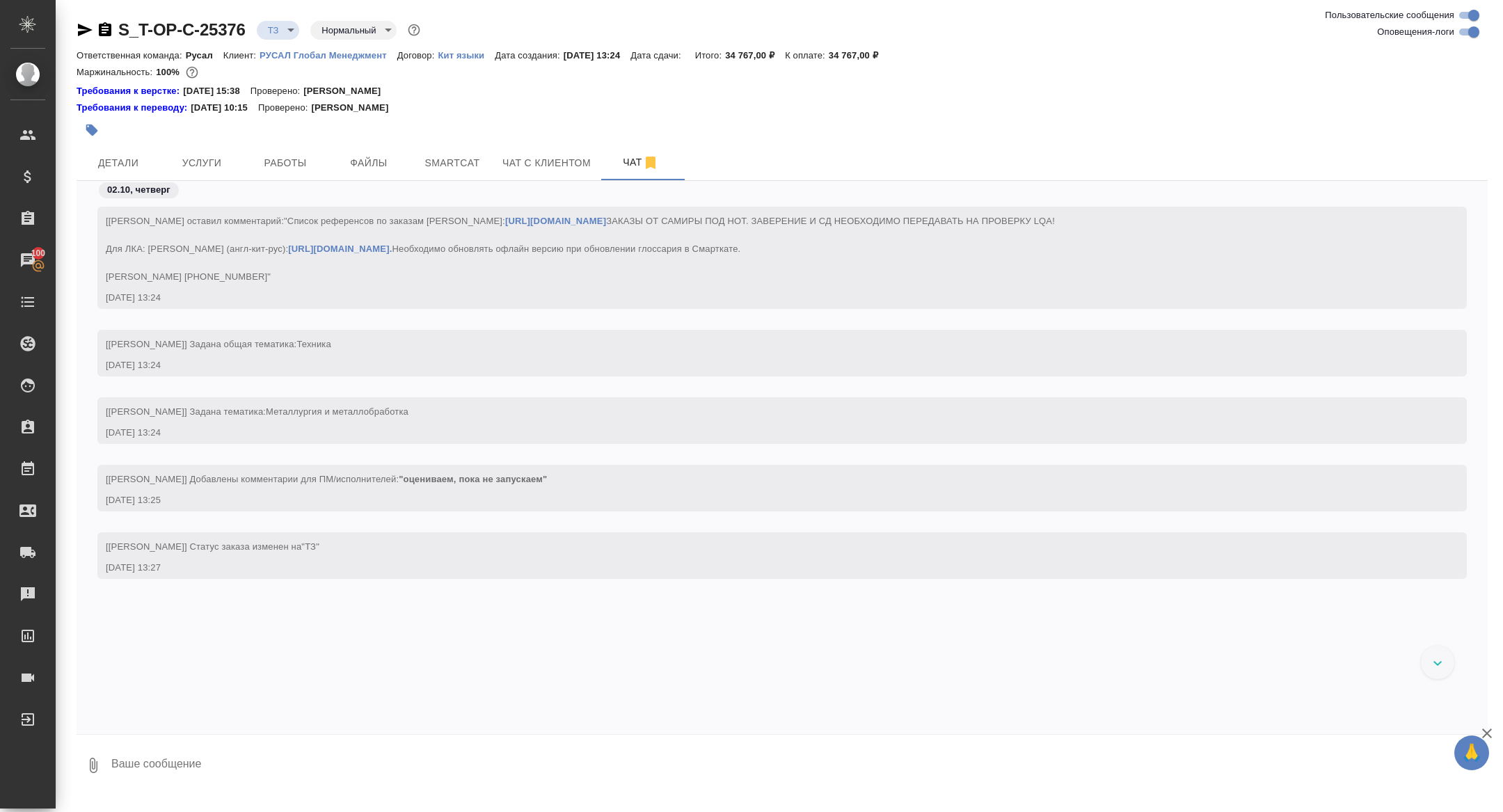
click at [128, 136] on div at bounding box center [547, 130] width 941 height 31
click at [128, 158] on span "Детали" at bounding box center [118, 163] width 67 height 17
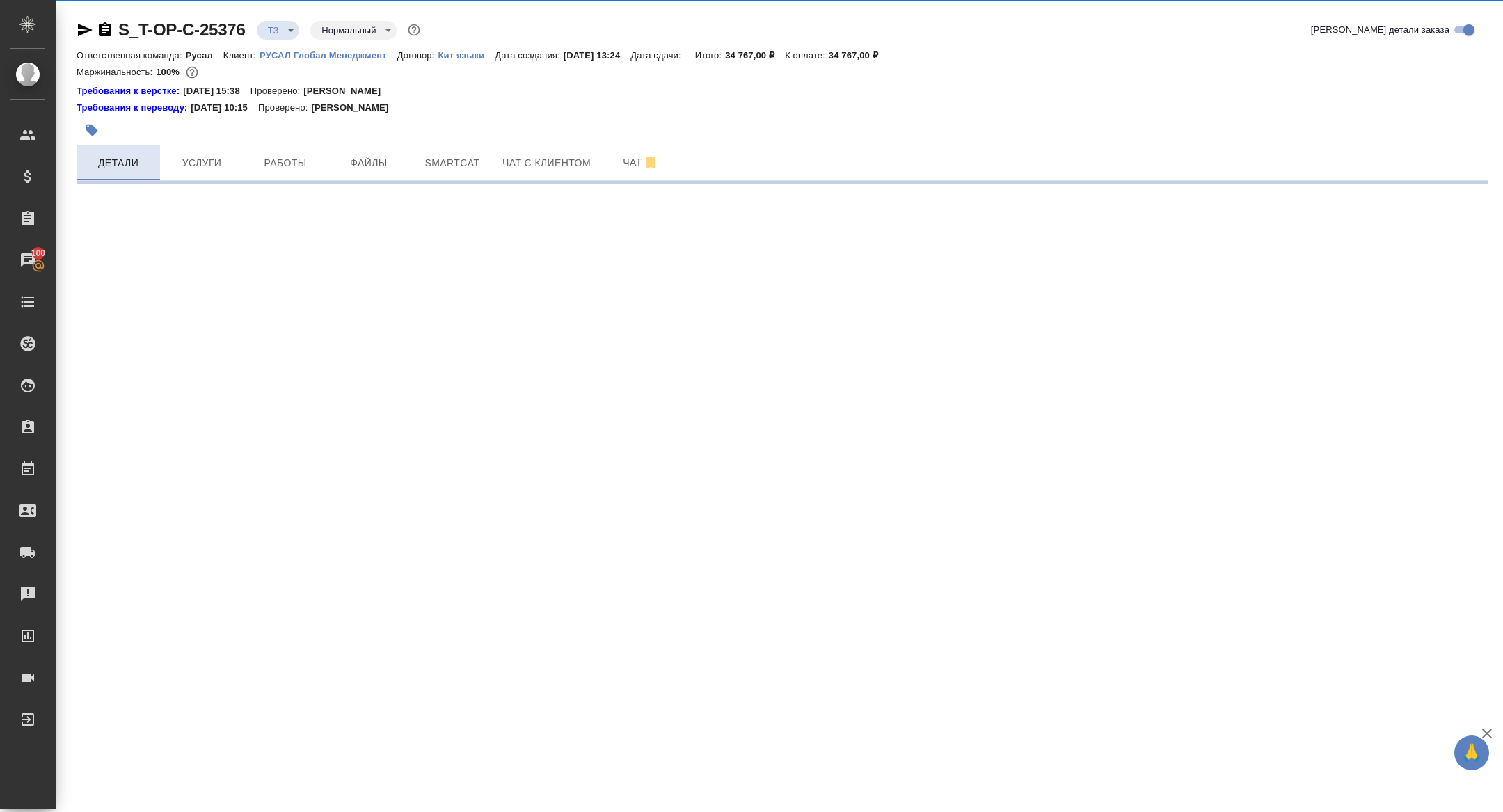
select select "RU"
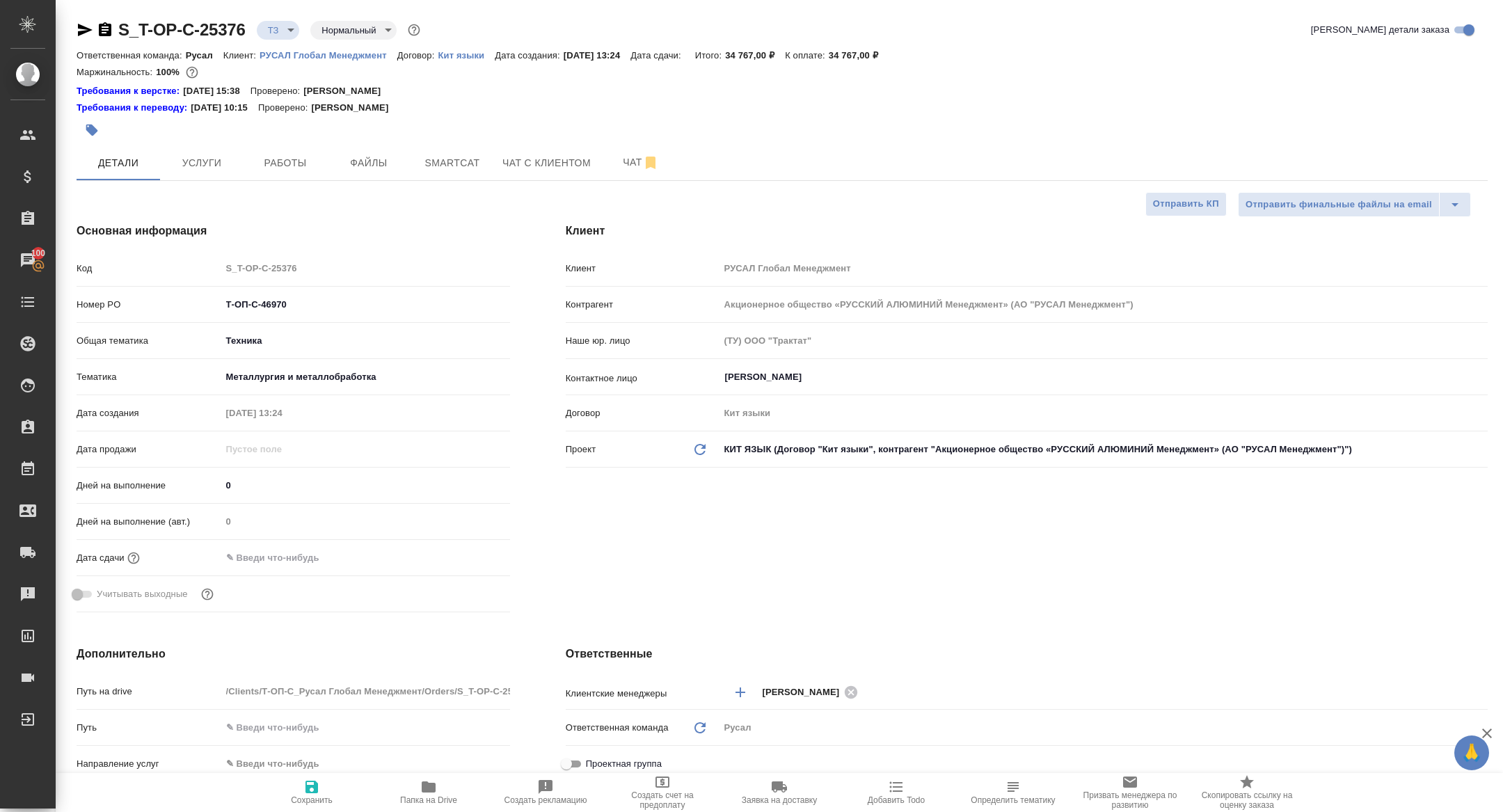
type textarea "x"
click at [441, 800] on span "Папка на Drive" at bounding box center [429, 799] width 57 height 9
type textarea "x"
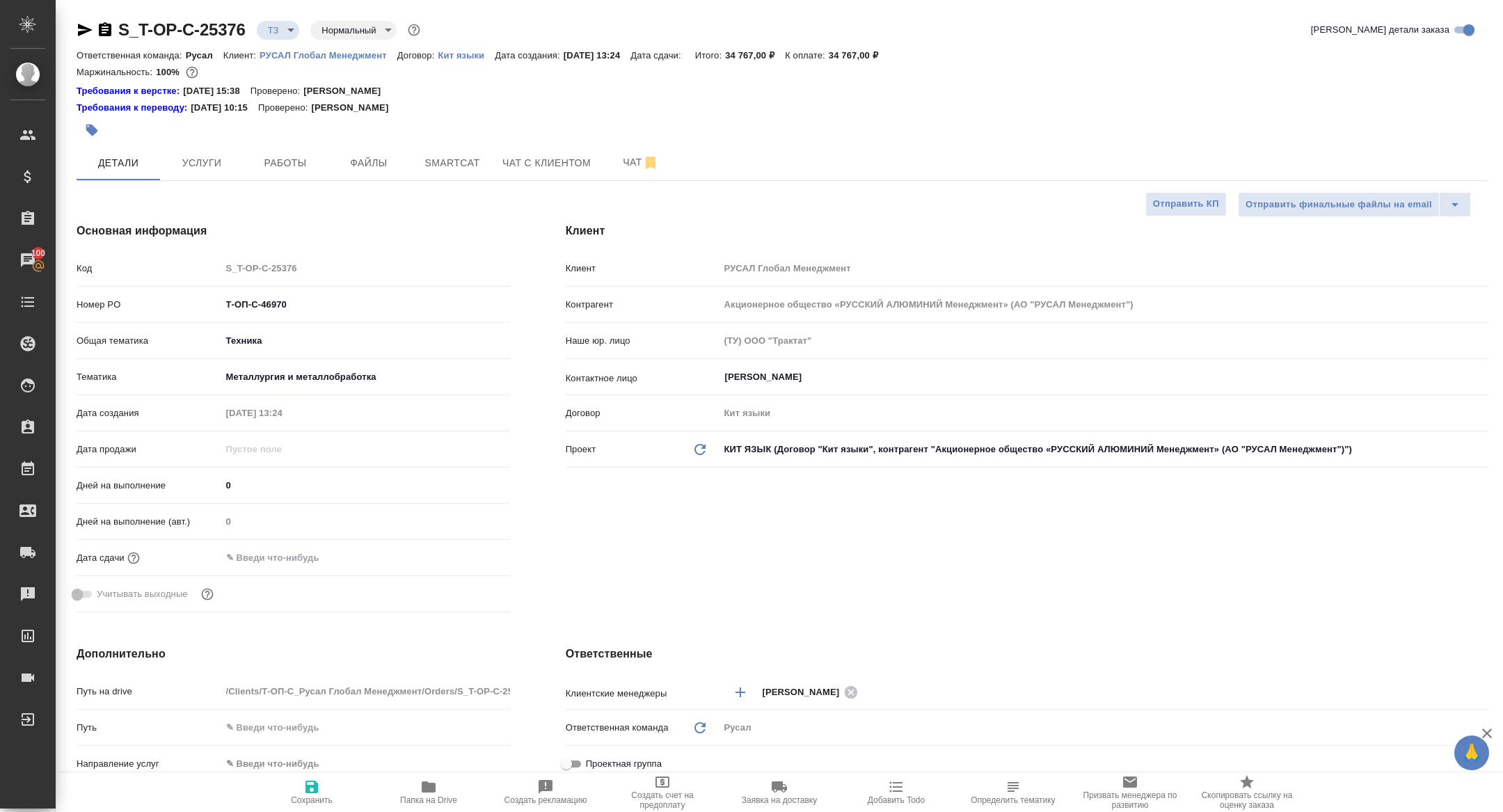
type textarea "x"
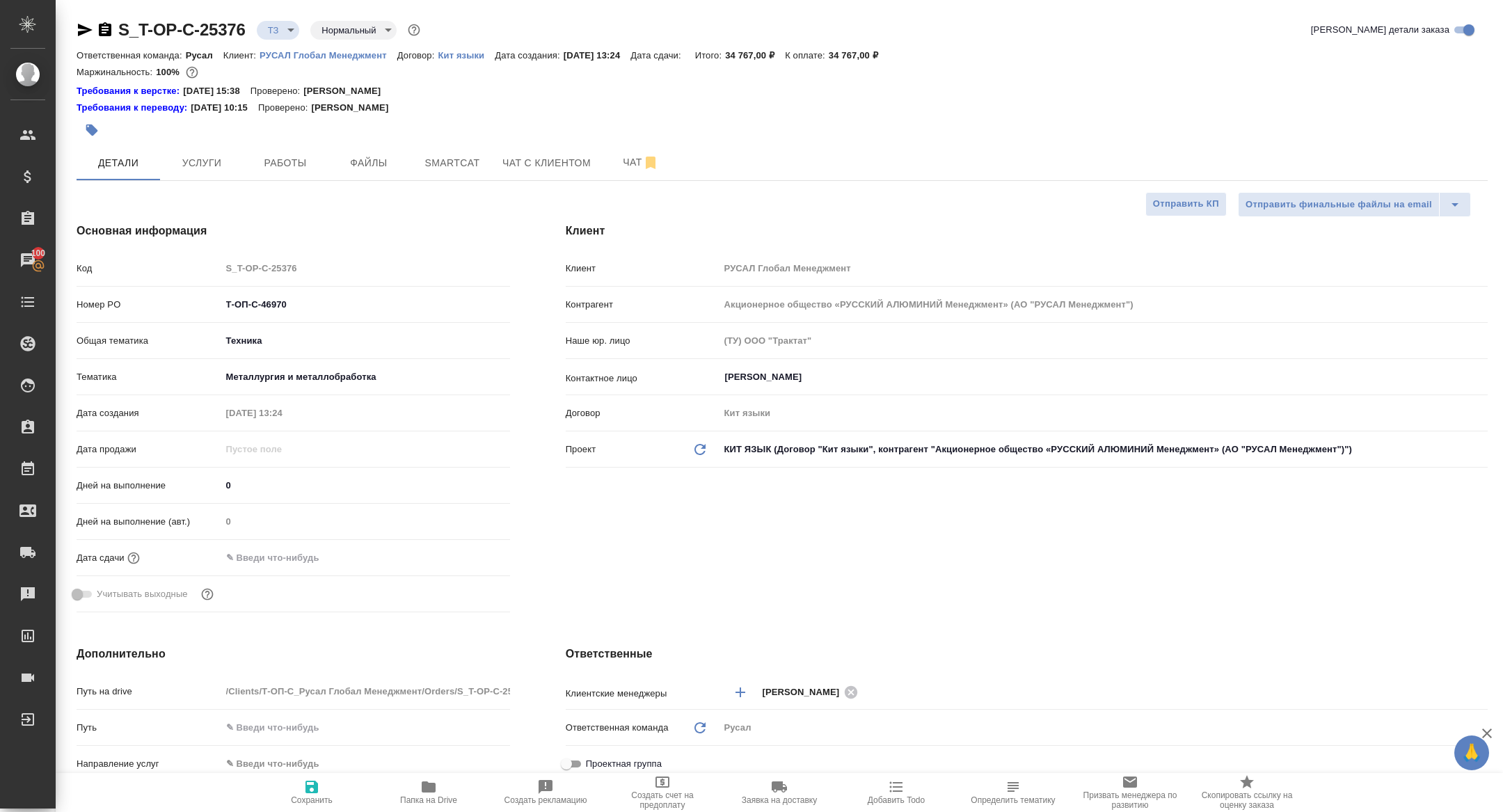
type textarea "x"
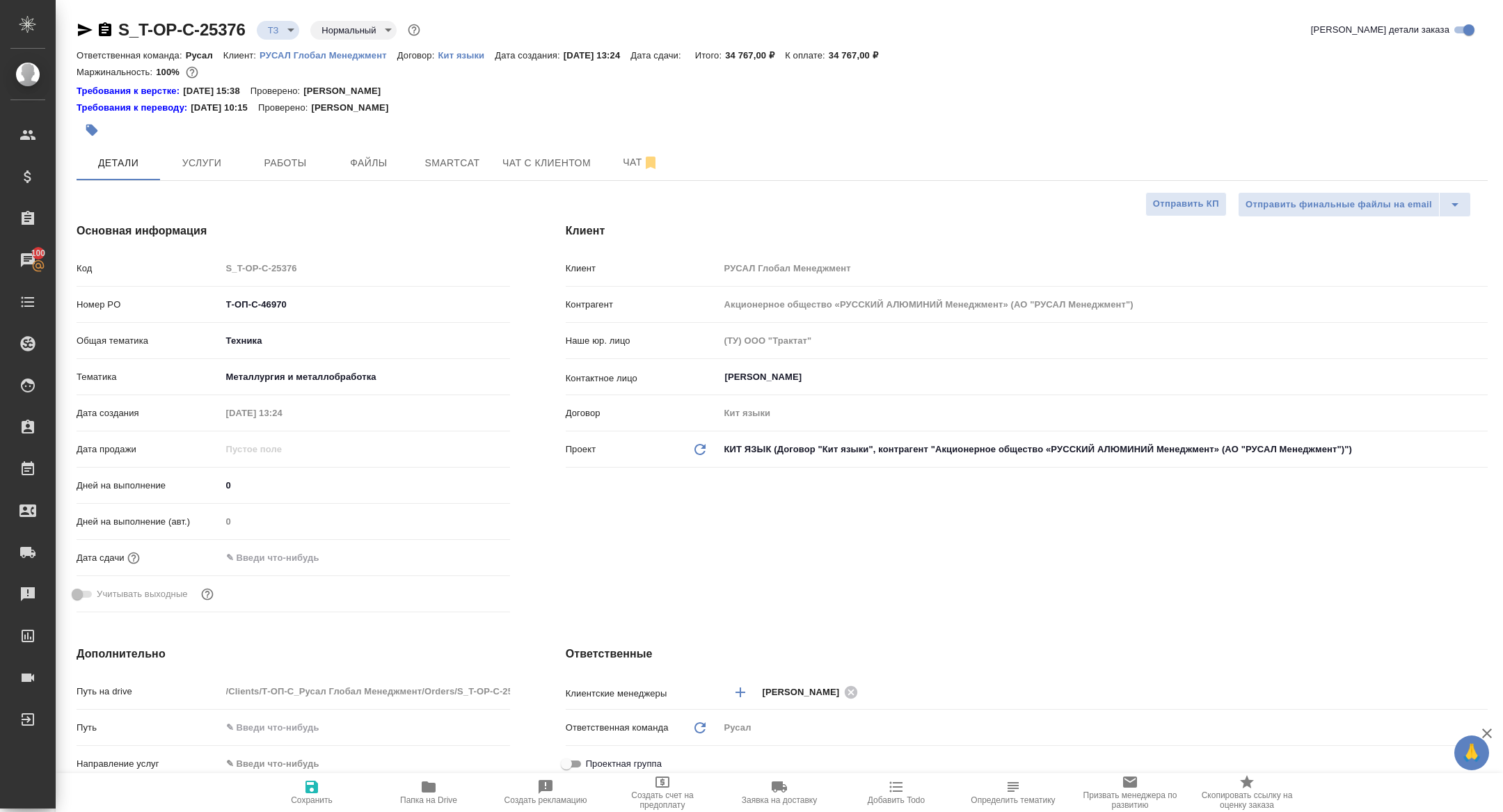
type textarea "x"
click at [103, 22] on icon "button" at bounding box center [105, 29] width 17 height 17
type textarea "x"
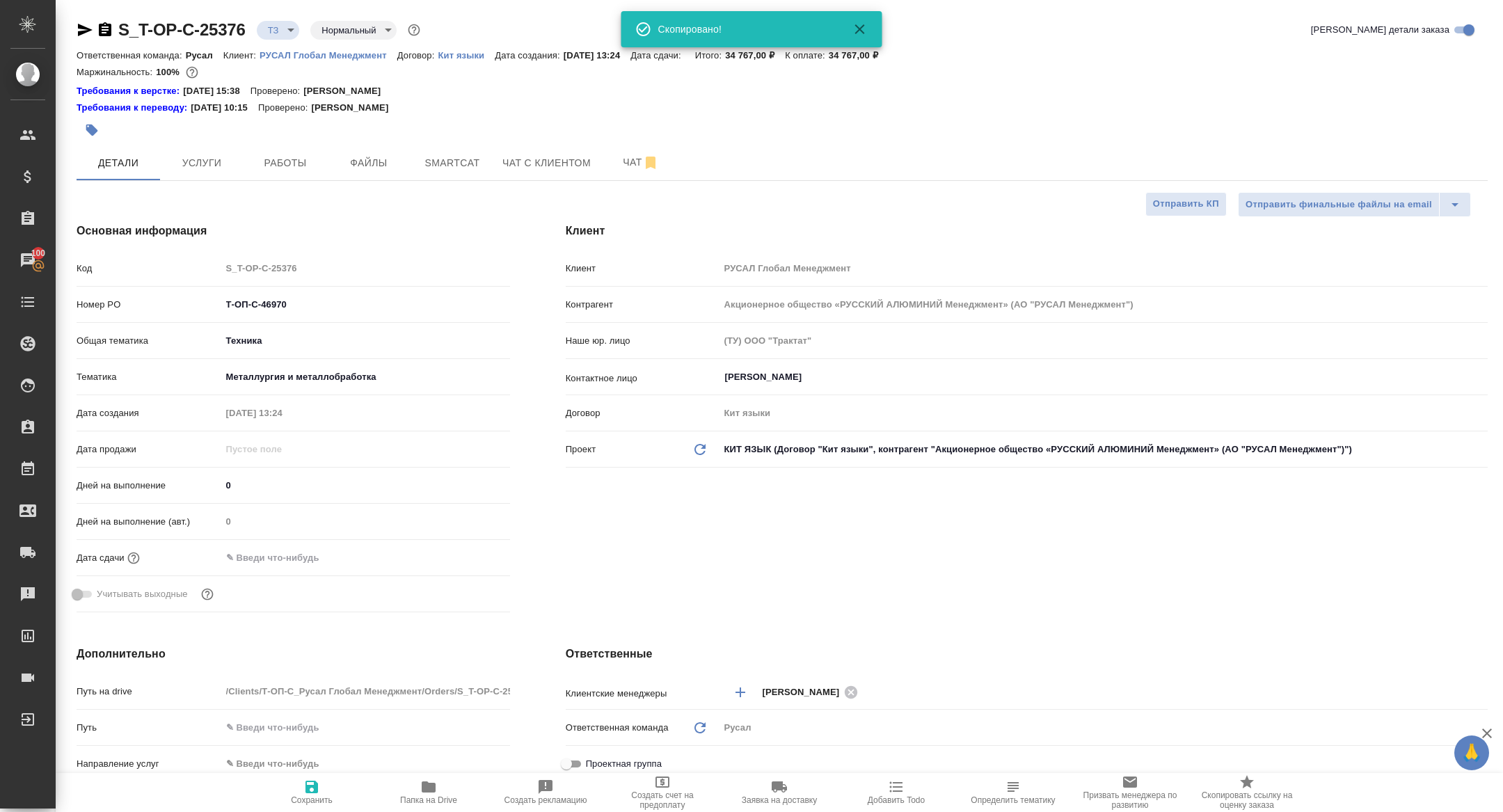
type textarea "x"
click at [104, 29] on icon "button" at bounding box center [105, 29] width 17 height 17
click at [206, 140] on div at bounding box center [547, 130] width 941 height 31
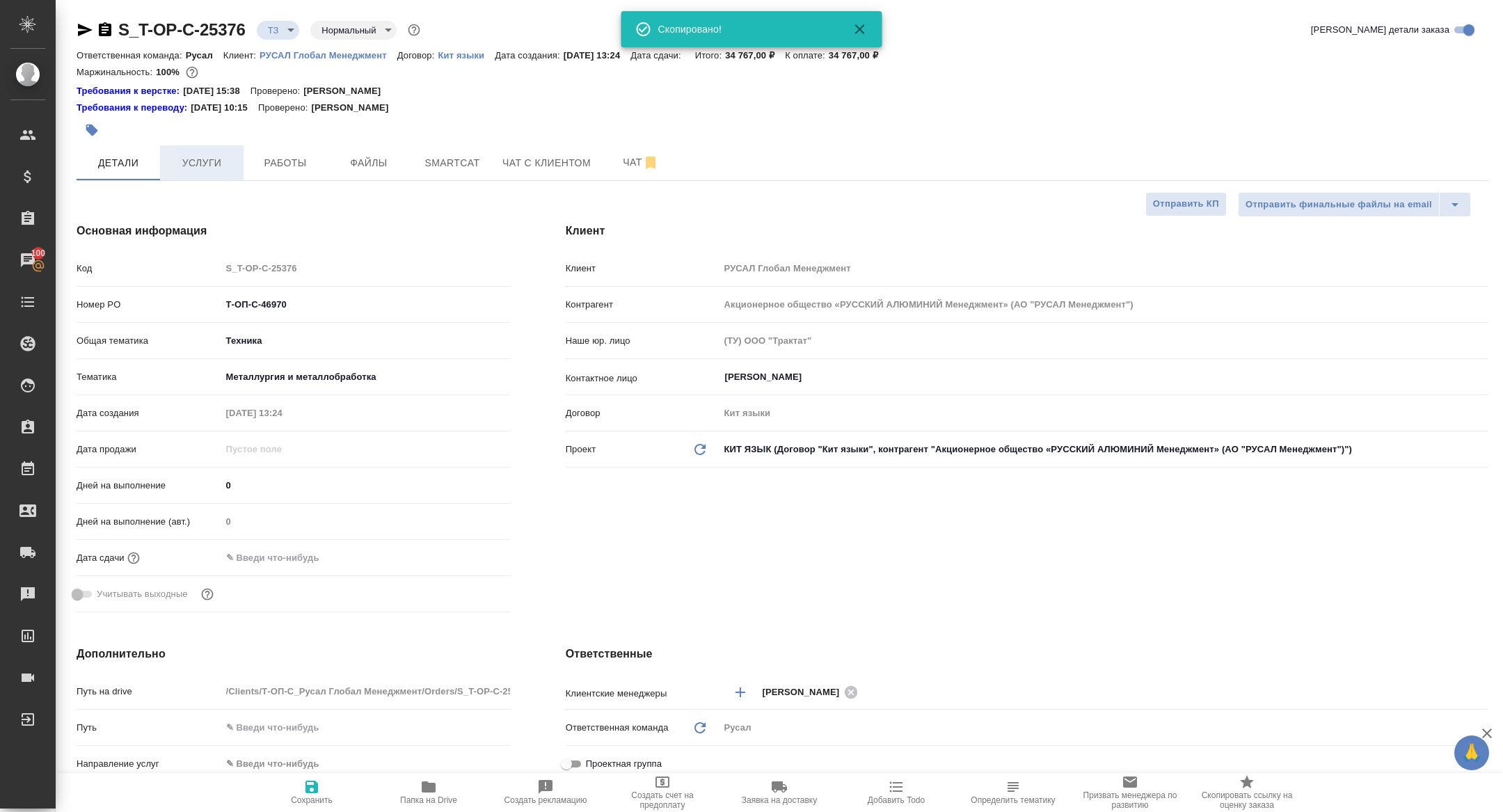
click at [206, 176] on button "Услуги" at bounding box center [202, 163] width 84 height 35
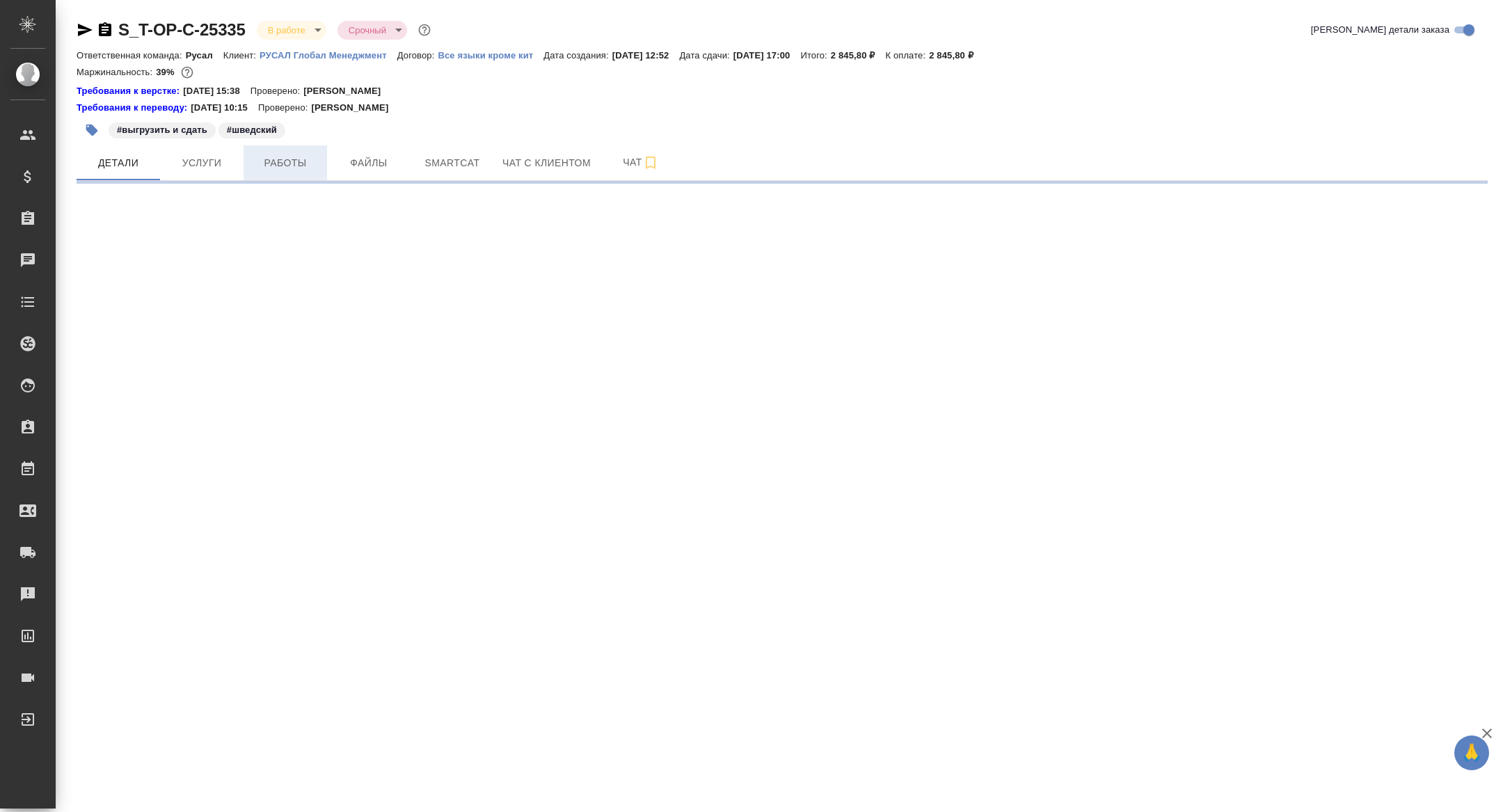
select select "RU"
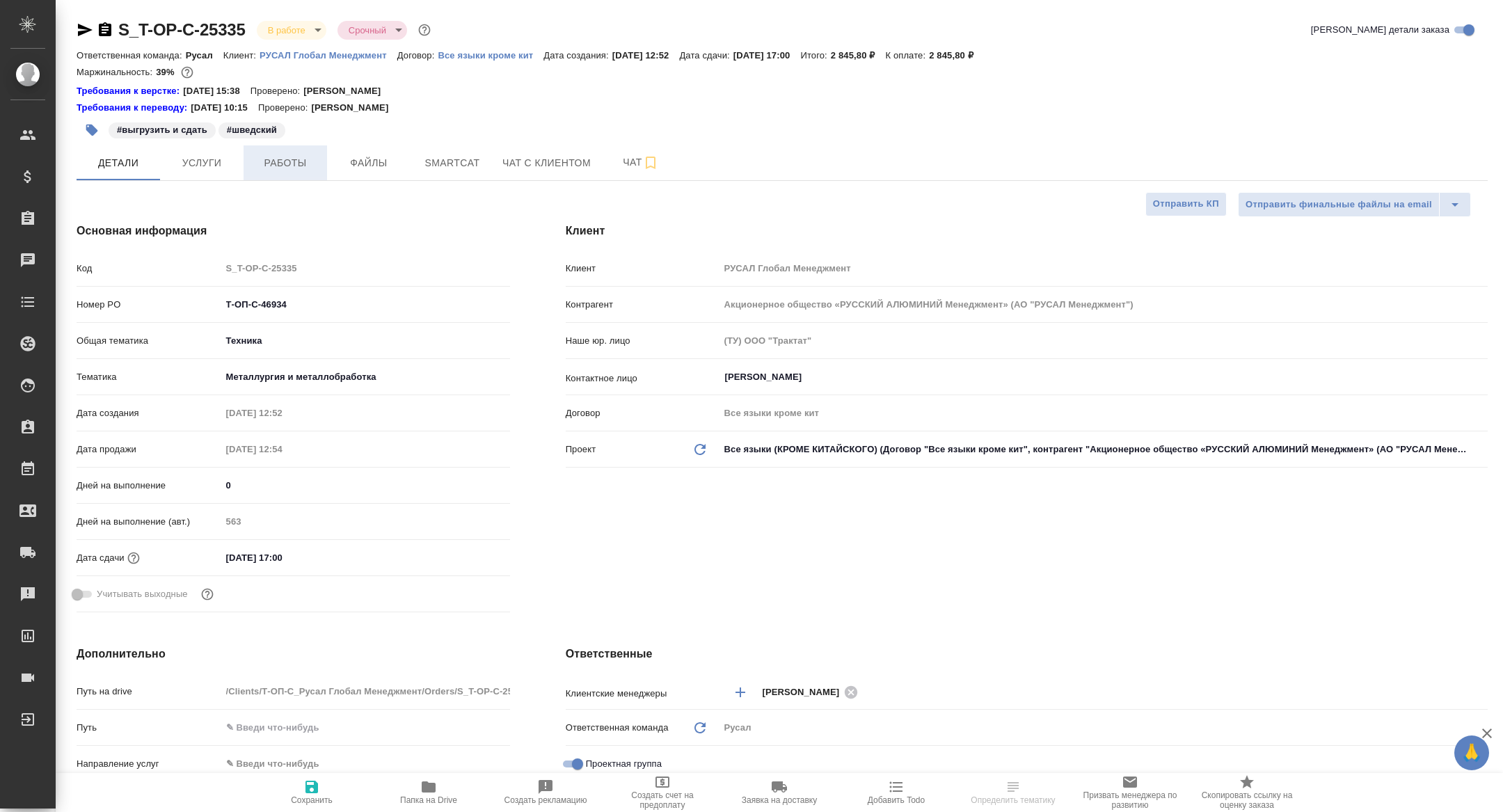
type textarea "x"
click at [293, 165] on span "Работы" at bounding box center [285, 163] width 67 height 17
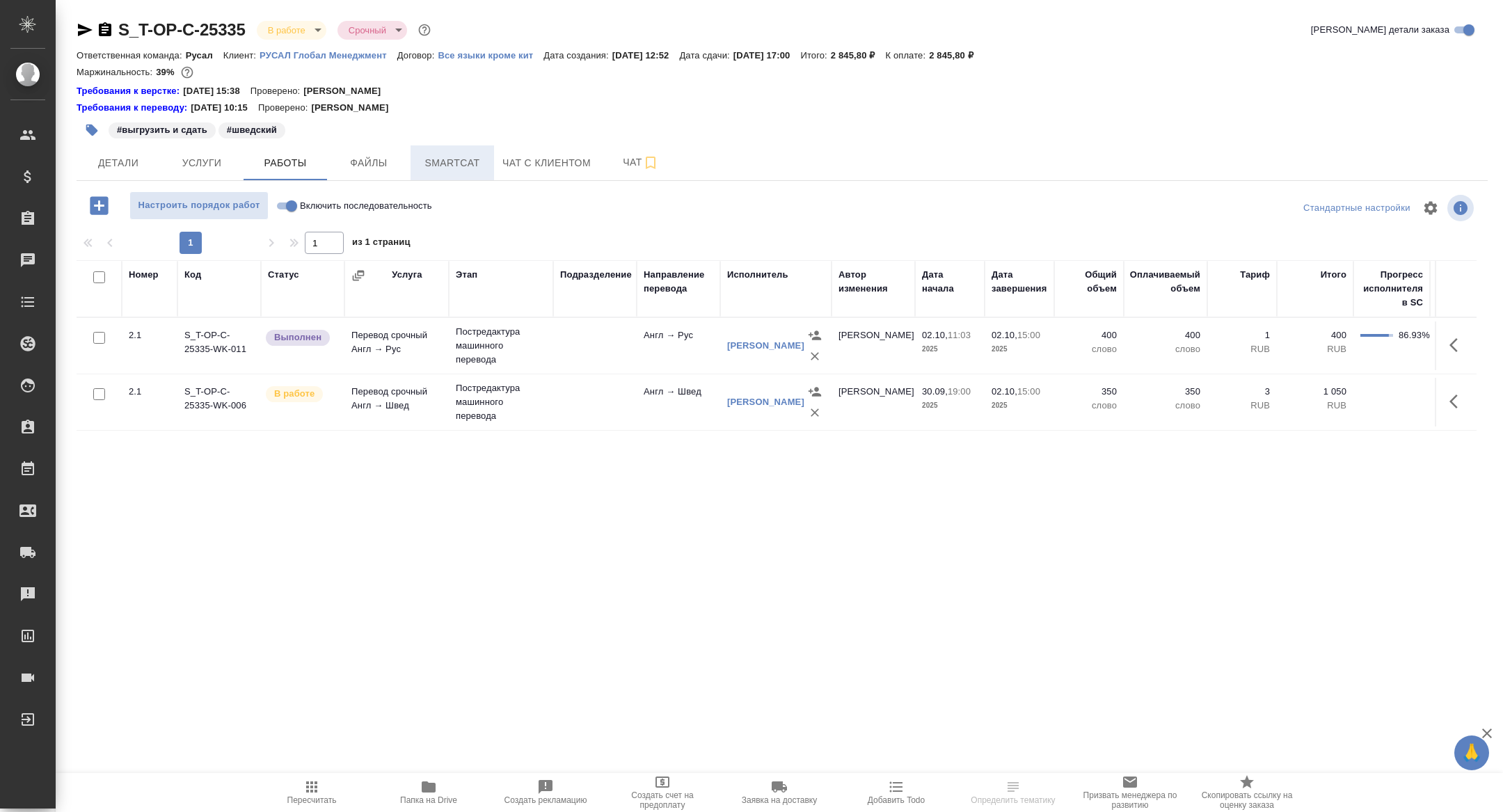
click at [455, 161] on span "Smartcat" at bounding box center [452, 163] width 67 height 17
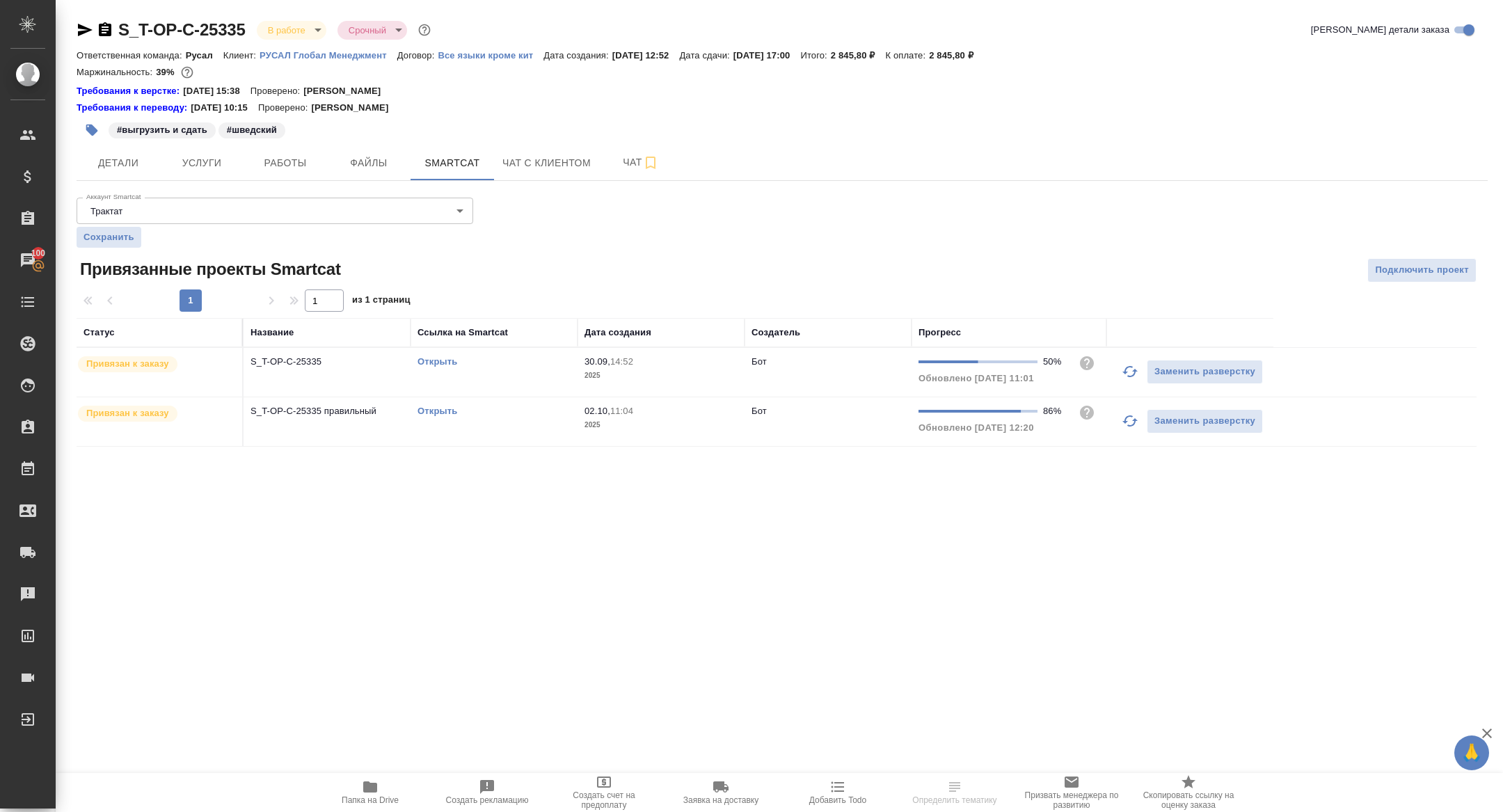
click at [435, 408] on link "Открыть" at bounding box center [437, 410] width 39 height 10
click at [402, 799] on span "Папка на Drive" at bounding box center [369, 792] width 100 height 27
click at [116, 164] on span "Детали" at bounding box center [118, 163] width 67 height 17
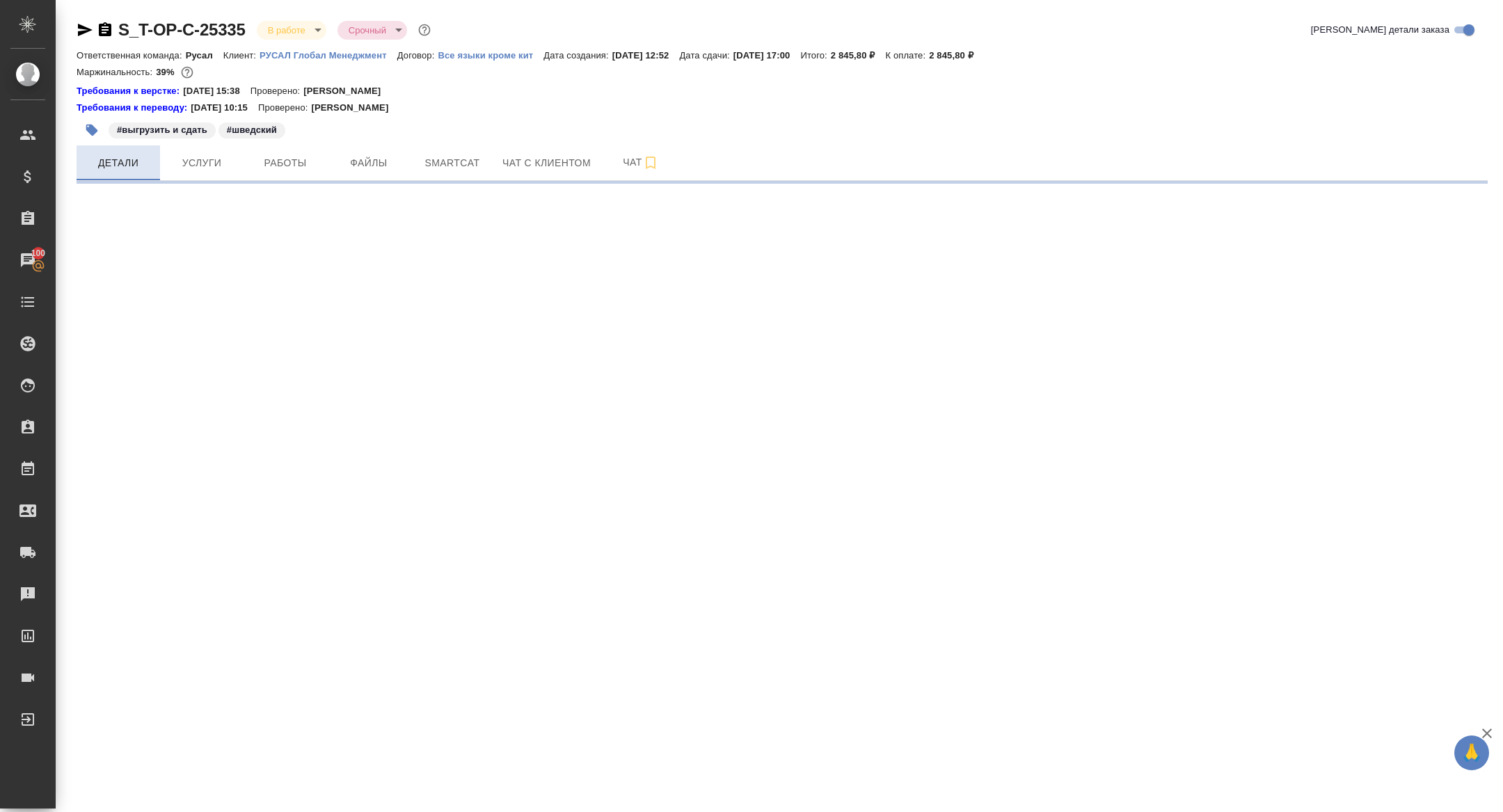
select select "RU"
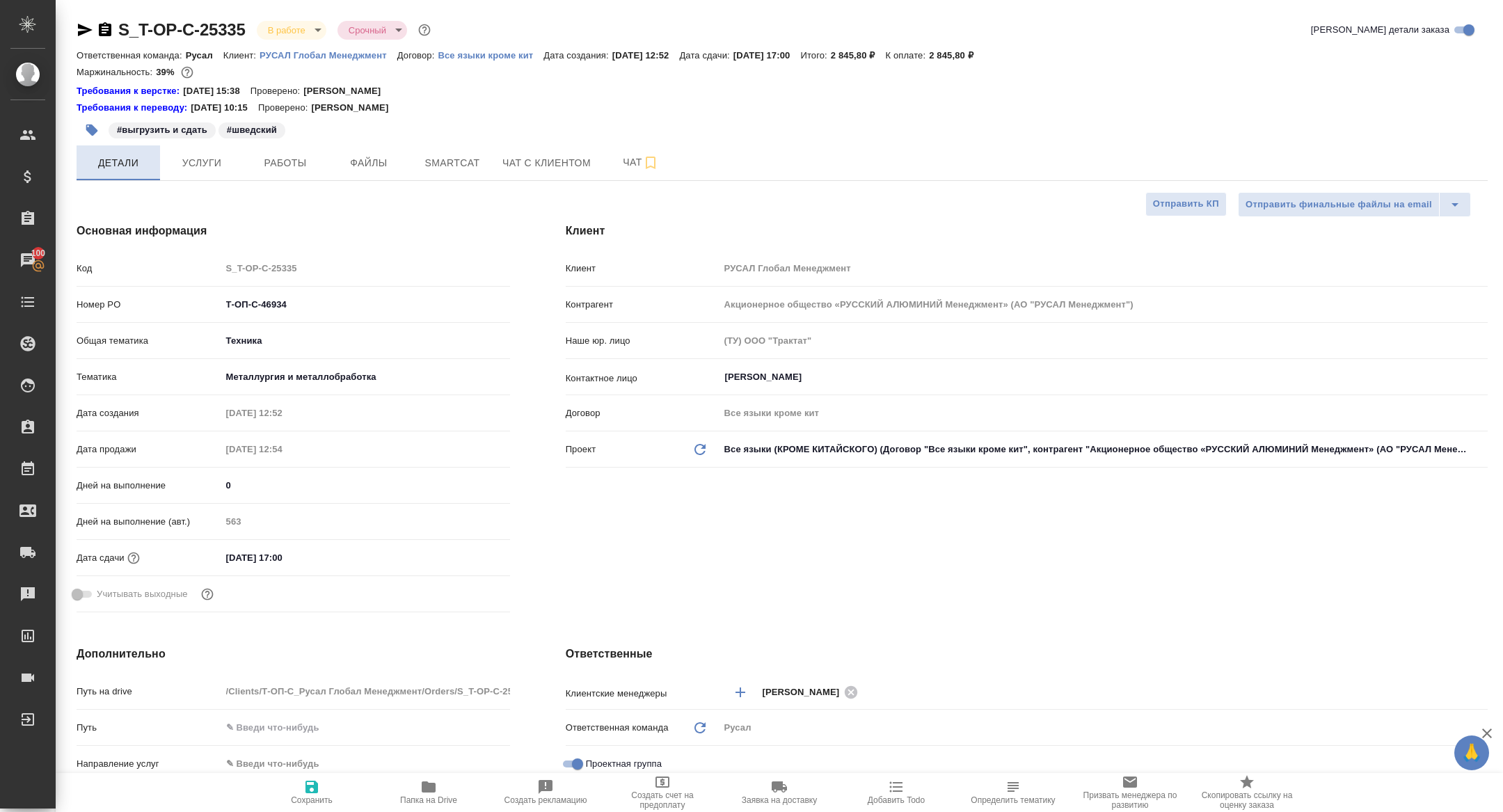
type textarea "x"
drag, startPoint x: 308, startPoint y: 298, endPoint x: 126, endPoint y: 293, distance: 182.1
click at [127, 293] on div "Номер PO Т-ОП-С-46934" at bounding box center [293, 304] width 433 height 24
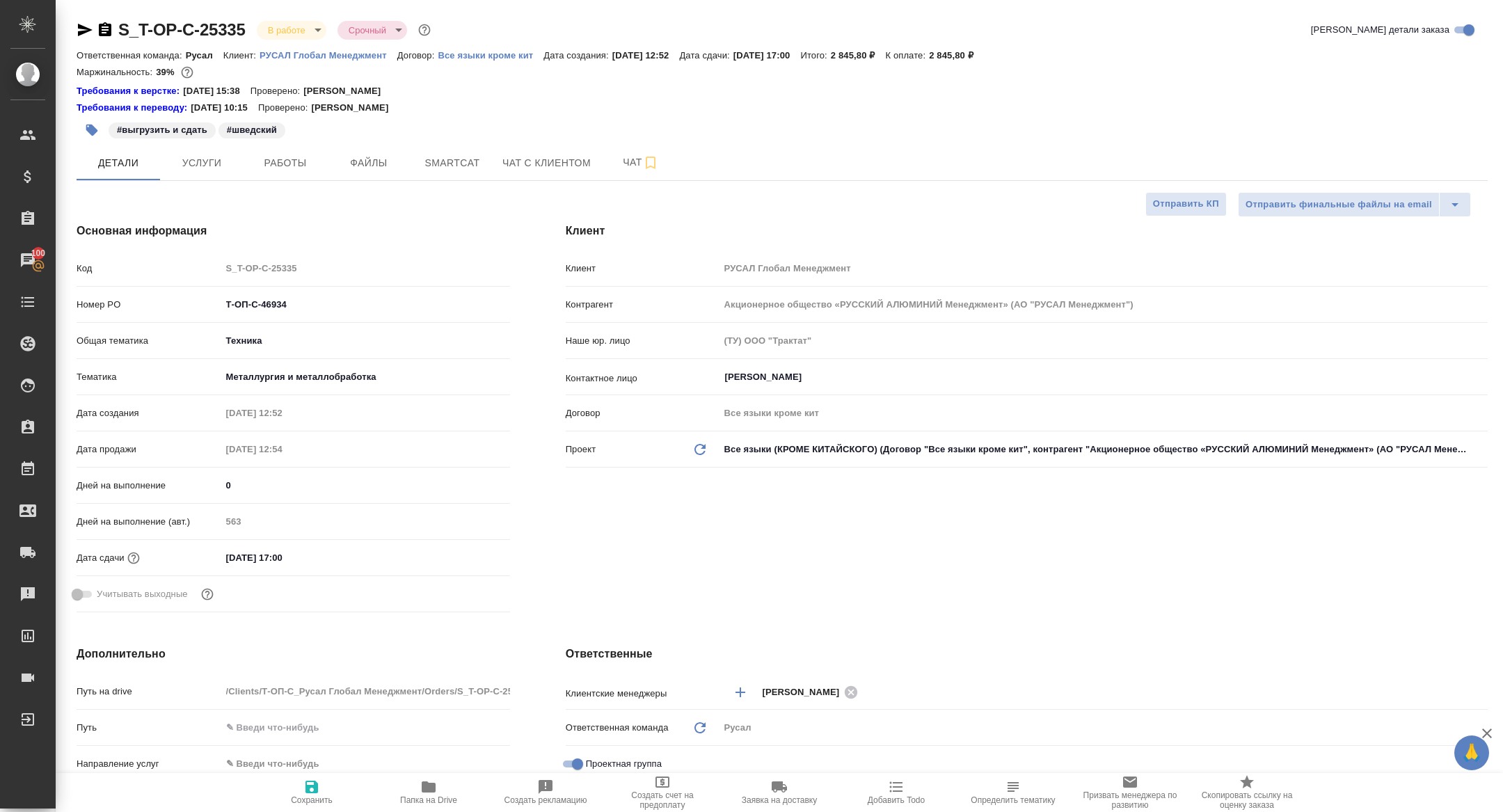
type textarea "x"
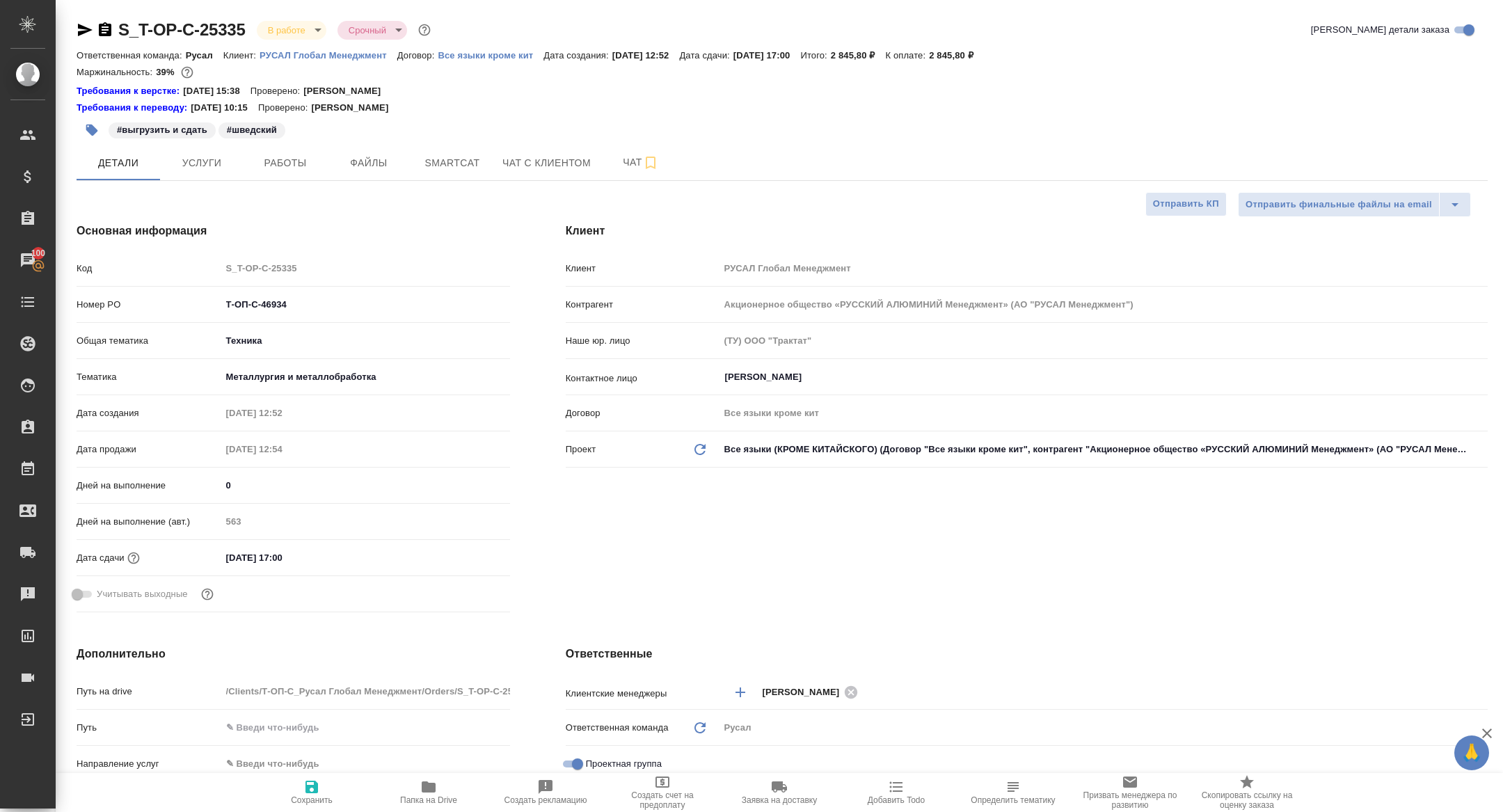
type textarea "x"
click at [288, 30] on body "🙏 .cls-1 fill:#fff; AWATERA [PERSON_NAME] Спецификации Заказы 100 Чаты Todo Про…" at bounding box center [752, 406] width 1503 height 812
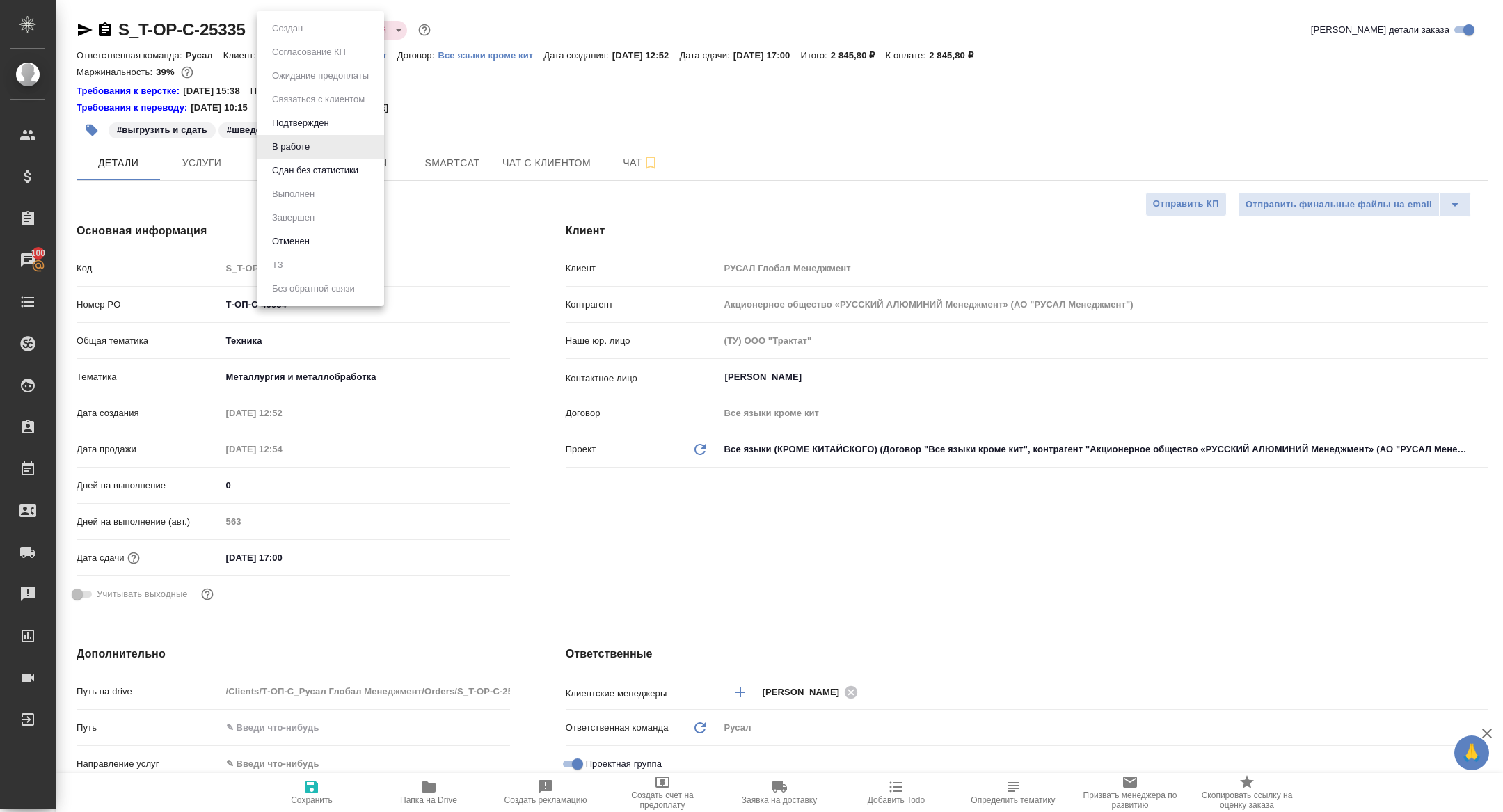
click at [295, 171] on button "Сдан без статистики" at bounding box center [315, 170] width 95 height 15
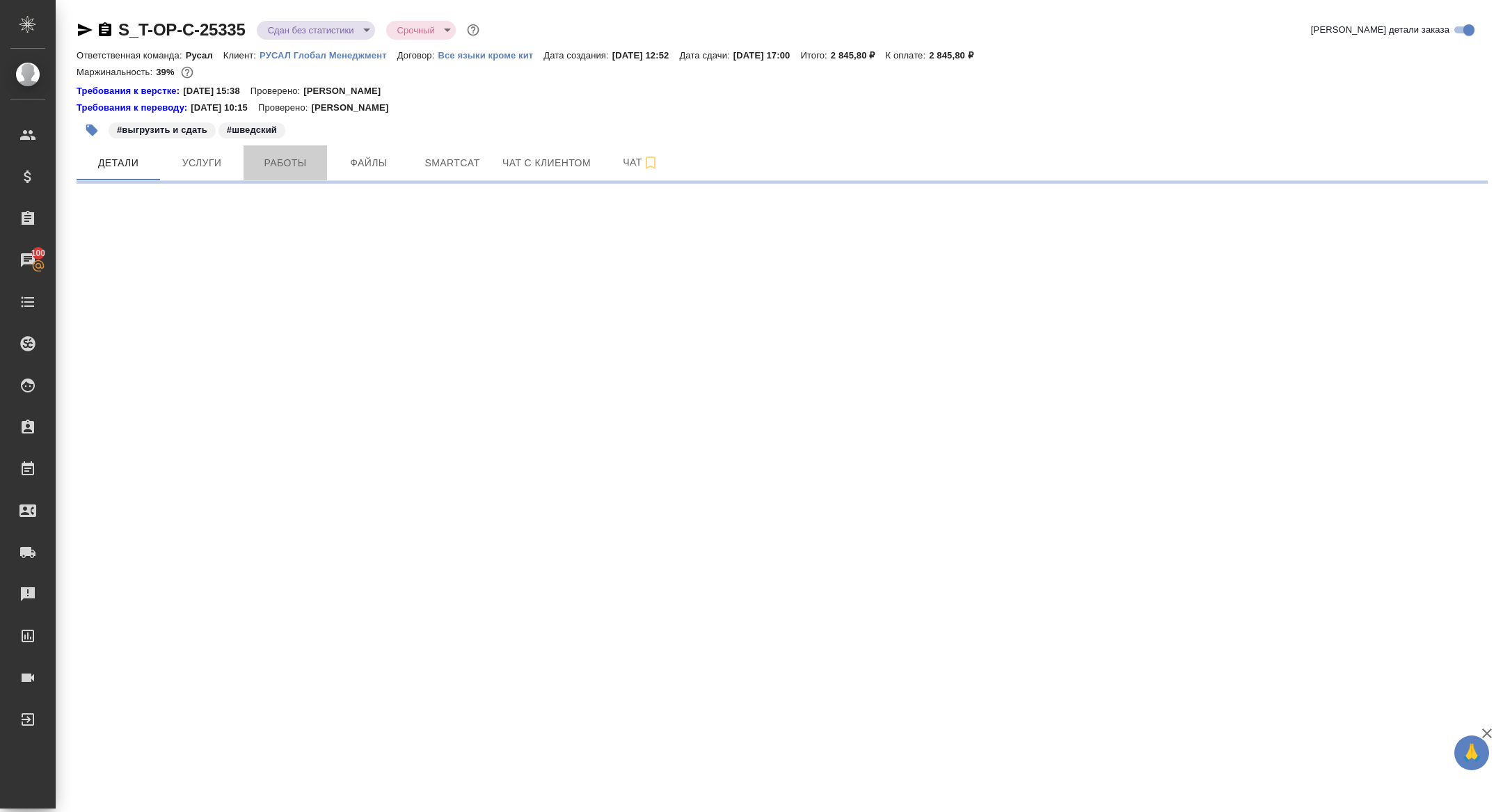
click at [277, 161] on span "Работы" at bounding box center [285, 163] width 67 height 17
select select "RU"
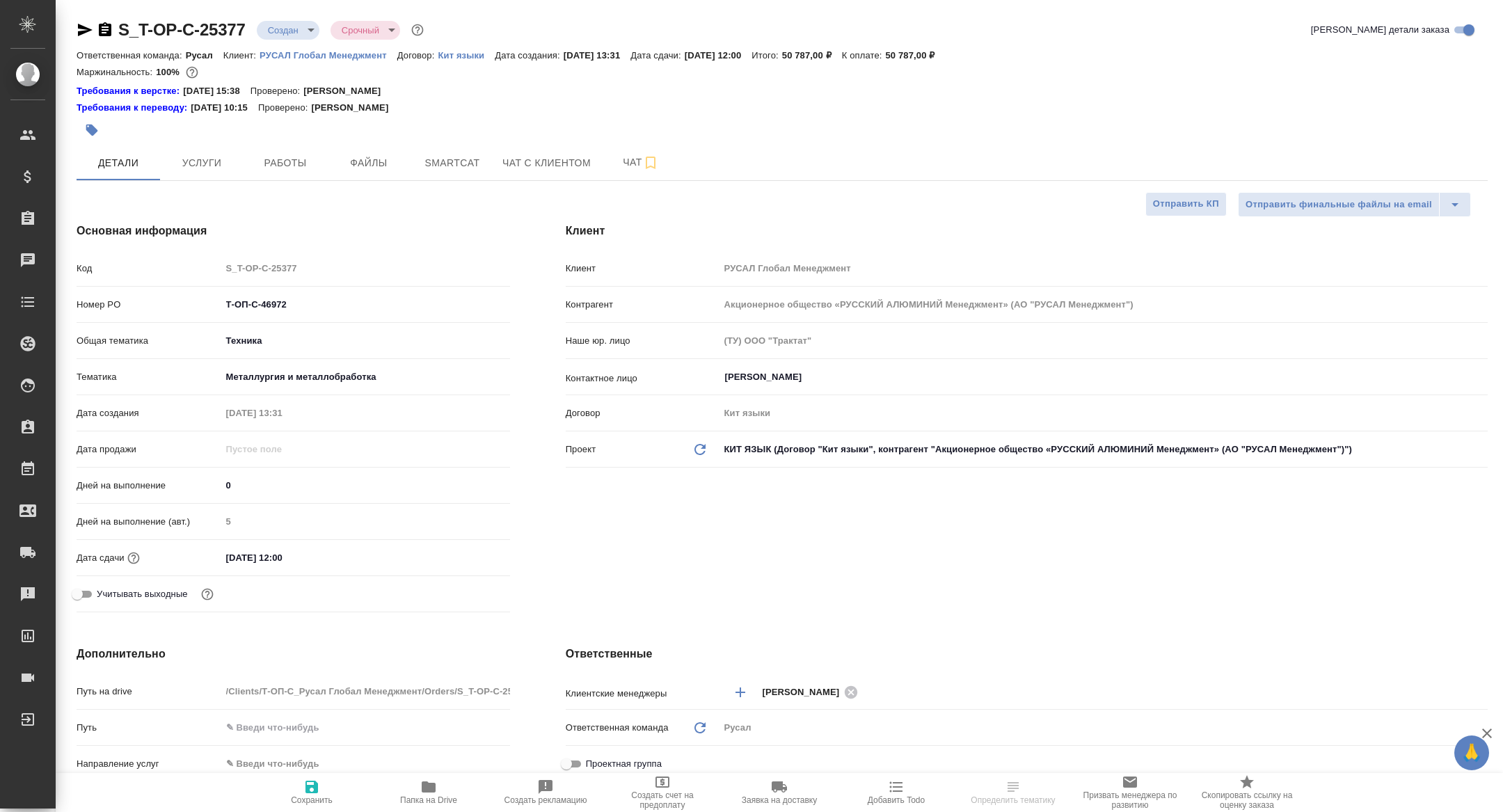
type textarea "x"
click at [412, 785] on span "Папка на Drive" at bounding box center [428, 792] width 100 height 27
type textarea "x"
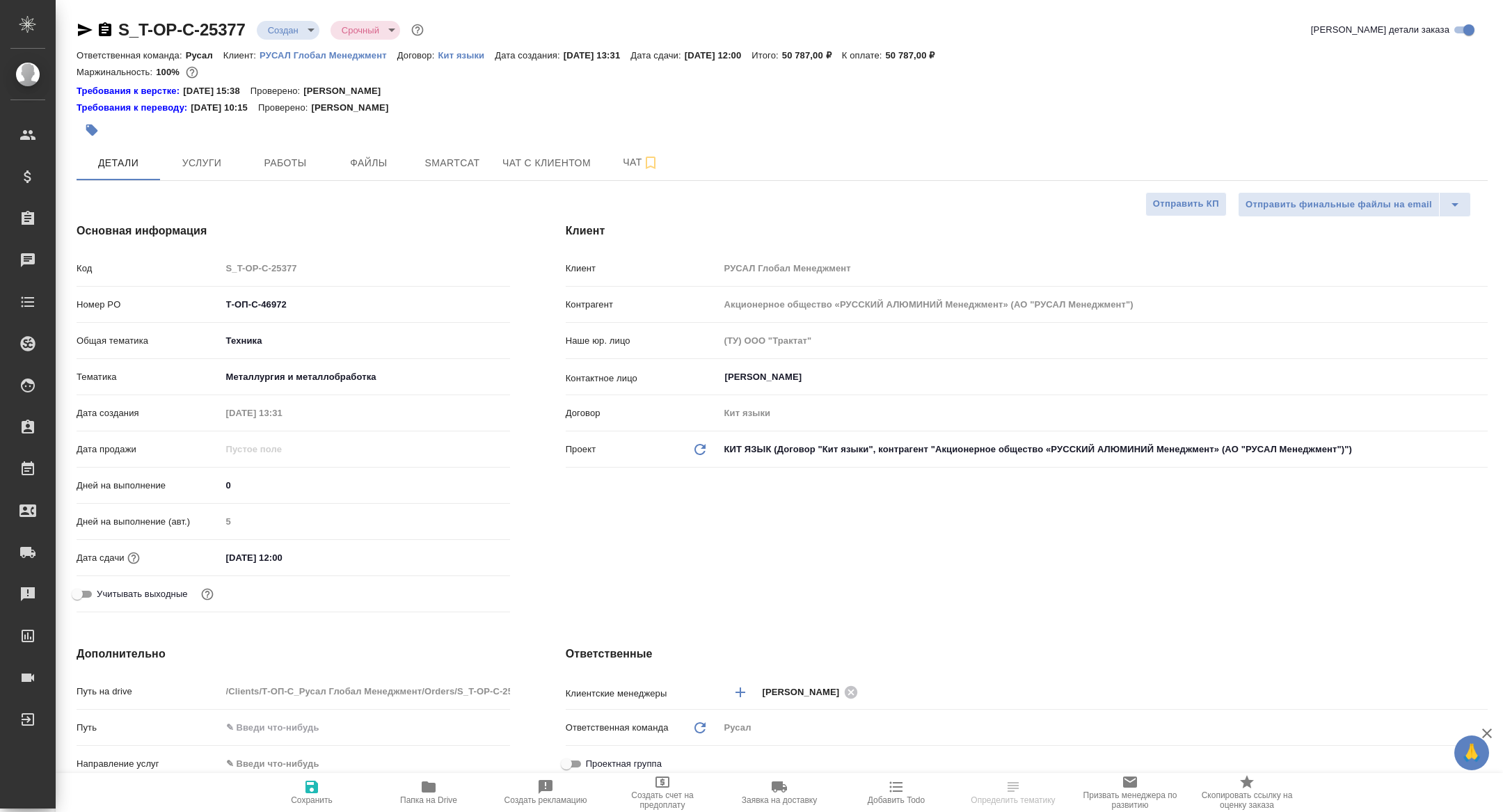
type textarea "x"
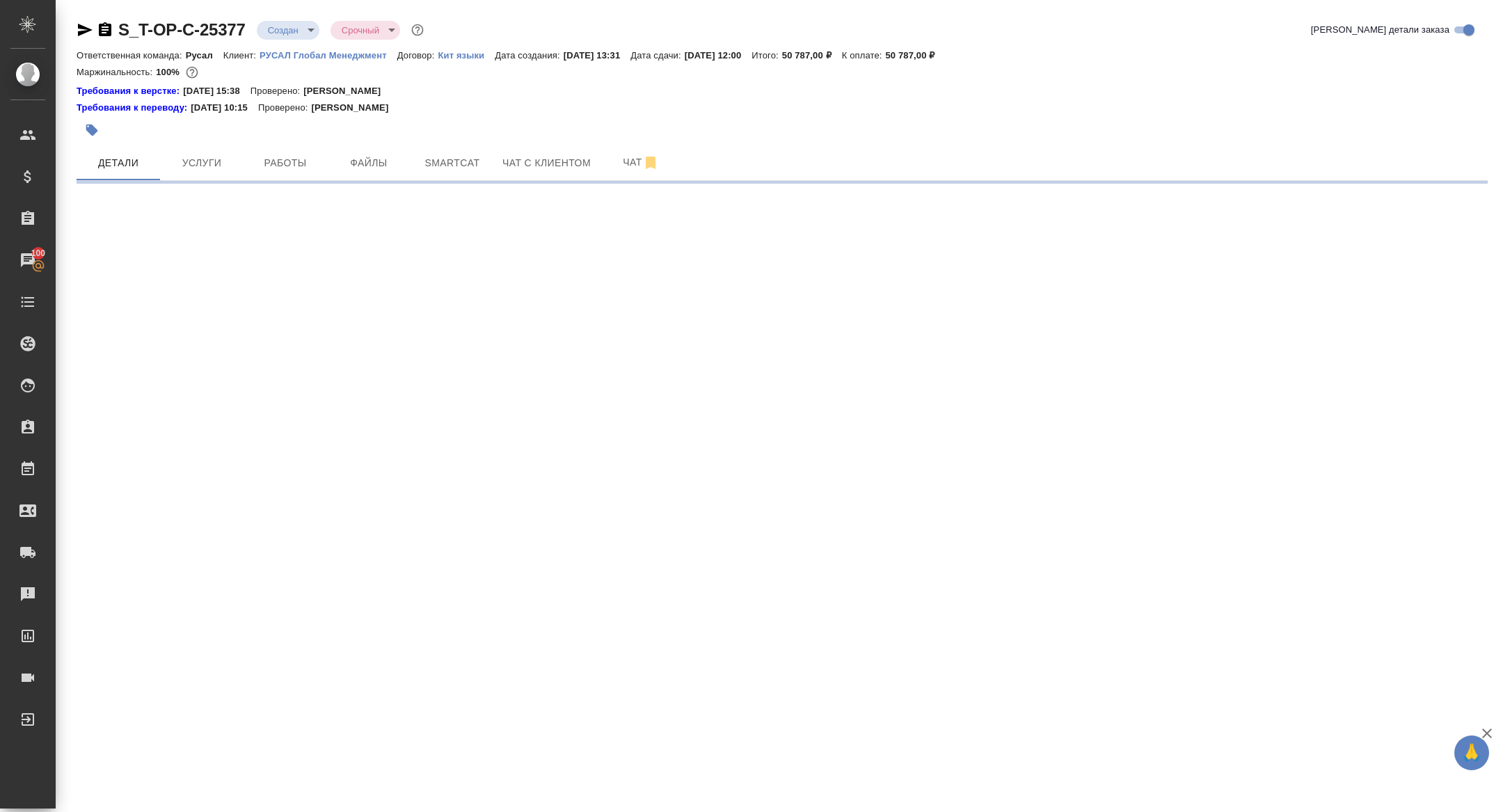
select select "RU"
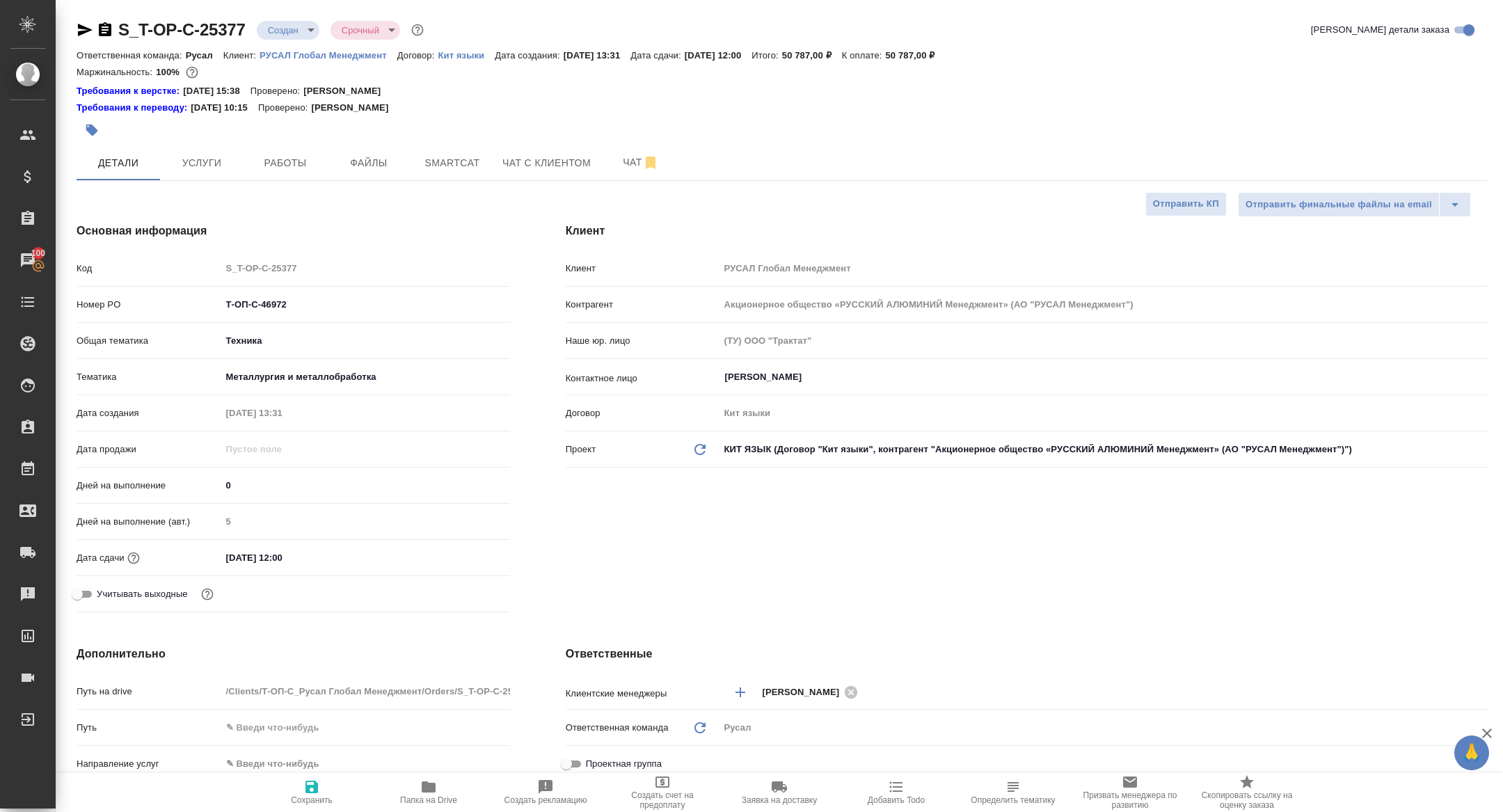
type textarea "x"
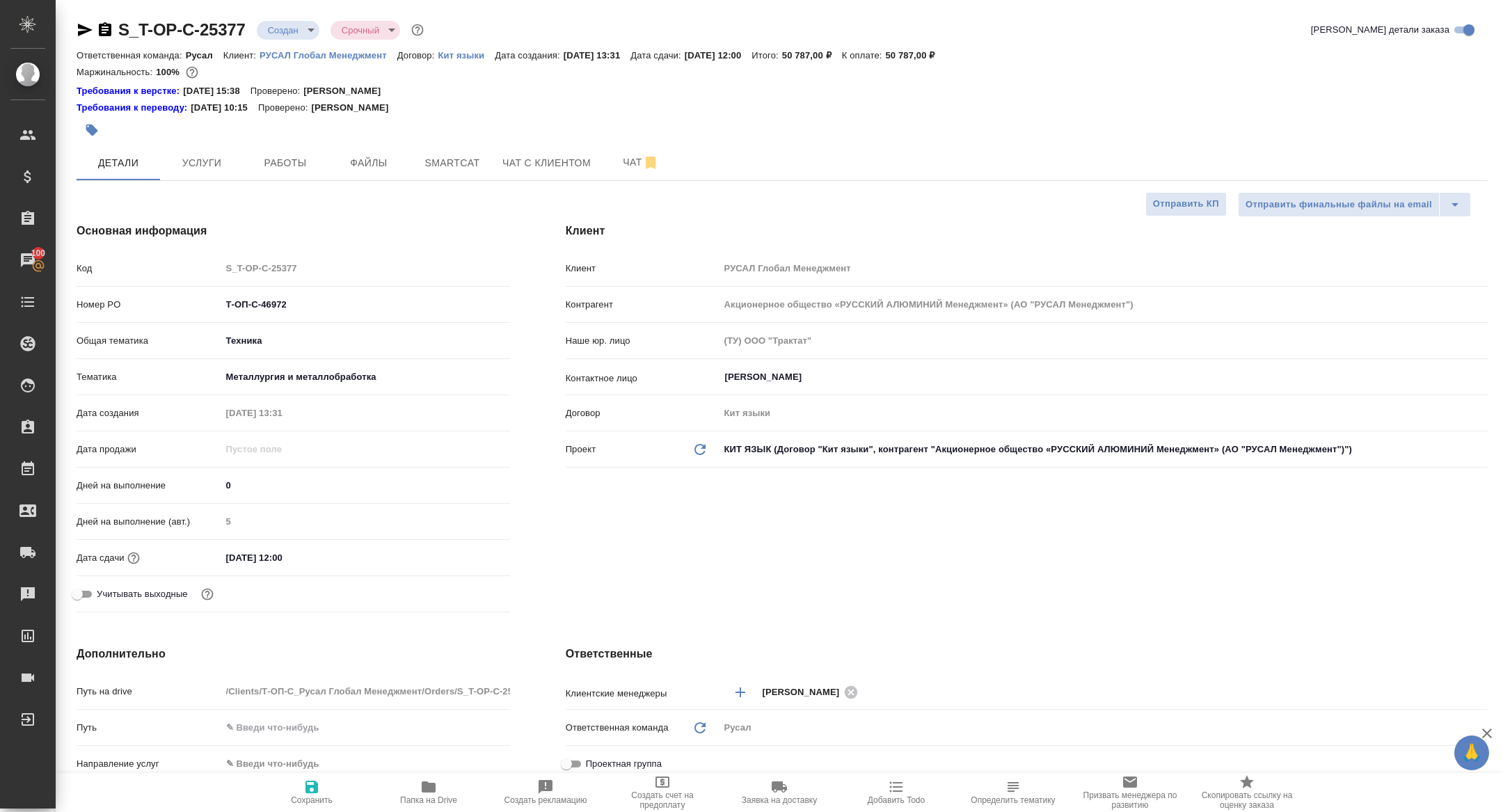
type textarea "x"
click at [105, 38] on icon "button" at bounding box center [105, 29] width 17 height 17
type textarea "x"
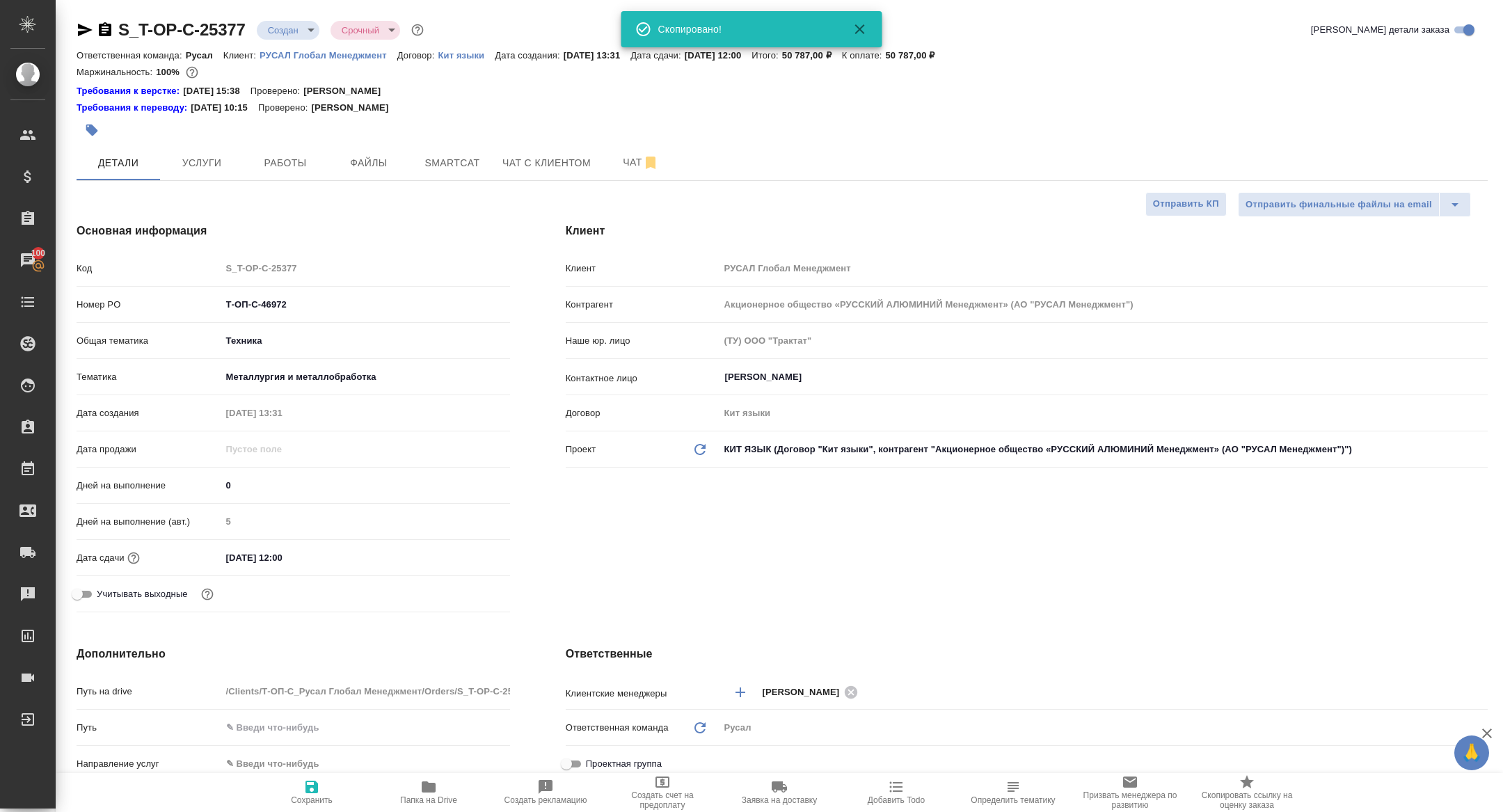
type textarea "x"
click at [98, 28] on icon "button" at bounding box center [105, 29] width 13 height 14
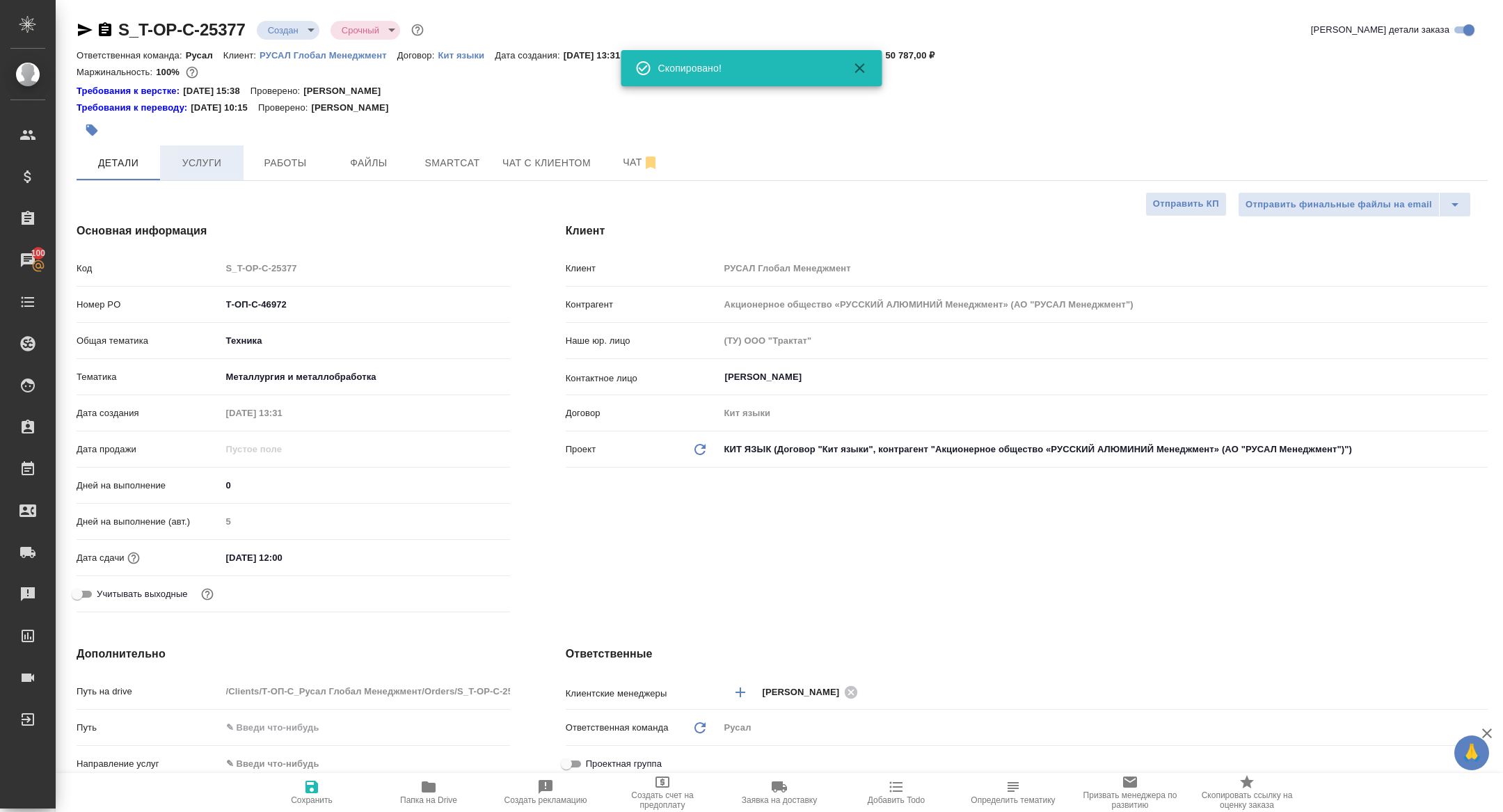
click at [207, 168] on span "Услуги" at bounding box center [202, 163] width 67 height 17
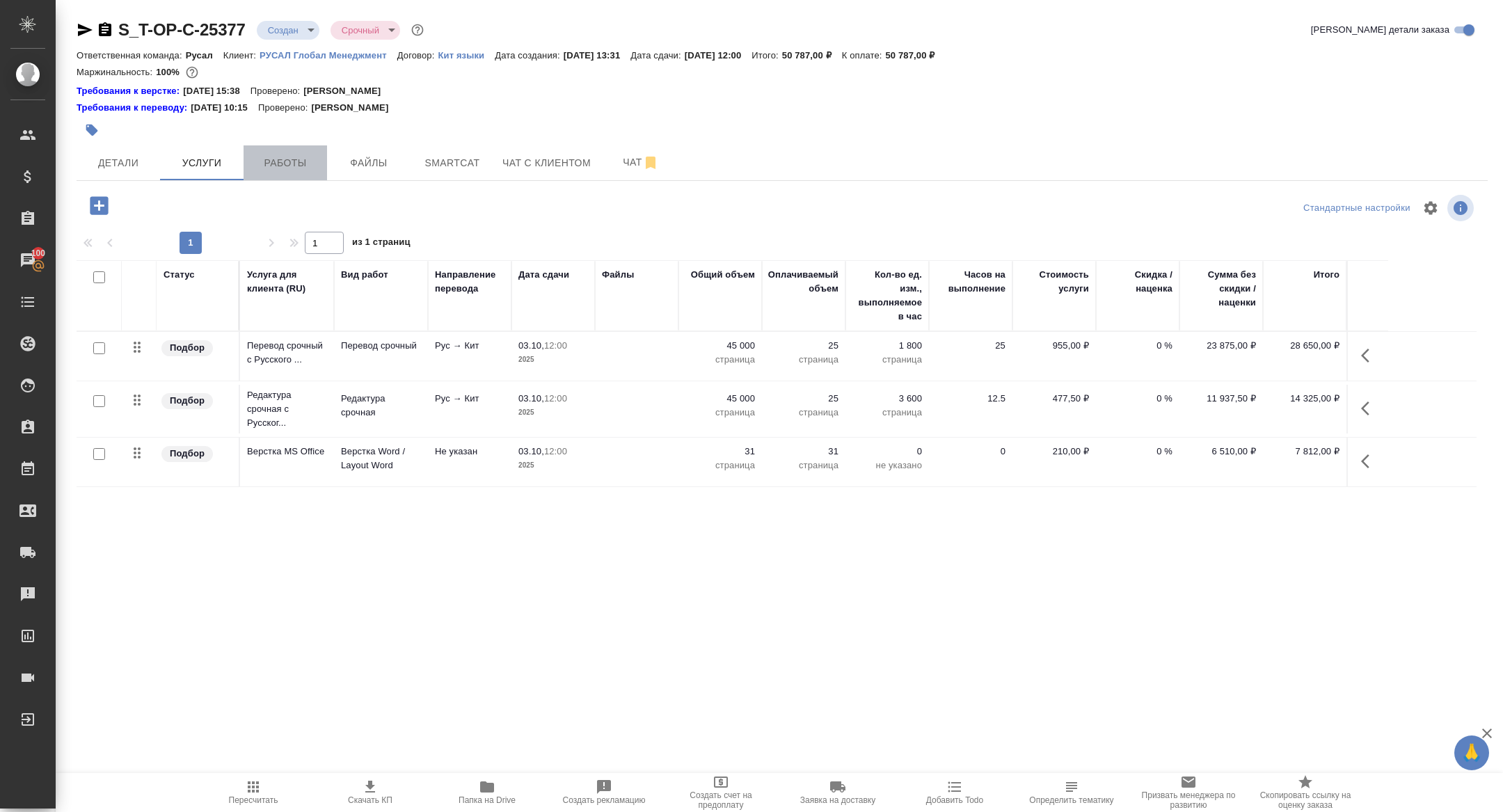
click at [297, 158] on span "Работы" at bounding box center [285, 163] width 67 height 17
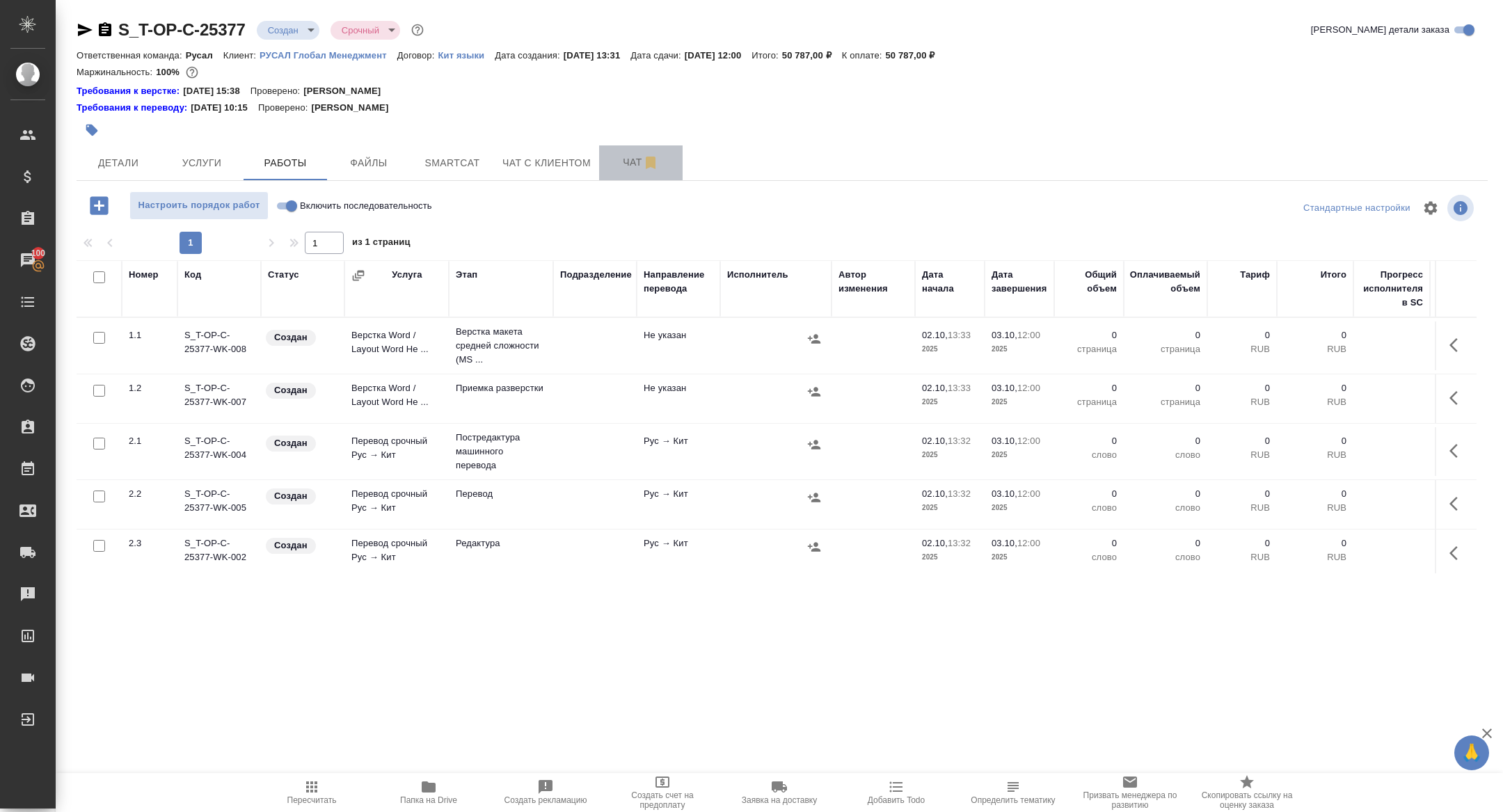
click at [603, 160] on button "Чат" at bounding box center [640, 163] width 84 height 35
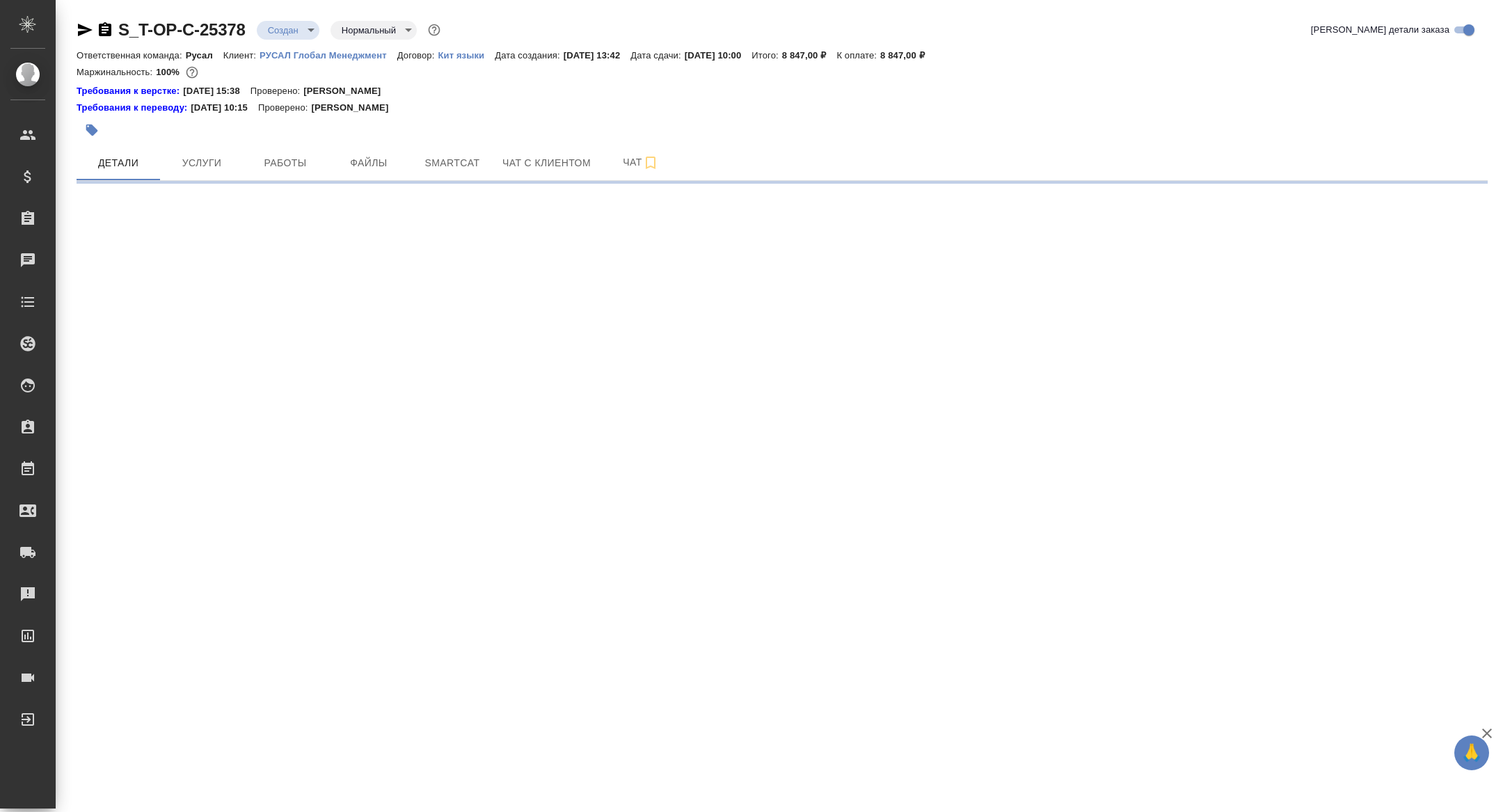
select select "RU"
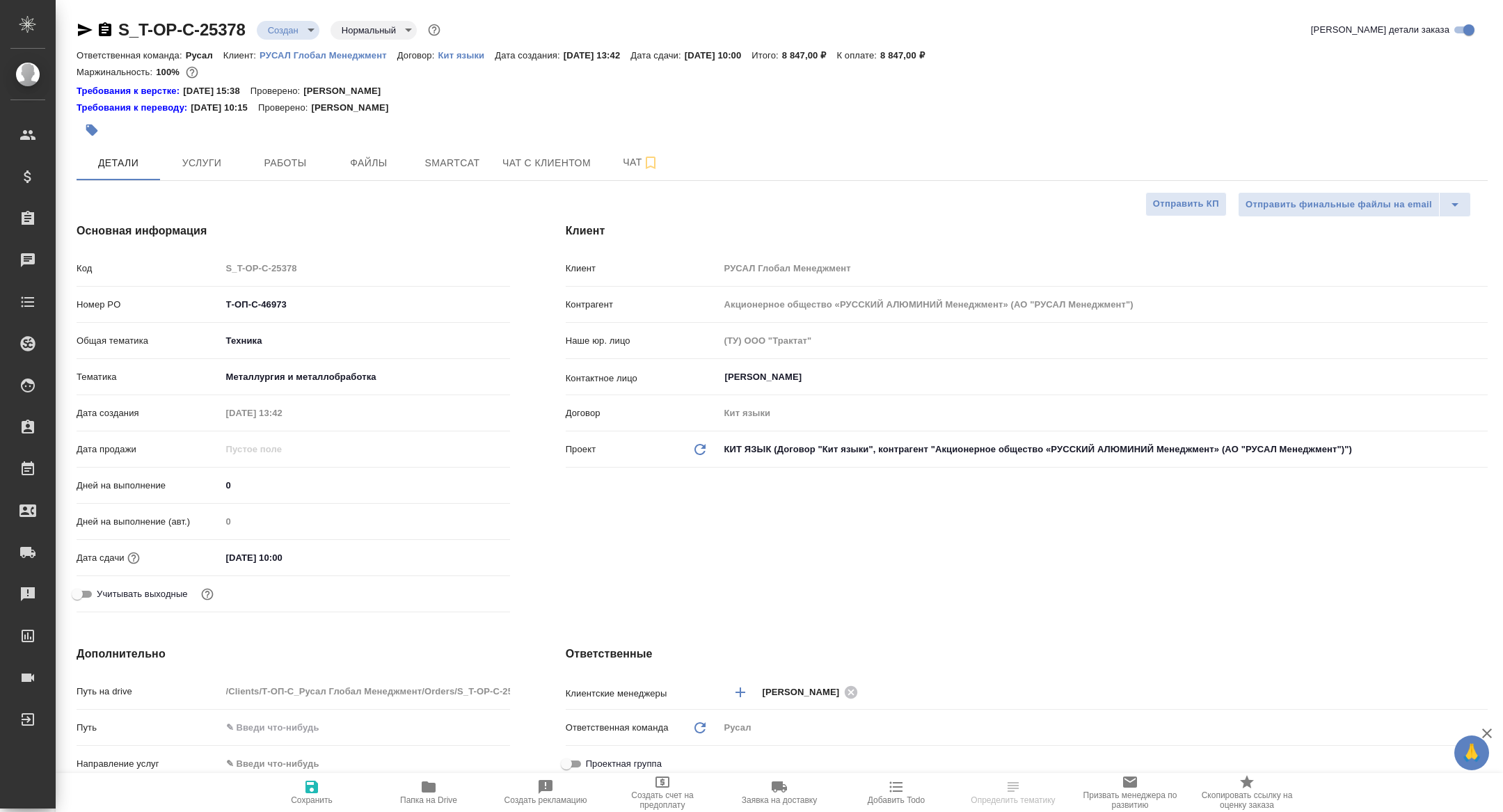
type textarea "x"
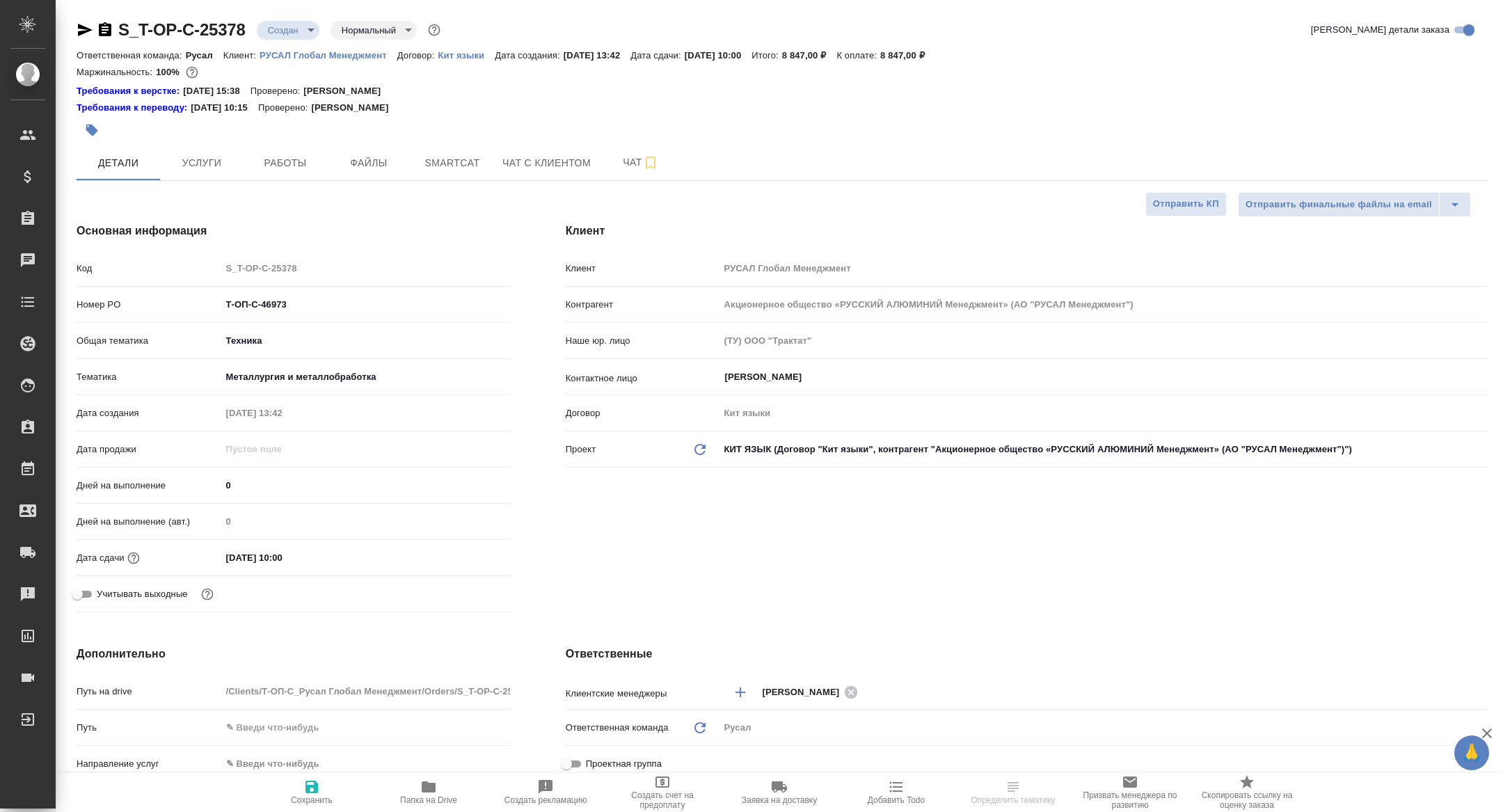
type textarea "x"
click at [441, 799] on span "Папка на Drive" at bounding box center [429, 799] width 57 height 9
type textarea "x"
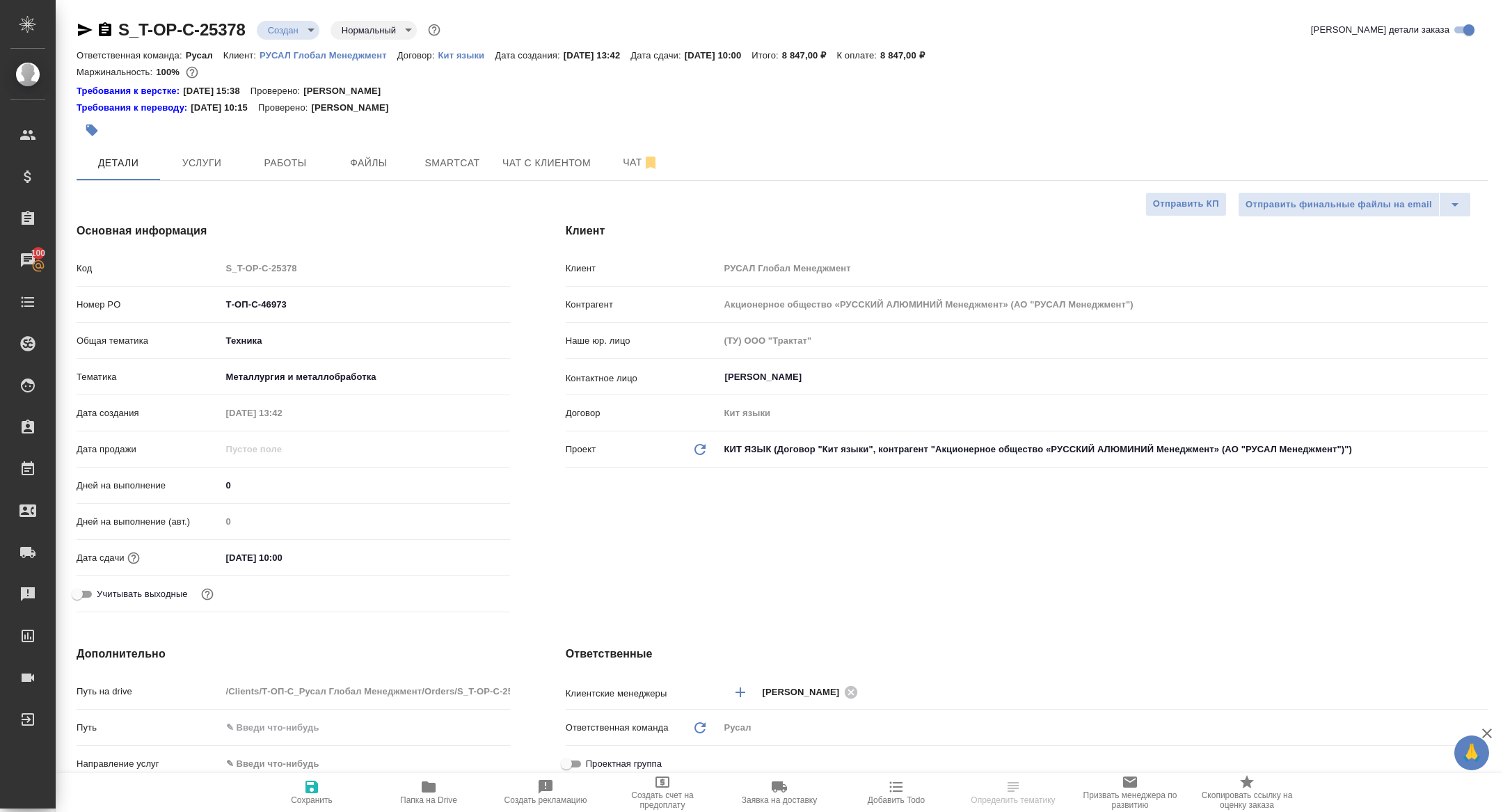
select select "RU"
type textarea "x"
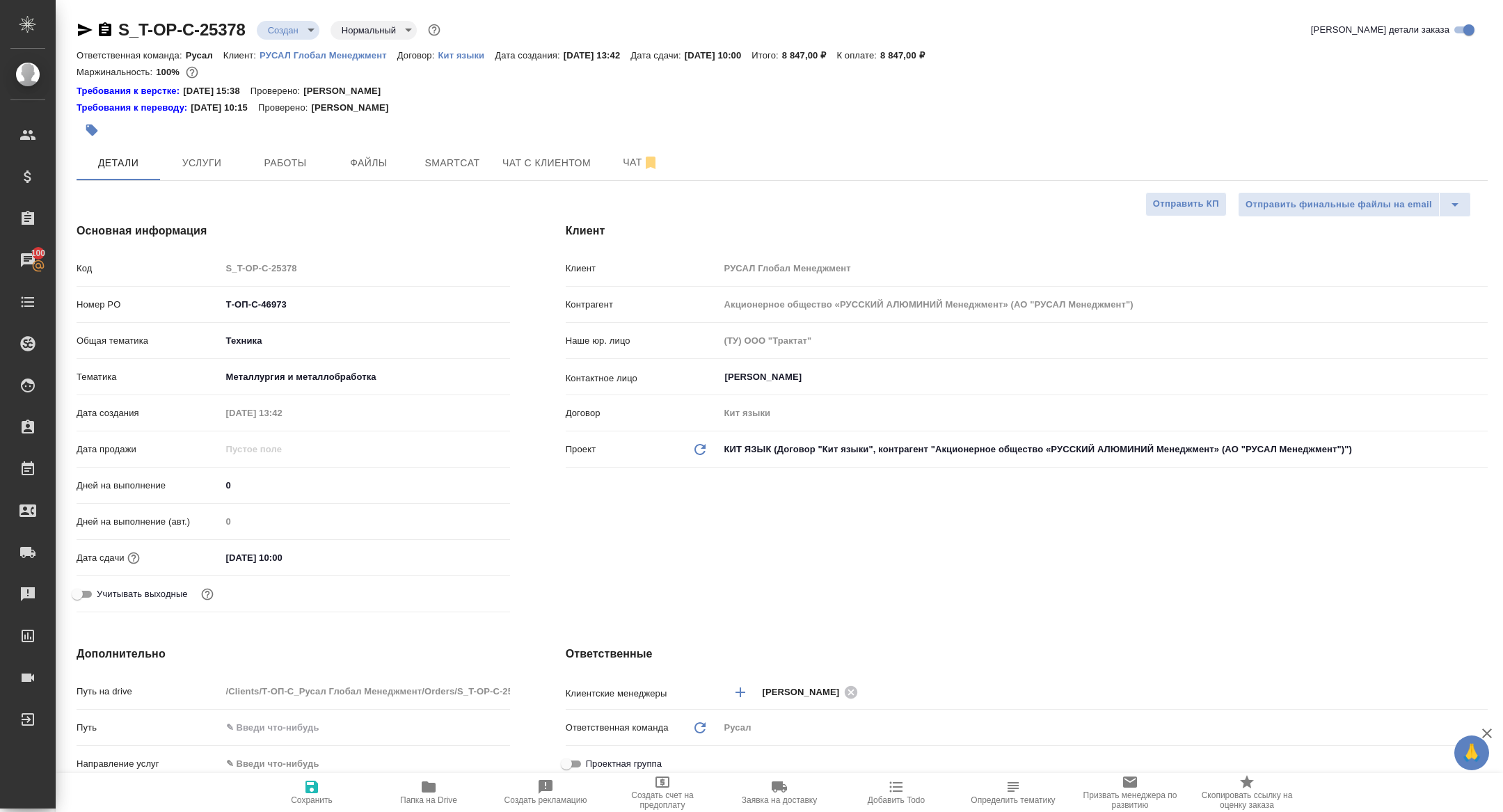
type textarea "x"
click at [105, 31] on icon "button" at bounding box center [105, 29] width 13 height 14
type textarea "x"
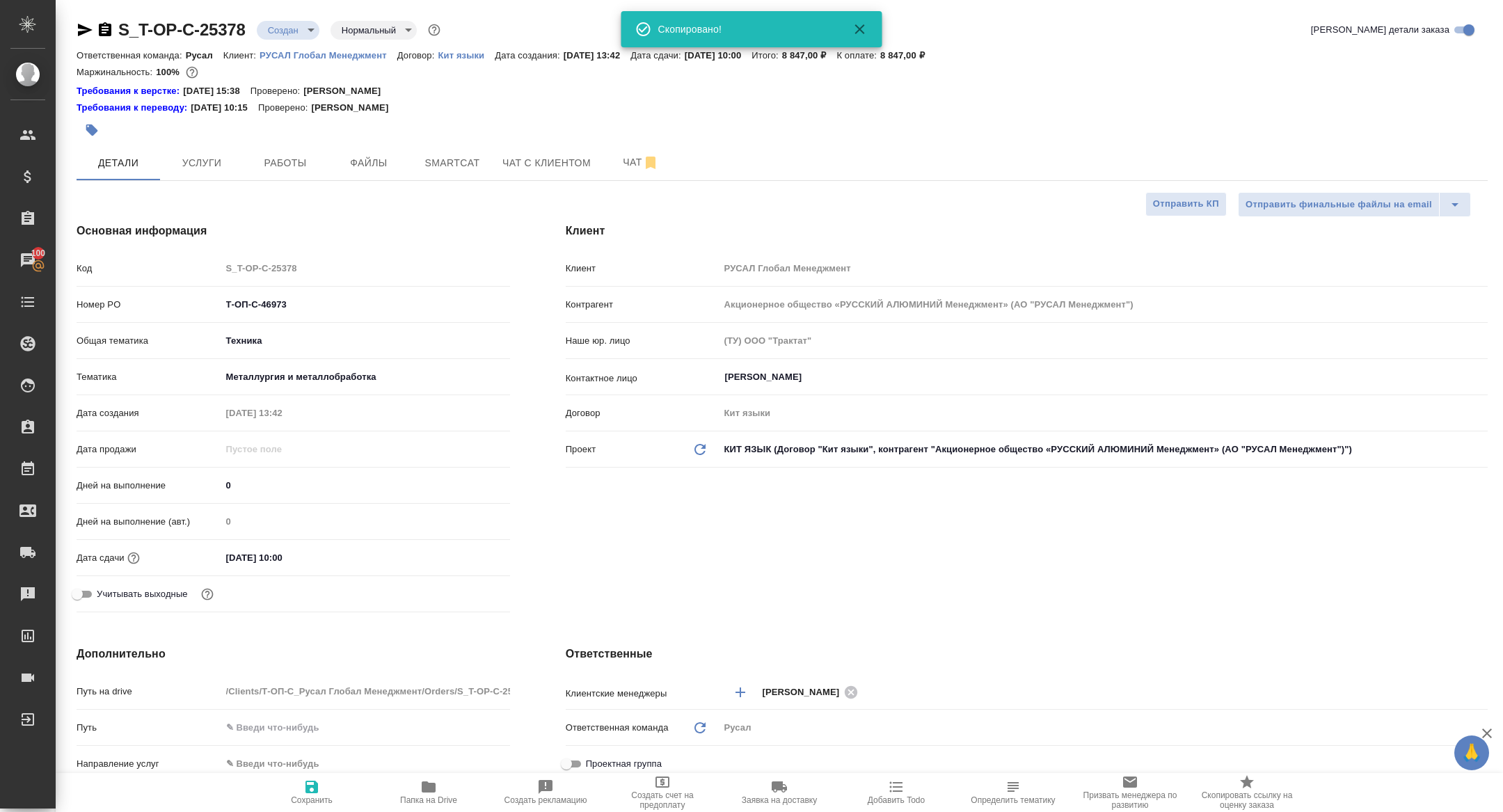
type textarea "x"
click at [201, 158] on span "Услуги" at bounding box center [202, 163] width 67 height 17
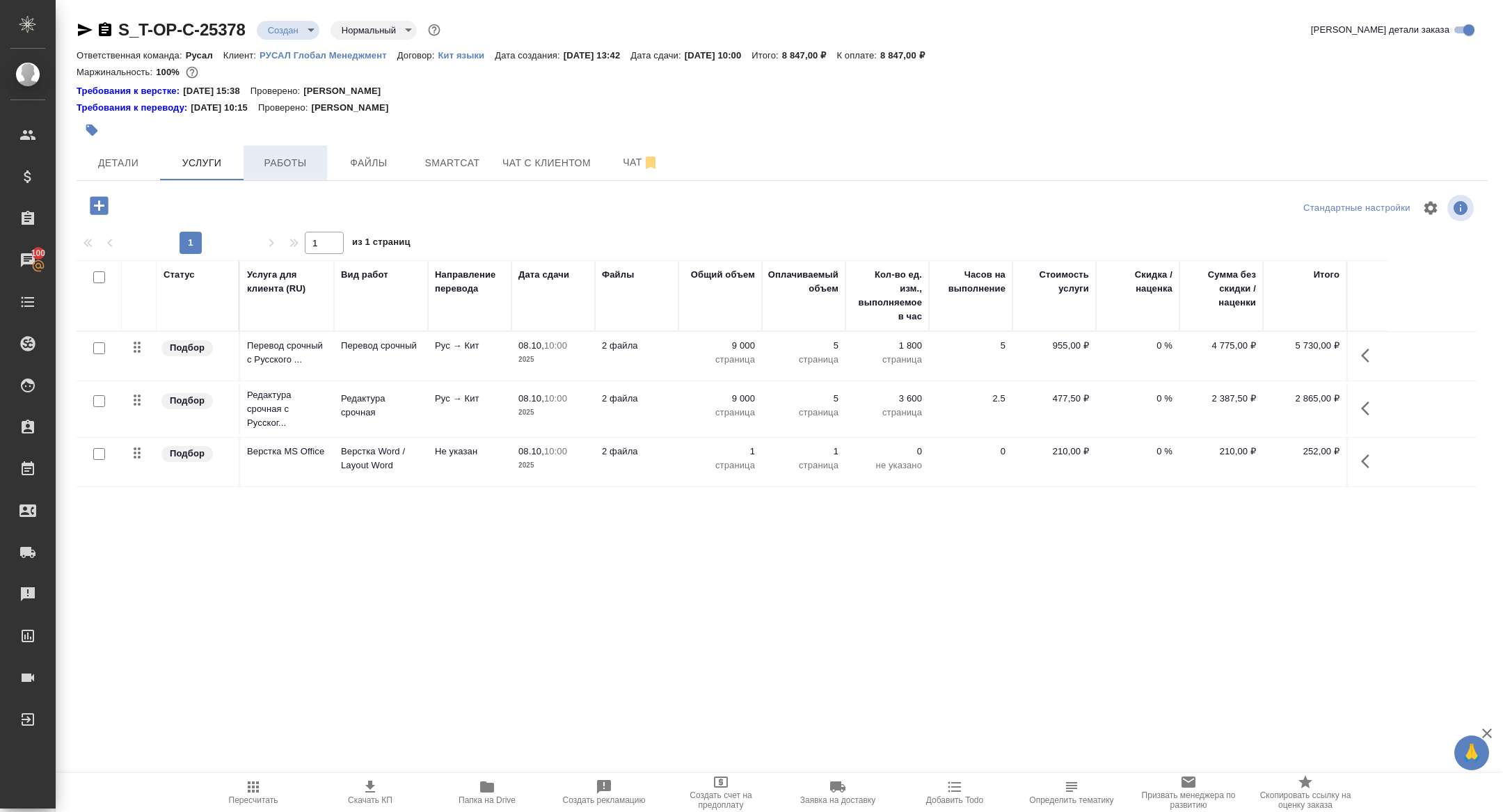
click at [272, 152] on button "Работы" at bounding box center [285, 163] width 84 height 35
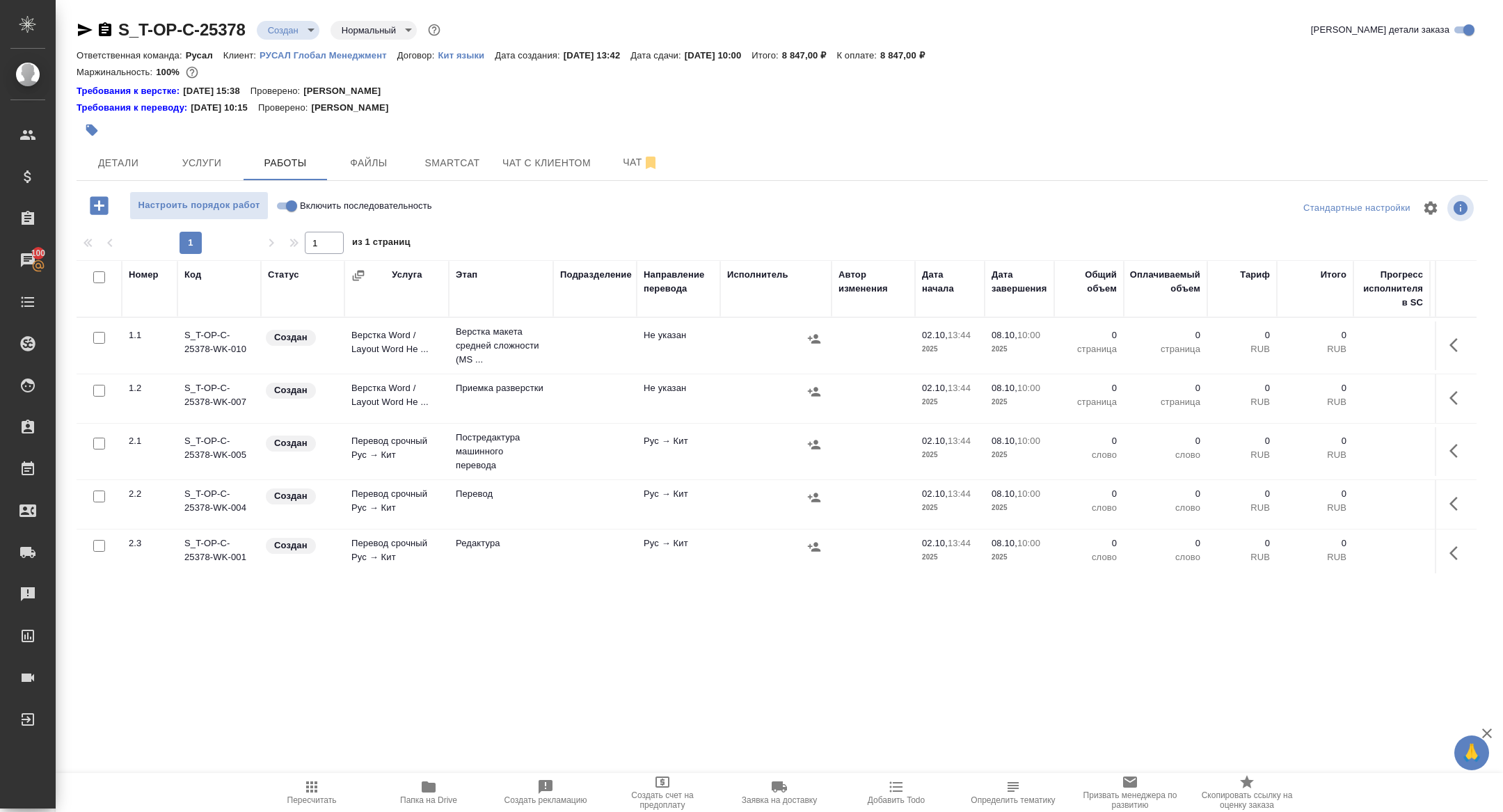
click at [92, 275] on div at bounding box center [95, 277] width 24 height 20
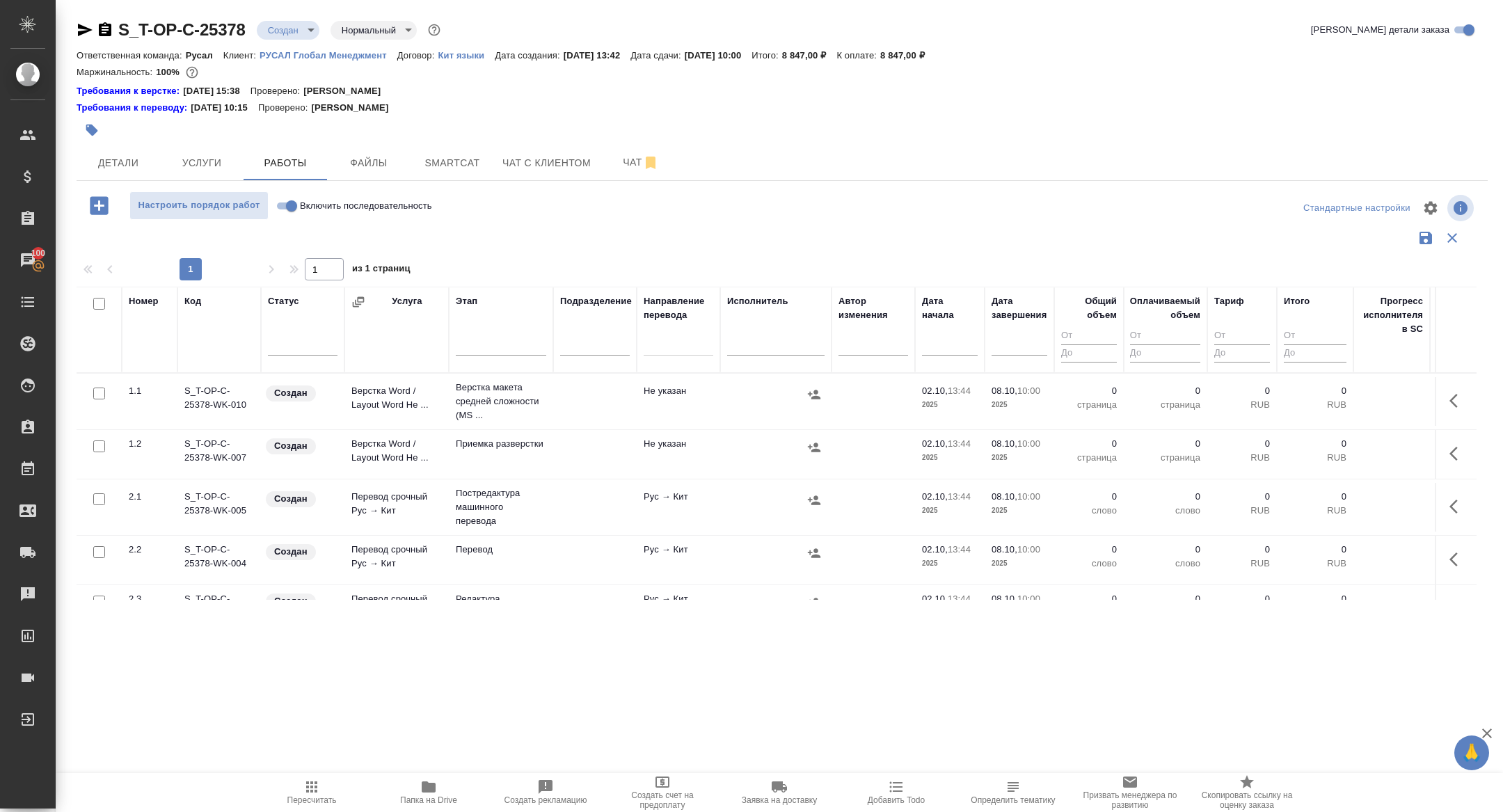
click at [92, 301] on div at bounding box center [95, 304] width 24 height 20
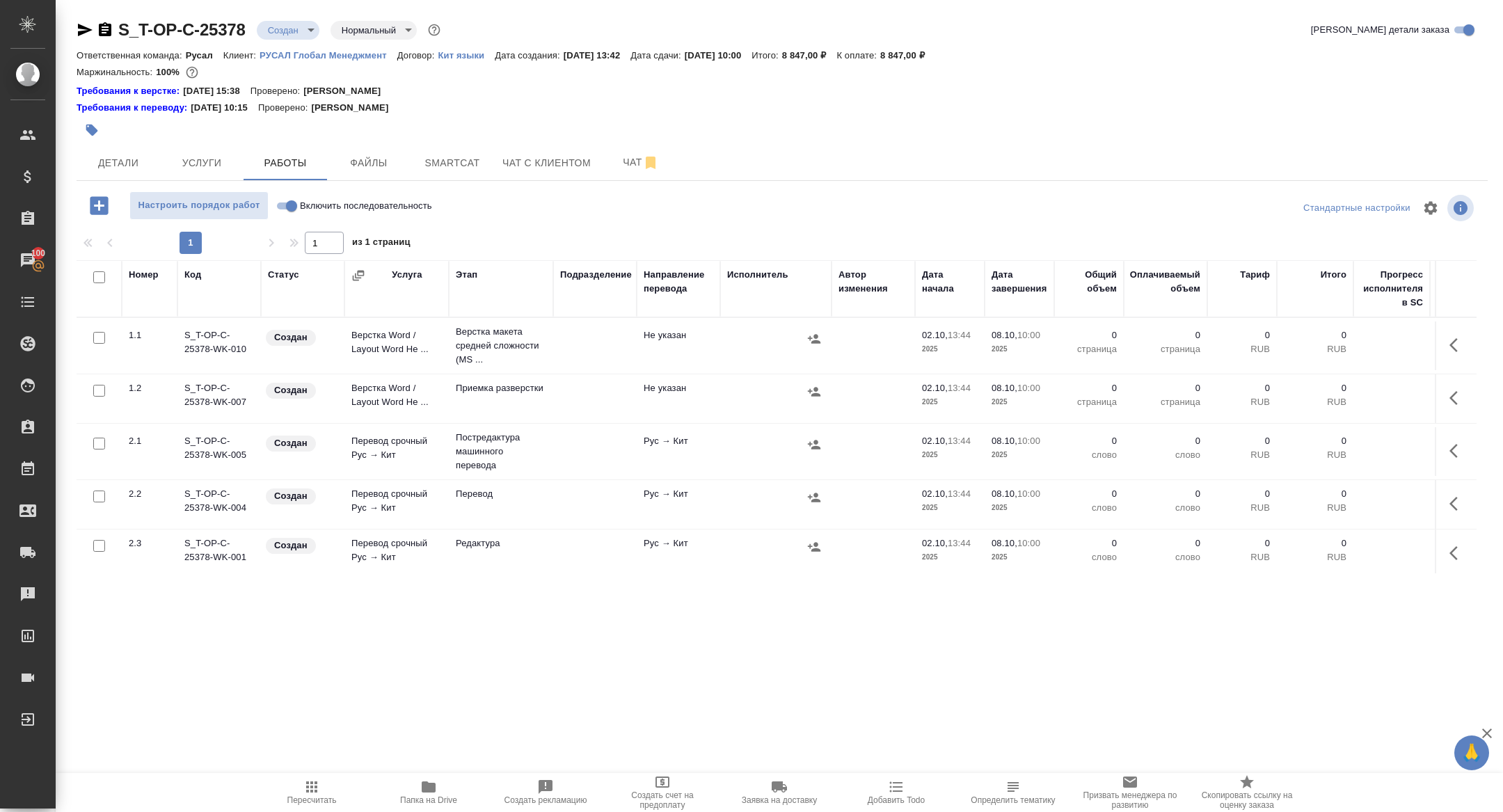
click at [98, 274] on input "checkbox" at bounding box center [98, 276] width 12 height 12
checkbox input "true"
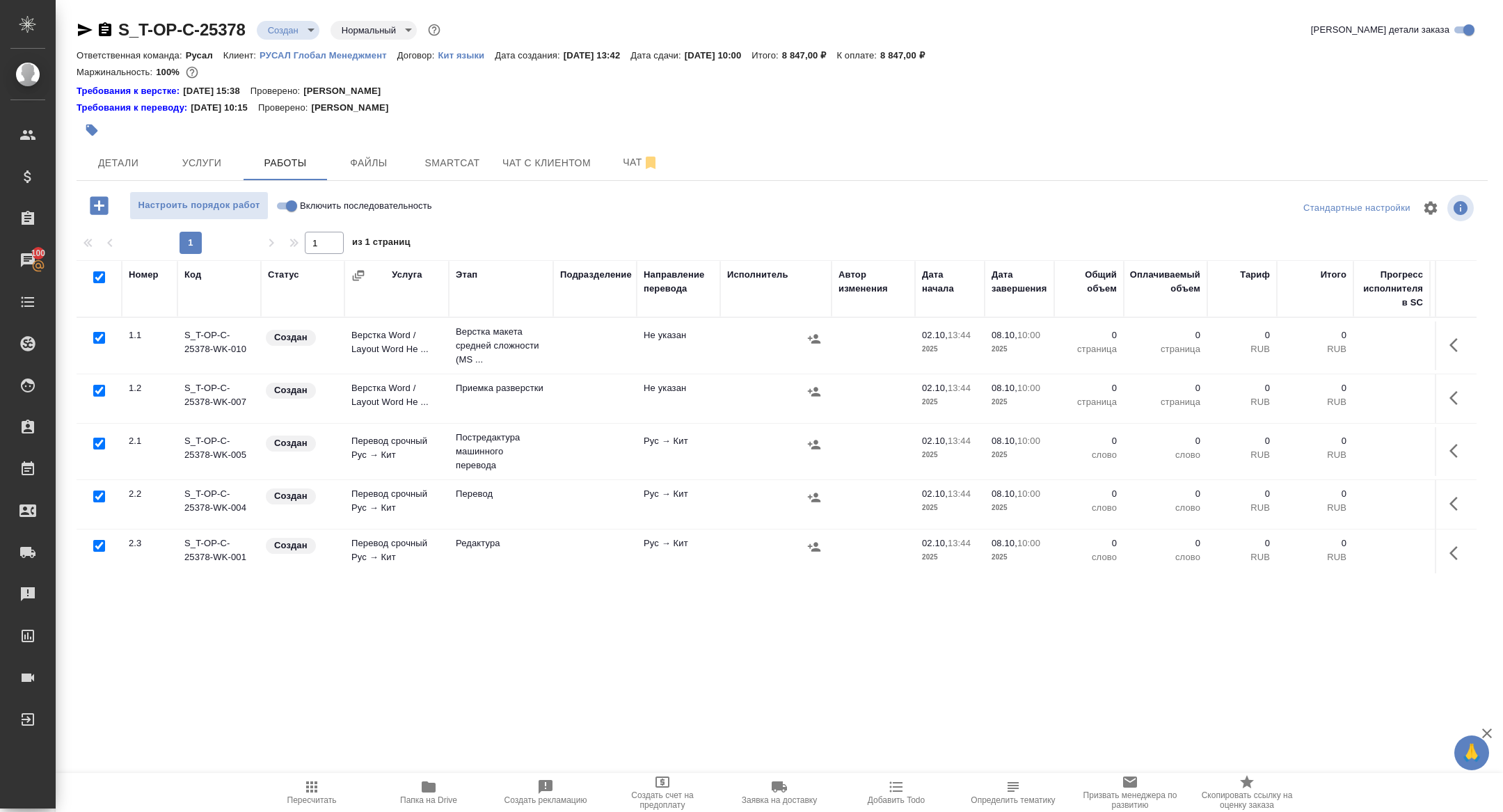
checkbox input "true"
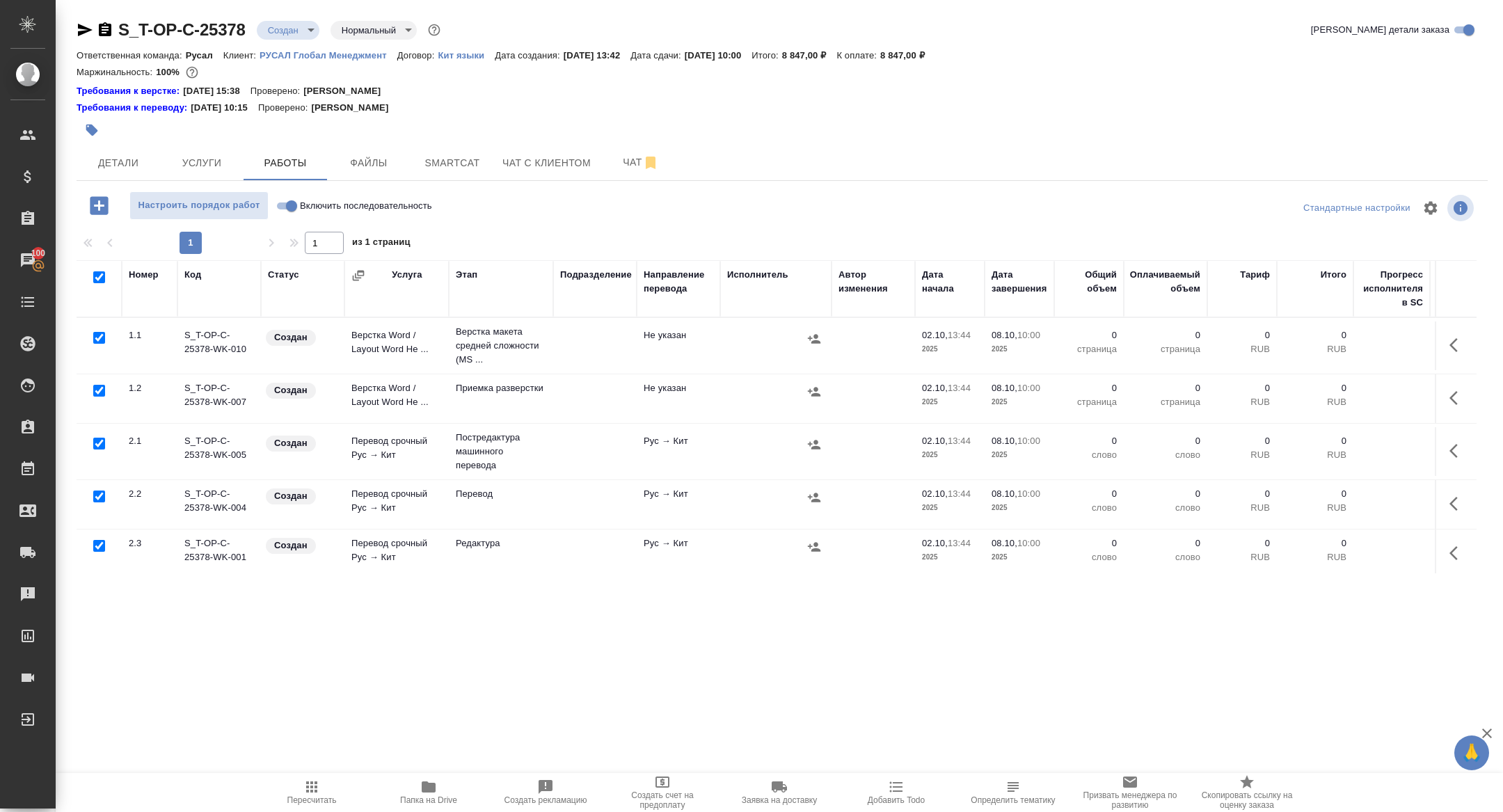
checkbox input "true"
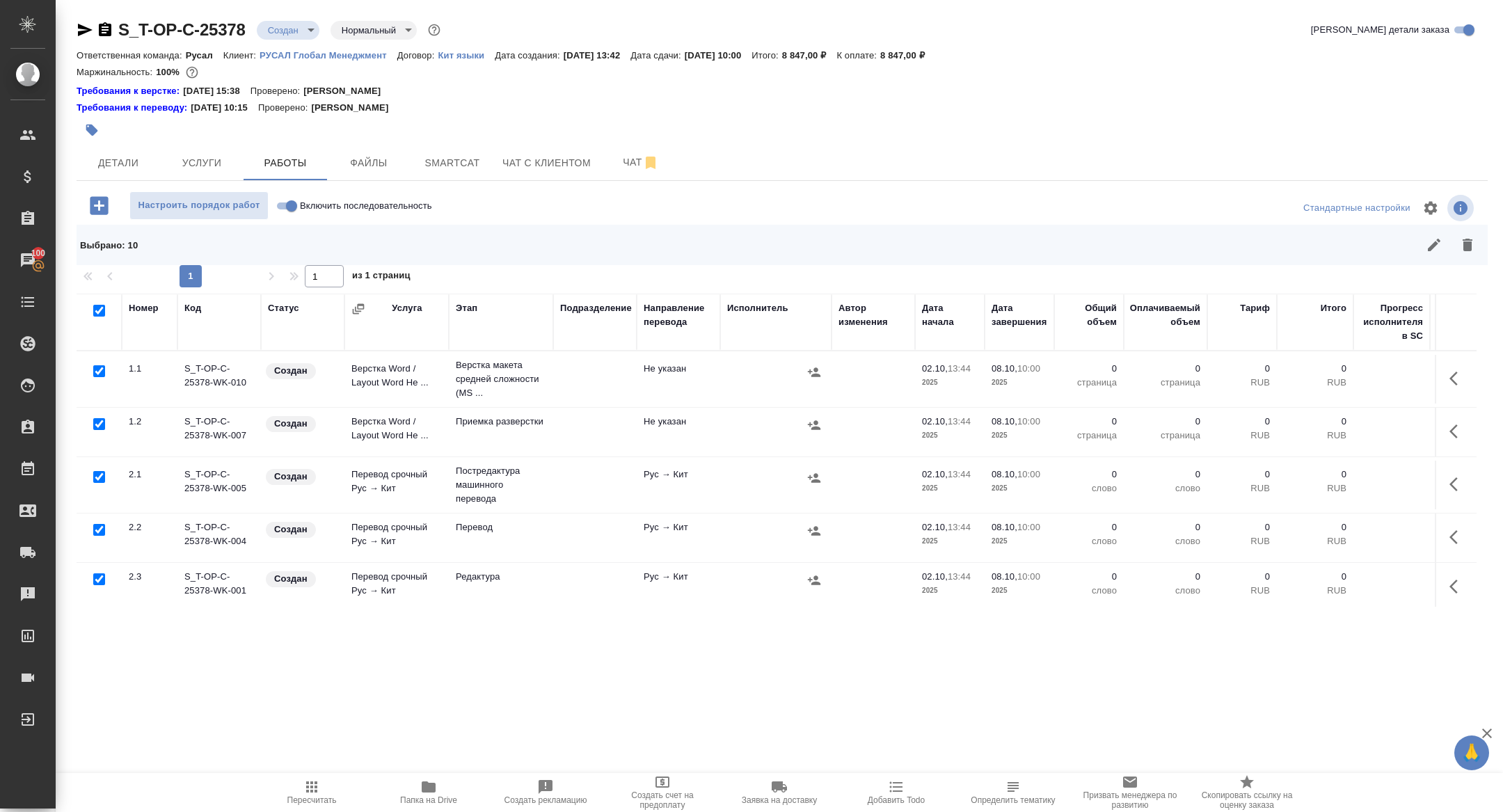
click at [103, 476] on input "checkbox" at bounding box center [98, 476] width 12 height 12
checkbox input "false"
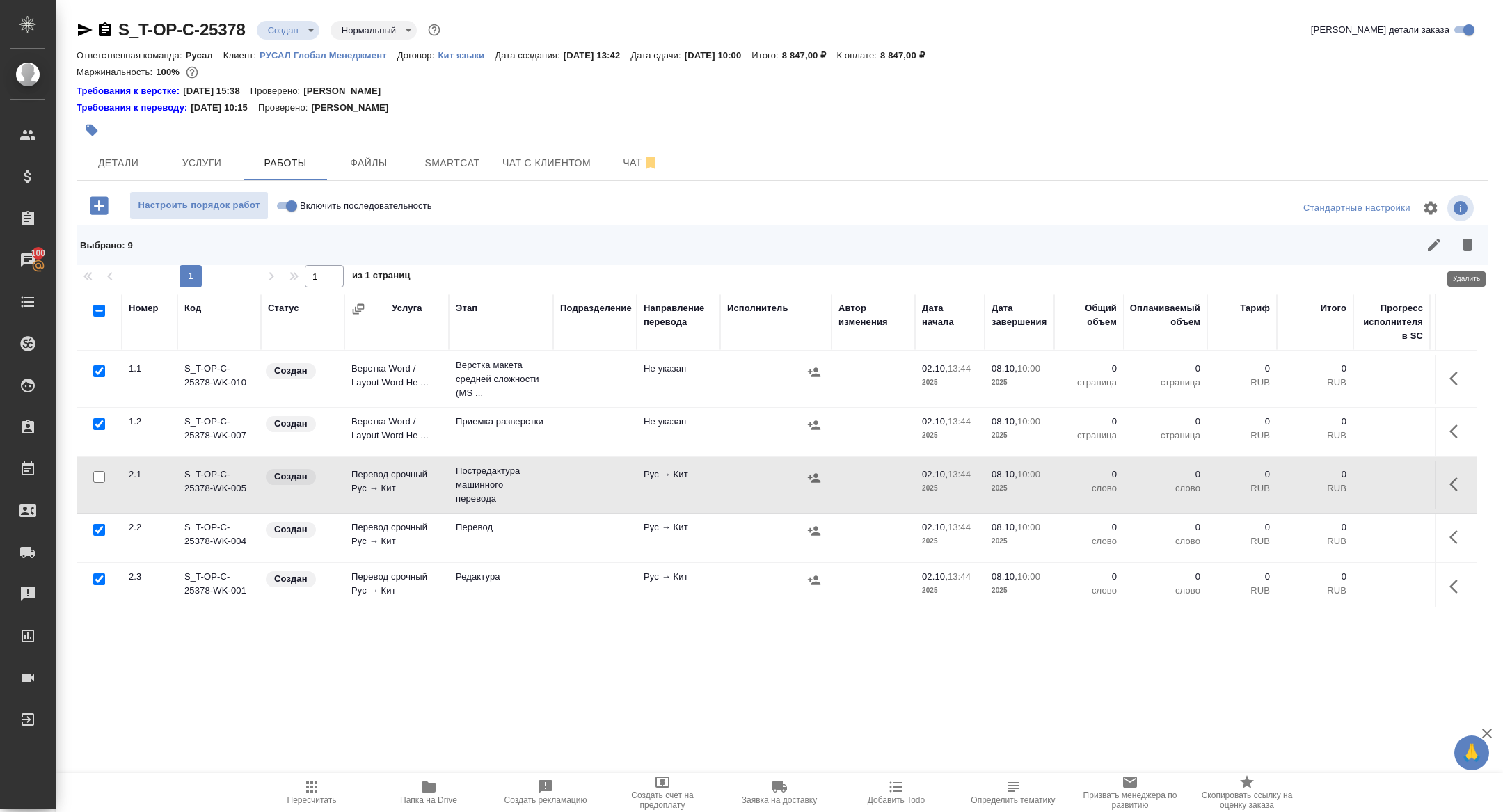
click at [1475, 241] on button "button" at bounding box center [1467, 245] width 33 height 33
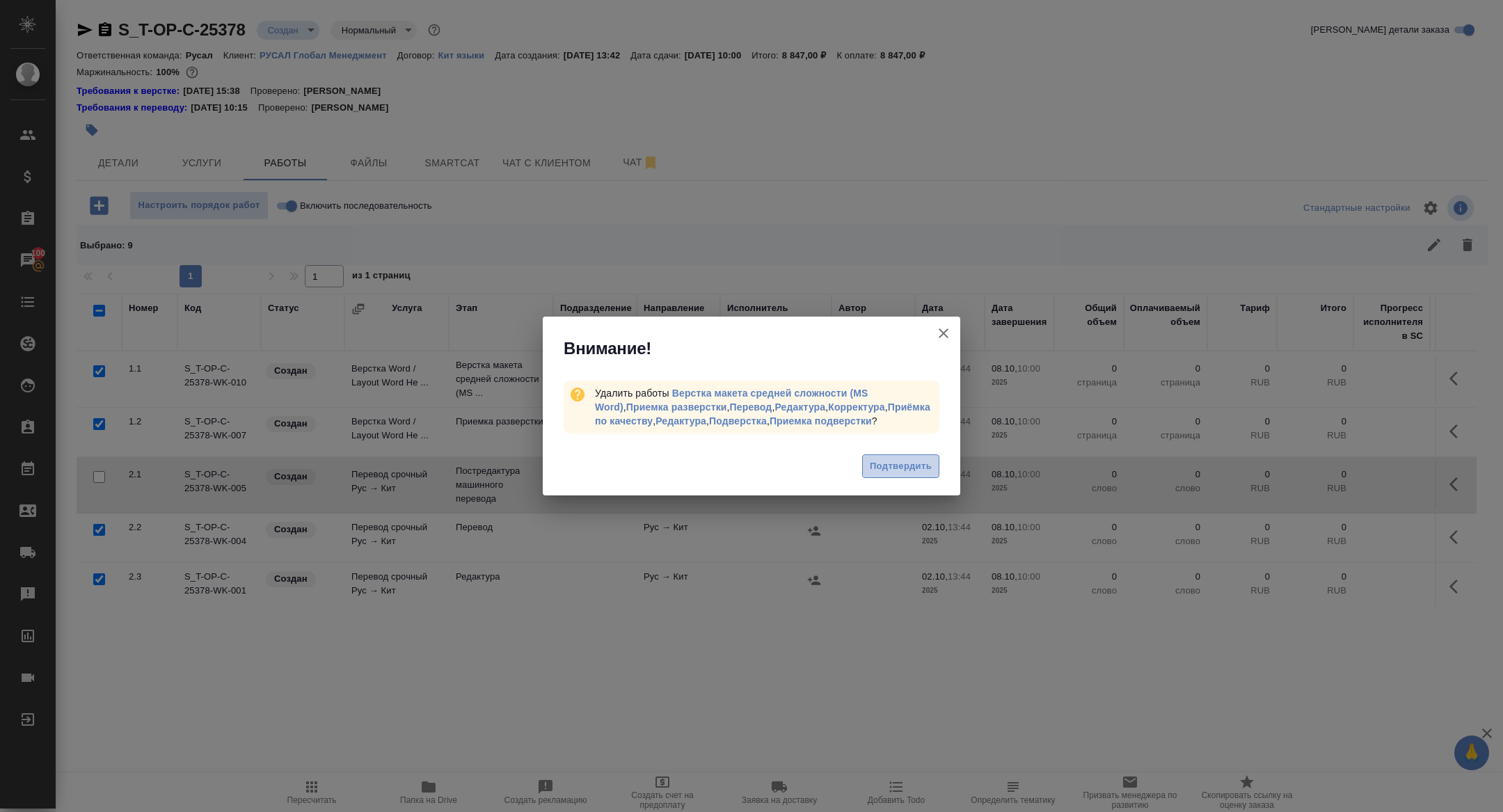
click at [899, 466] on span "Подтвердить" at bounding box center [900, 466] width 62 height 16
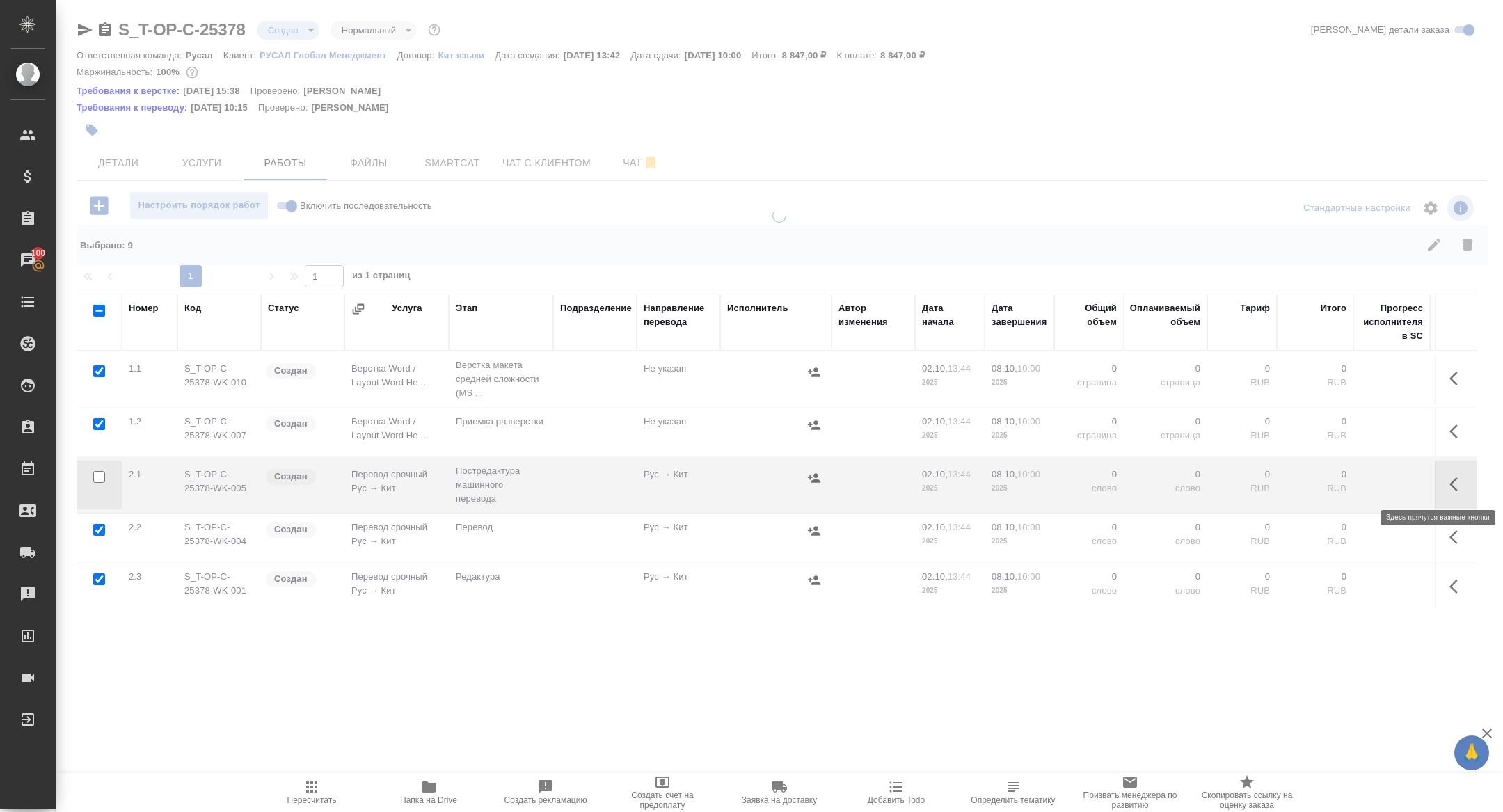
click at [1457, 478] on icon "button" at bounding box center [1457, 484] width 17 height 17
click at [1349, 485] on icon "button" at bounding box center [1355, 484] width 17 height 17
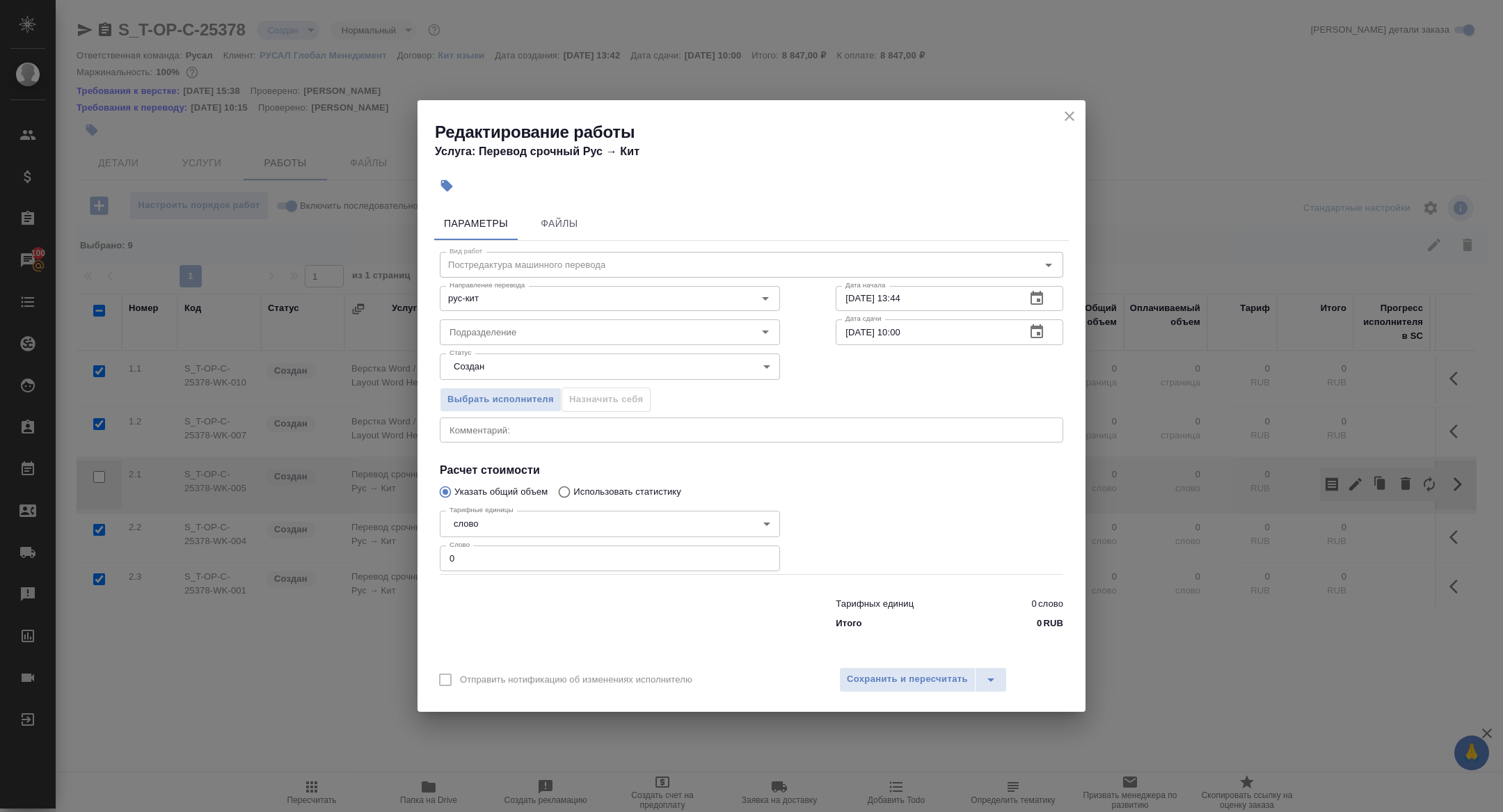
drag, startPoint x: 467, startPoint y: 578, endPoint x: 467, endPoint y: 567, distance: 11.0
click at [467, 574] on div "Тарифных единиц 0 слово Итого 0 RUB" at bounding box center [752, 610] width 679 height 95
drag, startPoint x: 467, startPoint y: 567, endPoint x: 359, endPoint y: 544, distance: 110.4
click at [359, 544] on div "Редактирование работы Услуга: Перевод срочный Рус → Кит Параметры Файлы Вид раб…" at bounding box center [752, 406] width 1503 height 812
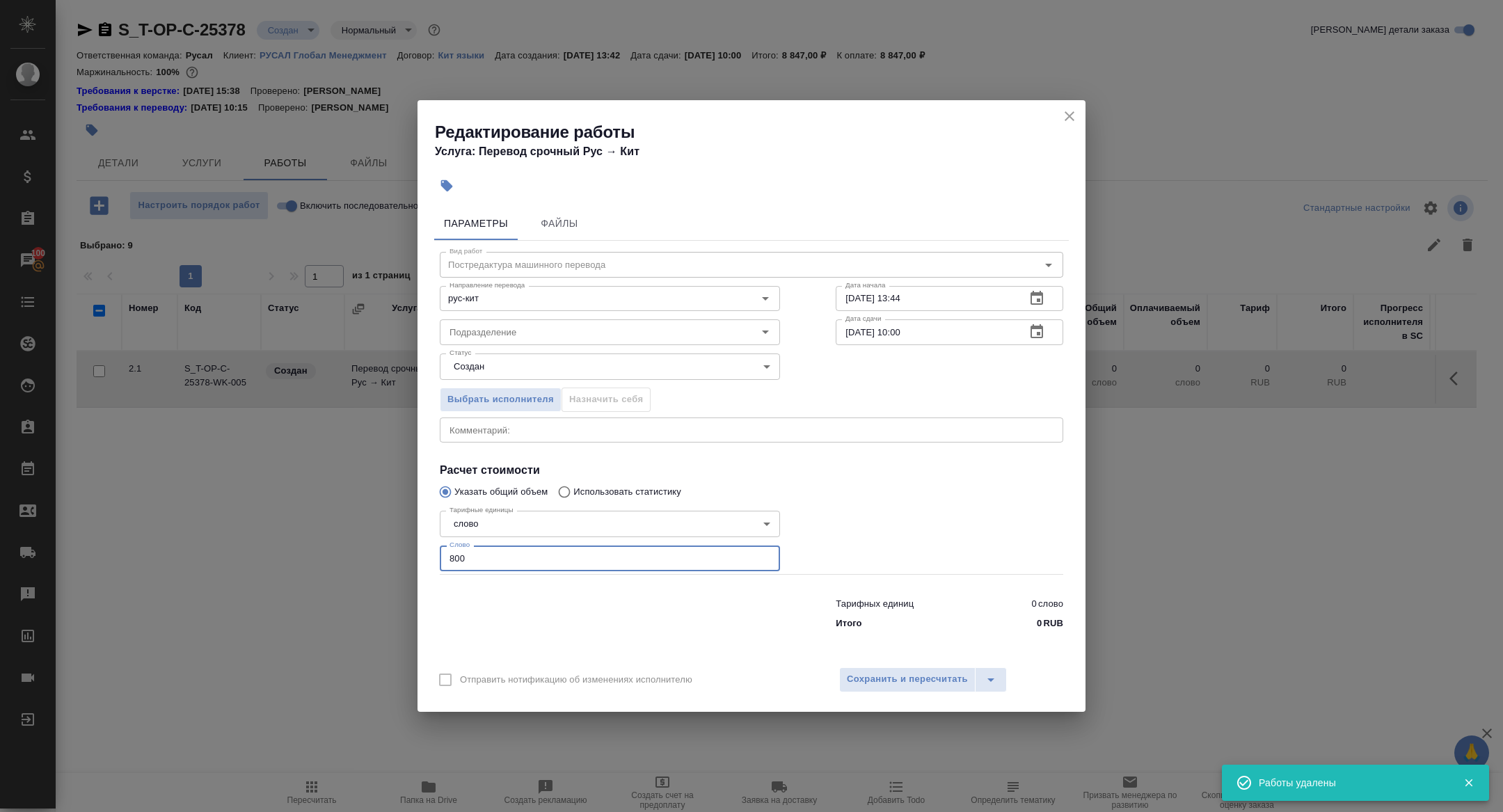
type input "800"
click at [1031, 347] on button "button" at bounding box center [1037, 332] width 33 height 33
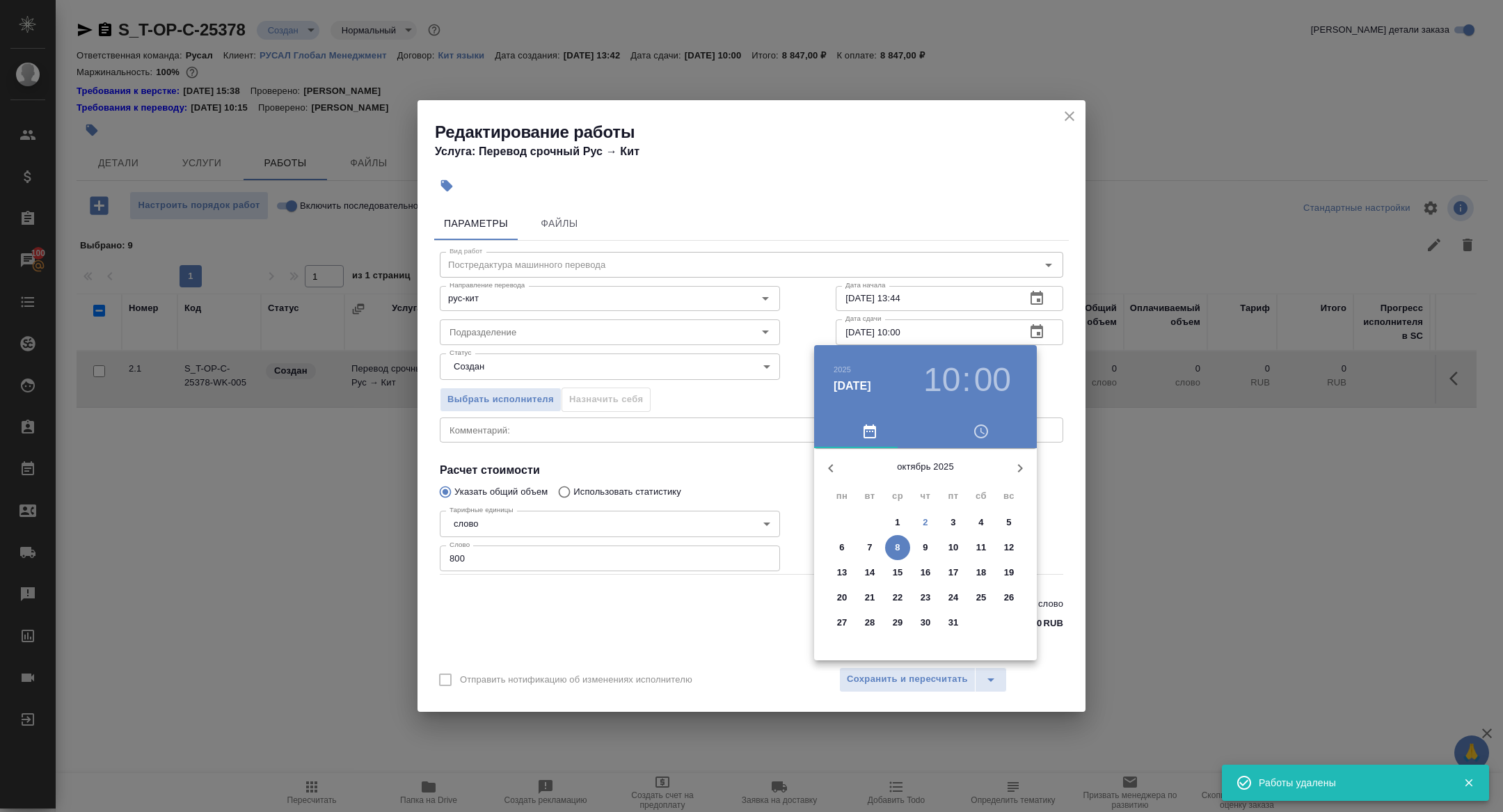
click at [847, 547] on span "6" at bounding box center [842, 547] width 25 height 14
type input "06.10.2025 10:00"
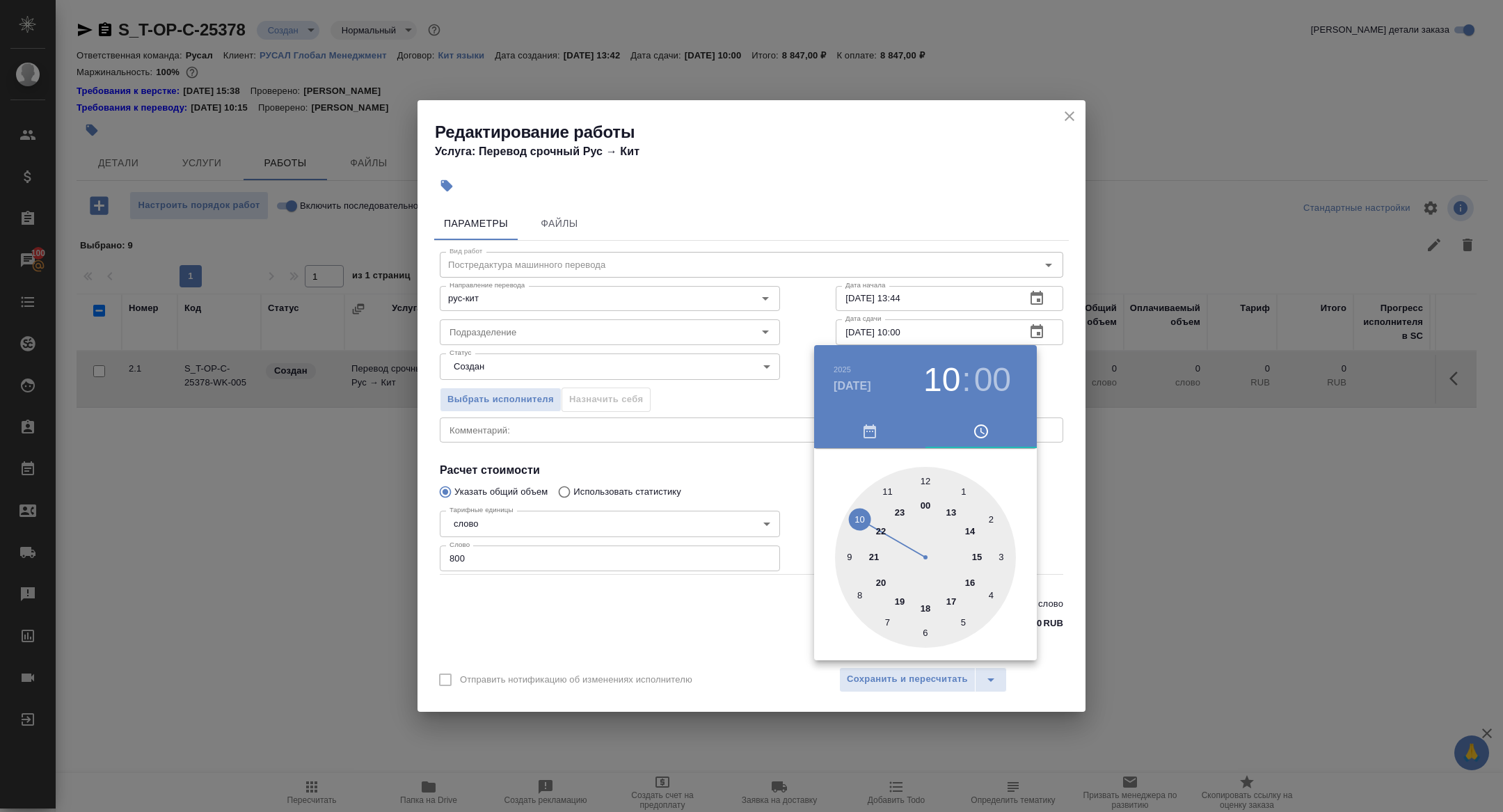
click at [737, 551] on div at bounding box center [752, 406] width 1503 height 812
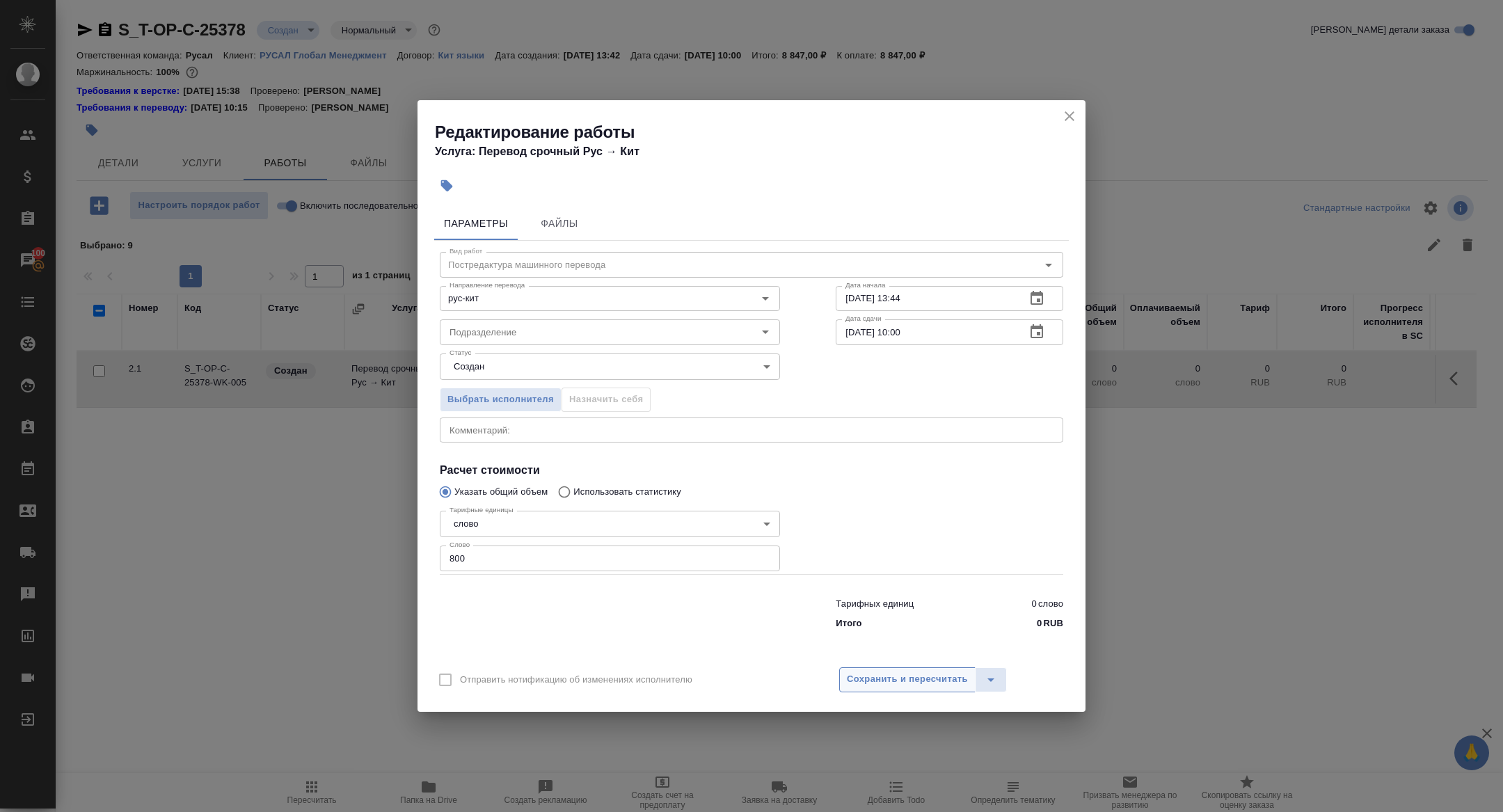
click at [922, 669] on button "Сохранить и пересчитать" at bounding box center [907, 680] width 136 height 25
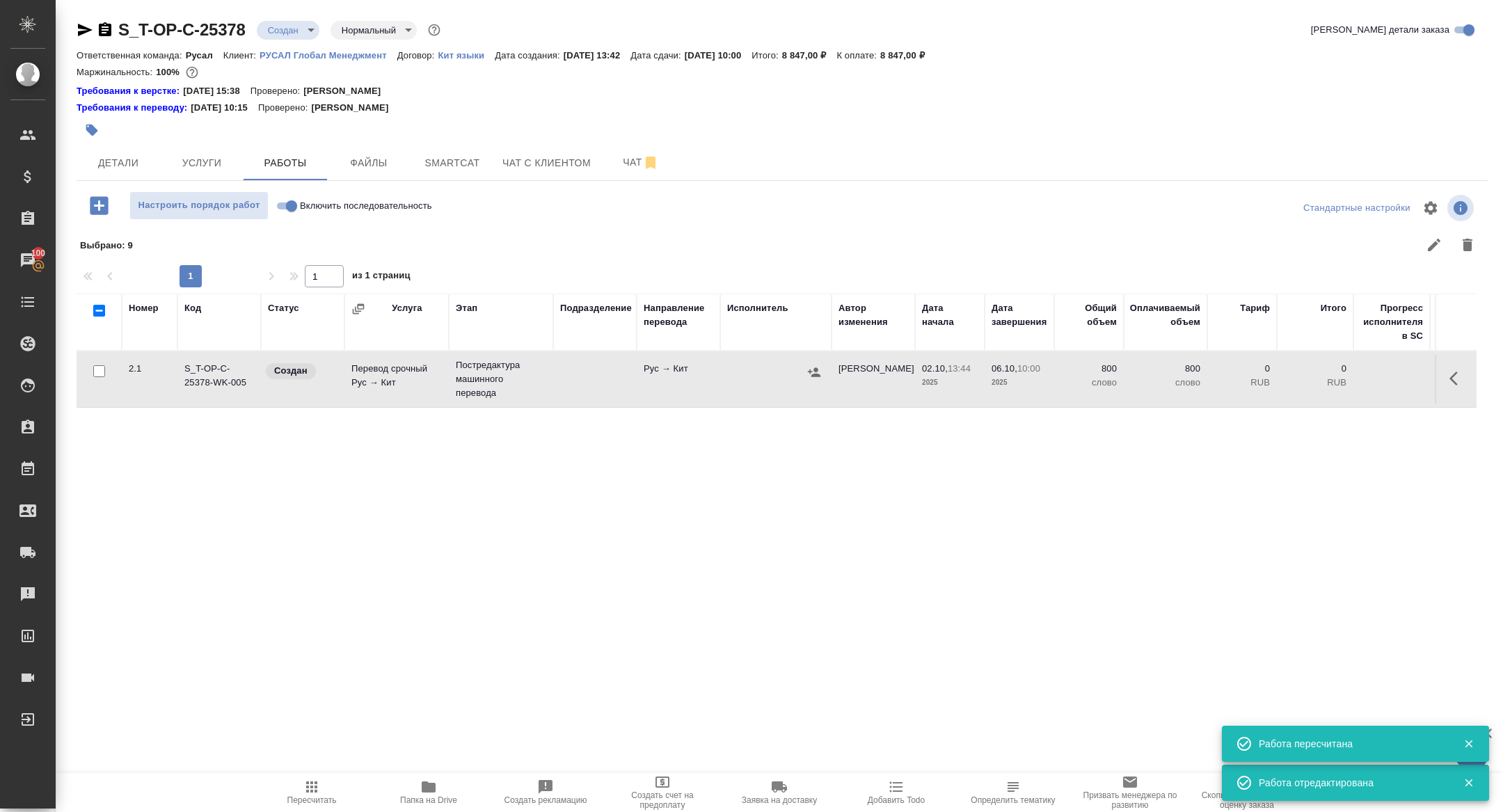
click at [496, 350] on th "Этап" at bounding box center [501, 322] width 104 height 57
click at [488, 387] on p "Постредактура машинного перевода" at bounding box center [500, 379] width 91 height 42
click at [299, 25] on body "🙏 .cls-1 fill:#fff; AWATERA Zhuravleva Alexandra Клиенты Спецификации Заказы 10…" at bounding box center [752, 406] width 1503 height 812
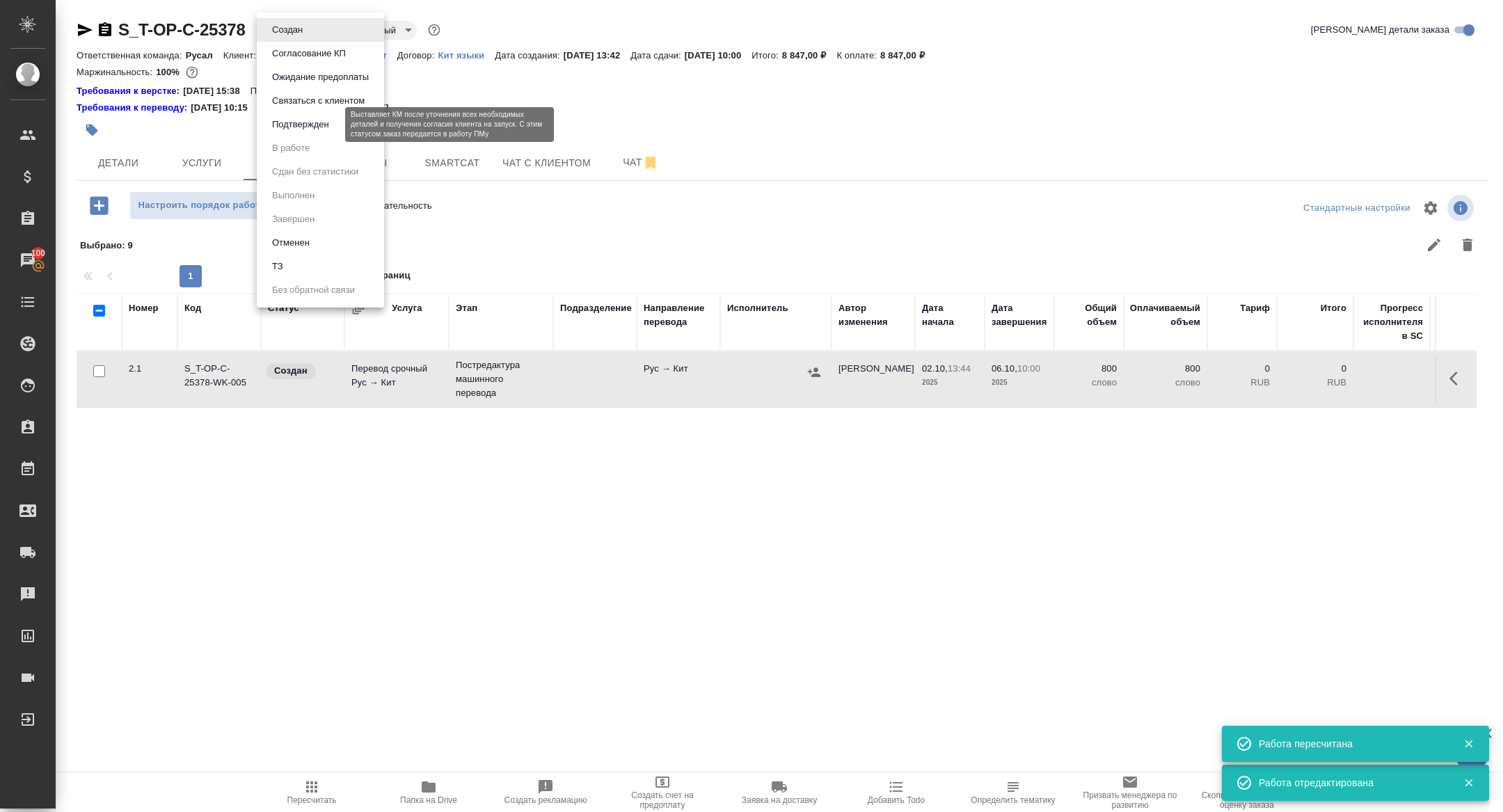
click at [292, 121] on button "Подтвержден" at bounding box center [300, 124] width 65 height 15
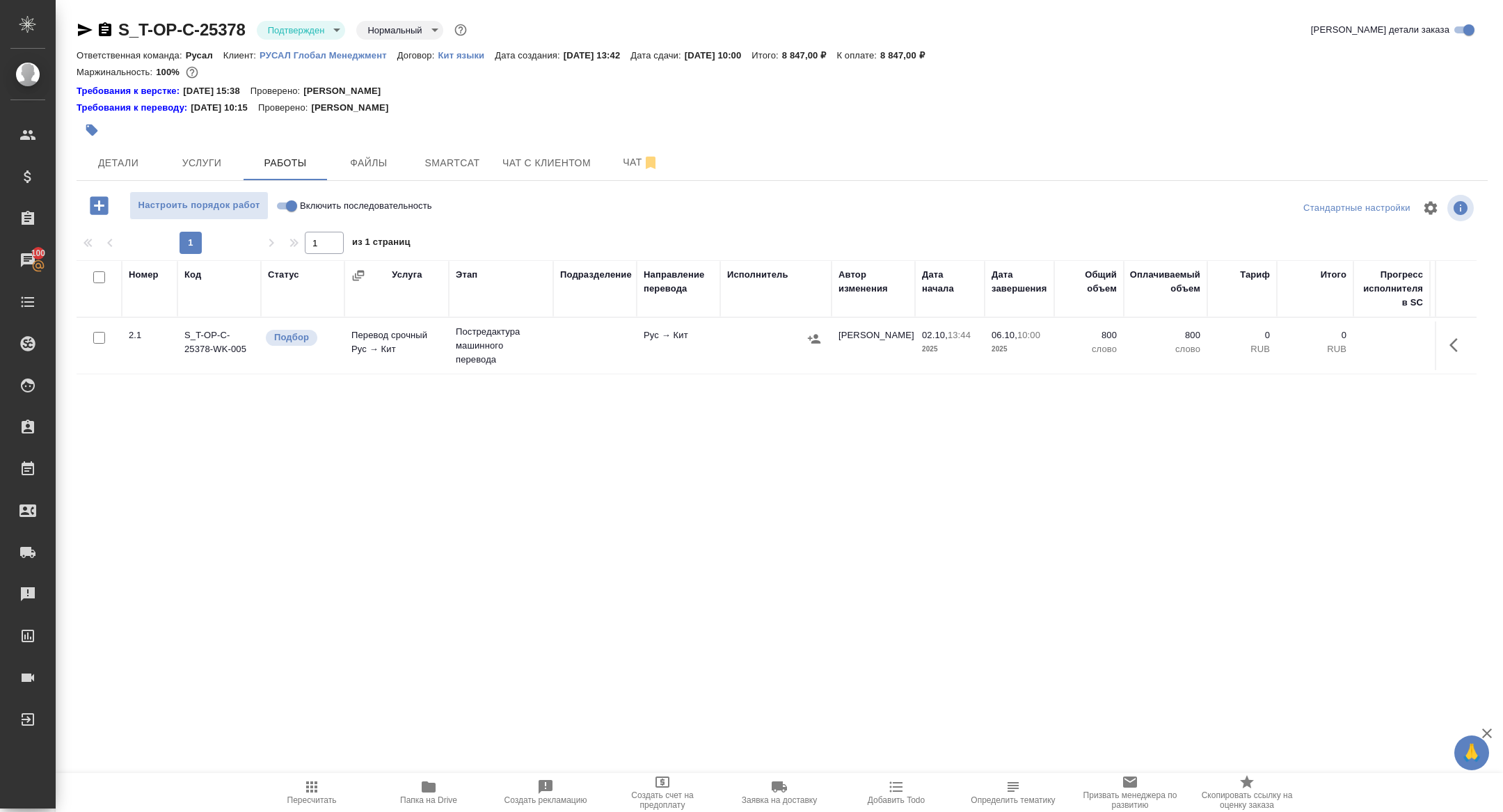
drag, startPoint x: 308, startPoint y: 17, endPoint x: 308, endPoint y: 52, distance: 35.0
click at [308, 17] on div "S_T-OP-C-25378 Подтвержден confirmed Нормальный normal Кратко детали заказа Отв…" at bounding box center [781, 304] width 1426 height 609
click at [291, 22] on body "🙏 .cls-1 fill:#fff; AWATERA Zhuravleva Alexandra Клиенты Спецификации Заказы 10…" at bounding box center [752, 406] width 1503 height 812
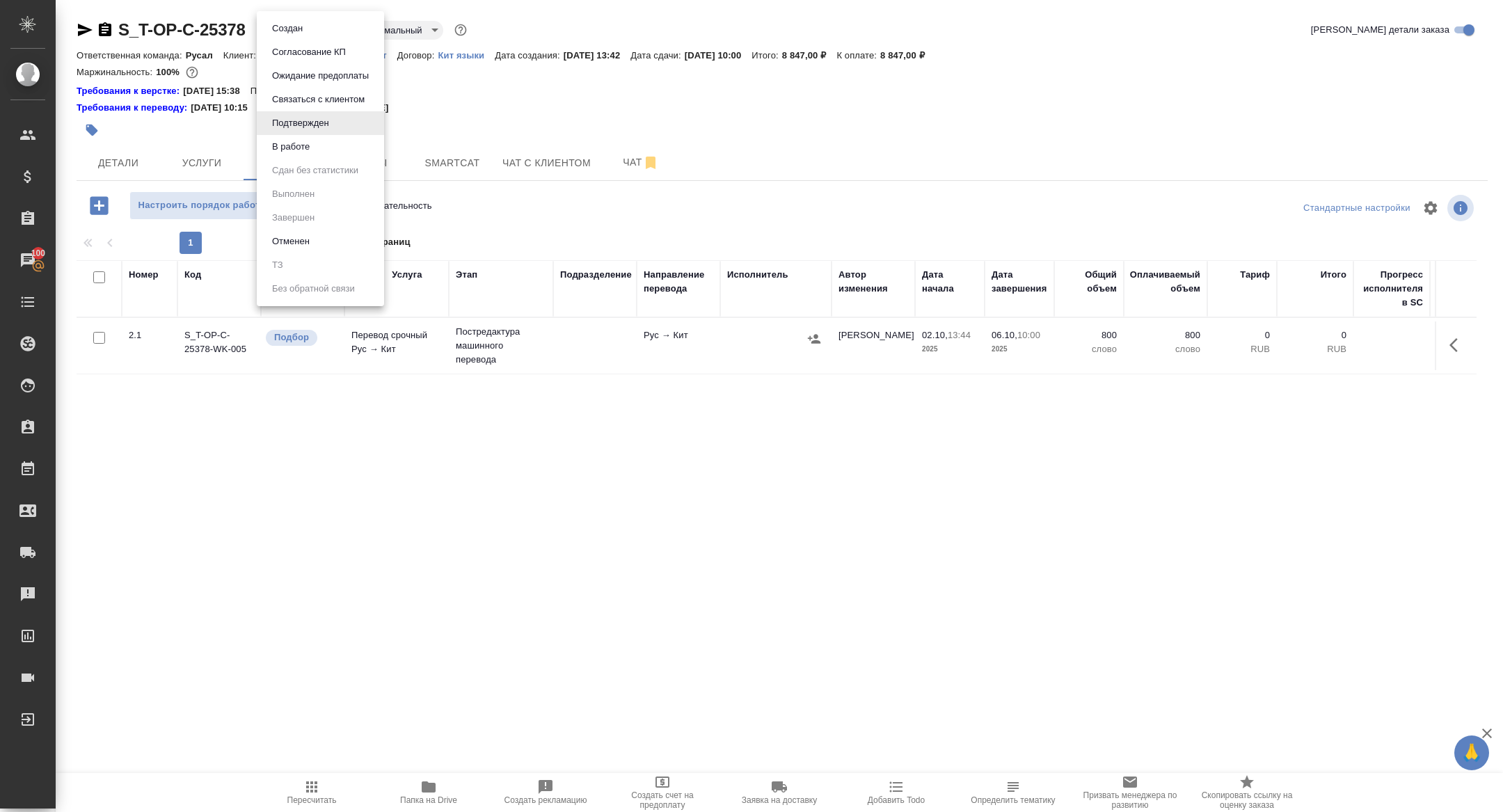
click at [288, 149] on button "В работе" at bounding box center [291, 146] width 46 height 15
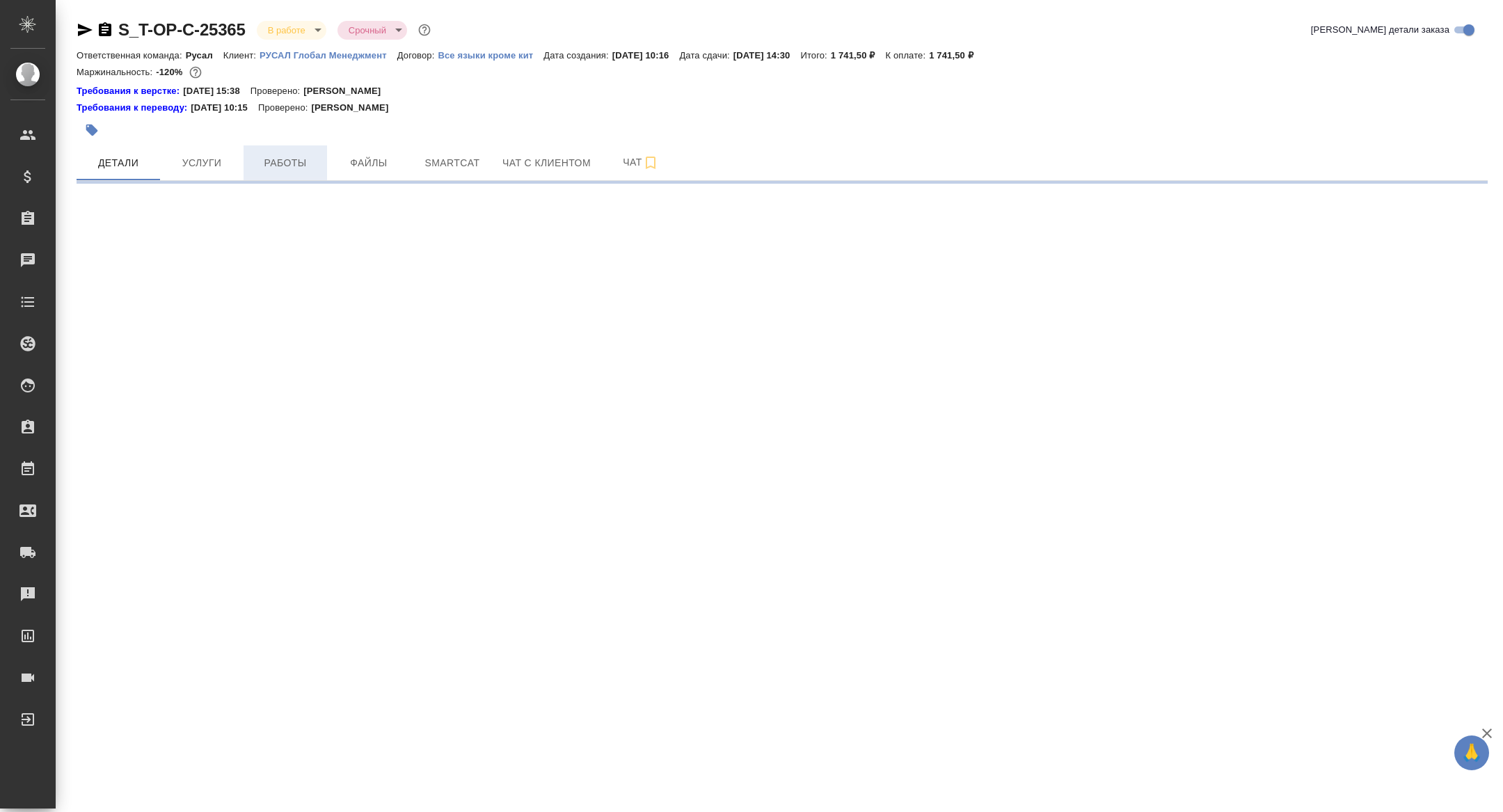
select select "RU"
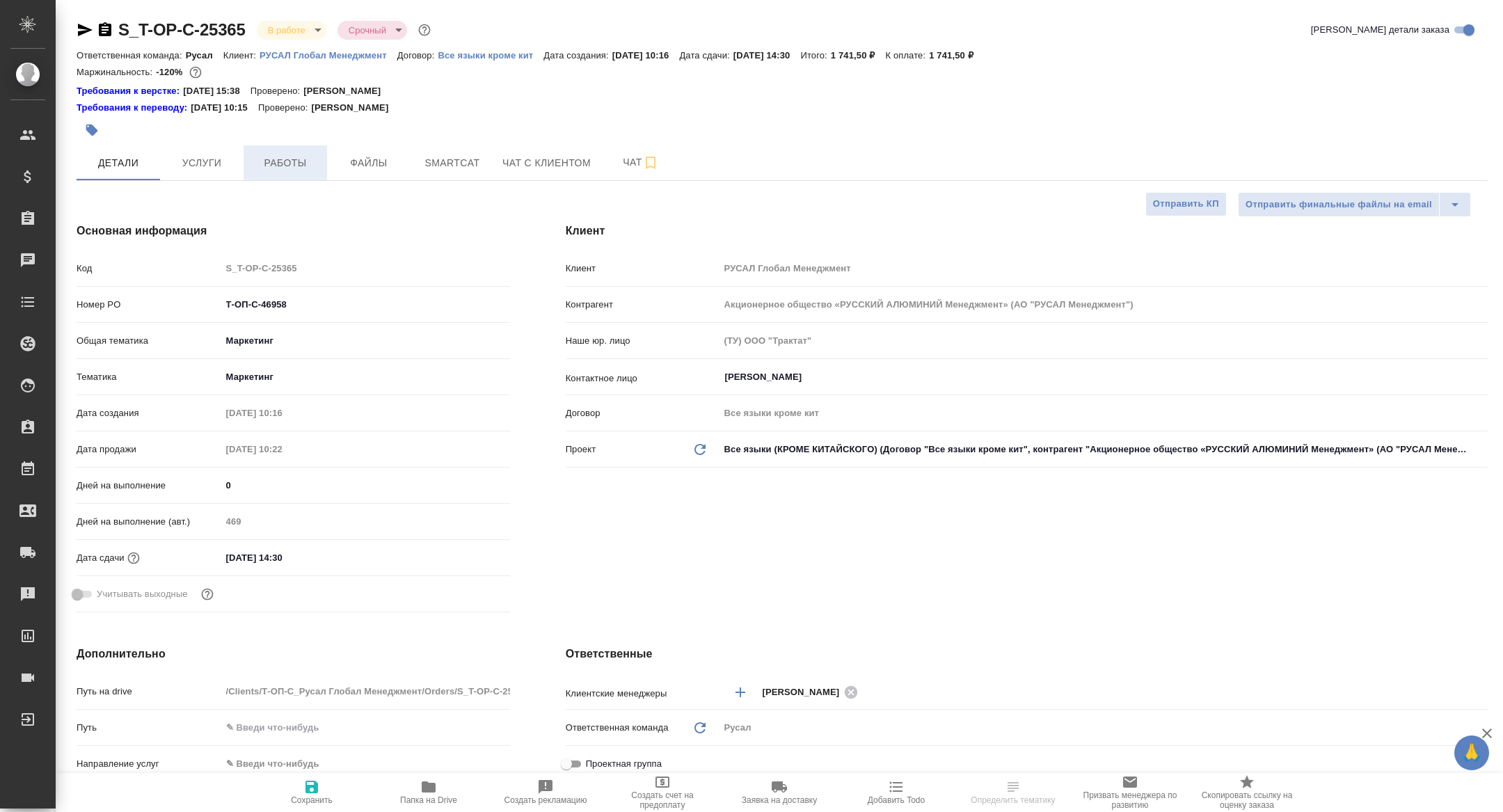
type textarea "x"
click at [276, 166] on span "Работы" at bounding box center [285, 163] width 67 height 17
type textarea "x"
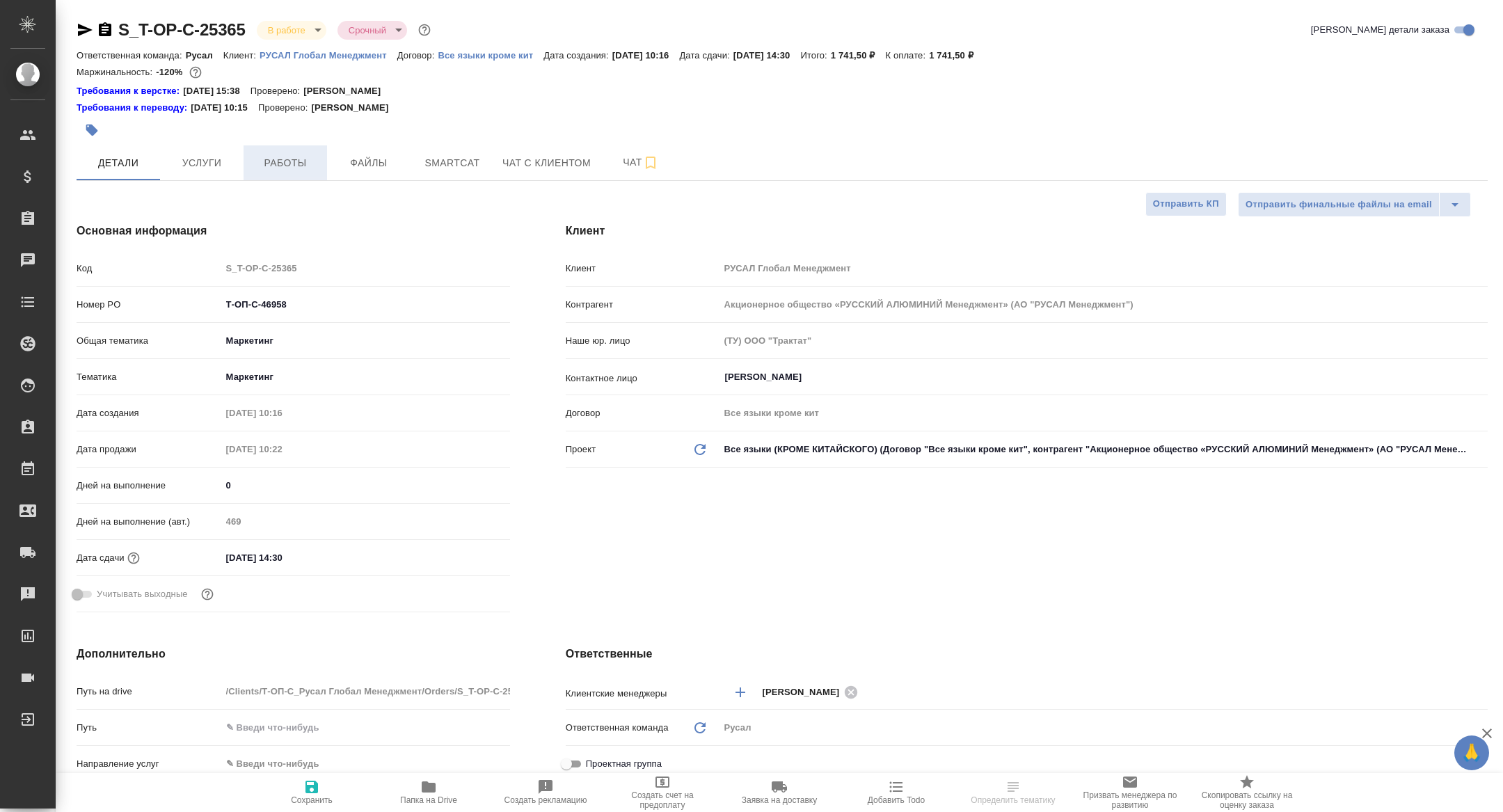
type textarea "x"
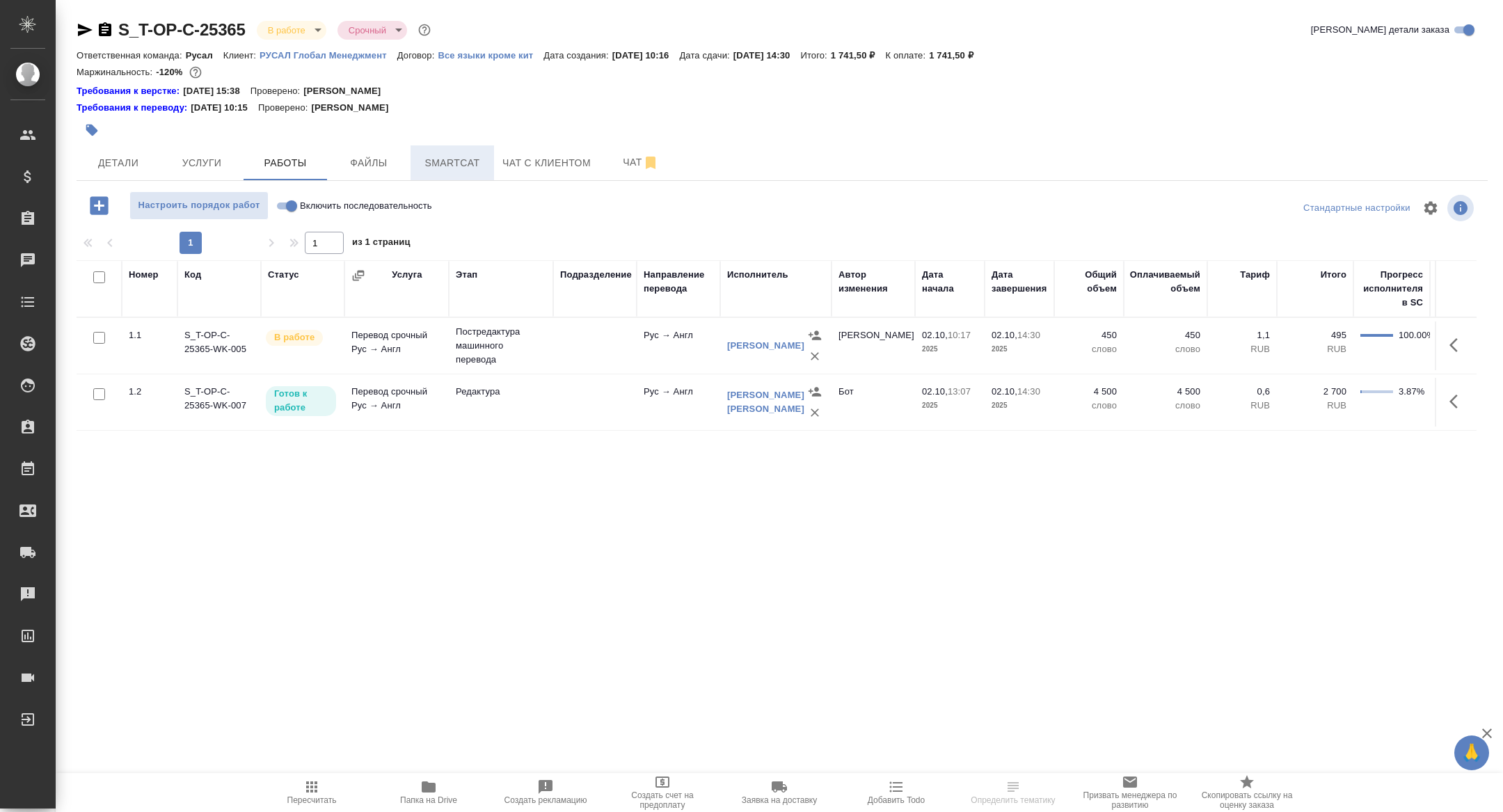
click at [443, 163] on span "Smartcat" at bounding box center [452, 163] width 67 height 17
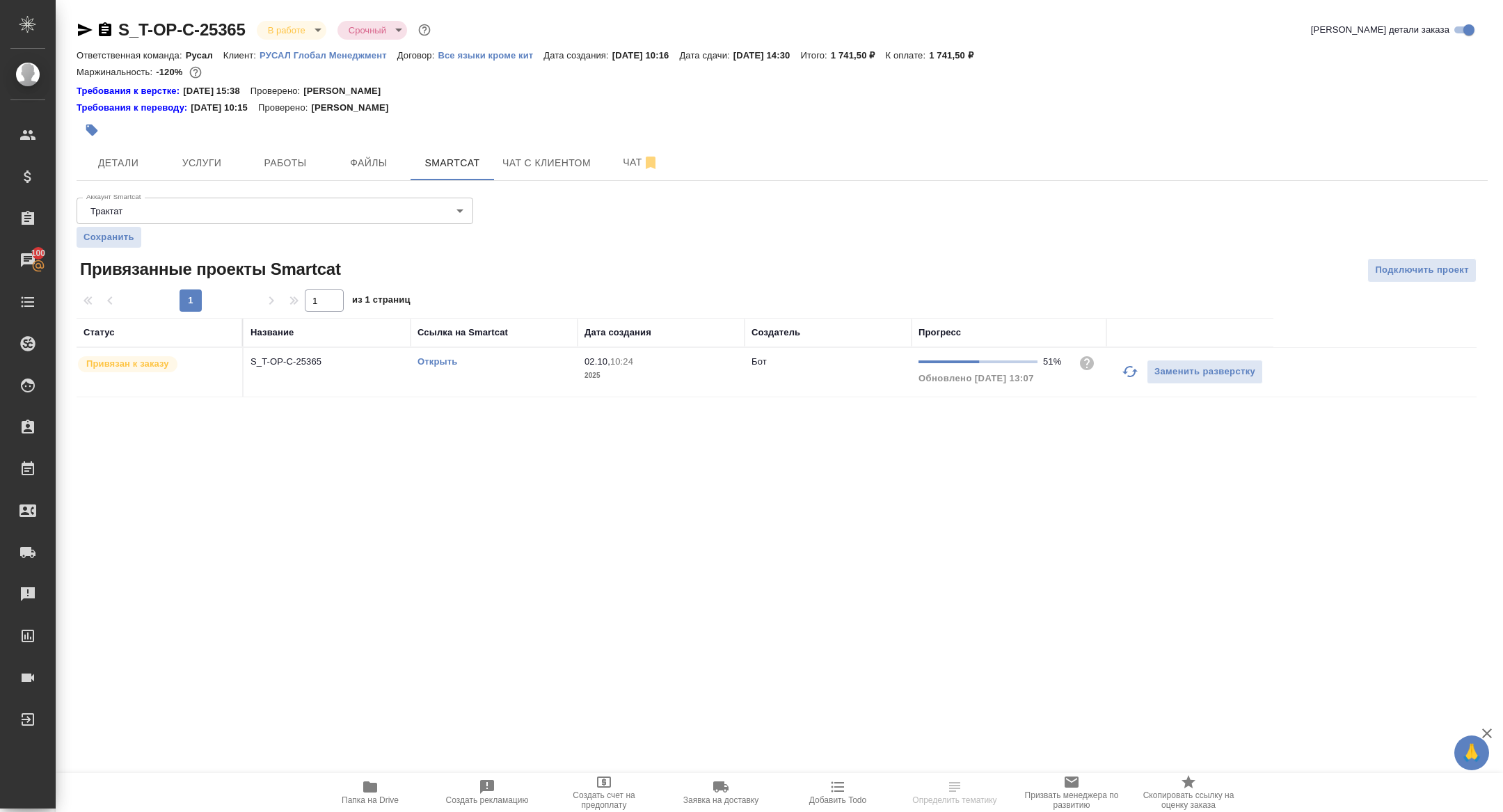
click at [436, 358] on link "Открыть" at bounding box center [437, 361] width 39 height 10
click at [80, 31] on icon "button" at bounding box center [84, 29] width 17 height 17
click at [283, 156] on span "Работы" at bounding box center [285, 163] width 67 height 17
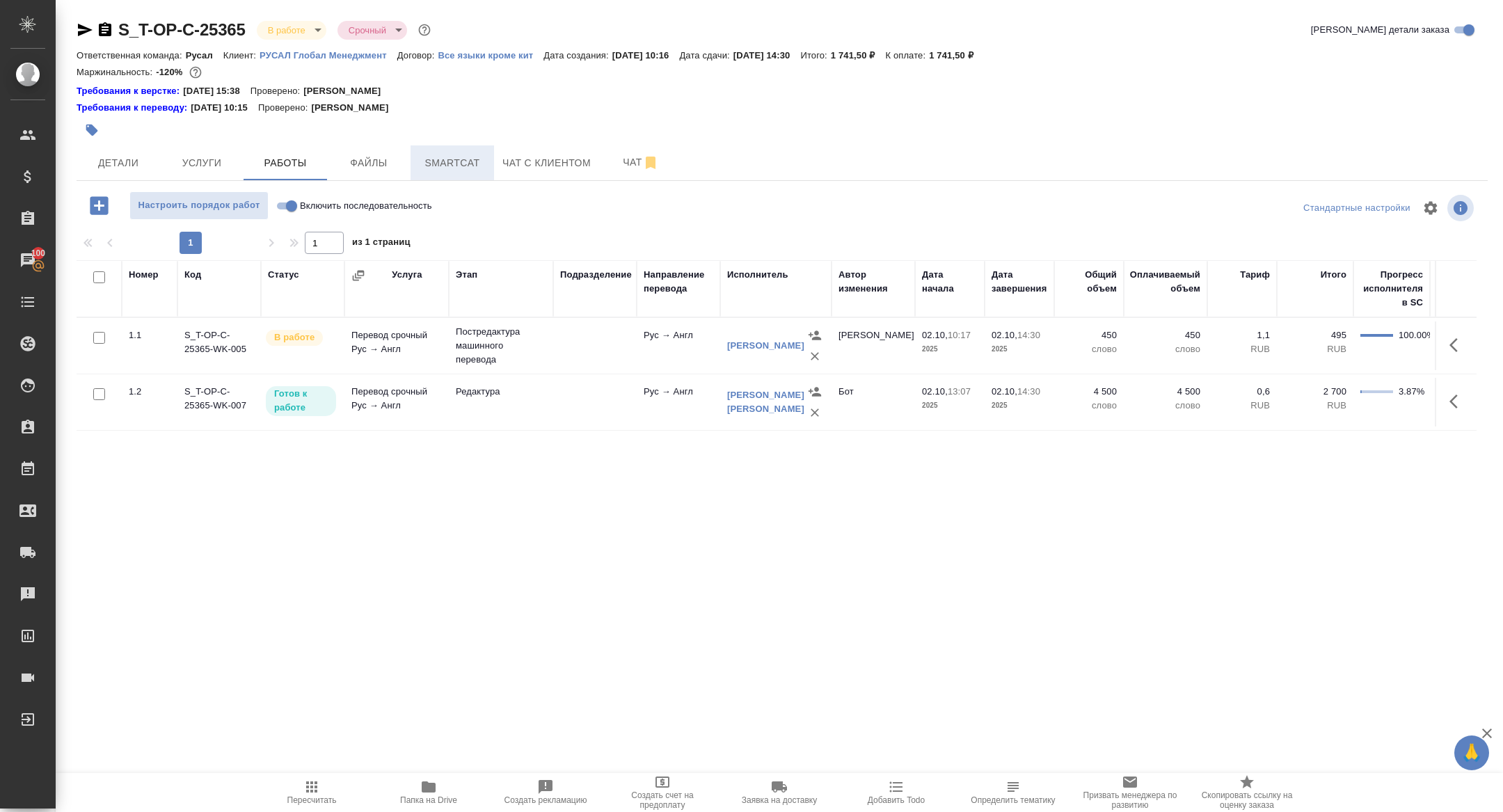
click at [466, 161] on span "Smartcat" at bounding box center [452, 163] width 67 height 17
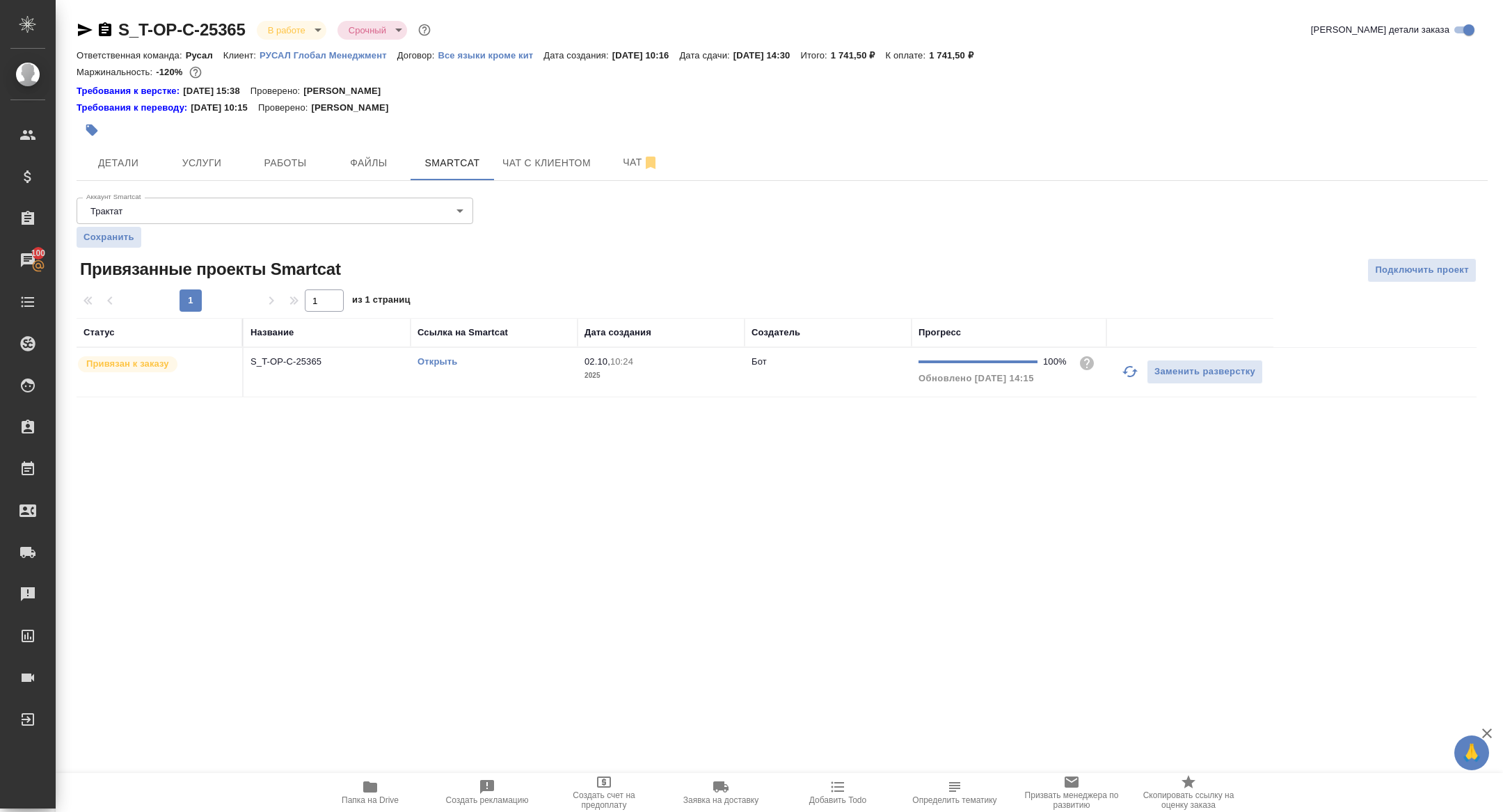
click at [443, 365] on link "Открыть" at bounding box center [437, 361] width 39 height 10
click at [280, 157] on span "Работы" at bounding box center [285, 163] width 67 height 17
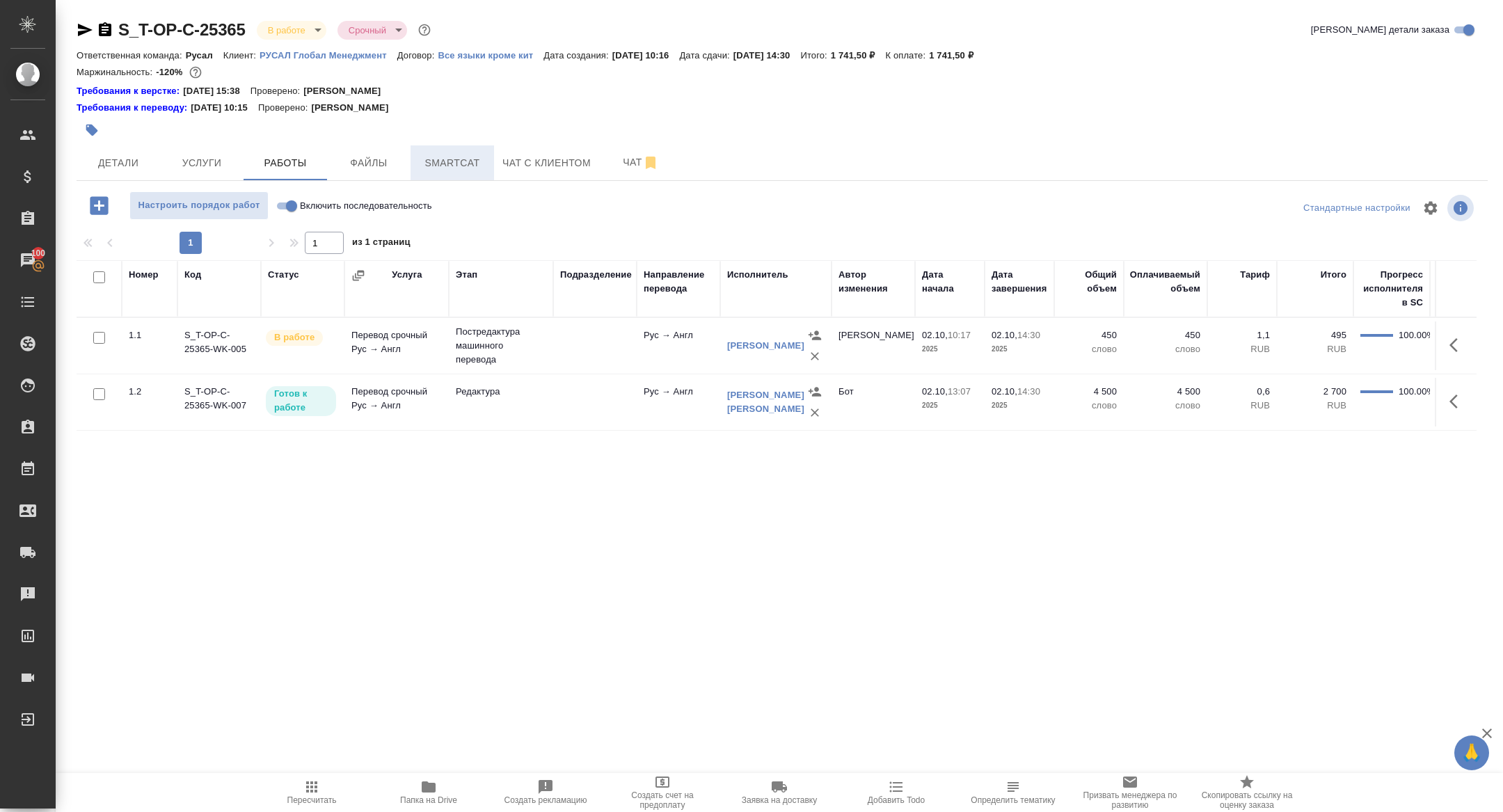
click at [437, 175] on button "Smartcat" at bounding box center [452, 163] width 84 height 35
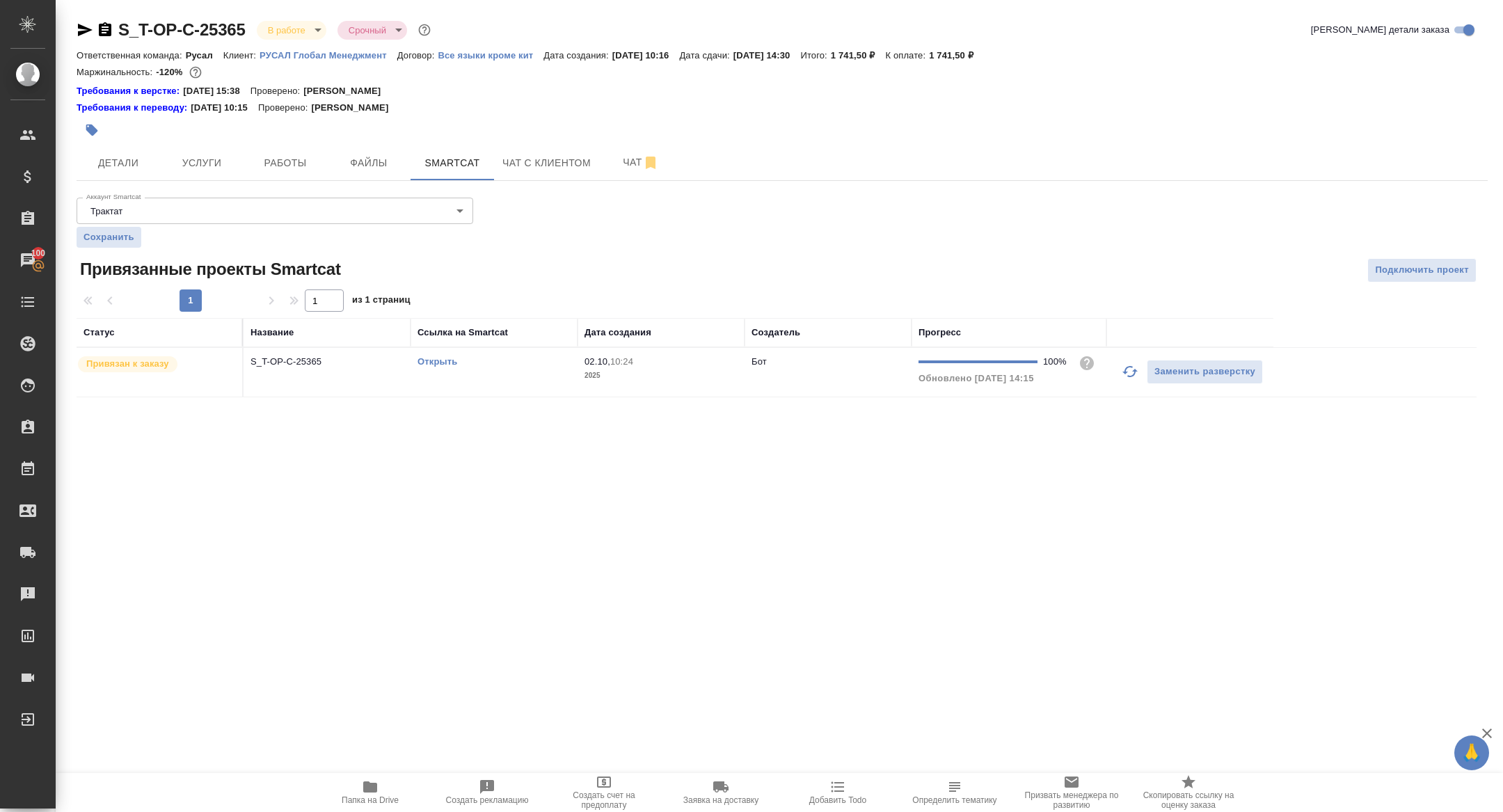
click at [283, 373] on td "S_T-OP-C-25365" at bounding box center [327, 373] width 167 height 49
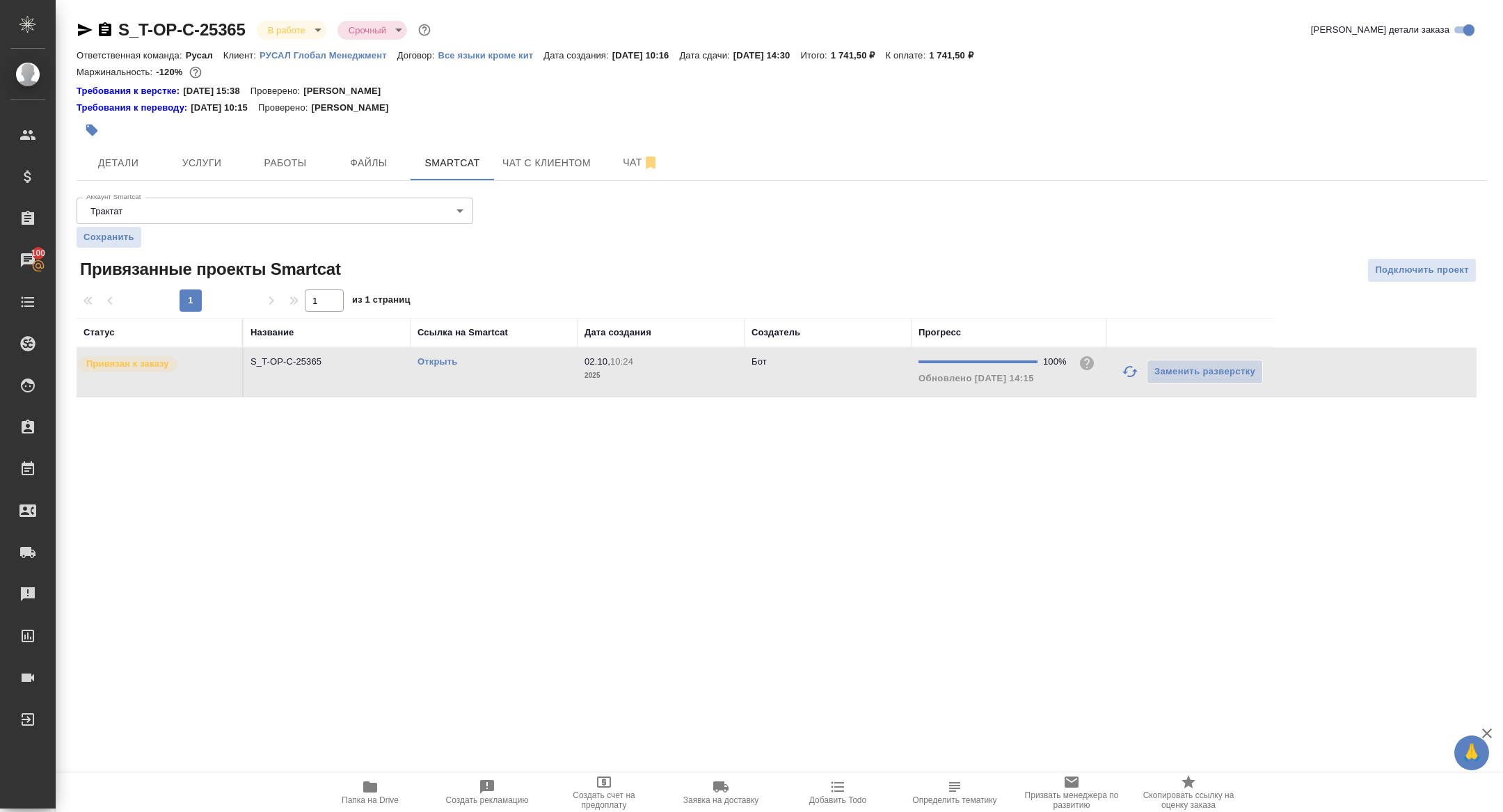
click at [283, 373] on td "S_T-OP-C-25365" at bounding box center [327, 373] width 167 height 49
click at [373, 800] on span "Папка на Drive" at bounding box center [370, 799] width 57 height 9
click at [138, 167] on span "Детали" at bounding box center [118, 163] width 67 height 17
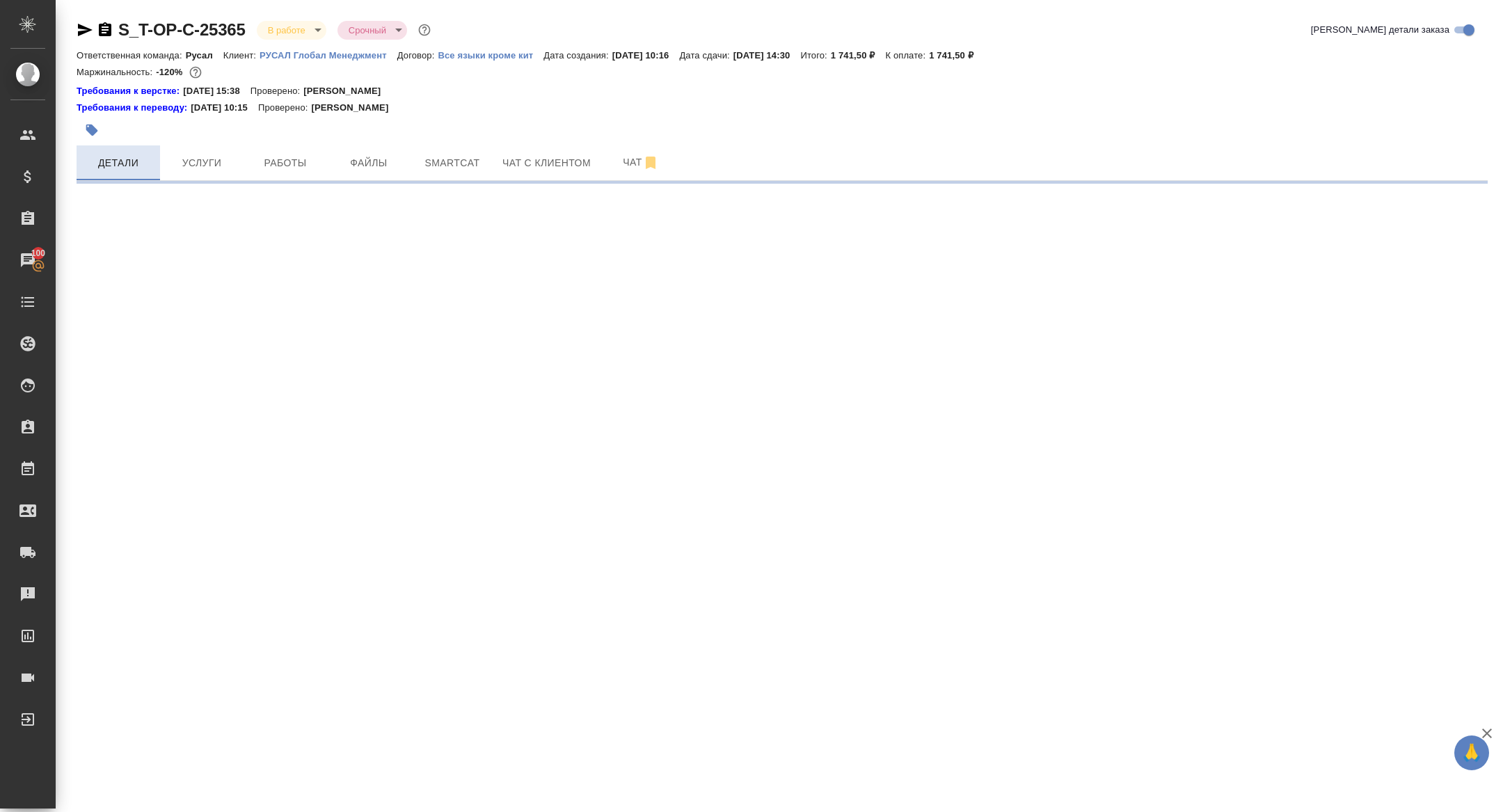
select select "RU"
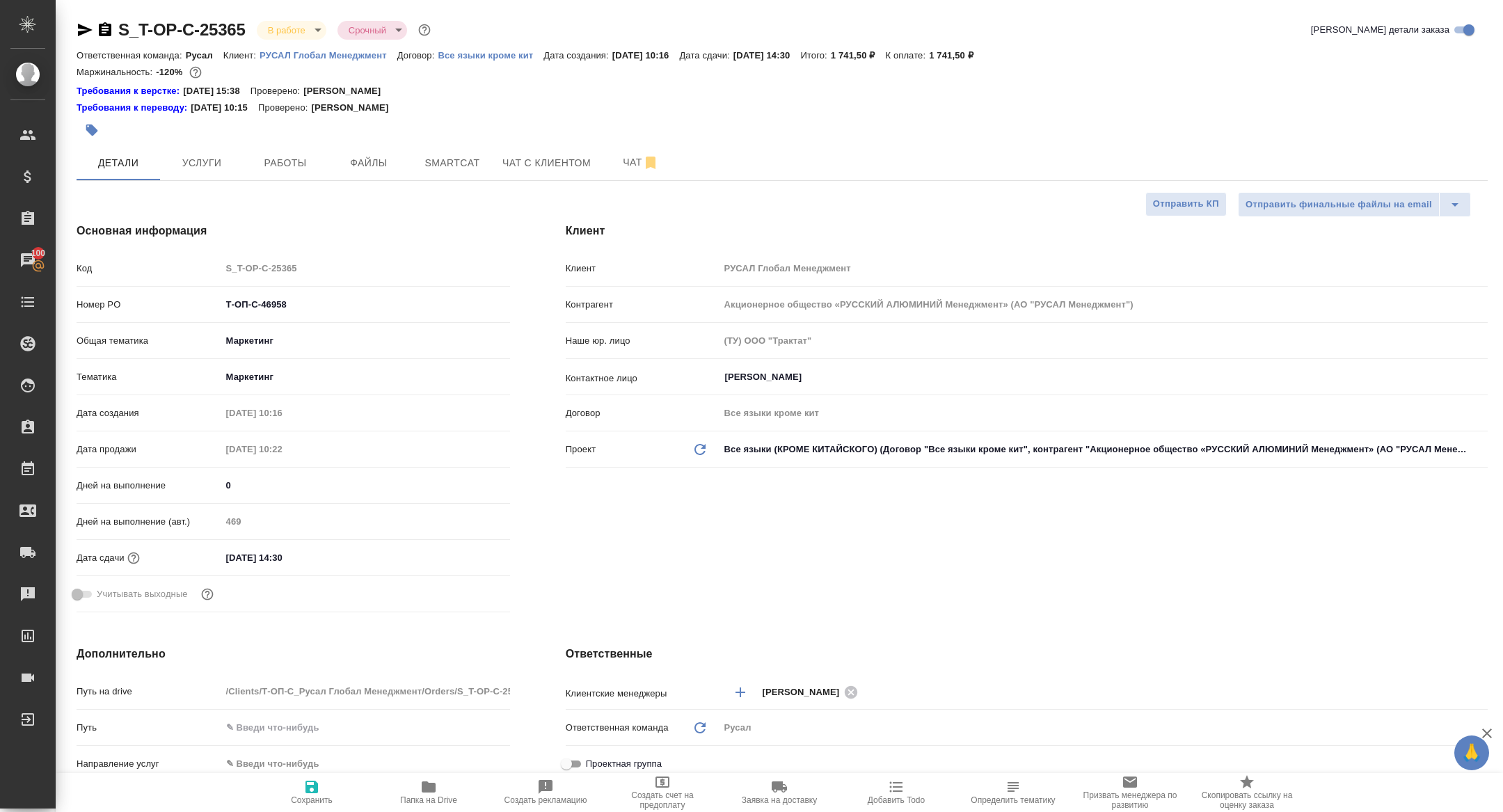
type textarea "x"
type input "Журавлева Александра"
drag, startPoint x: 332, startPoint y: 306, endPoint x: 134, endPoint y: 299, distance: 198.1
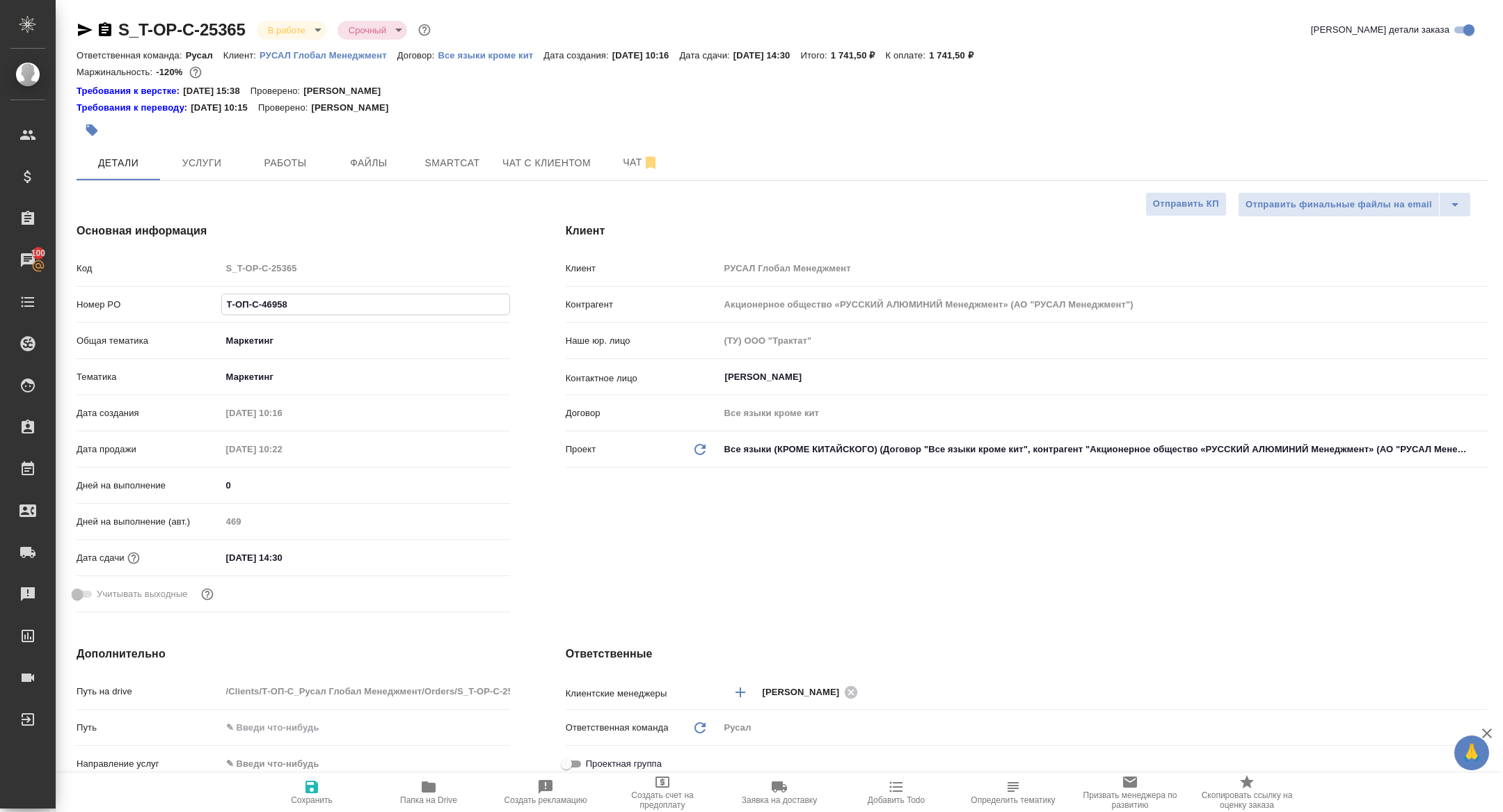
click at [134, 300] on div "Номер PO Т-ОП-С-46958" at bounding box center [293, 304] width 433 height 24
type textarea "x"
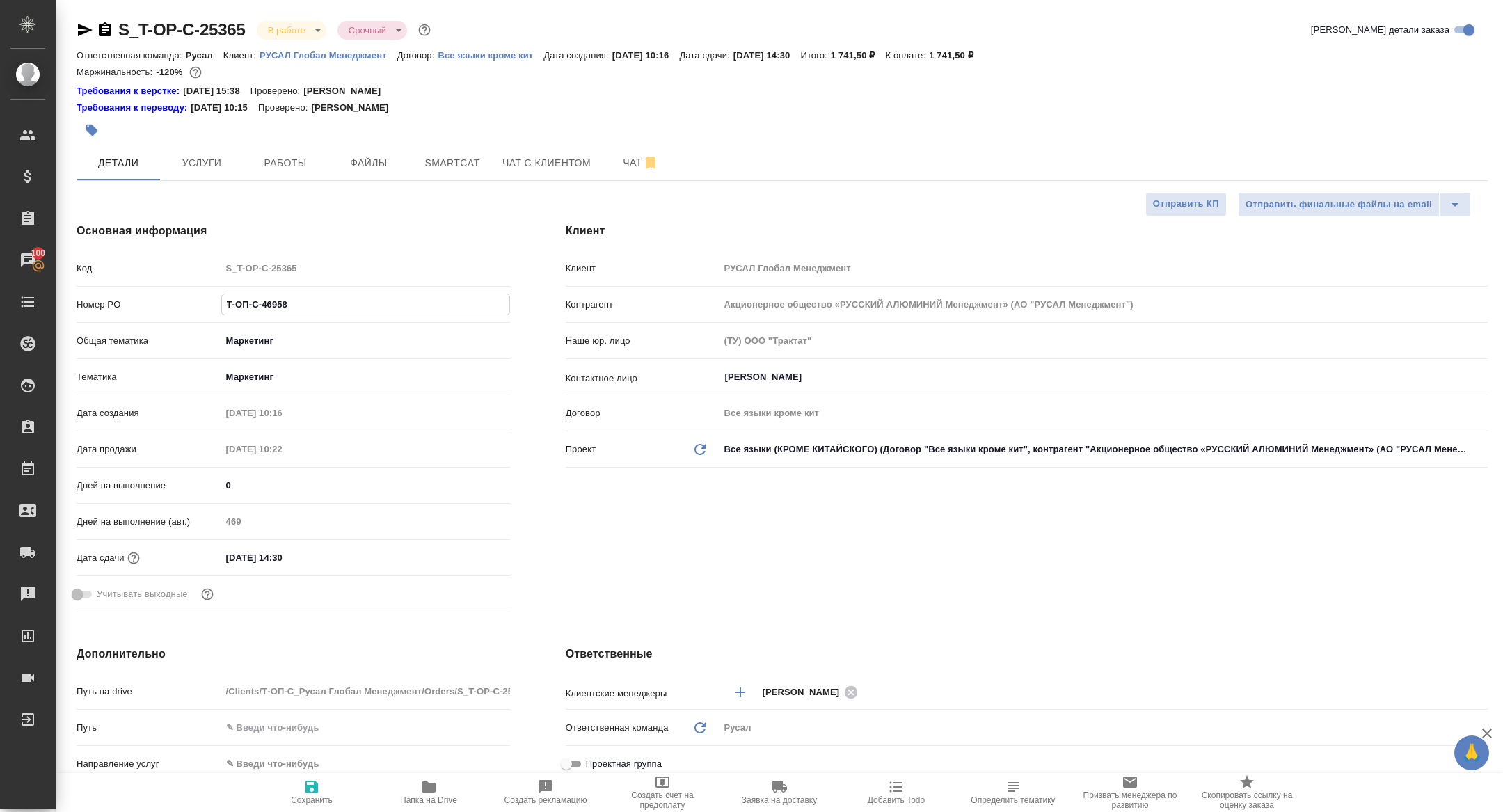
type textarea "x"
click at [300, 41] on div "S_T-OP-C-25365 В работе inProgress Срочный urgent Кратко детали заказа" at bounding box center [781, 32] width 1411 height 28
click at [289, 26] on body "🙏 .cls-1 fill:#fff; AWATERA Zhuravleva Alexandra Клиенты Спецификации Заказы 10…" at bounding box center [752, 406] width 1503 height 812
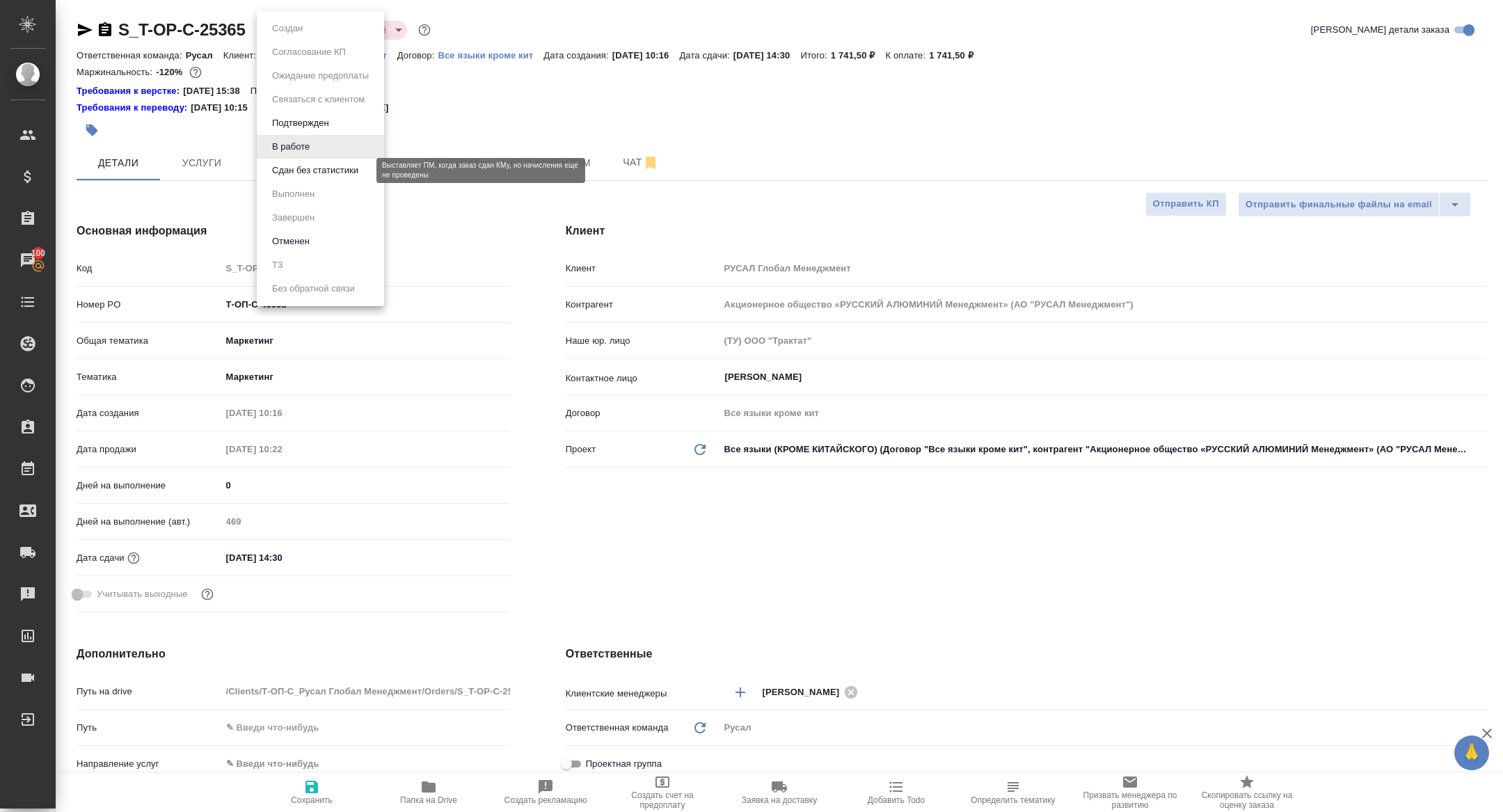
click at [324, 171] on button "Сдан без статистики" at bounding box center [315, 170] width 95 height 15
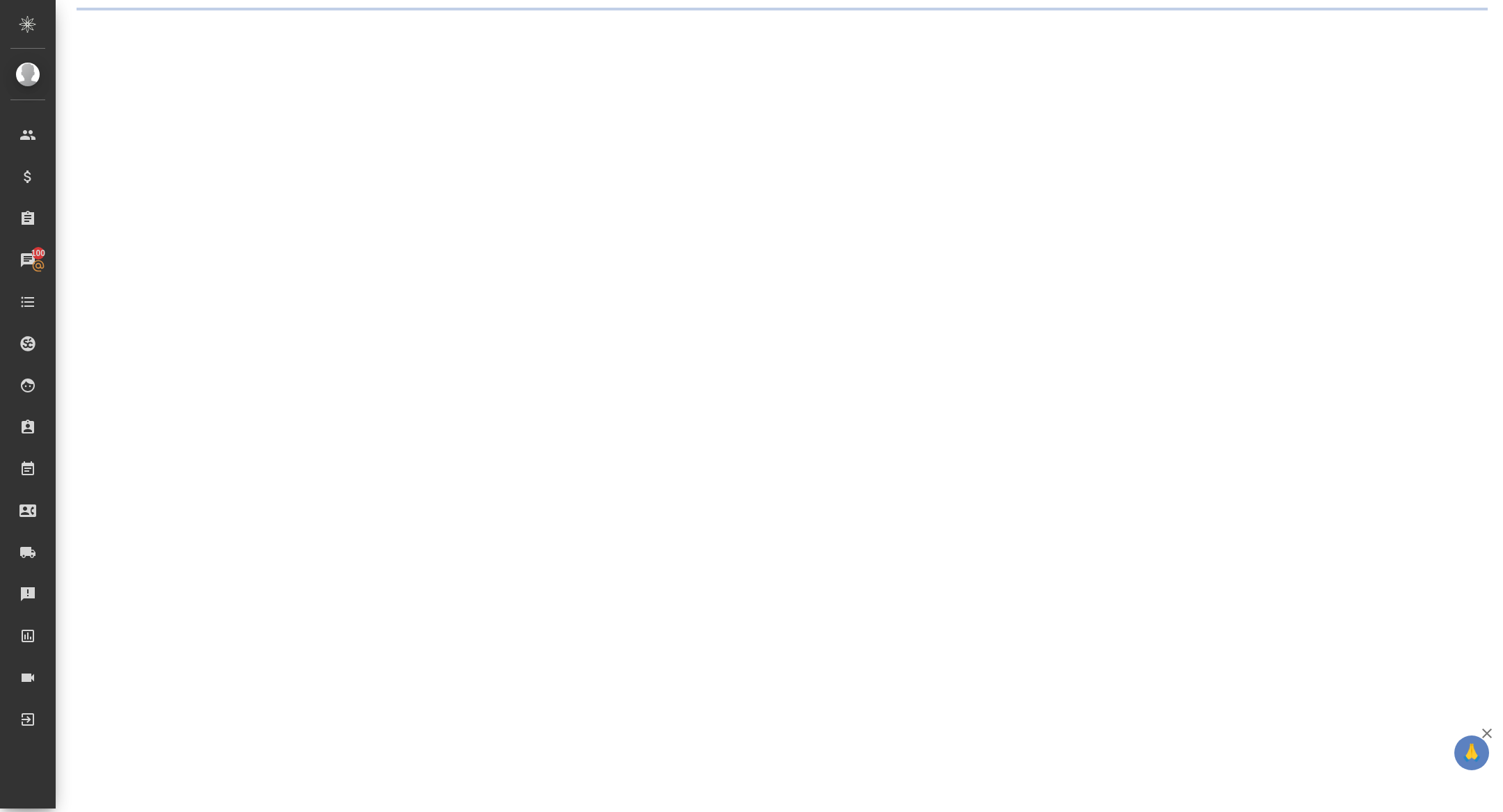
select select "RU"
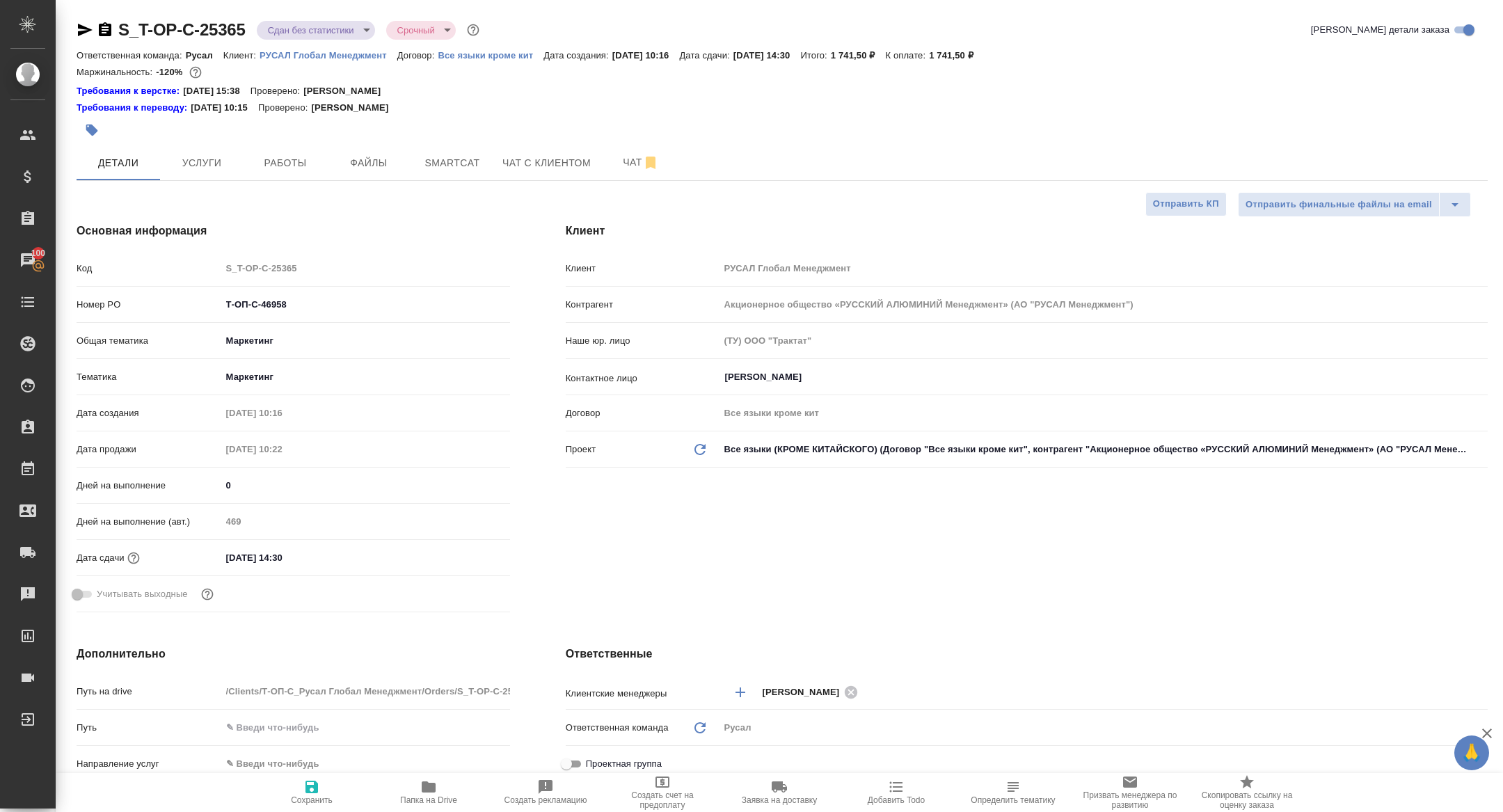
type textarea "x"
click at [283, 176] on button "Работы" at bounding box center [285, 163] width 84 height 35
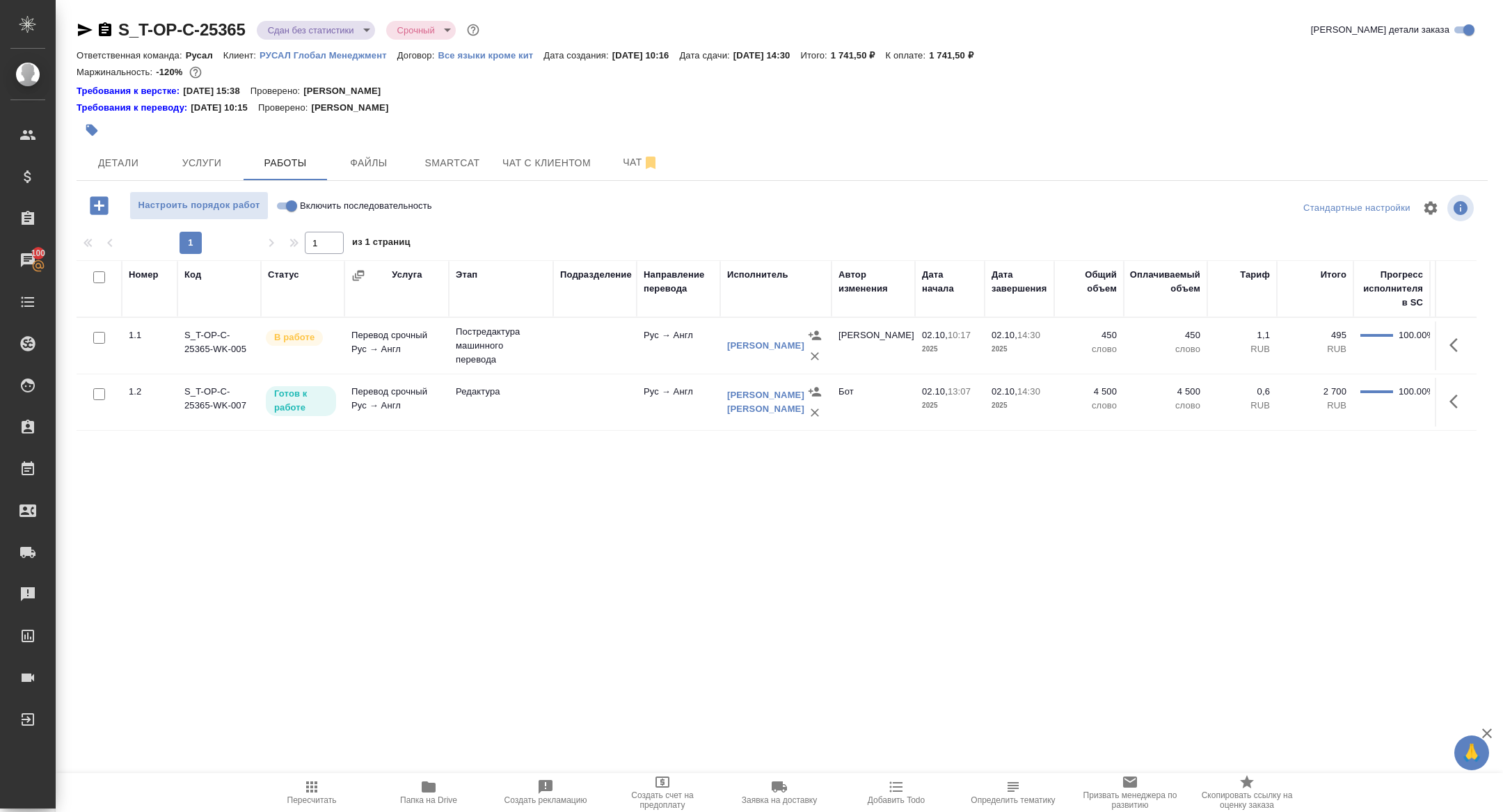
click at [1453, 402] on icon "button" at bounding box center [1457, 401] width 17 height 17
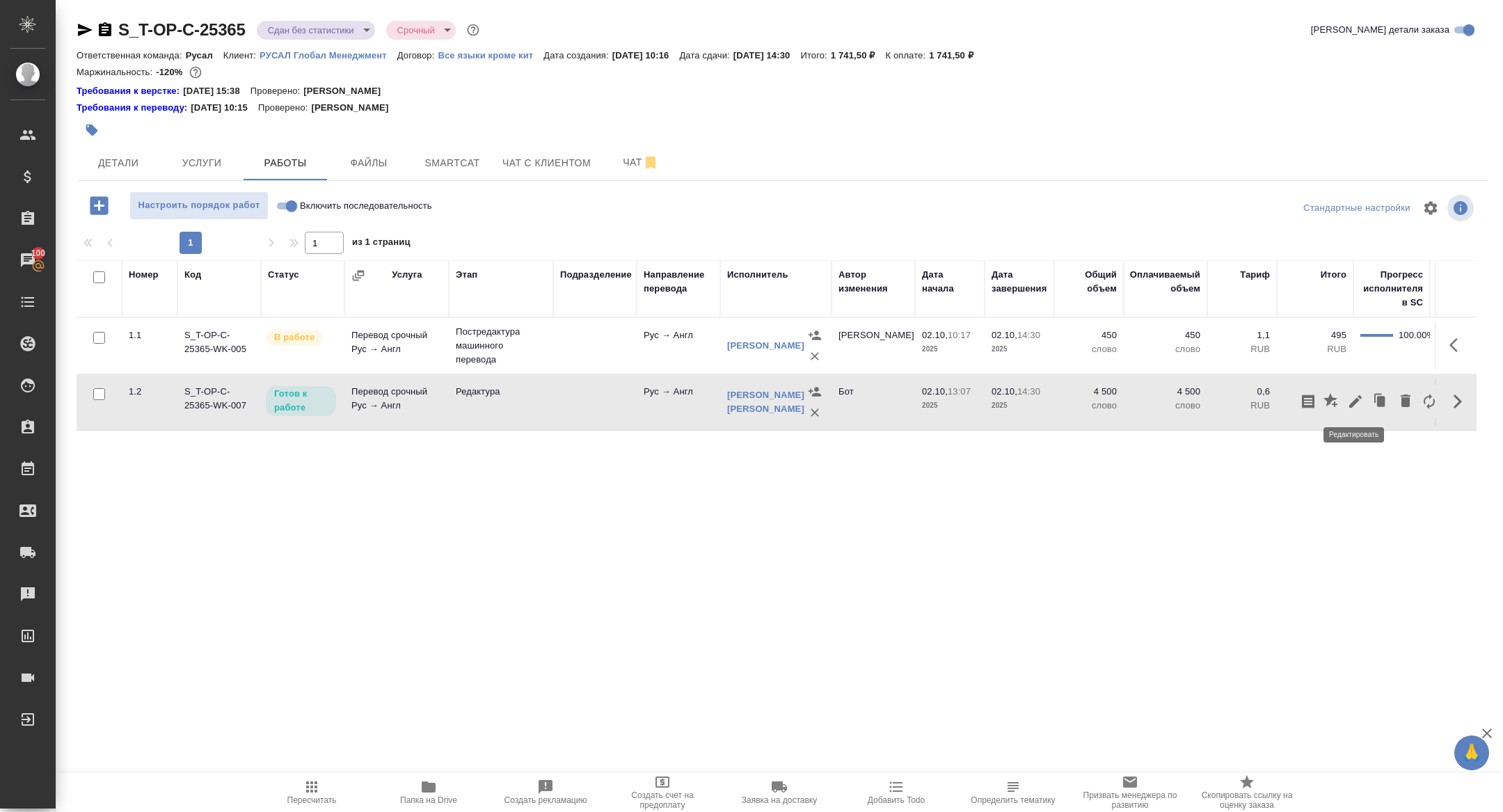
click at [1353, 402] on icon "button" at bounding box center [1355, 402] width 13 height 13
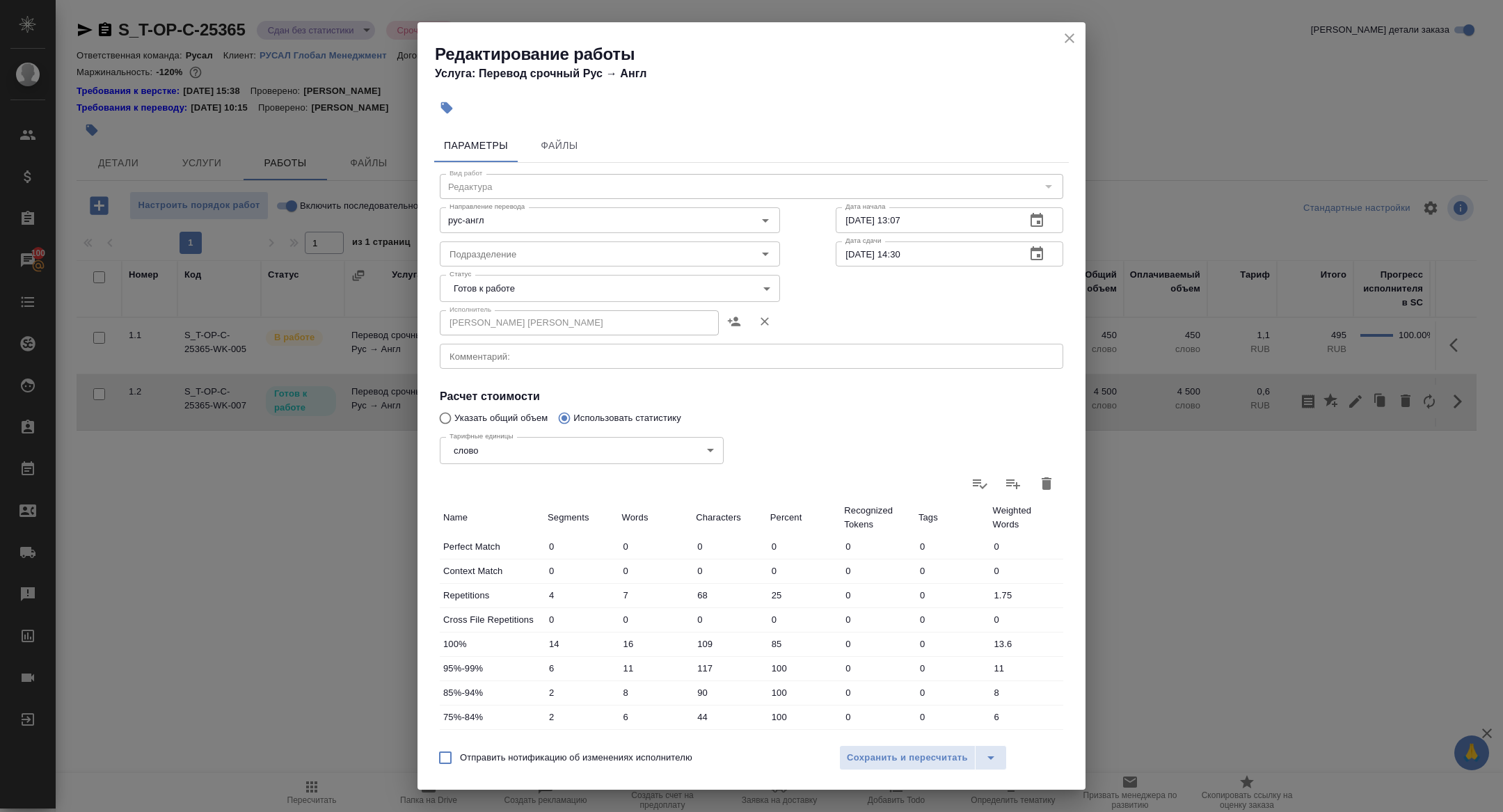
click at [560, 295] on body "🙏 .cls-1 fill:#fff; AWATERA Zhuravleva Alexandra Клиенты Спецификации Заказы 10…" at bounding box center [752, 406] width 1503 height 812
click at [490, 350] on li "Сдан" at bounding box center [610, 359] width 340 height 24
type input "closed"
click at [922, 755] on span "Сохранить и пересчитать" at bounding box center [907, 758] width 121 height 16
click at [937, 758] on span "Сохранить и пересчитать" at bounding box center [907, 758] width 121 height 16
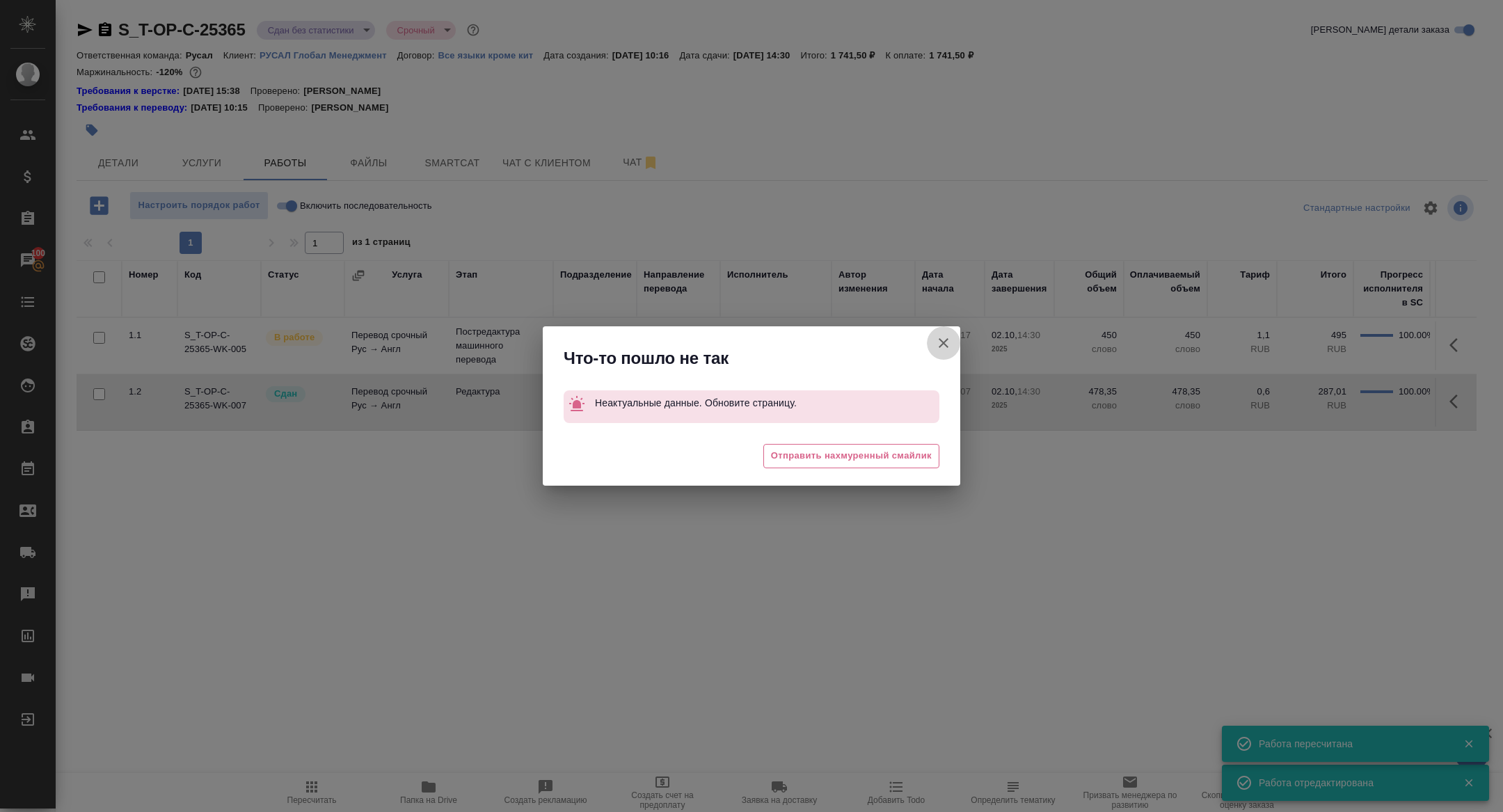
click at [947, 346] on icon "button" at bounding box center [943, 343] width 17 height 17
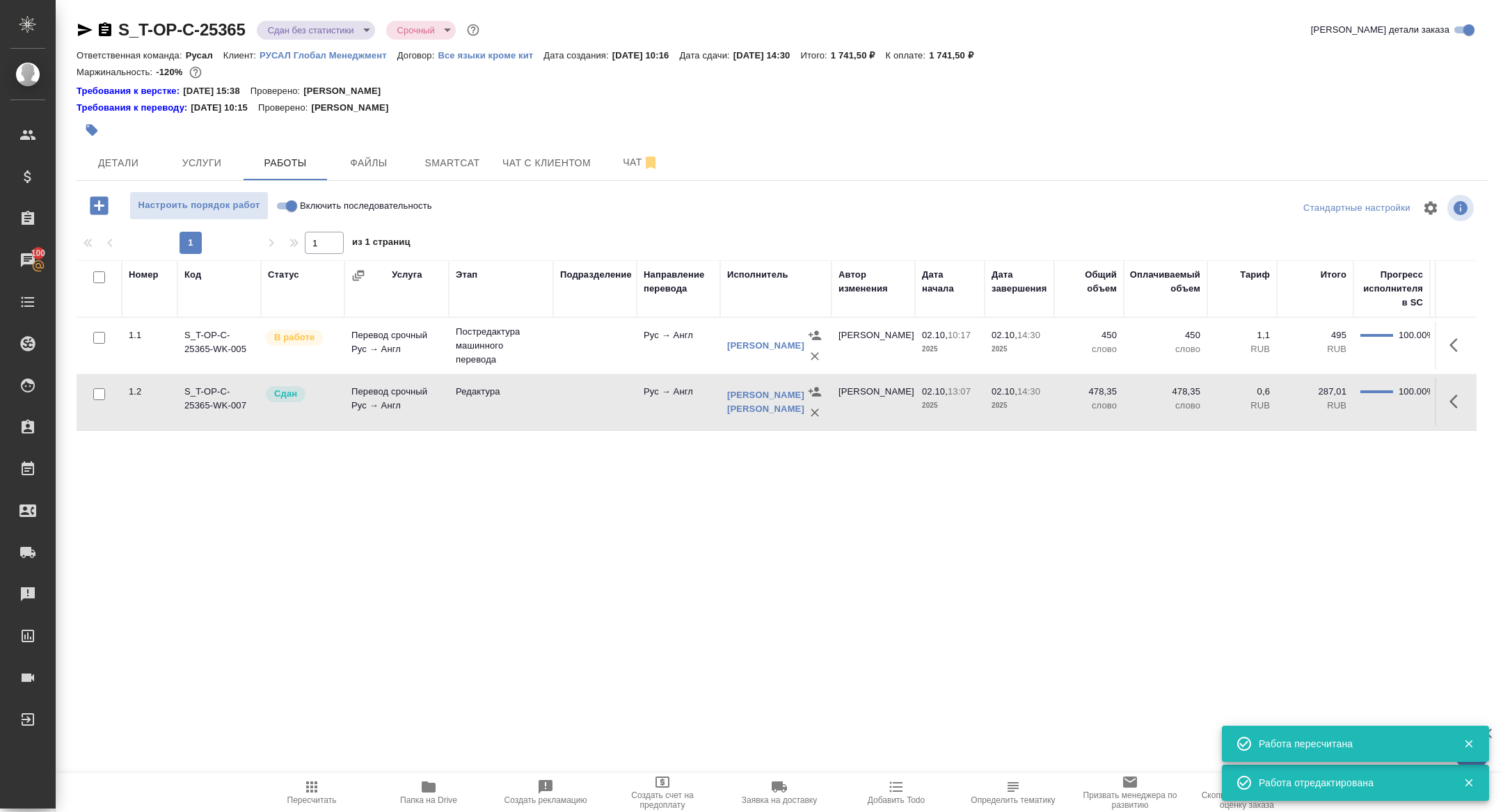
click at [1445, 341] on button "button" at bounding box center [1457, 345] width 33 height 33
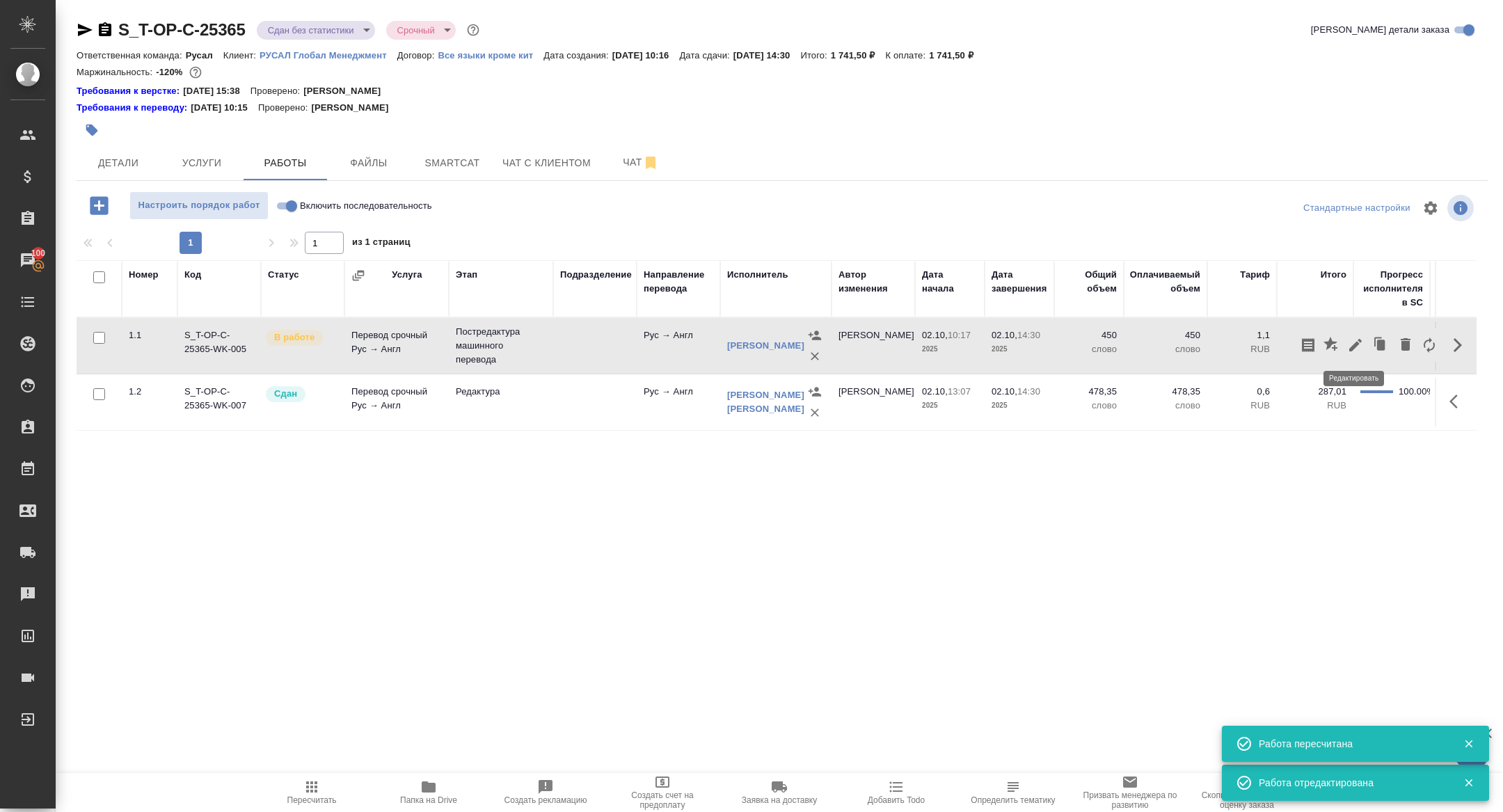
click at [1352, 347] on icon "button" at bounding box center [1355, 345] width 13 height 13
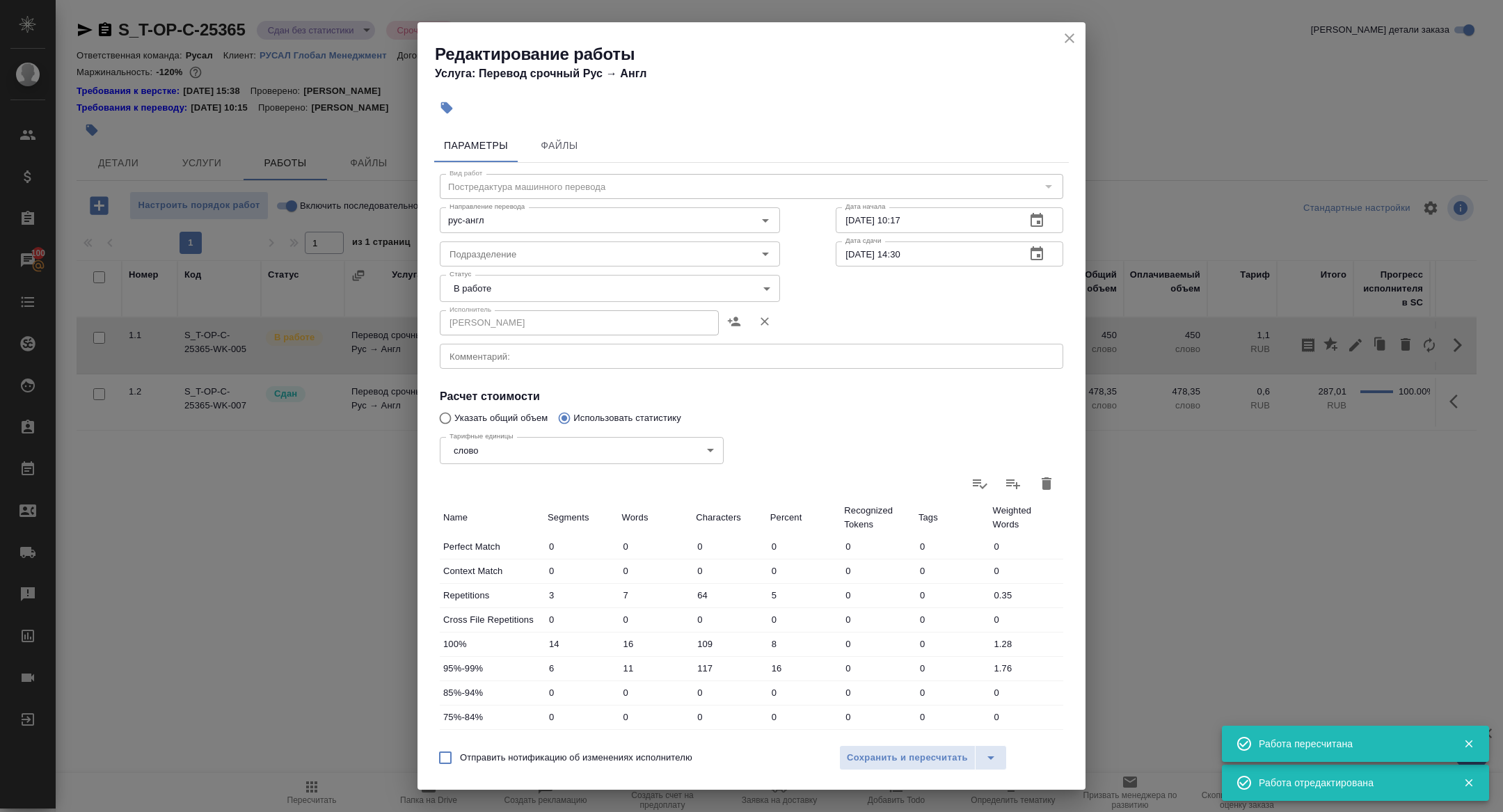
click at [521, 297] on body "🙏 .cls-1 fill:#fff; AWATERA Zhuravleva Alexandra Клиенты Спецификации Заказы 10…" at bounding box center [752, 406] width 1503 height 812
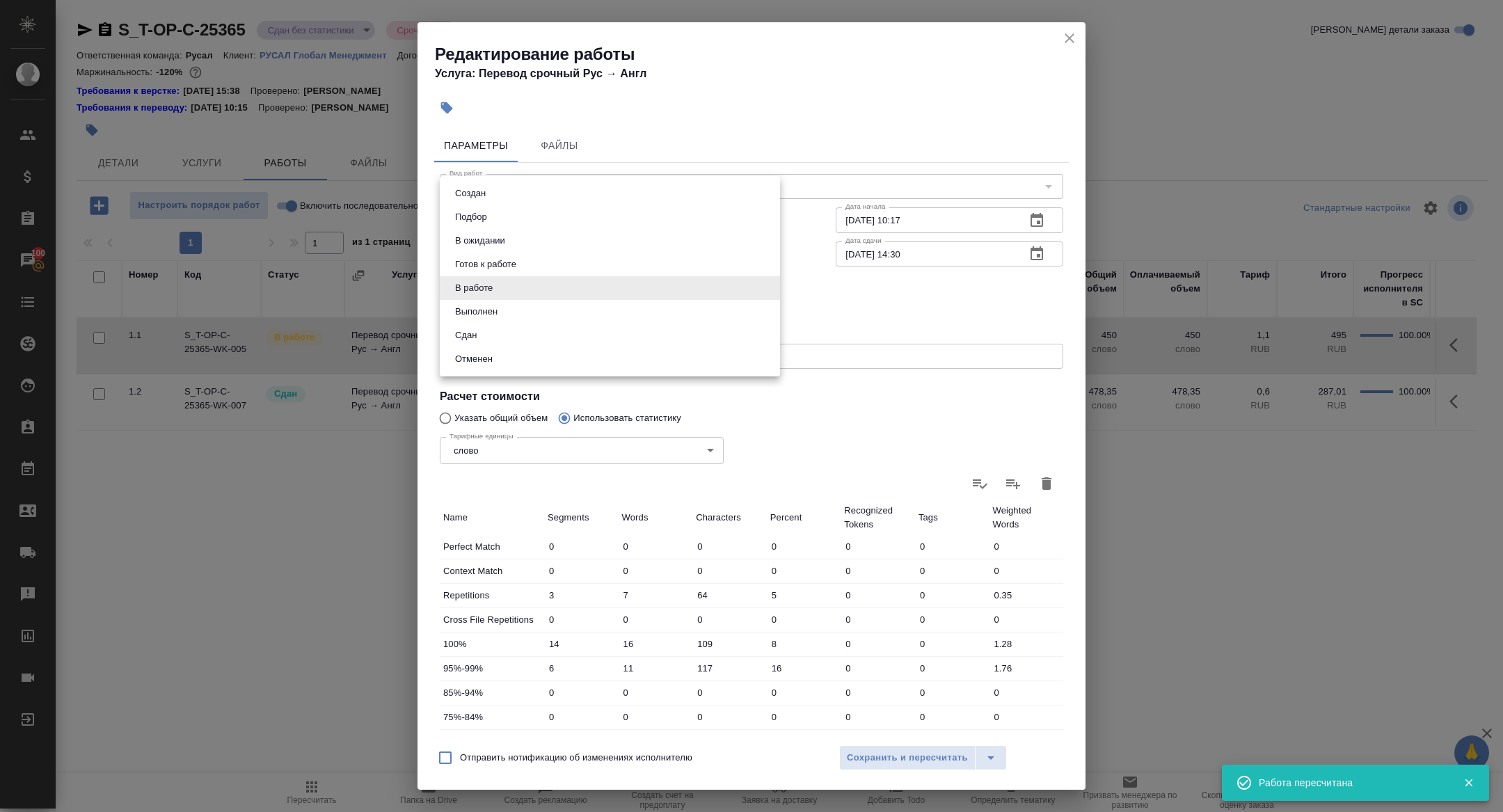
click at [468, 339] on button "Сдан" at bounding box center [466, 335] width 30 height 15
type input "closed"
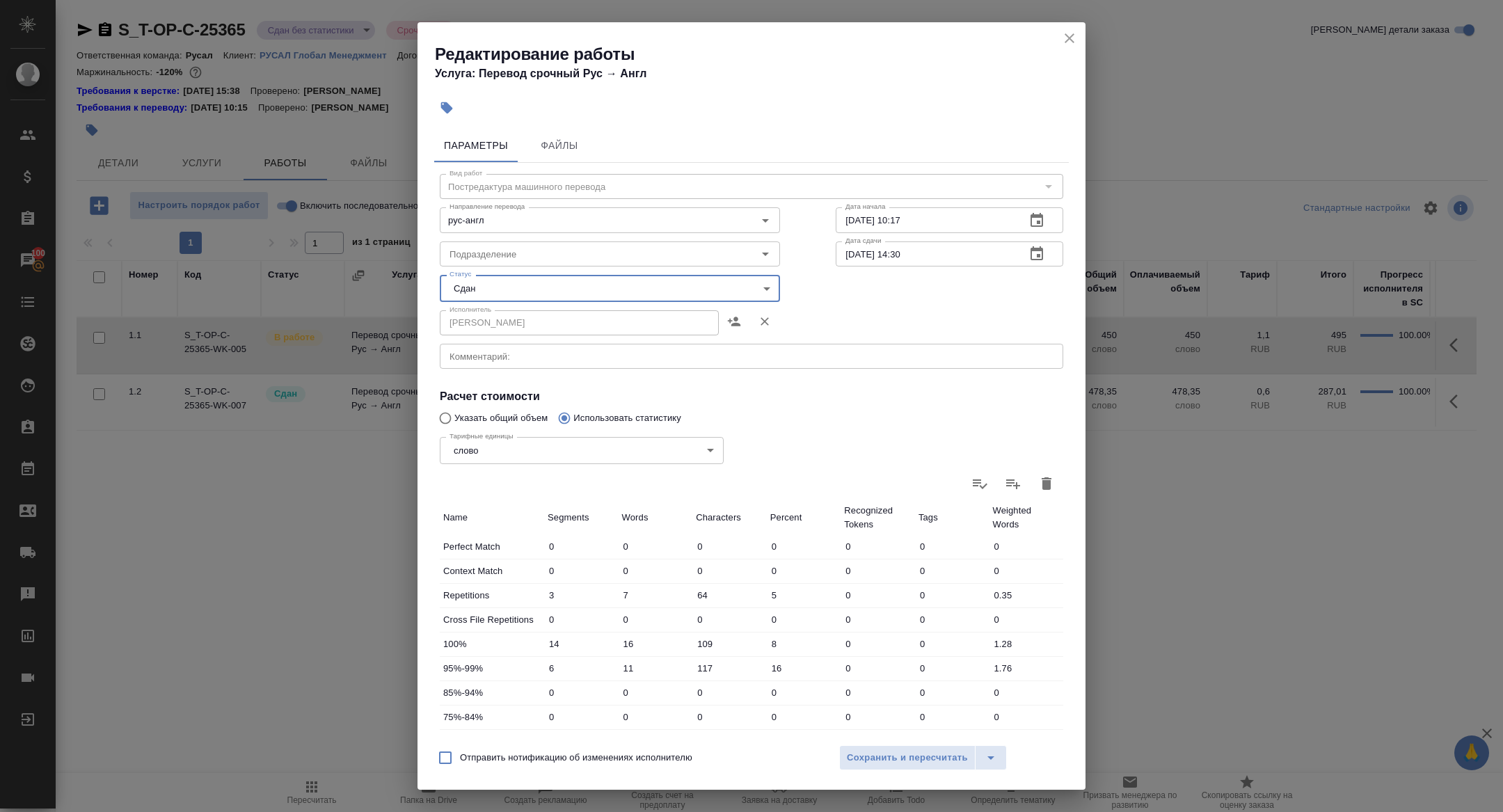
click at [887, 770] on div "Отправить нотификацию об изменениях исполнителю Сохранить и пересчитать" at bounding box center [752, 762] width 668 height 54
click at [874, 752] on span "Сохранить и пересчитать" at bounding box center [907, 758] width 121 height 16
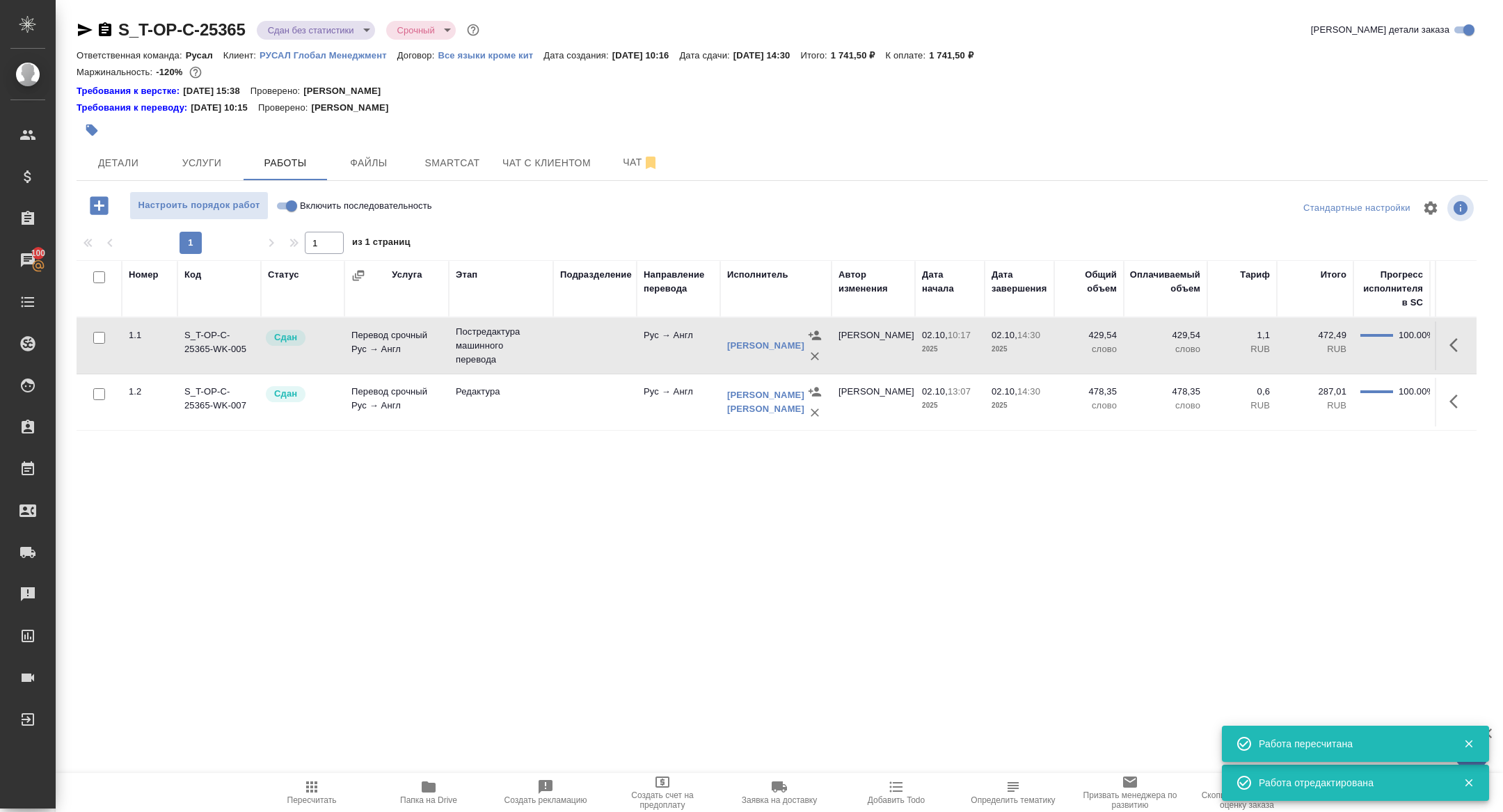
click at [328, 25] on body "🙏 .cls-1 fill:#fff; AWATERA Zhuravleva Alexandra Клиенты Спецификации Заказы 10…" at bounding box center [752, 406] width 1503 height 812
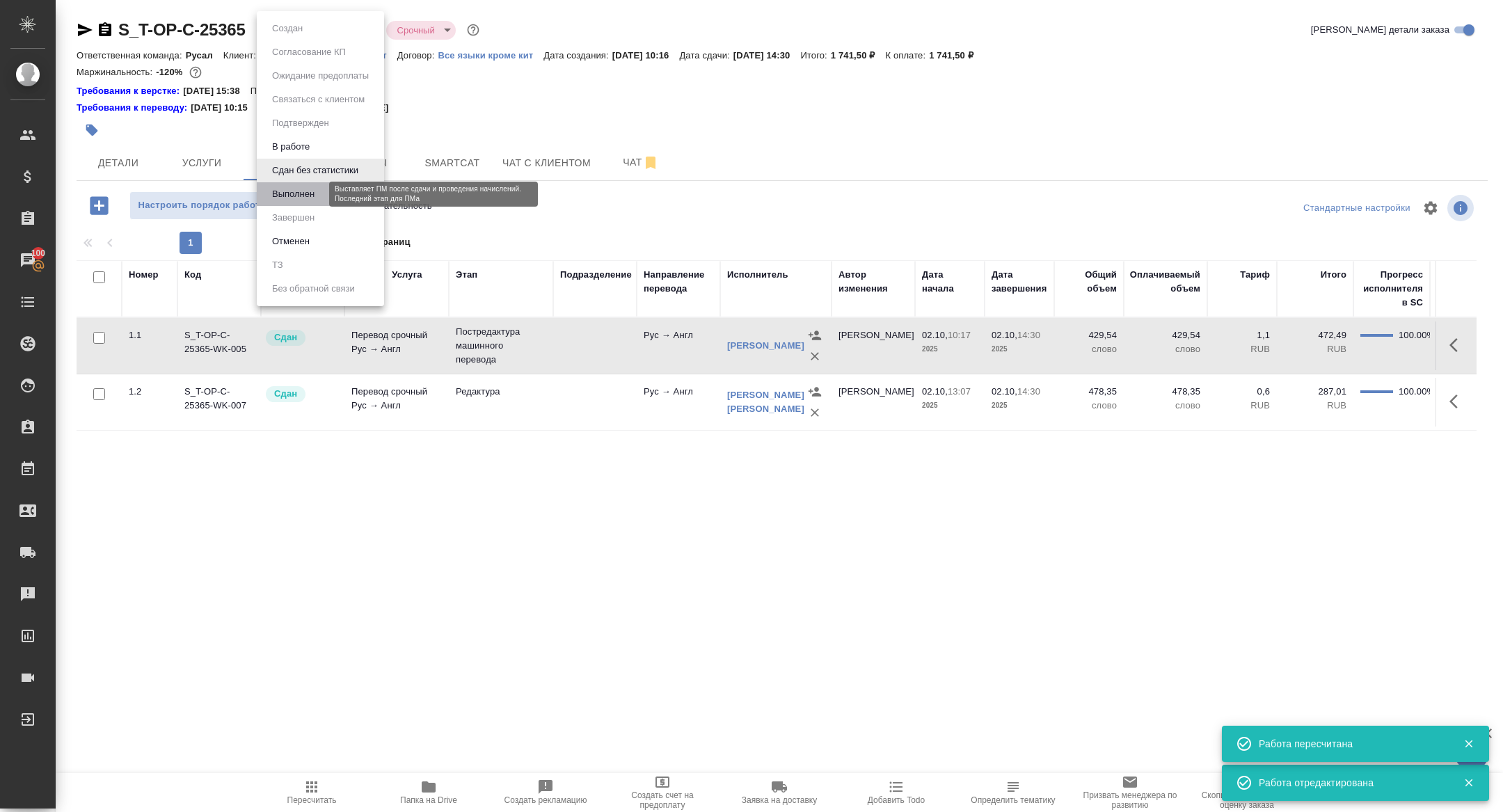
click at [318, 187] on button "Выполнен" at bounding box center [293, 194] width 50 height 15
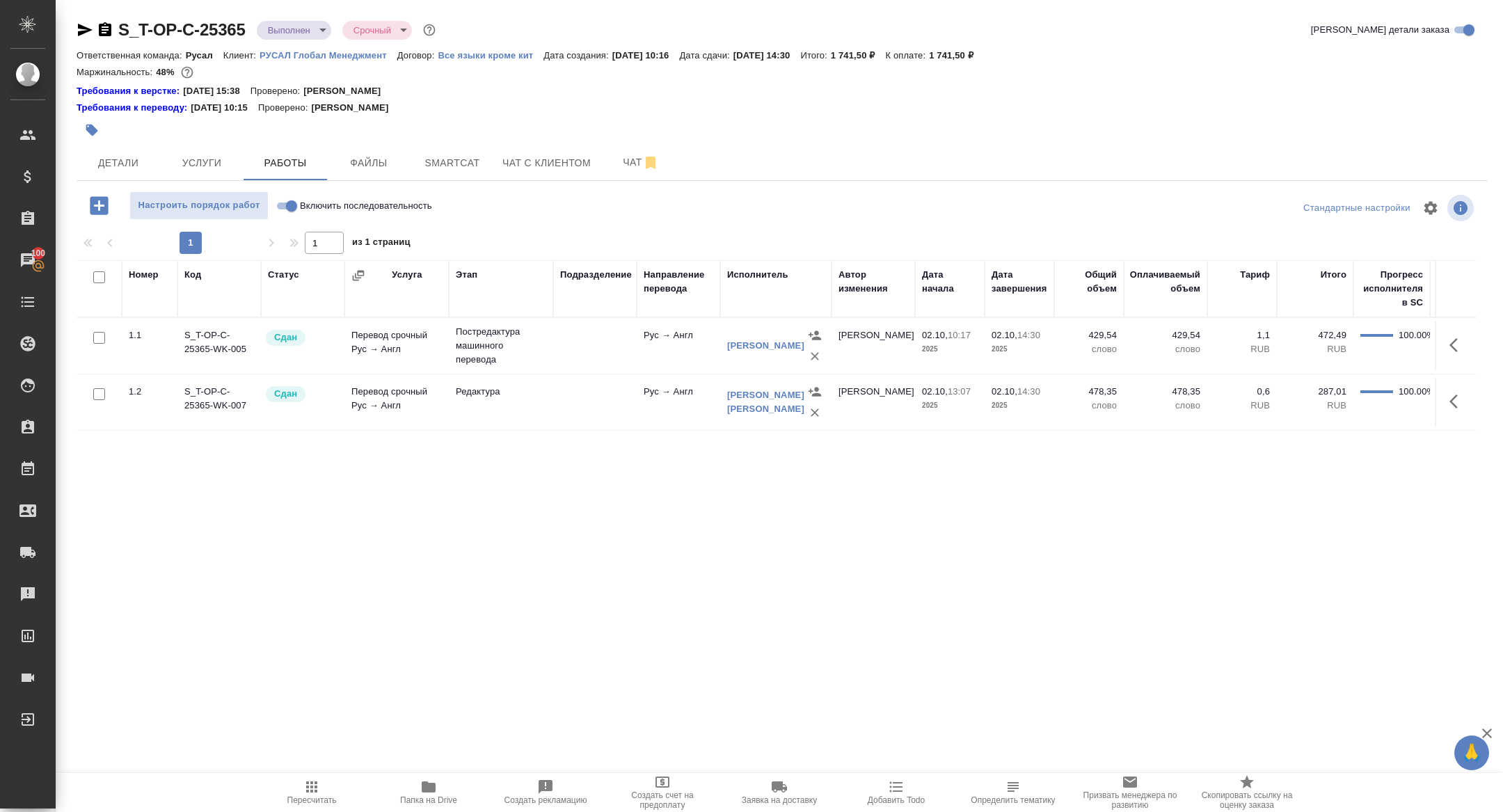
click at [74, 29] on div "S_T-OP-C-25365 Выполнен completed Срочный urgent Кратко детали заказа Ответстве…" at bounding box center [781, 304] width 1426 height 609
click at [83, 29] on icon "button" at bounding box center [84, 29] width 17 height 17
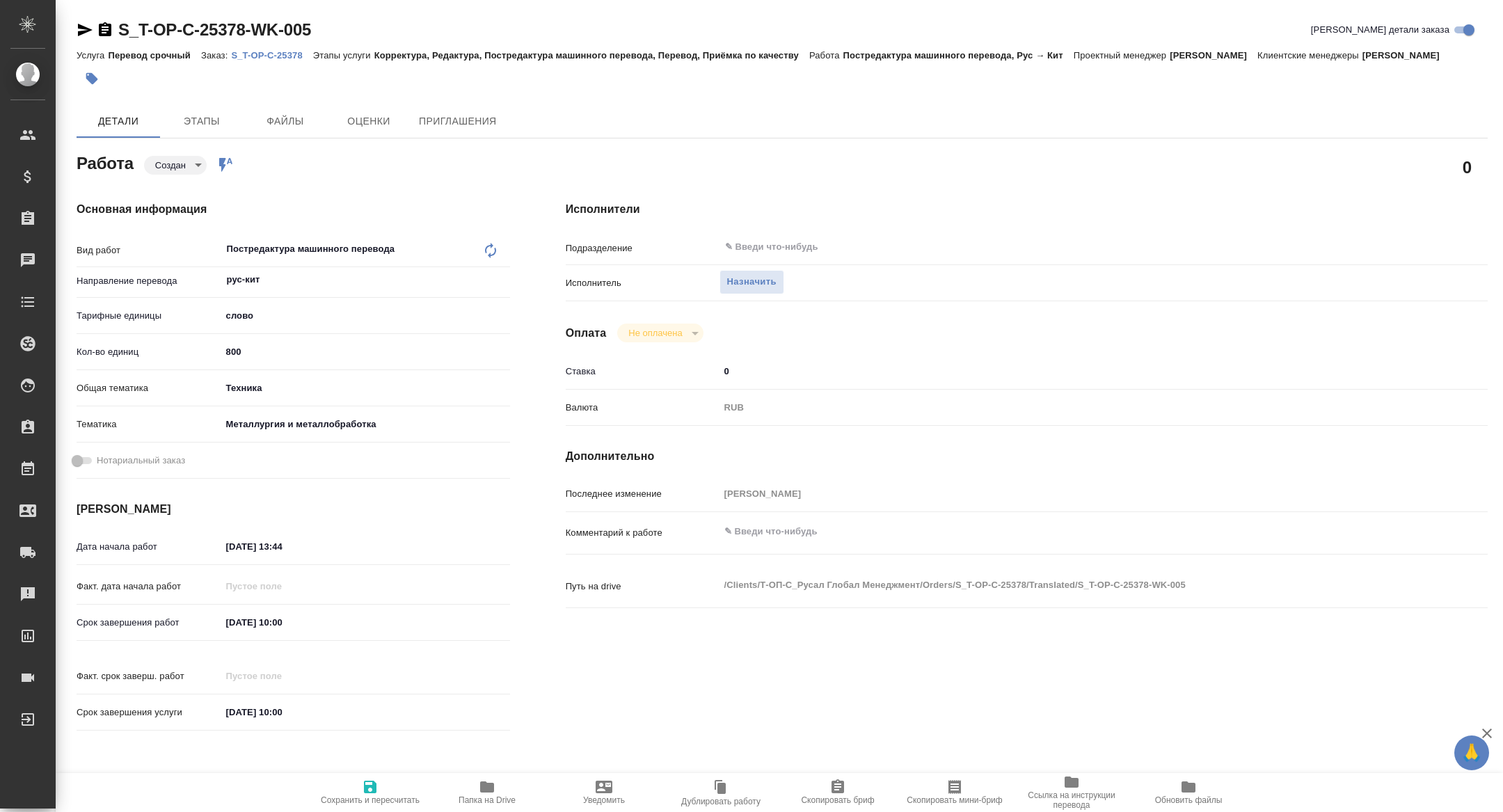
type textarea "x"
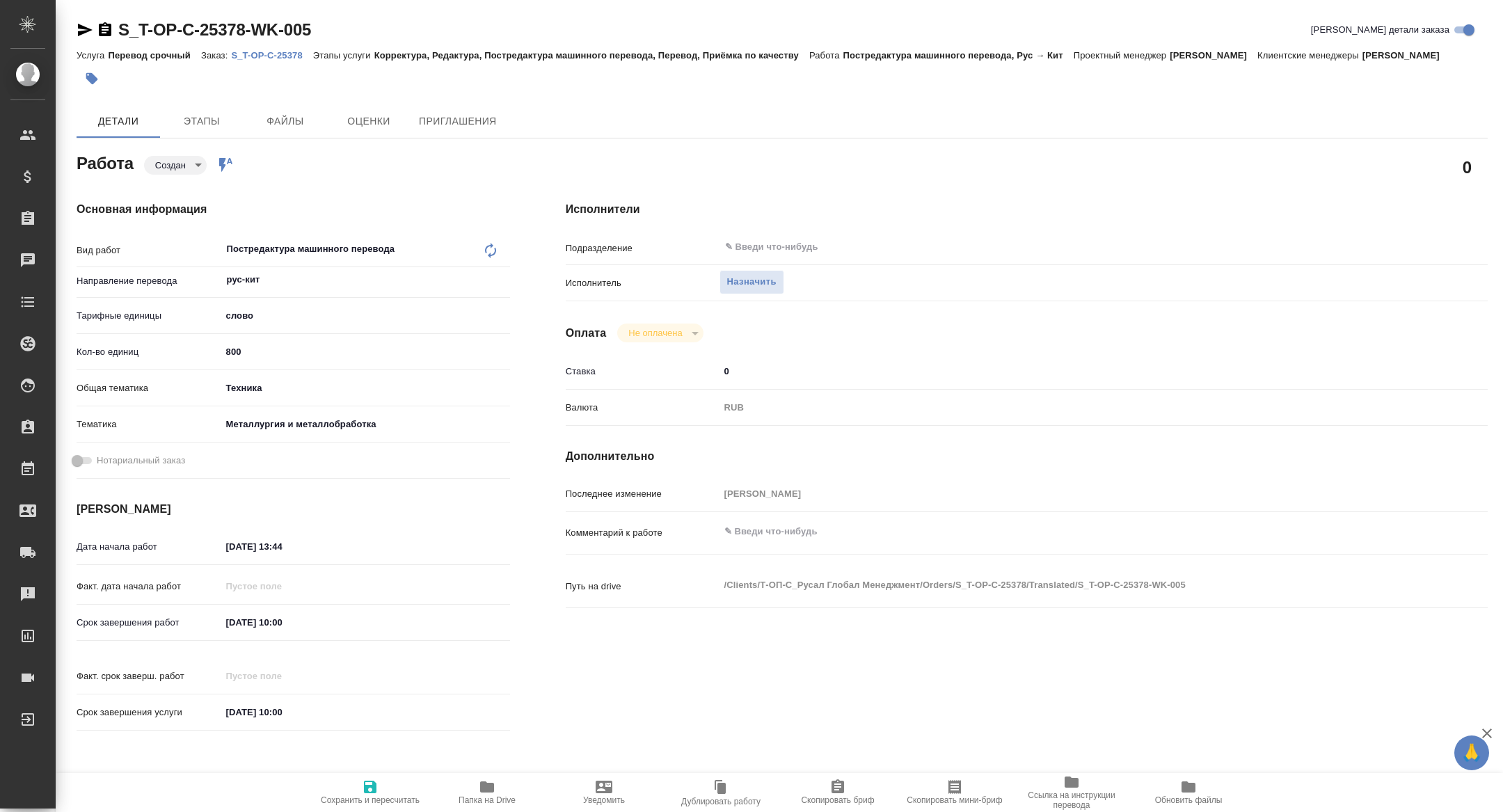
type textarea "x"
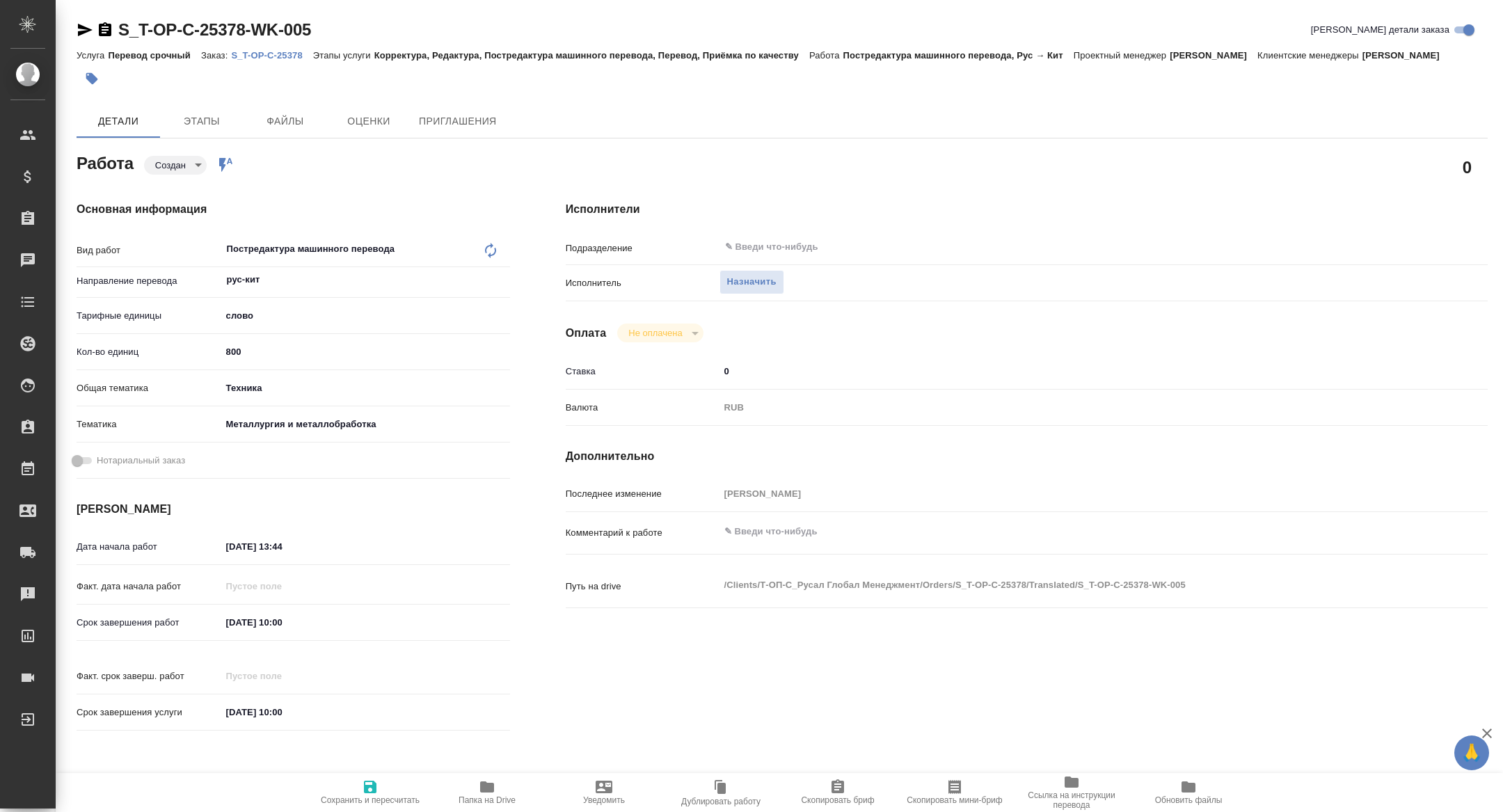
type textarea "x"
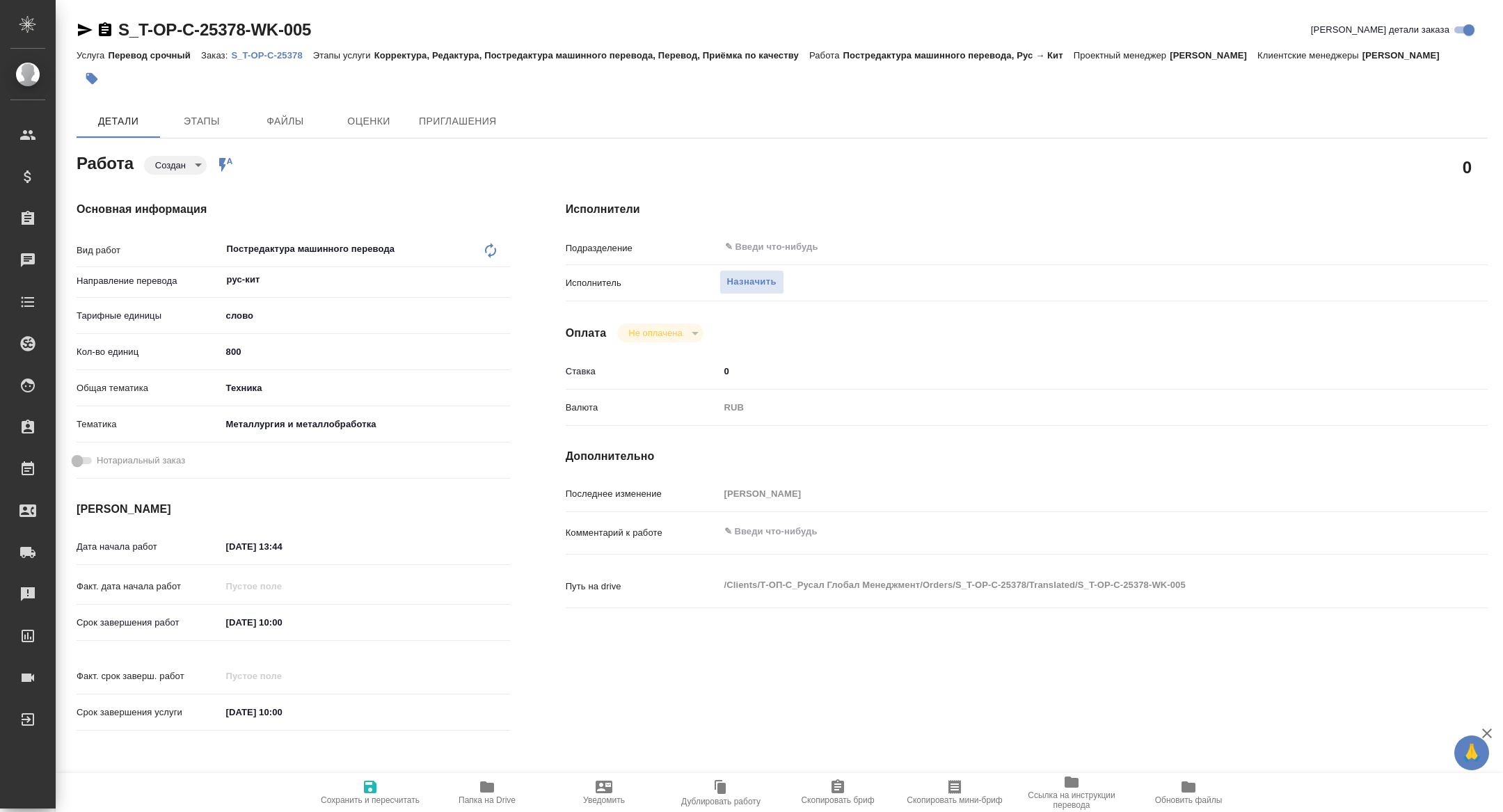
type textarea "x"
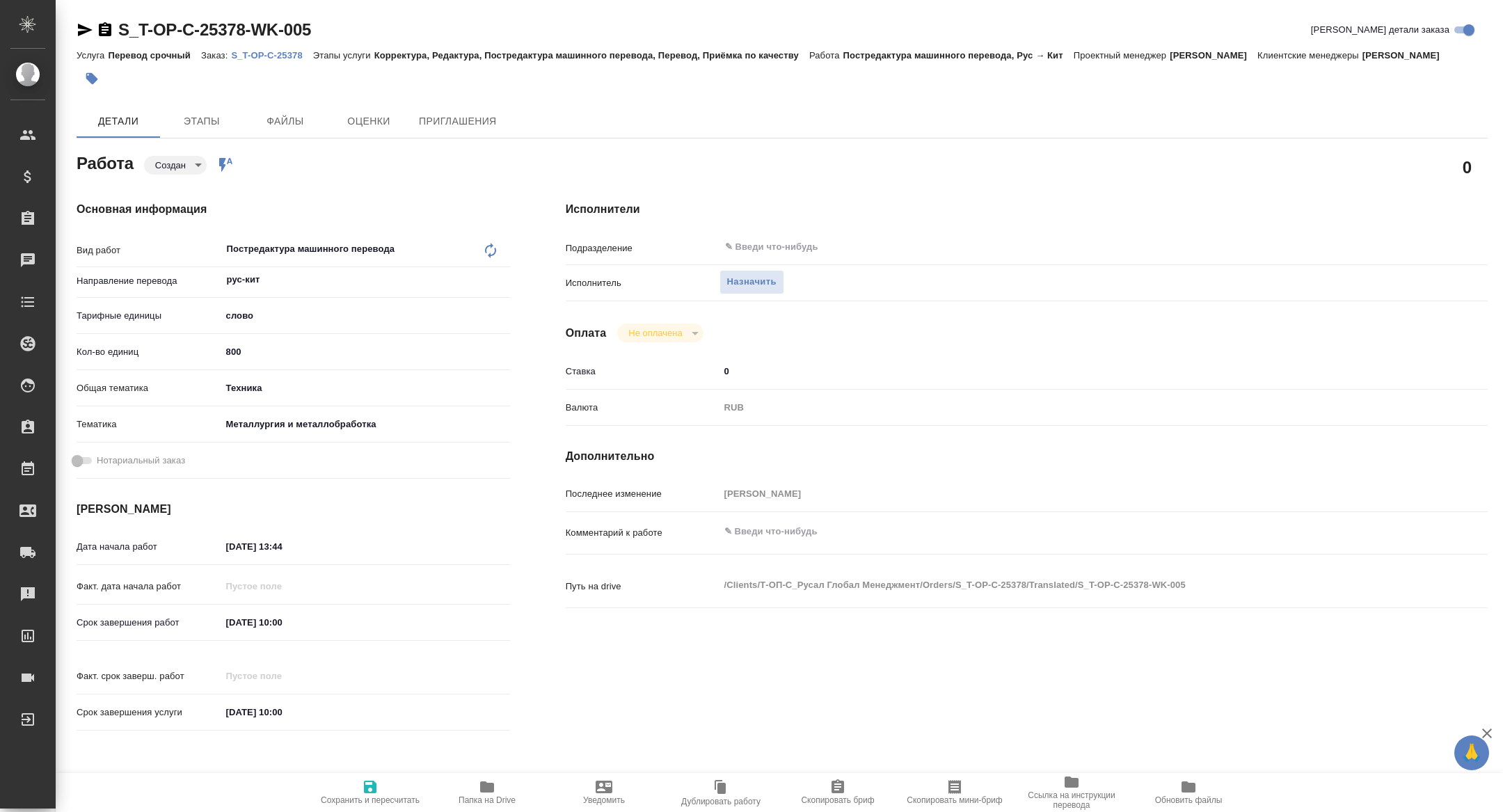
type textarea "x"
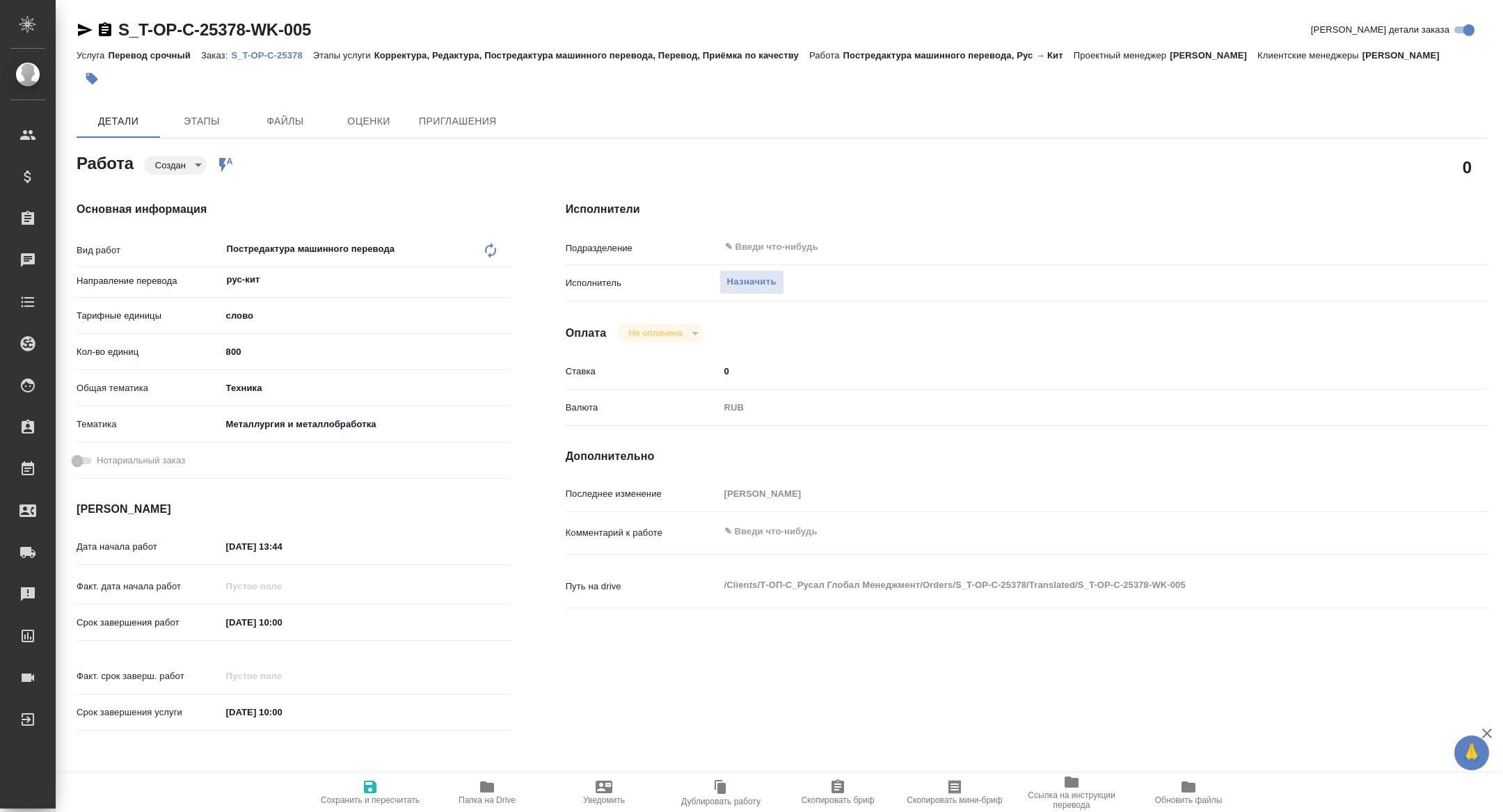
type textarea "x"
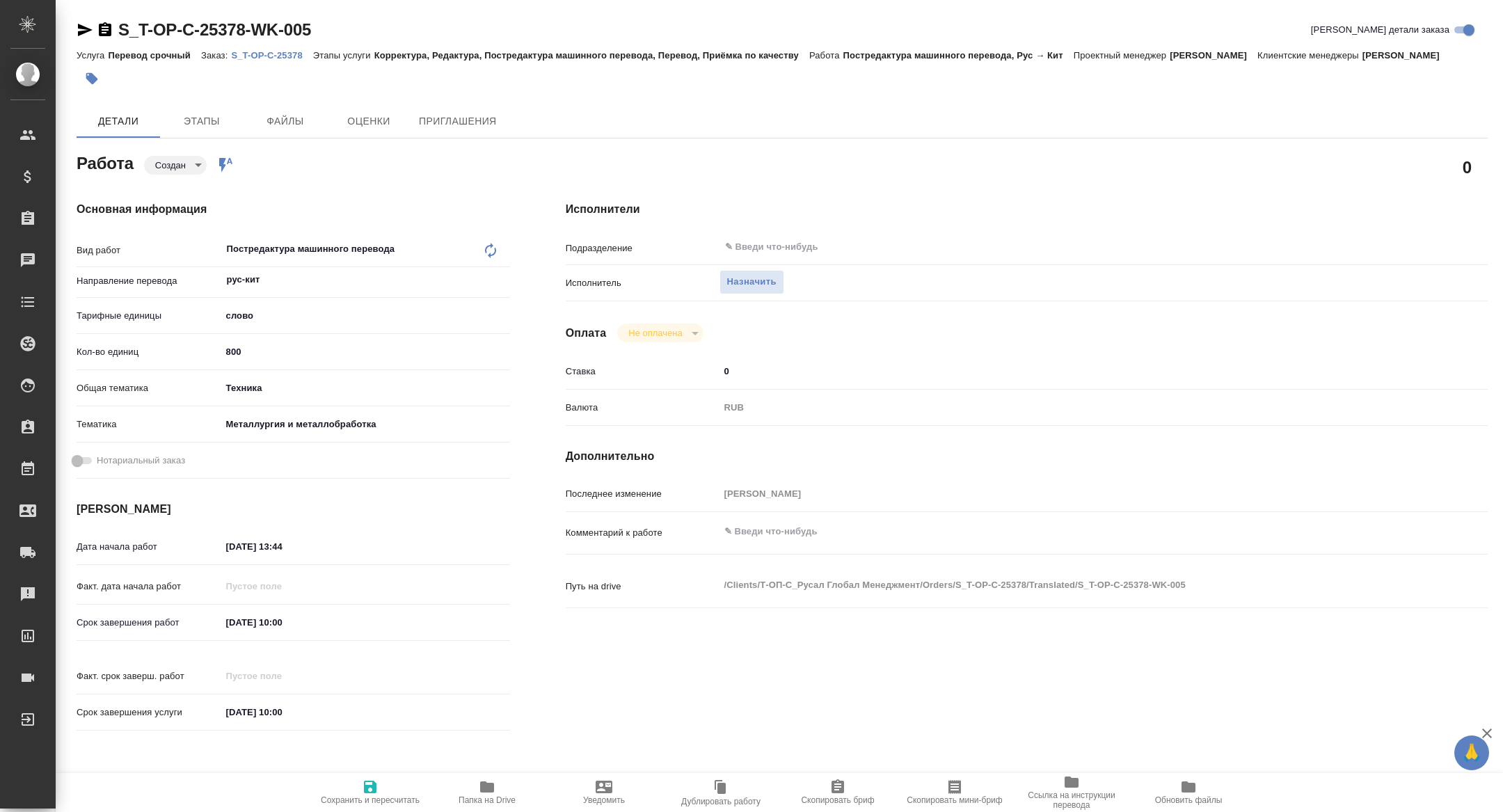
click at [985, 798] on span "Скопировать мини-бриф" at bounding box center [954, 799] width 95 height 9
type textarea "x"
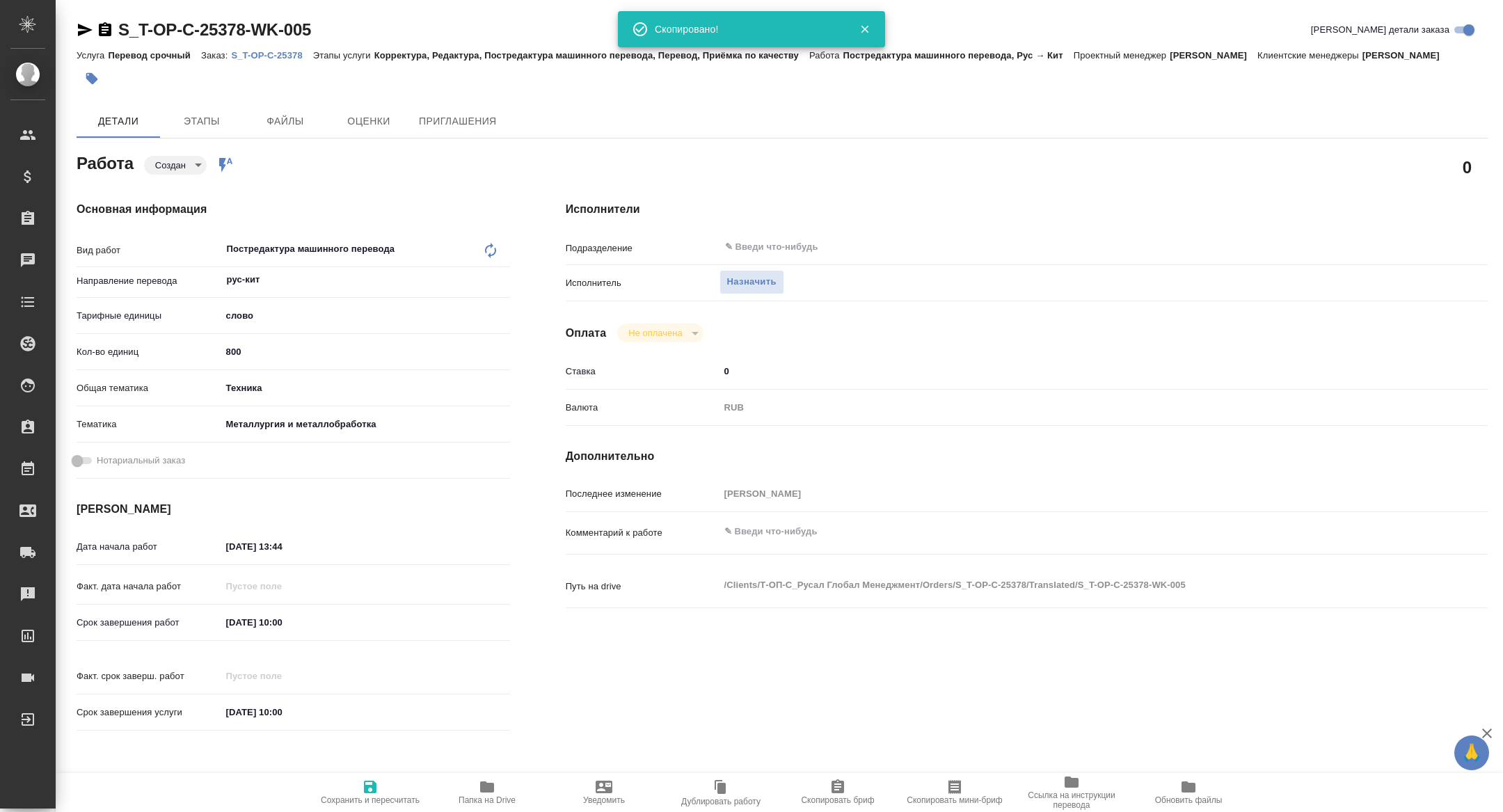
type textarea "x"
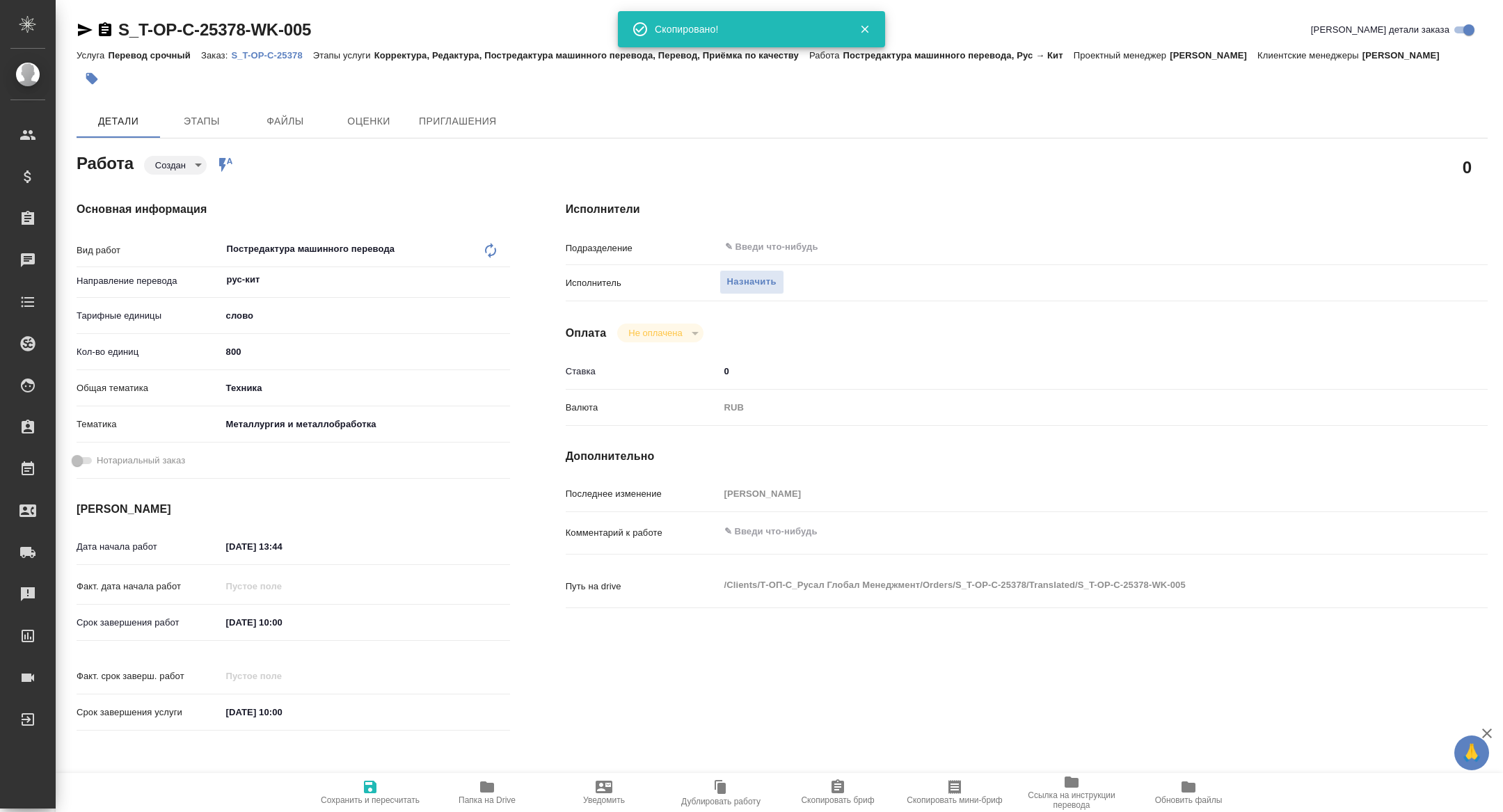
type textarea "x"
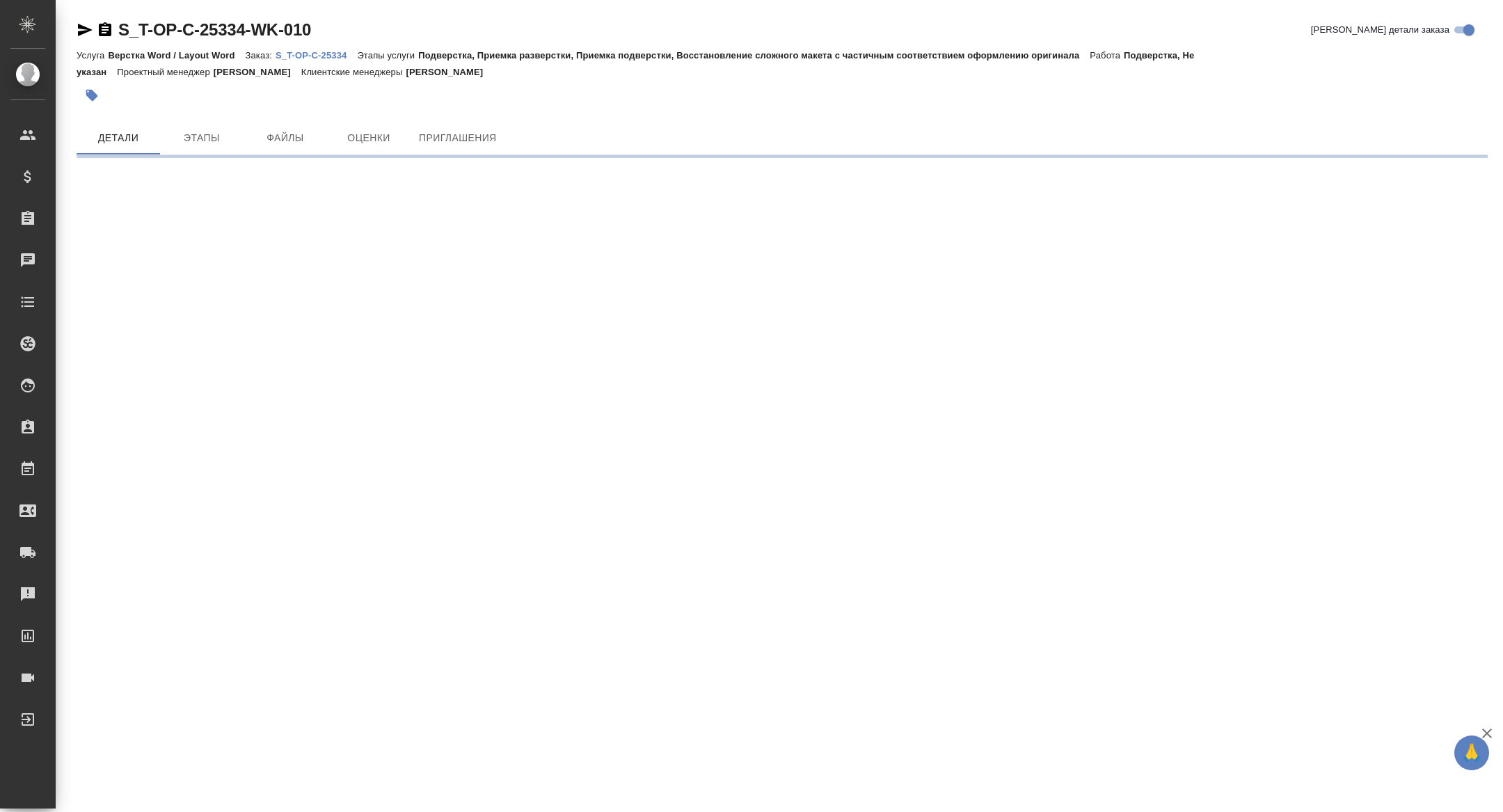
click at [406, 68] on p "[PERSON_NAME]" at bounding box center [449, 72] width 87 height 10
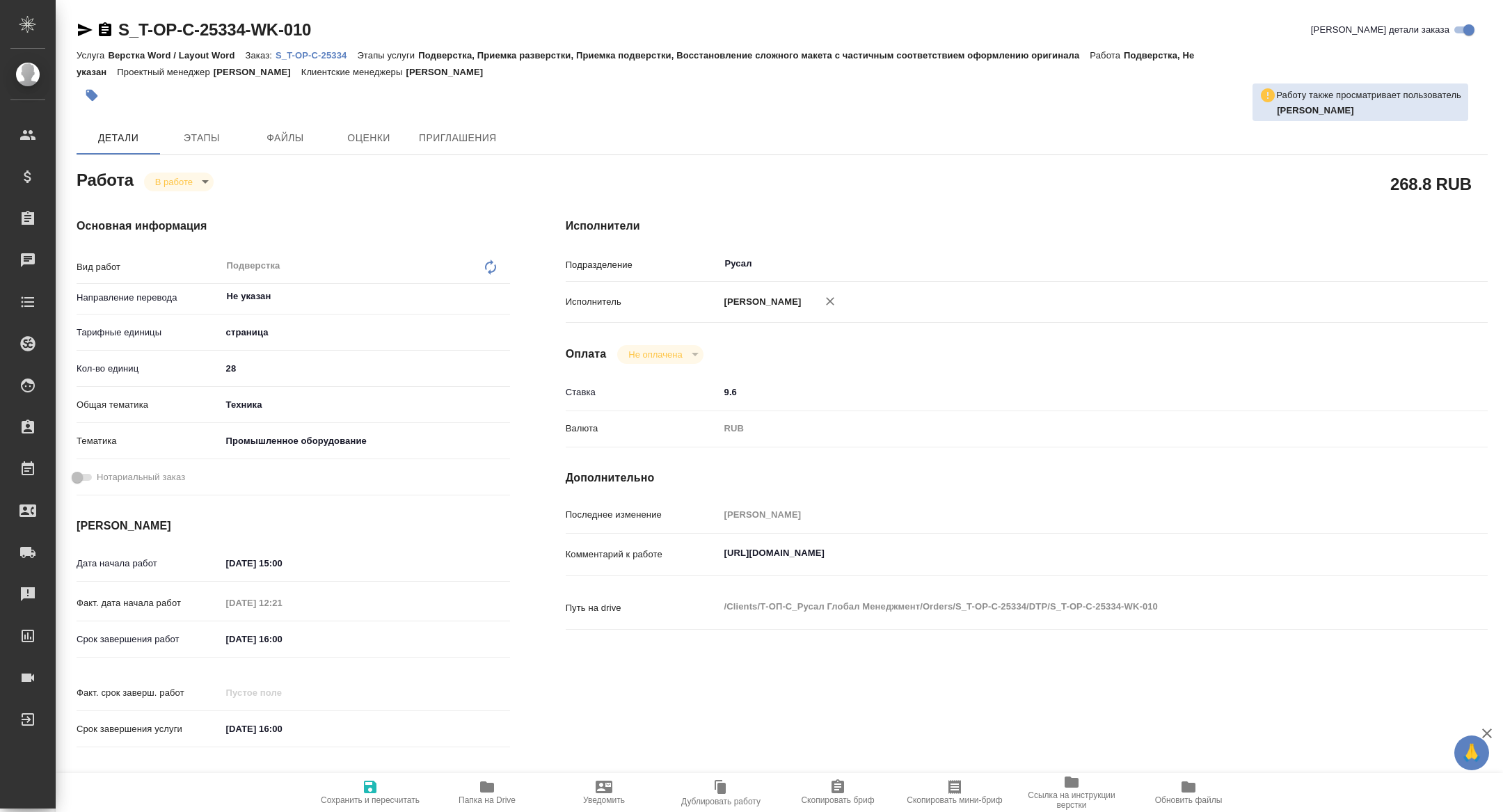
type textarea "x"
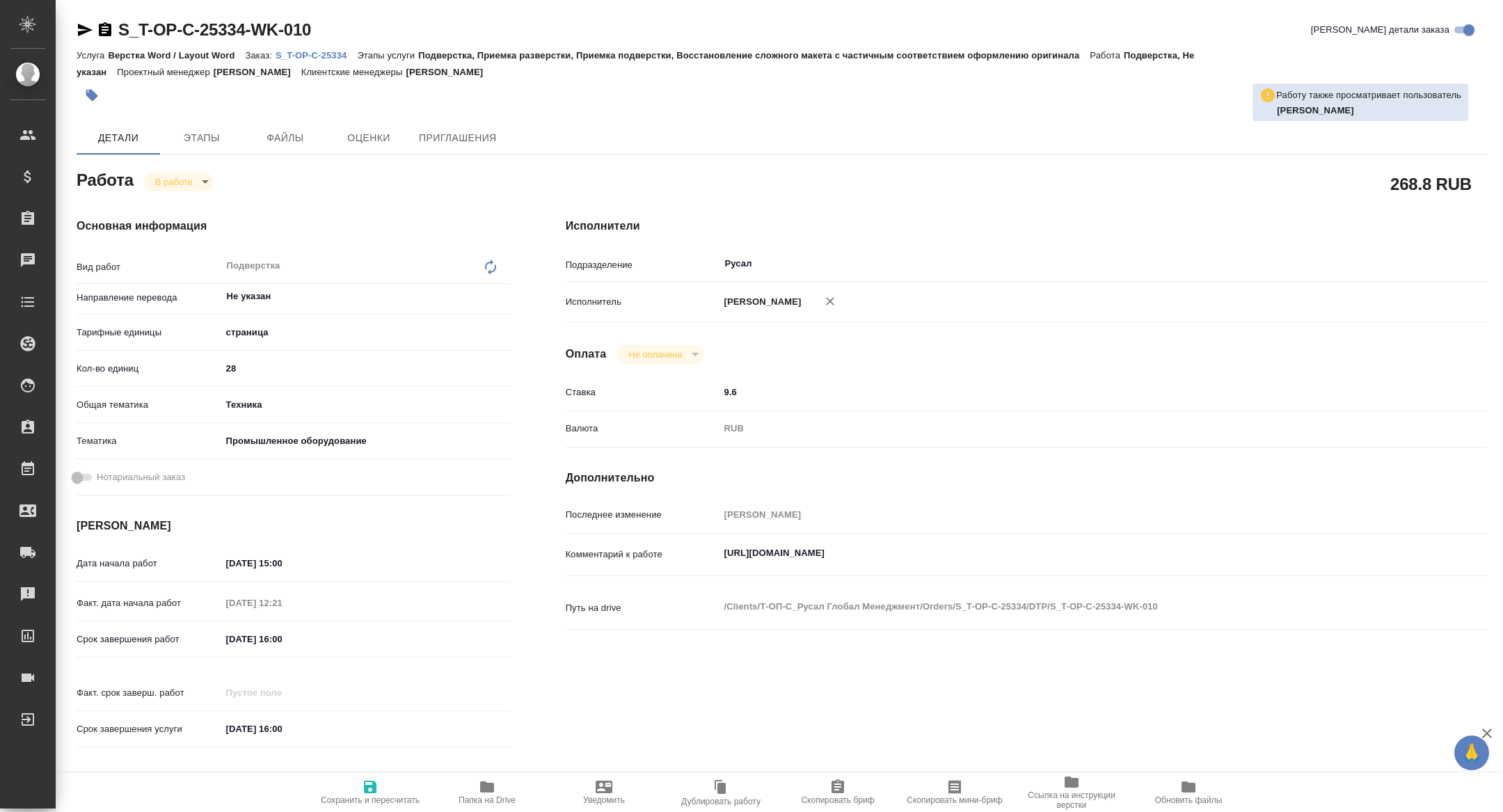
type textarea "x"
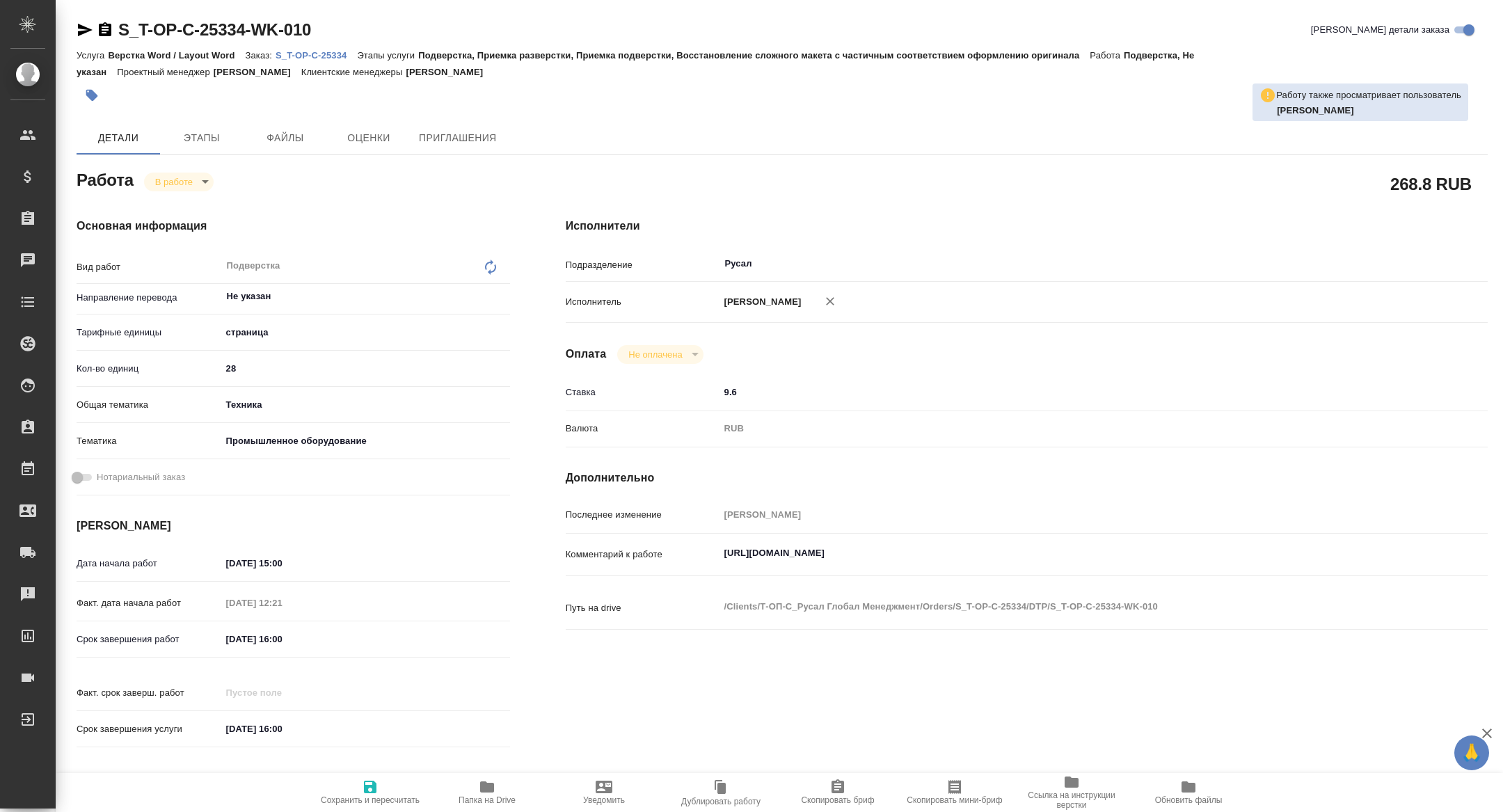
type textarea "x"
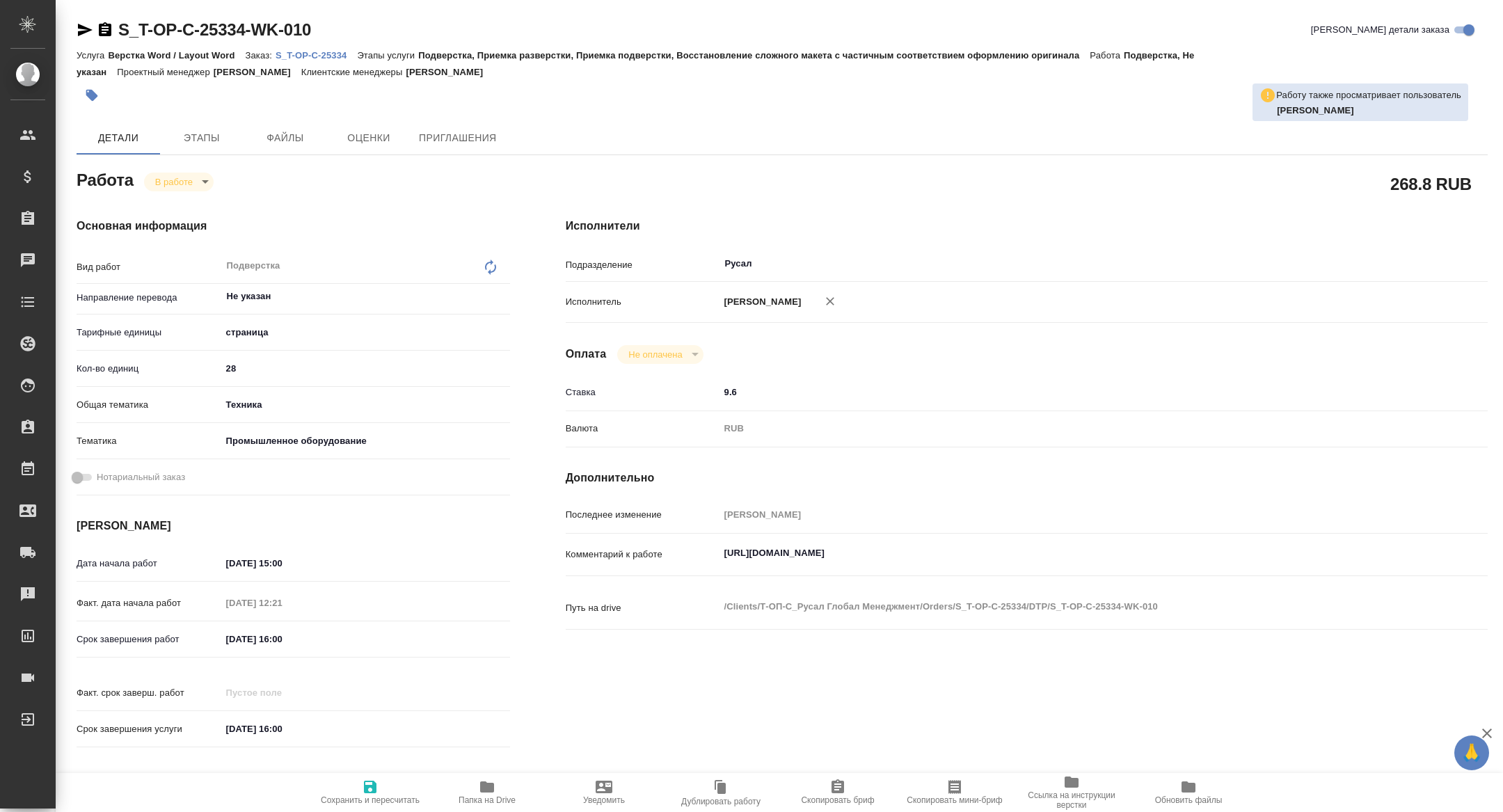
type textarea "x"
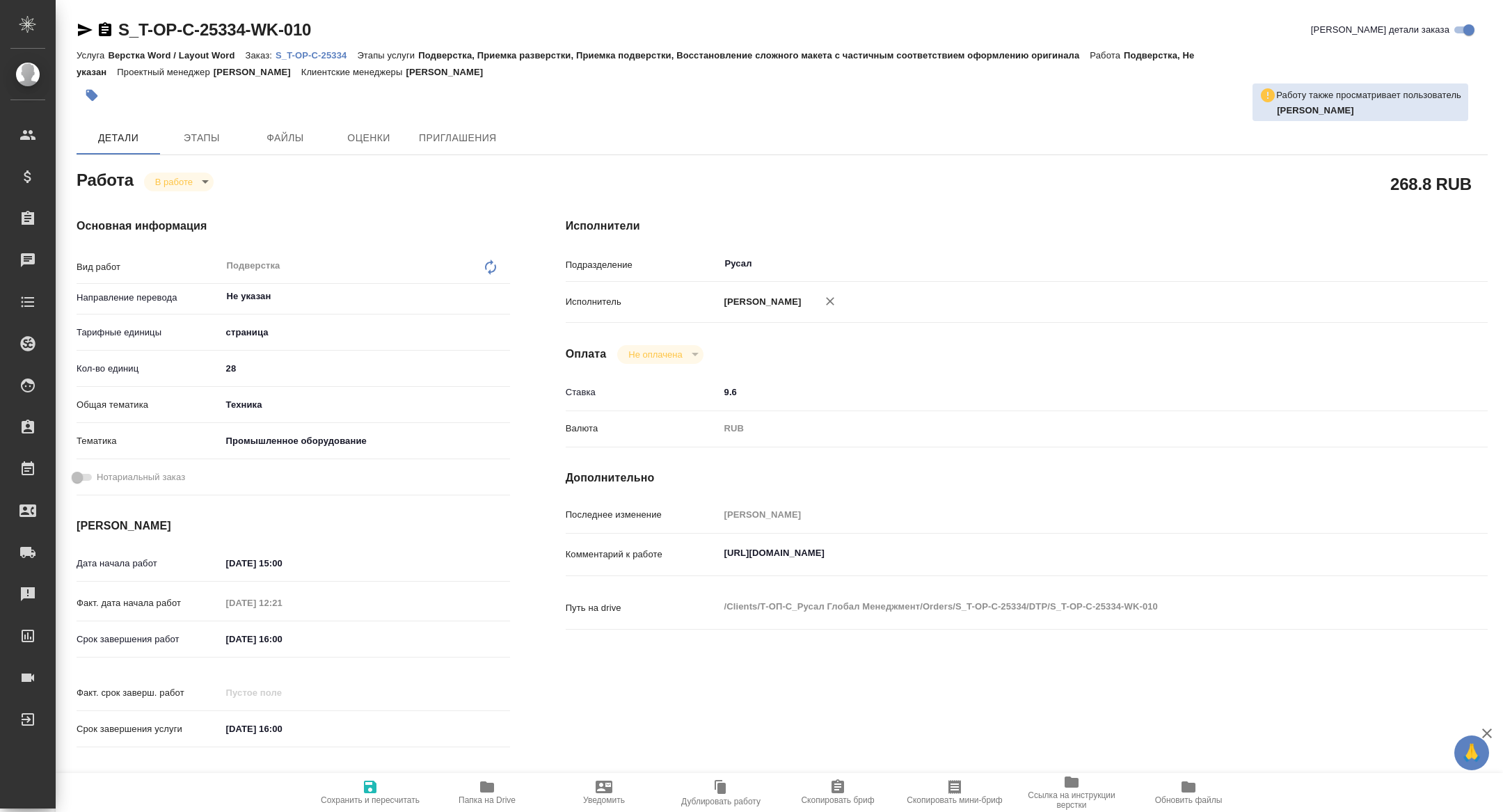
click at [330, 60] on p "S_T-OP-C-25334" at bounding box center [316, 55] width 81 height 10
type textarea "x"
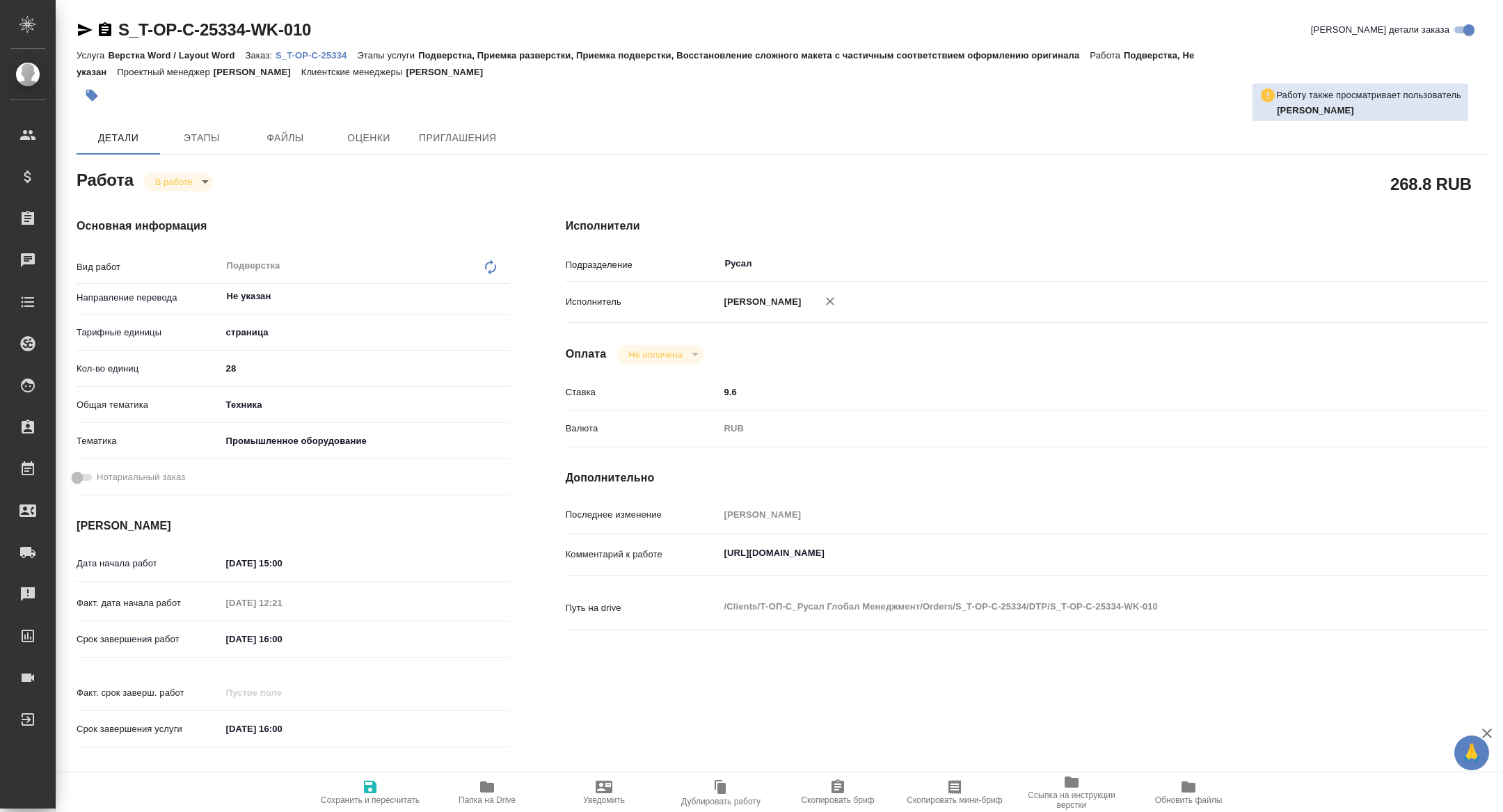
type textarea "x"
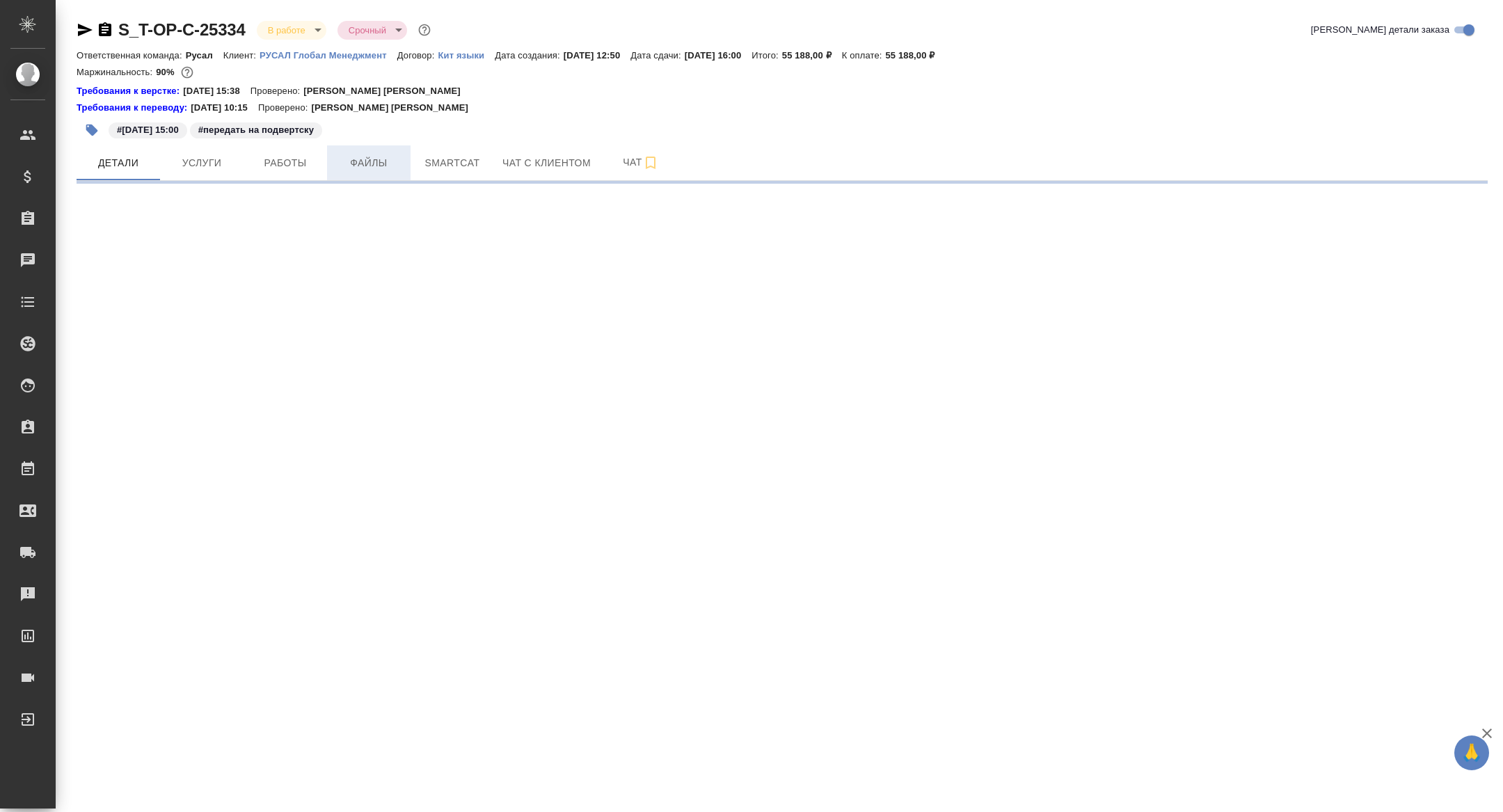
select select "RU"
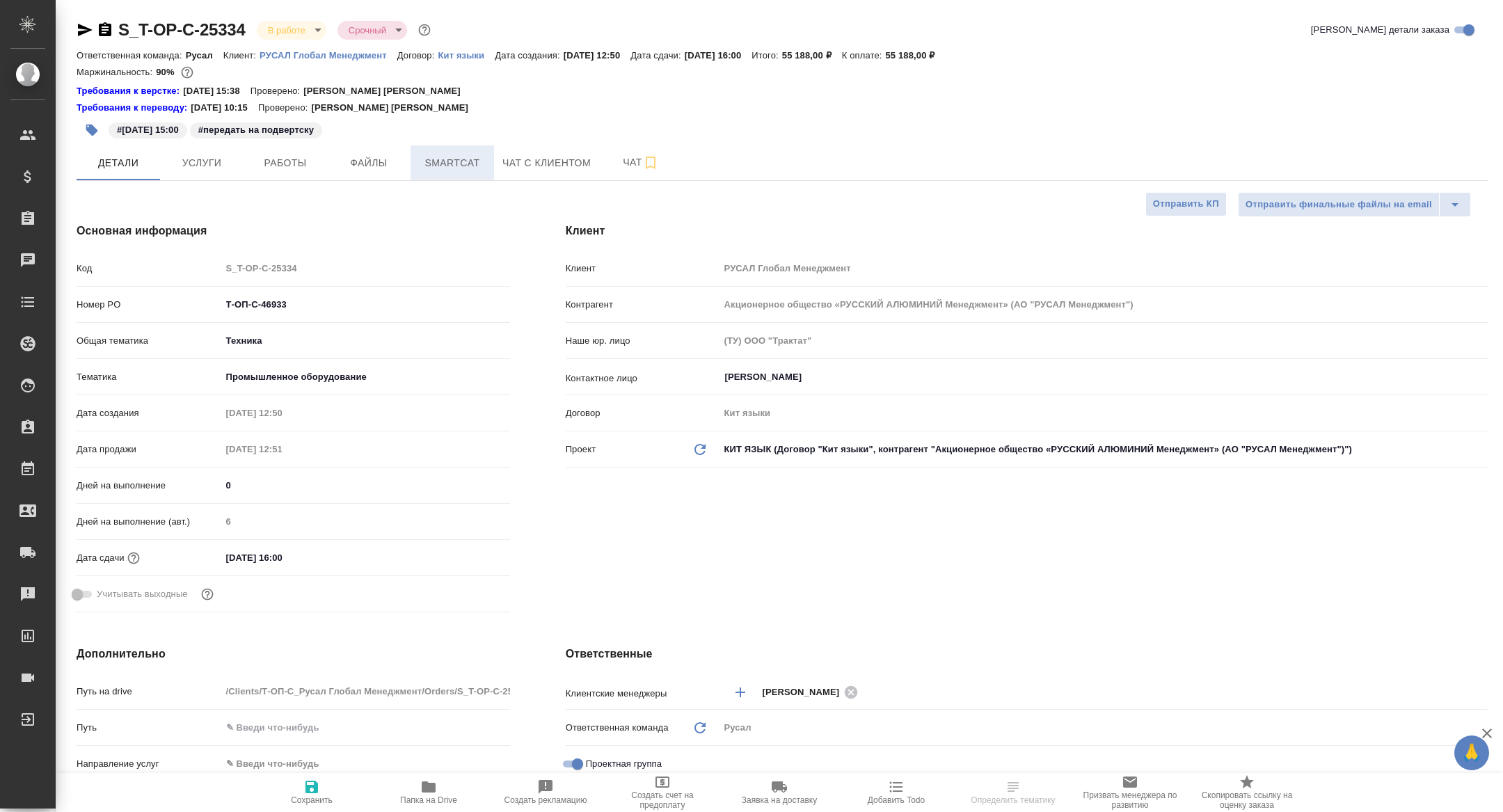
type textarea "x"
click at [442, 166] on span "Smartcat" at bounding box center [452, 163] width 67 height 17
type textarea "x"
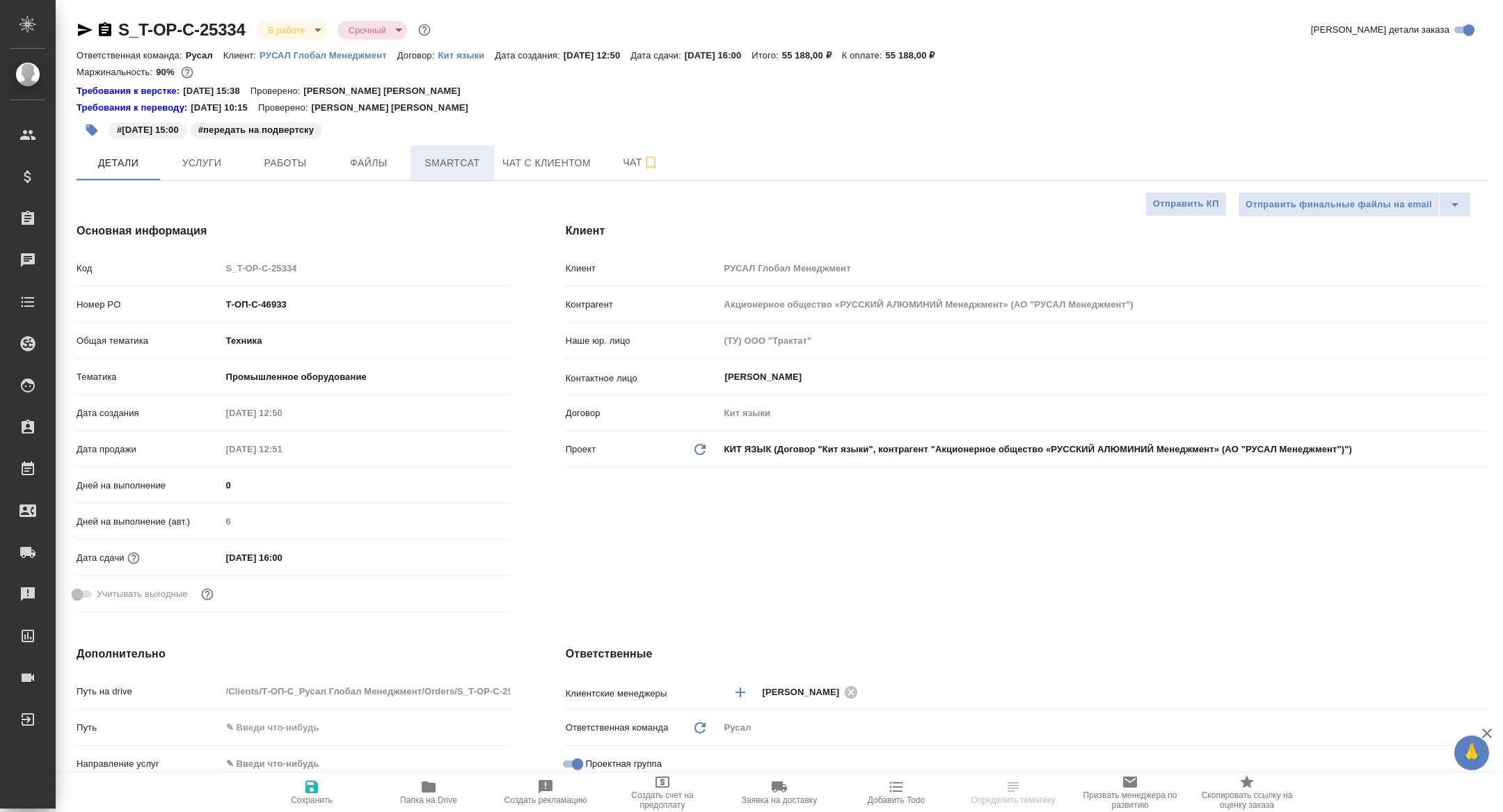
type textarea "x"
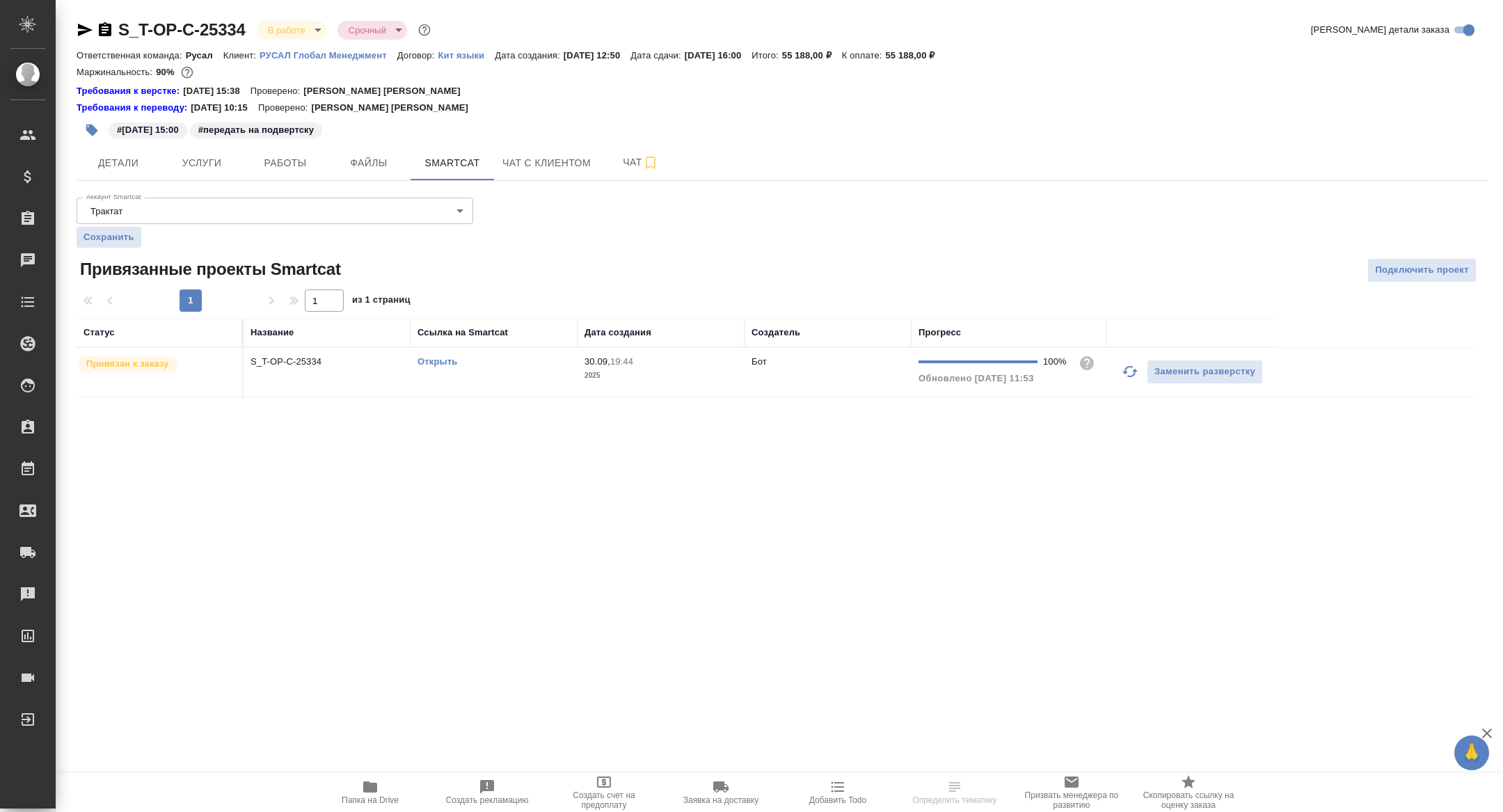
click at [439, 364] on link "Открыть" at bounding box center [437, 361] width 39 height 10
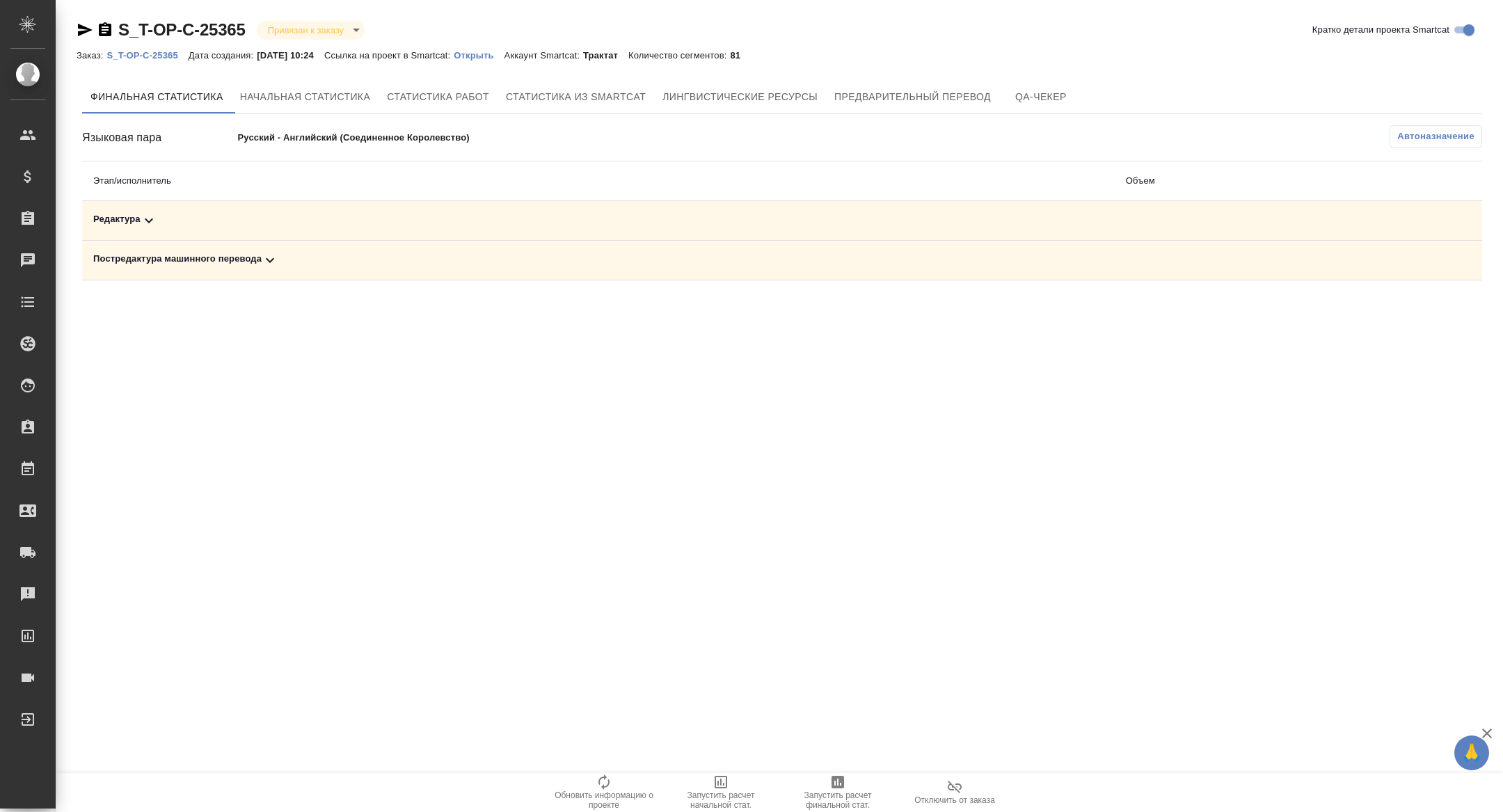
click at [275, 253] on icon at bounding box center [269, 260] width 17 height 17
click at [274, 228] on td "Редактура" at bounding box center [447, 221] width 729 height 39
click at [391, 217] on div "Редактура" at bounding box center [447, 220] width 707 height 17
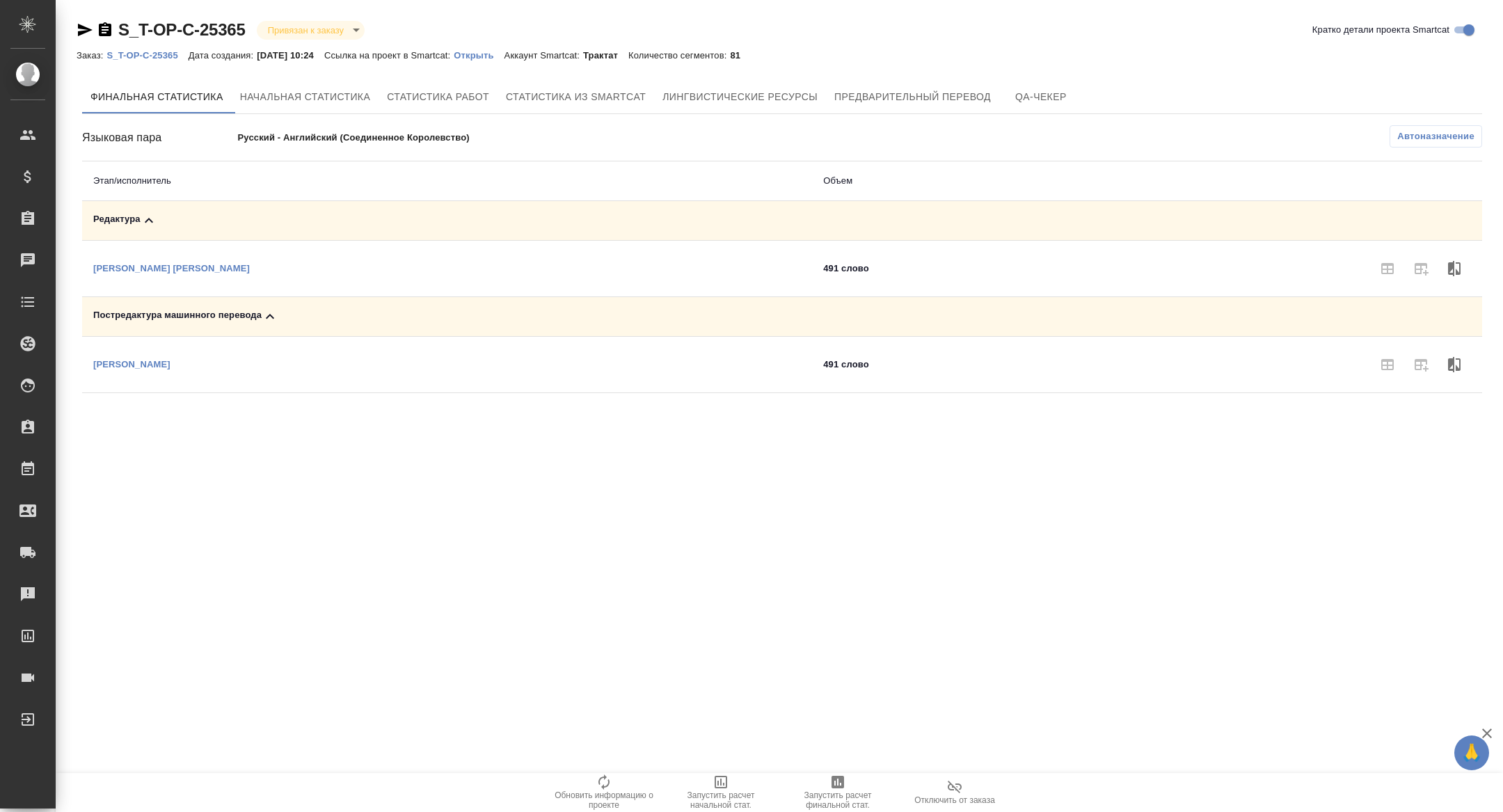
click at [818, 793] on span "Запустить расчет финальной стат." at bounding box center [837, 799] width 100 height 20
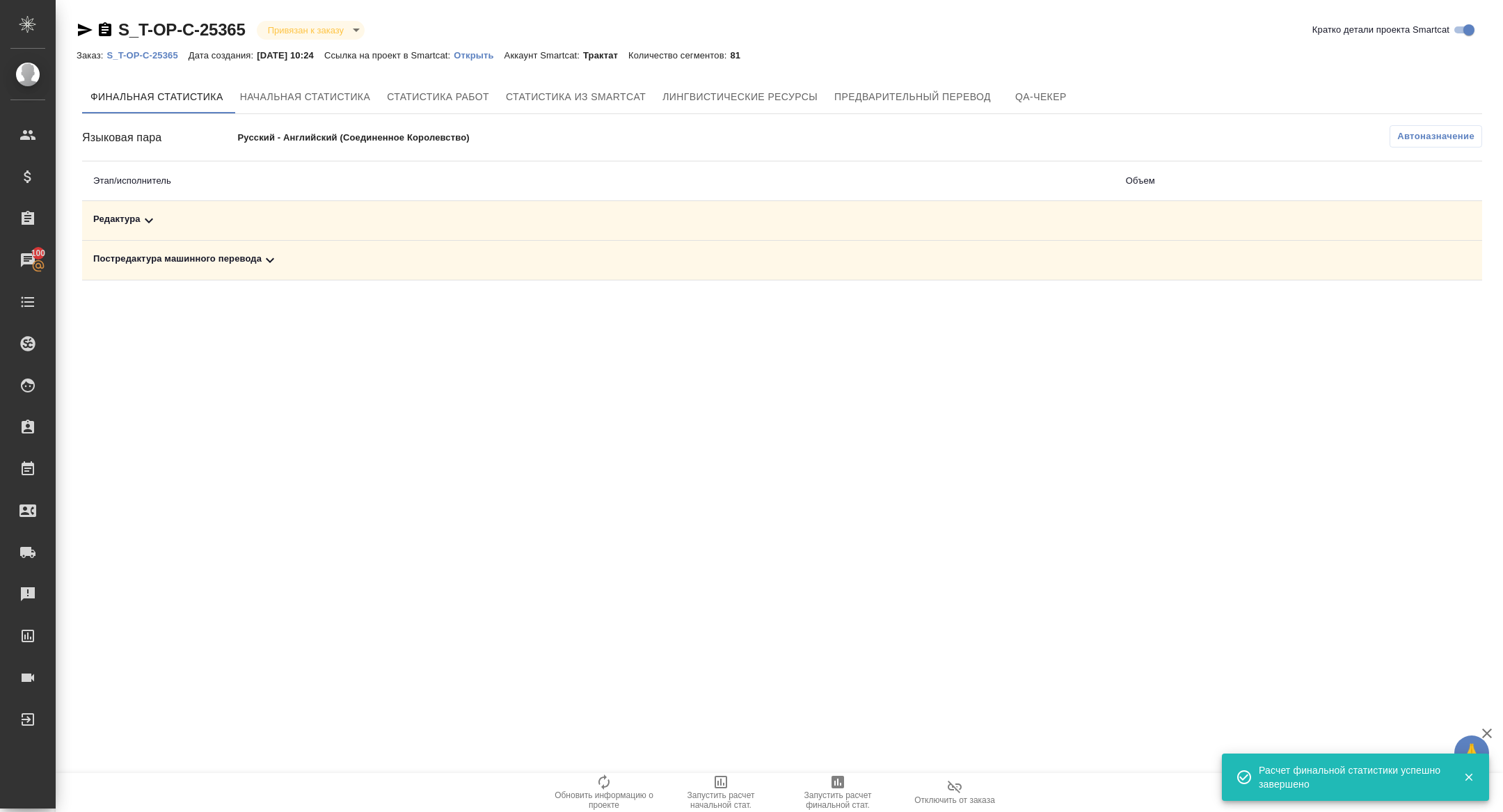
click at [257, 256] on div "Постредактура машинного перевода" at bounding box center [598, 260] width 1010 height 17
click at [257, 213] on div "Редактура" at bounding box center [447, 220] width 707 height 17
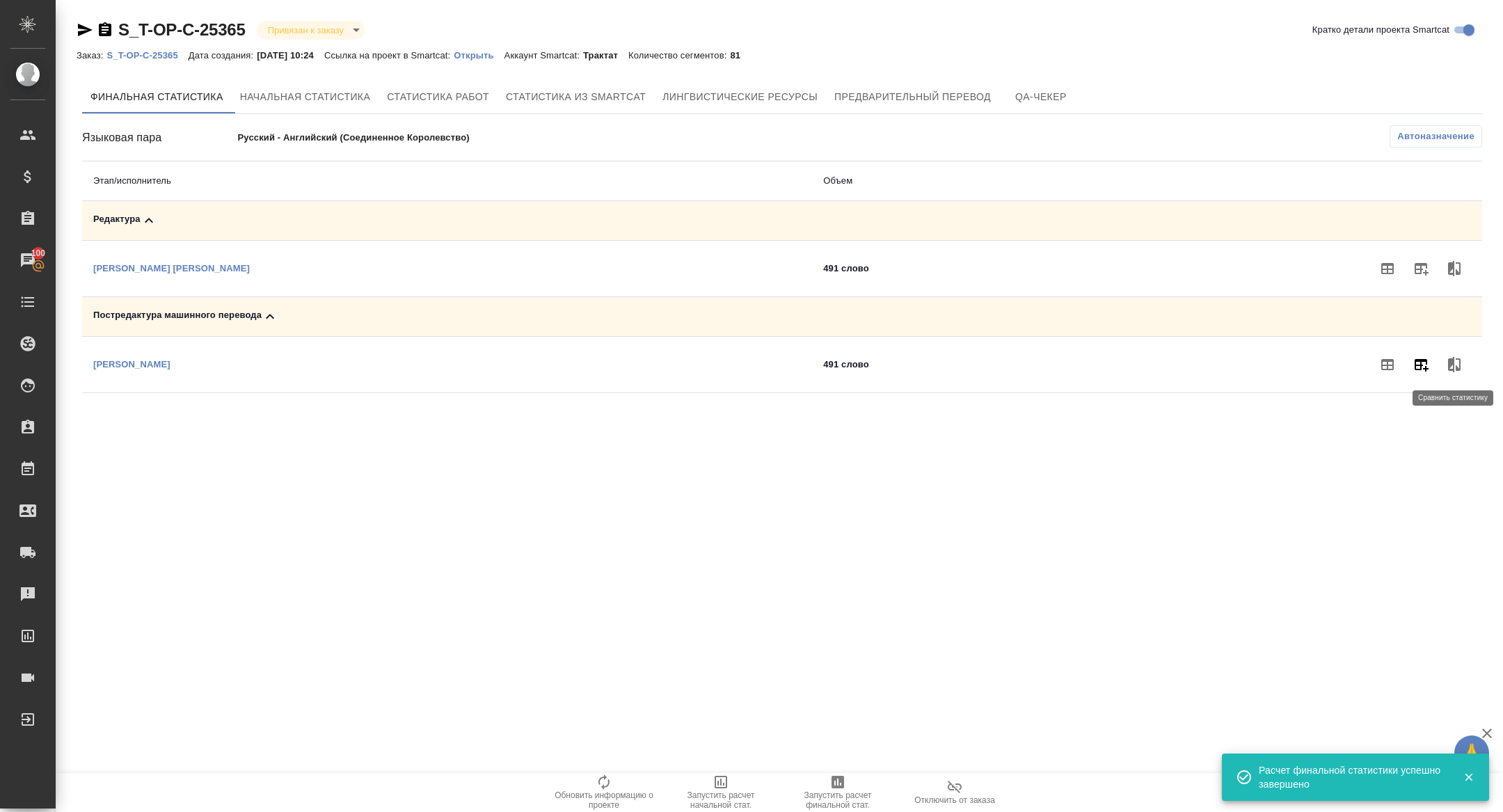
click at [1435, 369] on button "button" at bounding box center [1420, 365] width 33 height 33
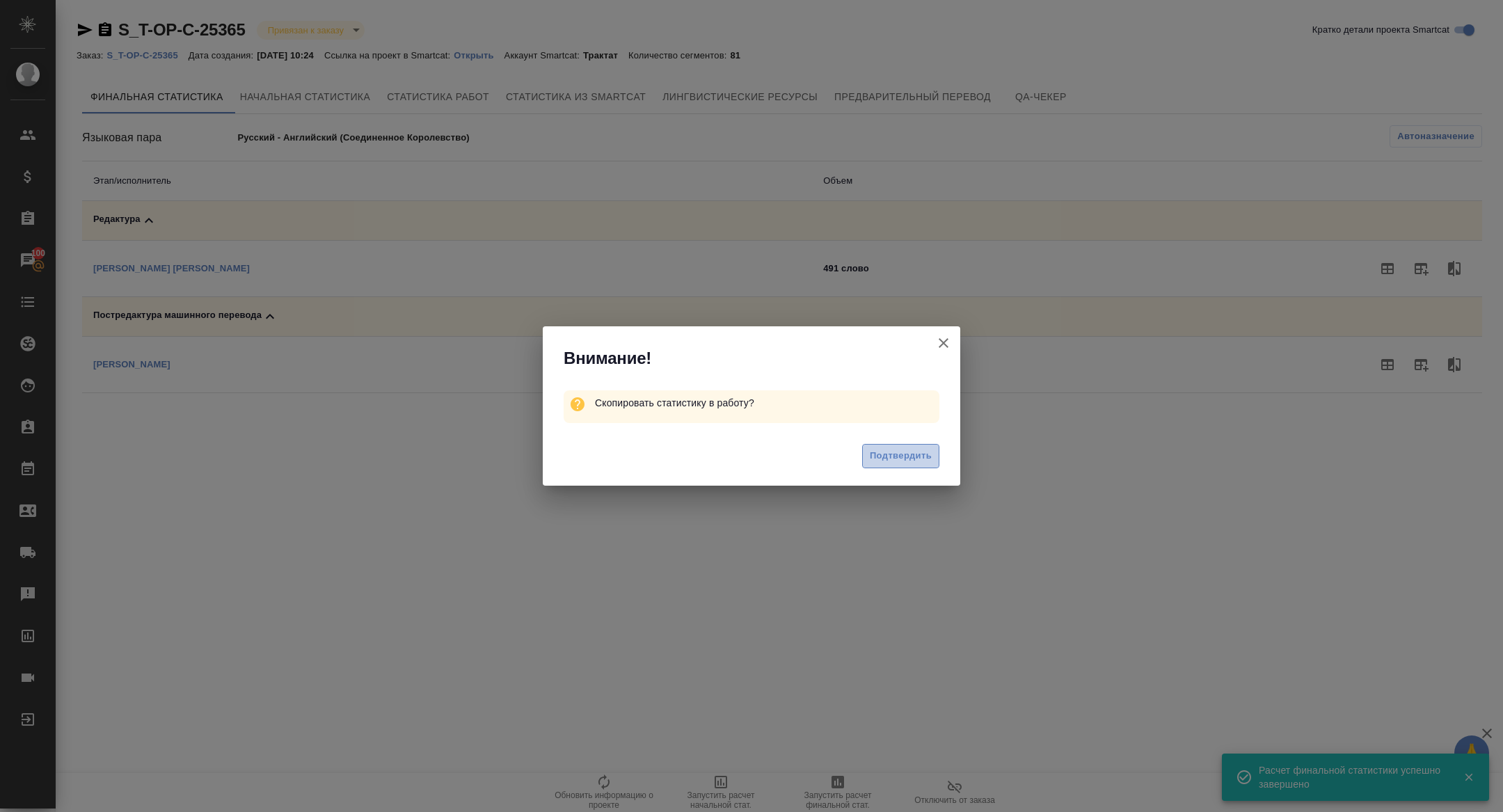
click at [894, 450] on span "Подтвердить" at bounding box center [900, 456] width 62 height 16
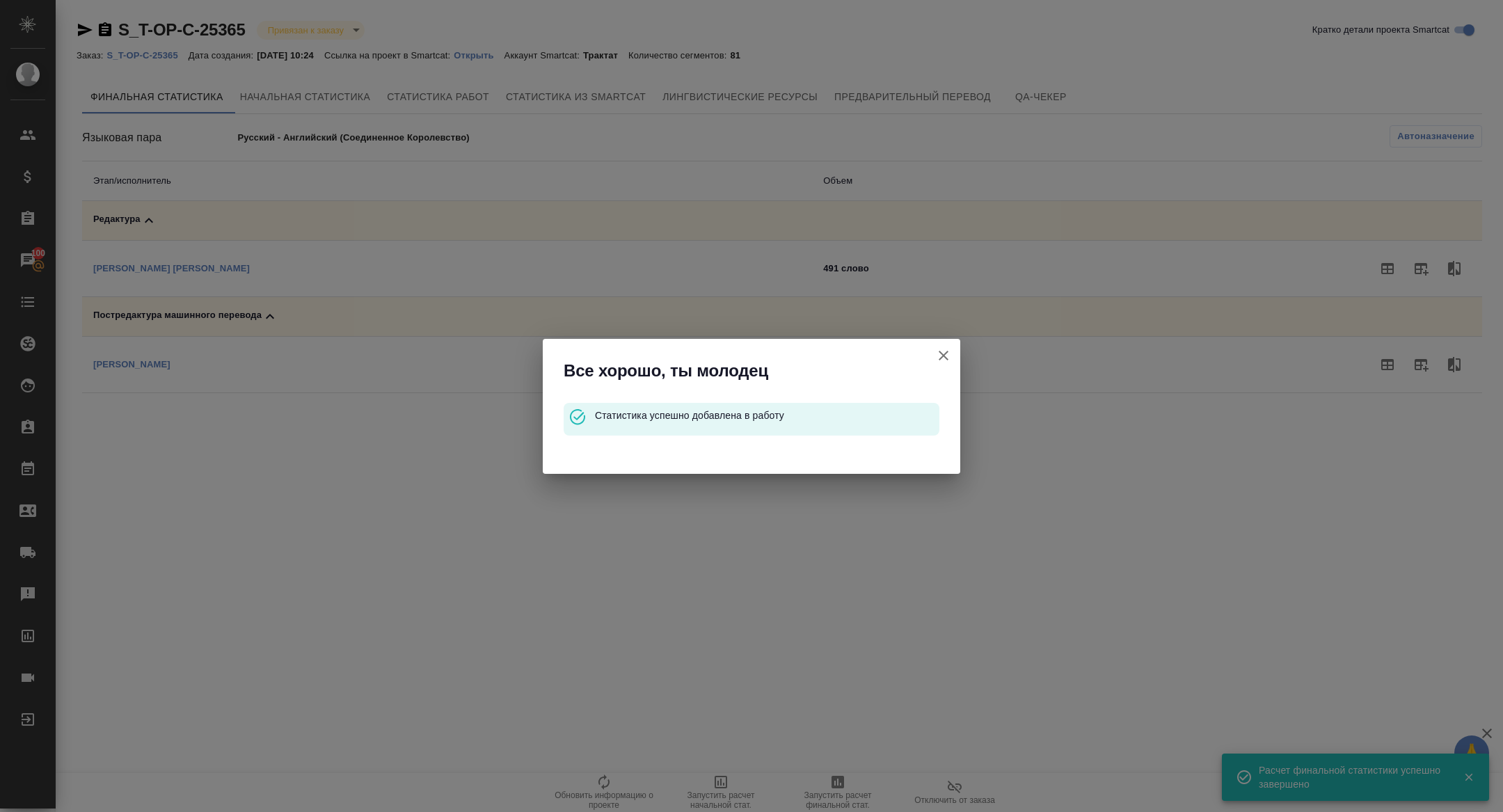
click at [944, 351] on icon "button" at bounding box center [943, 355] width 17 height 17
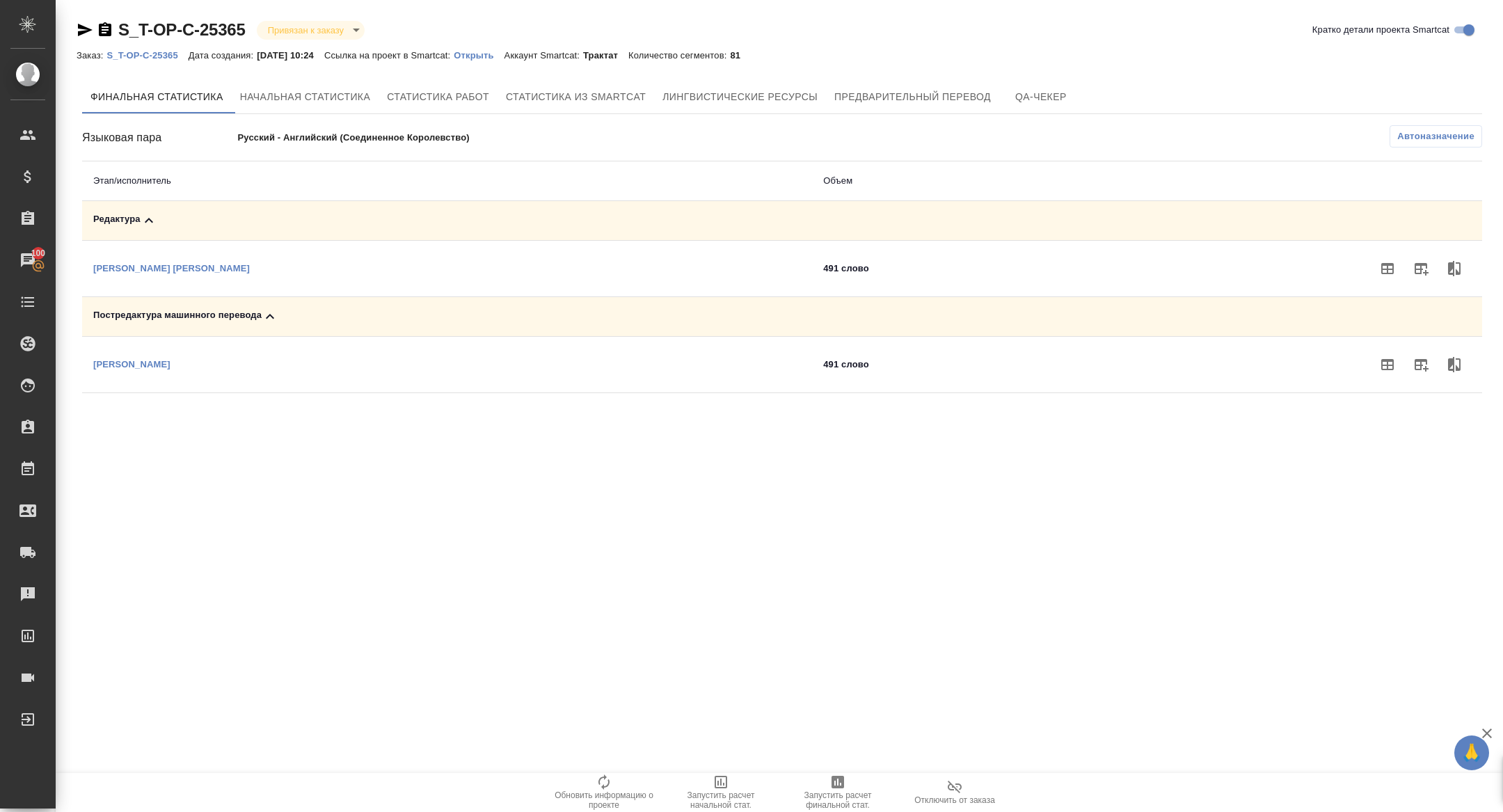
drag, startPoint x: 1420, startPoint y: 271, endPoint x: 1405, endPoint y: 276, distance: 15.8
click at [1420, 271] on icon "button" at bounding box center [1420, 268] width 17 height 17
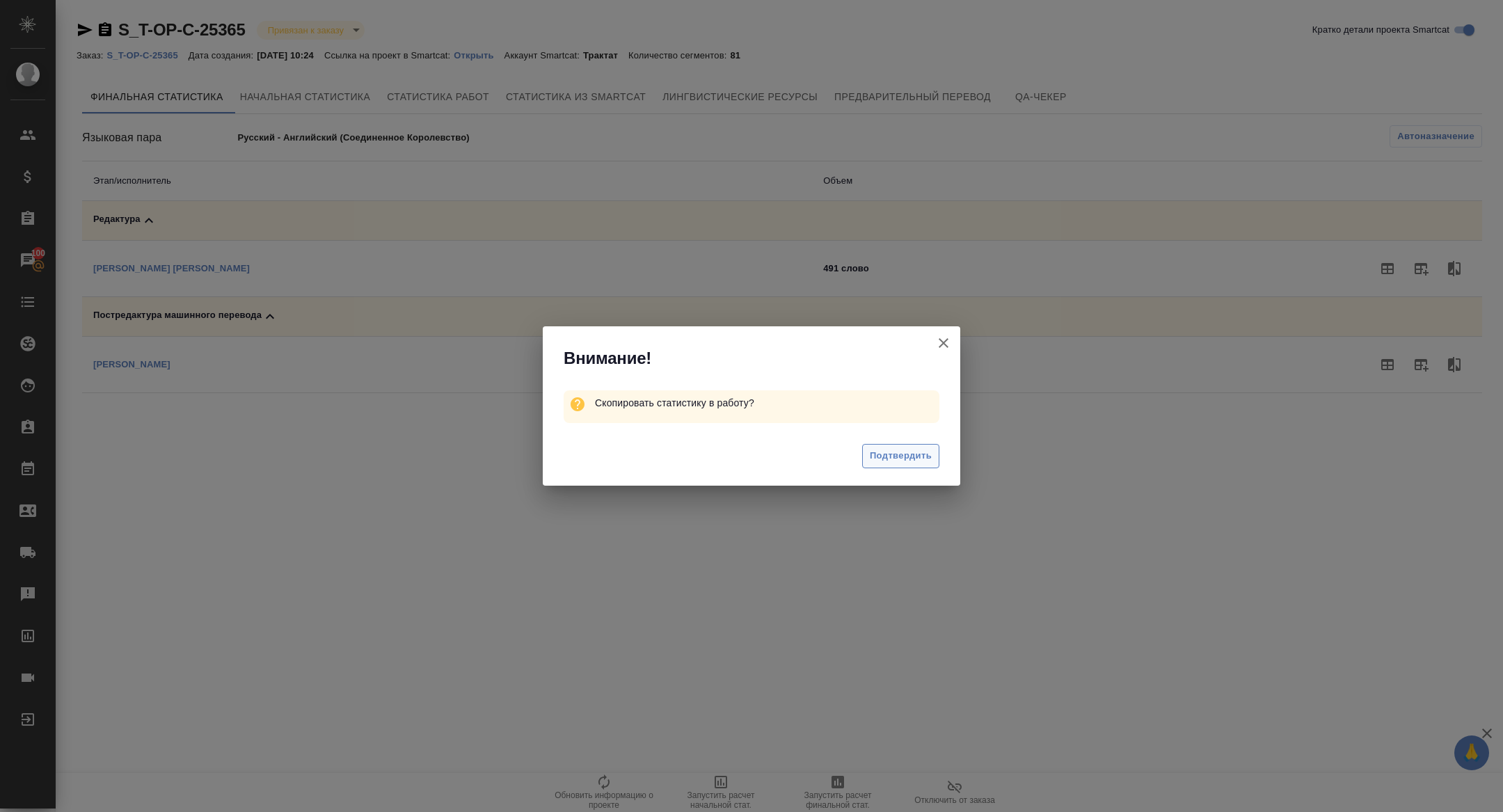
click at [912, 451] on span "Подтвердить" at bounding box center [900, 456] width 62 height 16
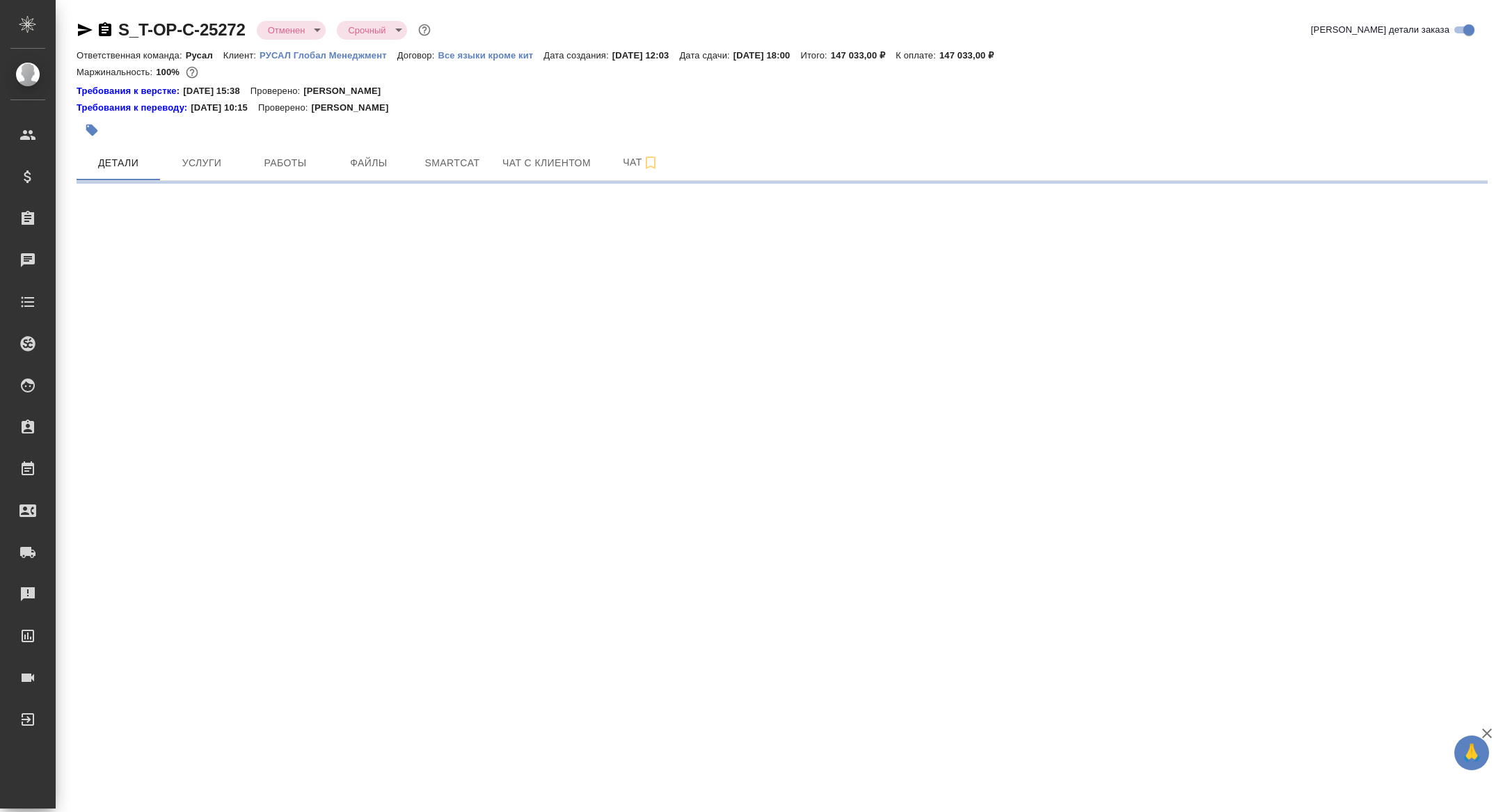
select select "RU"
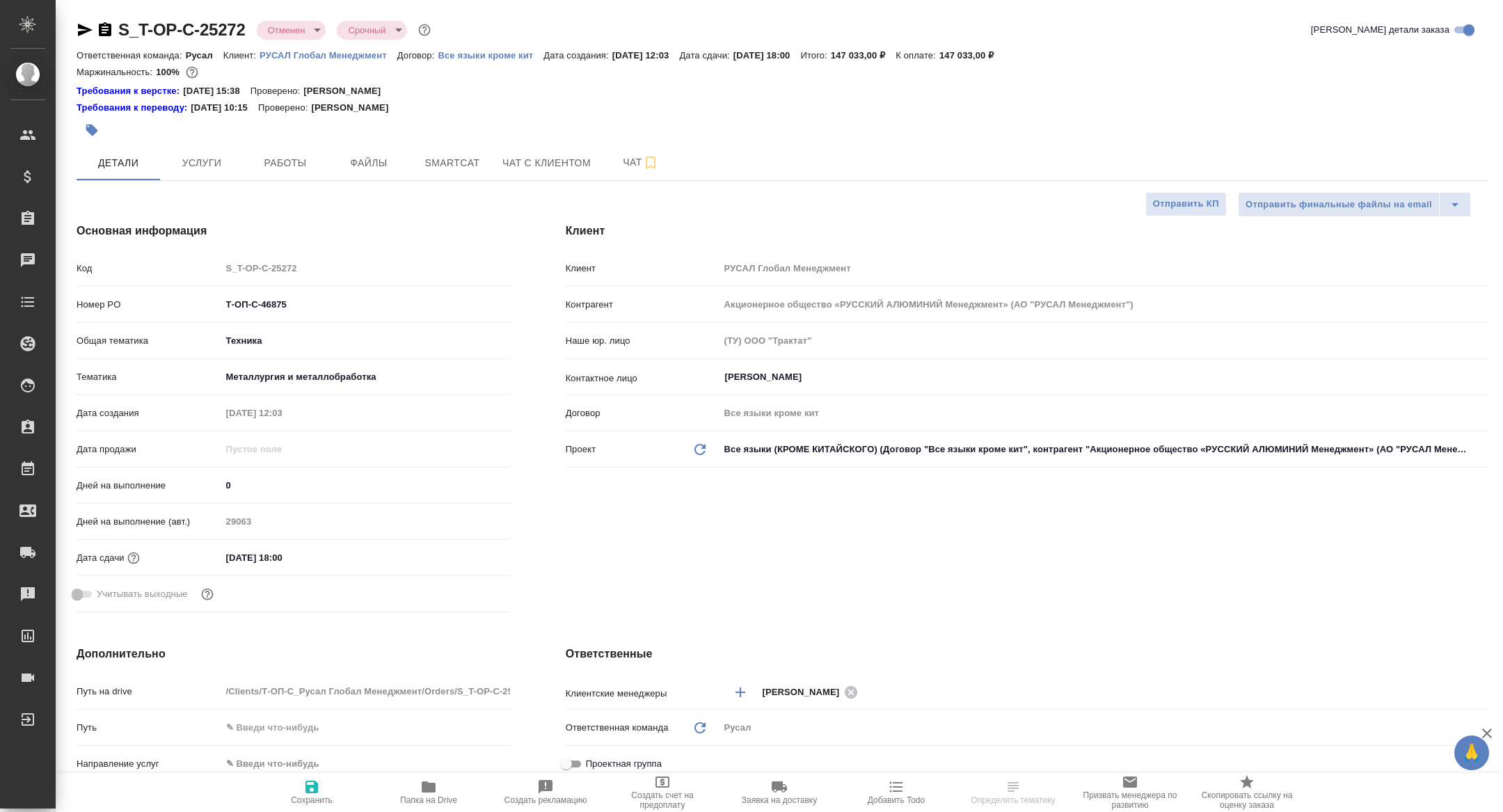
type textarea "x"
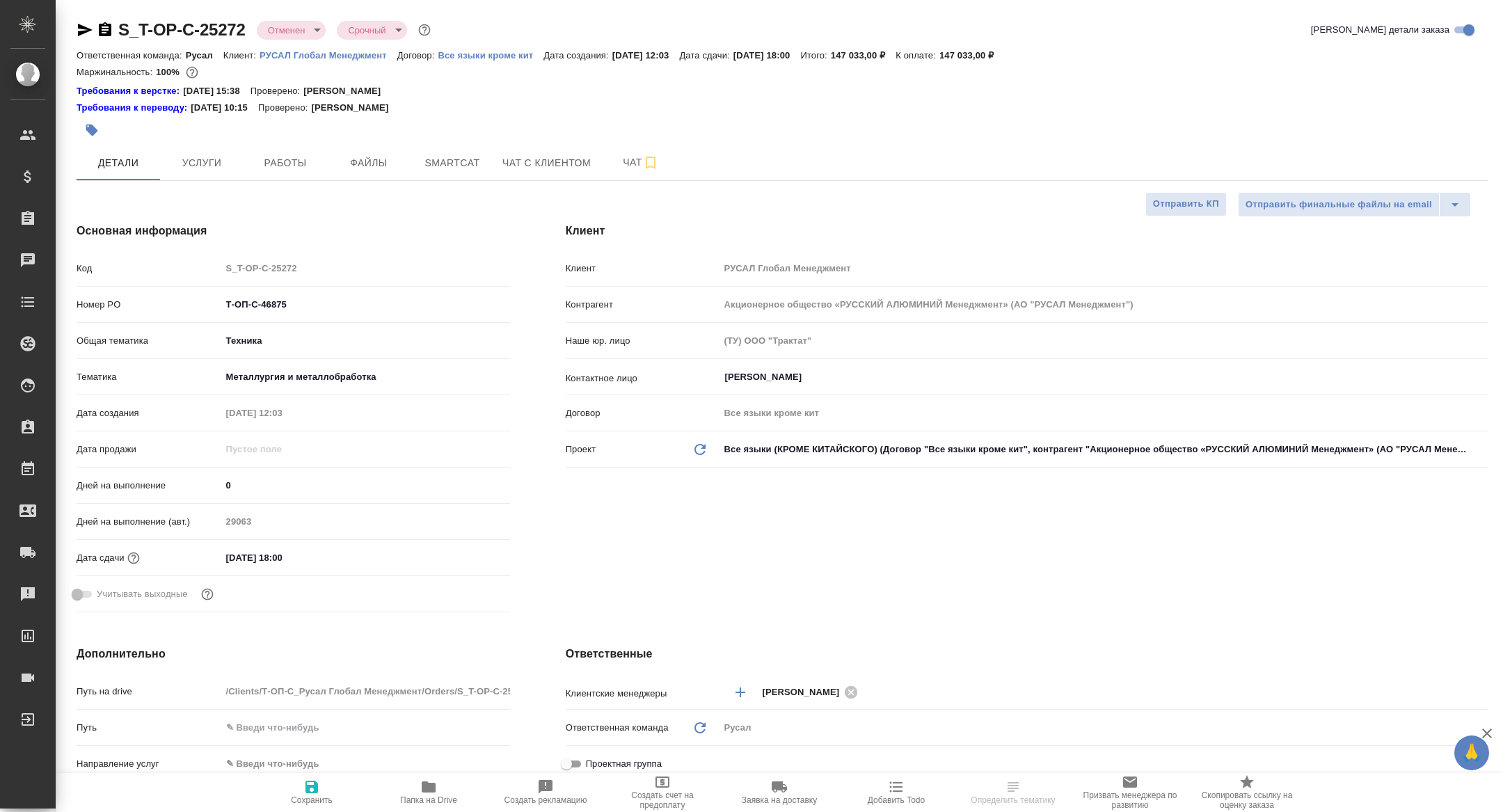
type textarea "x"
click at [280, 156] on span "Работы" at bounding box center [285, 163] width 67 height 17
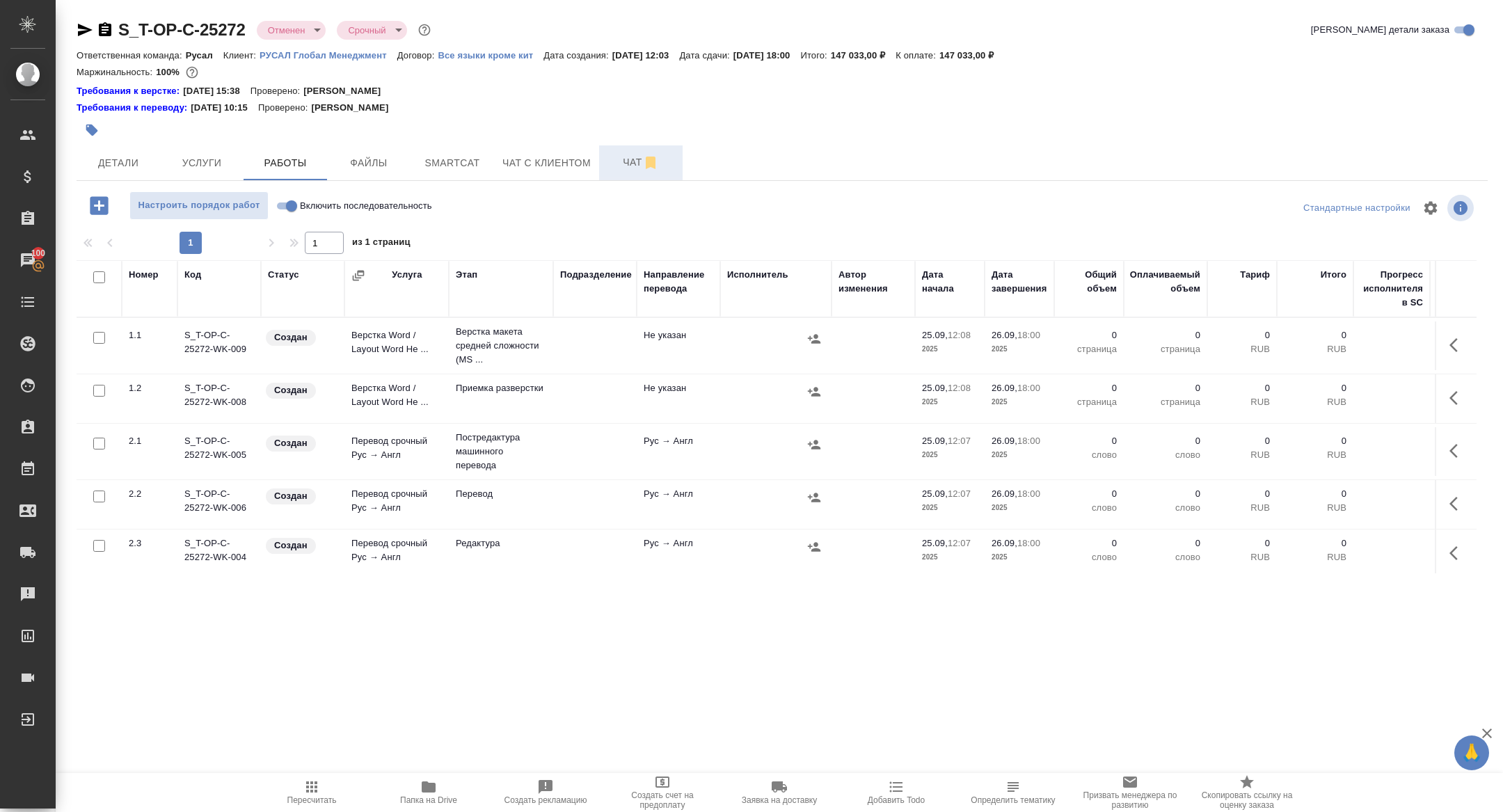
click at [621, 161] on span "Чат" at bounding box center [640, 162] width 67 height 17
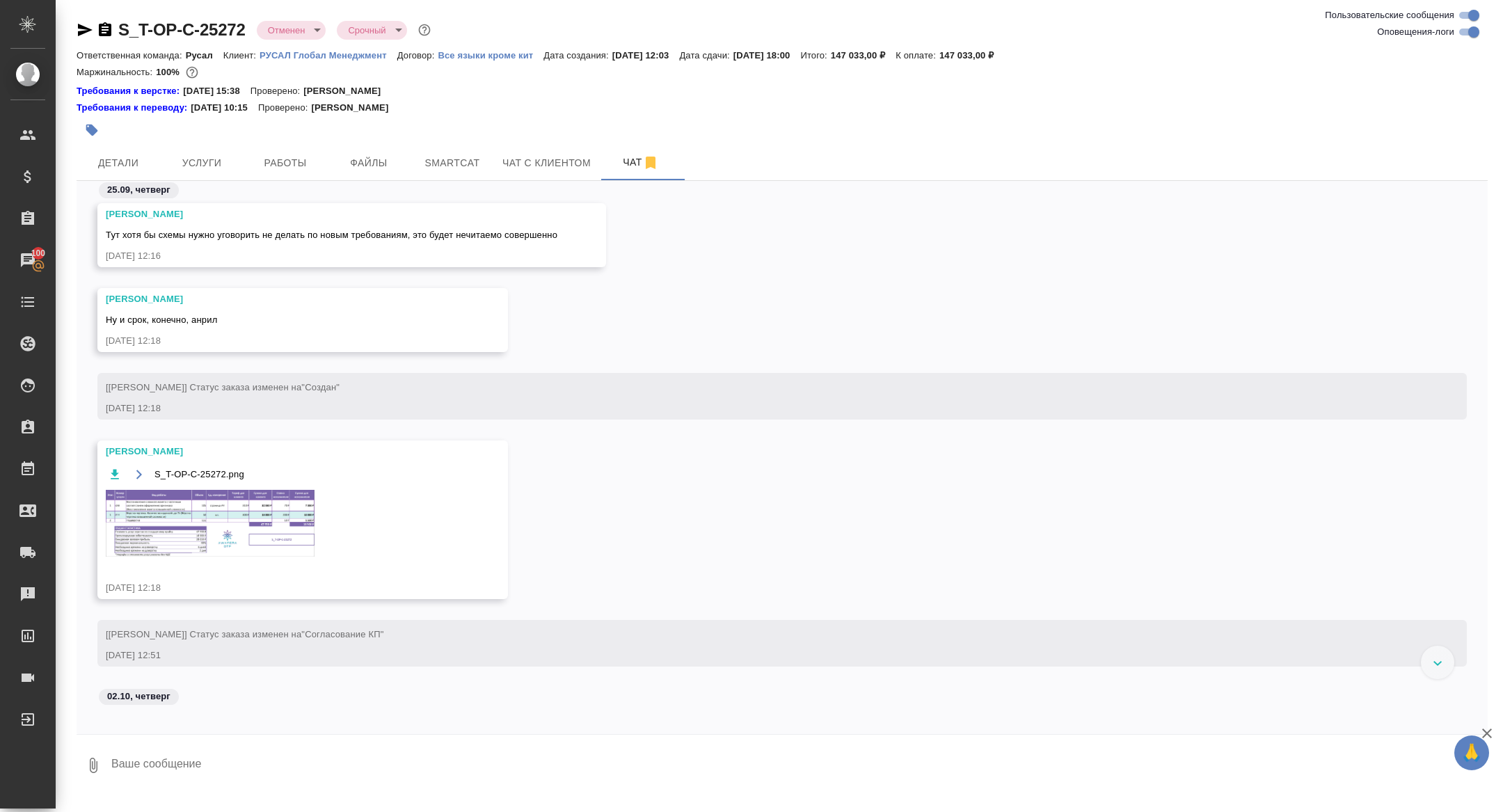
scroll to position [591, 0]
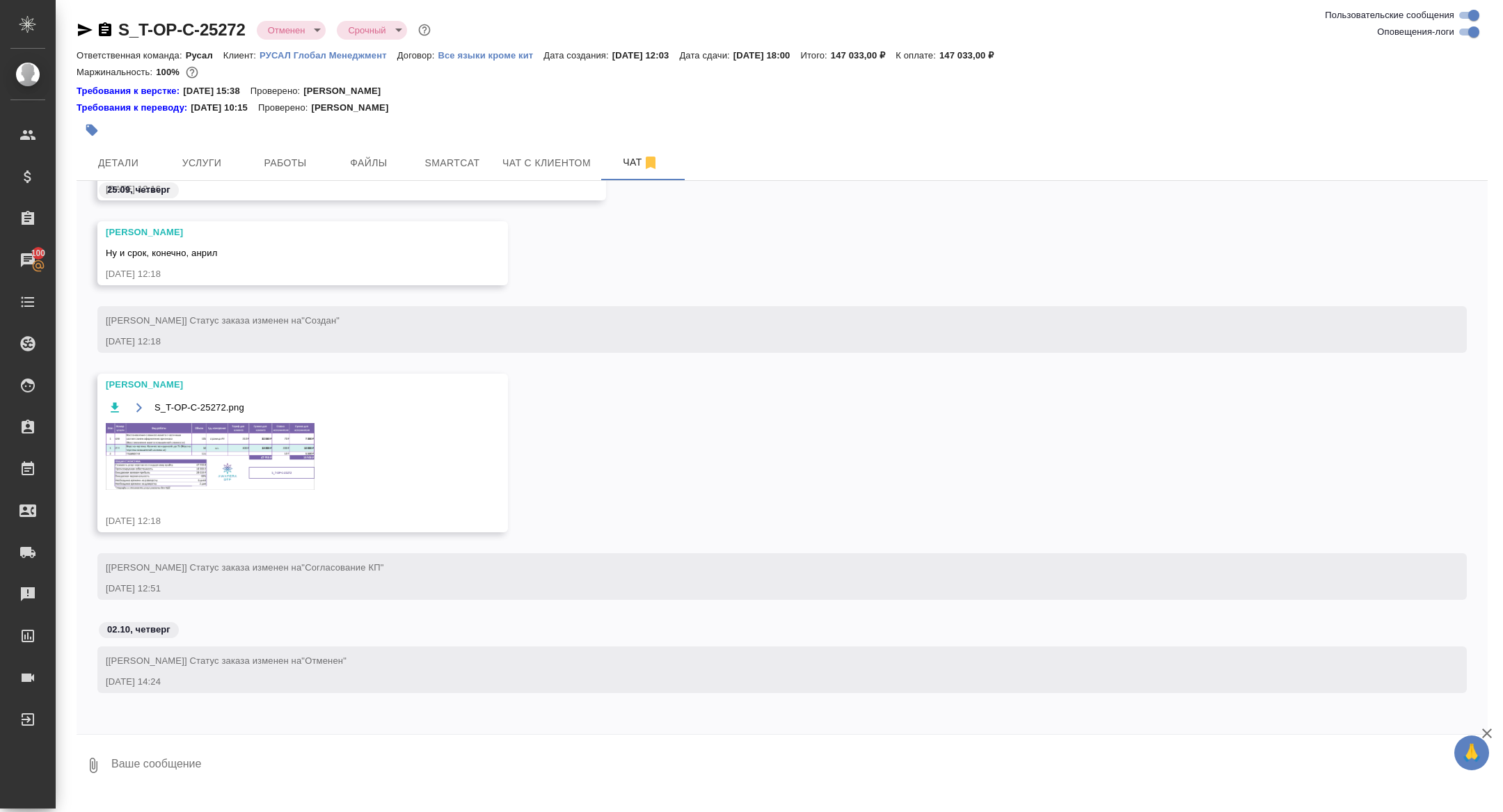
click at [255, 502] on div "S_T-OP-C-25272.png" at bounding box center [282, 453] width 354 height 109
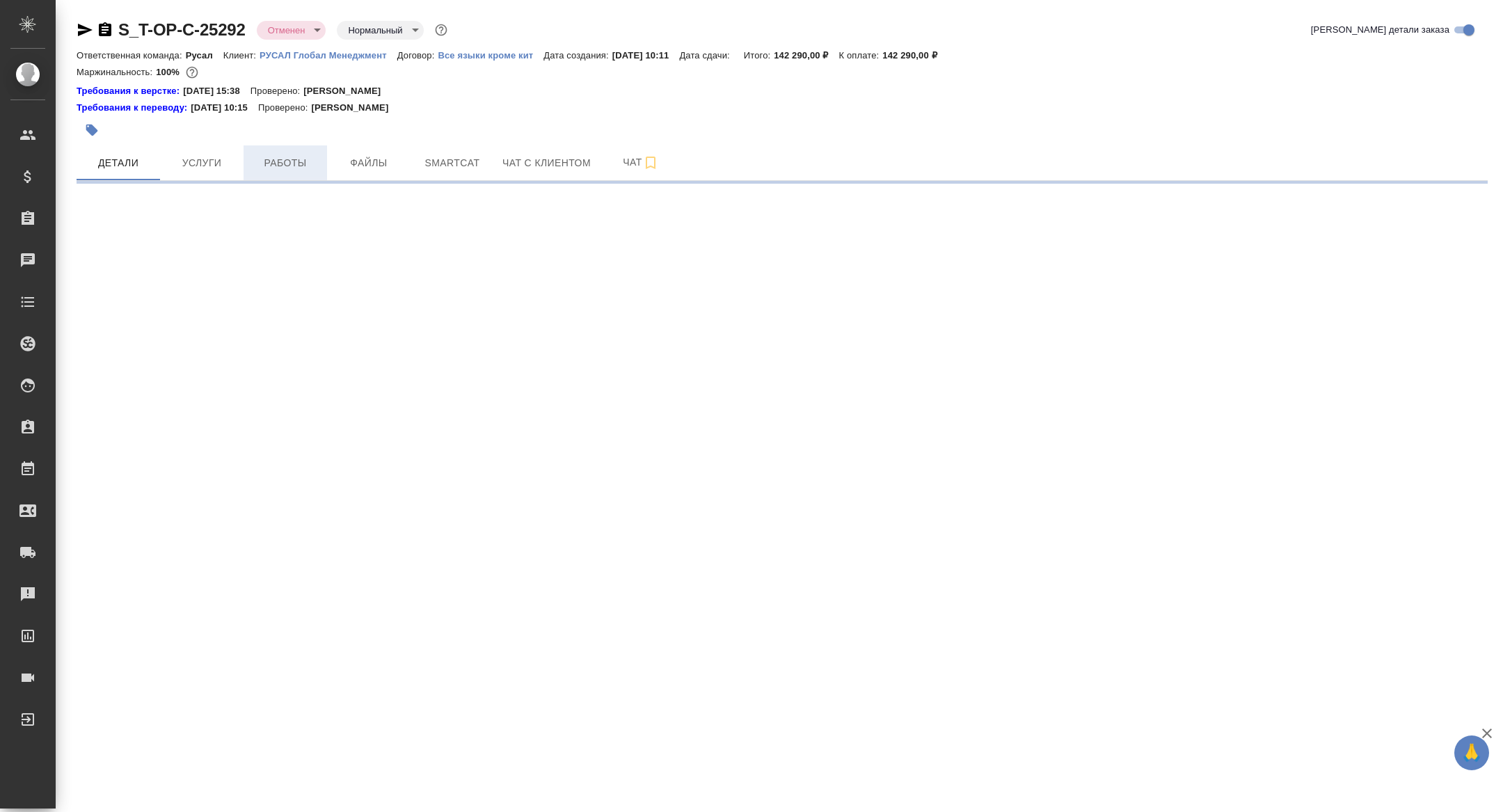
select select "RU"
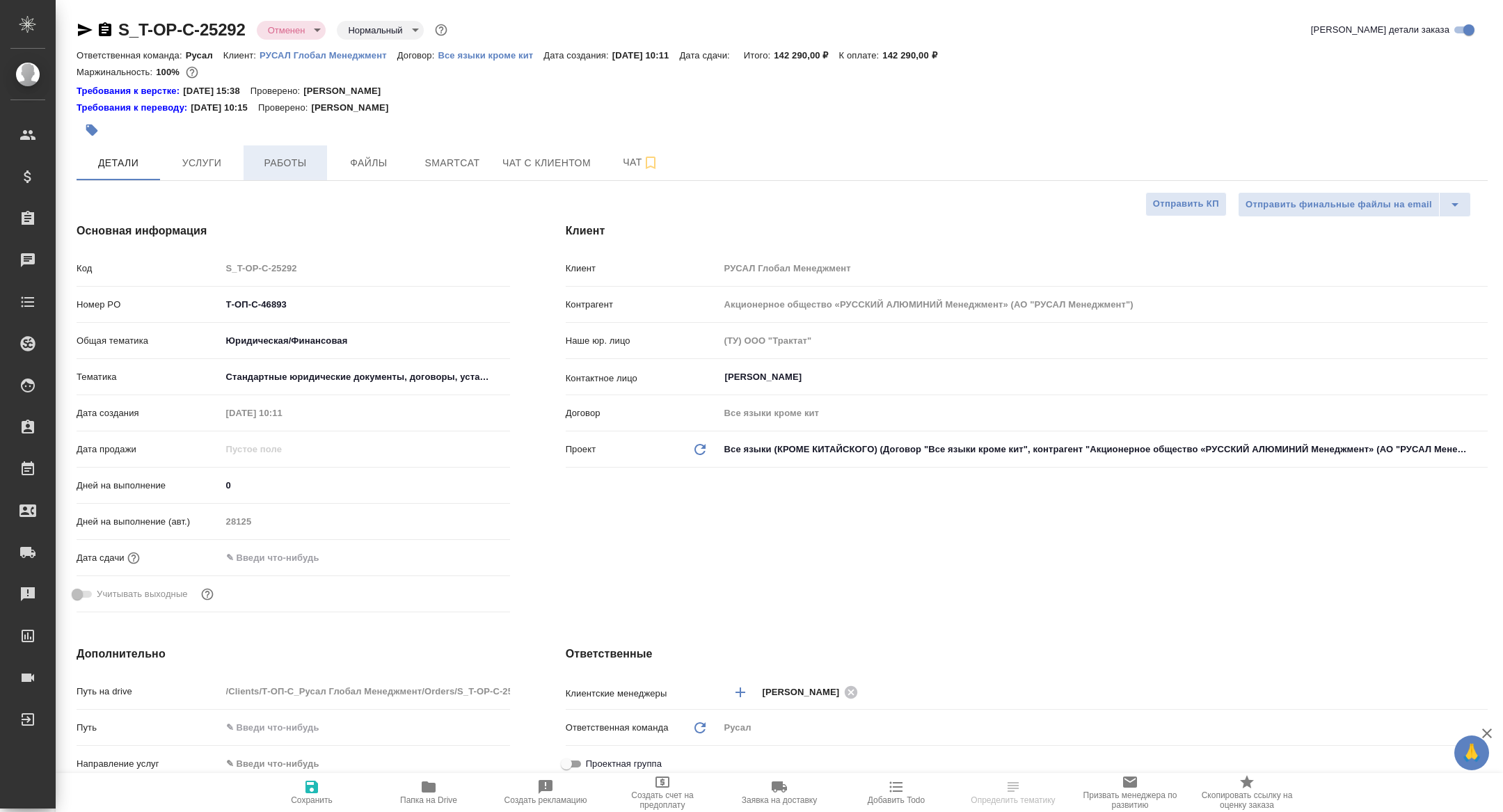
type textarea "x"
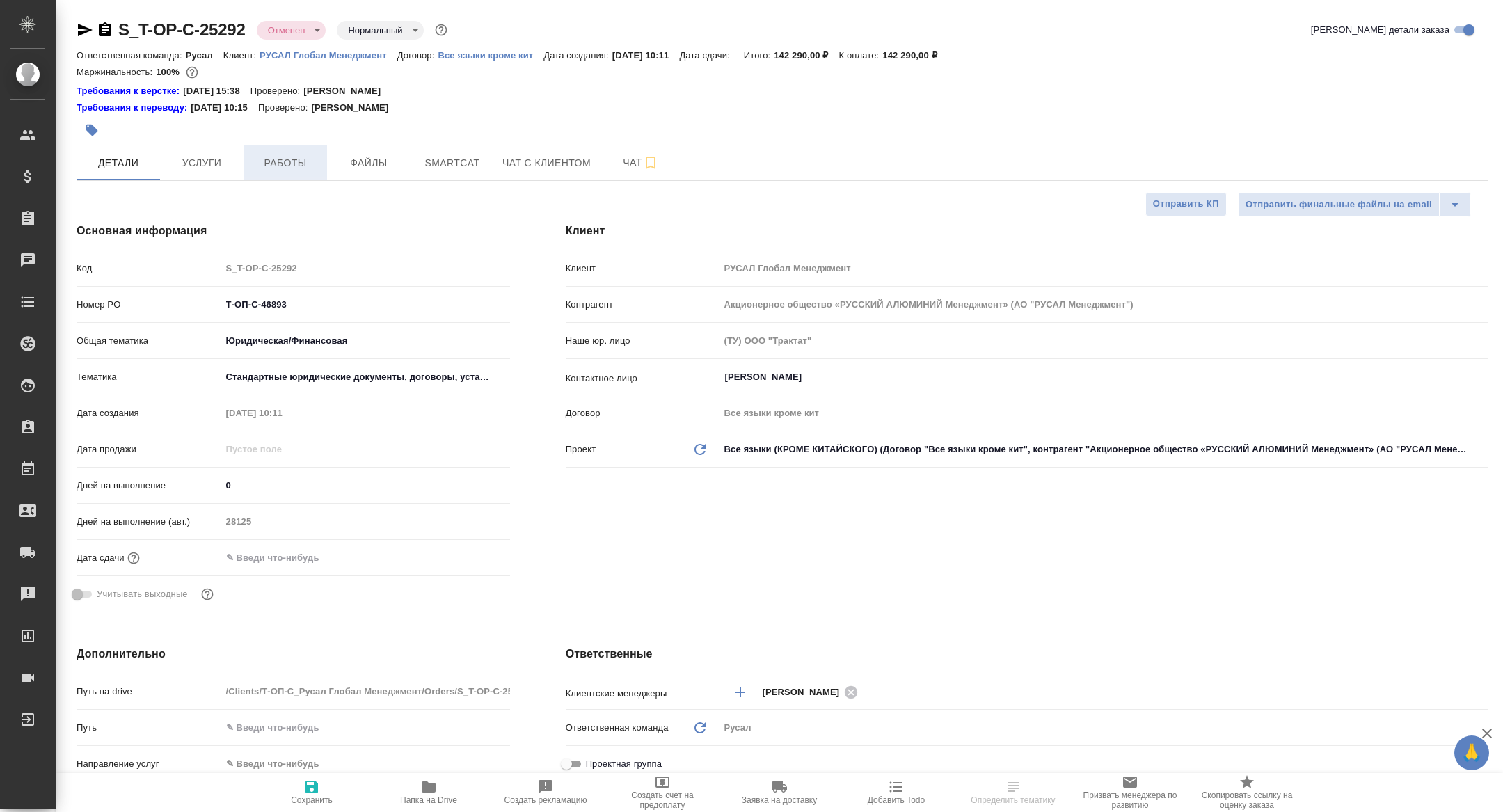
type textarea "x"
click at [299, 174] on button "Работы" at bounding box center [285, 163] width 84 height 35
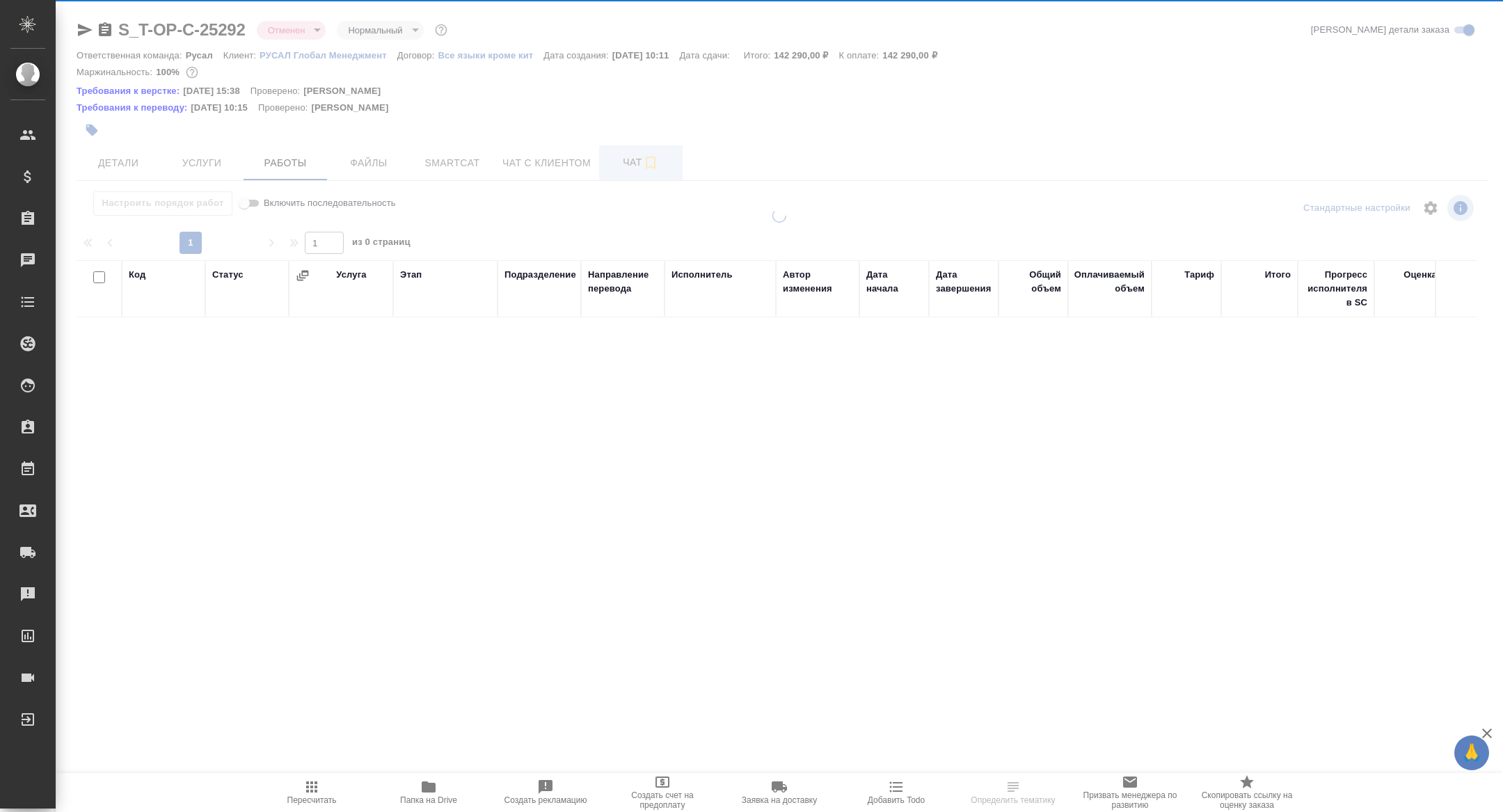
click at [622, 165] on div "S_T-OP-C-25292 Отменен cancelled Нормальный normal Кратко детали заказа Ответст…" at bounding box center [781, 304] width 1426 height 609
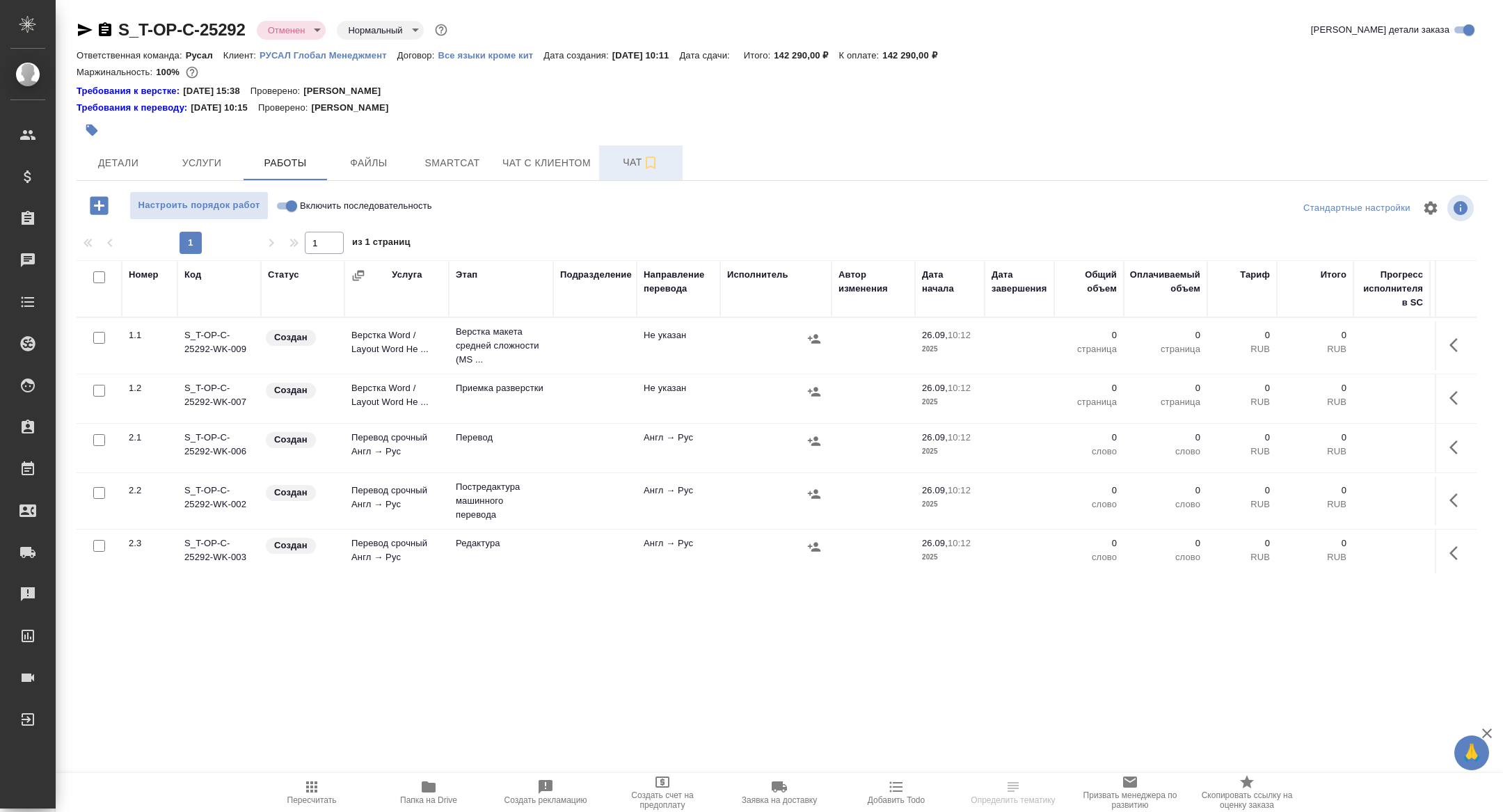
click at [620, 165] on span "Чат" at bounding box center [640, 162] width 67 height 17
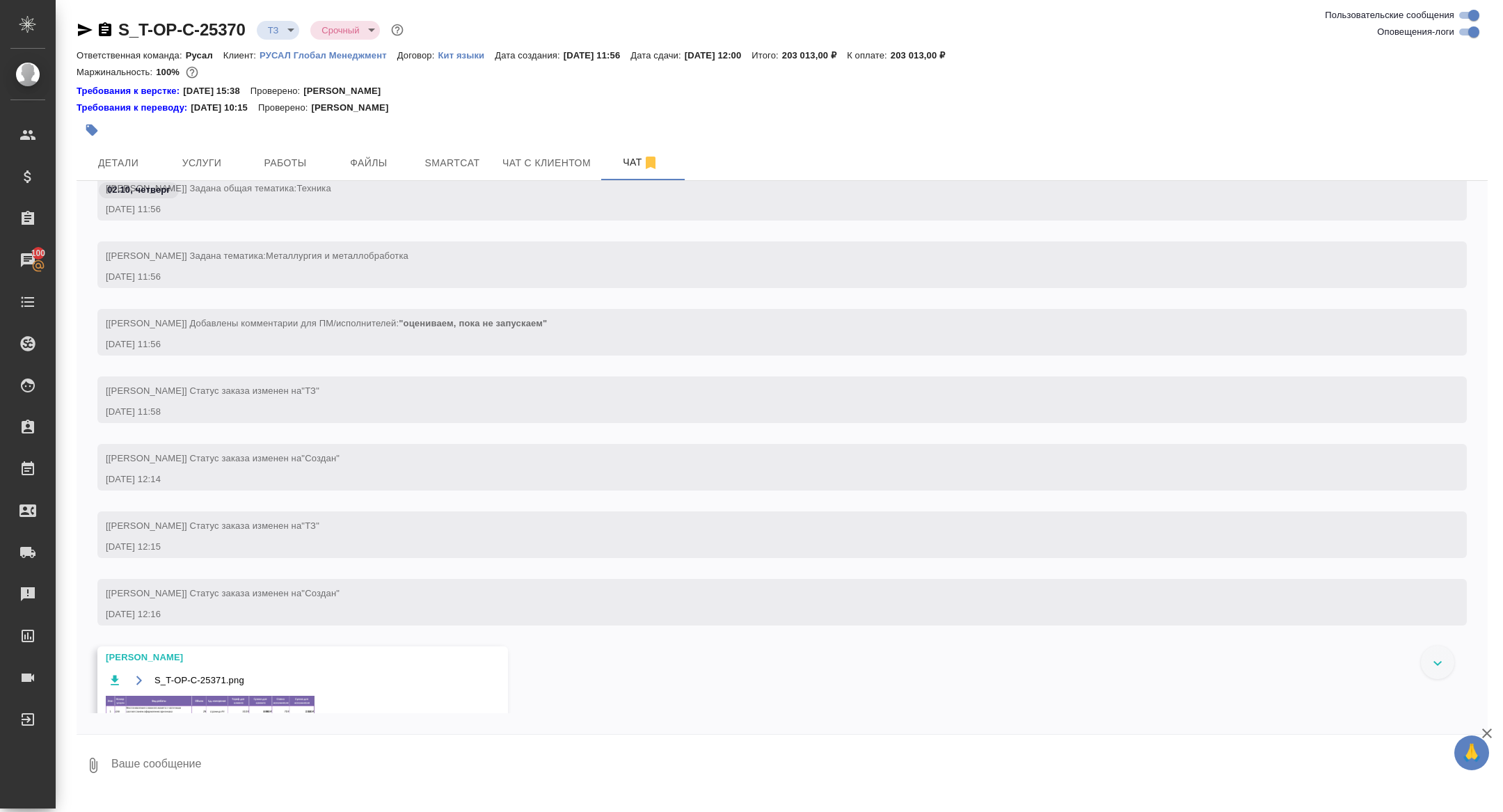
scroll to position [296, 0]
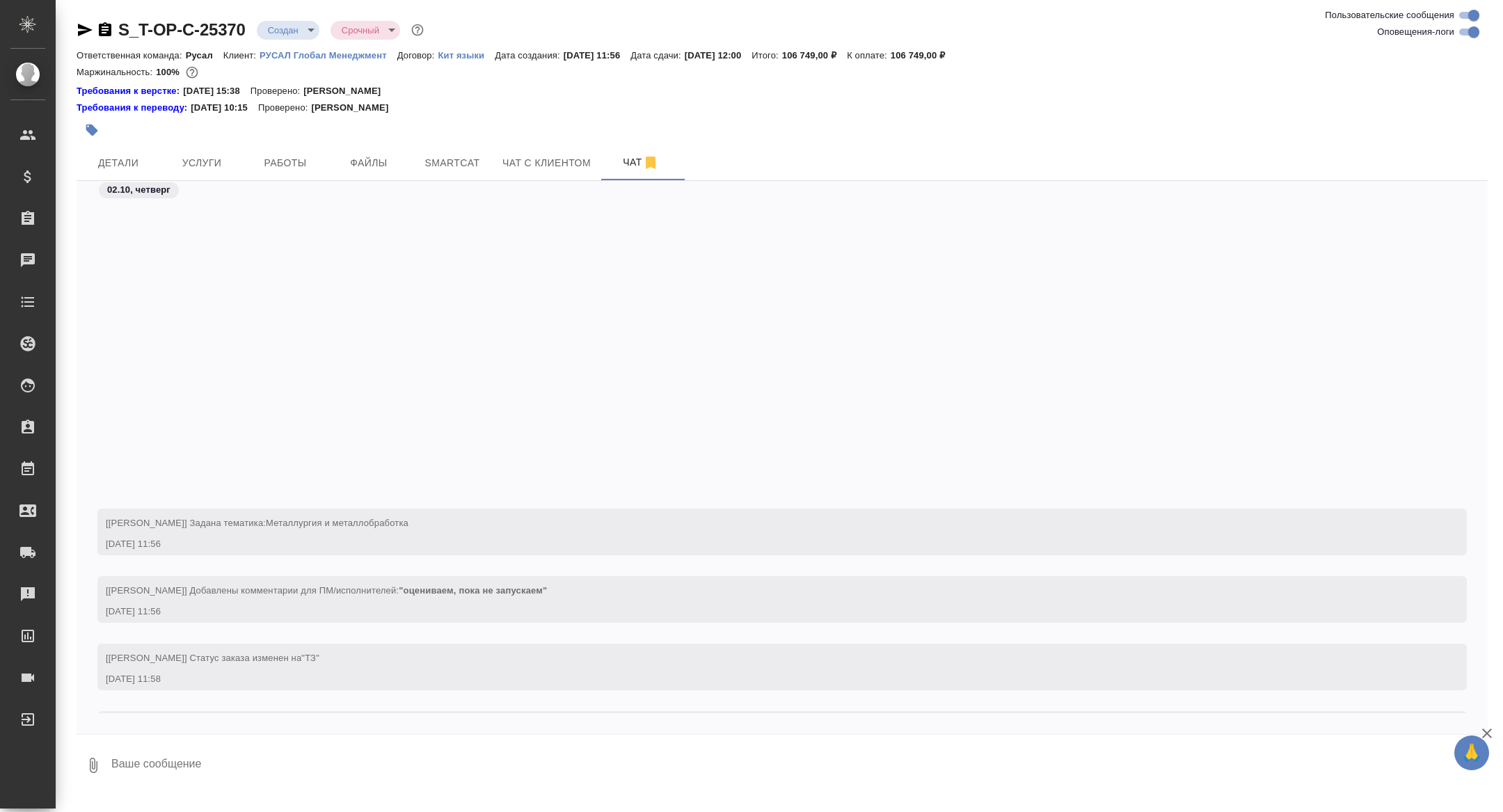
scroll to position [380, 0]
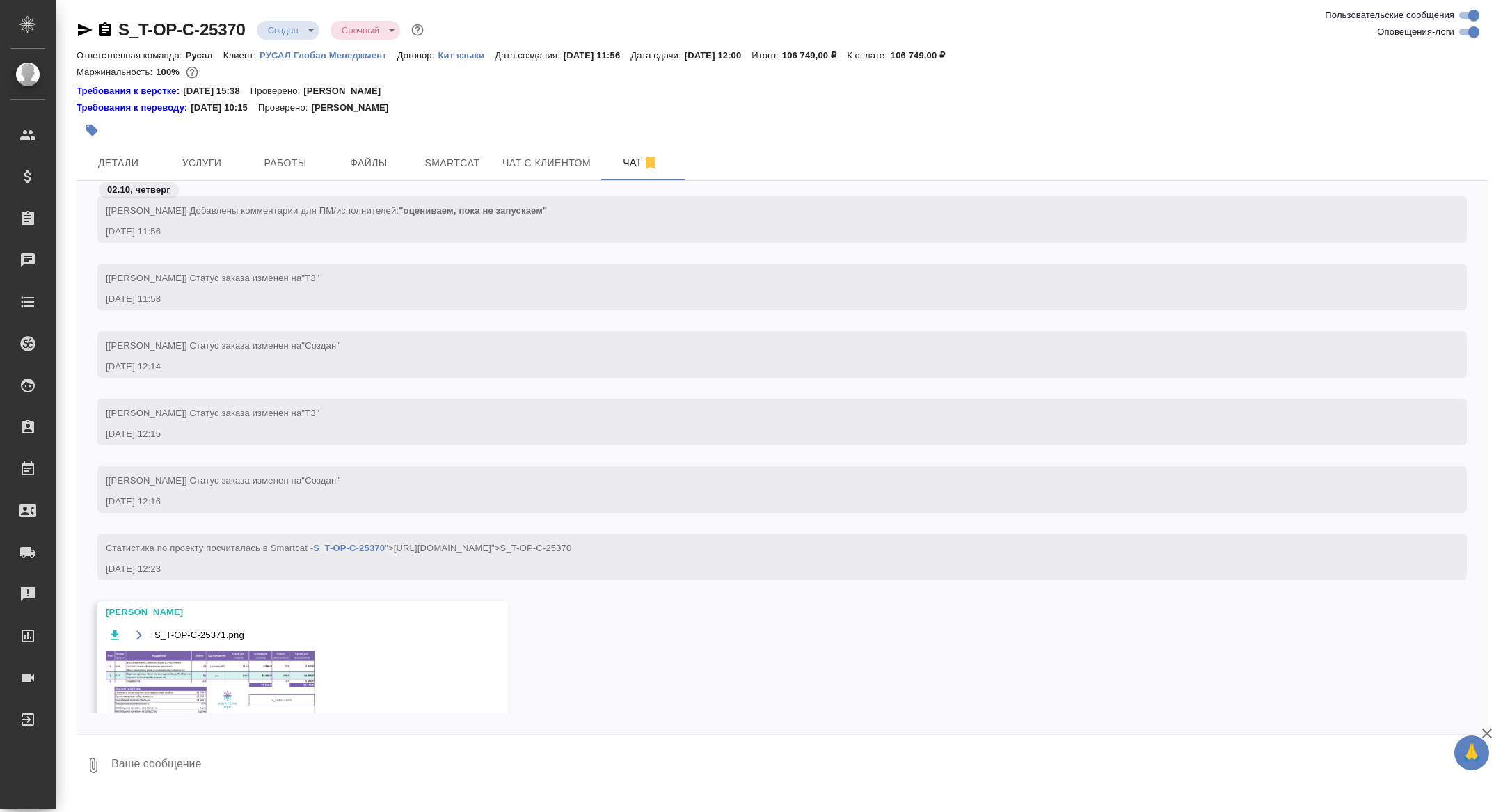
click at [274, 654] on div "S_T-OP-C-25371.png" at bounding box center [282, 680] width 354 height 109
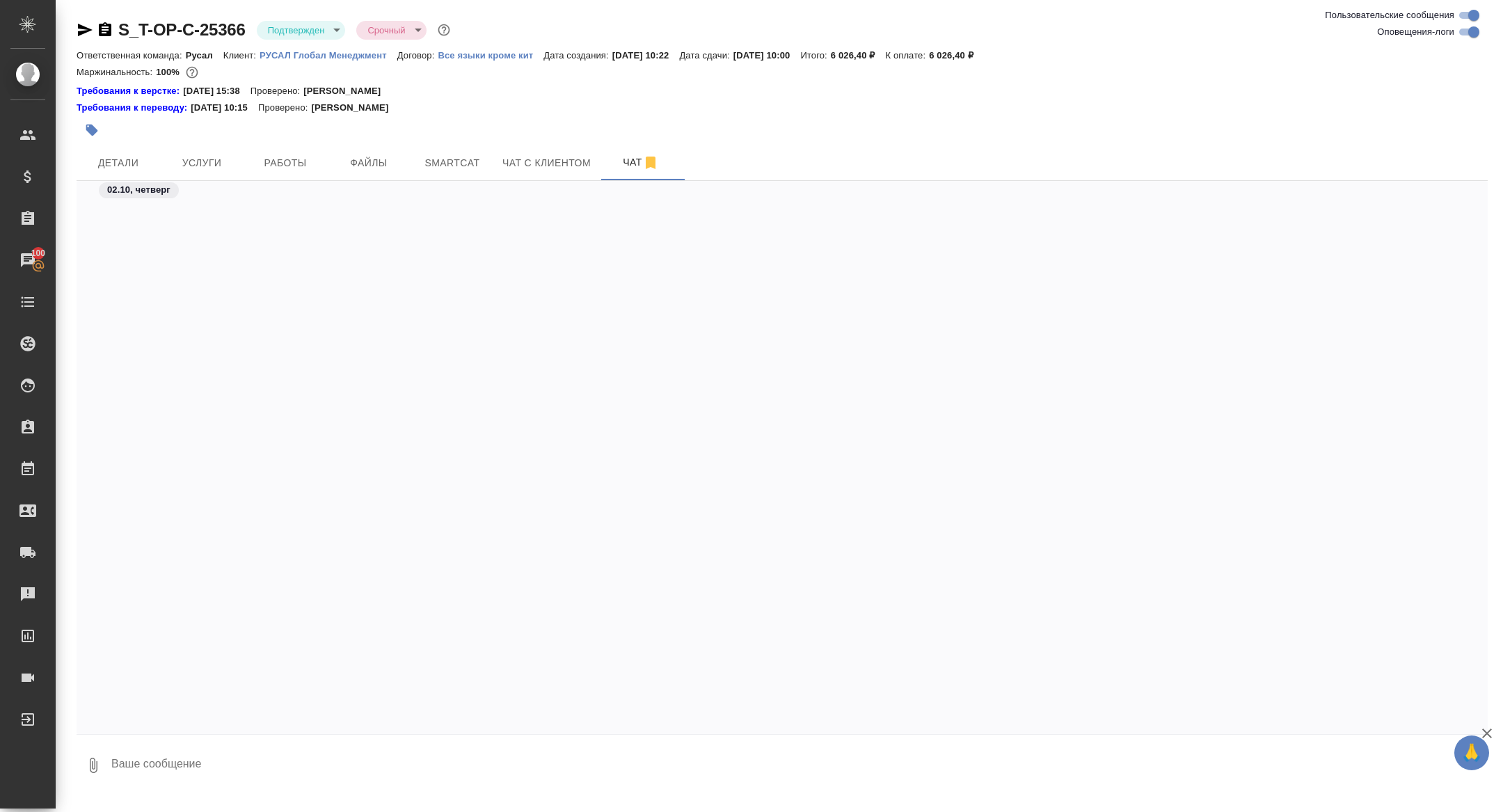
scroll to position [2160, 0]
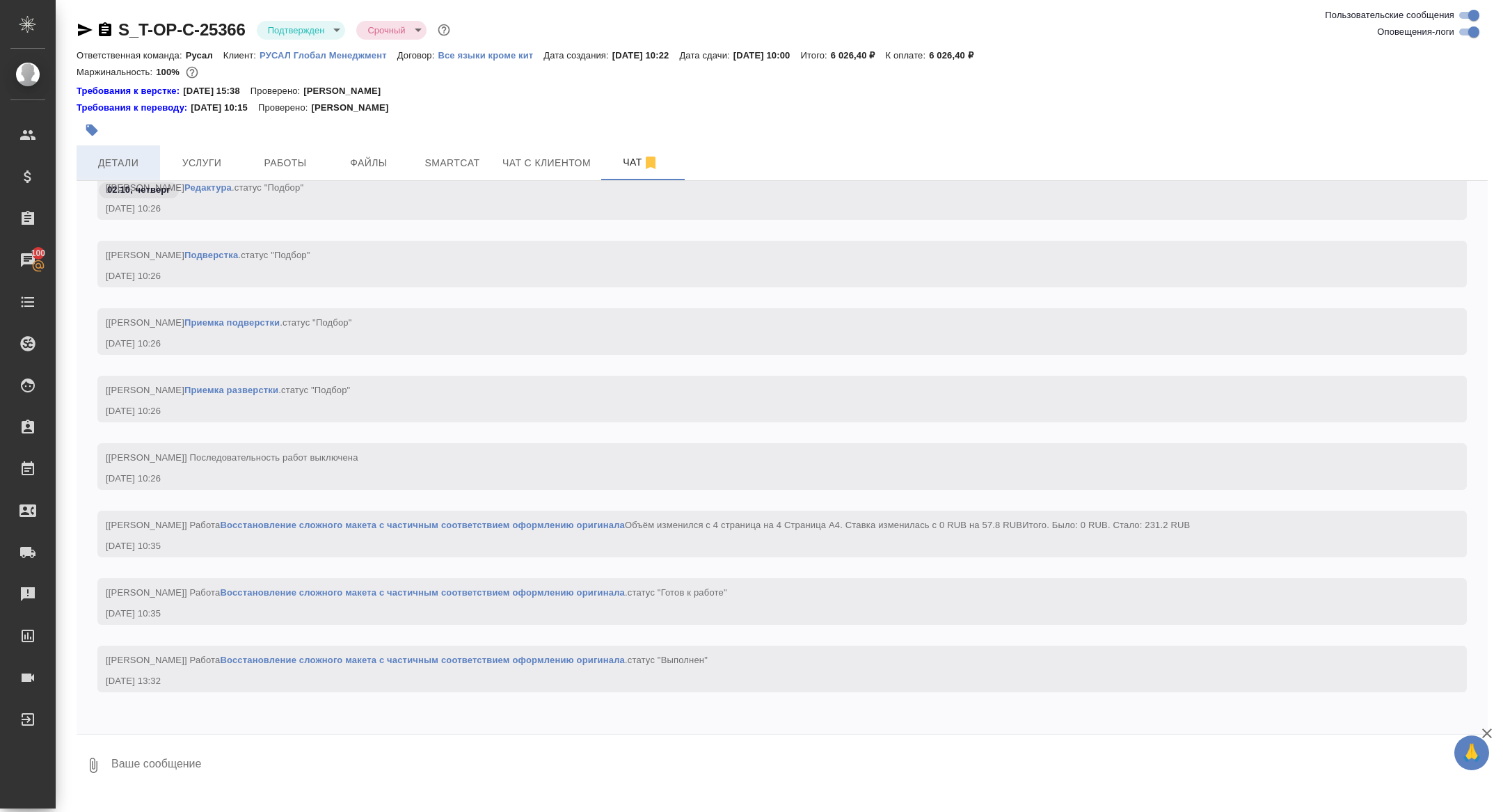
click at [121, 146] on button "Детали" at bounding box center [118, 163] width 84 height 35
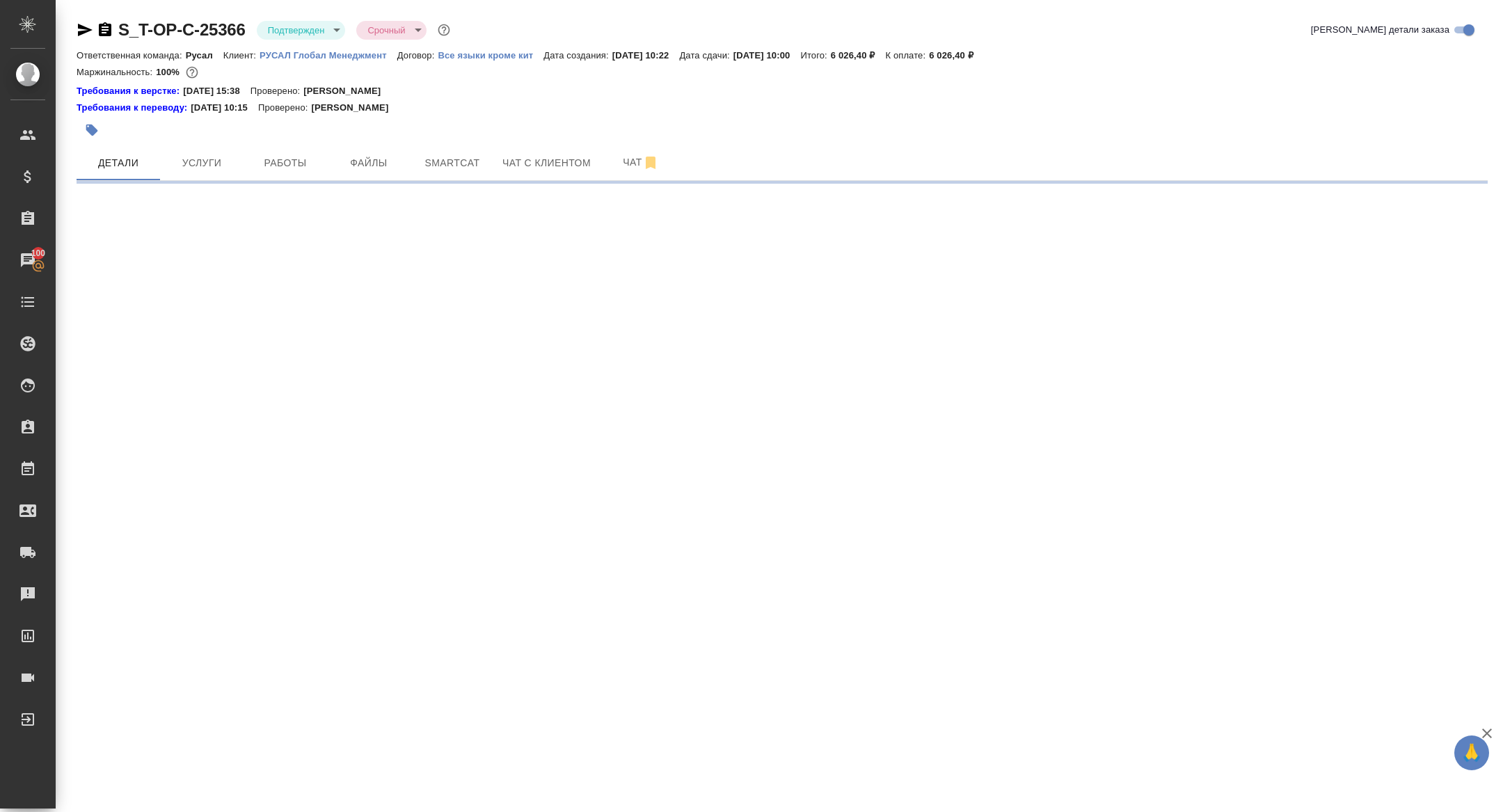
select select "RU"
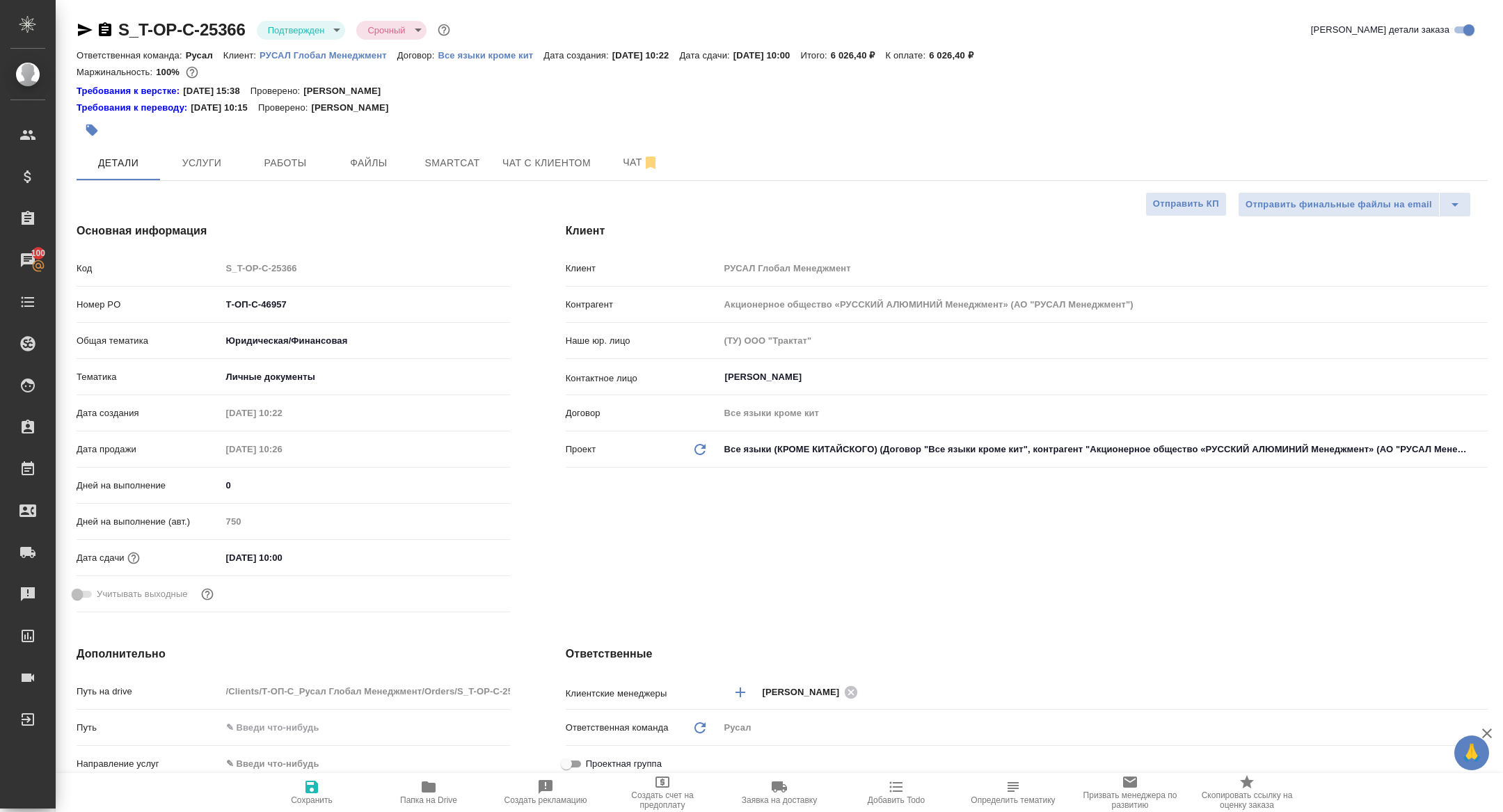
type textarea "x"
click at [413, 784] on span "Папка на Drive" at bounding box center [428, 792] width 100 height 27
type textarea "x"
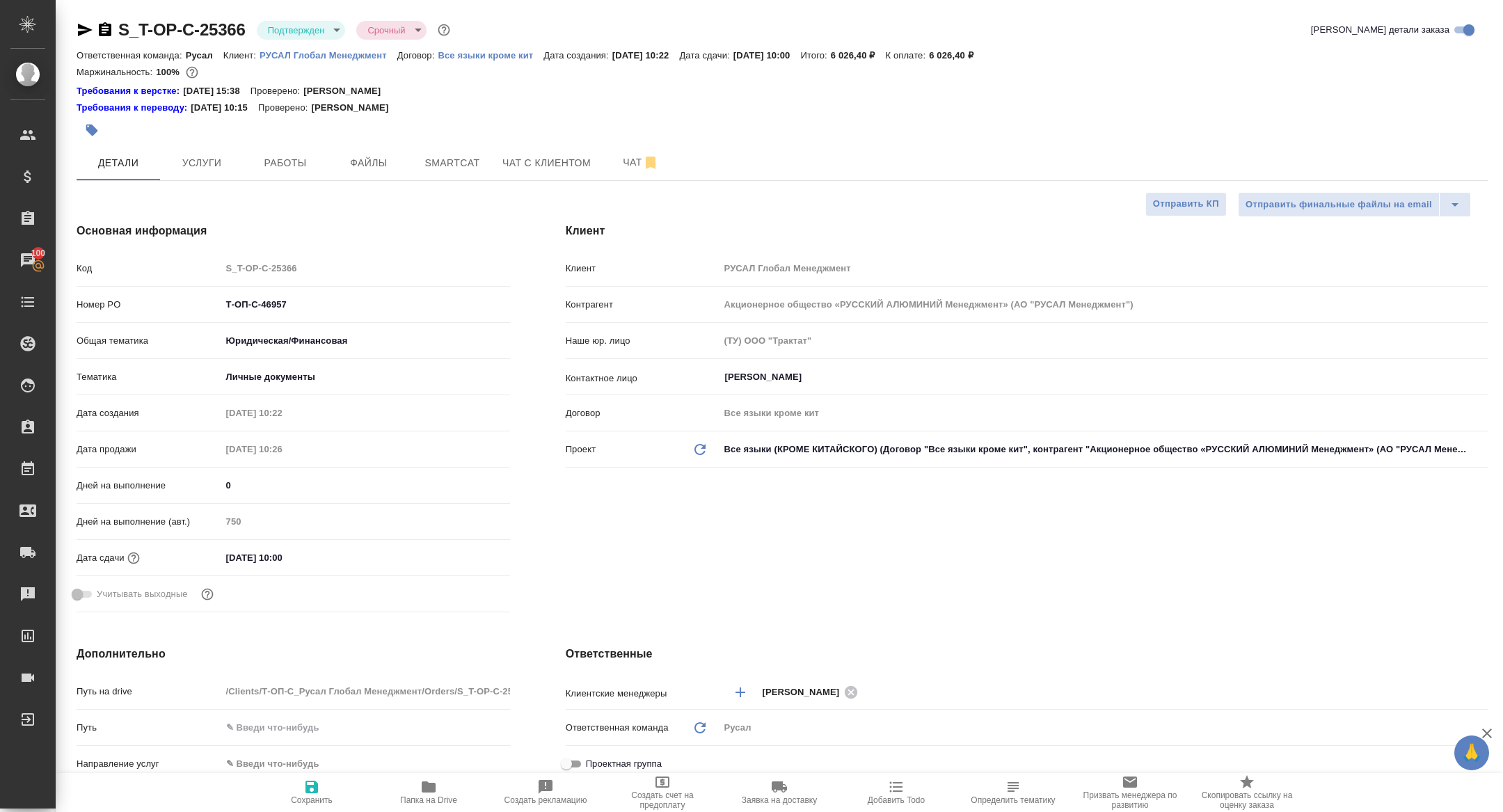
type textarea "x"
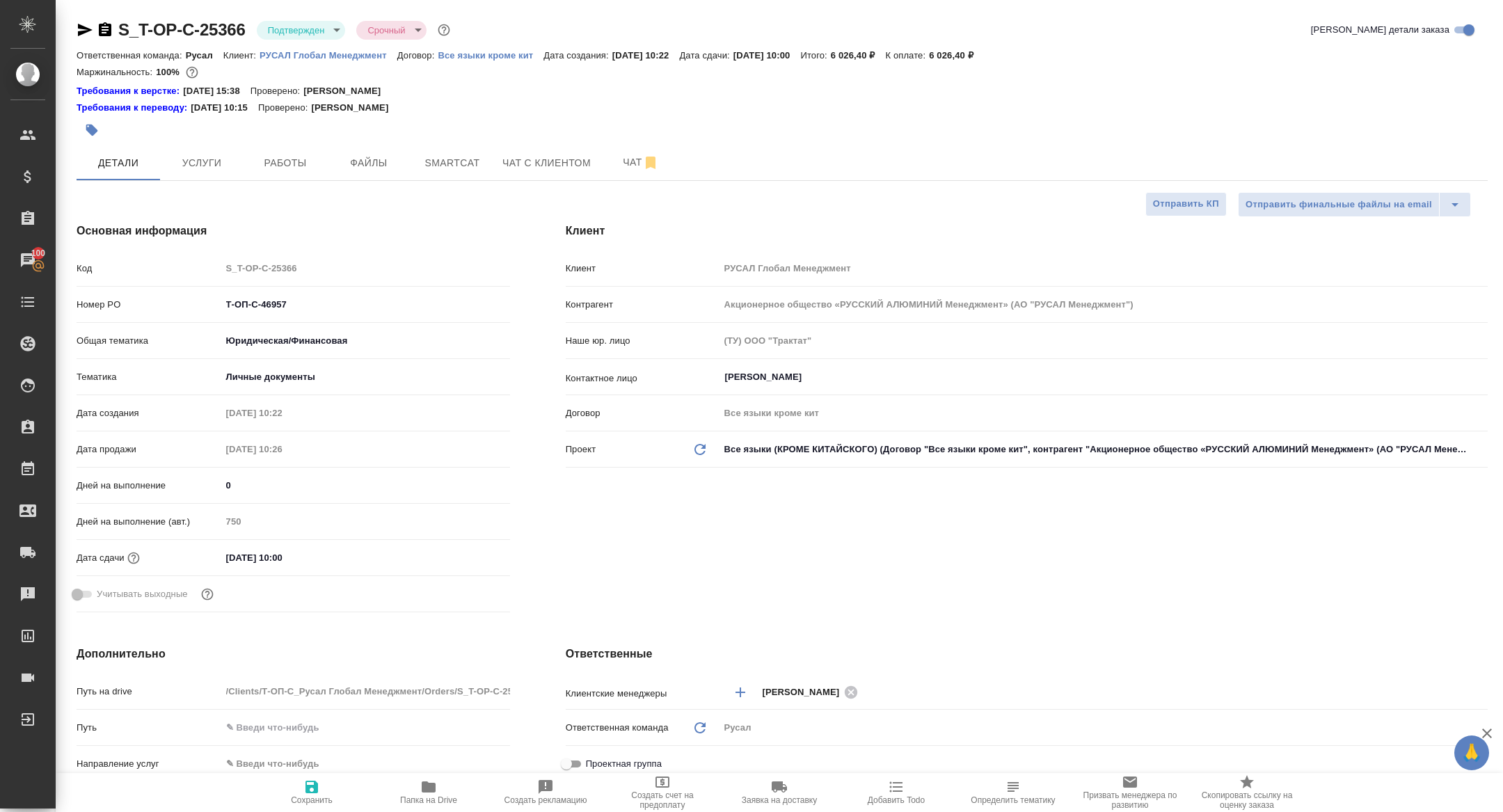
type textarea "x"
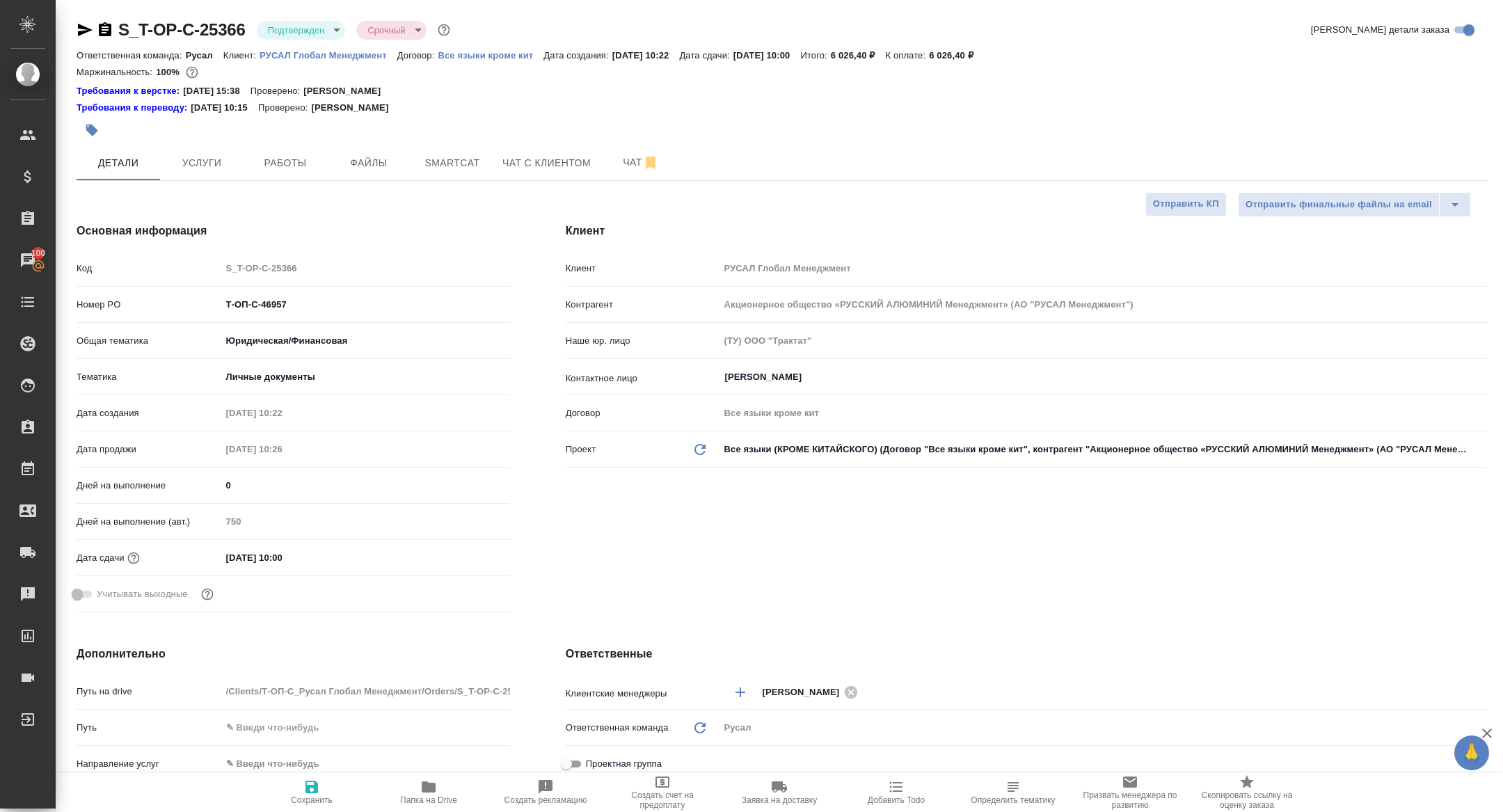
type textarea "x"
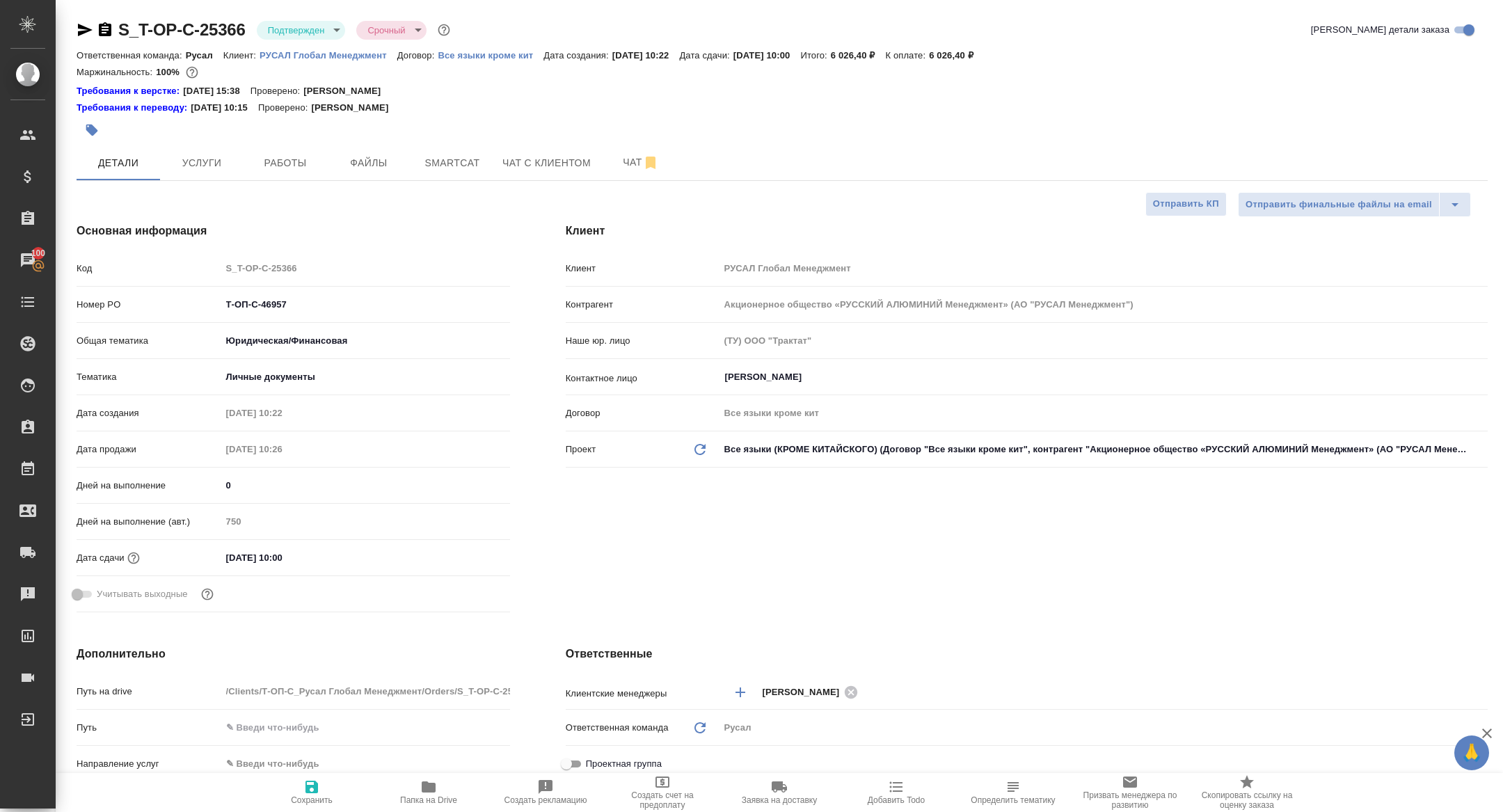
type textarea "x"
click at [97, 28] on icon "button" at bounding box center [105, 29] width 17 height 17
type textarea "x"
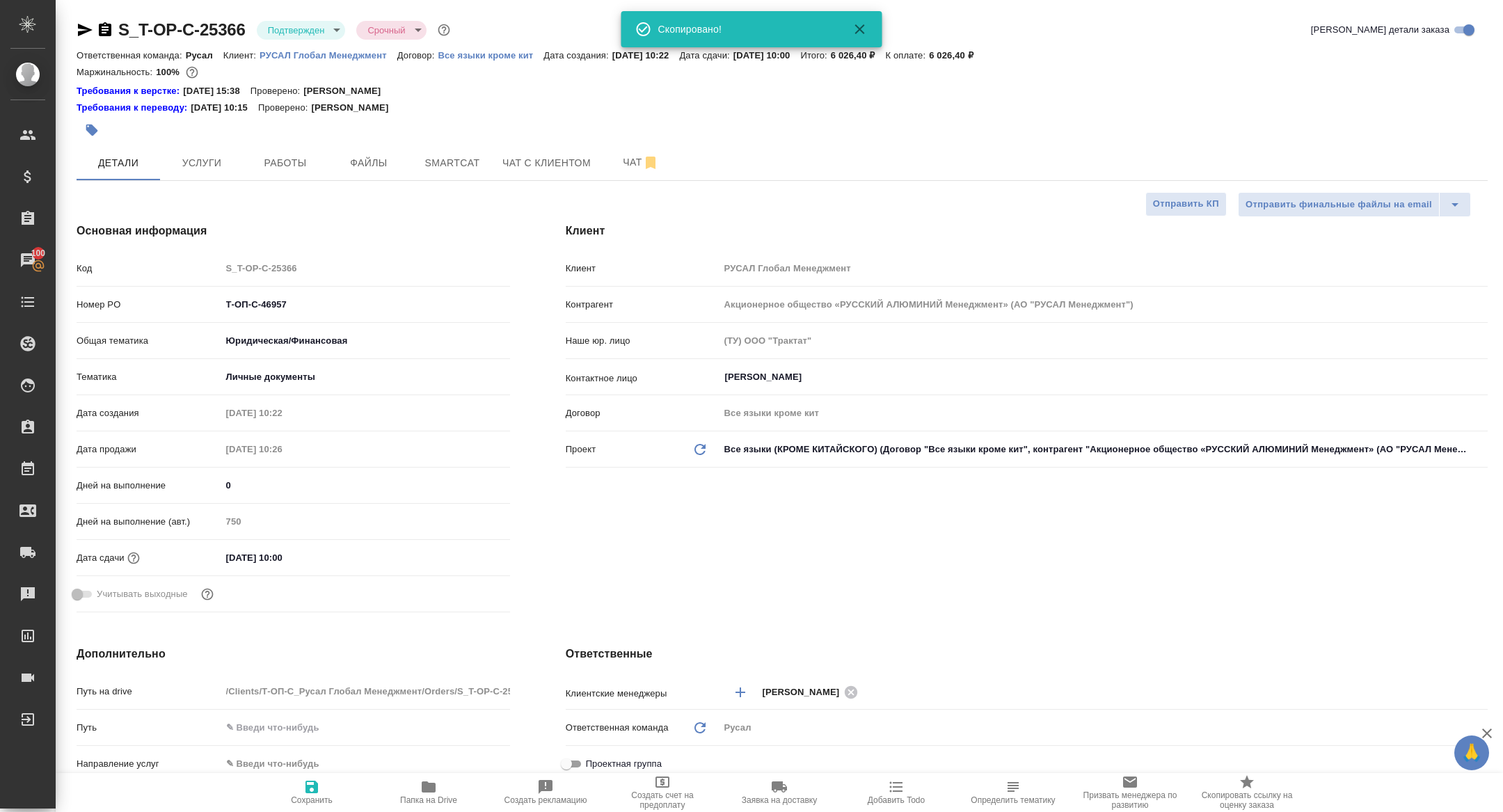
type textarea "x"
click at [197, 161] on span "Услуги" at bounding box center [202, 163] width 67 height 17
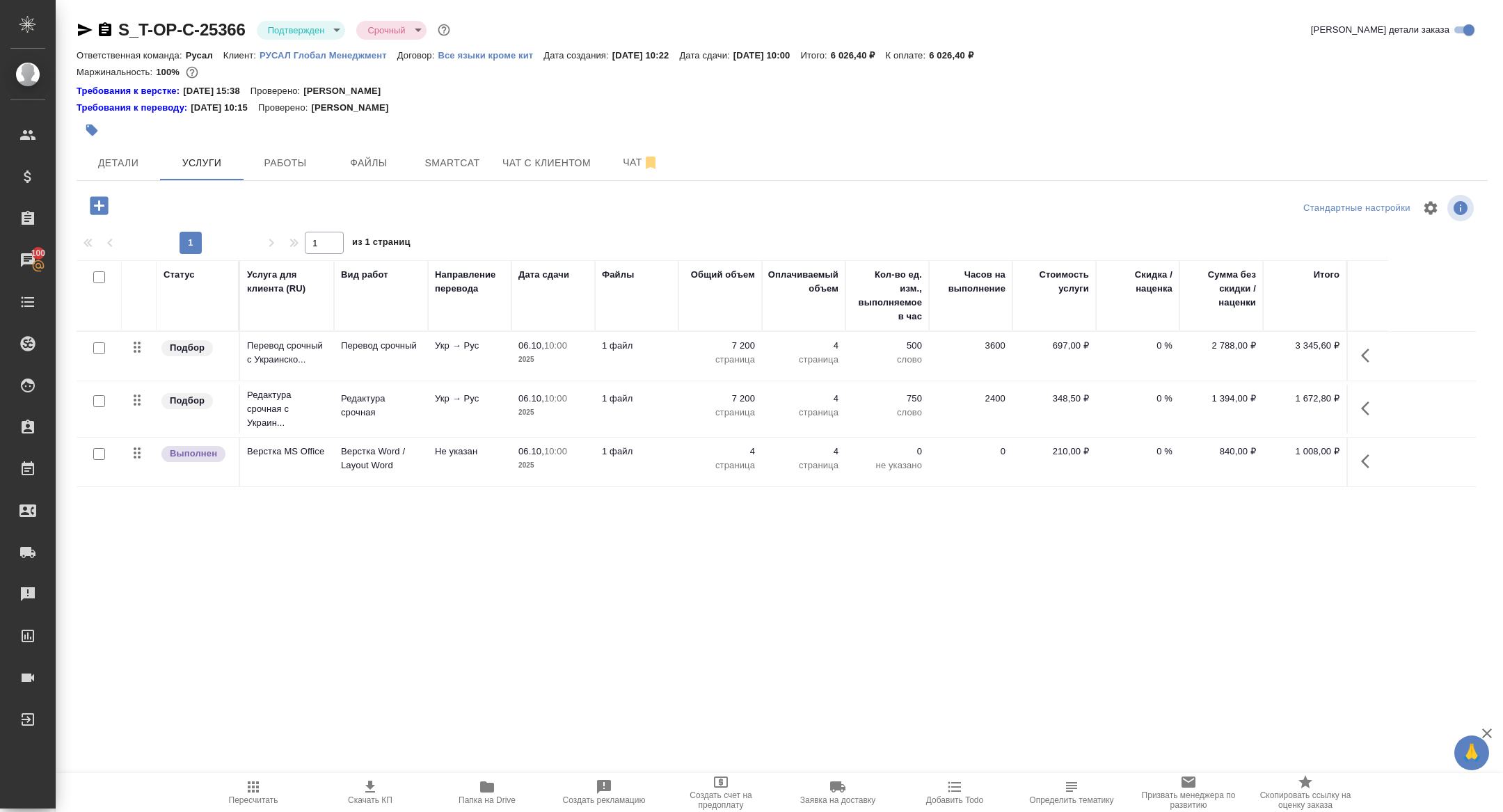
click at [104, 34] on icon "button" at bounding box center [105, 29] width 13 height 14
click at [271, 167] on span "Работы" at bounding box center [285, 163] width 67 height 17
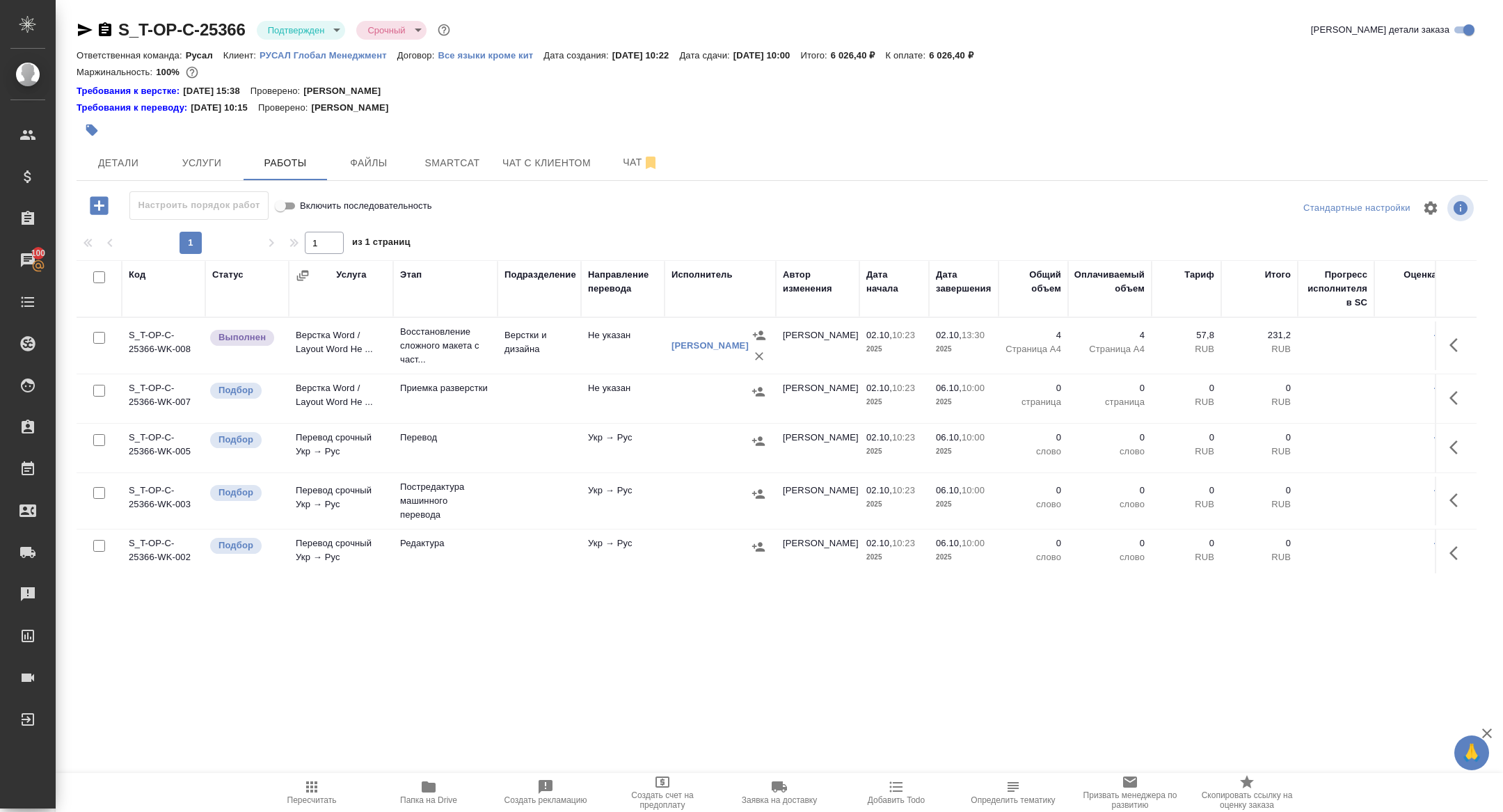
click at [95, 278] on input "checkbox" at bounding box center [98, 276] width 12 height 12
checkbox input "true"
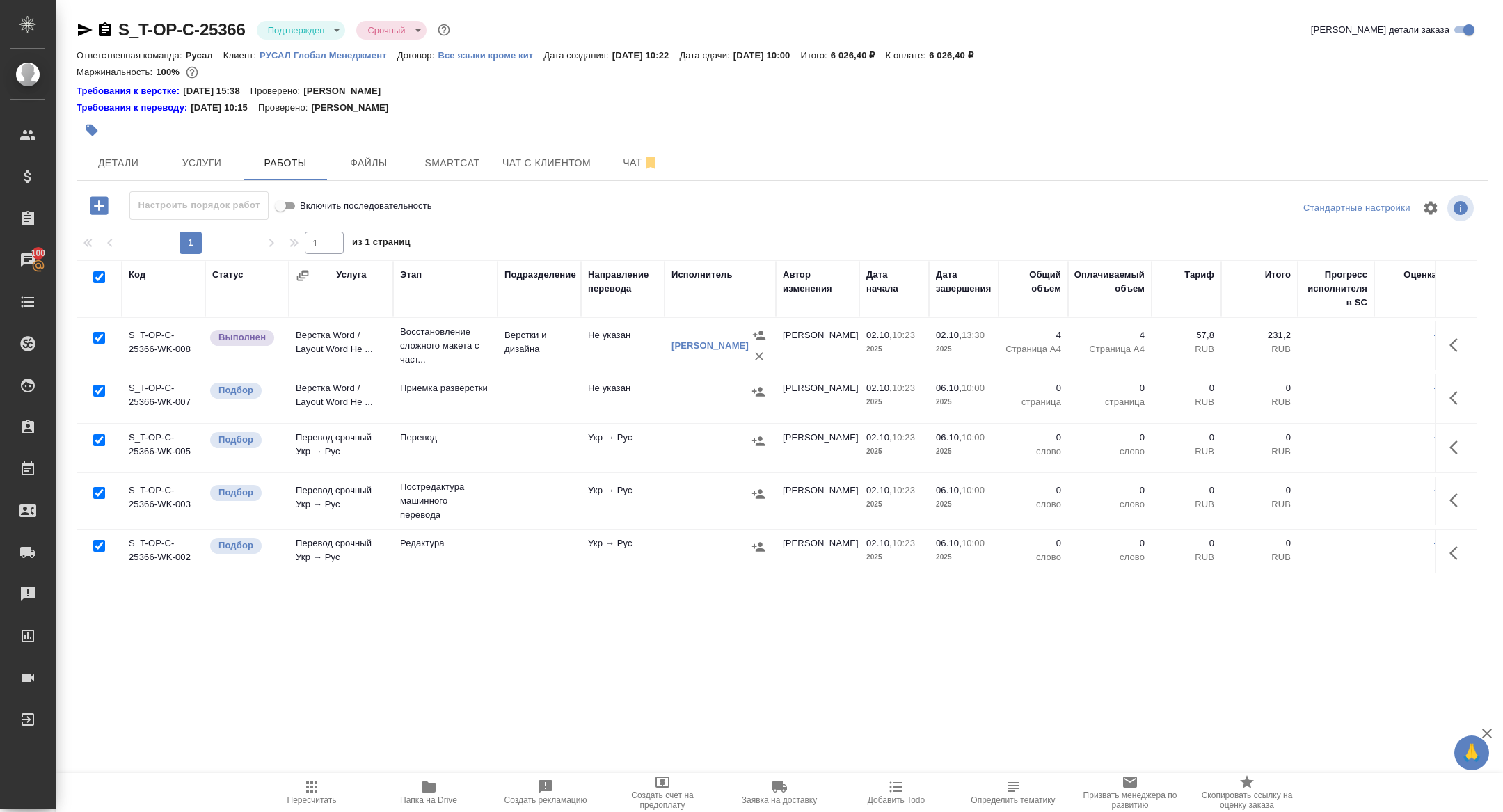
checkbox input "true"
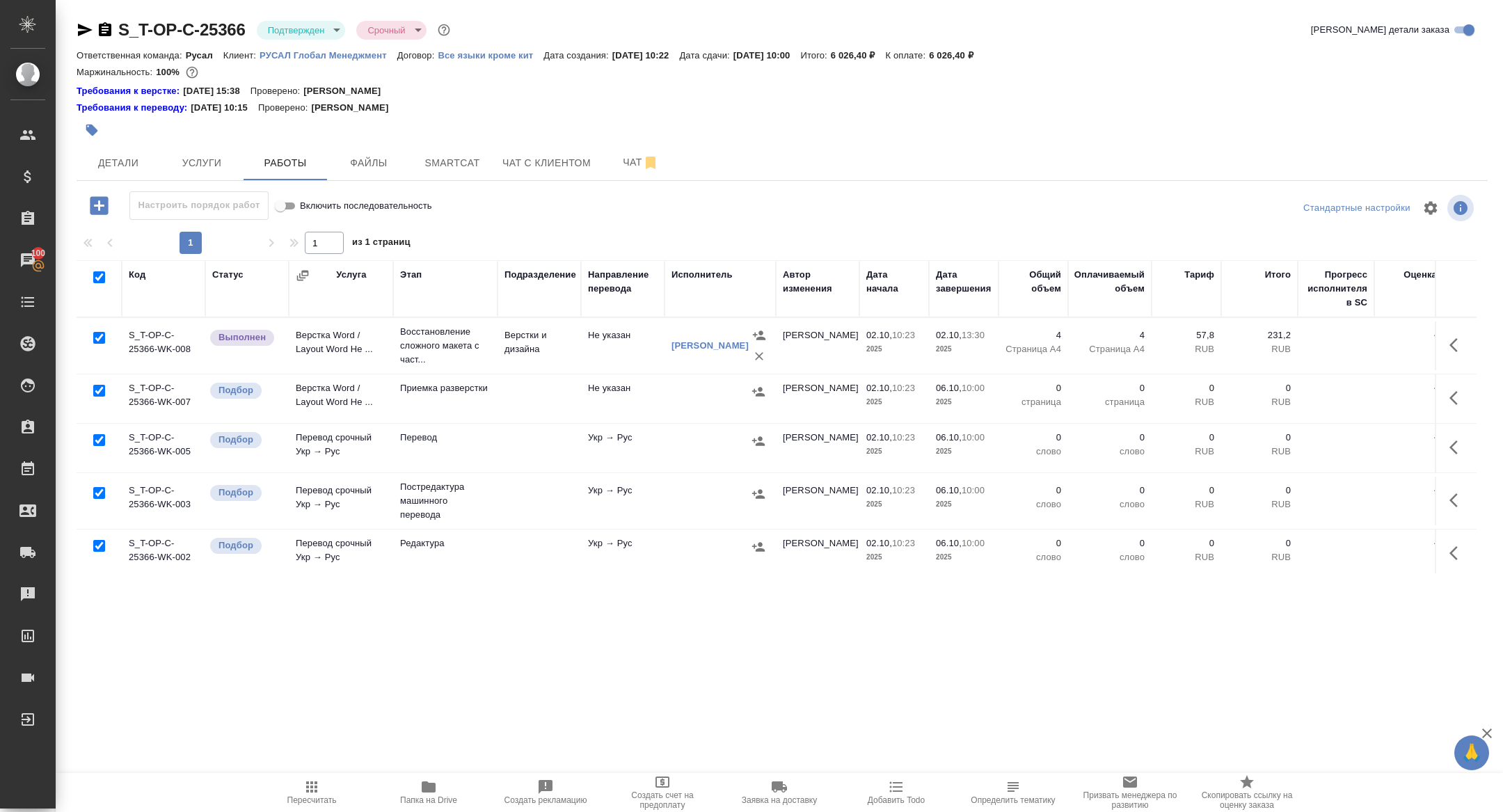
checkbox input "true"
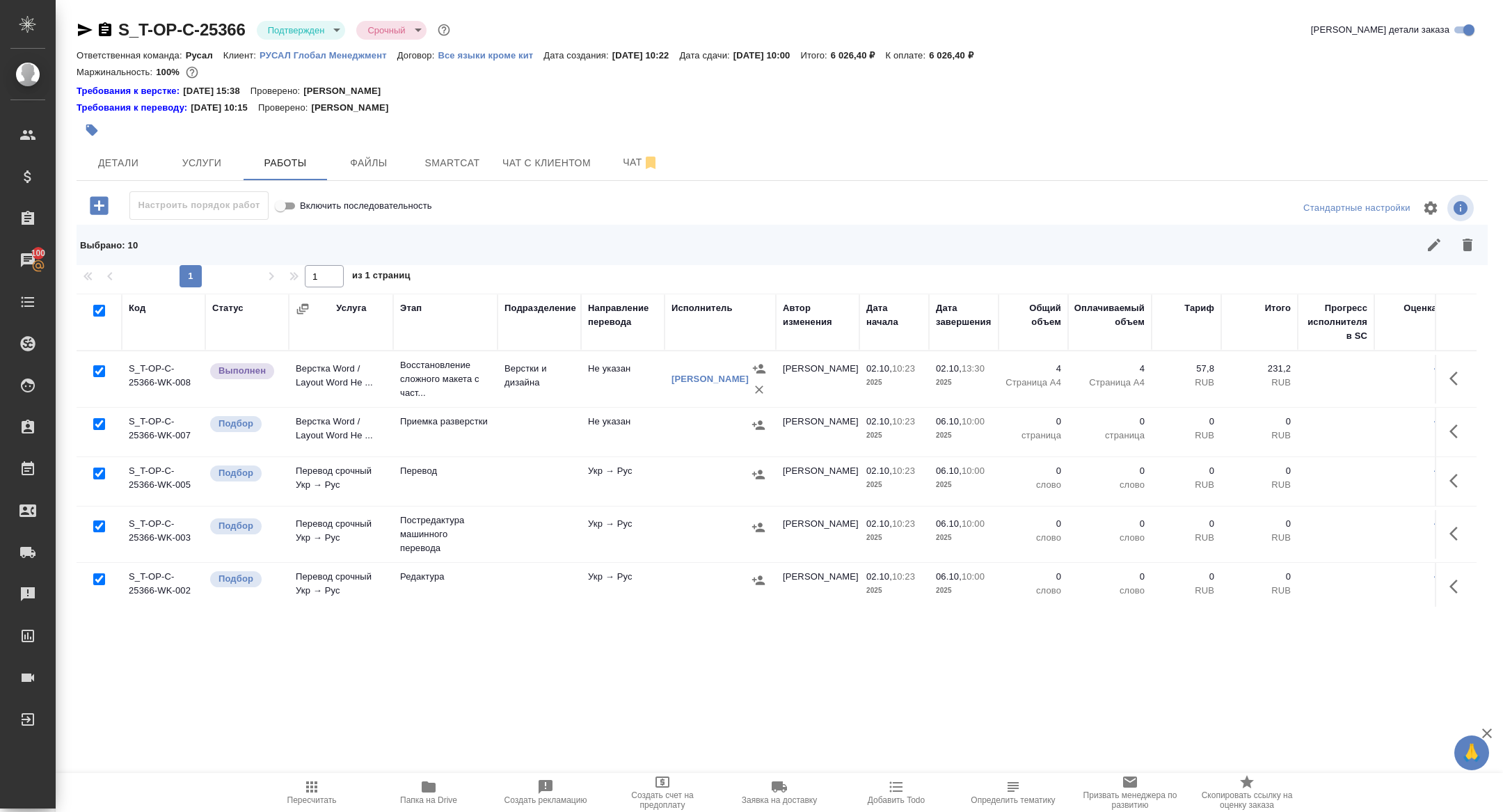
click at [95, 366] on input "checkbox" at bounding box center [98, 371] width 12 height 12
checkbox input "false"
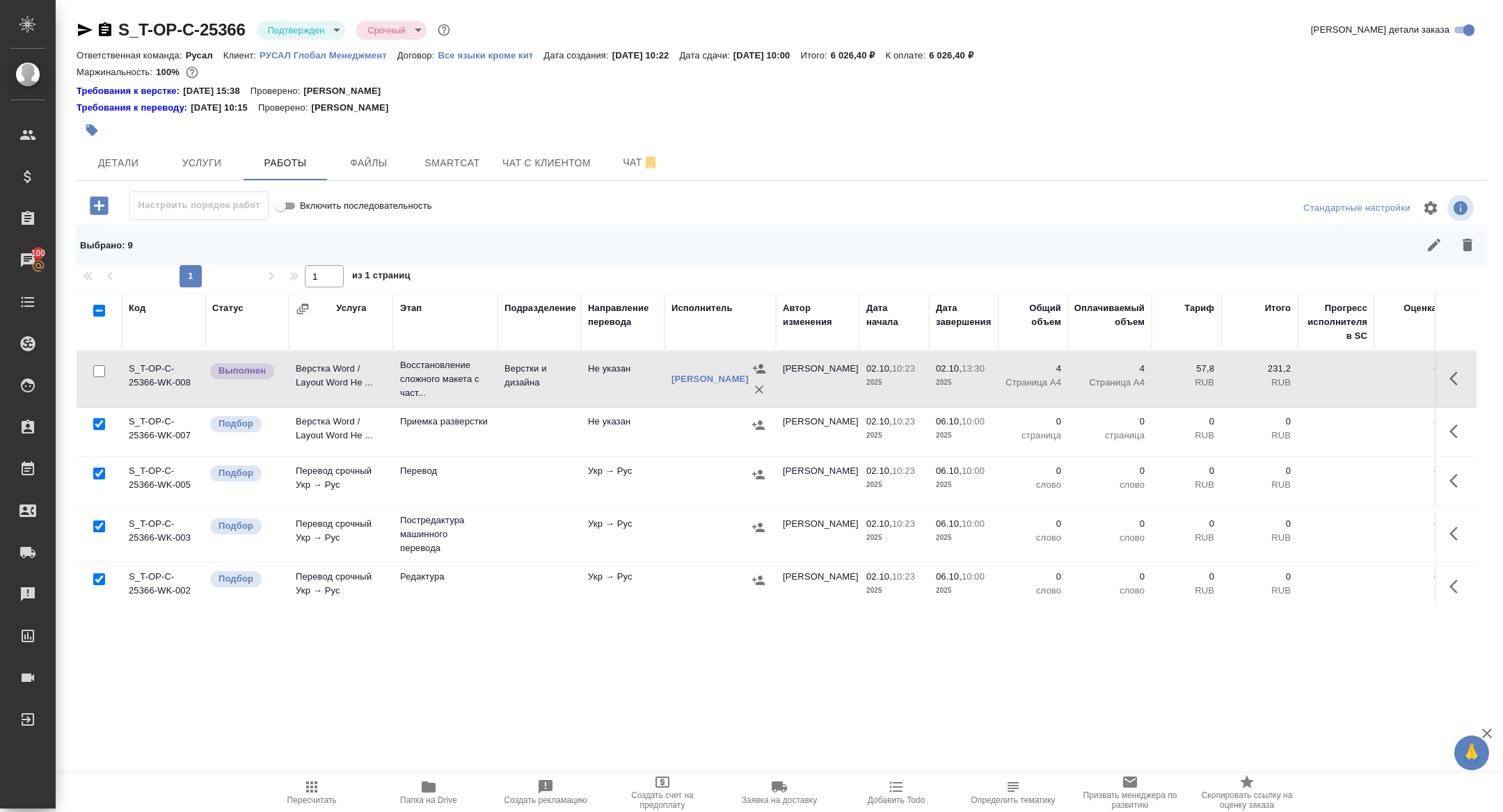
click at [93, 527] on input "checkbox" at bounding box center [98, 526] width 12 height 12
checkbox input "false"
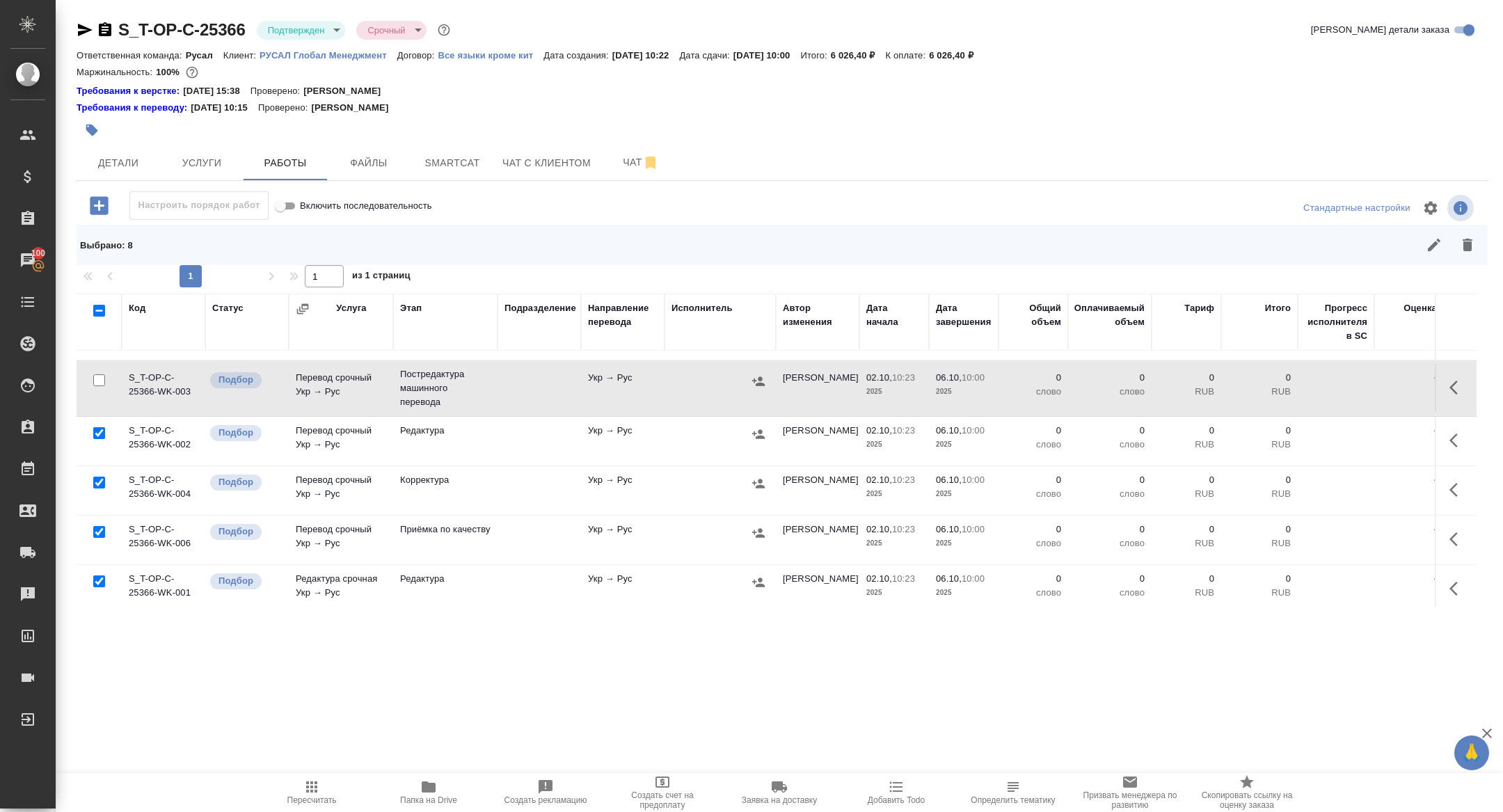
scroll to position [250, 0]
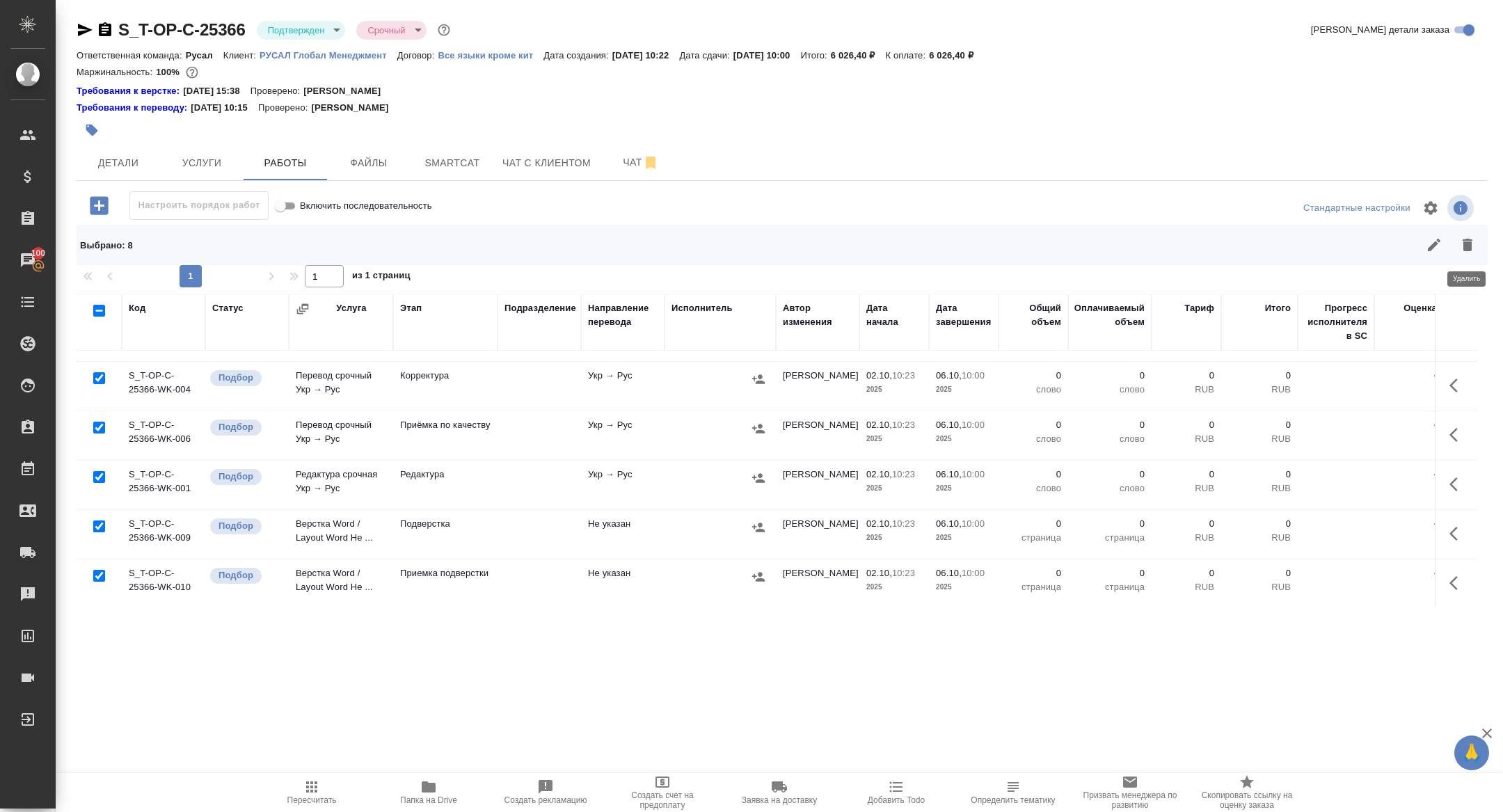
click at [1472, 247] on icon "button" at bounding box center [1467, 244] width 17 height 17
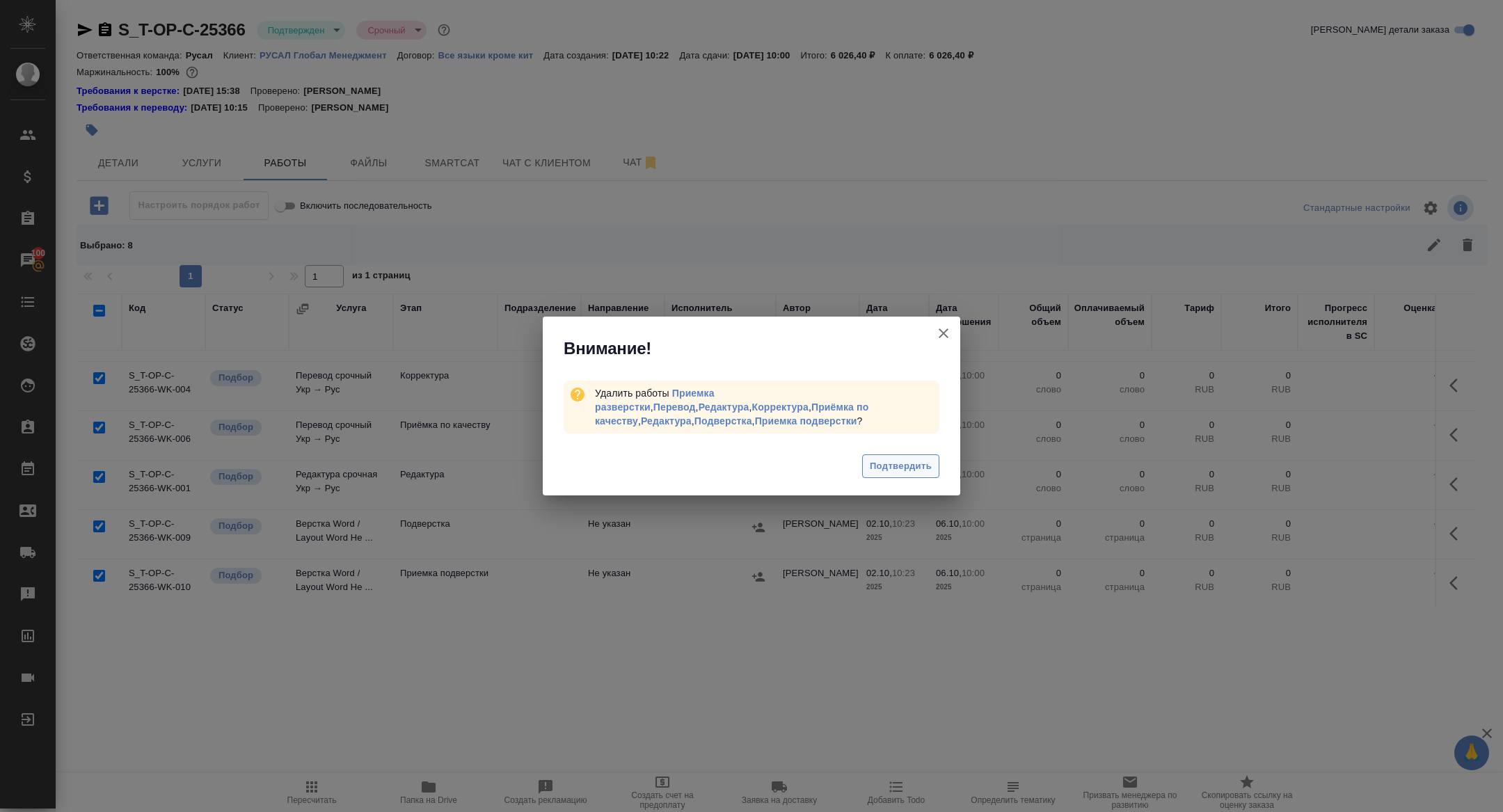
click at [915, 462] on span "Подтвердить" at bounding box center [900, 466] width 62 height 16
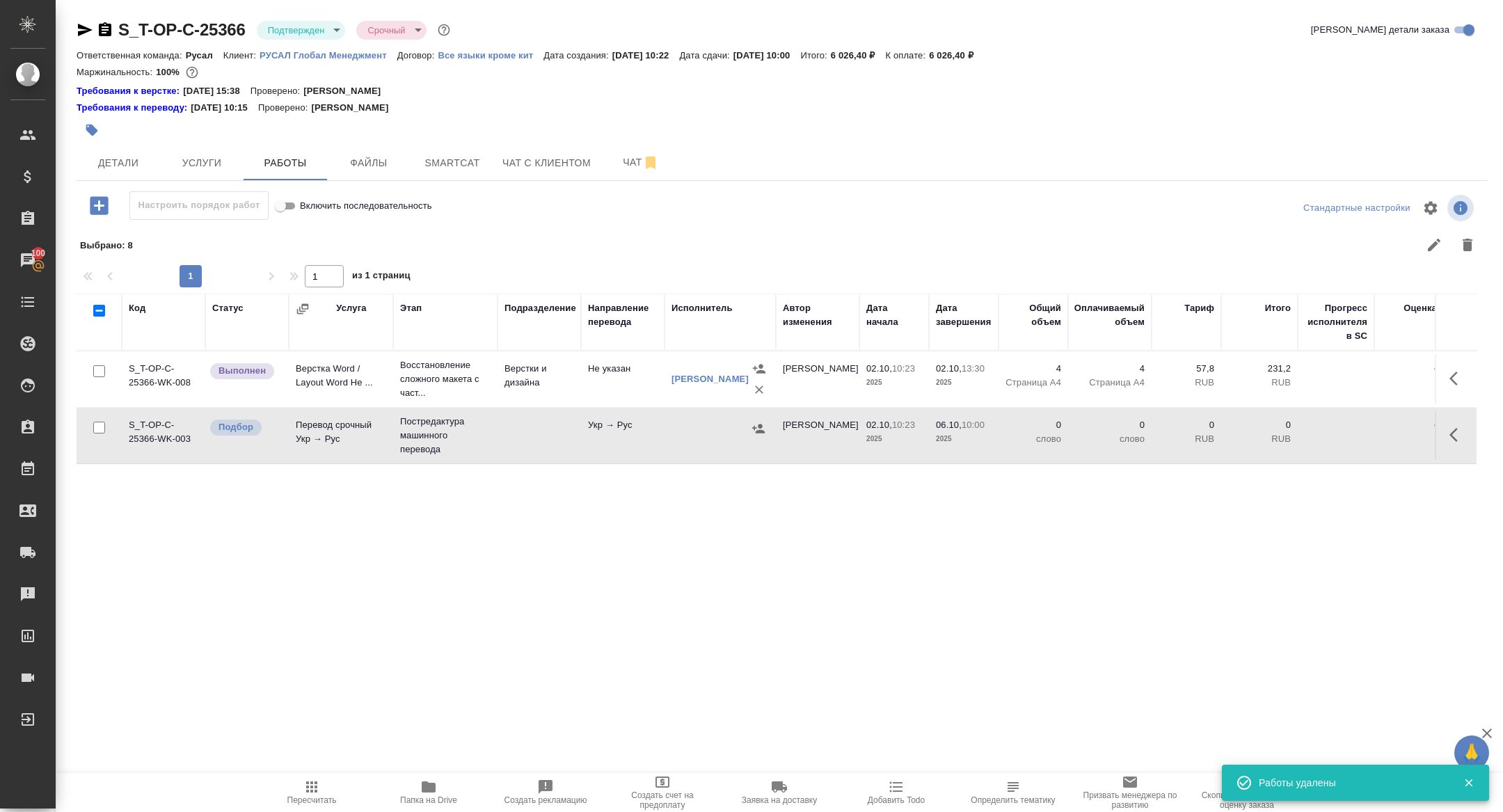
scroll to position [0, 0]
click at [1455, 448] on button "button" at bounding box center [1457, 435] width 33 height 33
click at [1355, 432] on icon "button" at bounding box center [1355, 435] width 13 height 13
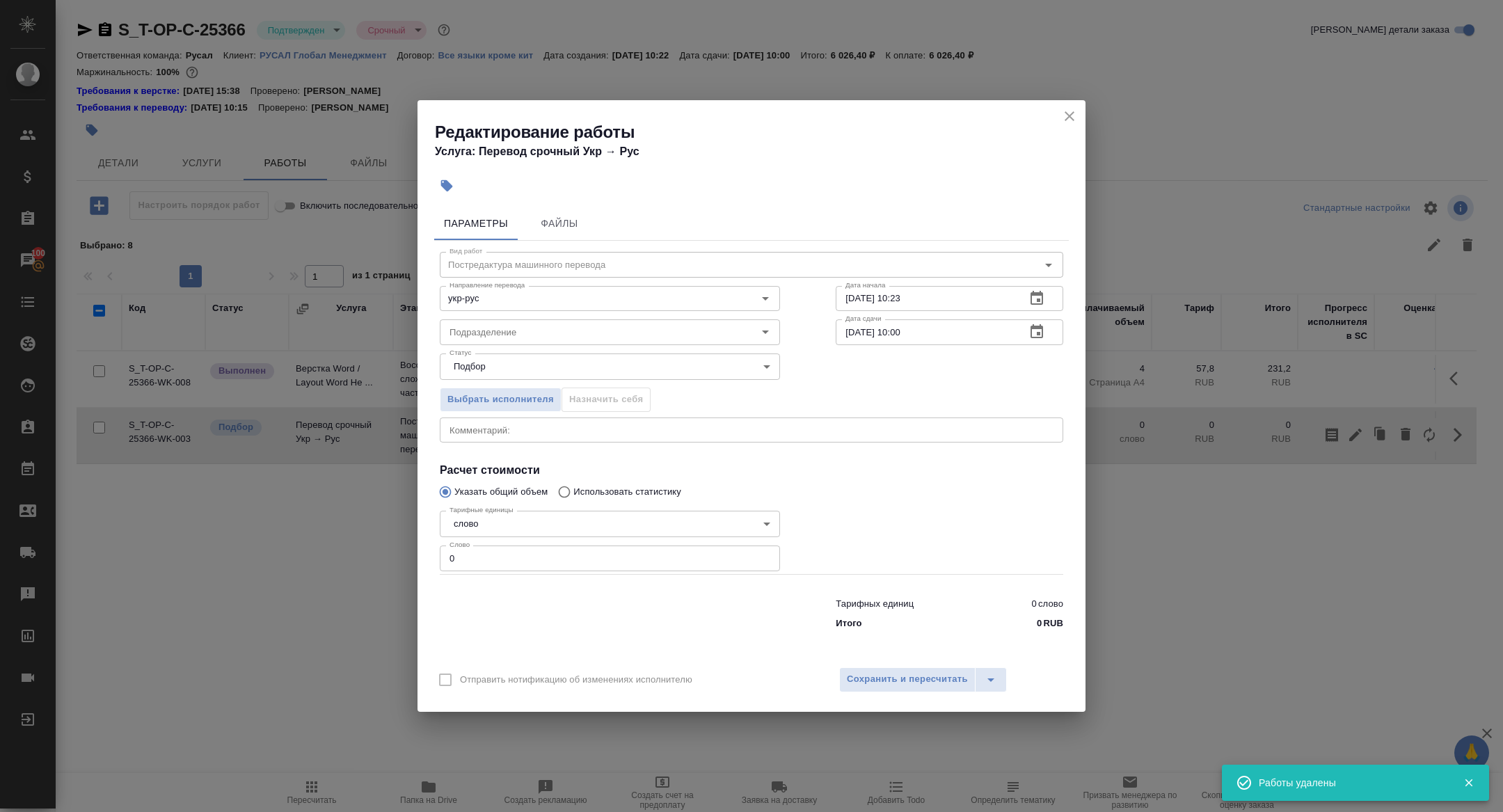
drag, startPoint x: 462, startPoint y: 564, endPoint x: 380, endPoint y: 556, distance: 82.4
click at [380, 556] on div "Редактирование работы Услуга: Перевод срочный Укр → Рус Параметры Файлы Вид раб…" at bounding box center [752, 406] width 1503 height 812
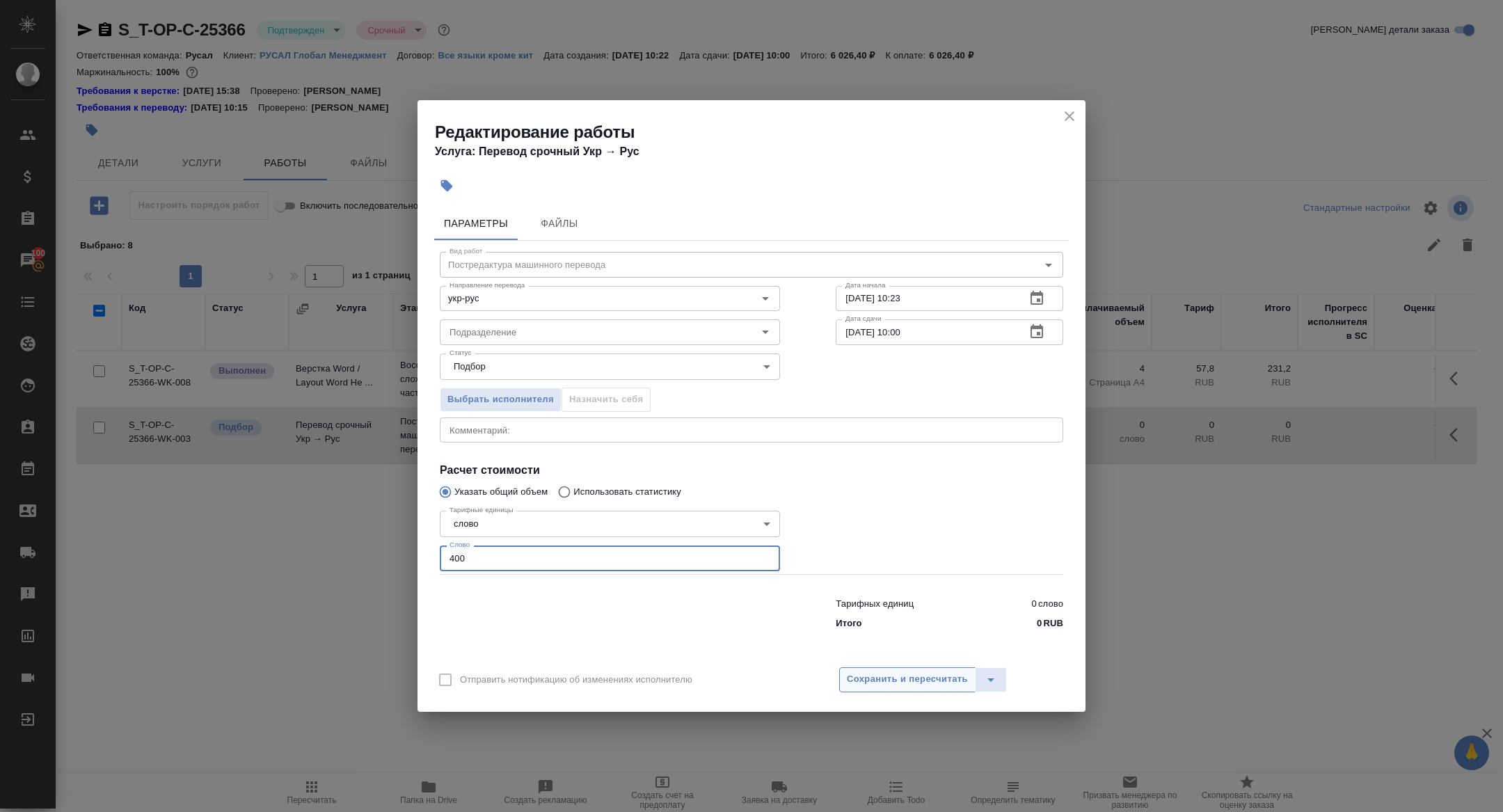
type input "400"
click at [872, 681] on span "Сохранить и пересчитать" at bounding box center [907, 679] width 121 height 16
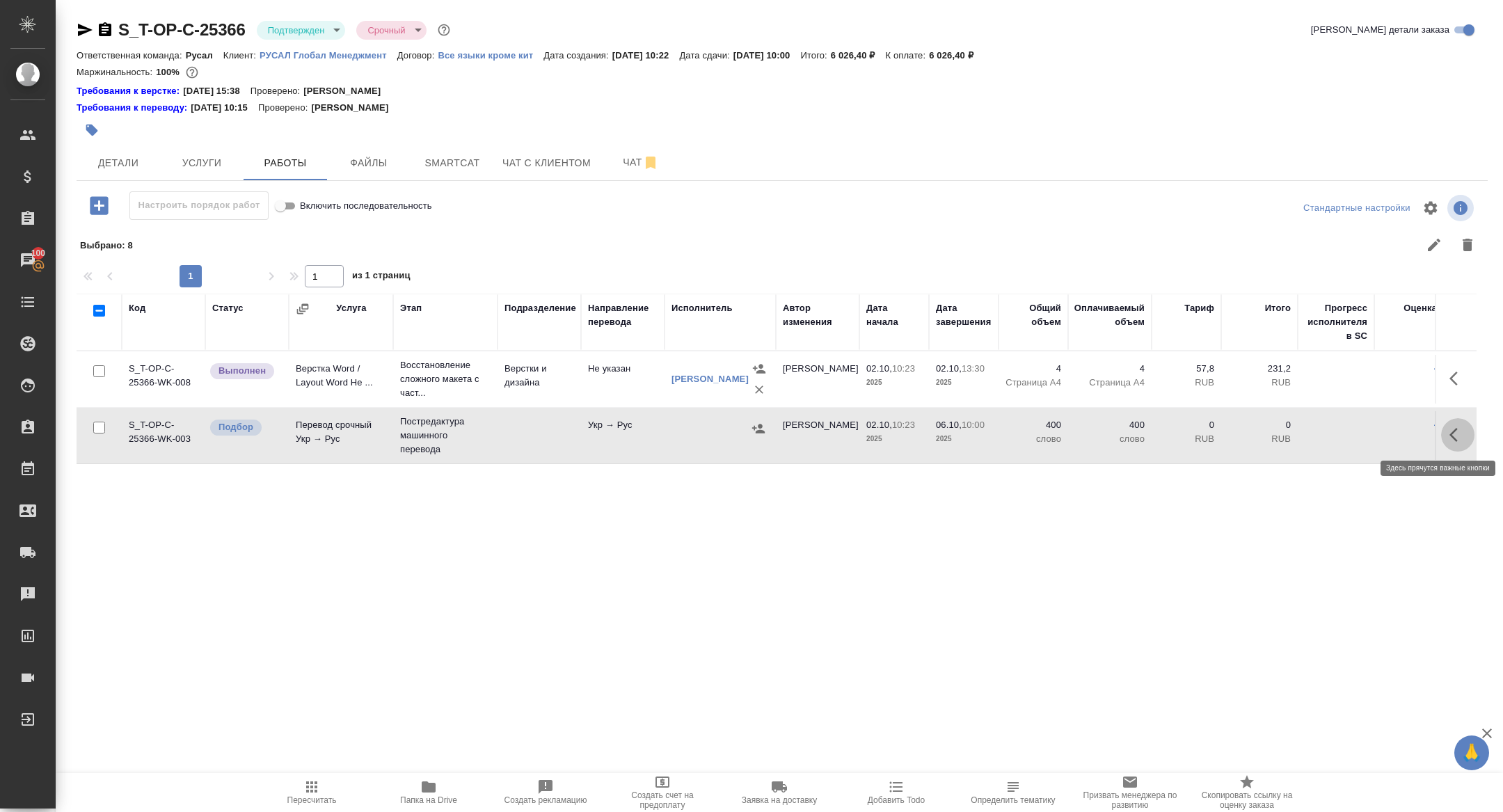
click at [1460, 426] on icon "button" at bounding box center [1457, 434] width 17 height 17
click at [1355, 432] on icon "button" at bounding box center [1355, 435] width 13 height 13
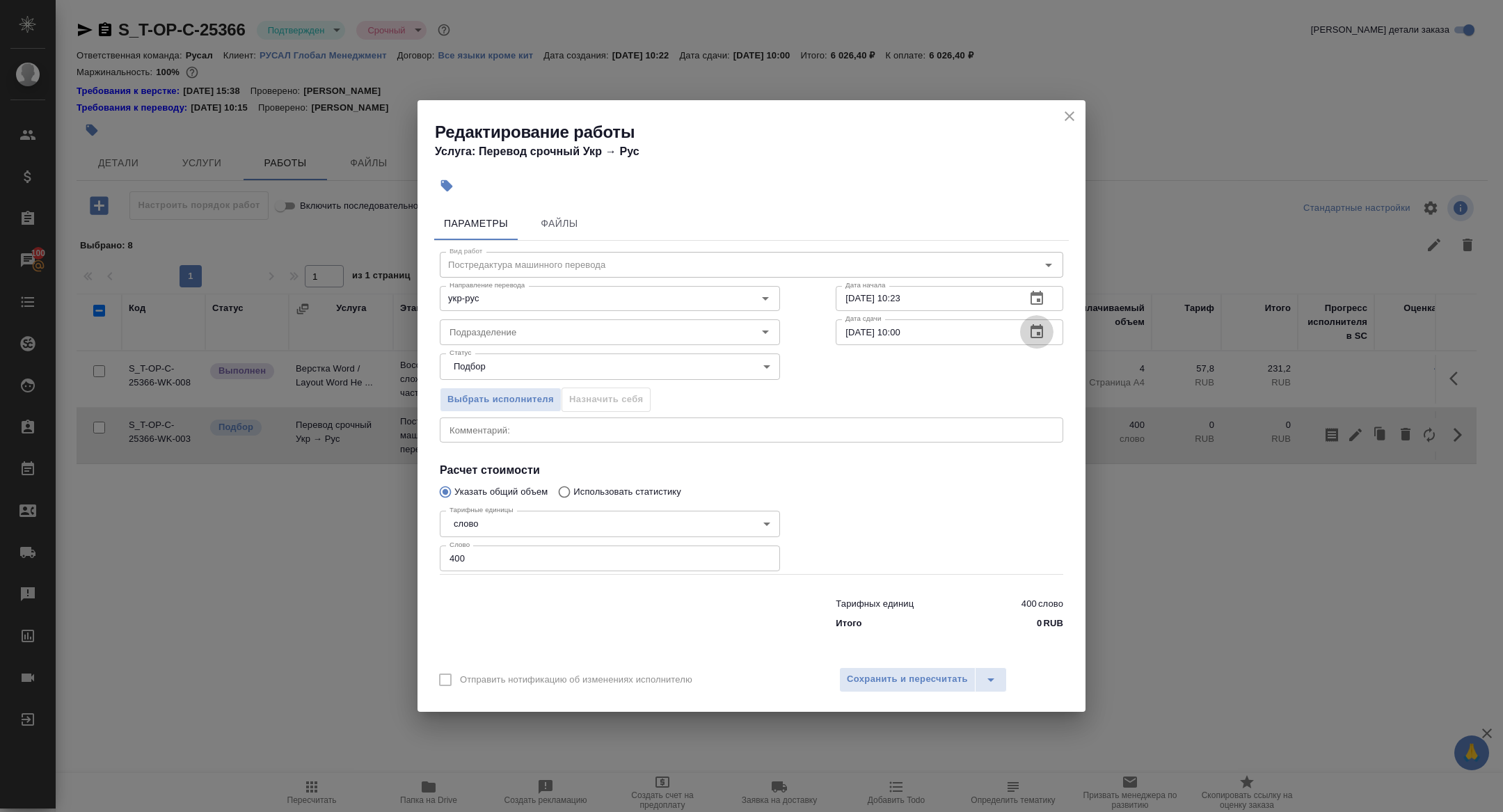
click at [1032, 330] on icon "button" at bounding box center [1036, 332] width 17 height 17
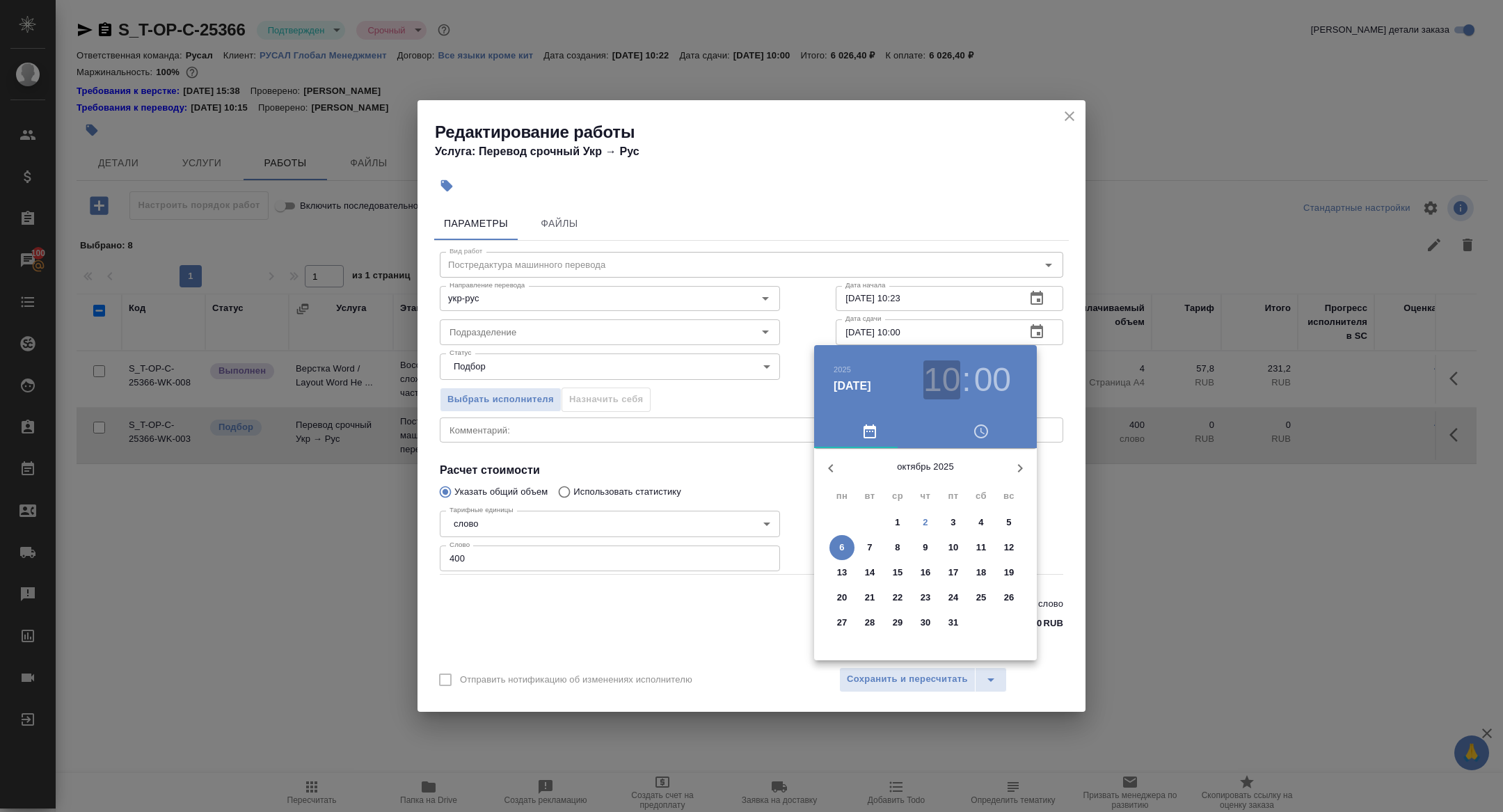
click at [954, 382] on h3 "10" at bounding box center [941, 379] width 37 height 39
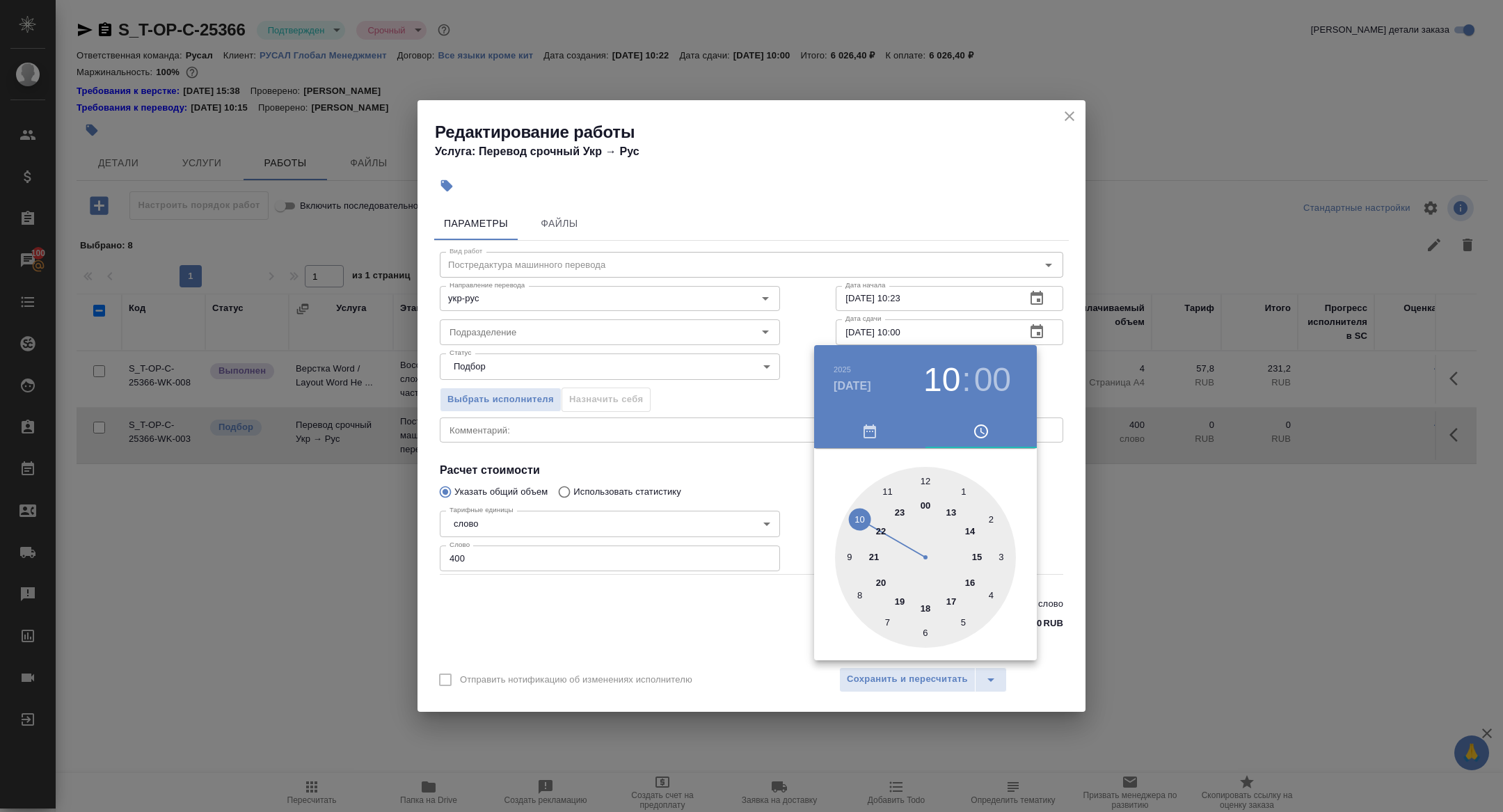
click at [844, 554] on div at bounding box center [926, 558] width 181 height 181
type input "06.10.2025 09:00"
click at [714, 491] on div at bounding box center [752, 406] width 1503 height 812
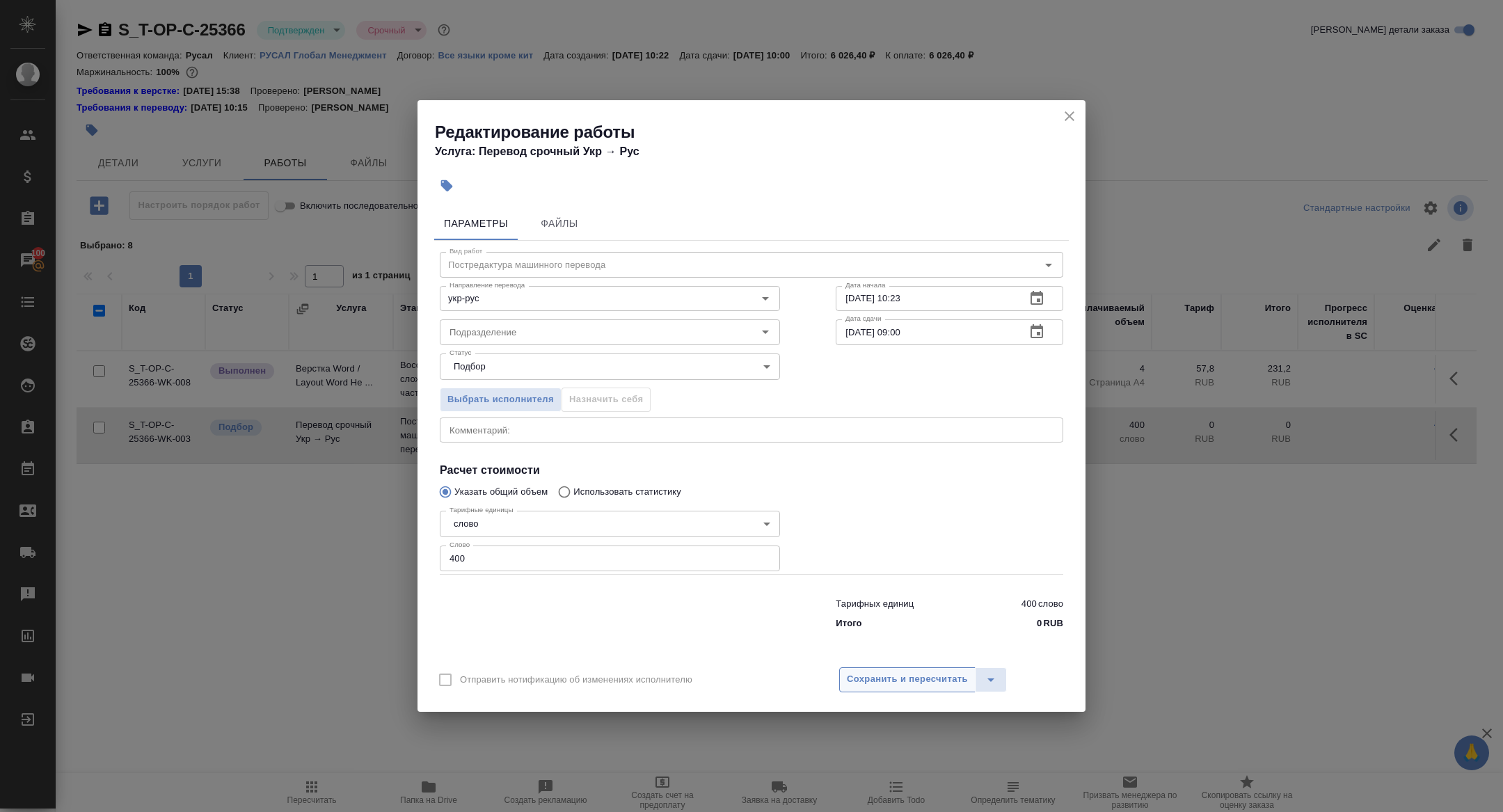
click at [911, 676] on span "Сохранить и пересчитать" at bounding box center [907, 679] width 121 height 16
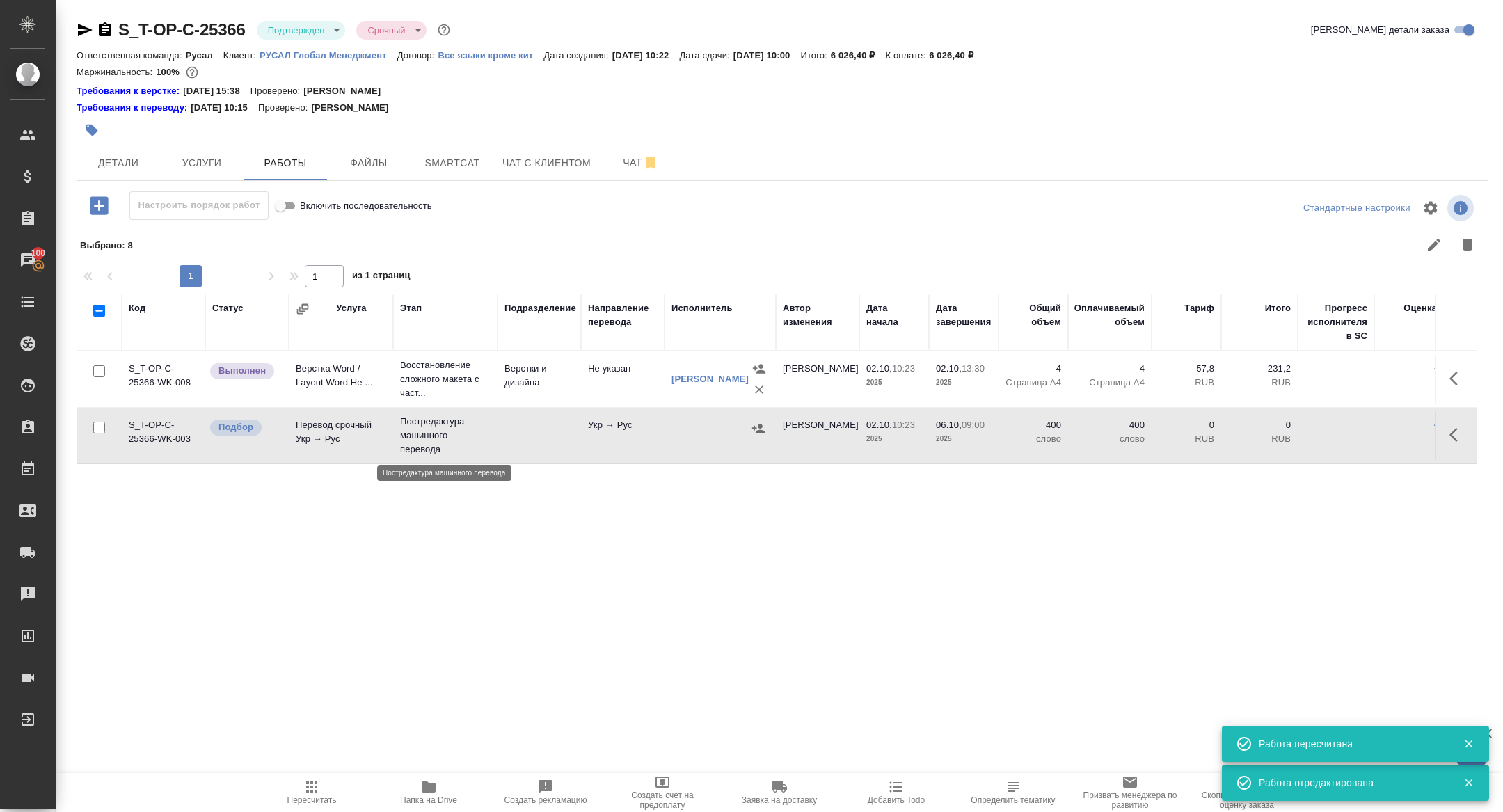
click at [420, 430] on p "Постредактура машинного перевода" at bounding box center [445, 435] width 91 height 42
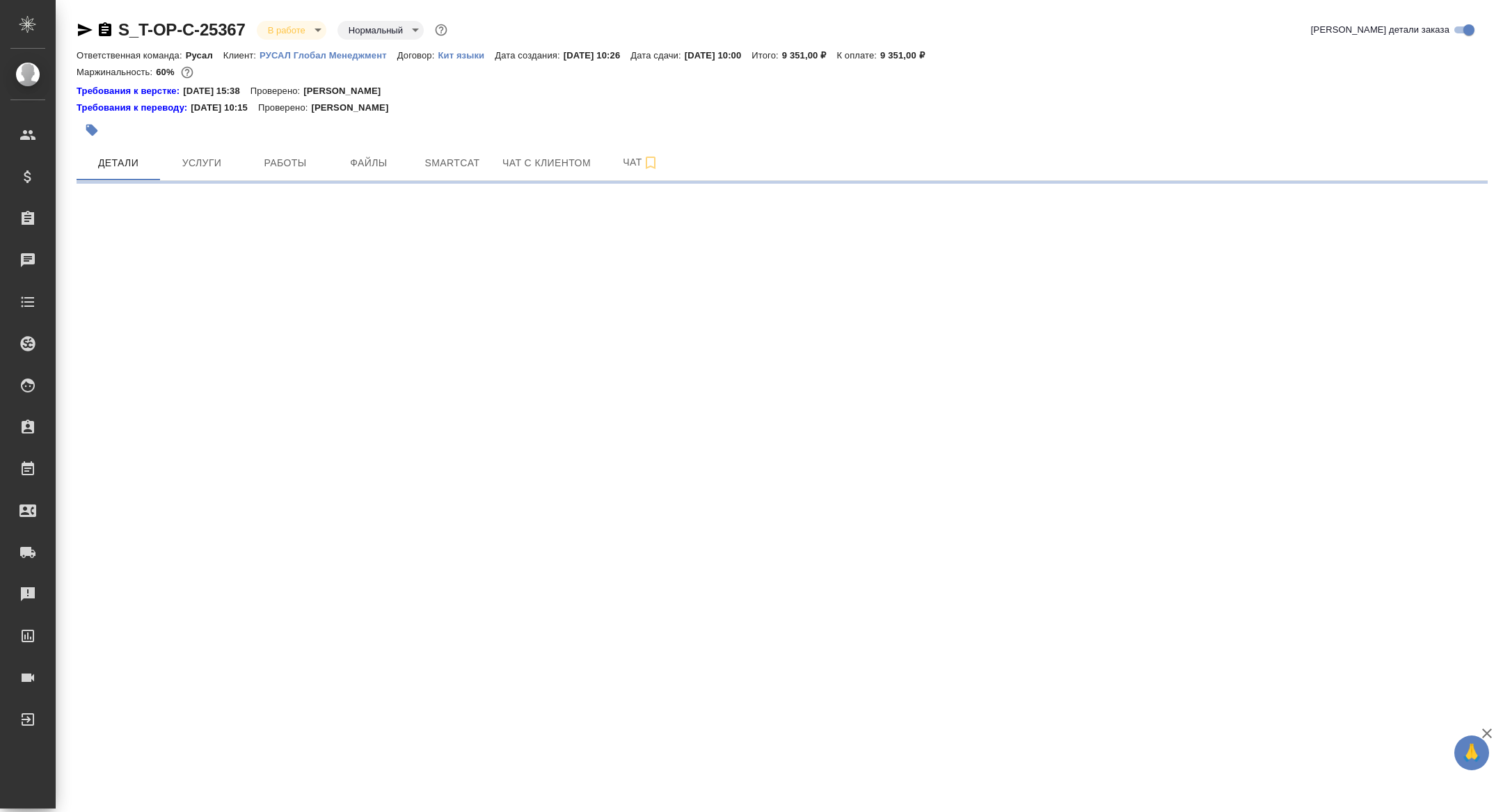
select select "RU"
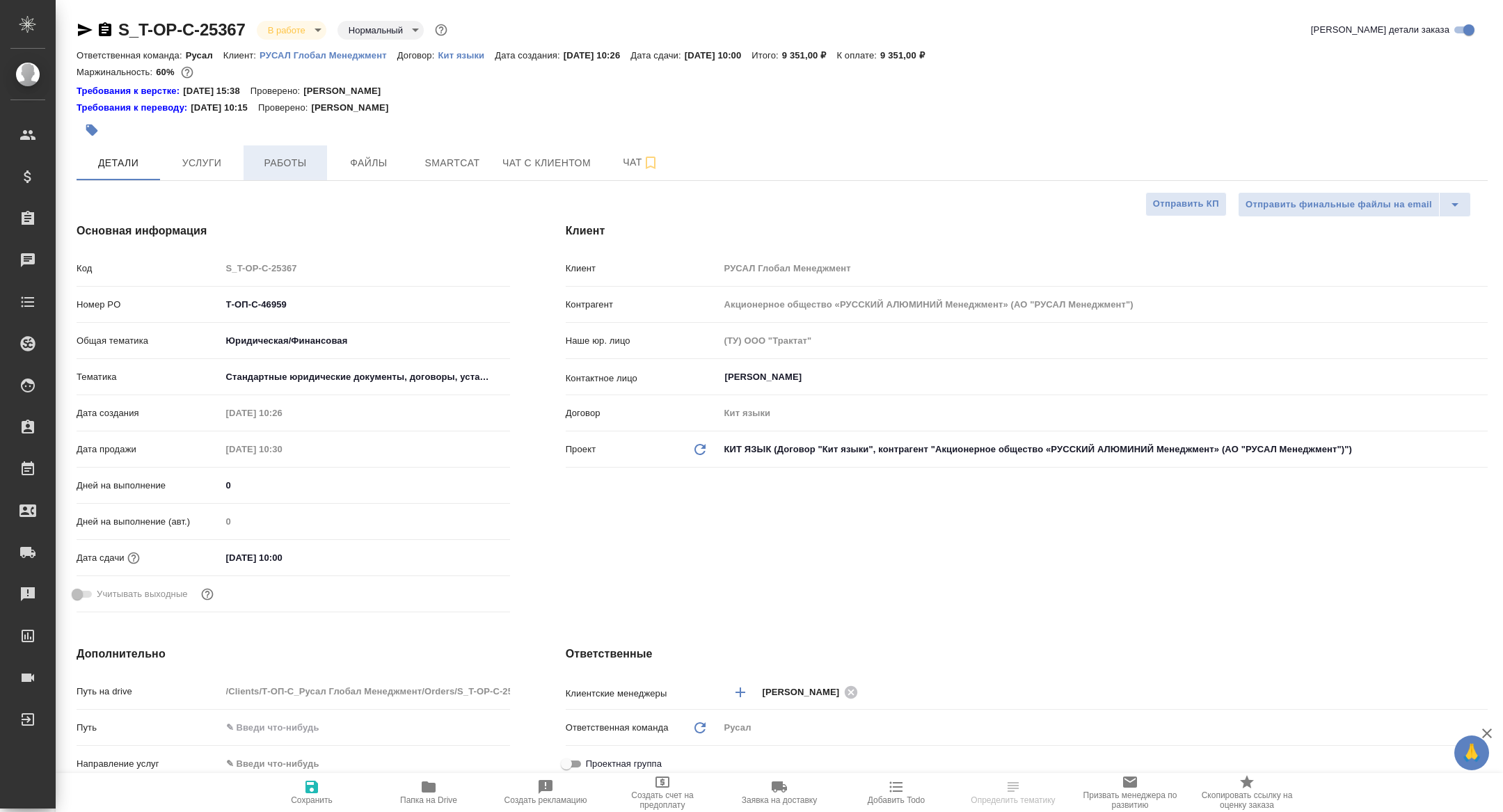
type textarea "x"
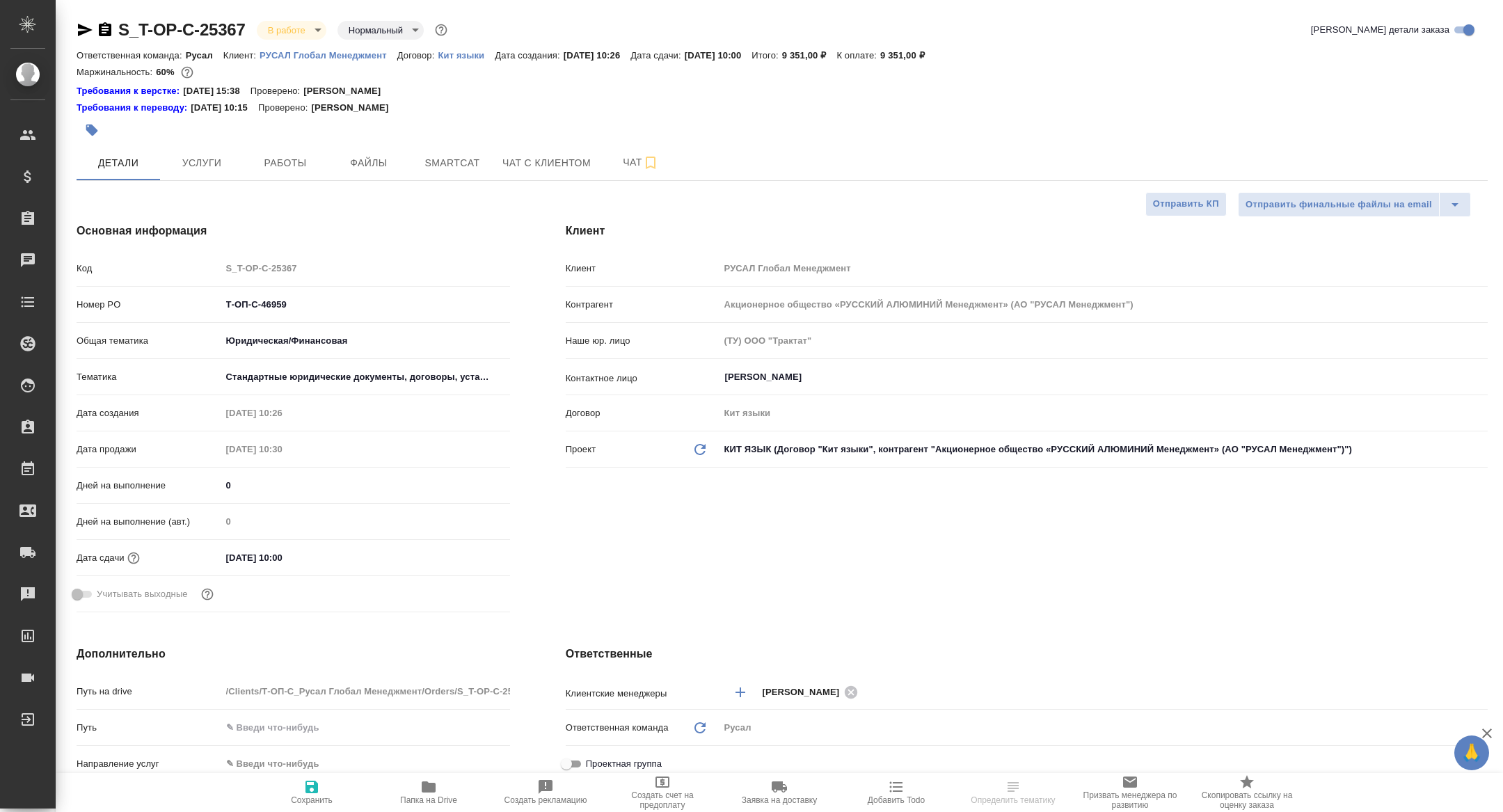
type textarea "x"
click at [267, 144] on div at bounding box center [547, 130] width 941 height 31
type textarea "x"
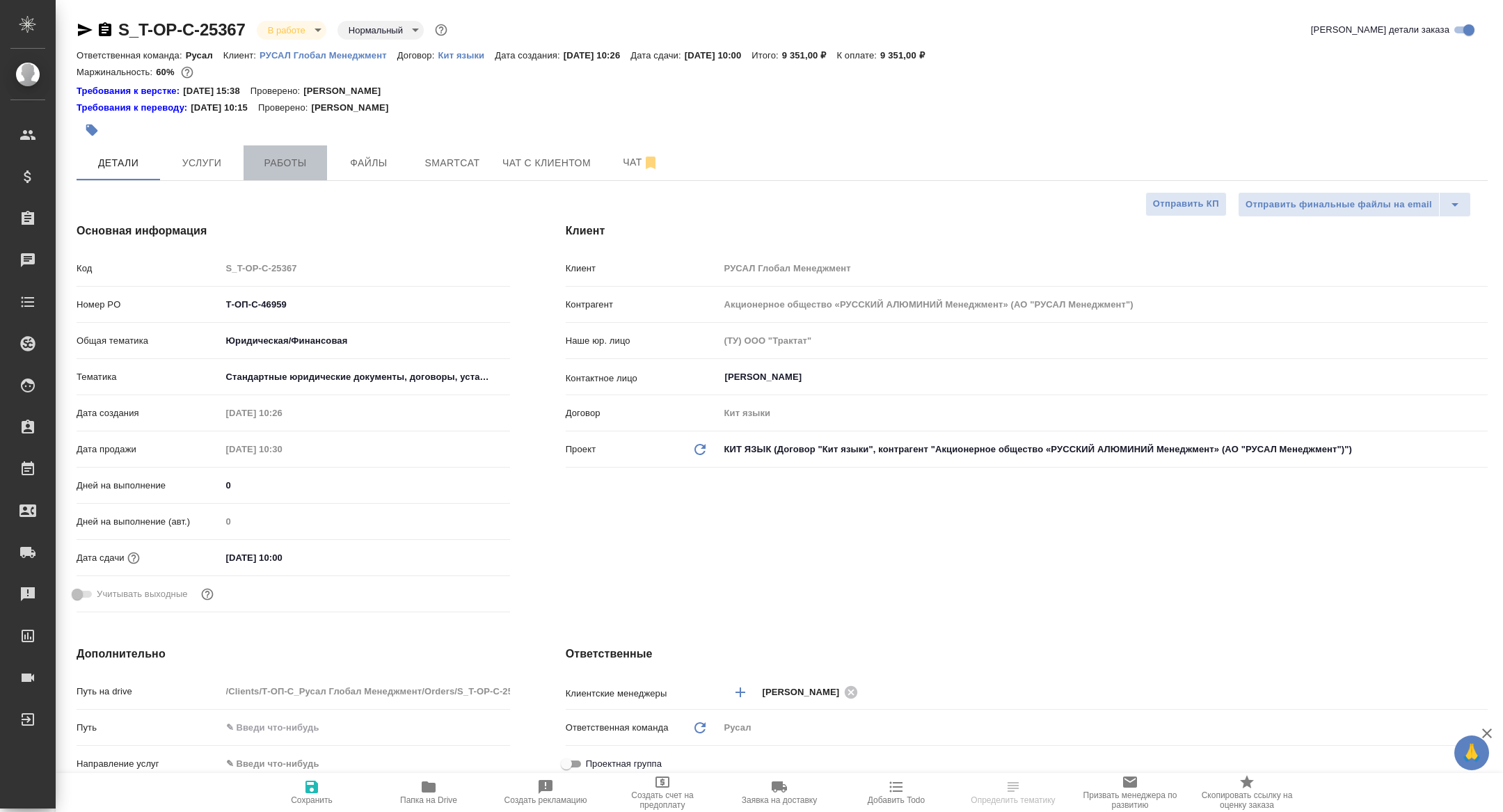
click at [274, 147] on button "Работы" at bounding box center [285, 163] width 84 height 35
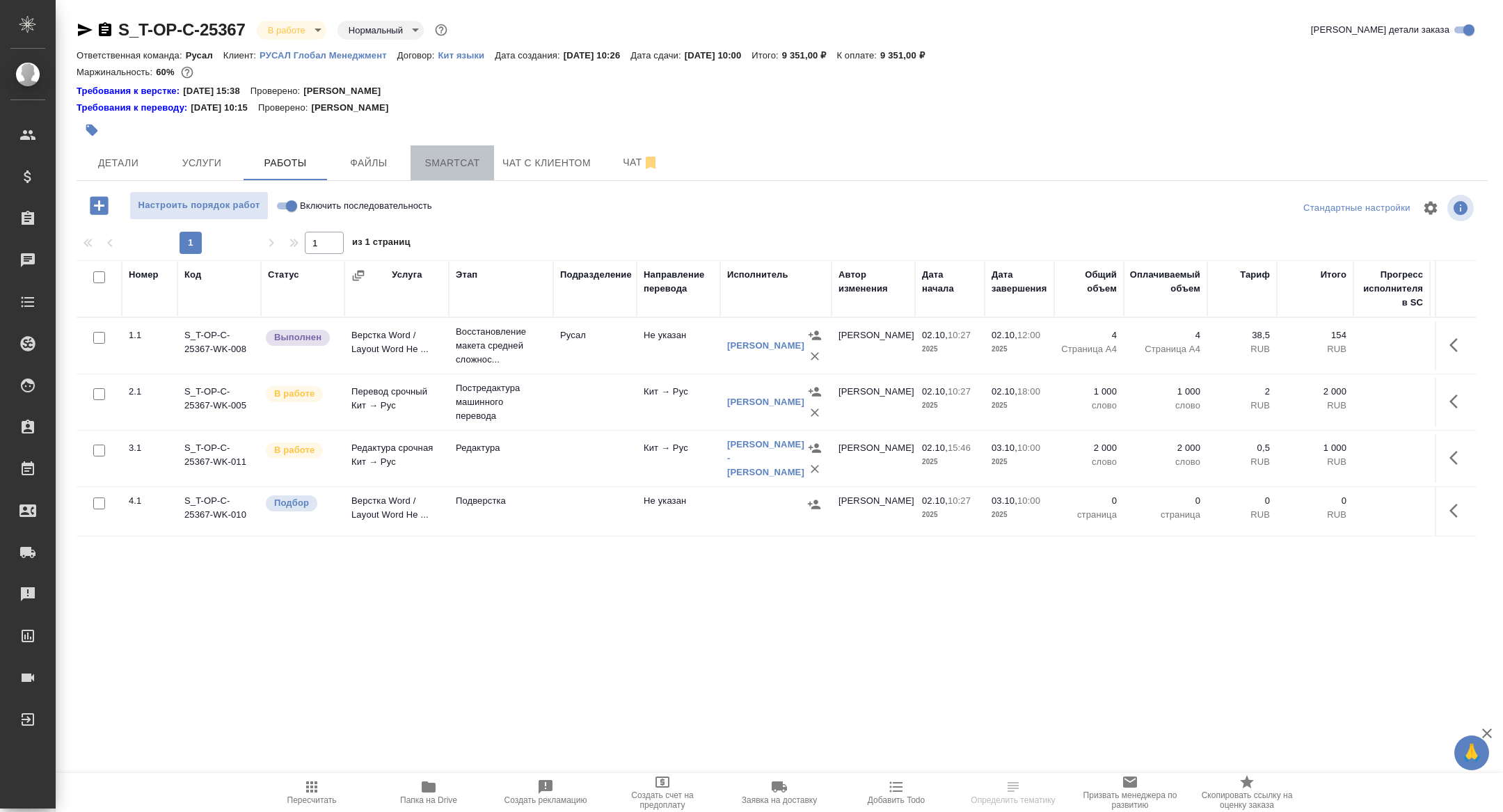
click at [443, 154] on button "Smartcat" at bounding box center [452, 163] width 84 height 35
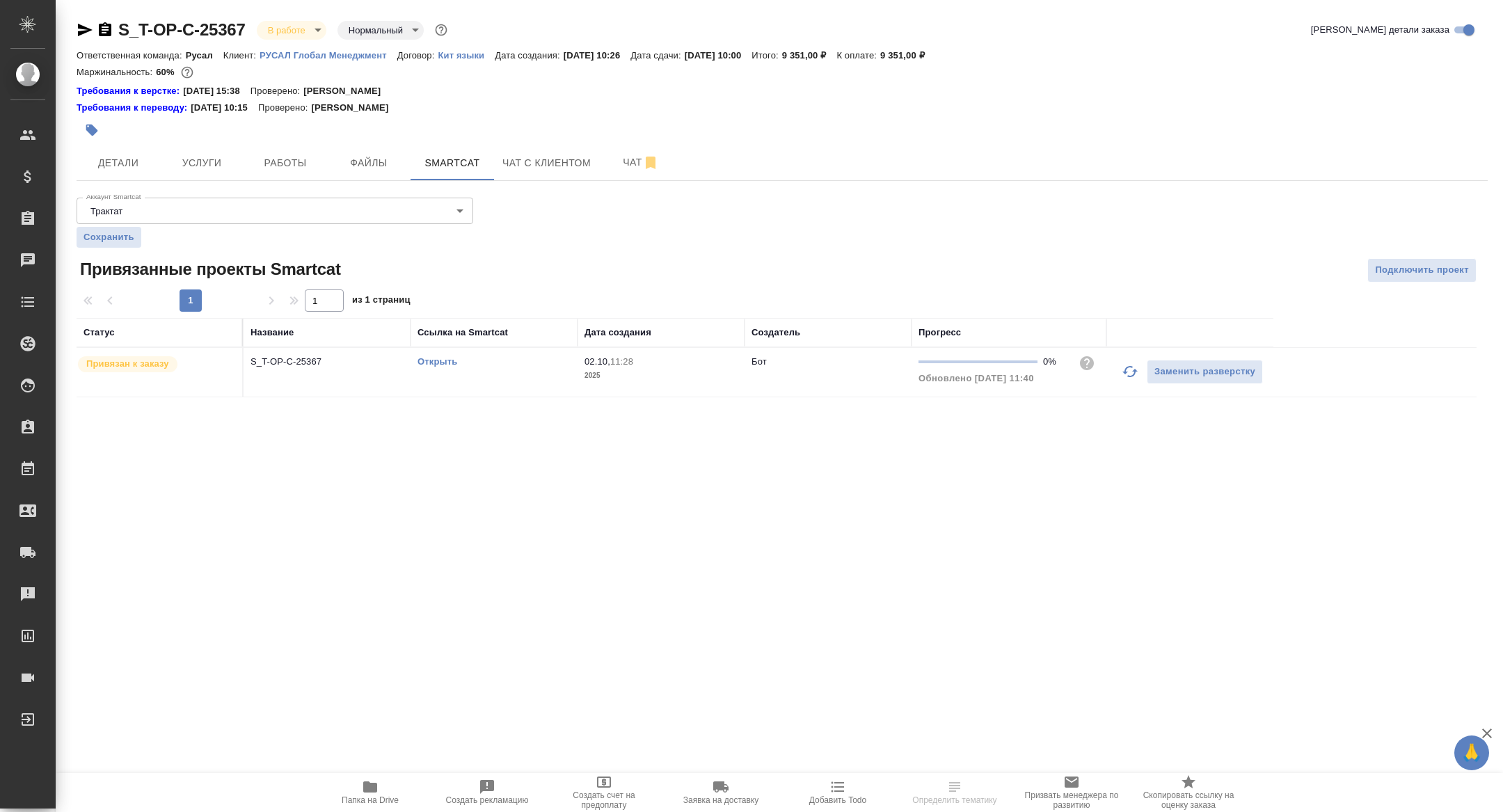
click at [430, 364] on link "Открыть" at bounding box center [437, 361] width 39 height 10
click at [109, 27] on icon "button" at bounding box center [105, 29] width 13 height 14
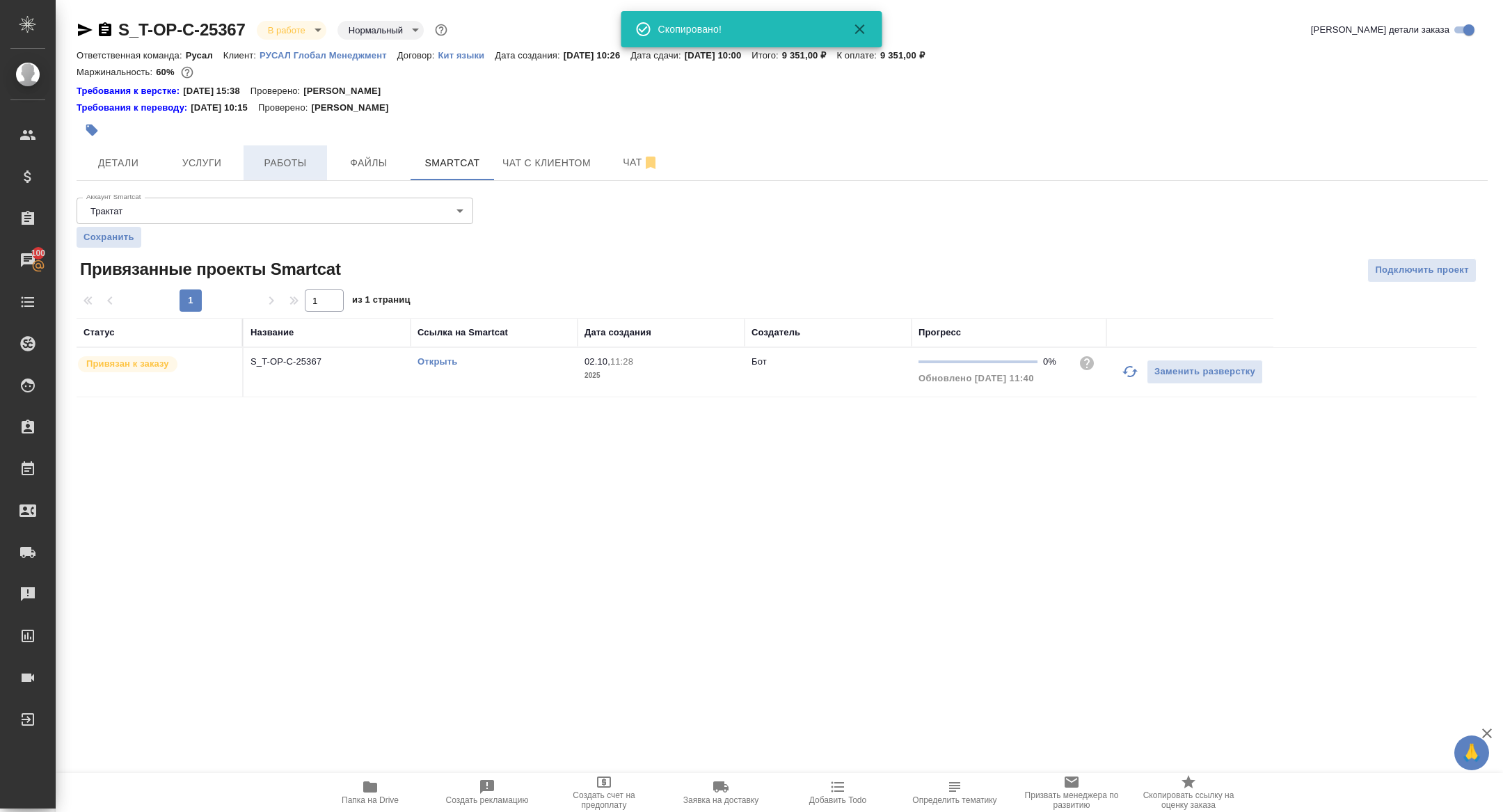
click at [283, 147] on button "Работы" at bounding box center [285, 163] width 84 height 35
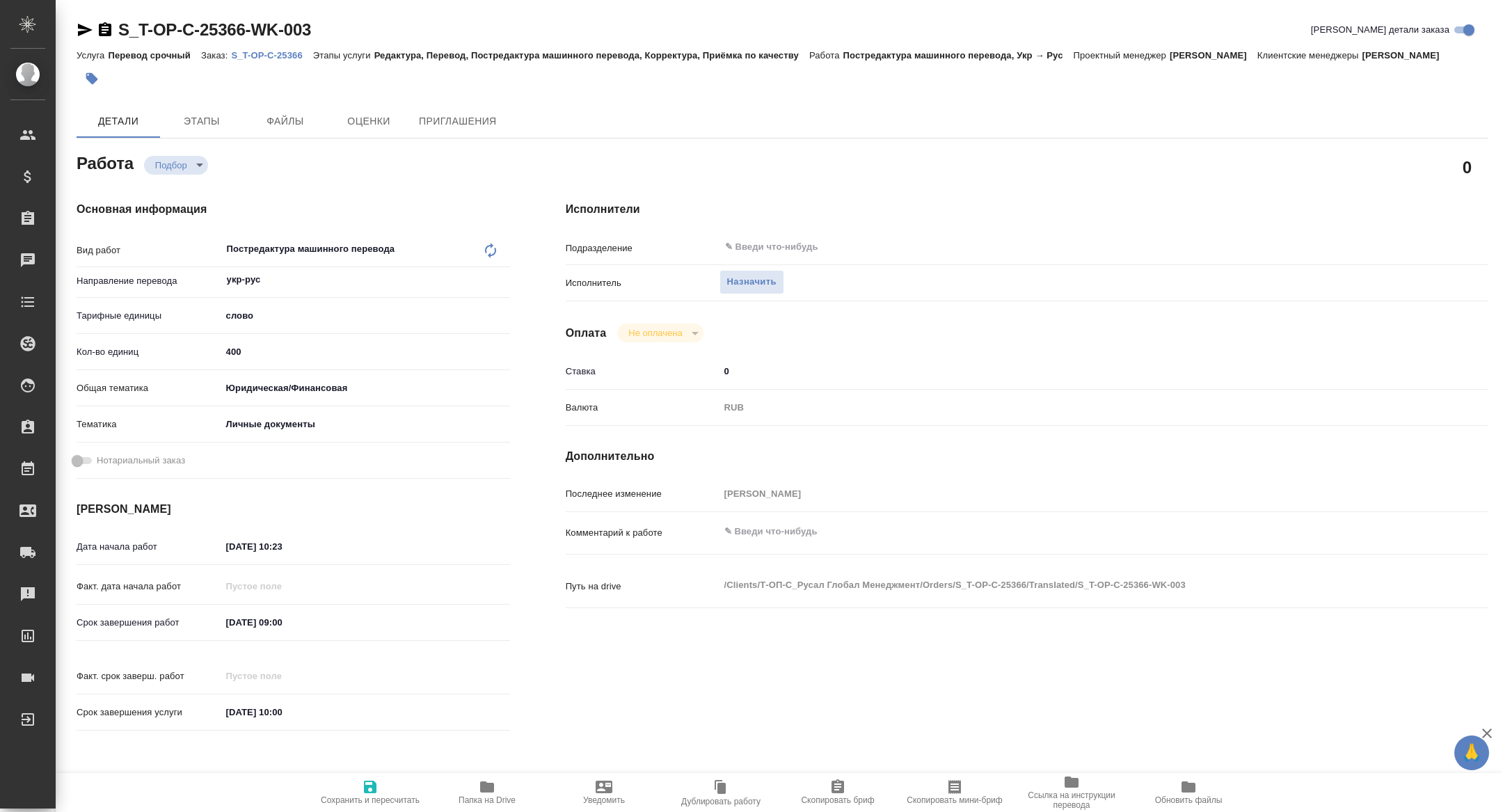
type textarea "x"
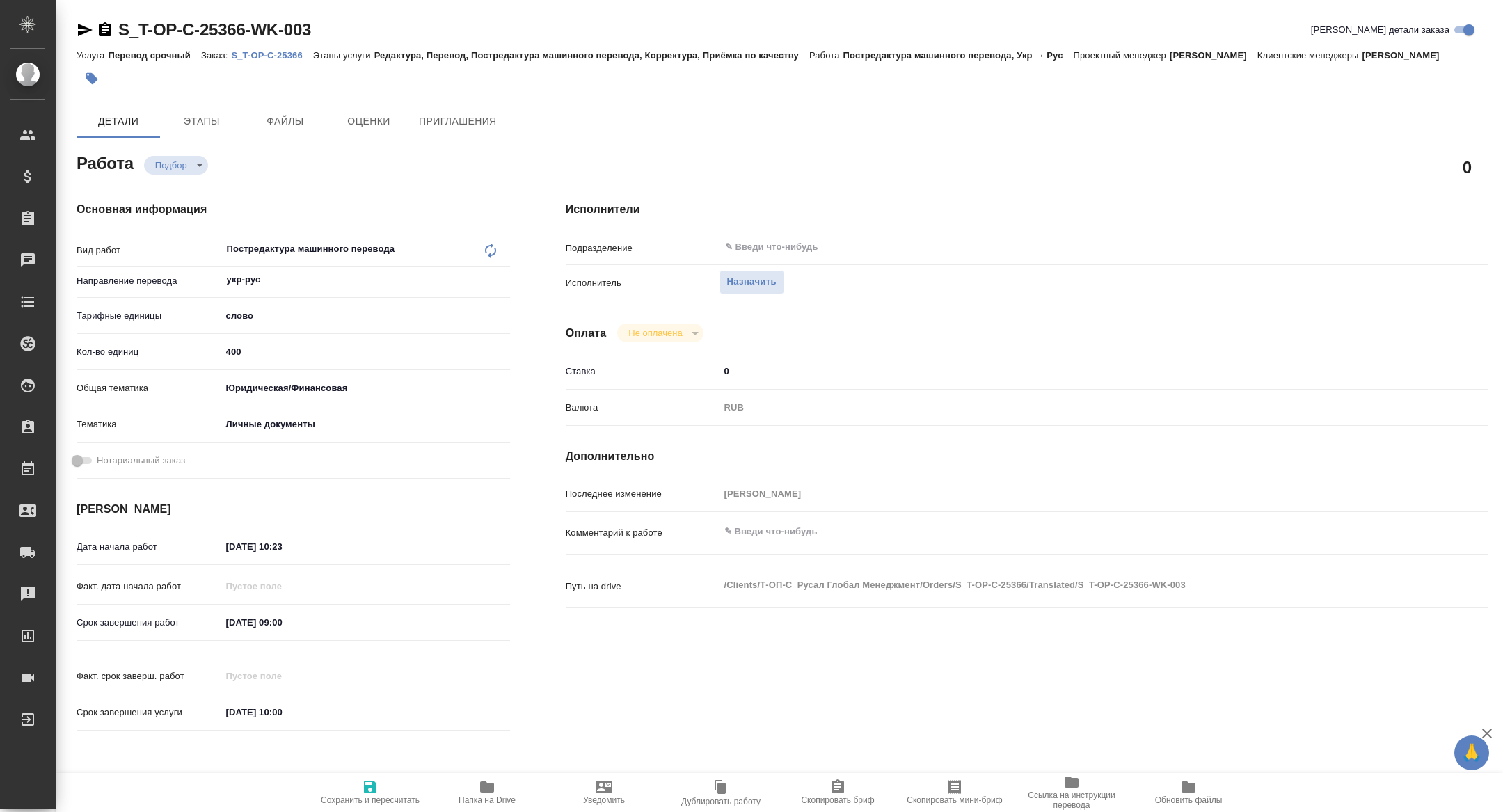
type textarea "x"
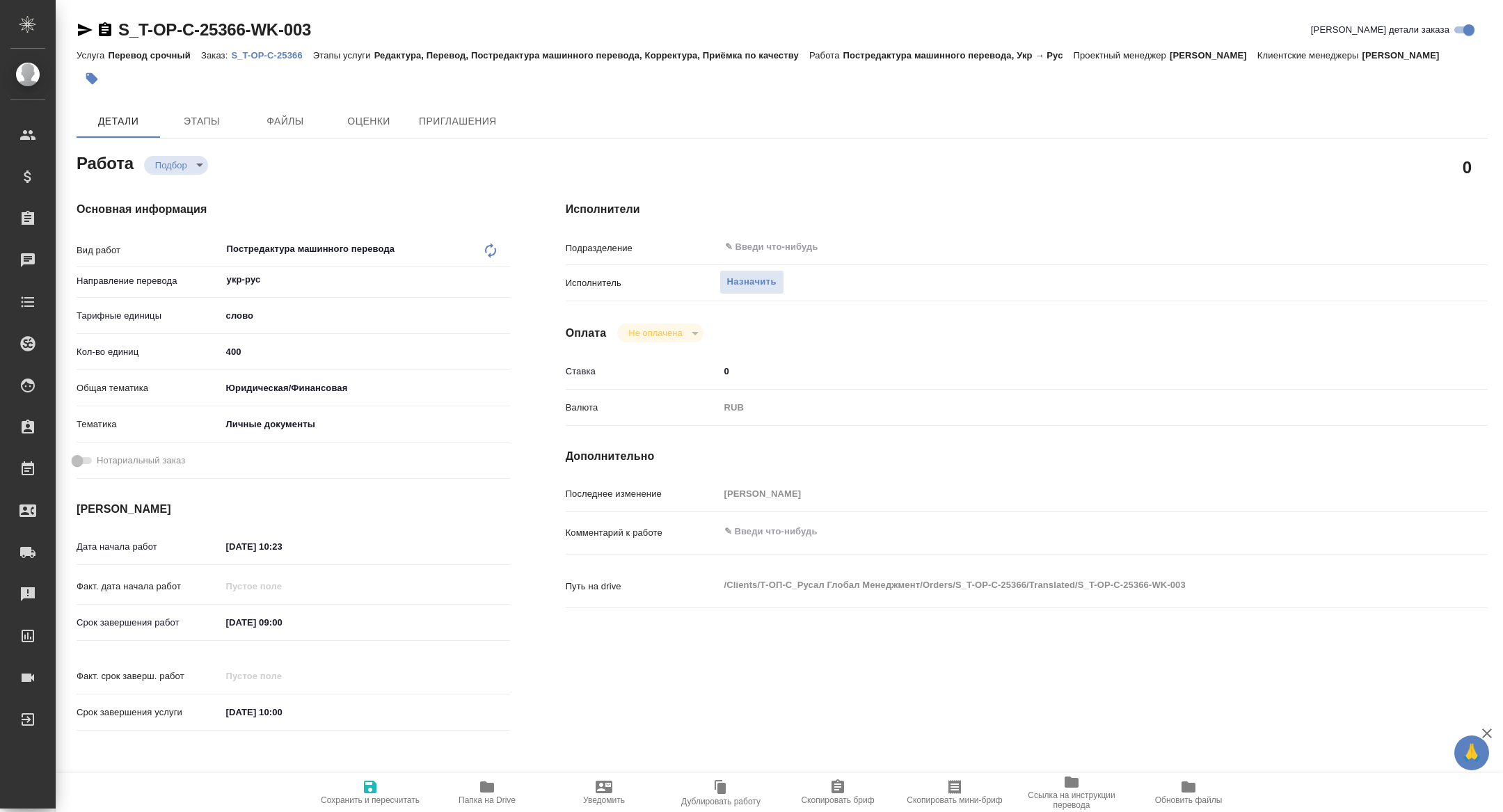
type textarea "x"
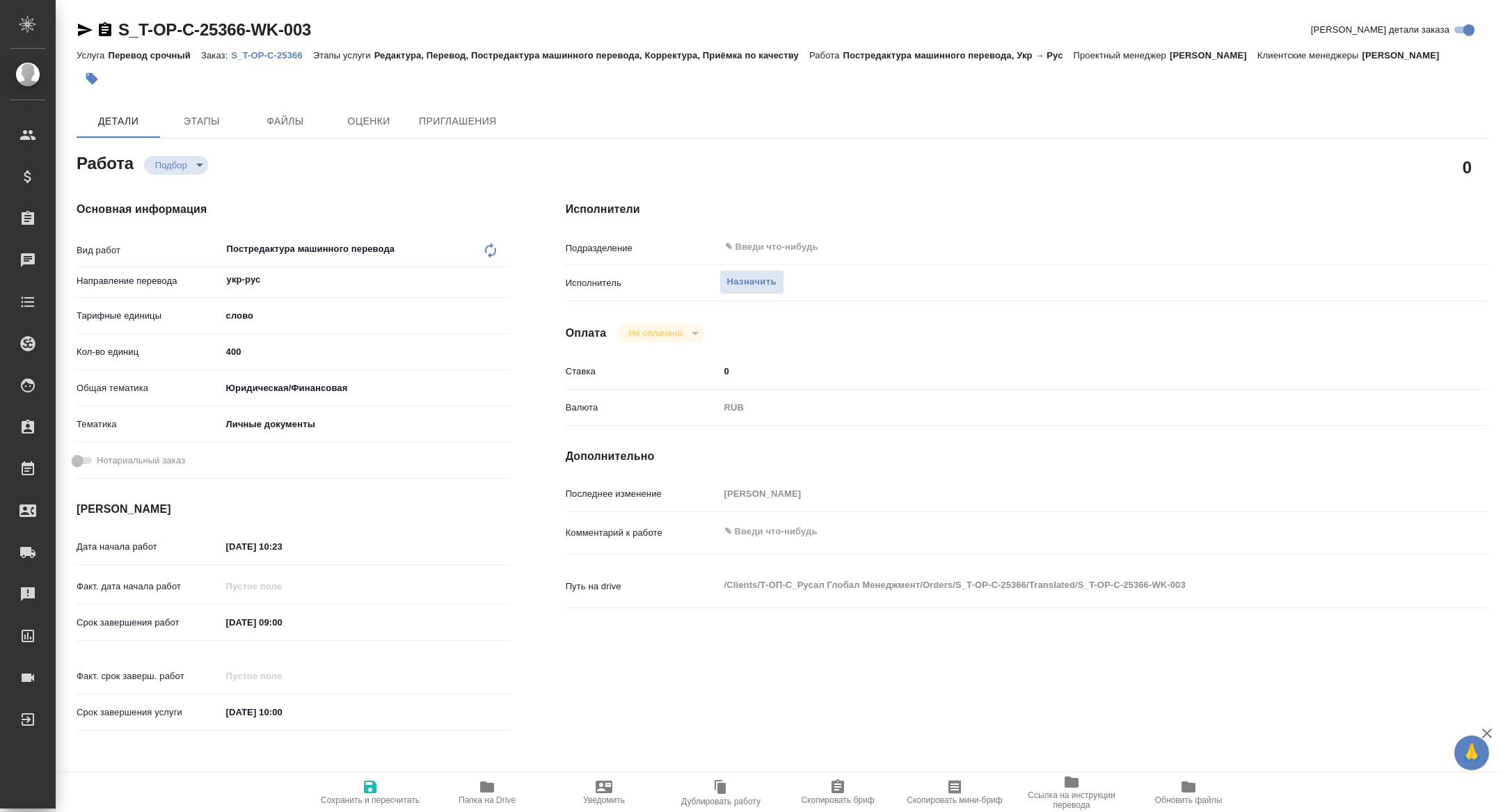
type textarea "x"
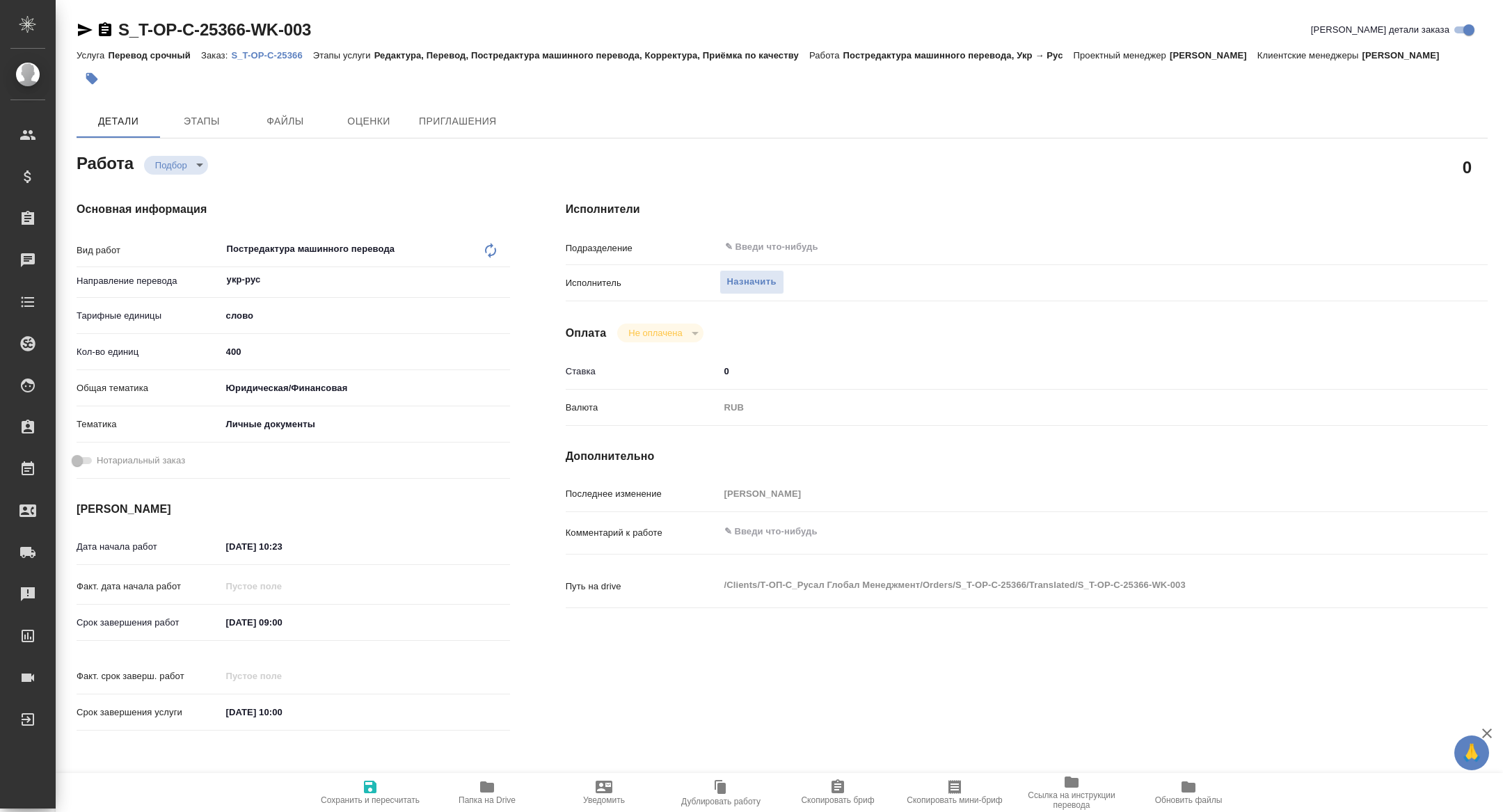
type textarea "x"
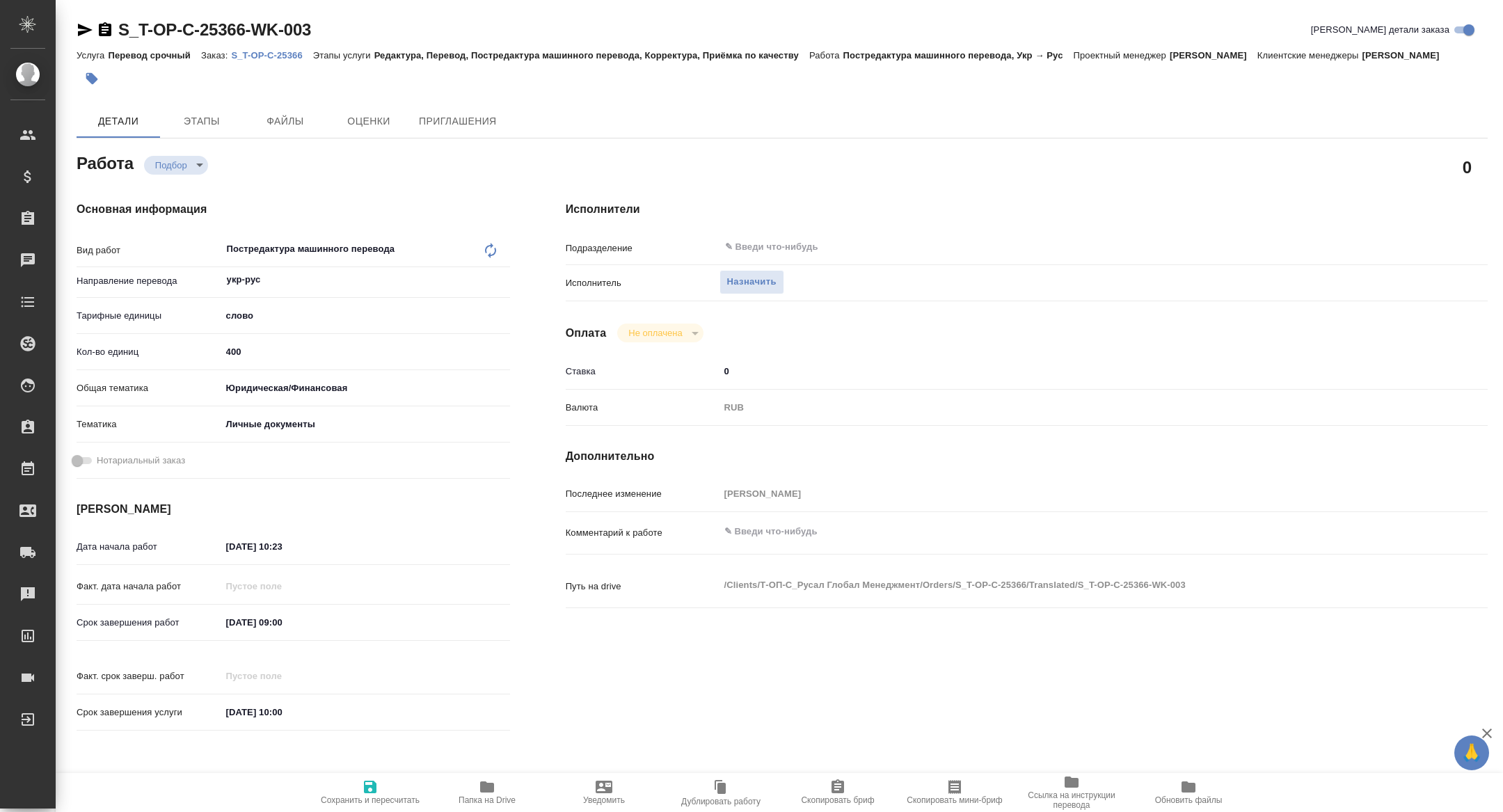
click at [933, 796] on span "Скопировать мини-бриф" at bounding box center [954, 799] width 95 height 9
type textarea "x"
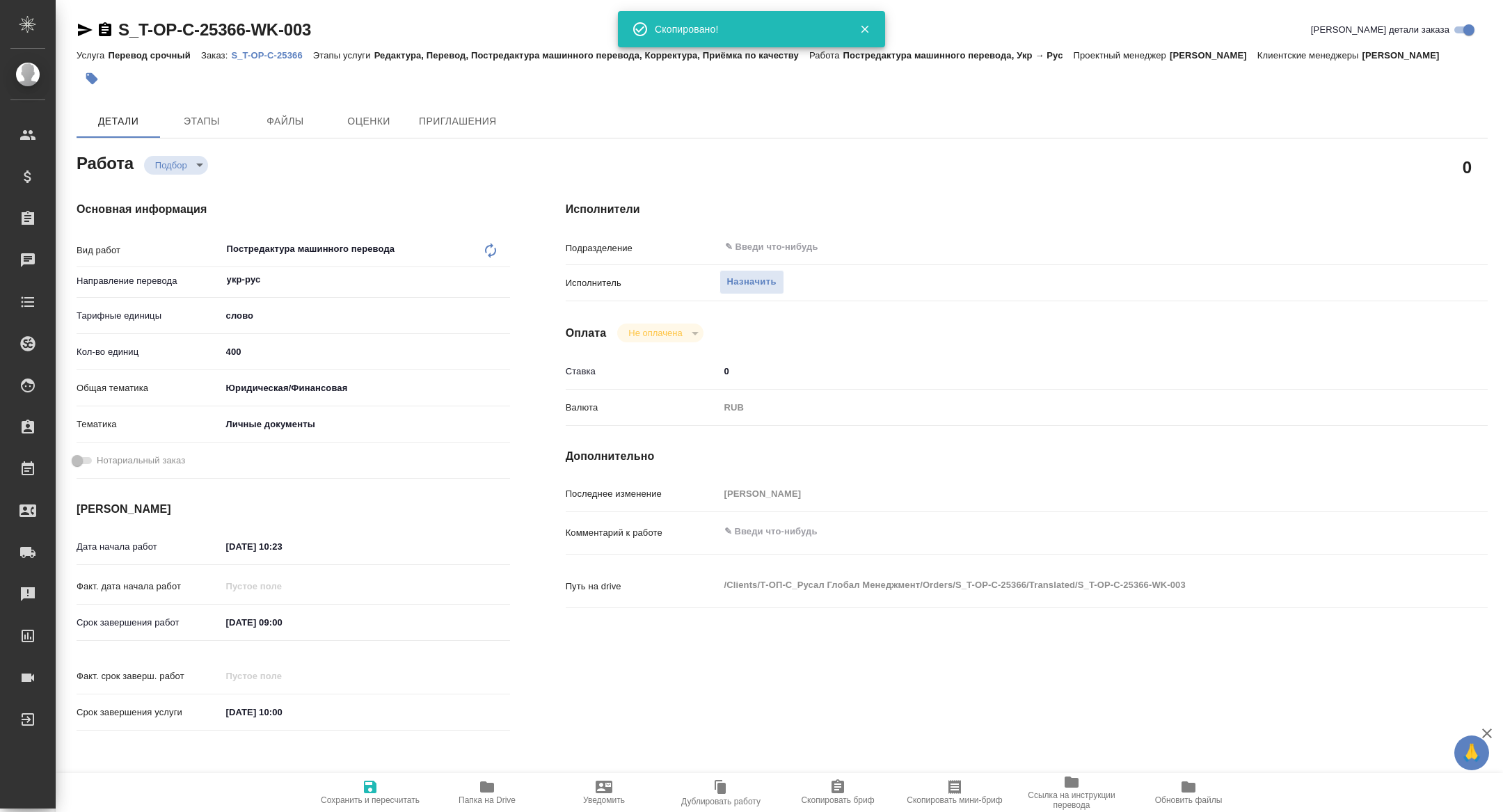
type textarea "x"
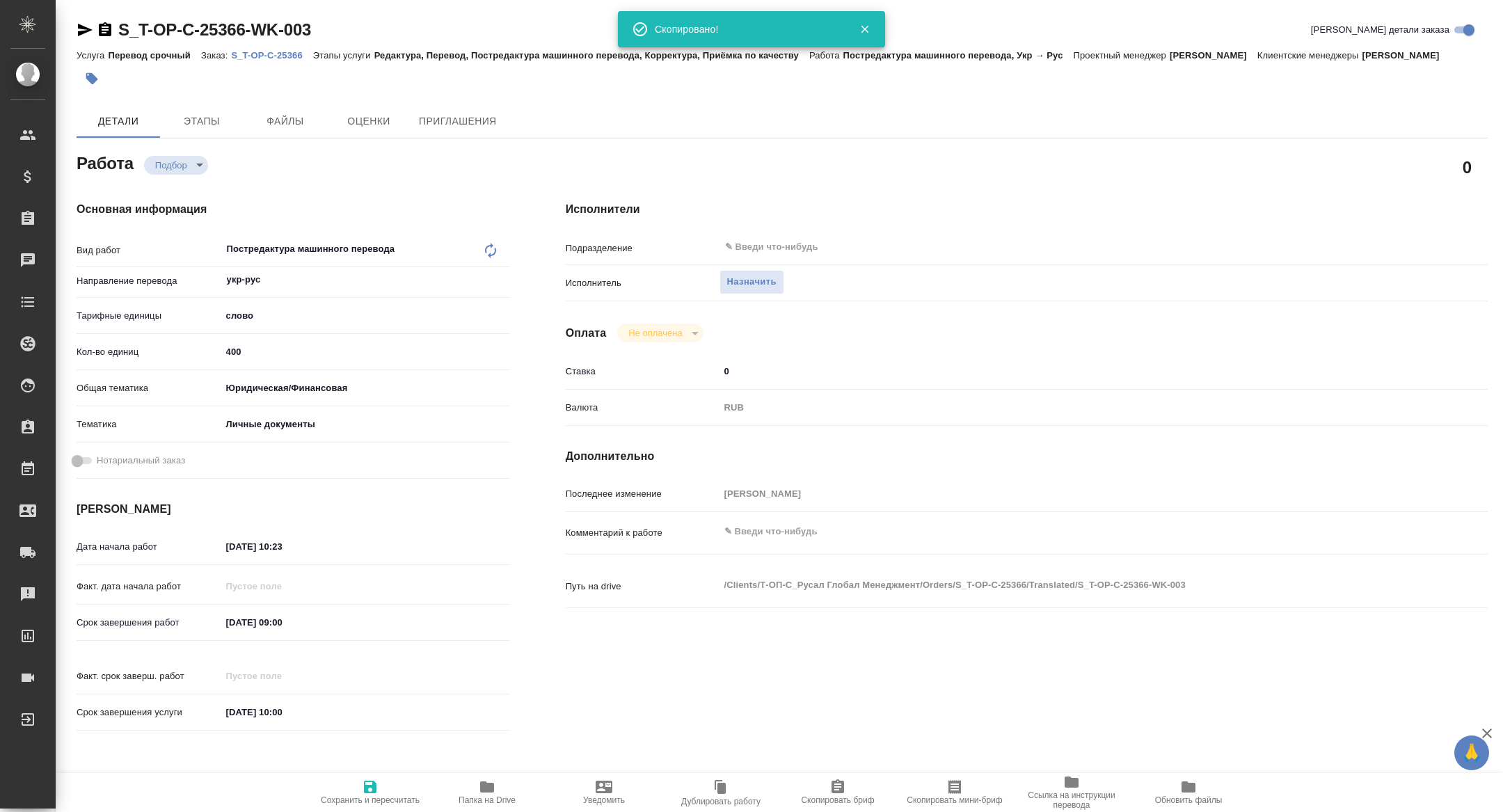
type textarea "x"
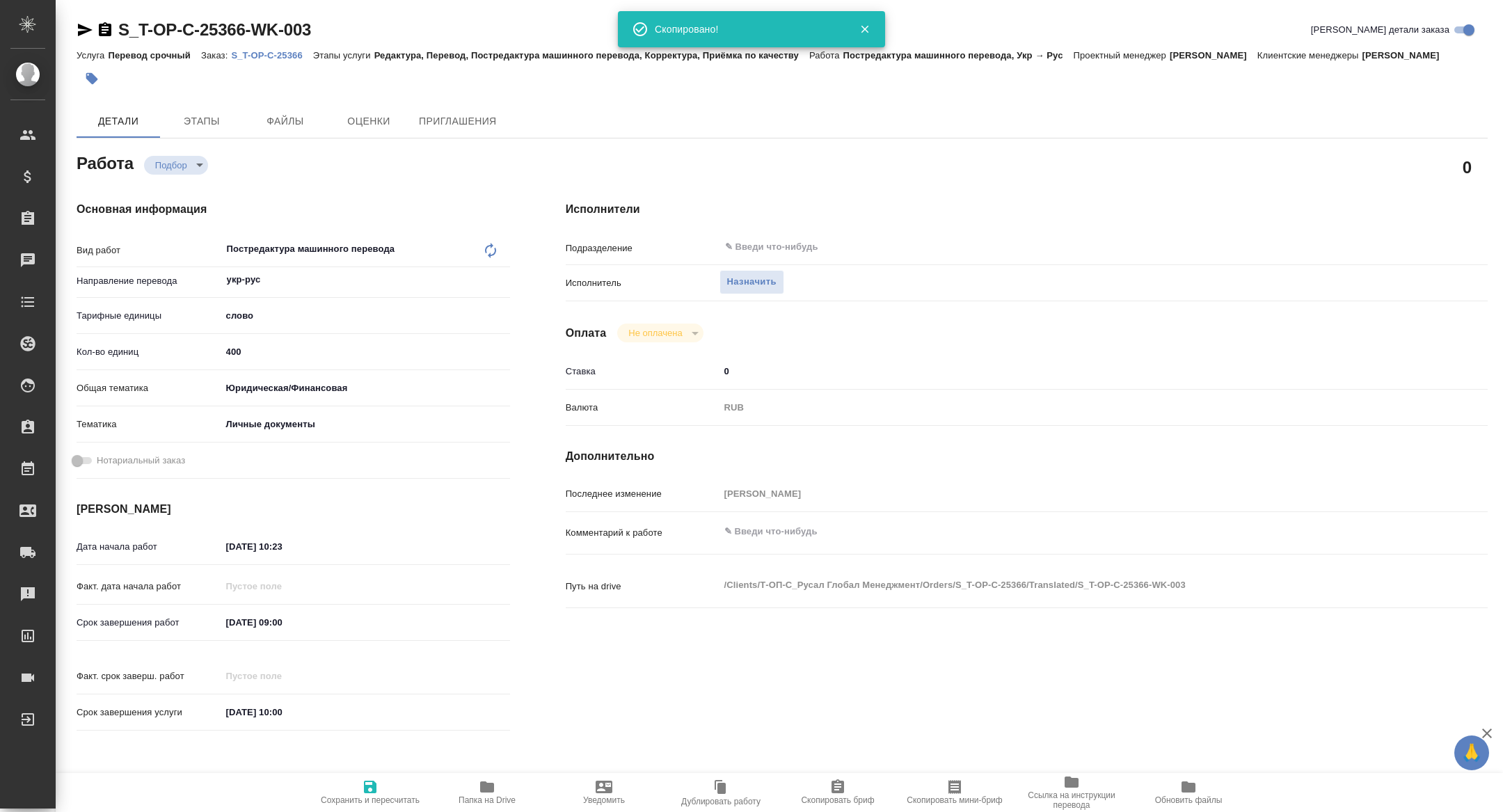
type textarea "x"
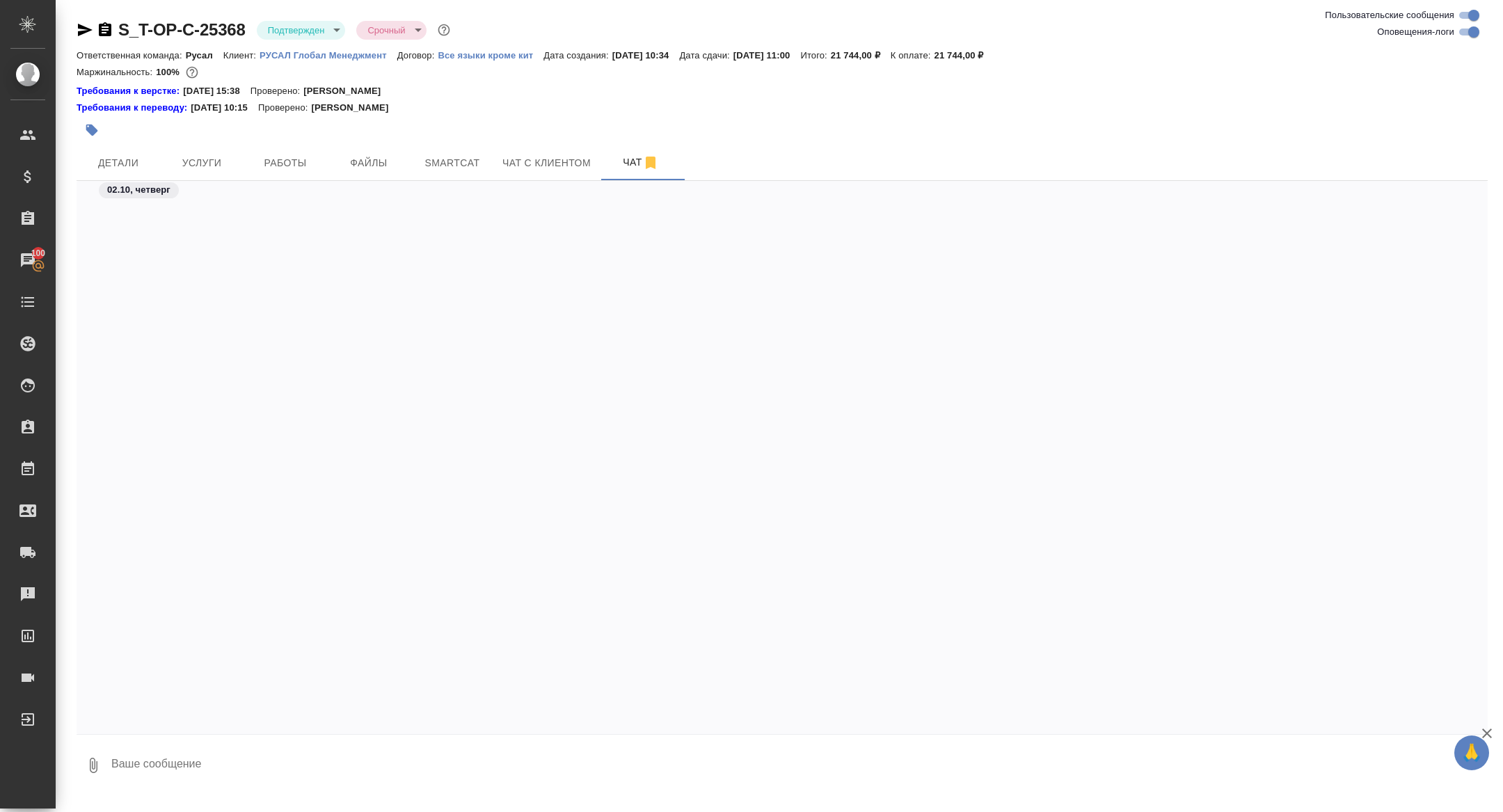
scroll to position [5964, 0]
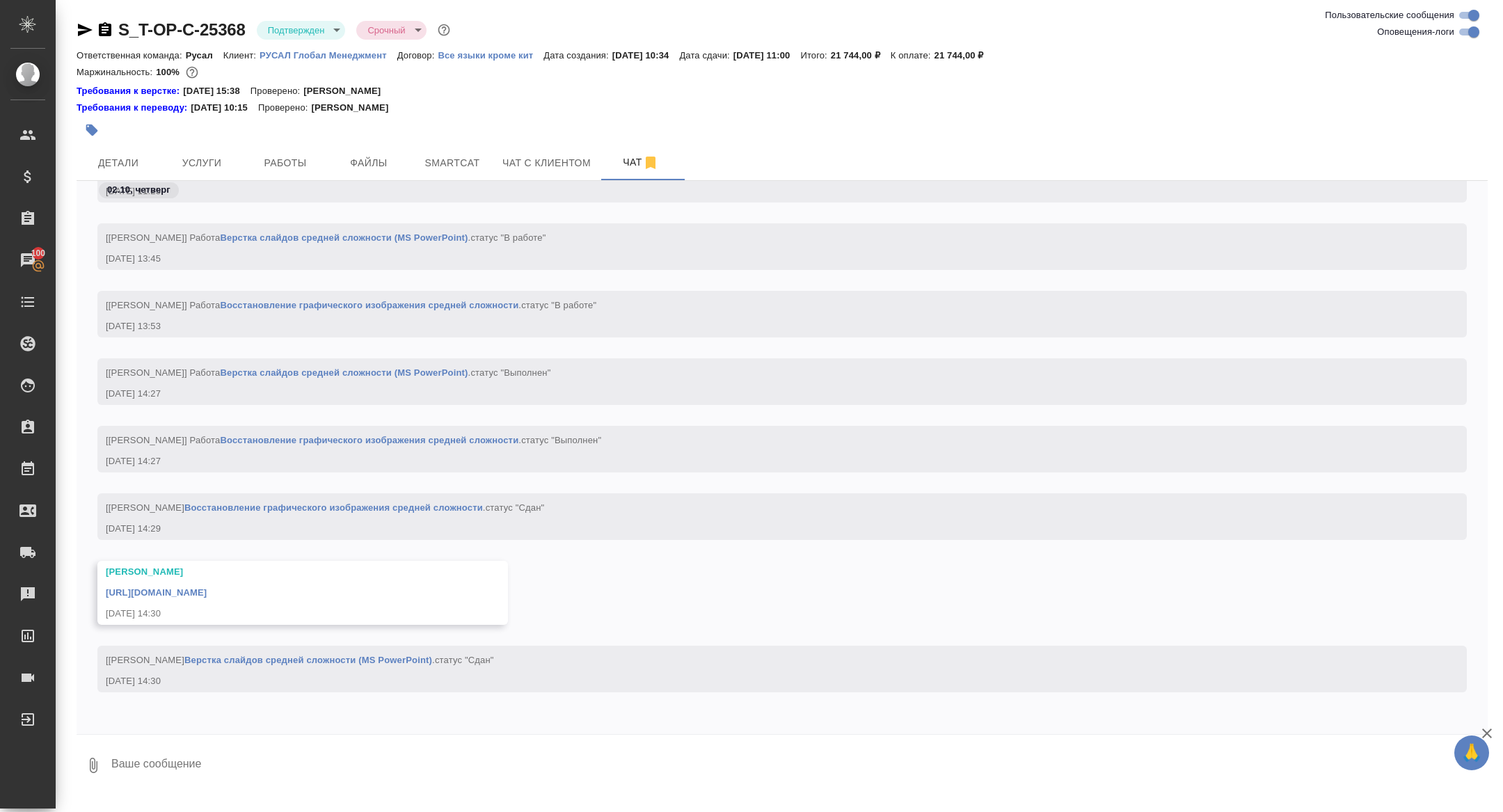
click at [206, 594] on link "https://drive.awatera.com/apps/files/files/10571868?dir=/Shares/%D0%A2-%D0%9E%D…" at bounding box center [156, 591] width 101 height 10
click at [145, 167] on span "Детали" at bounding box center [118, 163] width 67 height 17
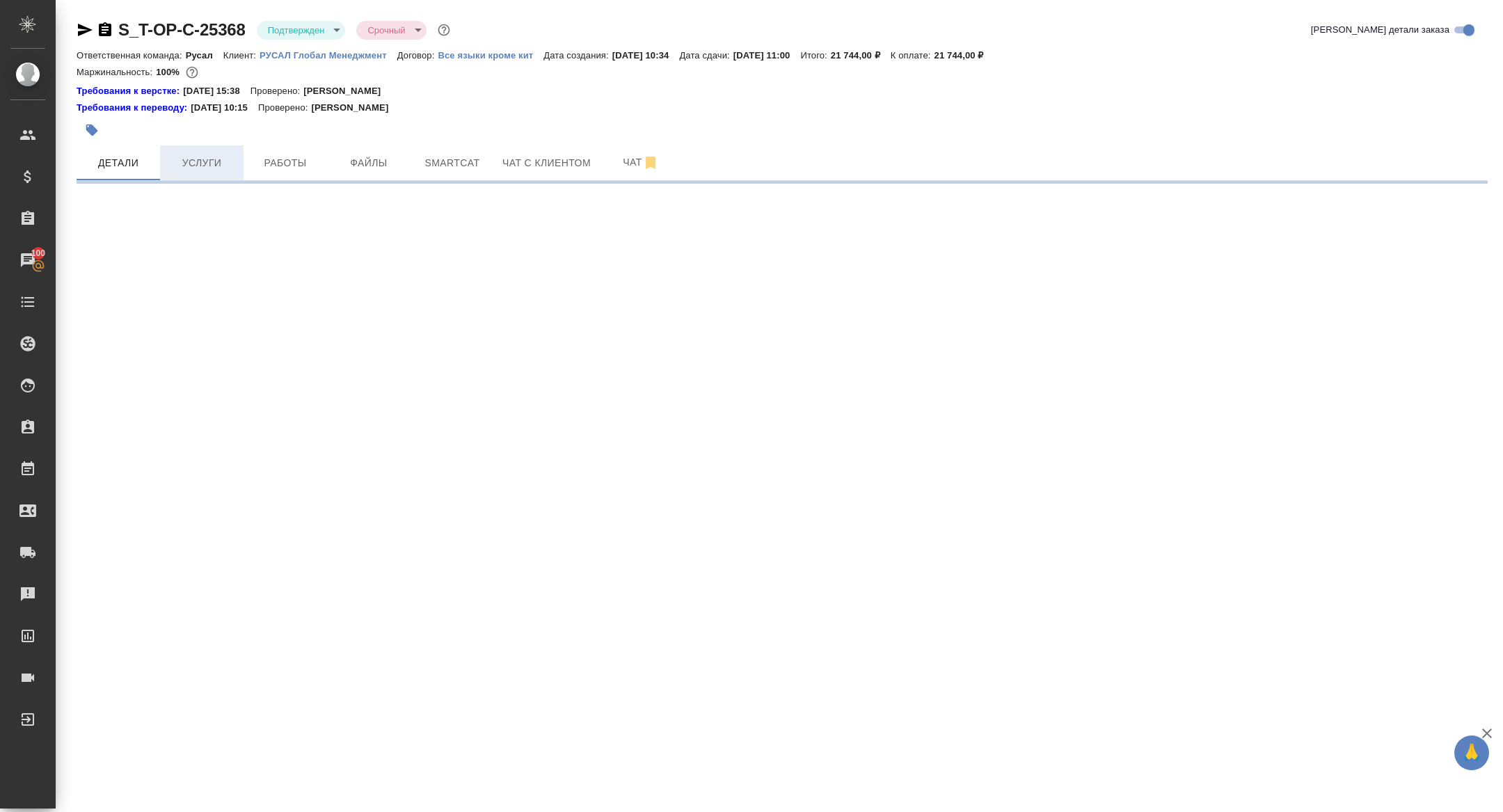
select select "RU"
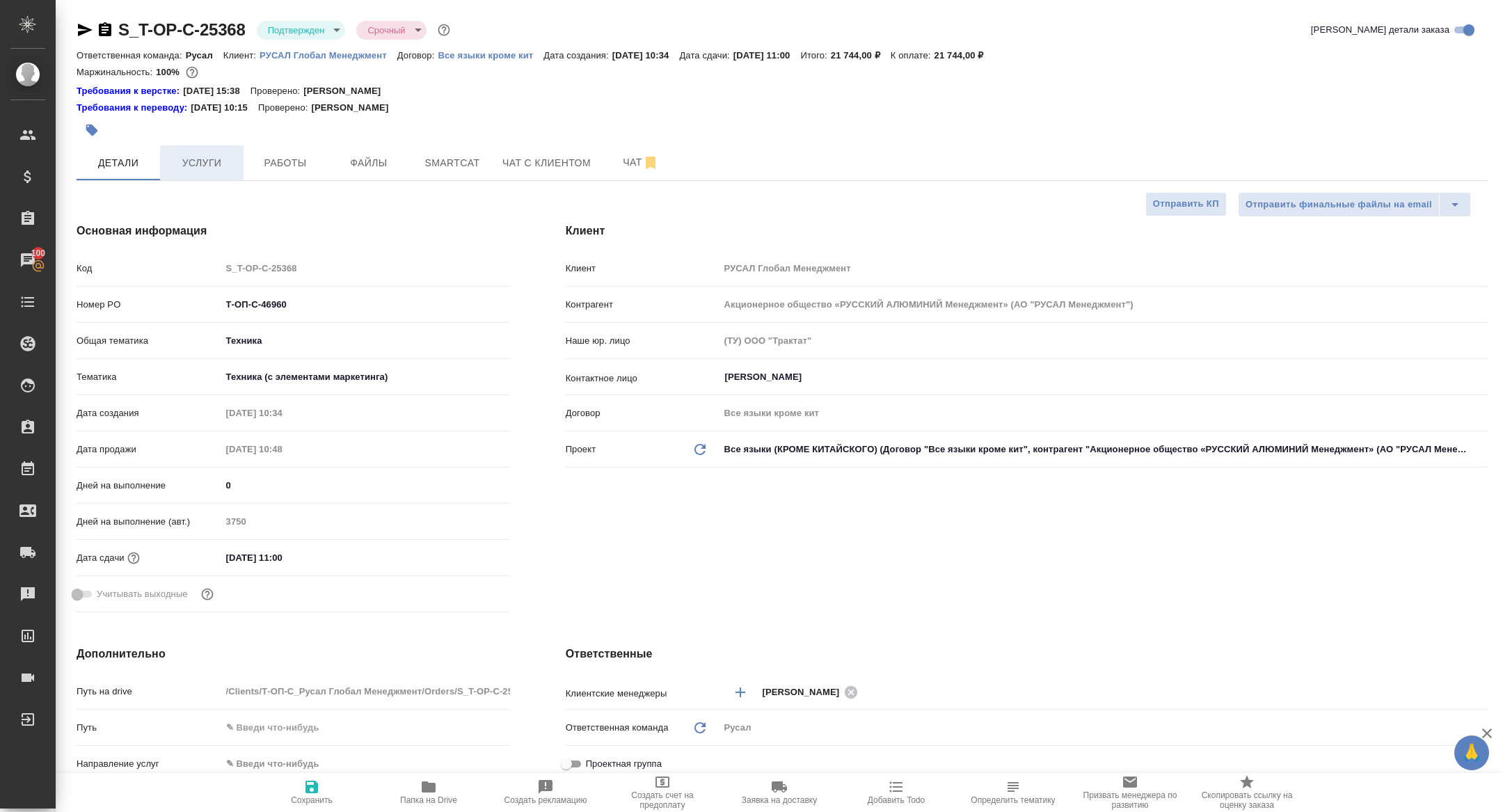
type textarea "x"
click at [187, 161] on span "Услуги" at bounding box center [202, 163] width 67 height 17
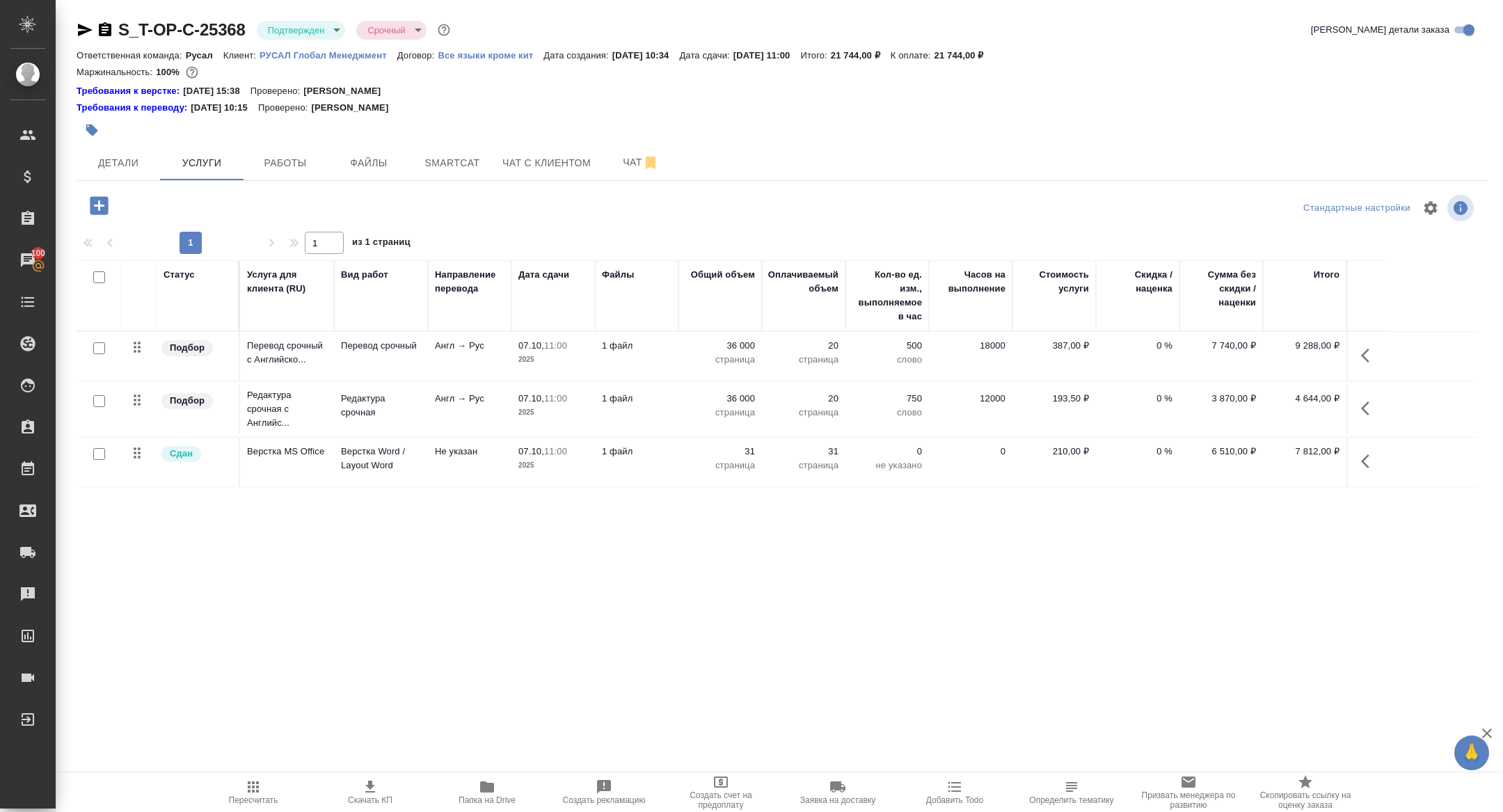
click at [106, 34] on icon "button" at bounding box center [105, 29] width 13 height 14
click at [287, 164] on span "Работы" at bounding box center [285, 163] width 67 height 17
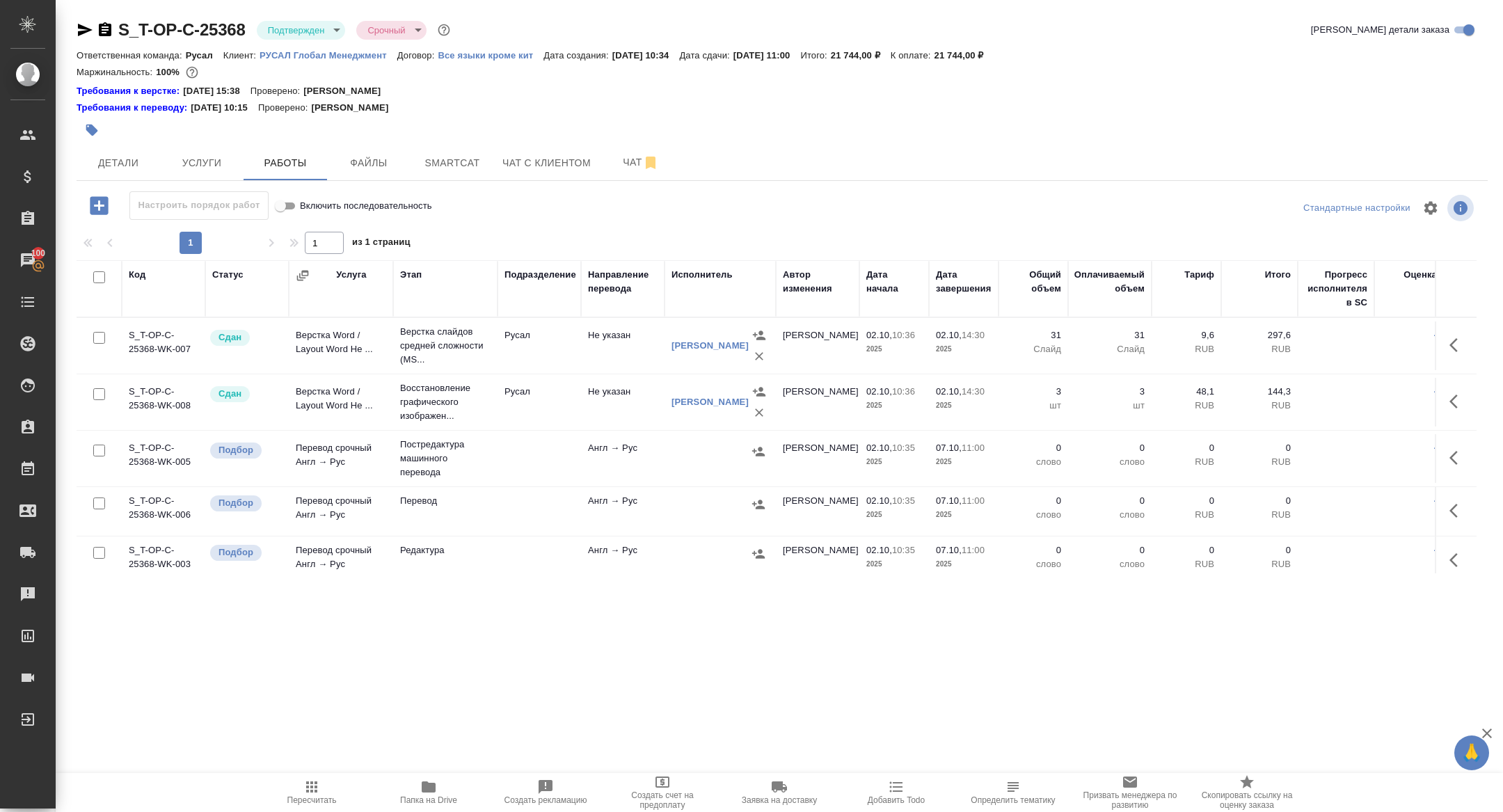
click at [91, 276] on div at bounding box center [95, 277] width 24 height 20
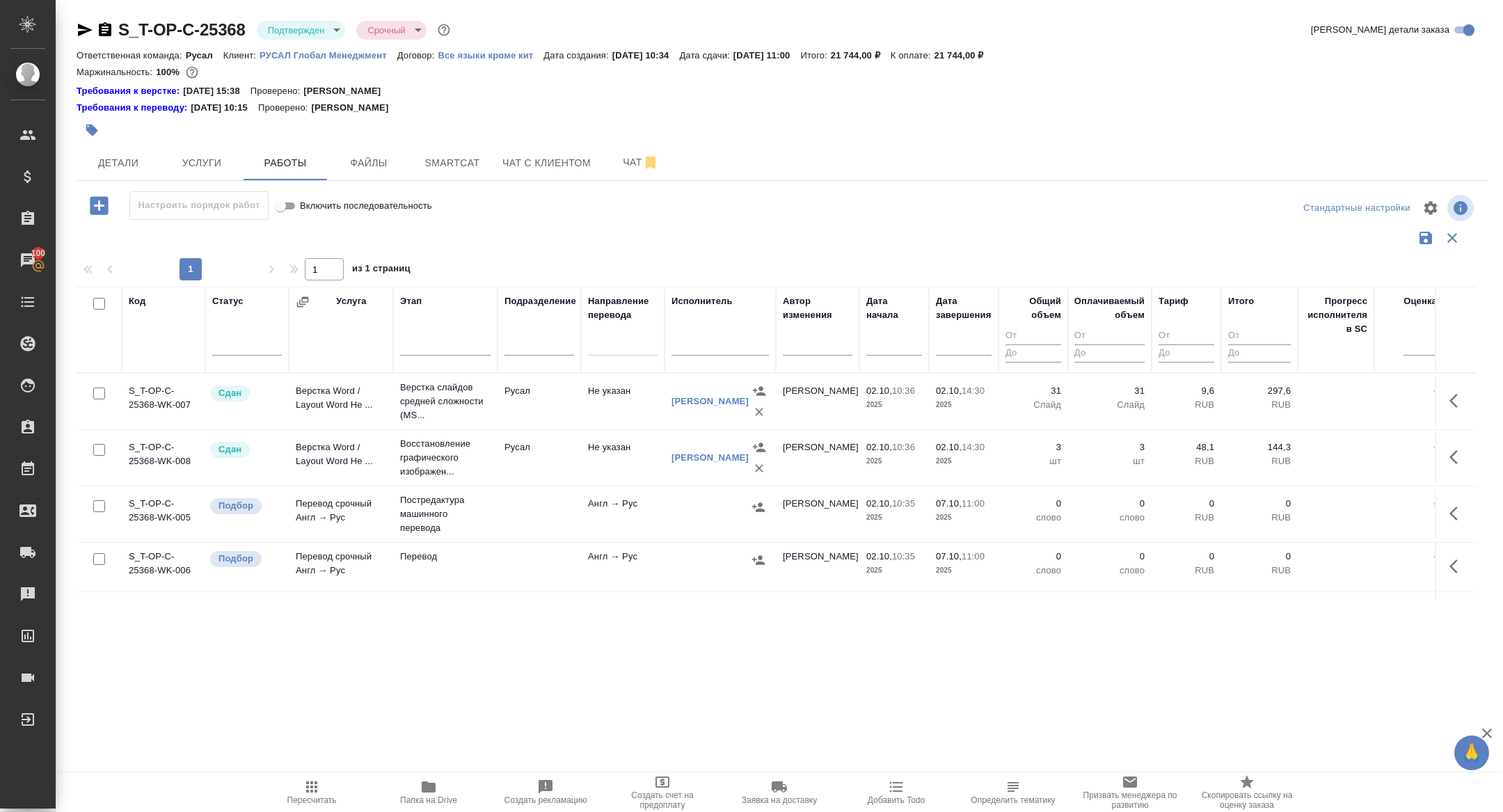
click at [97, 276] on div "1 1 из 1 страниц" at bounding box center [781, 269] width 1411 height 22
click at [99, 296] on div at bounding box center [95, 304] width 24 height 20
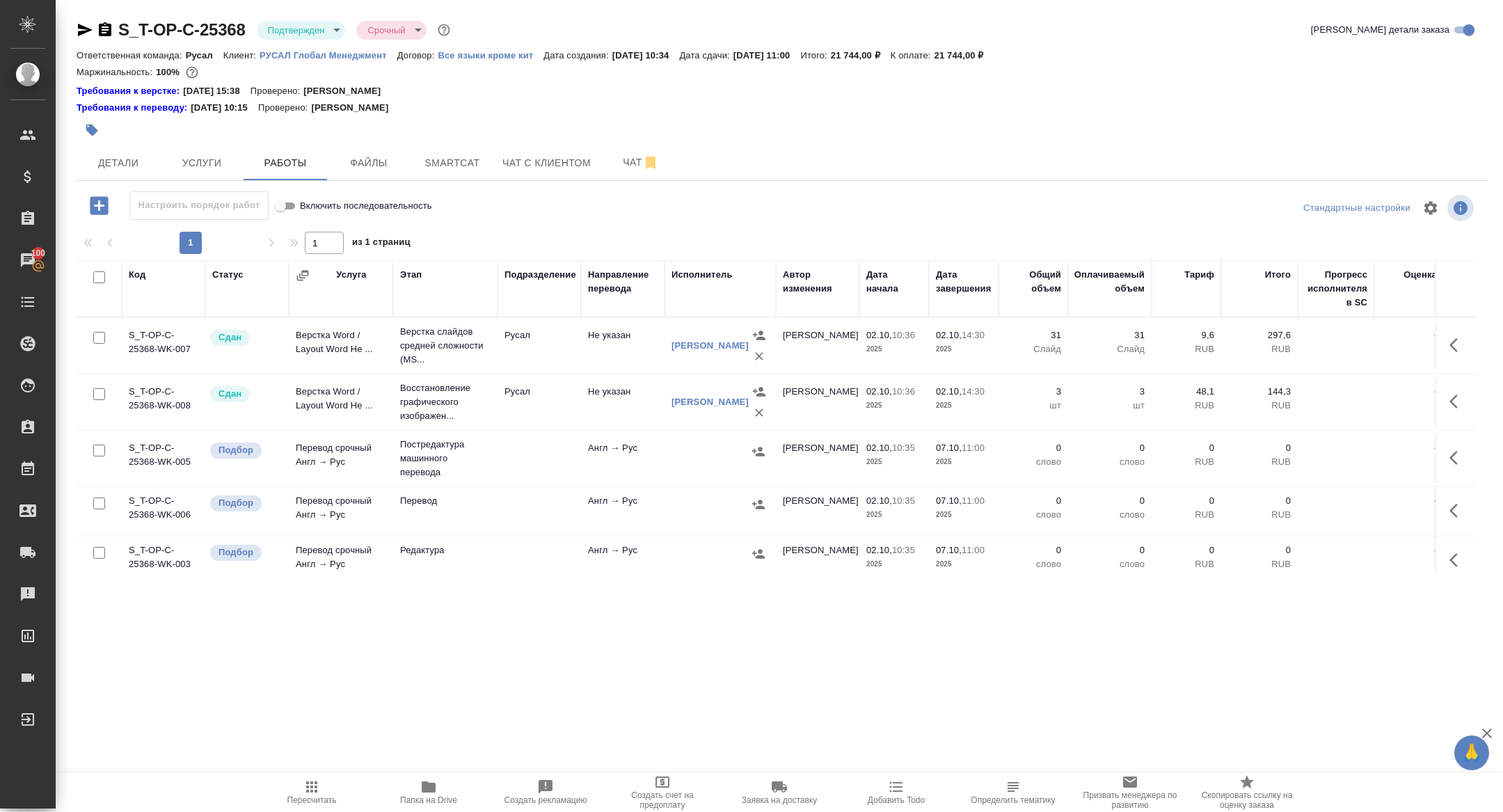
click at [100, 278] on input "checkbox" at bounding box center [98, 276] width 12 height 12
checkbox input "true"
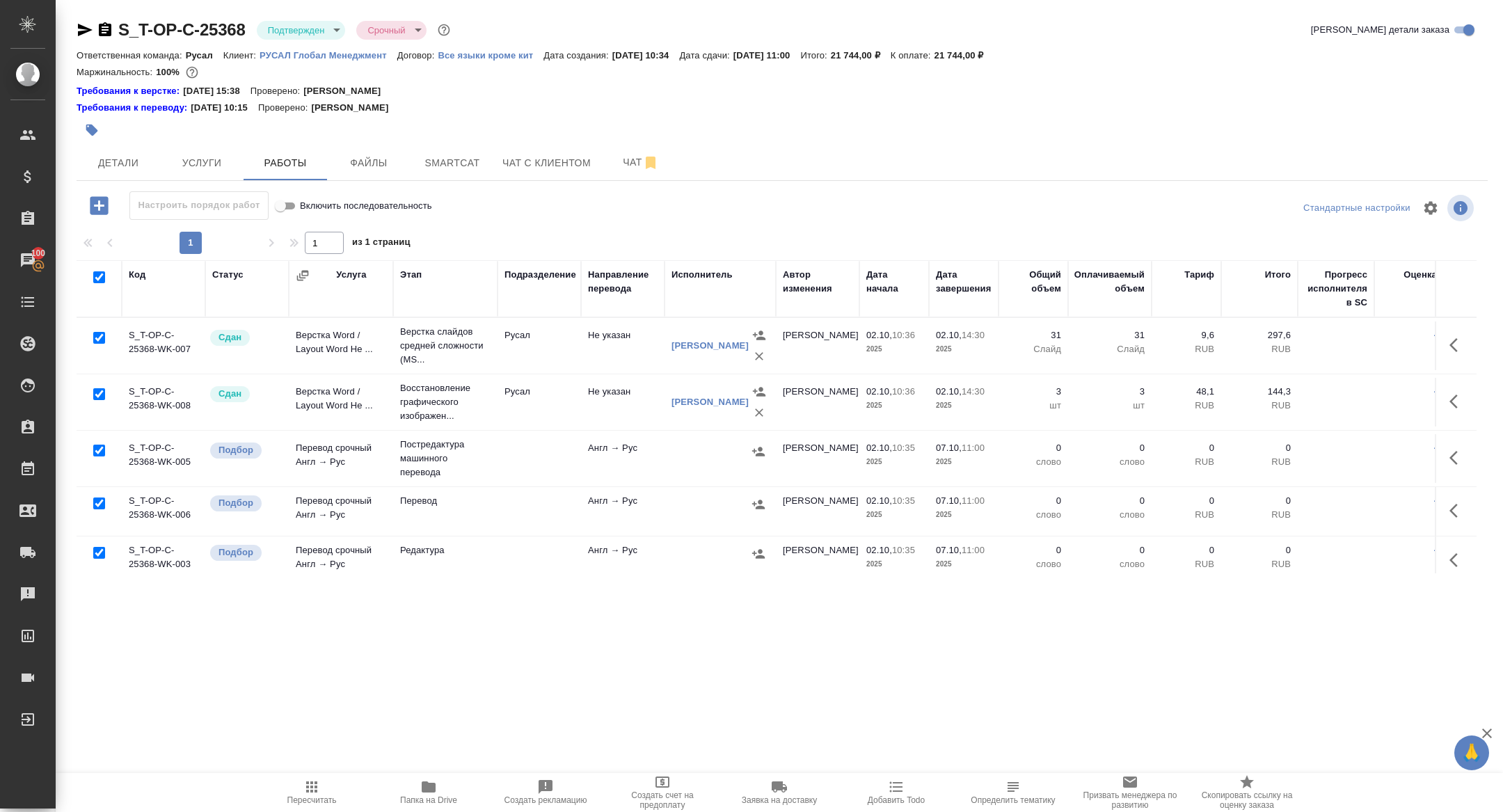
checkbox input "true"
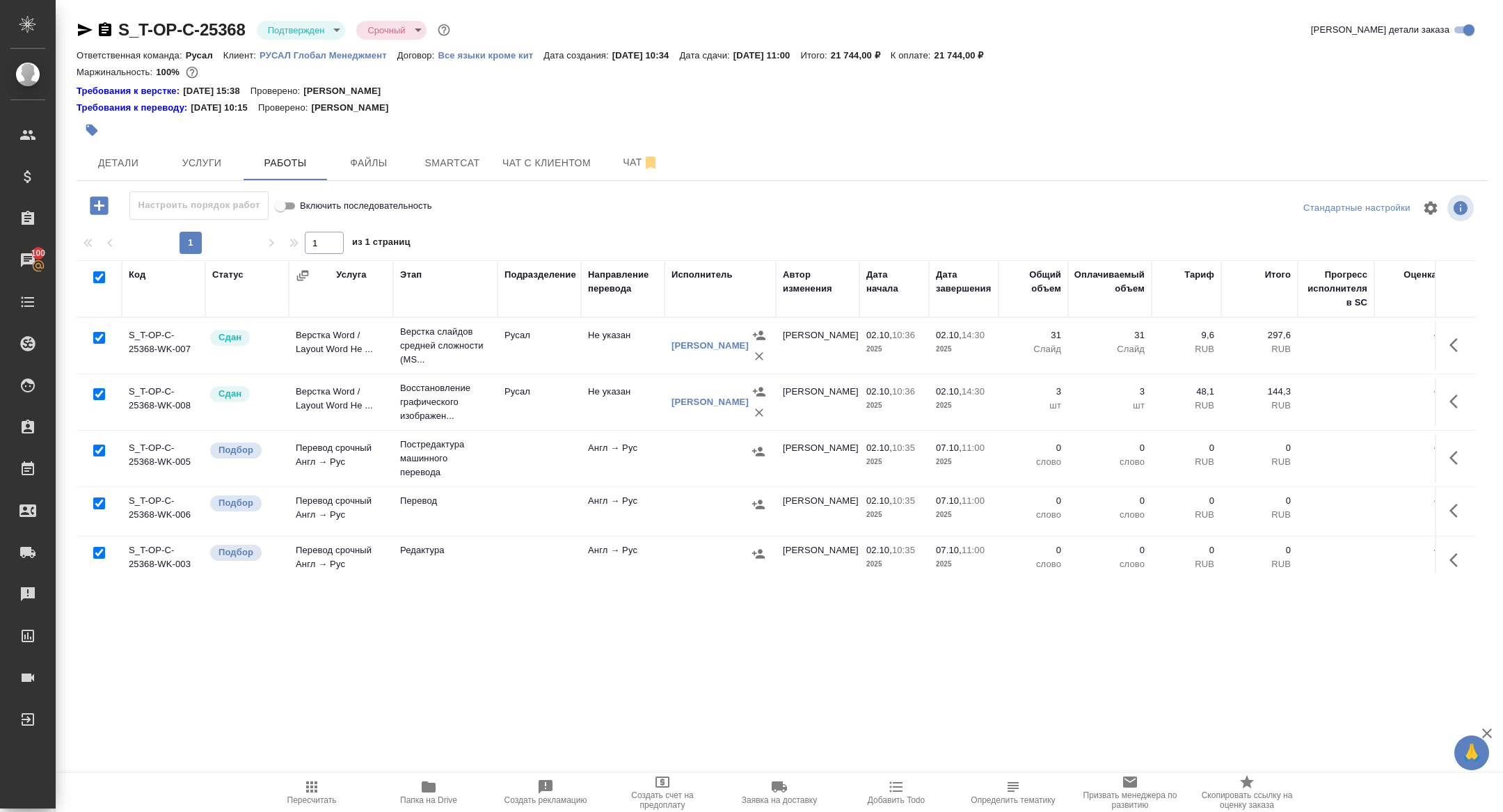
checkbox input "true"
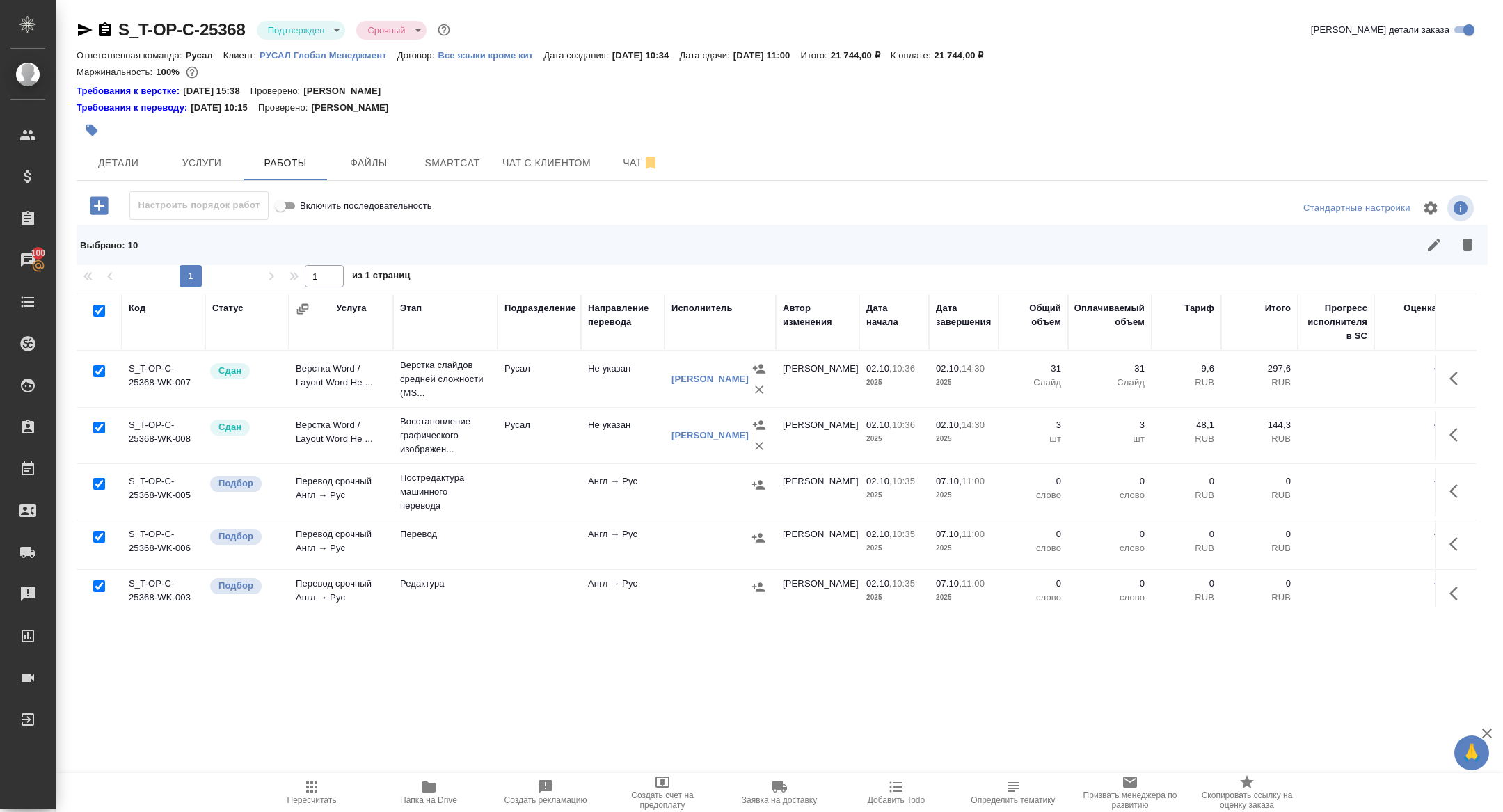
click at [102, 373] on input "checkbox" at bounding box center [98, 371] width 12 height 12
checkbox input "false"
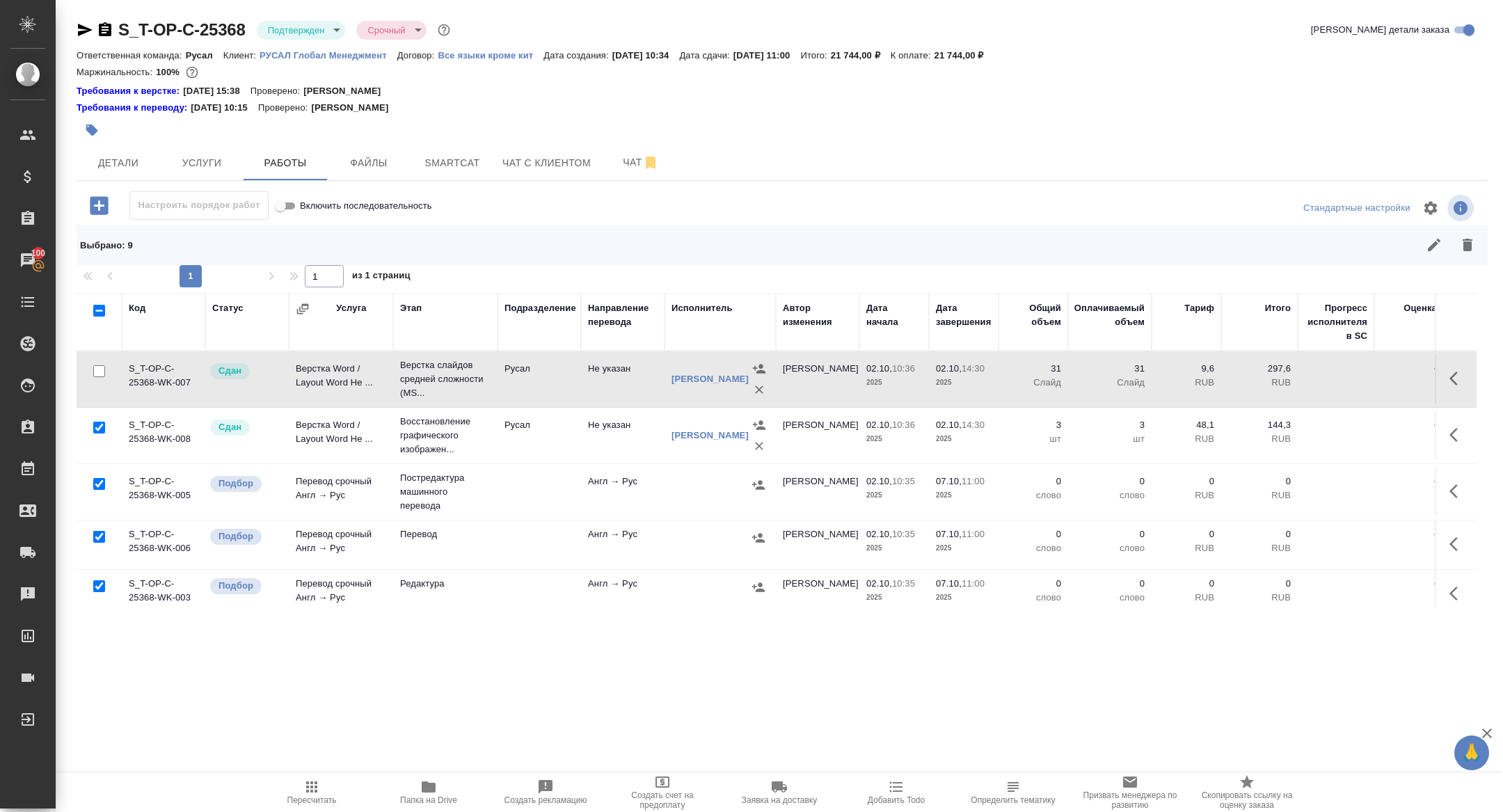
click at [102, 432] on input "checkbox" at bounding box center [98, 427] width 12 height 12
checkbox input "false"
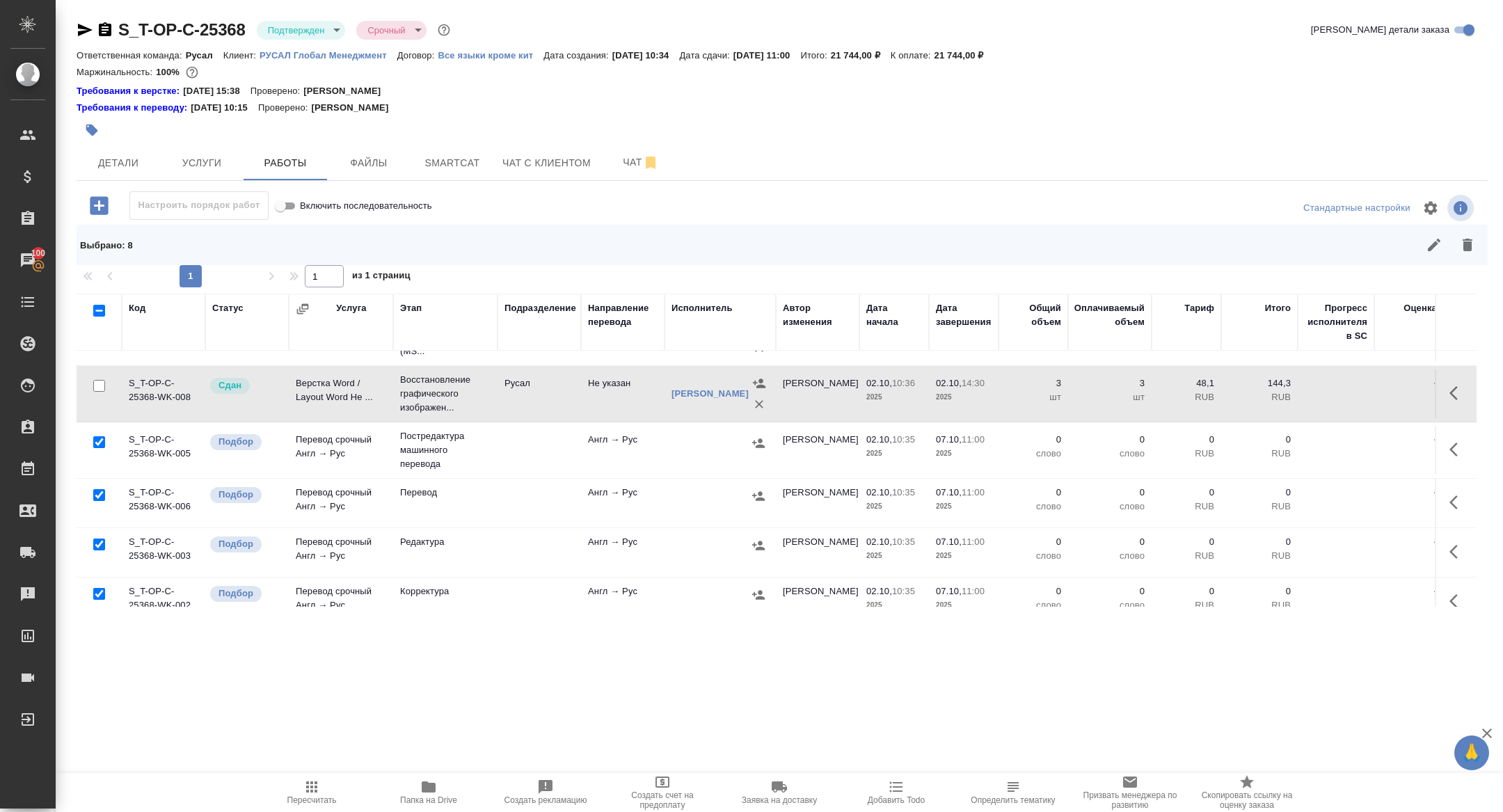
scroll to position [45, 0]
click at [95, 437] on input "checkbox" at bounding box center [98, 439] width 12 height 12
checkbox input "false"
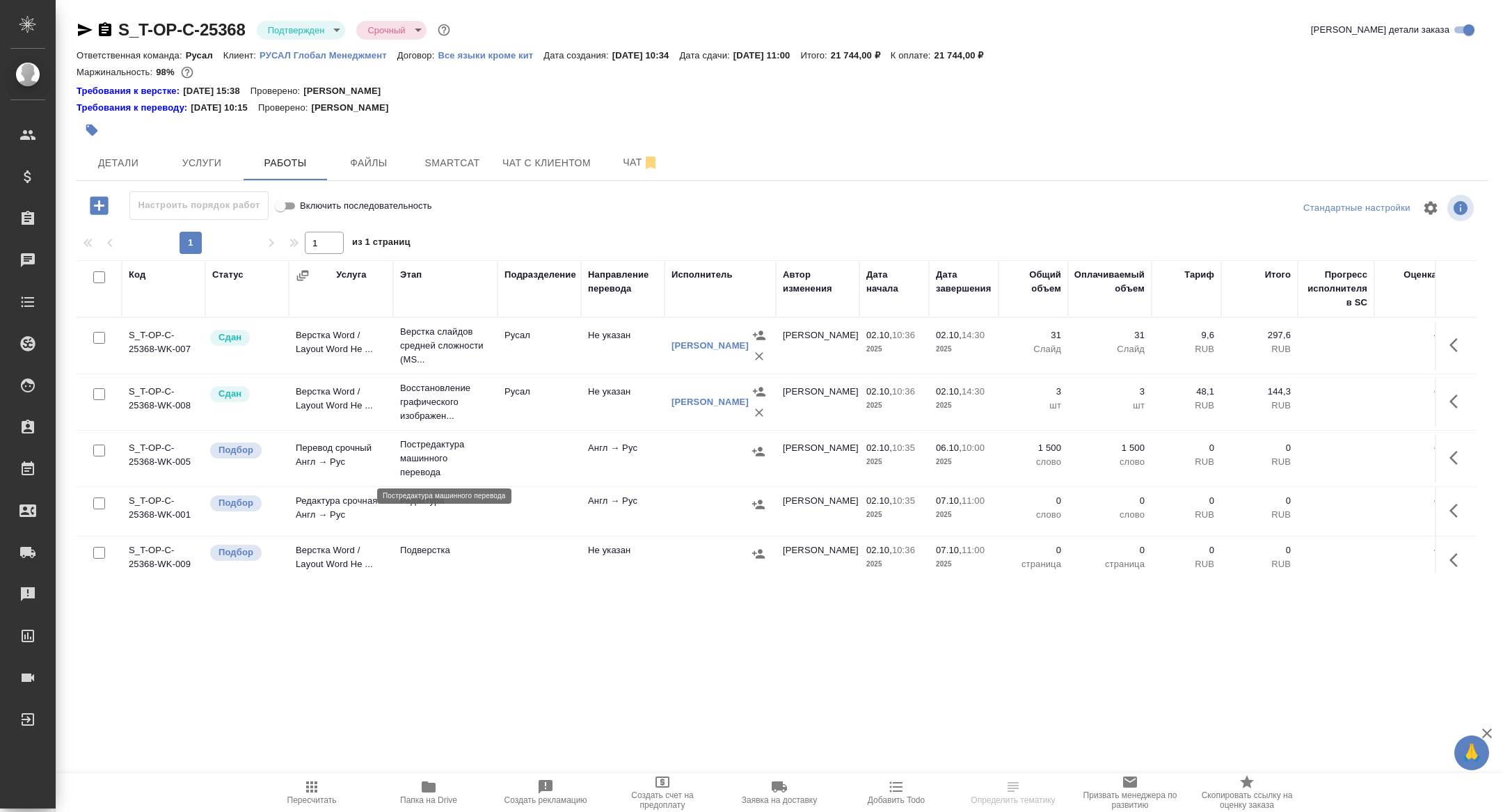
click at [423, 454] on p "Постредактура машинного перевода" at bounding box center [445, 458] width 91 height 42
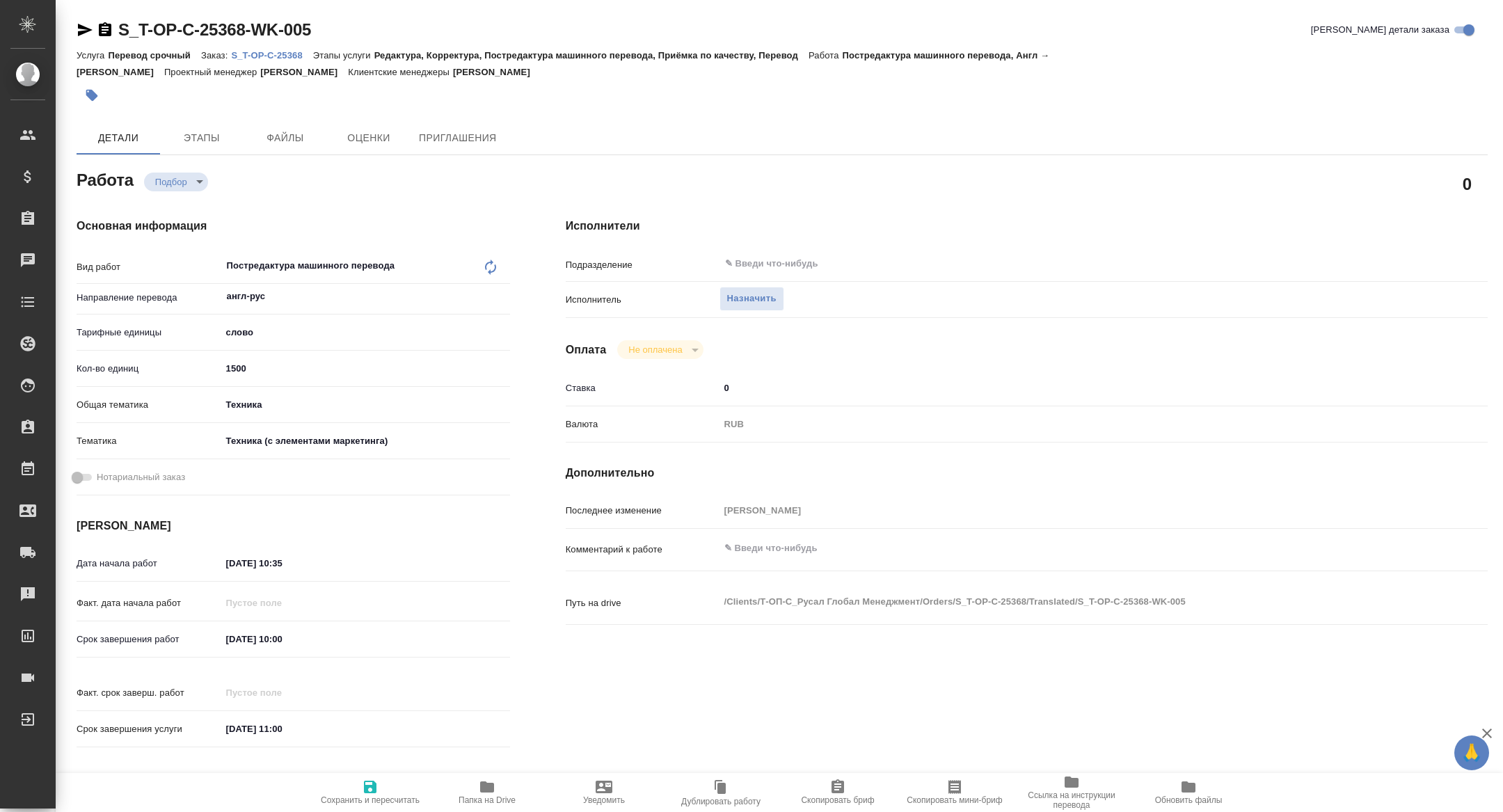
type textarea "x"
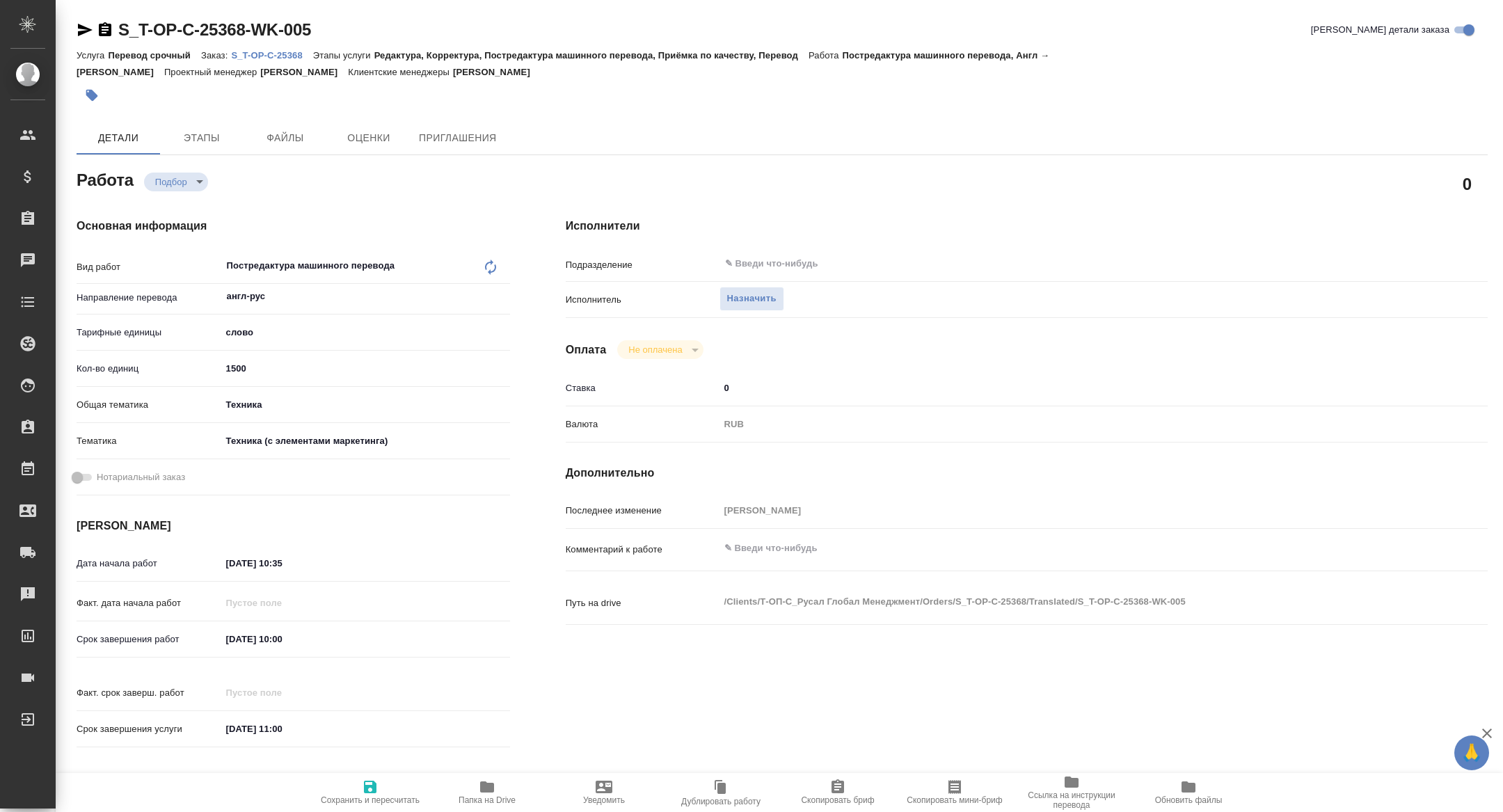
type textarea "x"
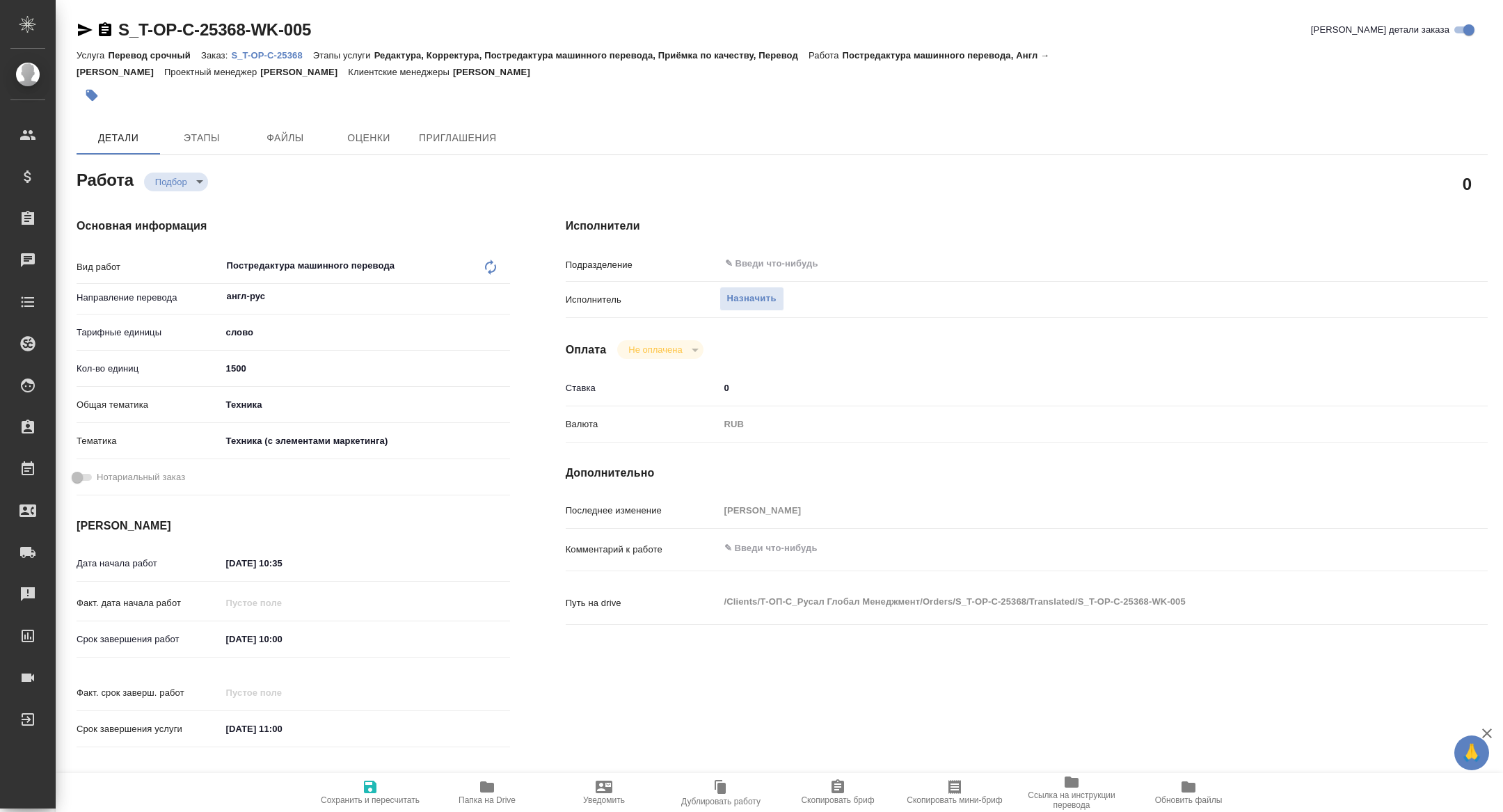
type textarea "x"
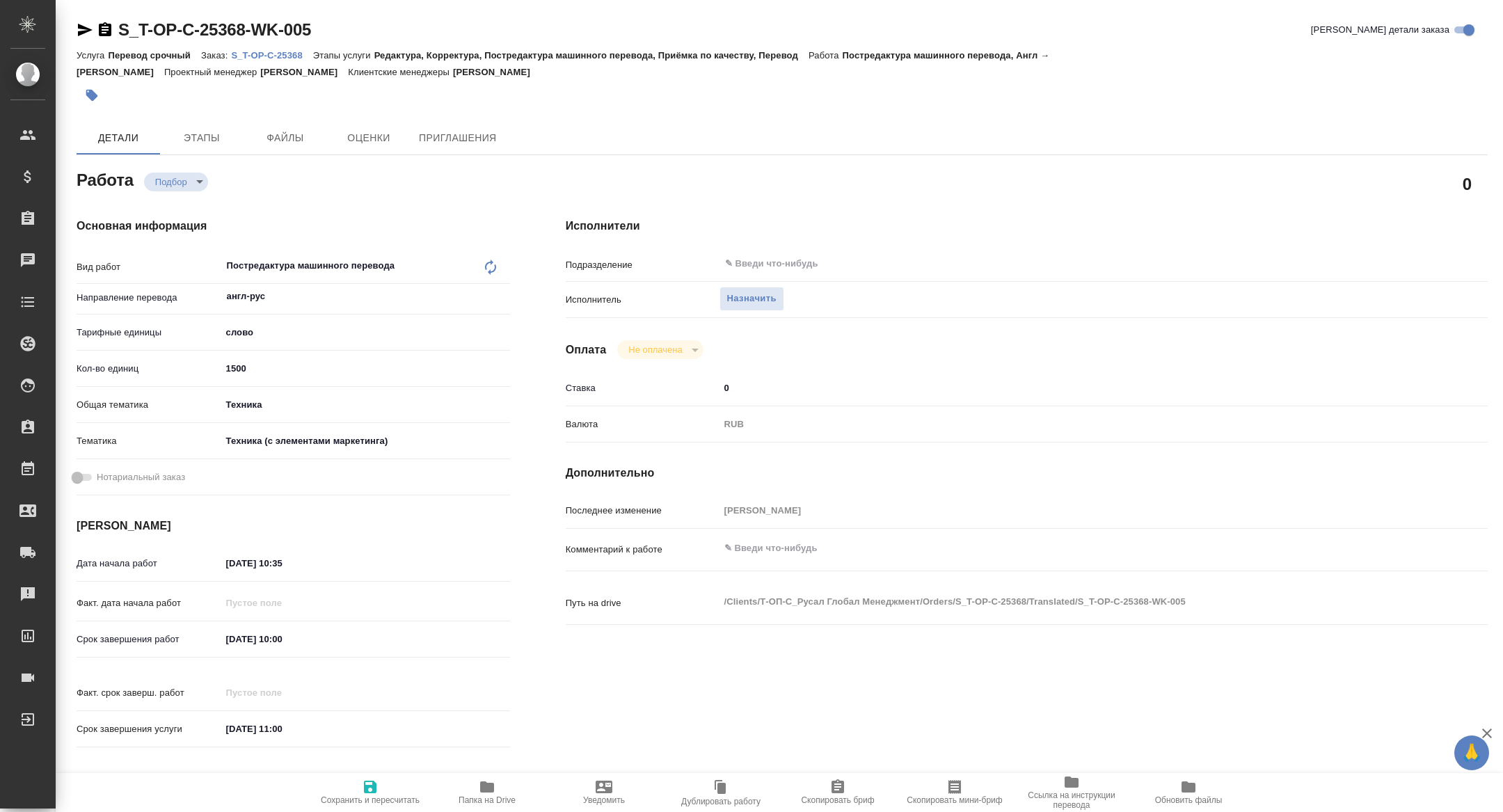
type textarea "x"
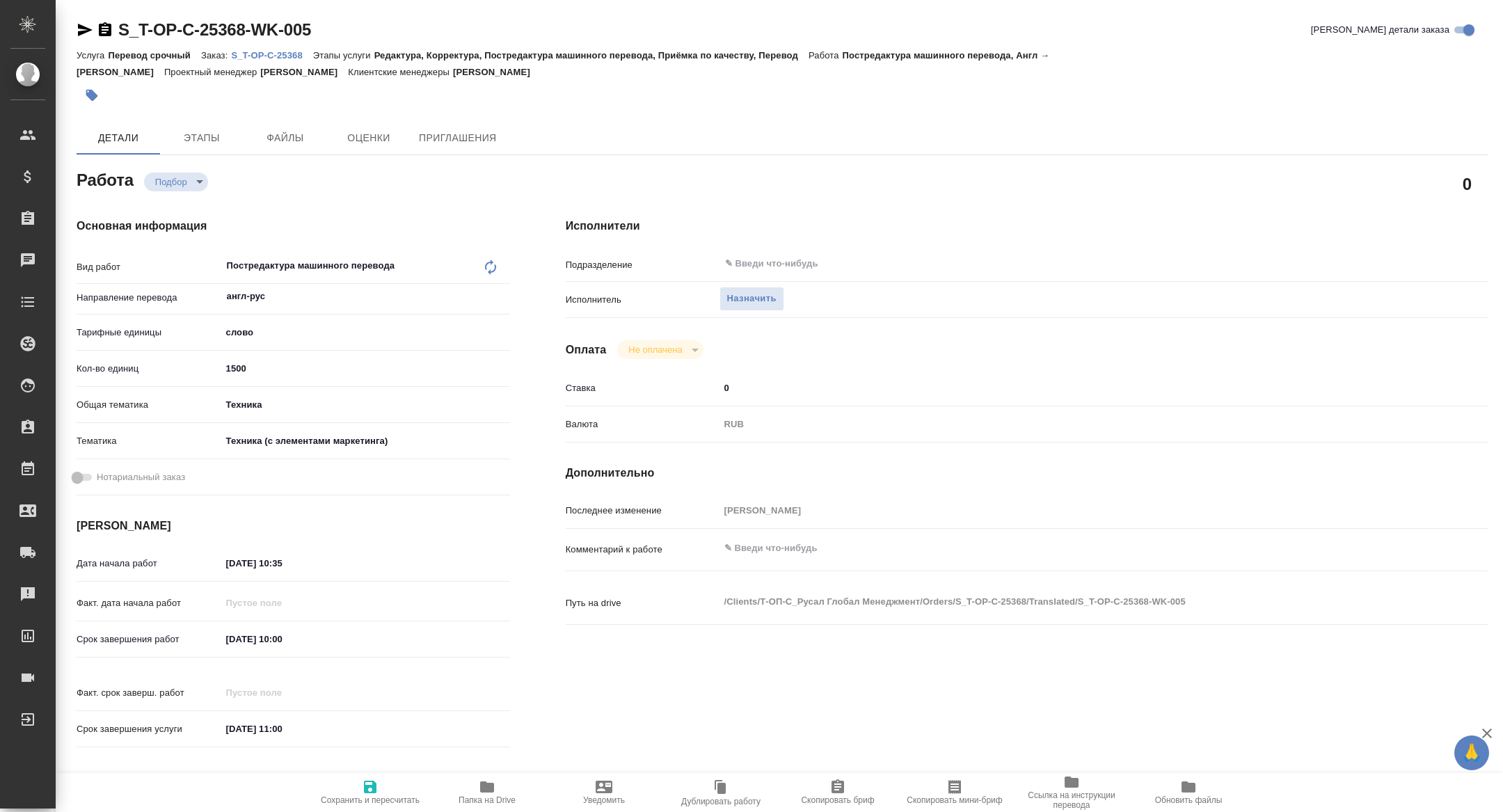
type textarea "x"
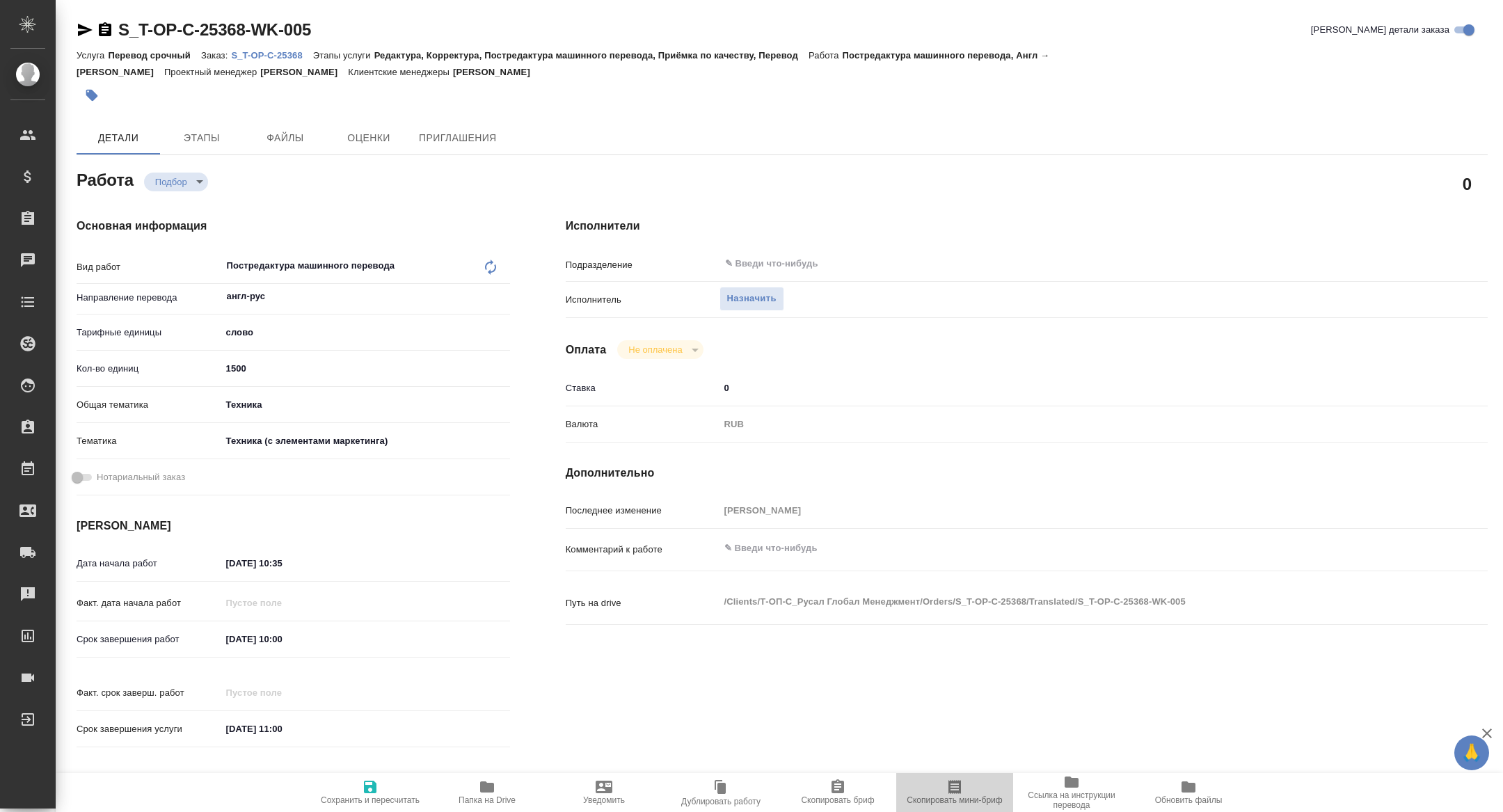
click at [961, 788] on icon "button" at bounding box center [954, 786] width 17 height 17
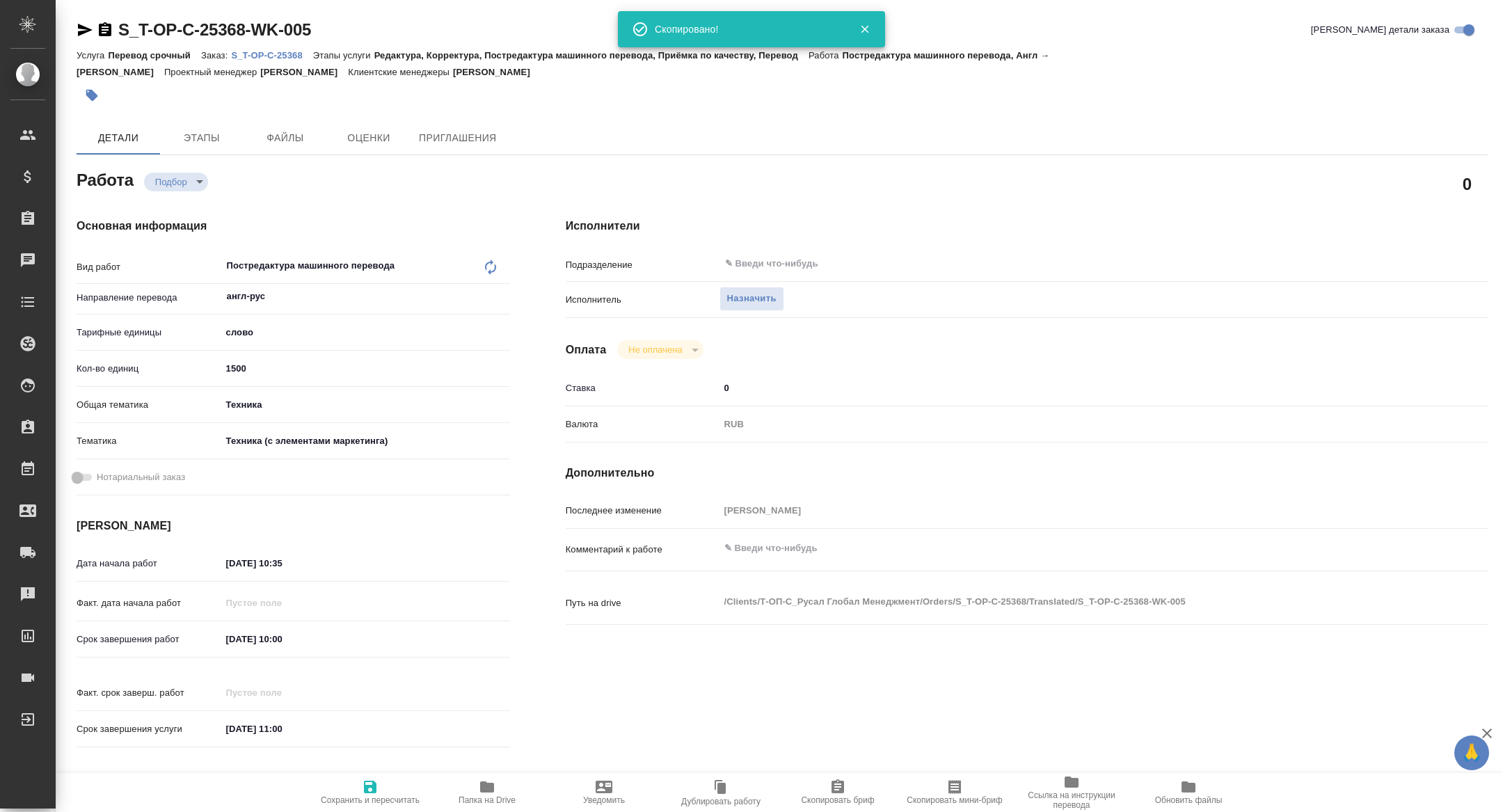
type textarea "x"
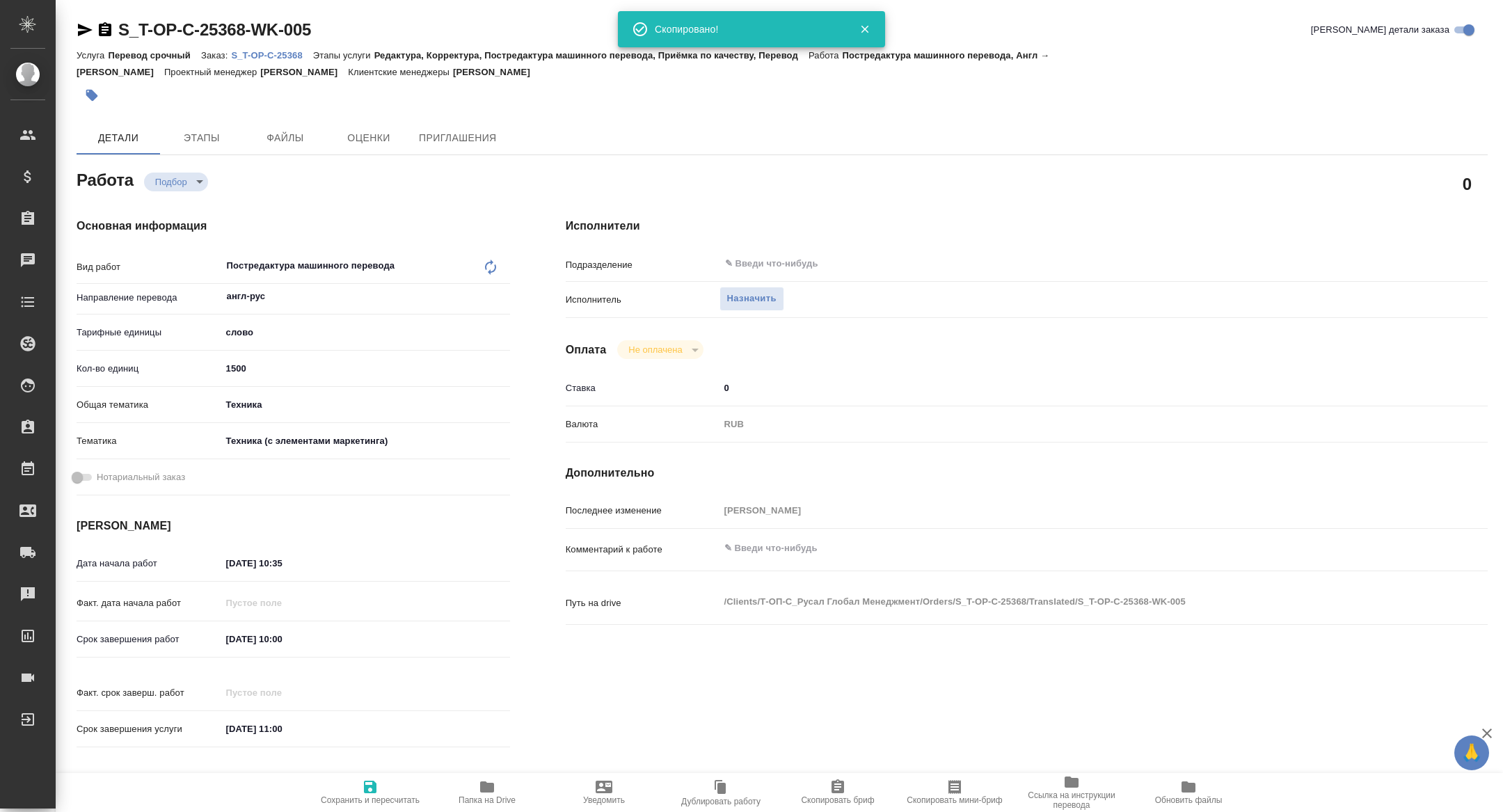
type textarea "x"
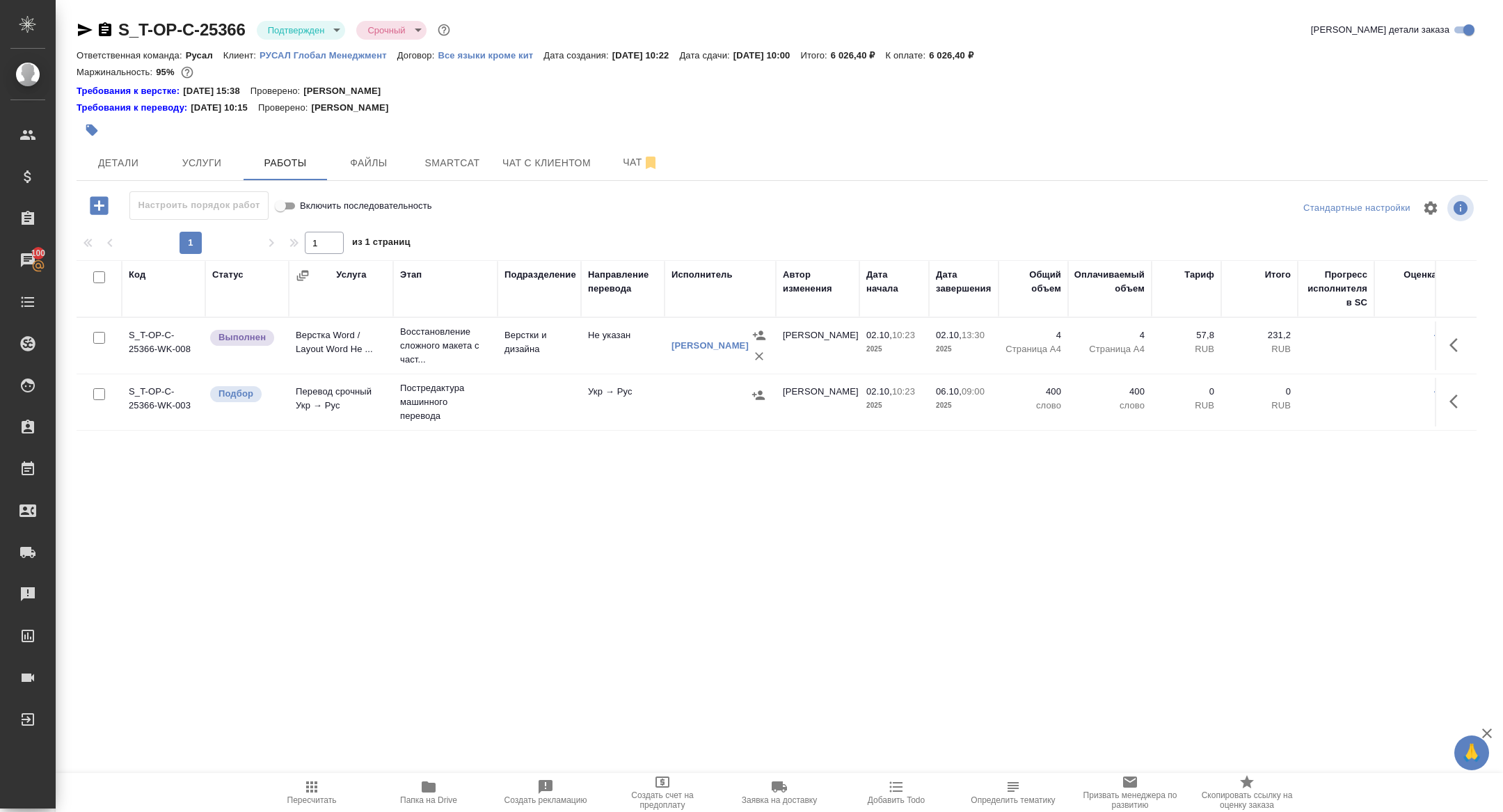
click at [1459, 397] on icon "button" at bounding box center [1457, 401] width 17 height 17
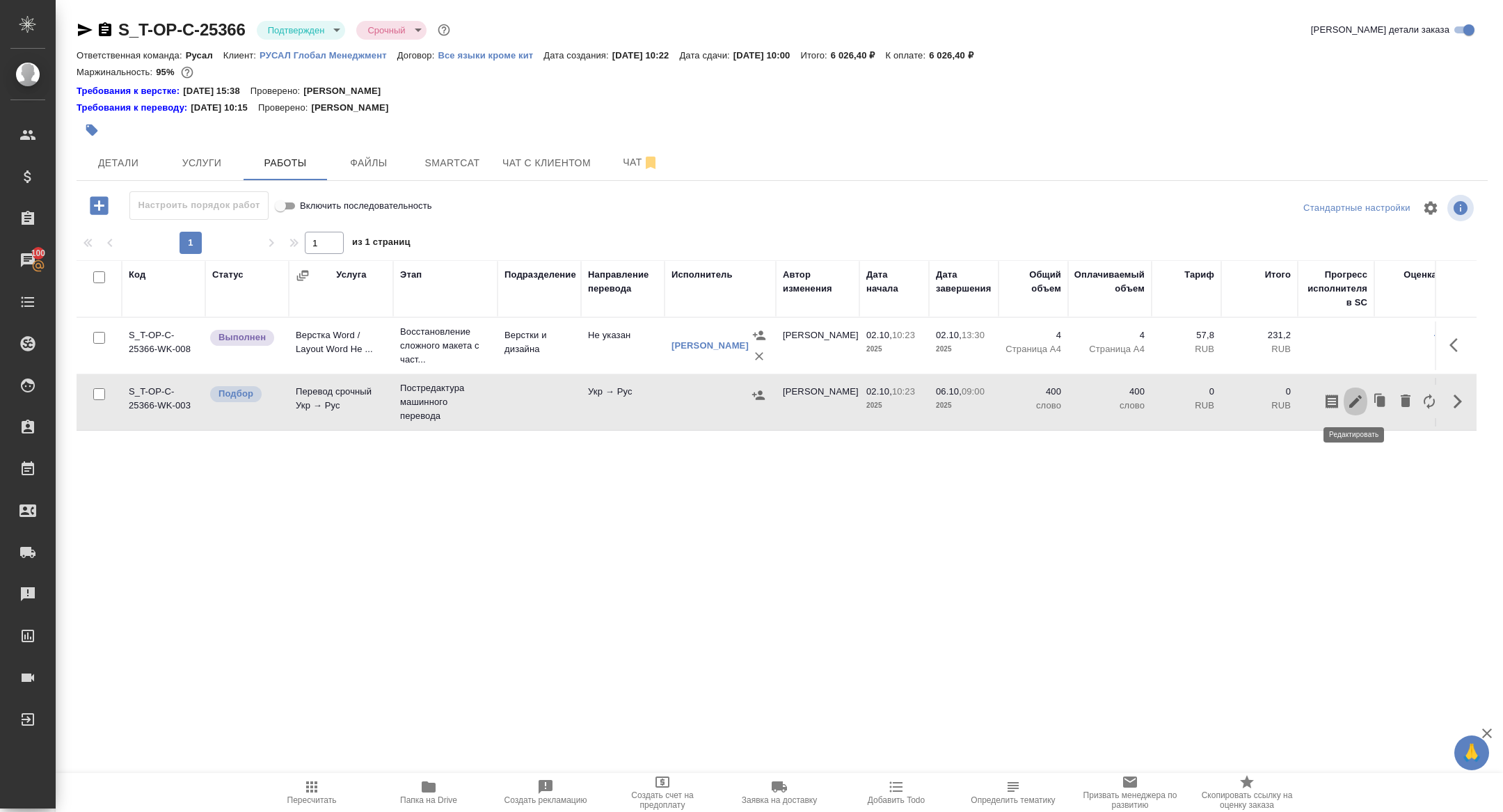
click at [1347, 395] on icon "button" at bounding box center [1355, 401] width 17 height 17
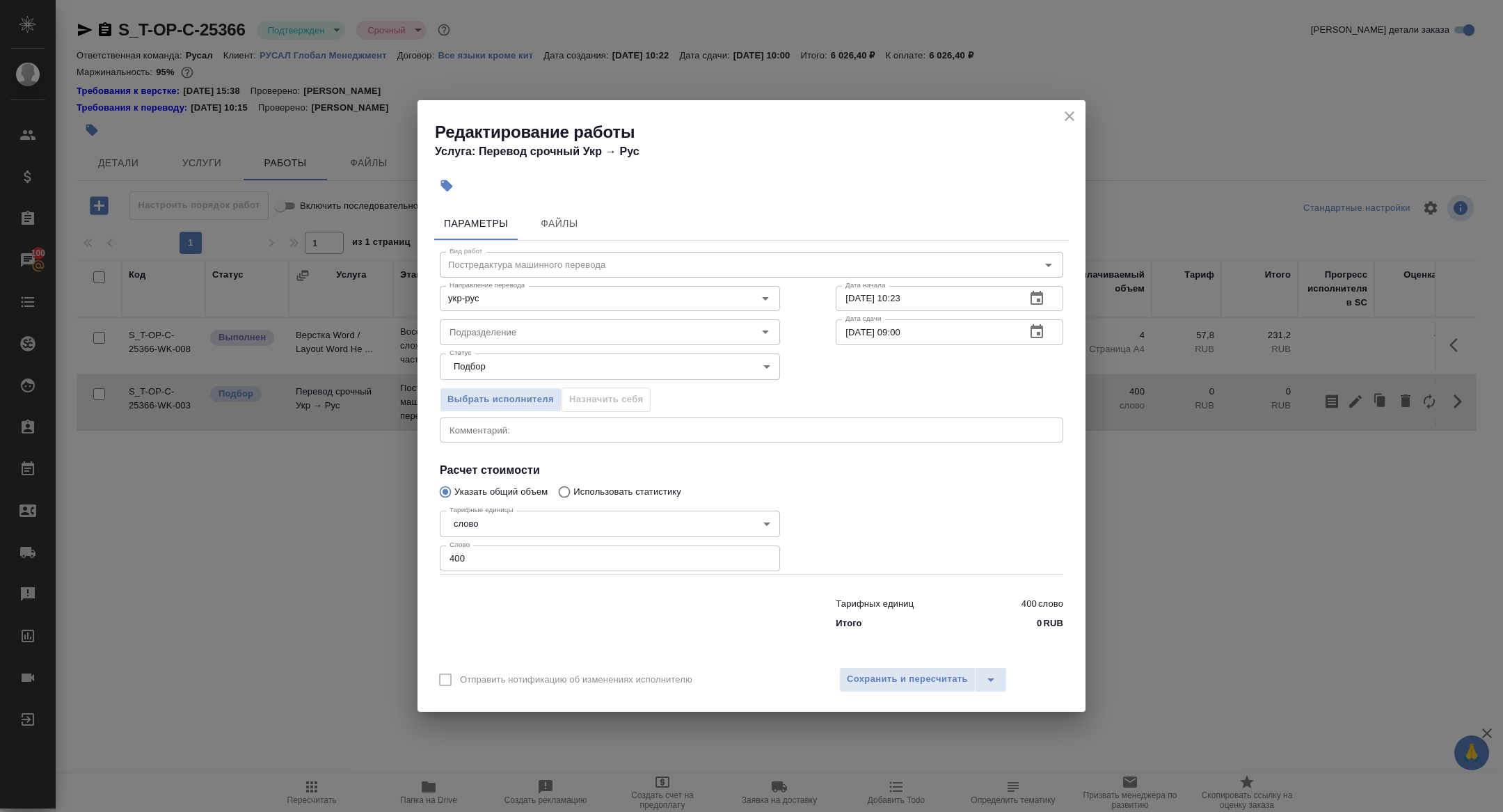
click at [1035, 328] on icon "button" at bounding box center [1037, 332] width 13 height 14
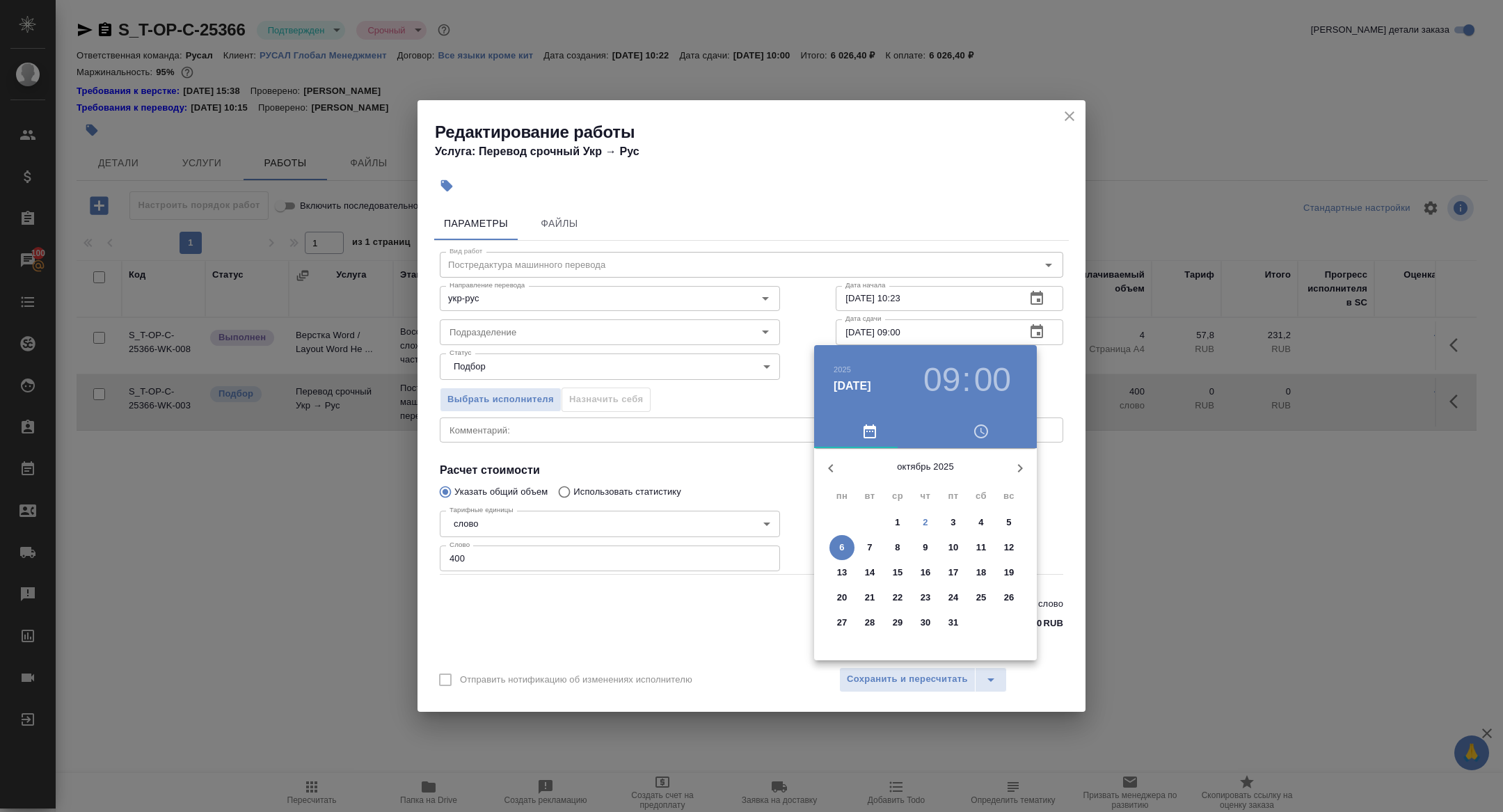
click at [983, 525] on p "4" at bounding box center [981, 522] width 5 height 14
type input "04.10.2025 09:00"
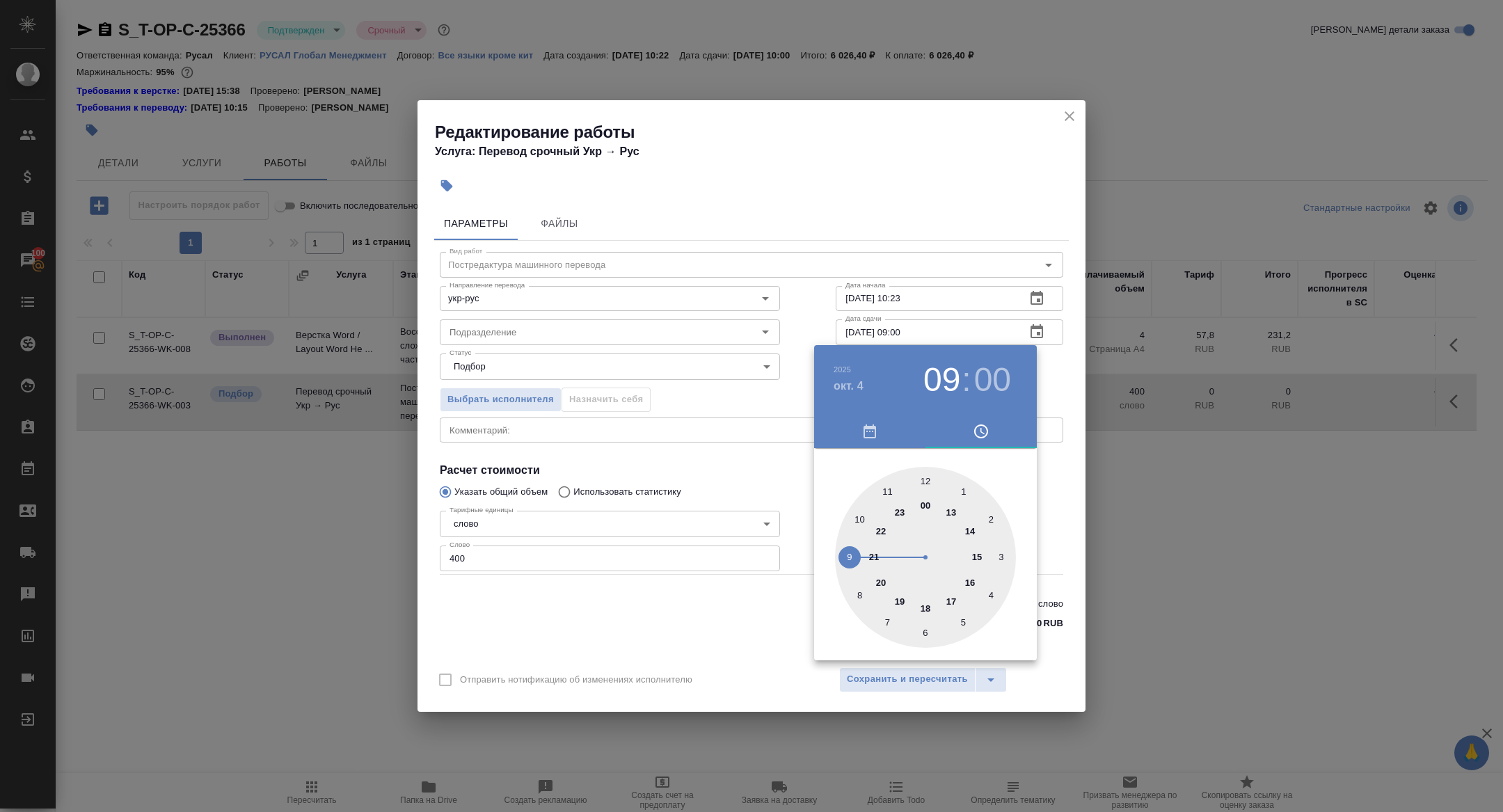
click at [791, 491] on div at bounding box center [752, 406] width 1503 height 812
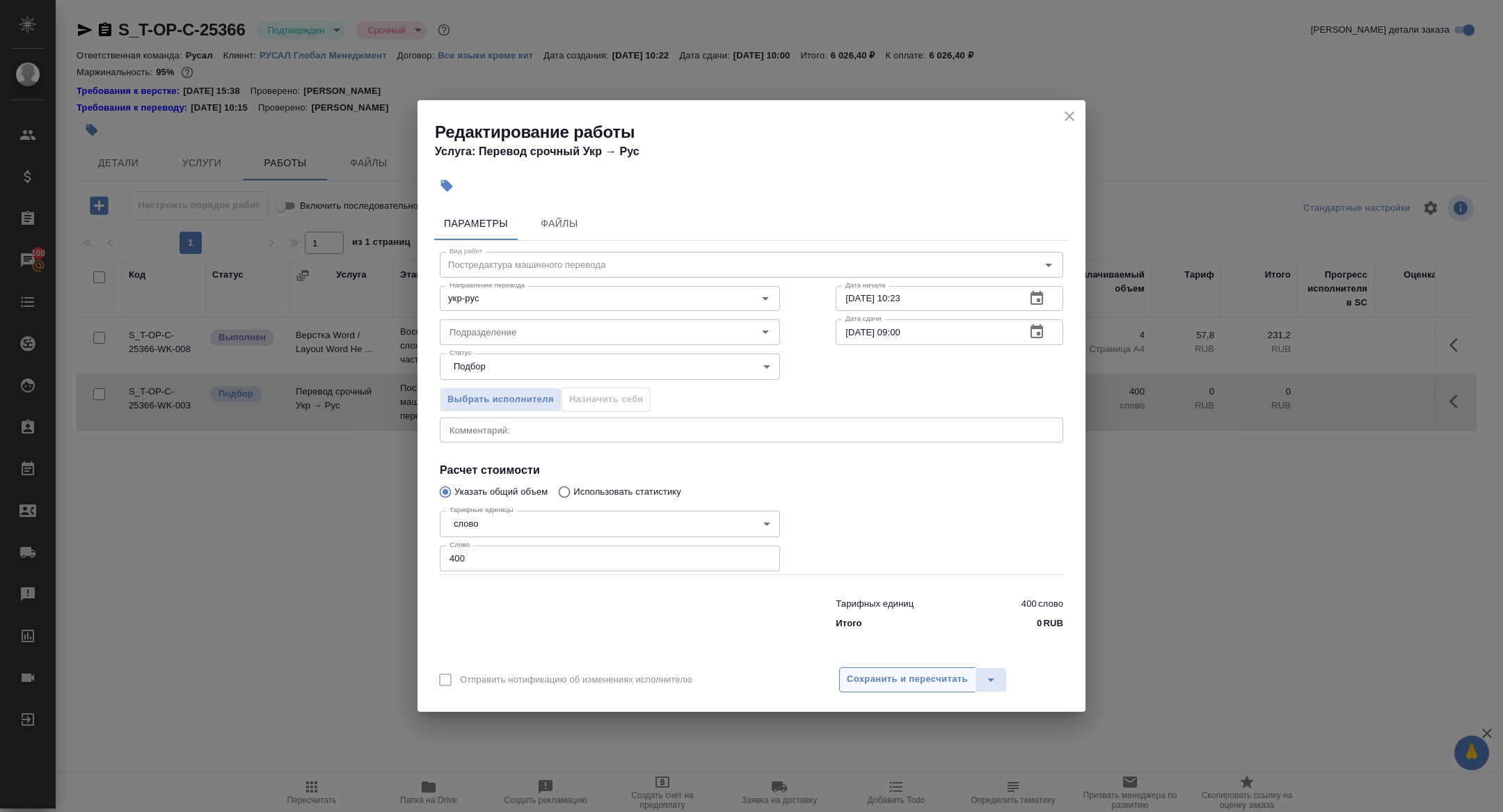
click at [944, 680] on span "Сохранить и пересчитать" at bounding box center [907, 679] width 121 height 16
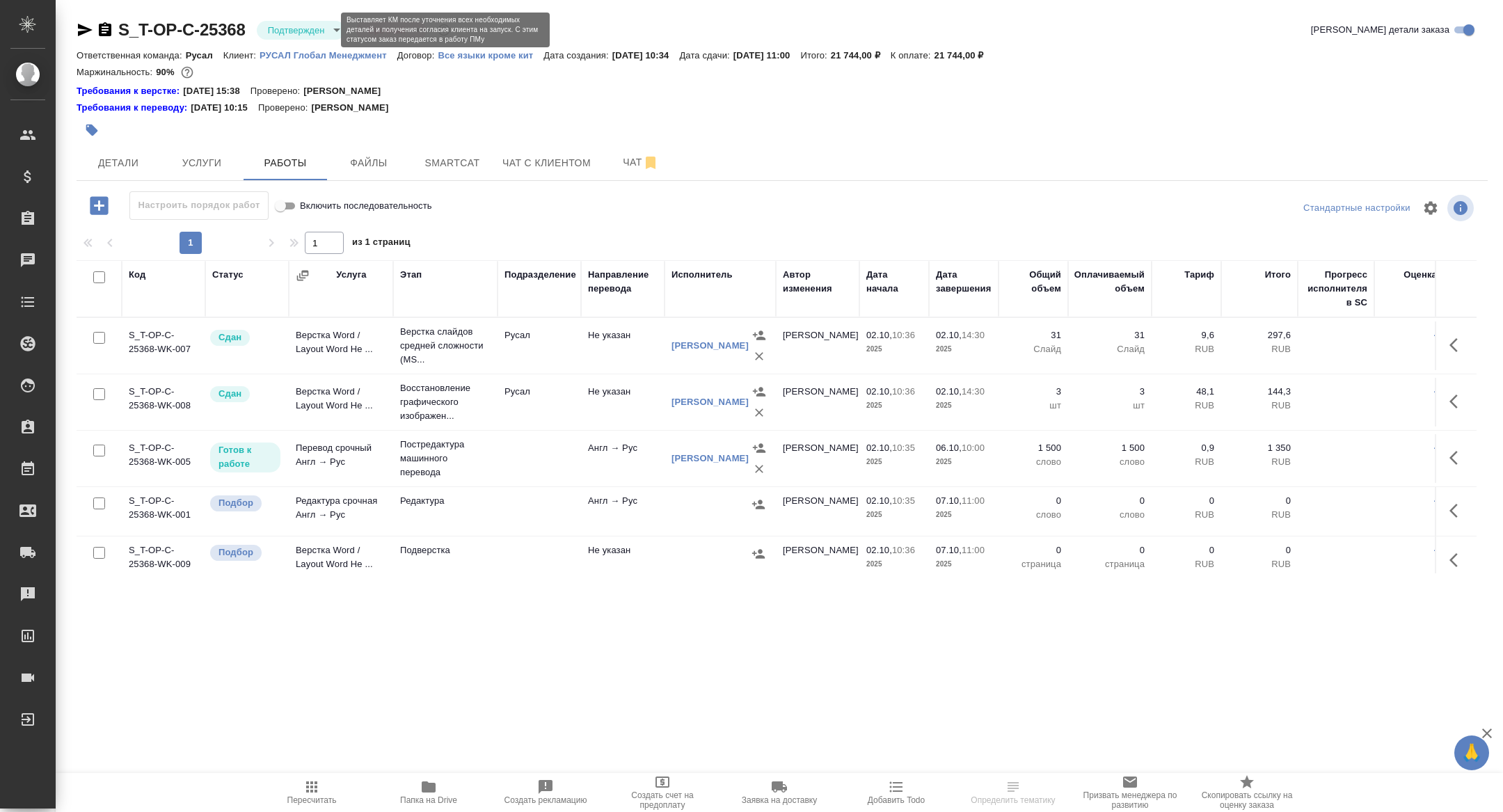
click at [286, 27] on body "🙏 .cls-1 fill:#fff; AWATERA [PERSON_NAME] Спецификации Заказы Чаты Todo Проекты…" at bounding box center [752, 406] width 1503 height 812
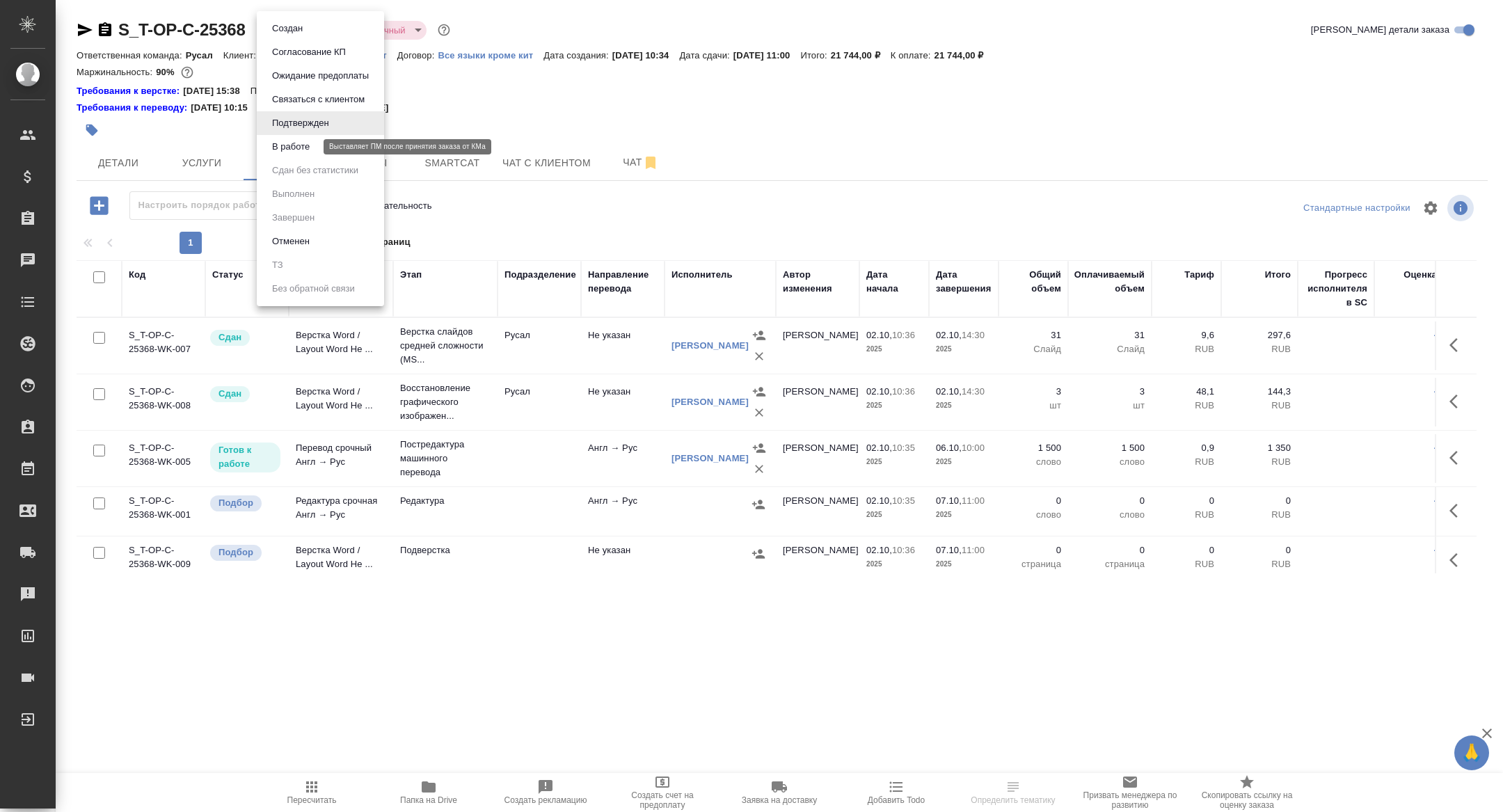
click at [283, 146] on button "В работе" at bounding box center [291, 146] width 46 height 15
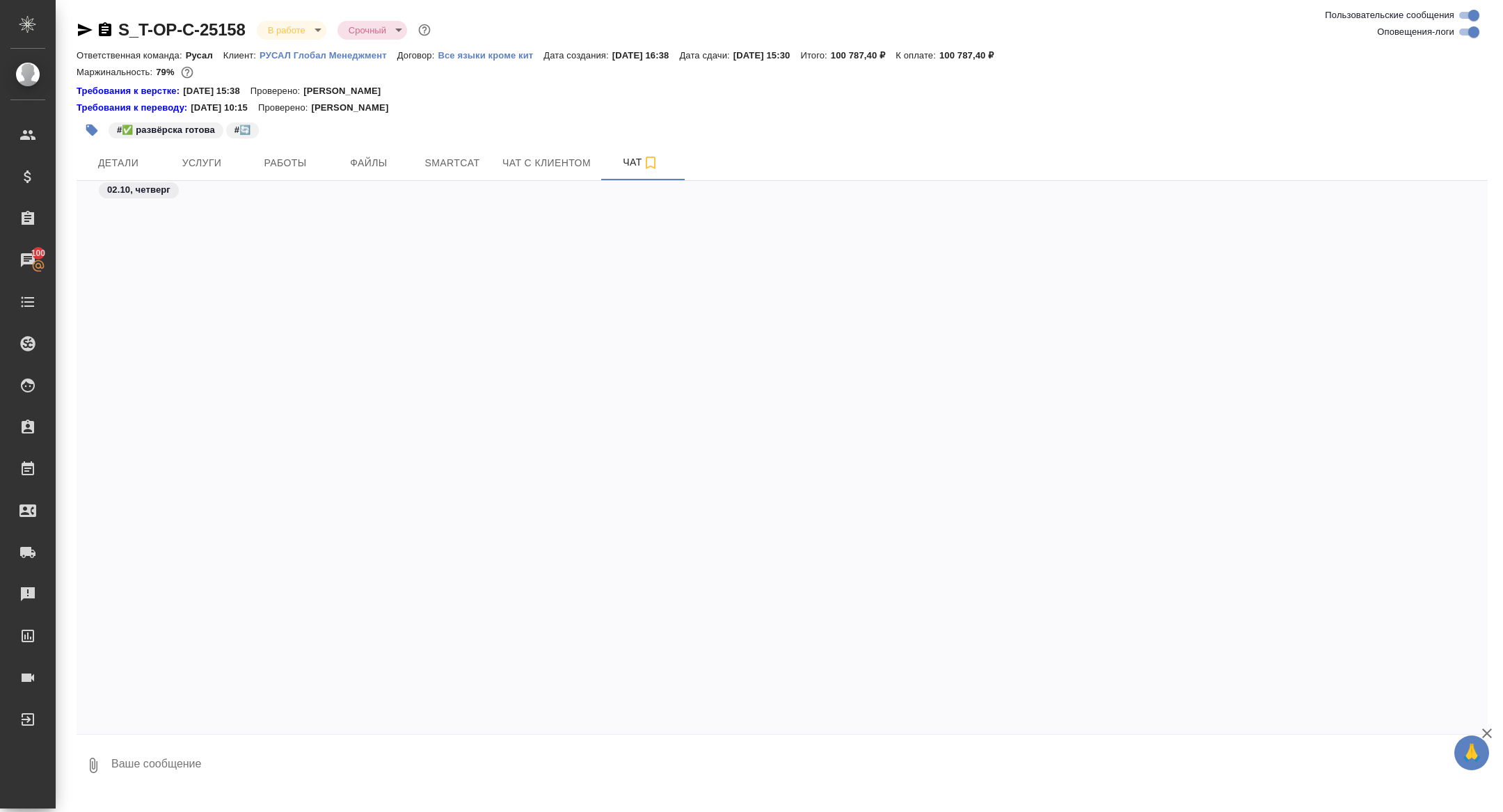
scroll to position [10458, 0]
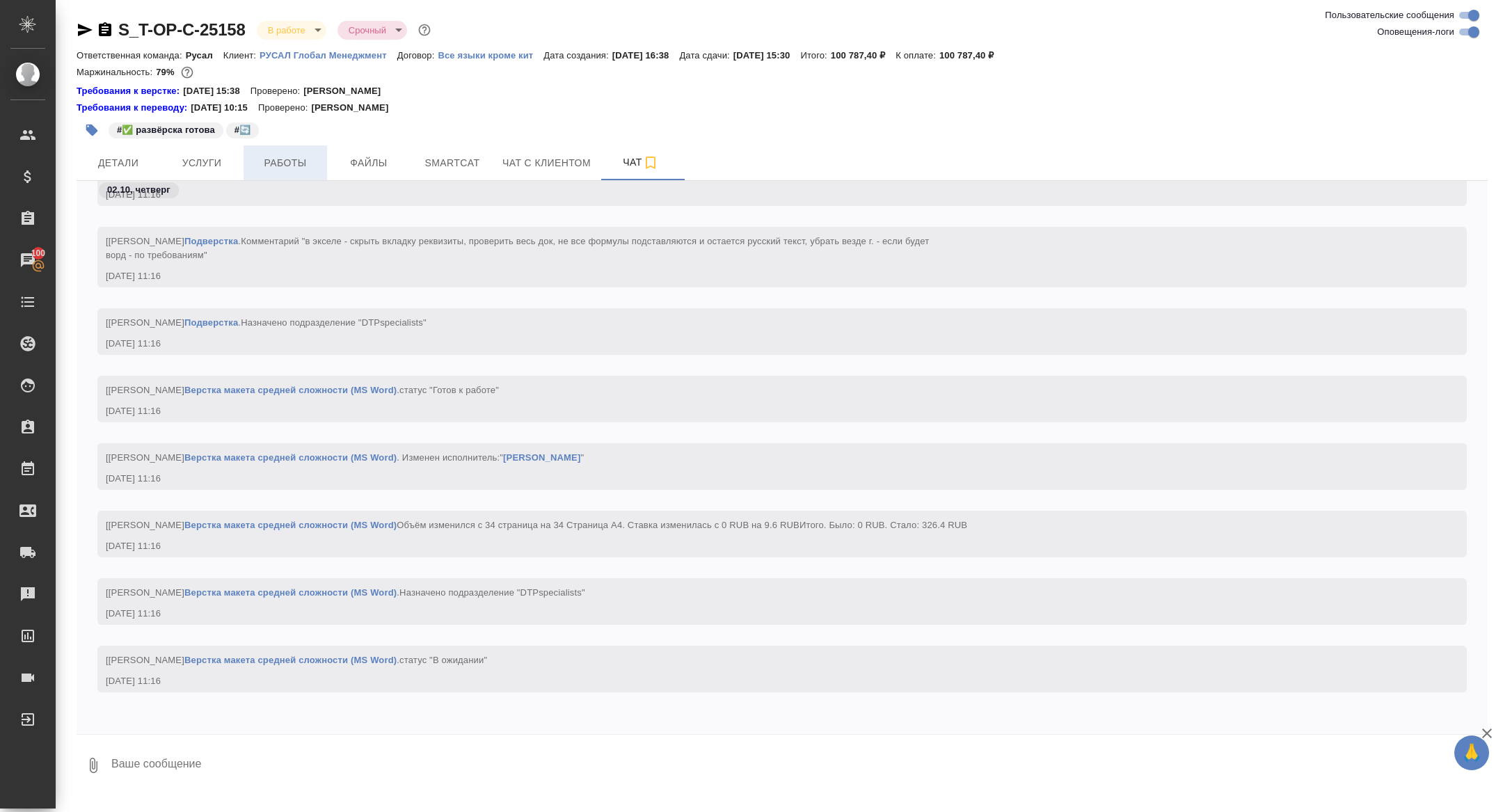
click at [279, 151] on button "Работы" at bounding box center [285, 163] width 84 height 35
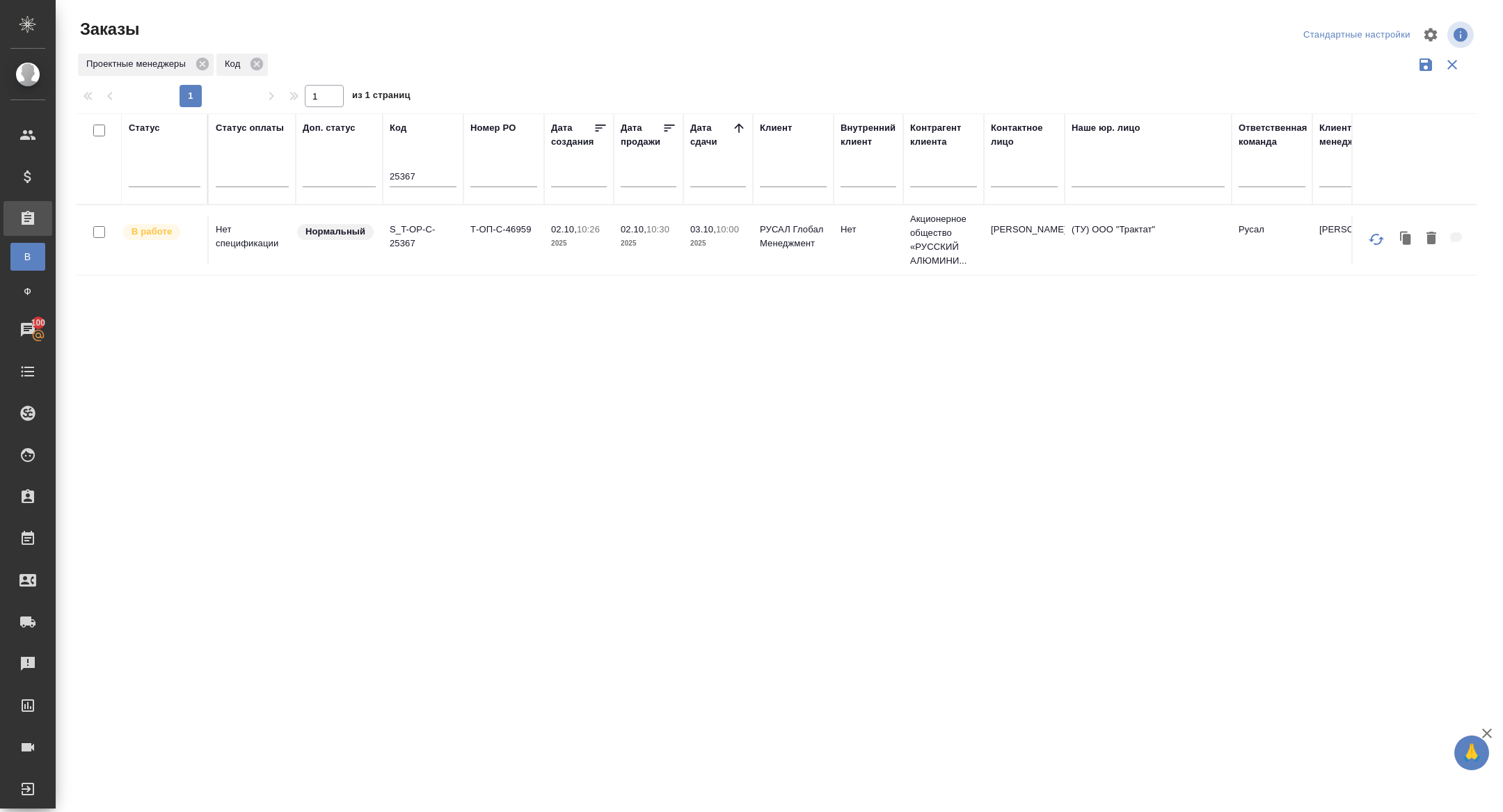
select select "9"
click at [409, 184] on input "25367" at bounding box center [423, 178] width 67 height 17
click at [730, 162] on div at bounding box center [718, 175] width 56 height 25
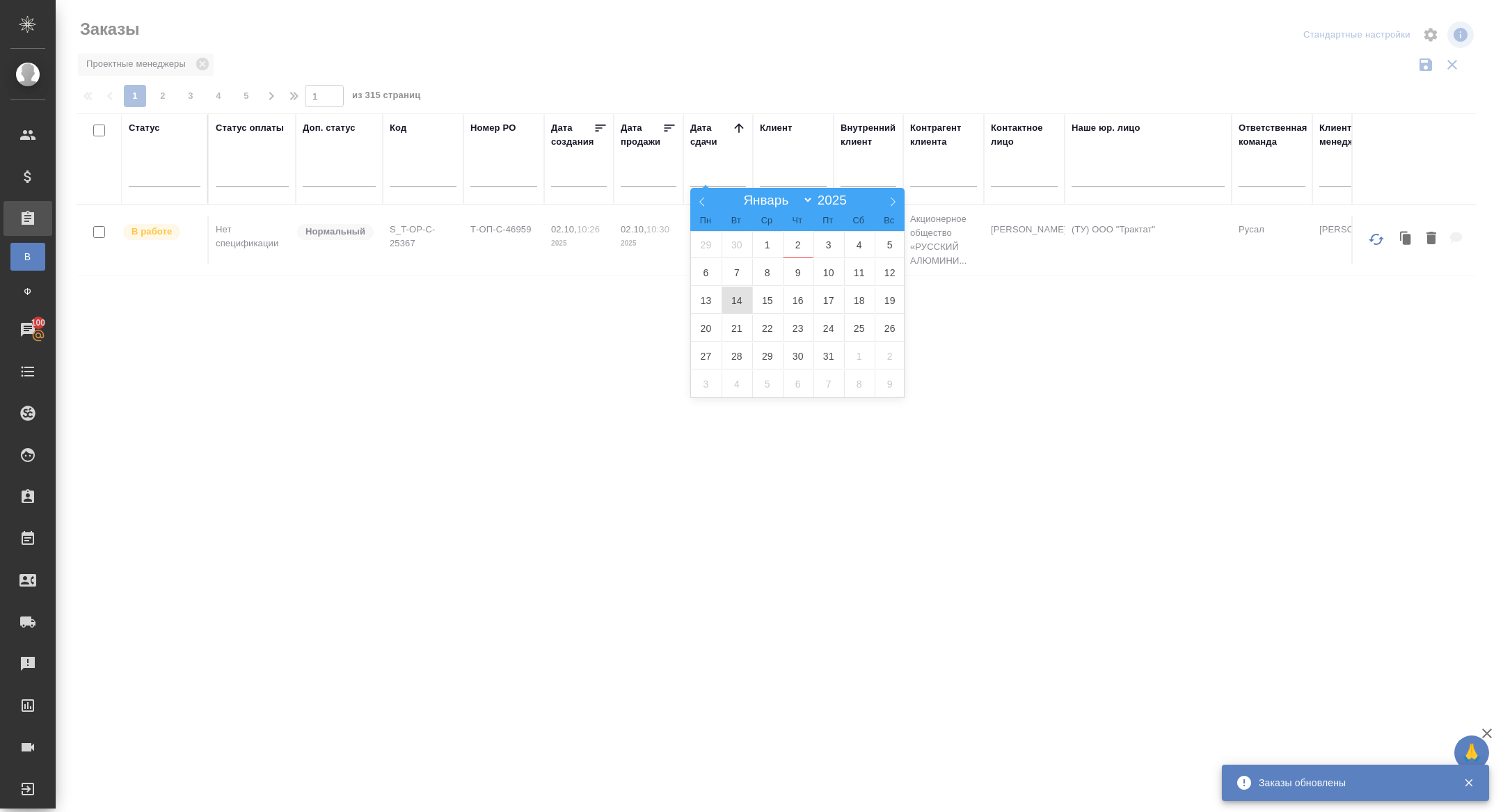
type div "2025-10-01T21:00:00.000Z"
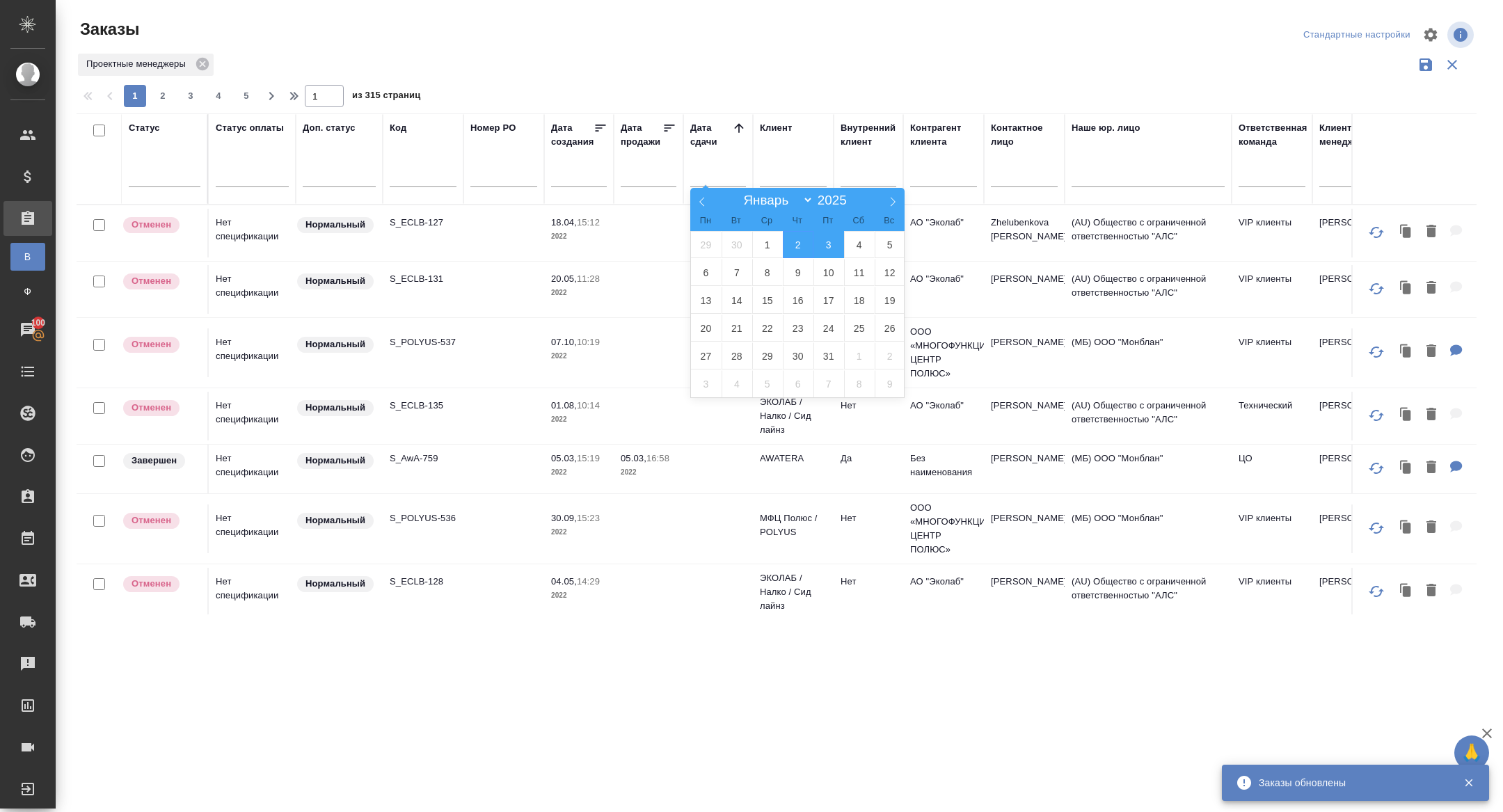
click at [823, 247] on span "3" at bounding box center [828, 244] width 31 height 27
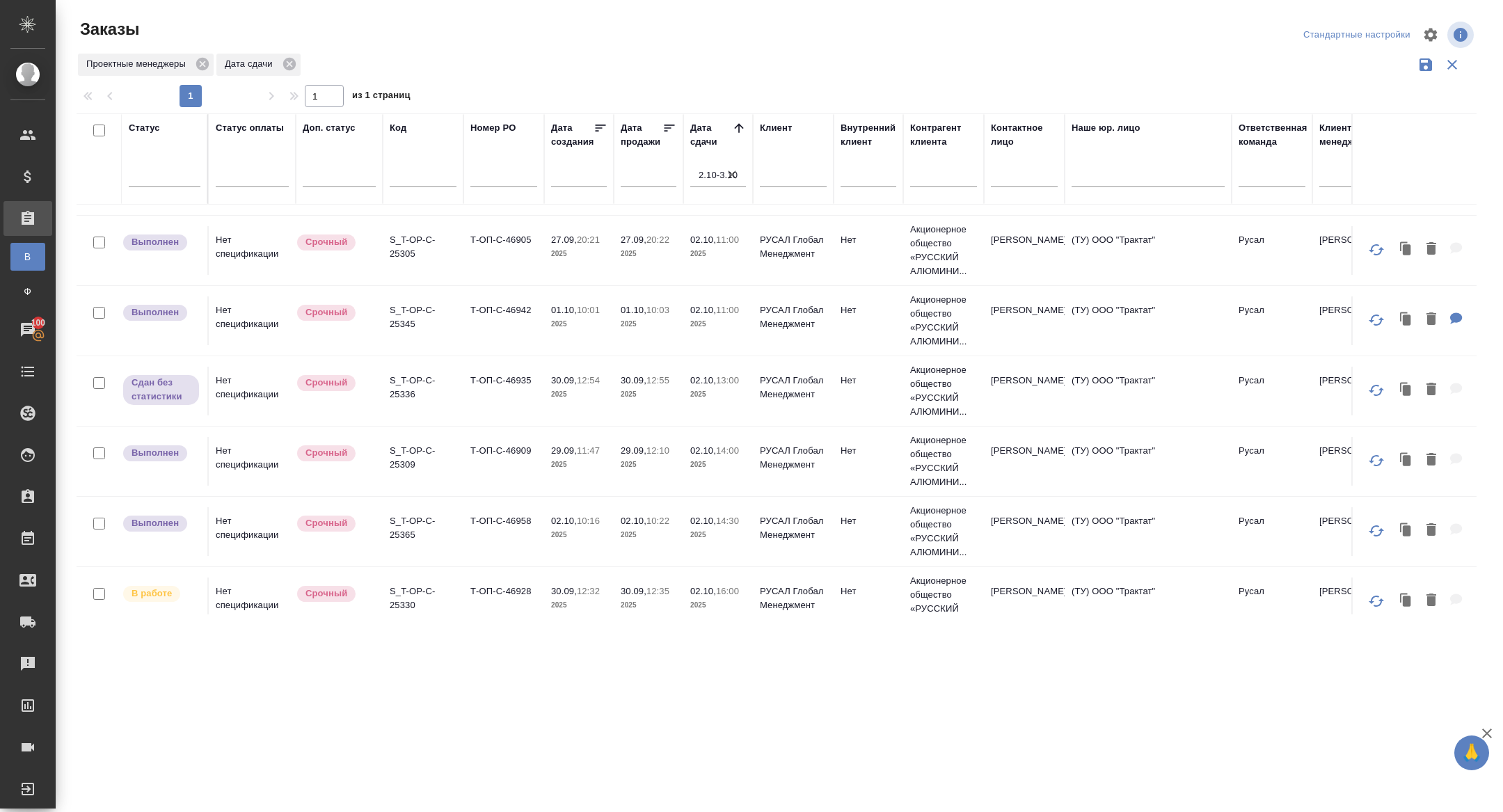
scroll to position [192, 0]
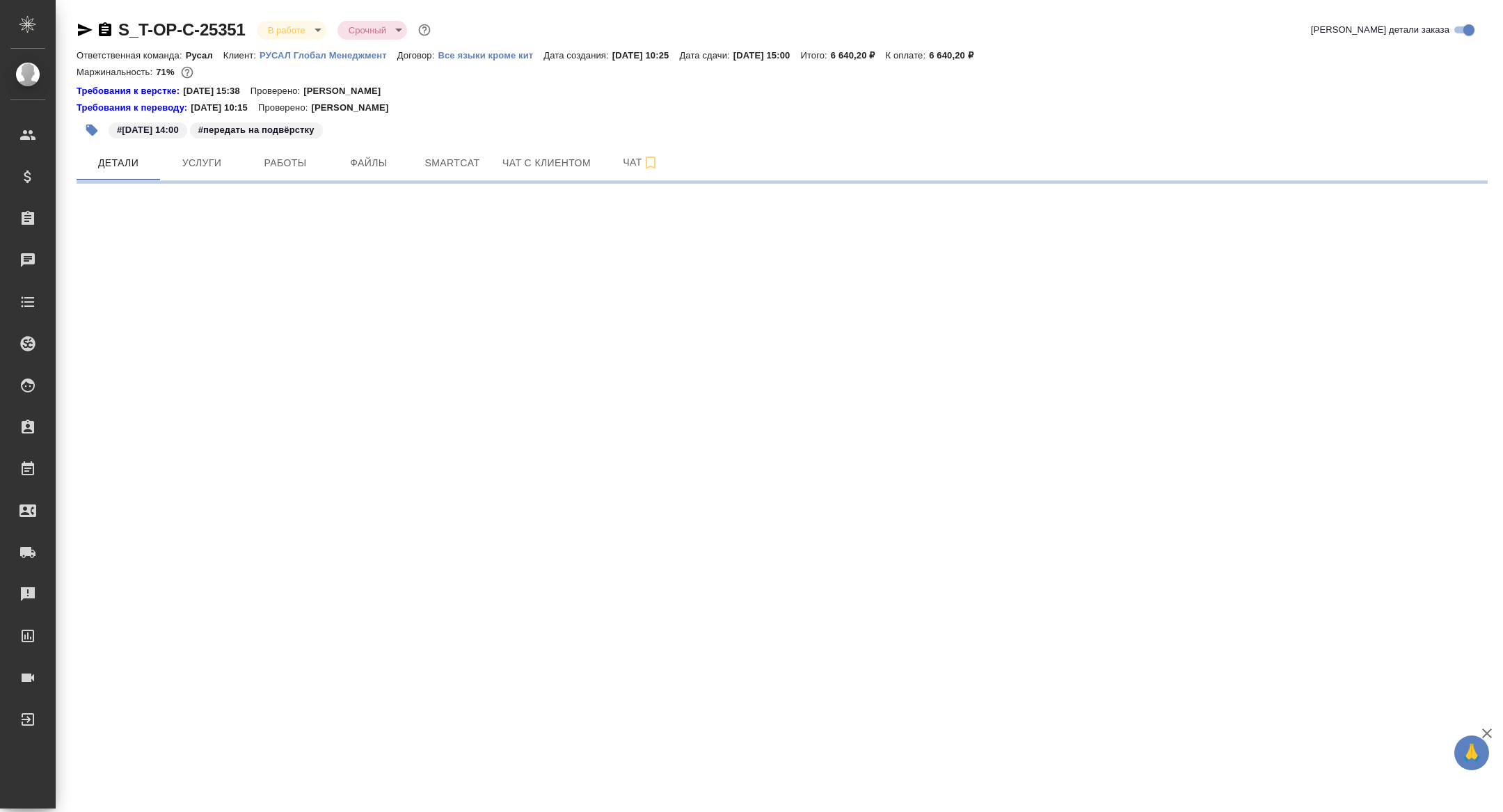
select select "RU"
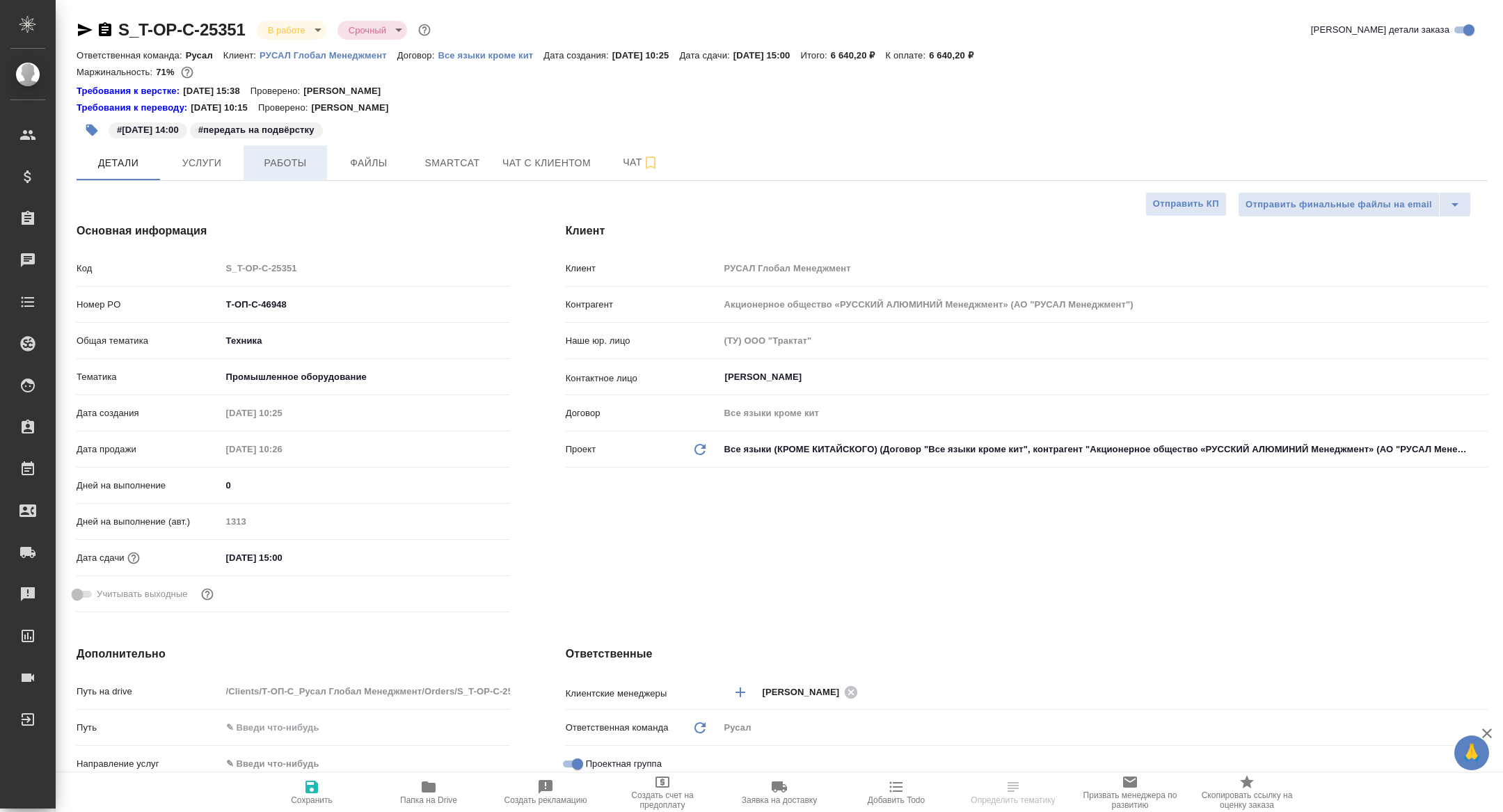
type textarea "x"
click at [297, 169] on span "Работы" at bounding box center [285, 163] width 67 height 17
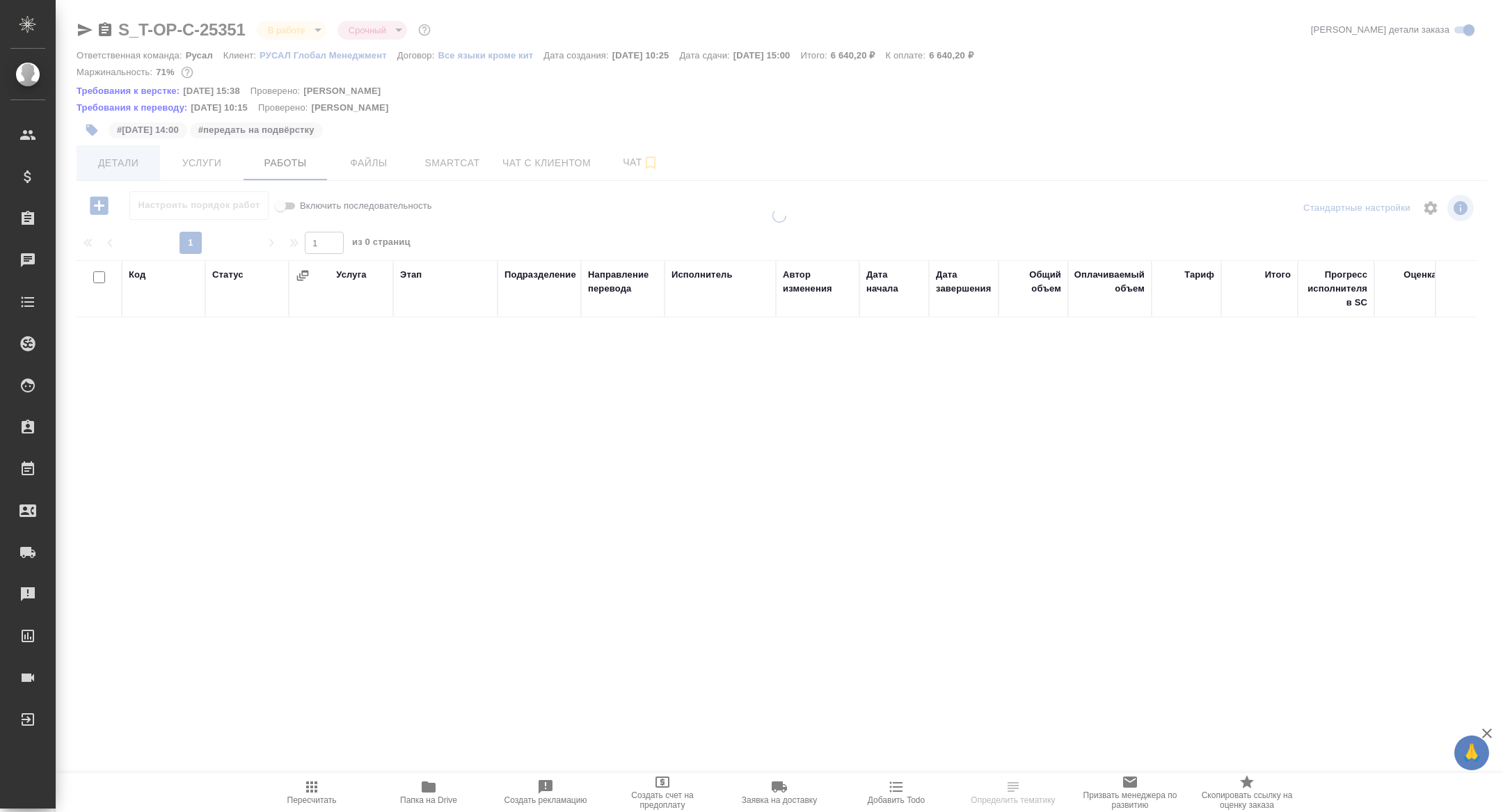
click at [127, 162] on span "Детали" at bounding box center [118, 163] width 67 height 17
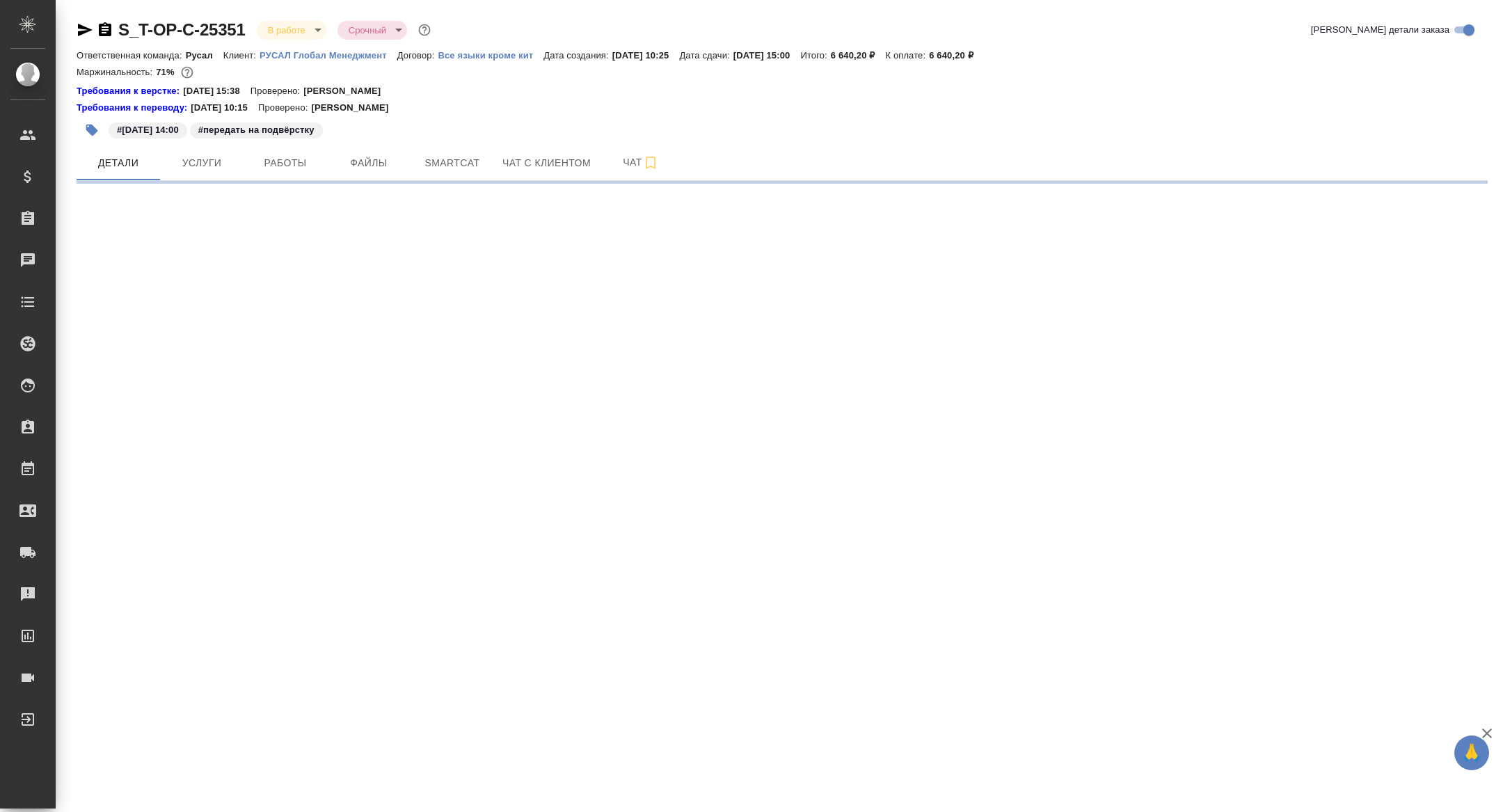
select select "RU"
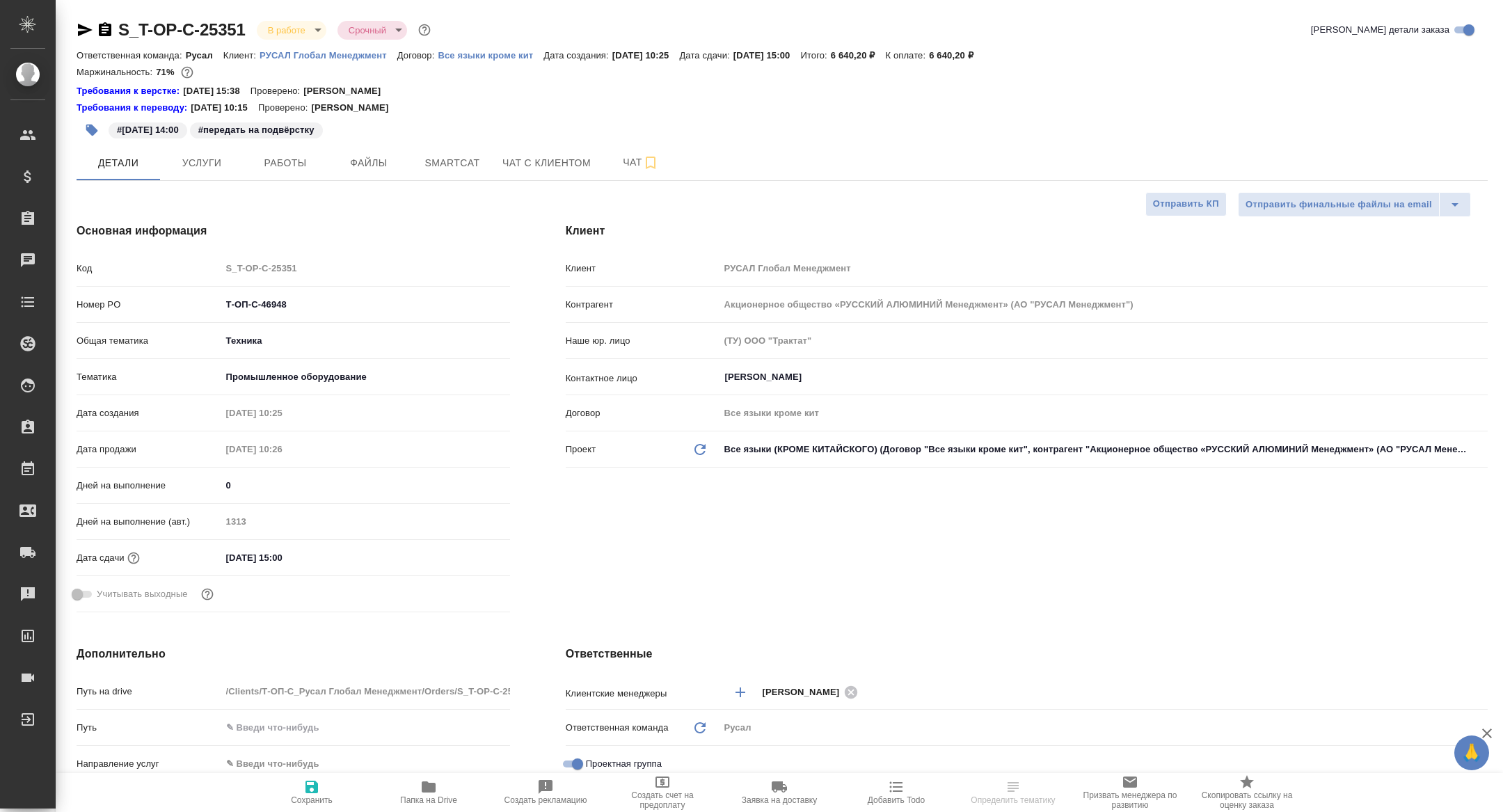
type textarea "x"
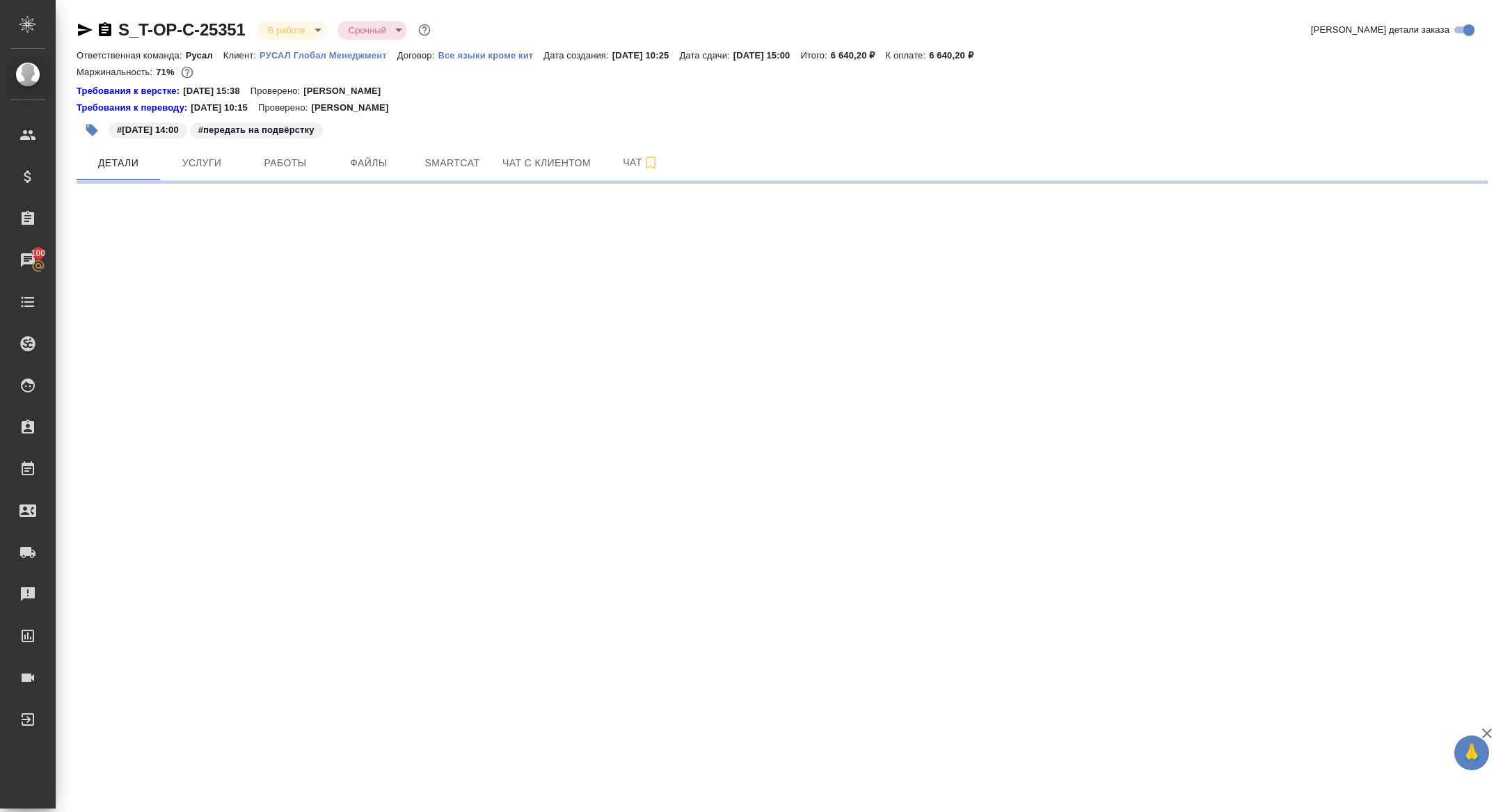
select select "RU"
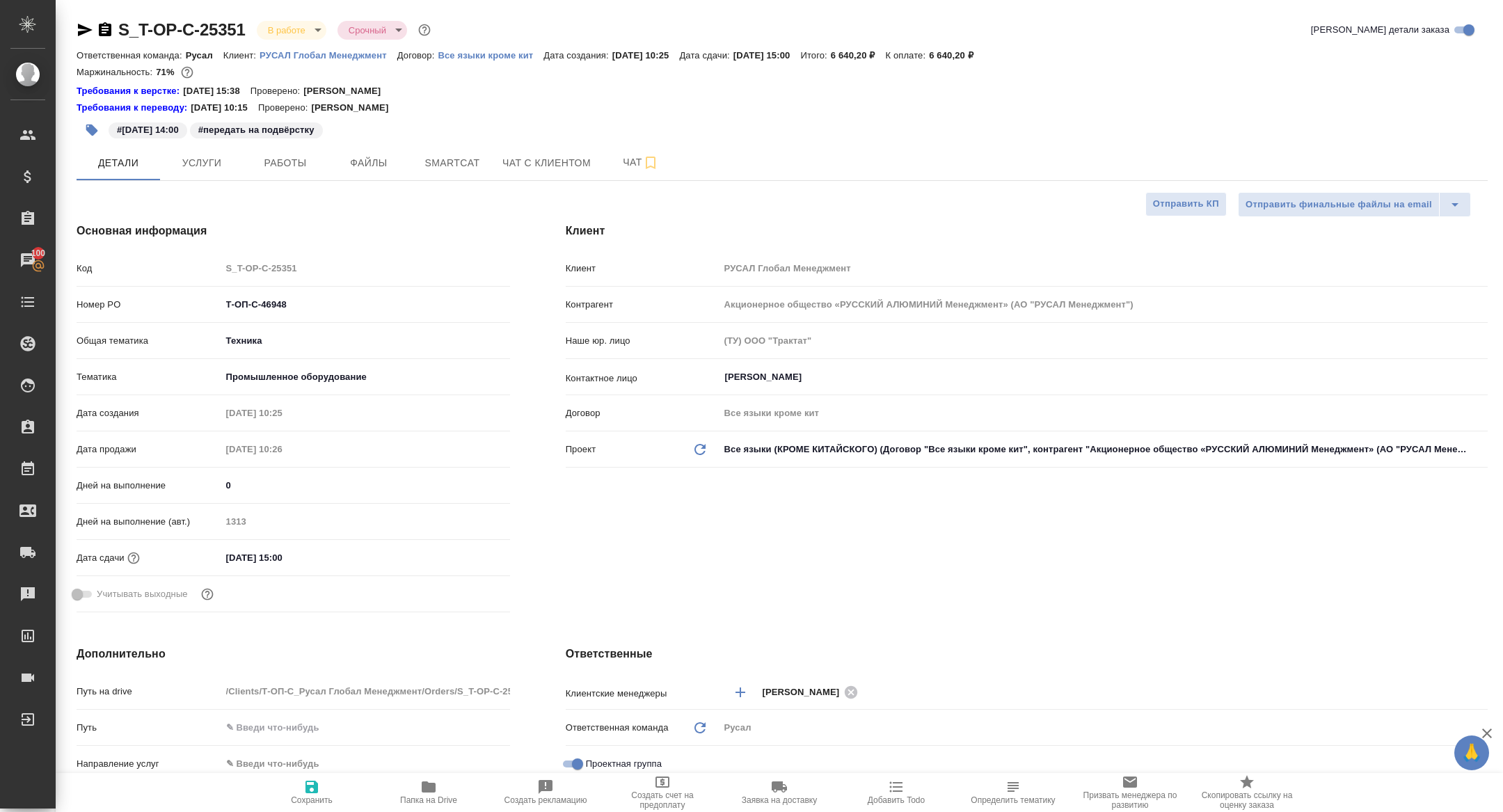
type textarea "x"
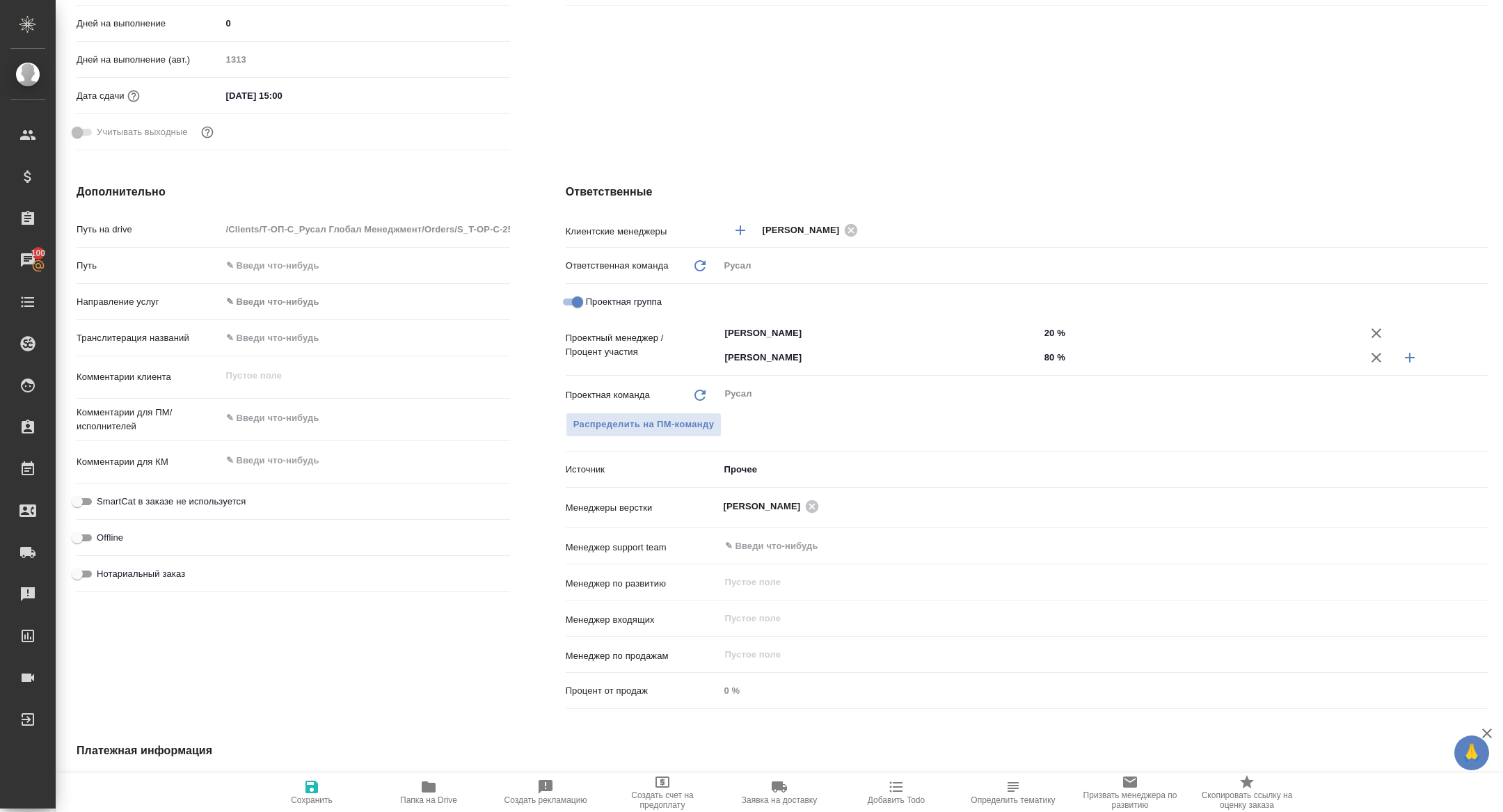
scroll to position [453, 0]
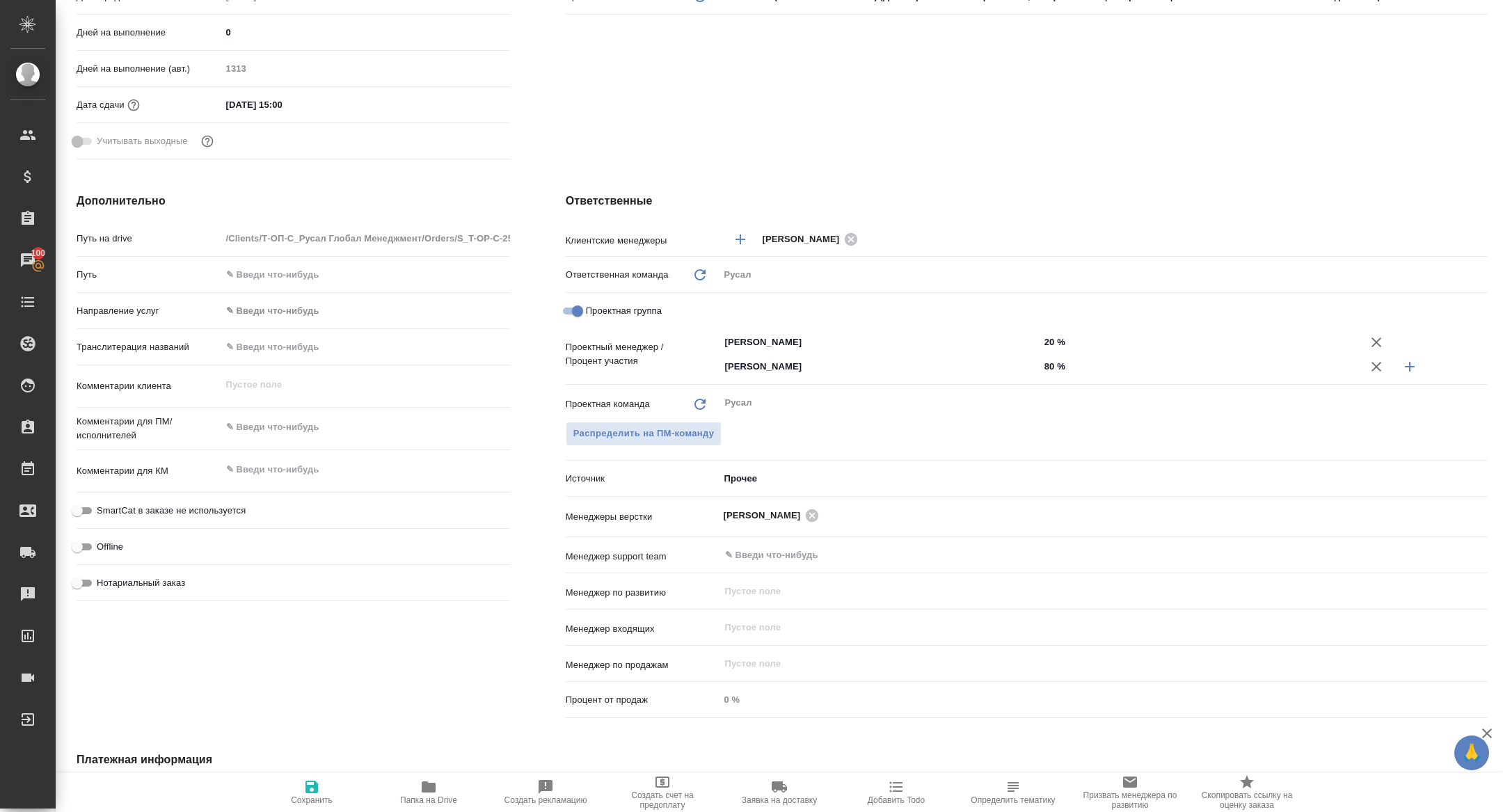
type textarea "x"
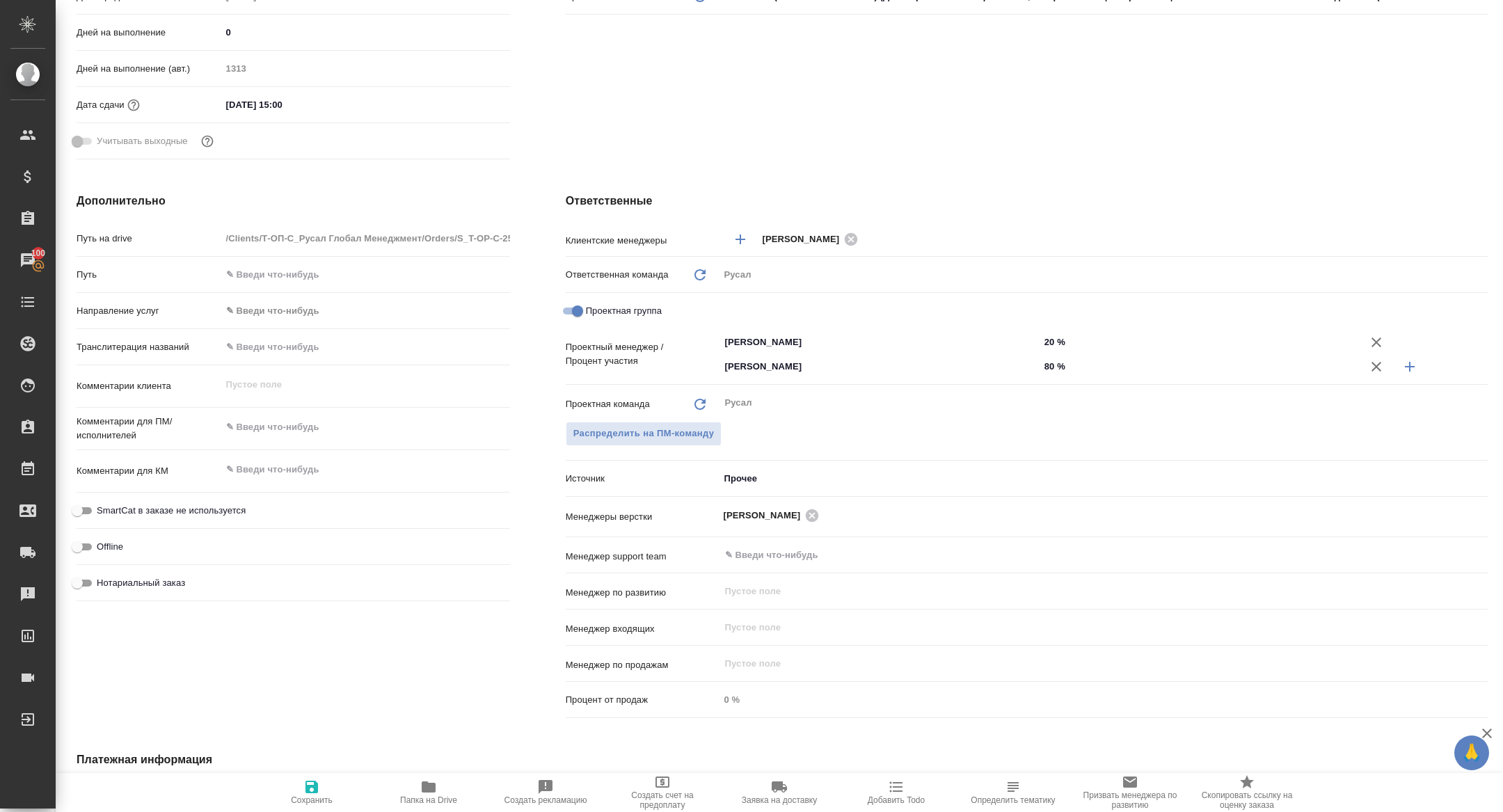
type textarea "x"
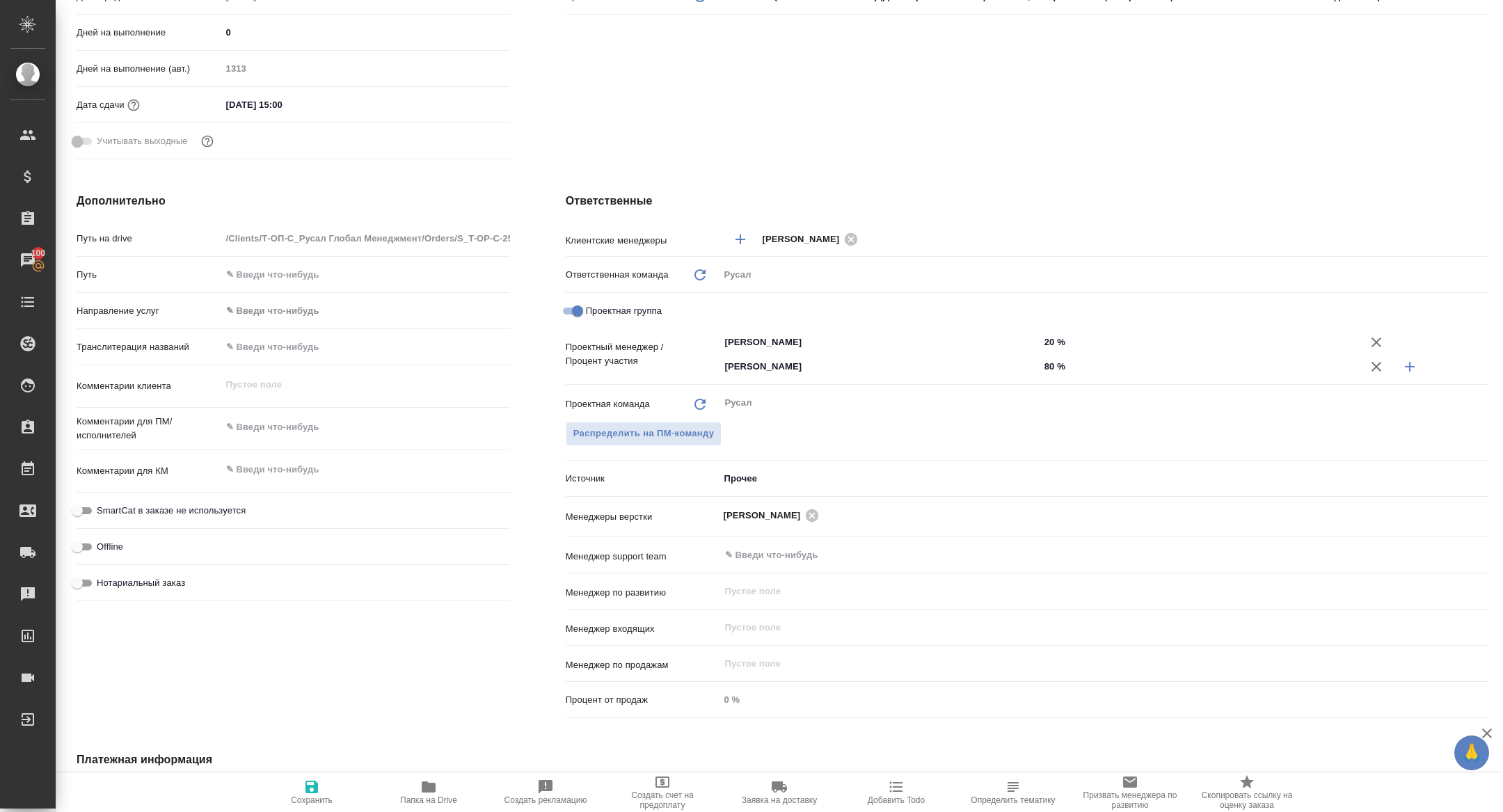
type textarea "x"
click at [800, 372] on input "[PERSON_NAME]" at bounding box center [855, 366] width 265 height 17
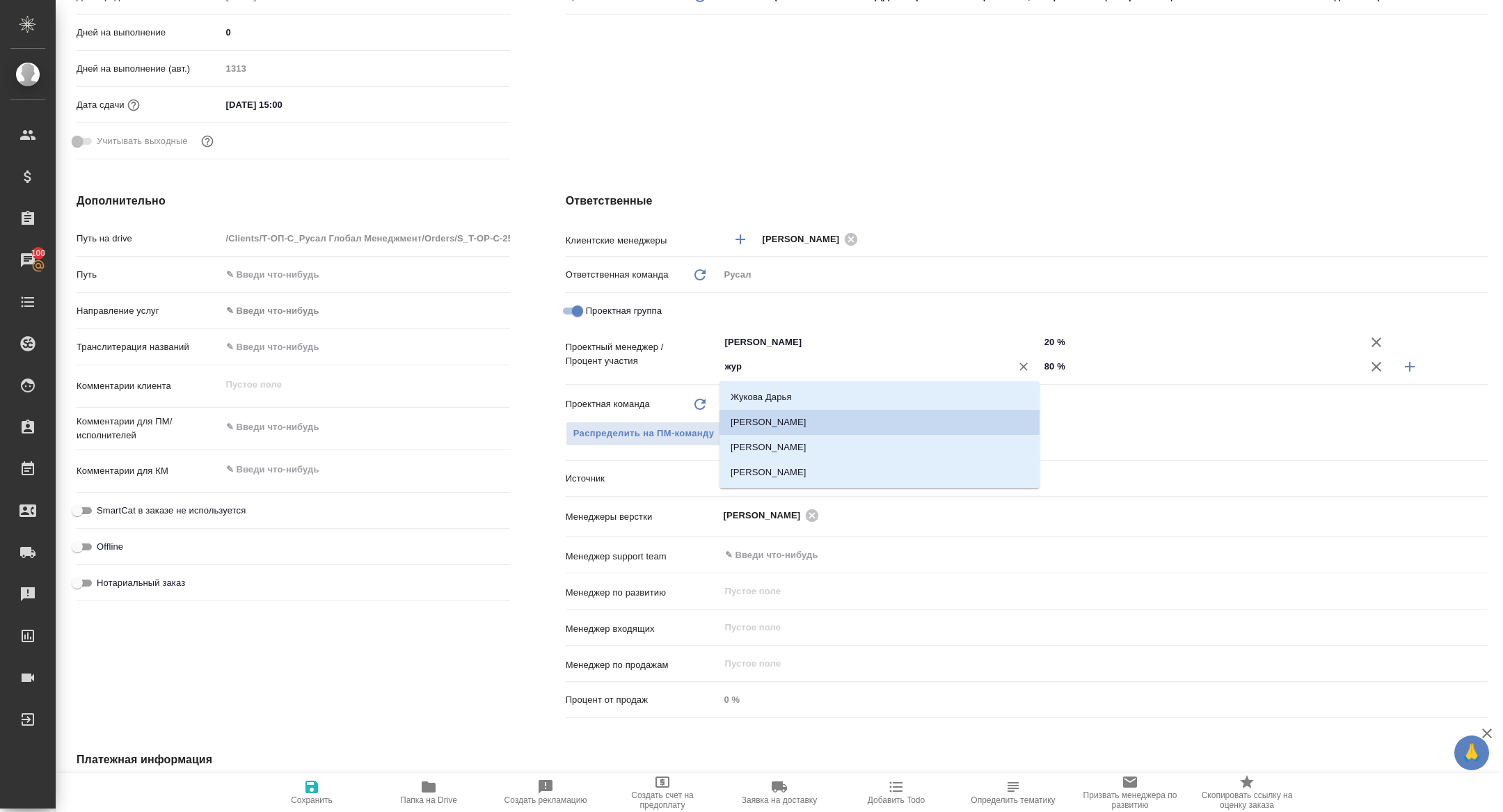
type input "жура"
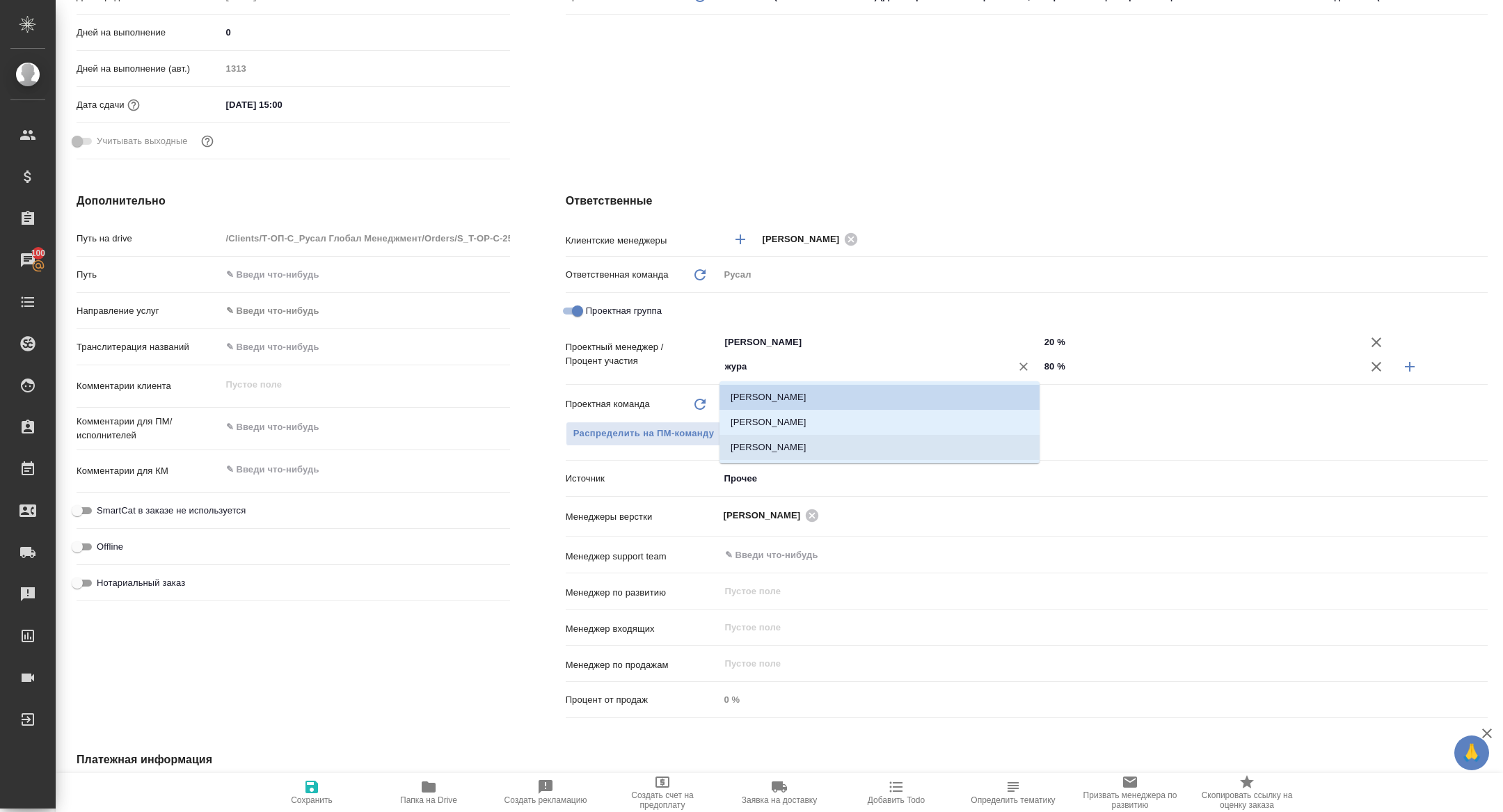
click at [850, 421] on li "[PERSON_NAME]" at bounding box center [879, 422] width 320 height 25
type textarea "x"
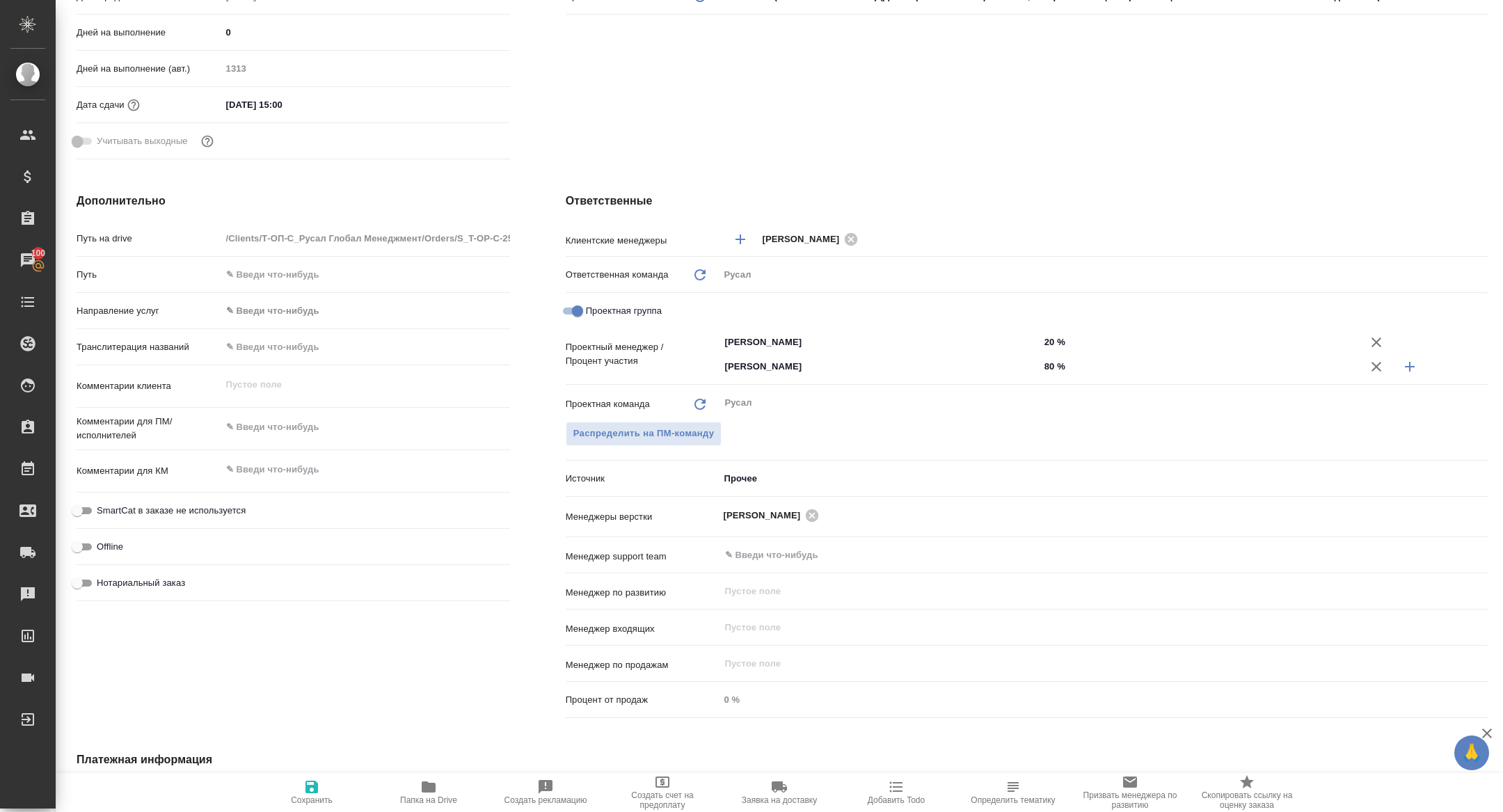
click at [306, 790] on icon "button" at bounding box center [312, 787] width 13 height 13
type textarea "x"
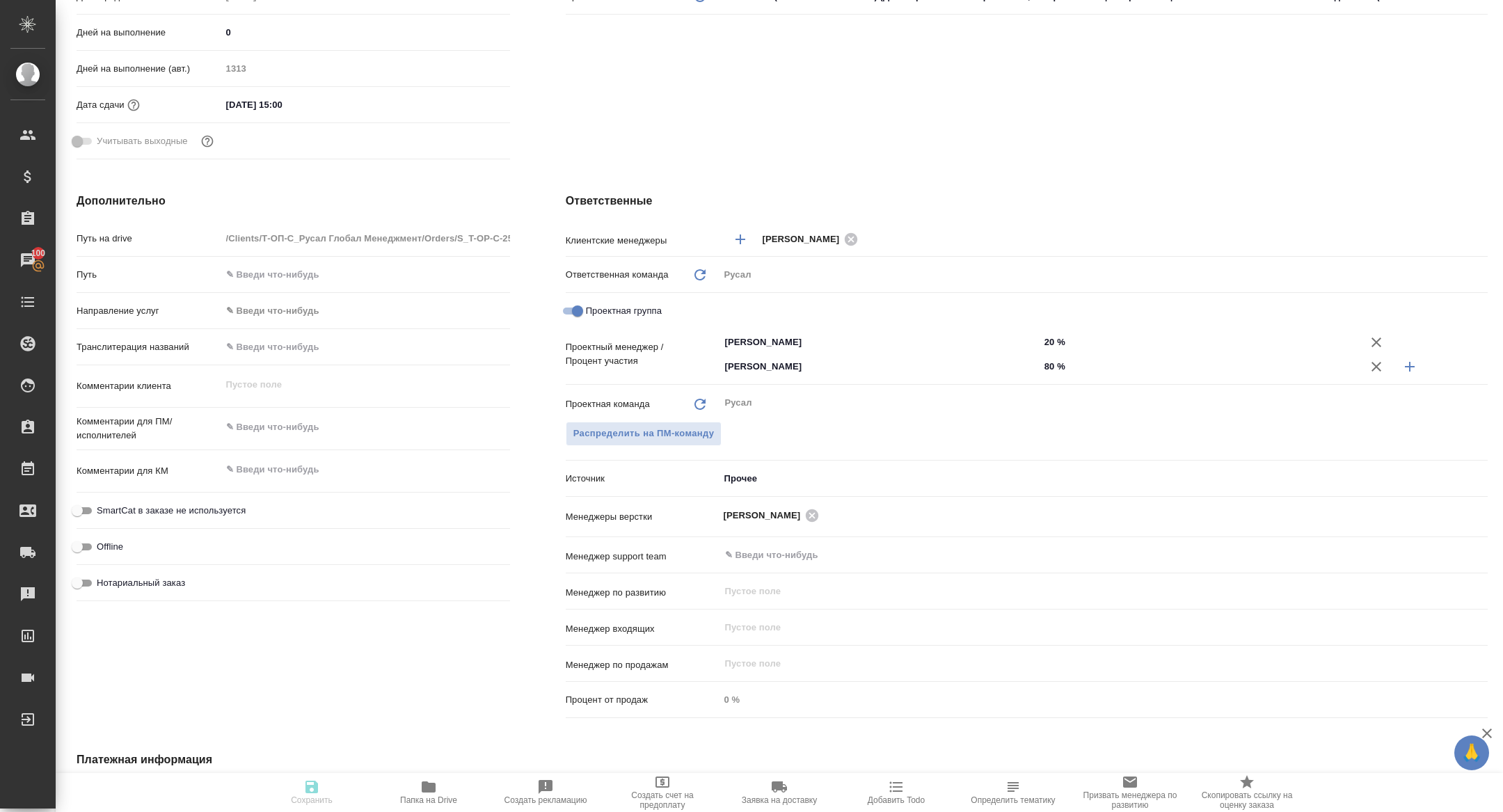
type textarea "x"
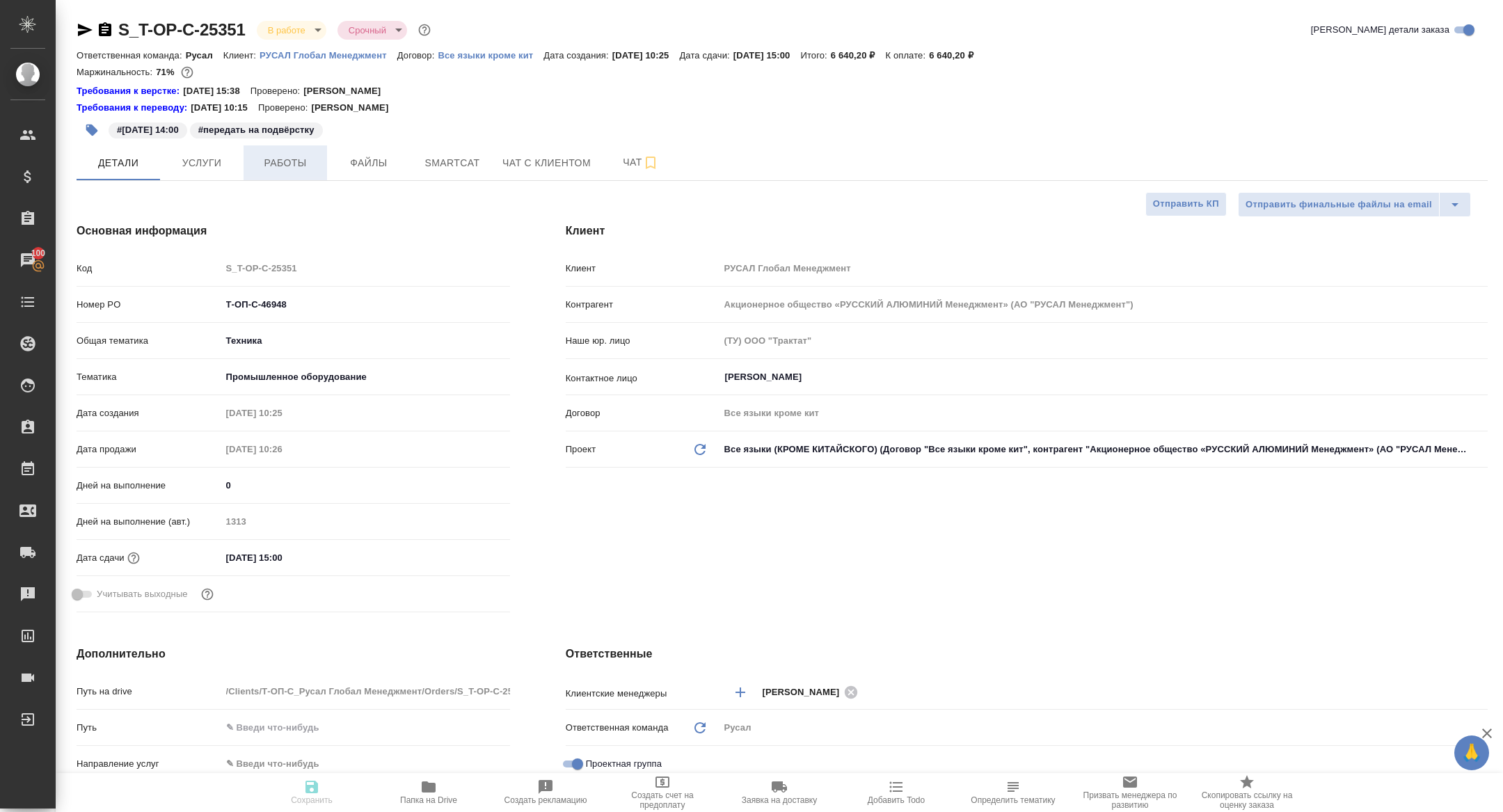
type textarea "x"
click at [280, 150] on button "Работы" at bounding box center [285, 163] width 84 height 35
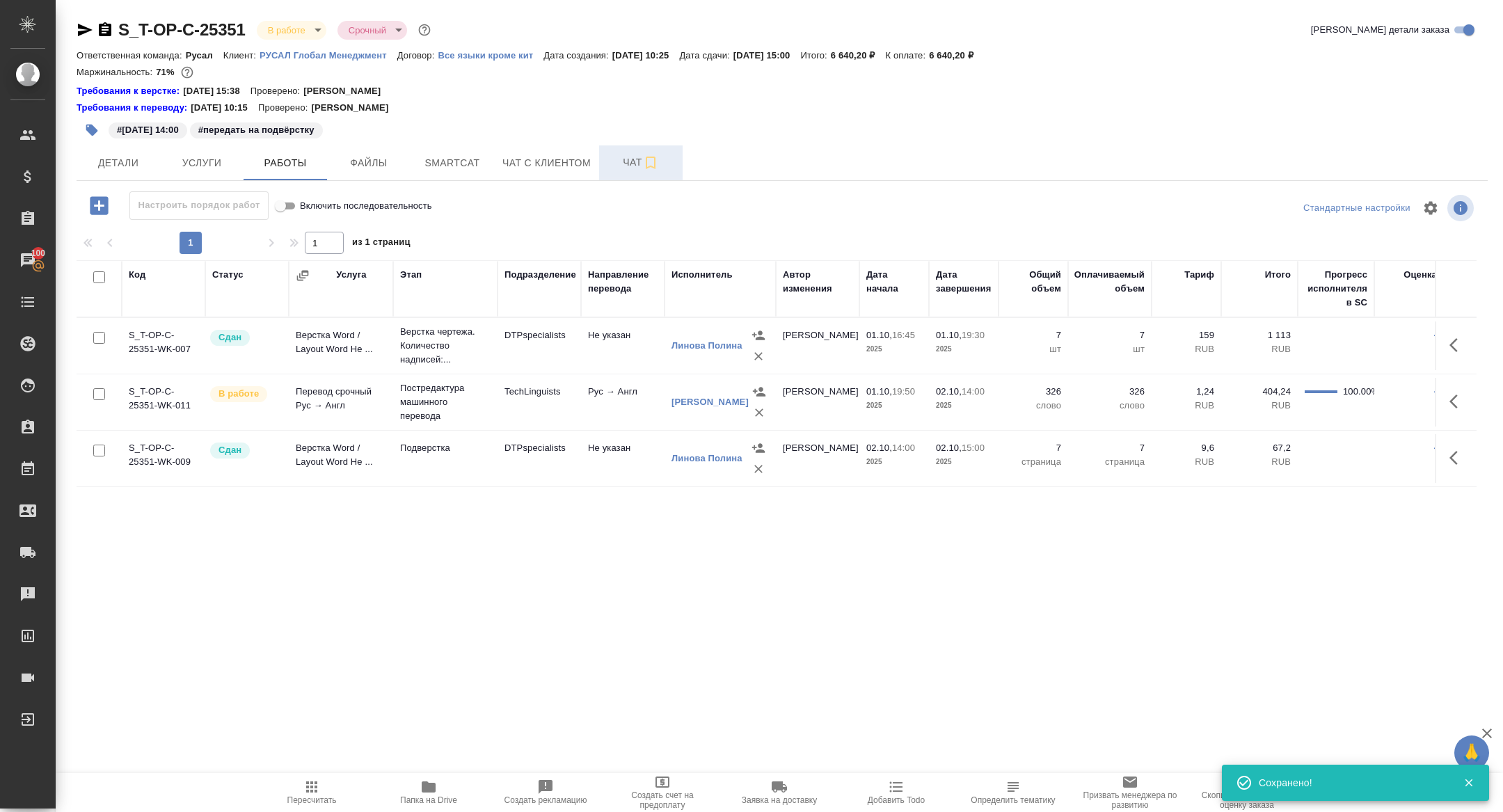
click at [625, 155] on span "Чат" at bounding box center [640, 162] width 67 height 17
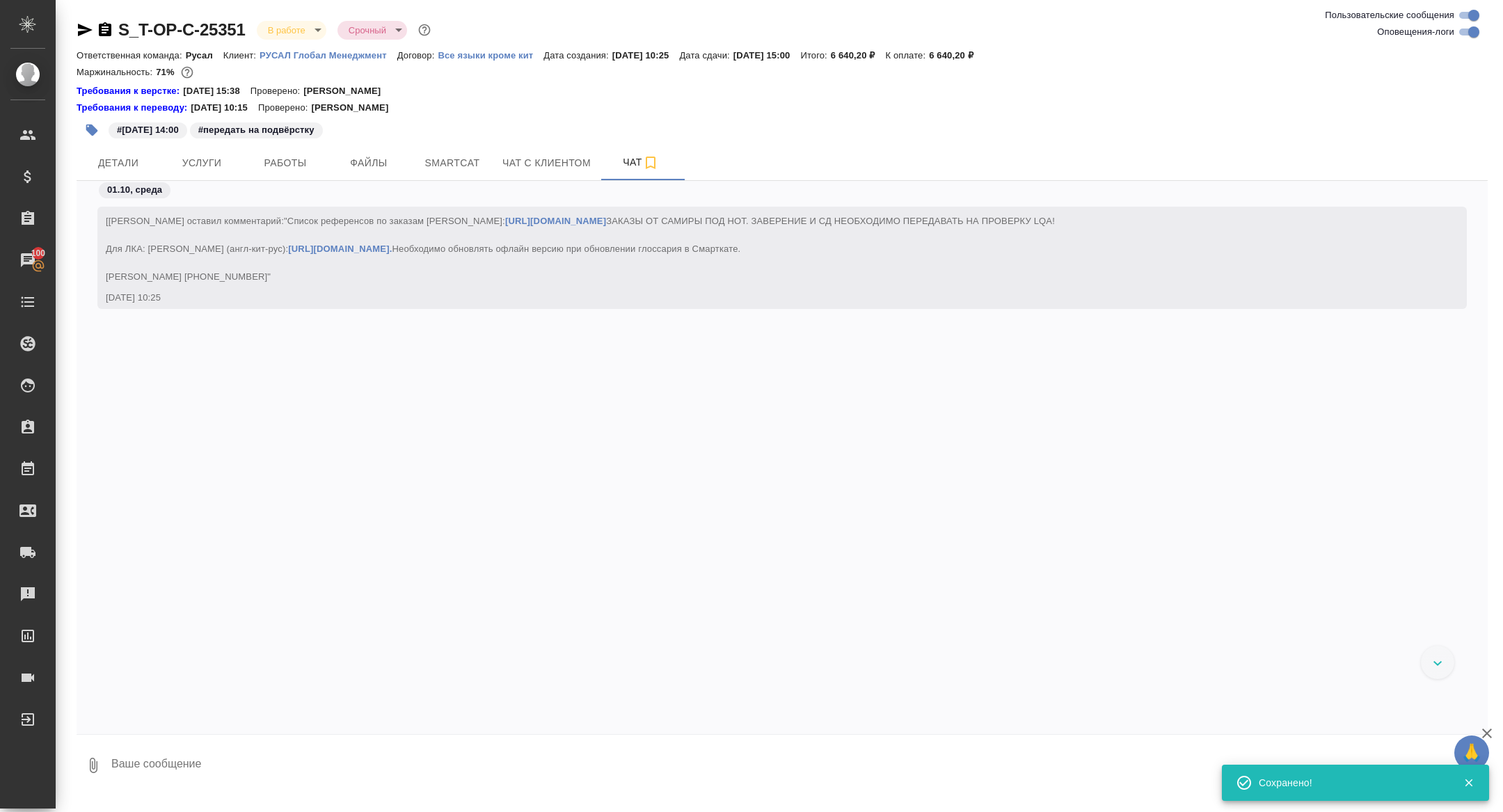
scroll to position [9093, 0]
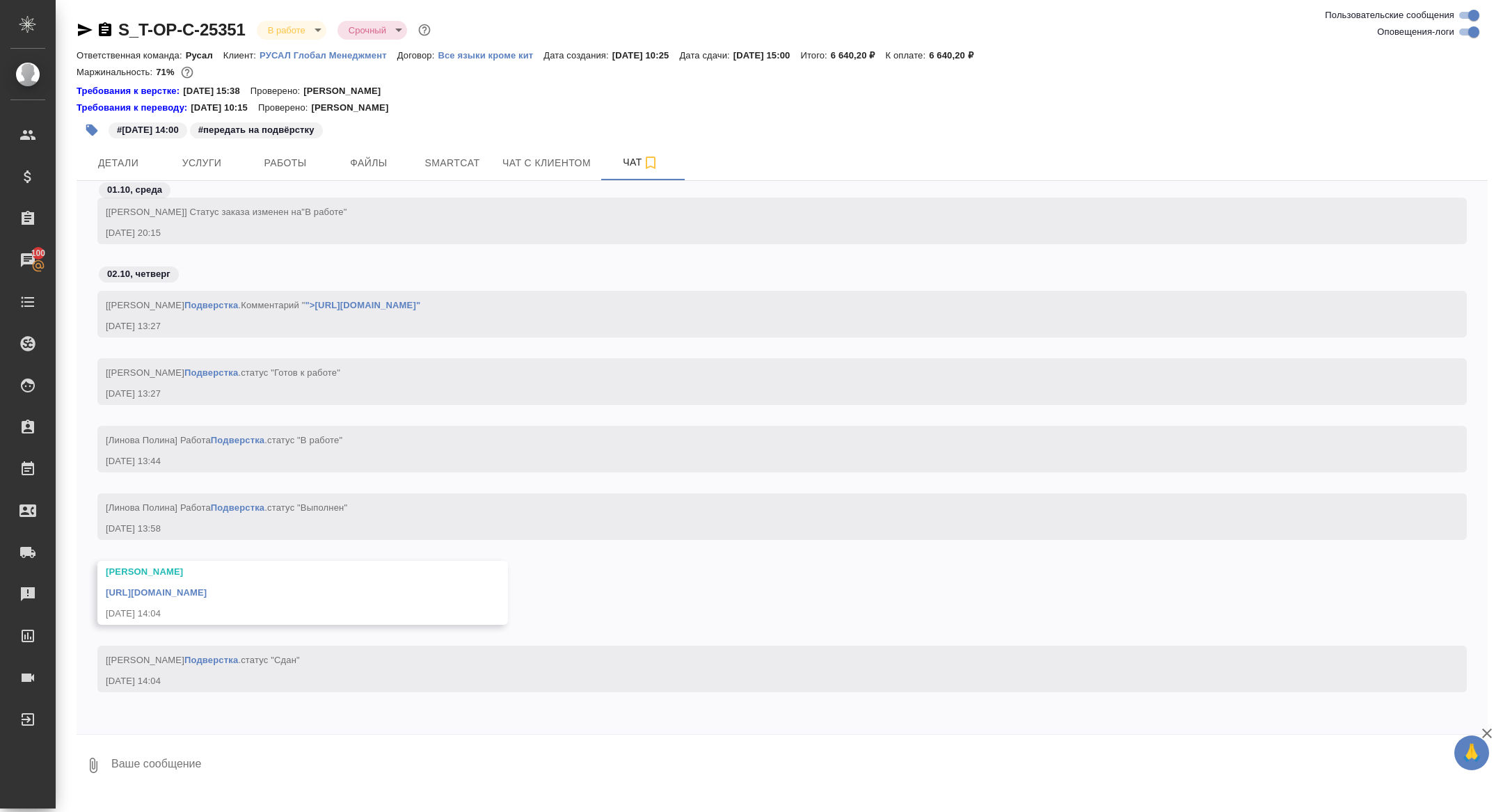
click at [206, 589] on link "[URL][DOMAIN_NAME]" at bounding box center [156, 591] width 101 height 10
click at [116, 152] on button "Детали" at bounding box center [118, 163] width 84 height 35
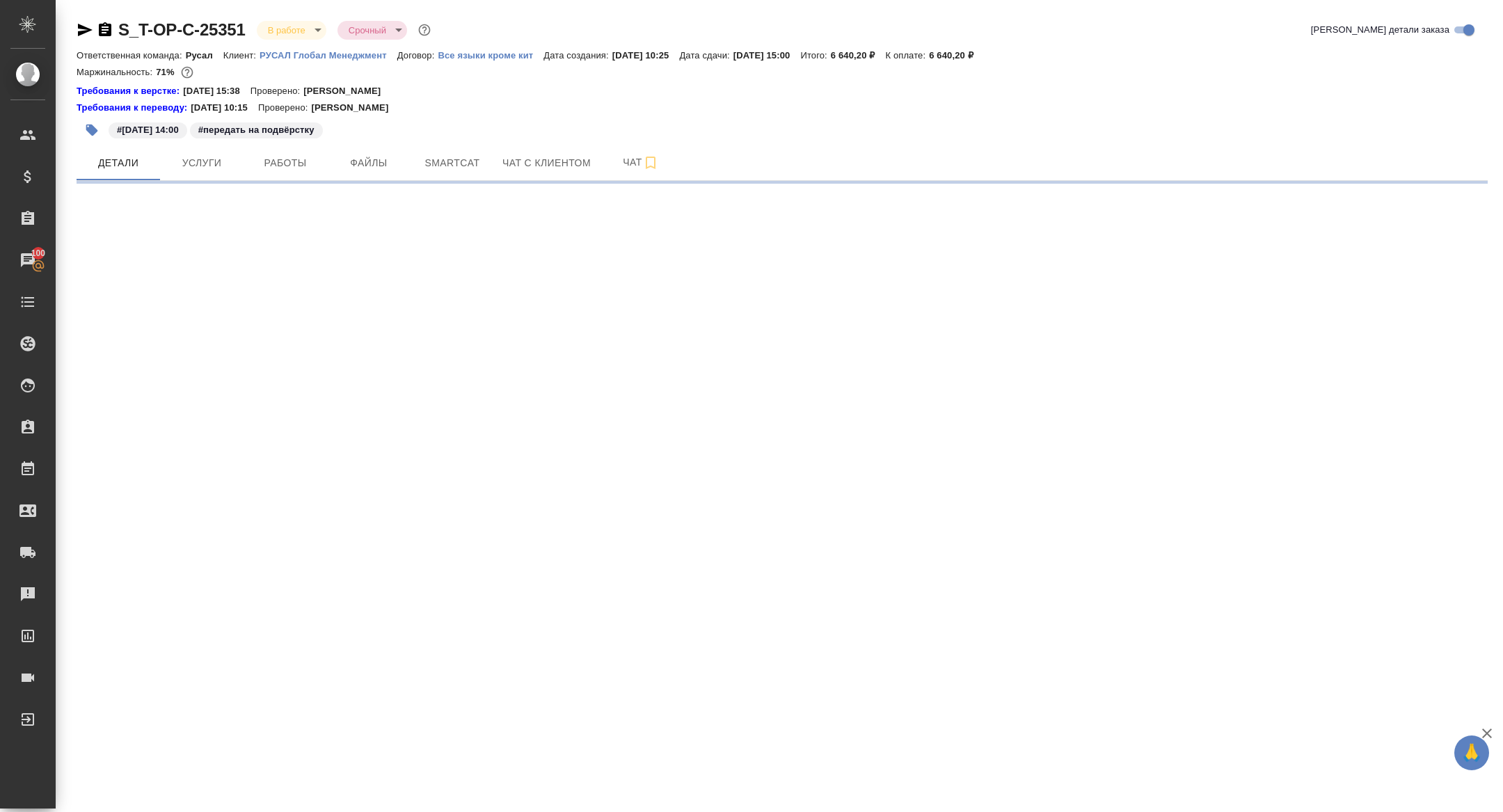
select select "RU"
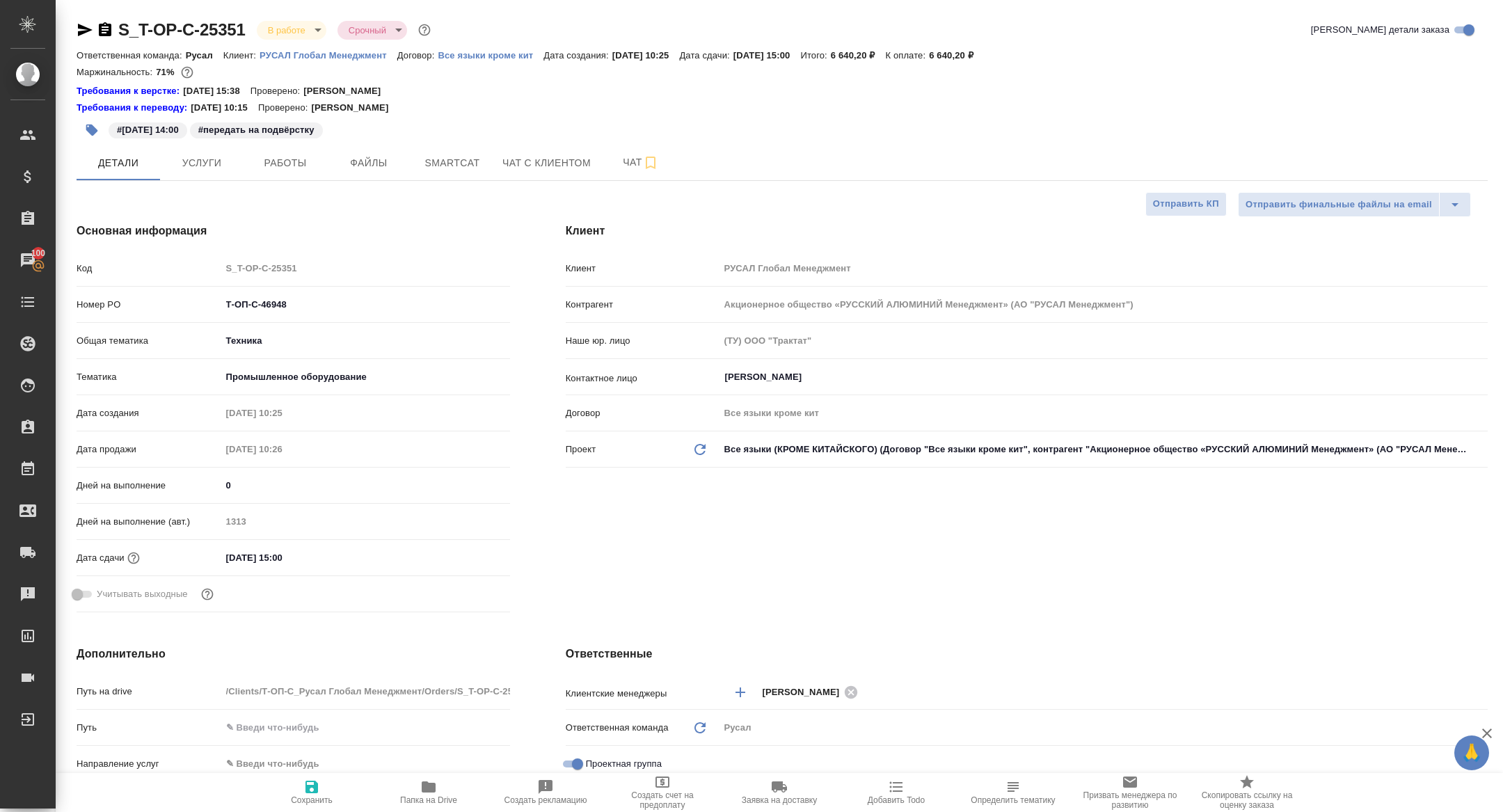
type textarea "x"
drag, startPoint x: 225, startPoint y: 306, endPoint x: 108, endPoint y: 300, distance: 117.2
click at [113, 300] on div "Номер PO Т-ОП-С-46948" at bounding box center [293, 304] width 433 height 24
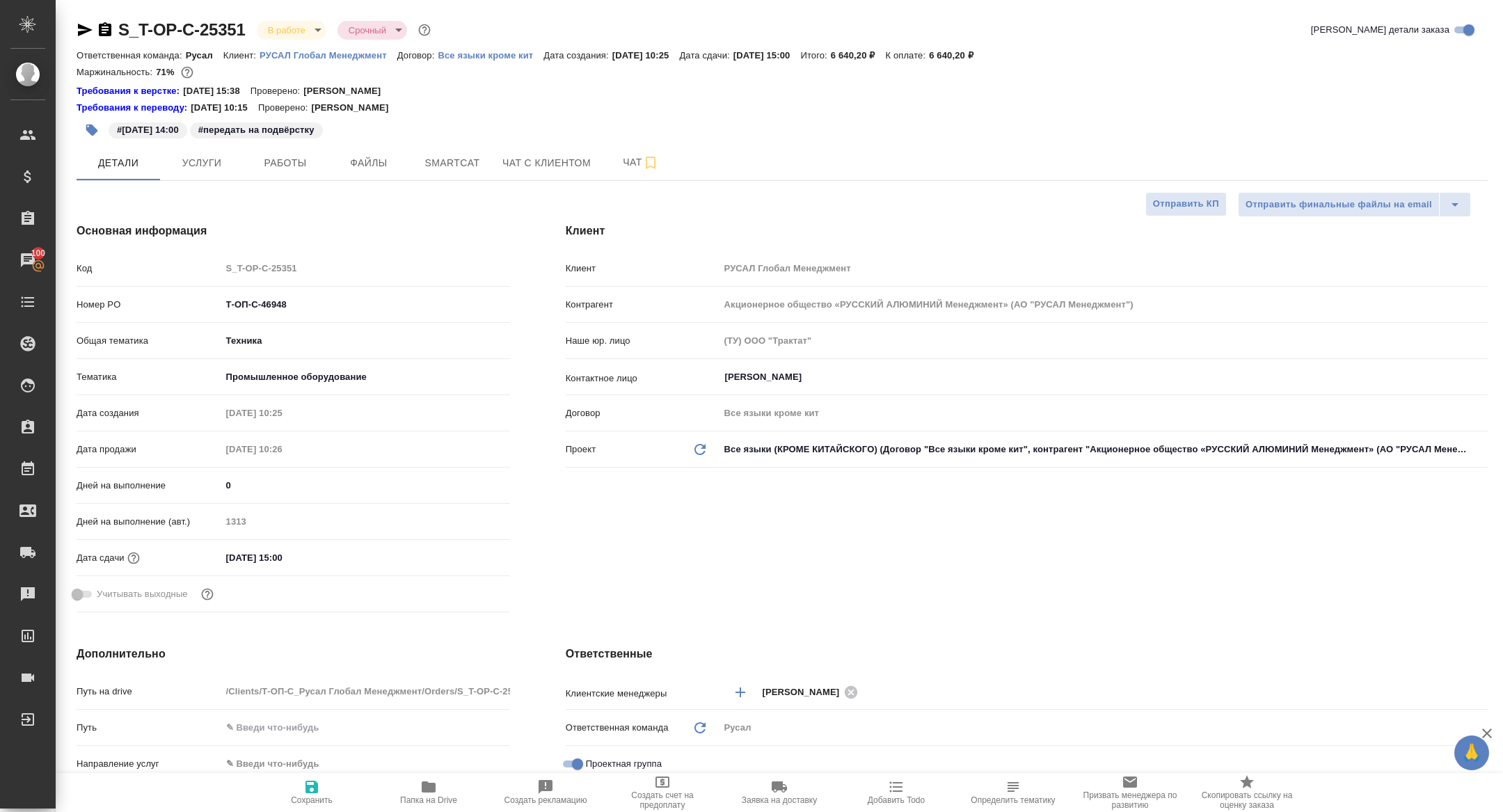
type textarea "x"
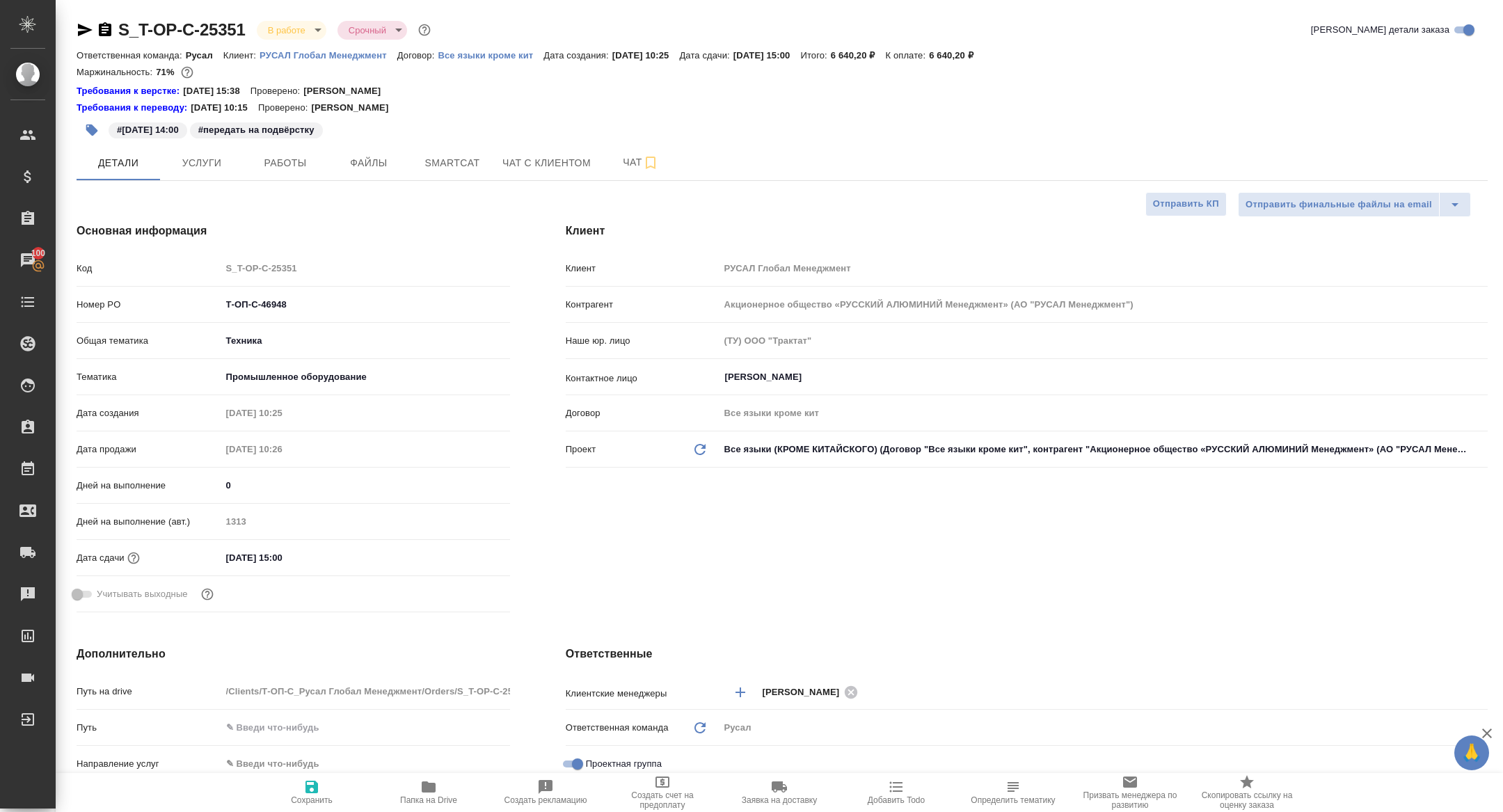
type textarea "x"
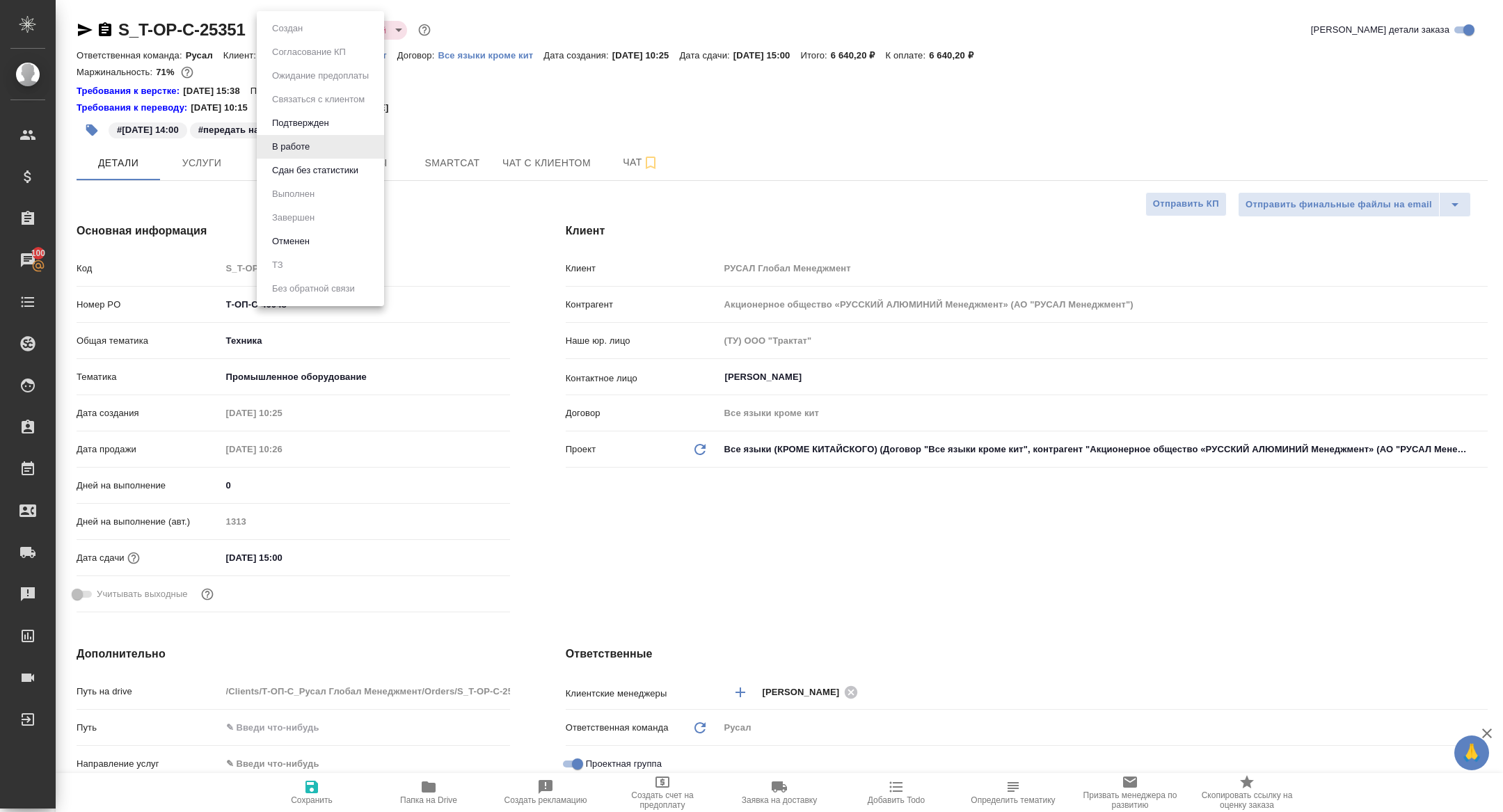
click at [278, 33] on body "🙏 .cls-1 fill:#fff; AWATERA [PERSON_NAME] Спецификации Заказы 100 Чаты Todo Про…" at bounding box center [752, 406] width 1503 height 812
click at [293, 169] on button "Сдан без статистики" at bounding box center [315, 170] width 95 height 15
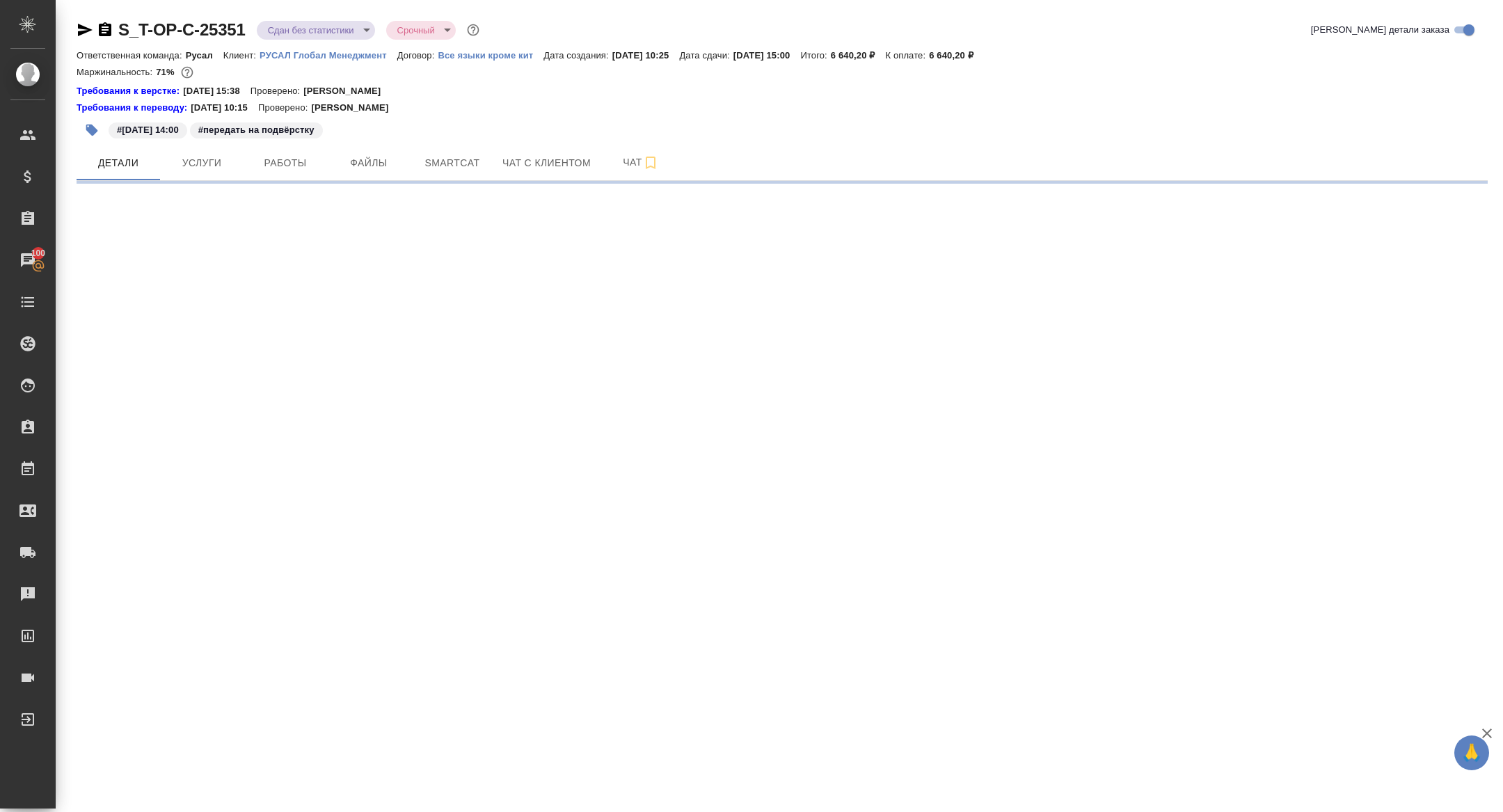
select select "RU"
